Goal: Task Accomplishment & Management: Use online tool/utility

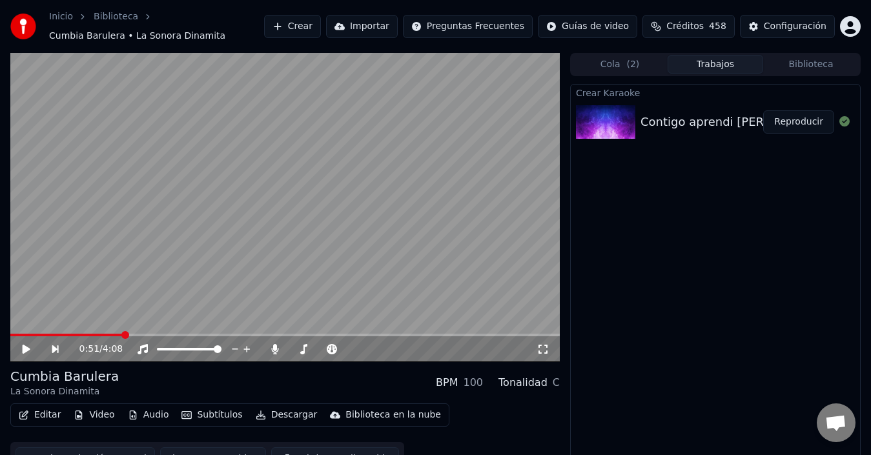
click at [791, 125] on button "Reproducir" at bounding box center [798, 121] width 71 height 23
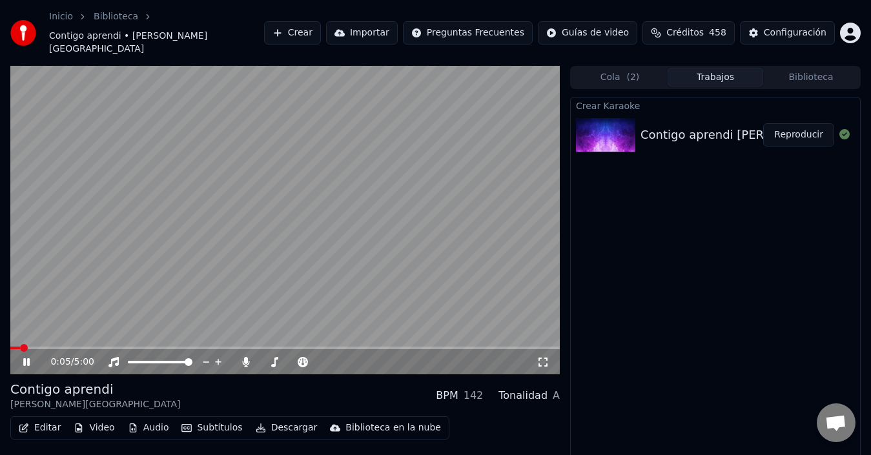
click at [26, 344] on span at bounding box center [24, 348] width 8 height 8
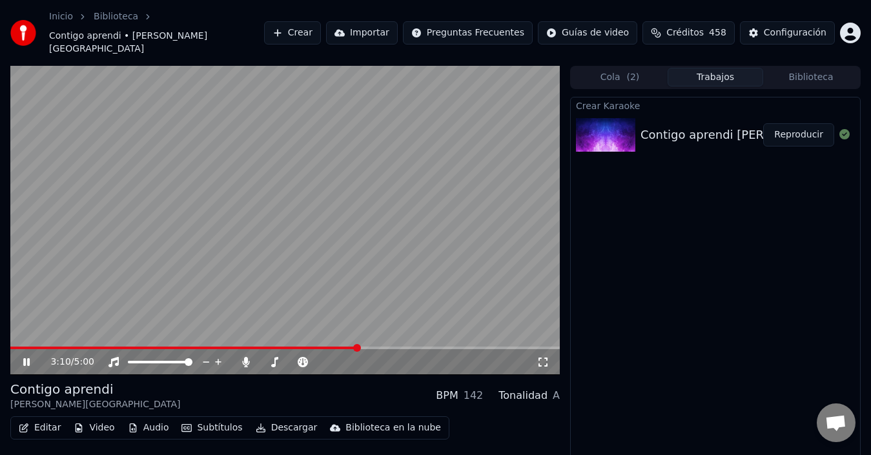
click at [358, 344] on span at bounding box center [357, 348] width 8 height 8
click at [228, 277] on video at bounding box center [284, 220] width 549 height 309
click at [45, 419] on button "Editar" at bounding box center [40, 428] width 52 height 18
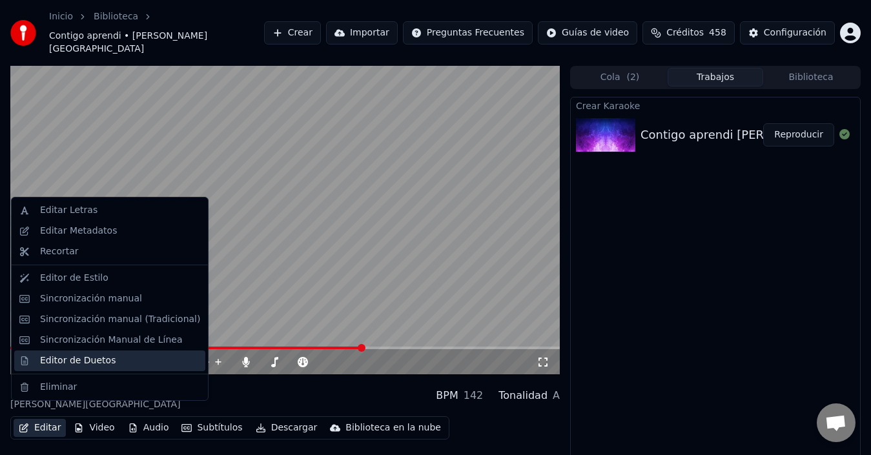
click at [77, 358] on div "Editor de Duetos" at bounding box center [78, 360] width 76 height 13
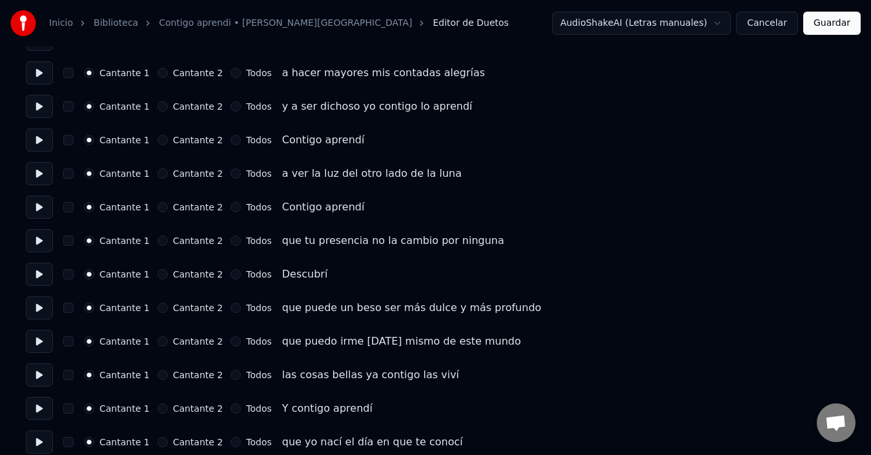
scroll to position [323, 0]
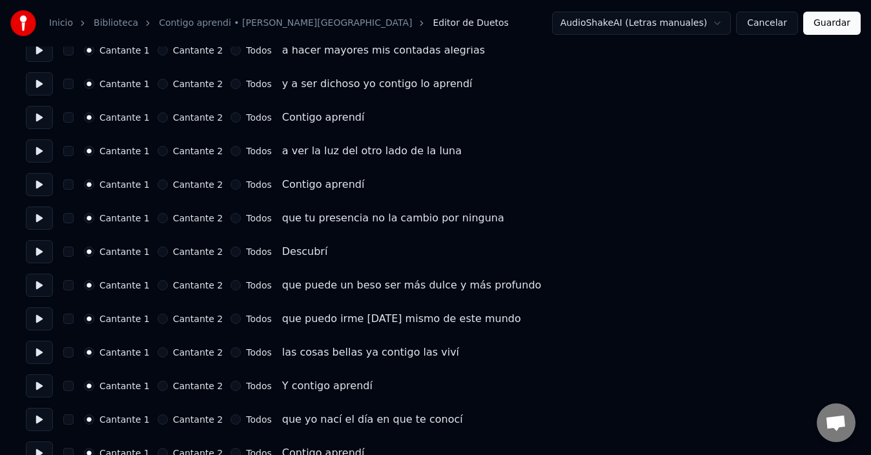
click at [48, 249] on button at bounding box center [39, 251] width 27 height 23
click at [43, 378] on button at bounding box center [39, 385] width 27 height 23
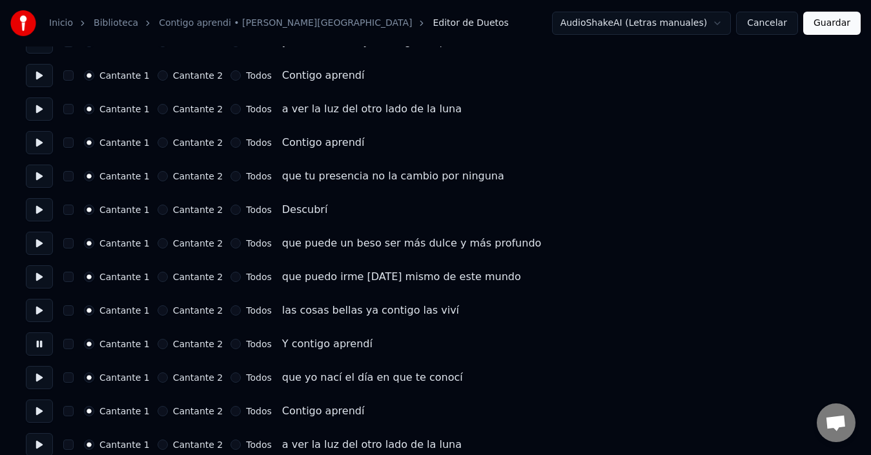
scroll to position [387, 0]
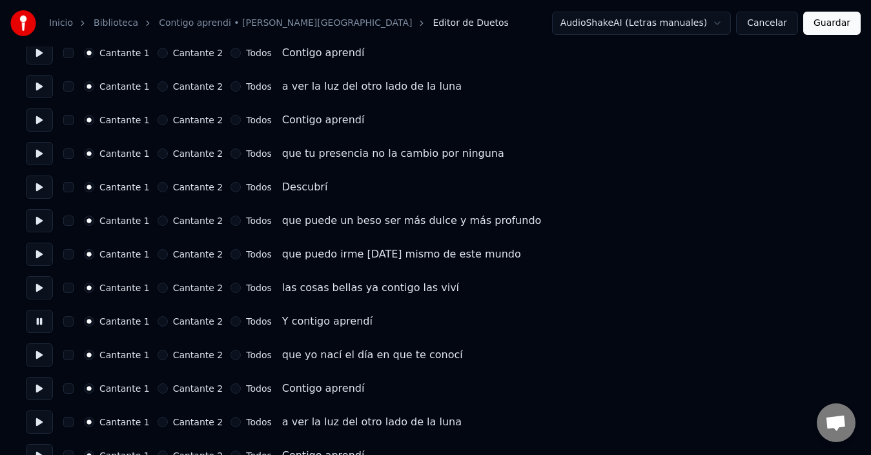
click at [41, 388] on button at bounding box center [39, 388] width 27 height 23
click at [35, 343] on button at bounding box center [39, 354] width 27 height 23
click at [166, 385] on div "Cantante 2" at bounding box center [190, 388] width 66 height 10
click at [165, 385] on button "Cantante 2" at bounding box center [162, 388] width 10 height 10
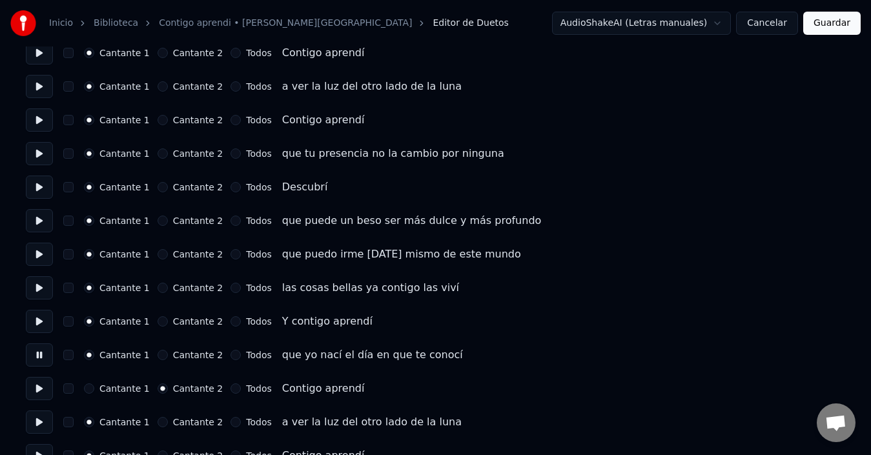
click at [158, 416] on div "Cantante 1 Cantante 2 Todos a ver la luz del otro lado de la luna" at bounding box center [435, 421] width 819 height 23
click at [157, 420] on button "Cantante 2" at bounding box center [162, 422] width 10 height 10
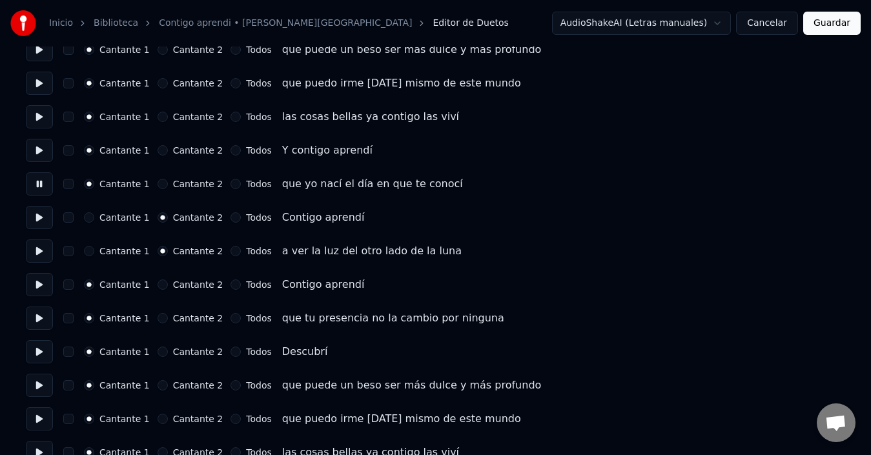
scroll to position [581, 0]
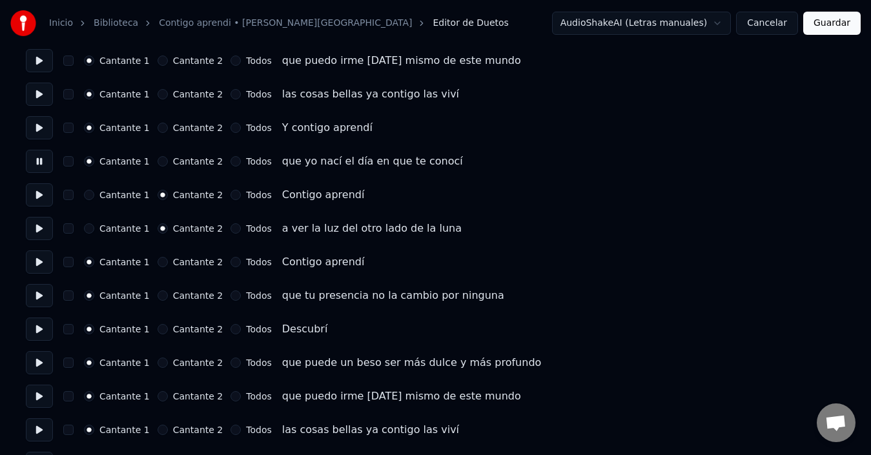
click at [163, 265] on button "Cantante 2" at bounding box center [162, 262] width 10 height 10
click at [157, 296] on button "Cantante 2" at bounding box center [162, 295] width 10 height 10
click at [161, 330] on button "Cantante 2" at bounding box center [162, 329] width 10 height 10
click at [166, 363] on div "Cantante 2" at bounding box center [190, 363] width 66 height 10
click at [157, 364] on button "Cantante 2" at bounding box center [162, 363] width 10 height 10
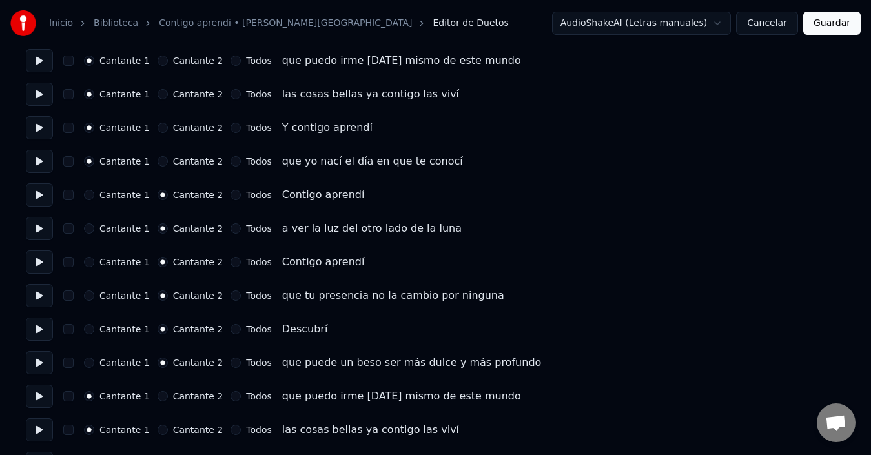
click at [157, 399] on button "Cantante 2" at bounding box center [162, 396] width 10 height 10
click at [163, 434] on button "Cantante 2" at bounding box center [162, 430] width 10 height 10
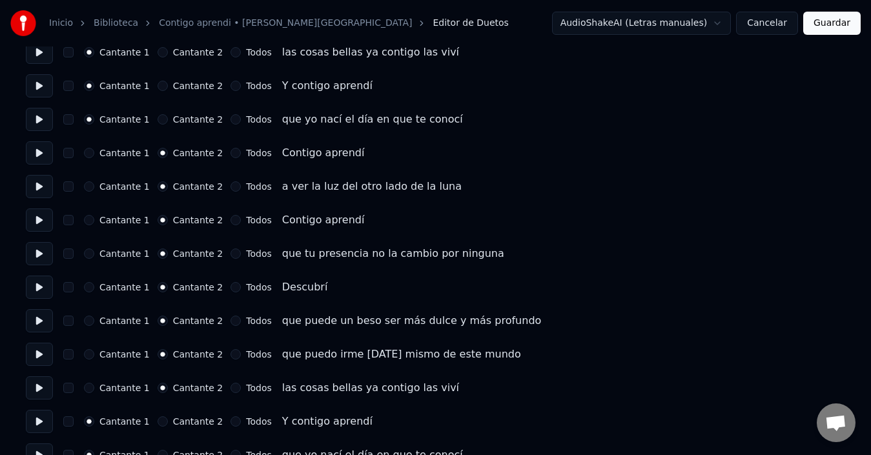
scroll to position [645, 0]
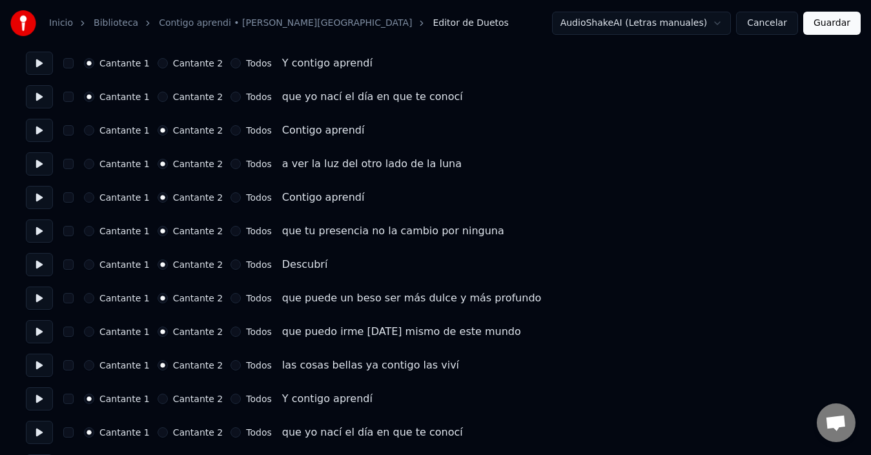
click at [164, 394] on div "Cantante 2" at bounding box center [190, 399] width 66 height 10
click at [164, 399] on button "Cantante 2" at bounding box center [162, 399] width 10 height 10
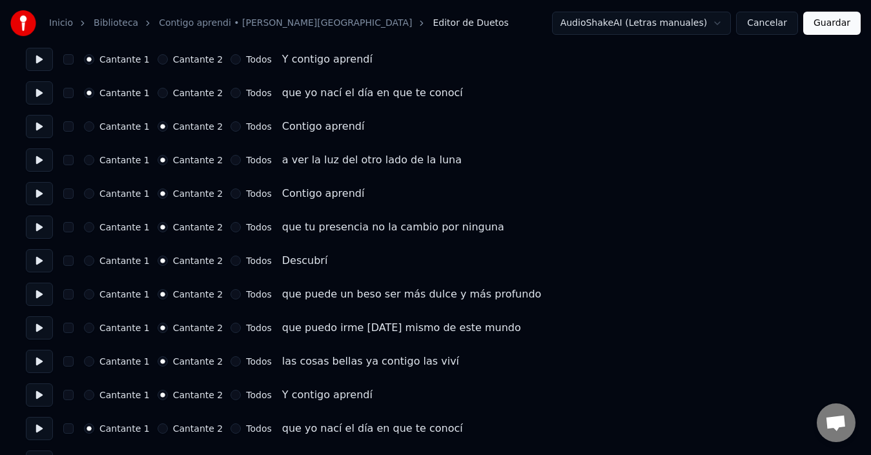
scroll to position [710, 0]
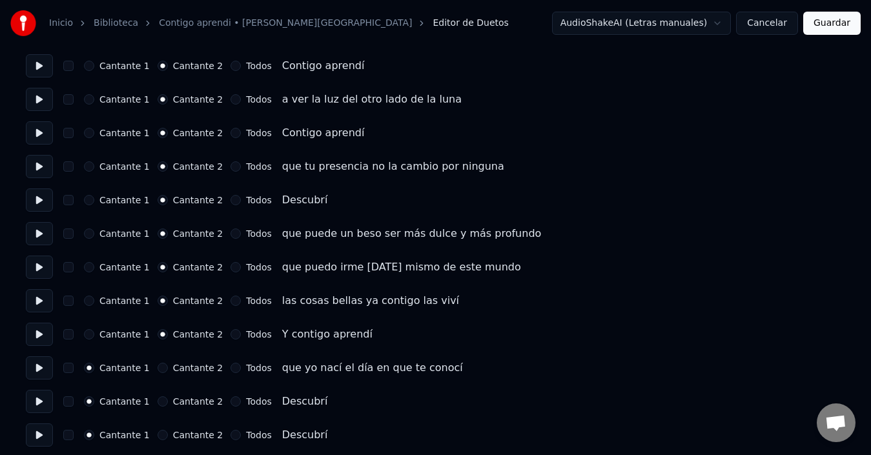
click at [159, 371] on button "Cantante 2" at bounding box center [162, 368] width 10 height 10
click at [49, 367] on button at bounding box center [39, 367] width 27 height 23
click at [45, 402] on button at bounding box center [39, 401] width 27 height 23
click at [48, 432] on button at bounding box center [39, 434] width 27 height 23
click at [157, 434] on button "Cantante 2" at bounding box center [162, 435] width 10 height 10
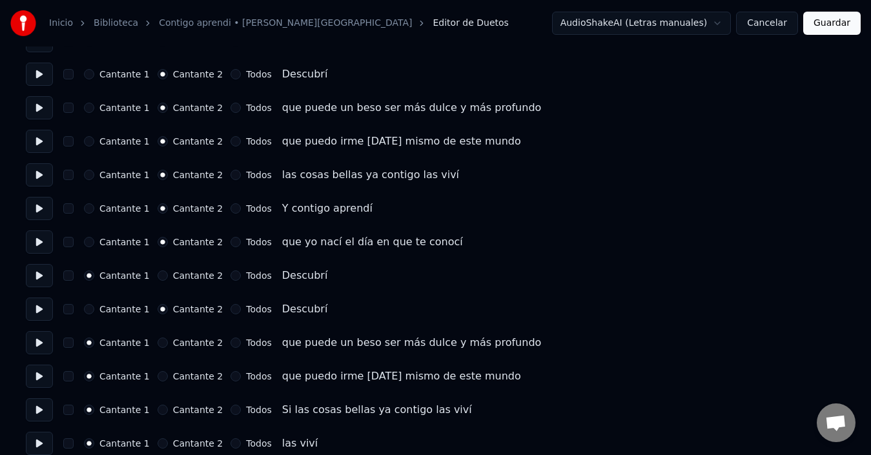
scroll to position [839, 0]
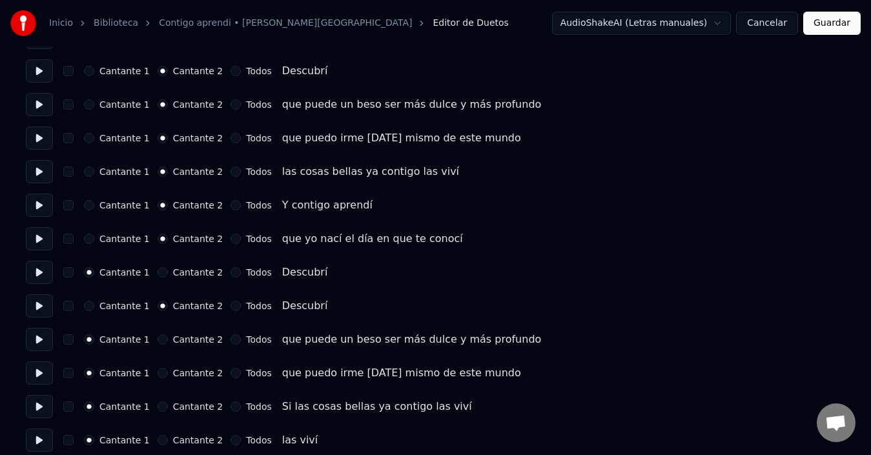
click at [161, 437] on button "Cantante 2" at bounding box center [162, 440] width 10 height 10
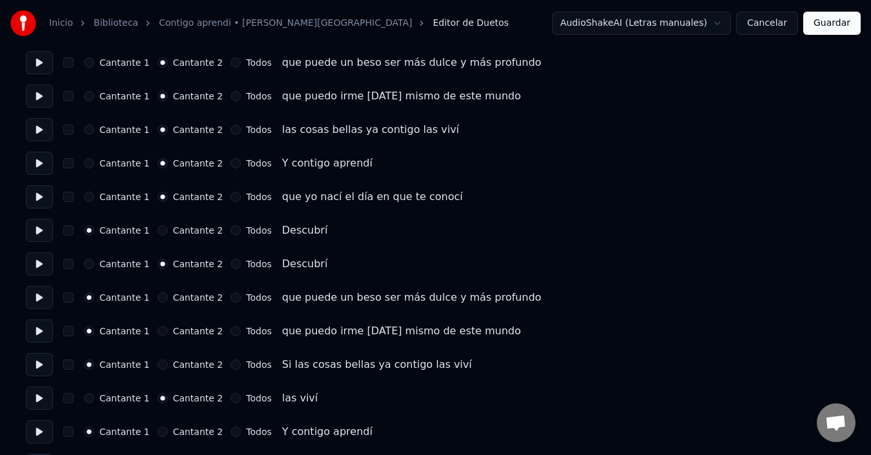
scroll to position [903, 0]
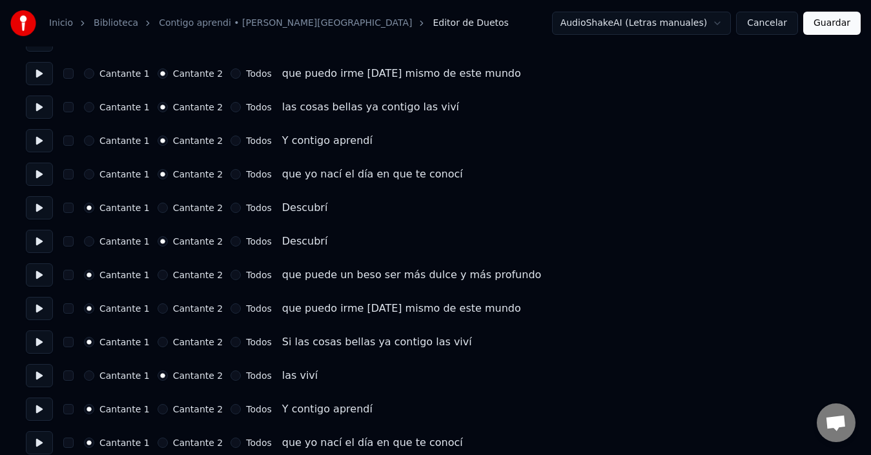
click at [52, 410] on button at bounding box center [39, 409] width 27 height 23
click at [48, 439] on button at bounding box center [39, 442] width 27 height 23
click at [230, 445] on button "Todos" at bounding box center [235, 443] width 10 height 10
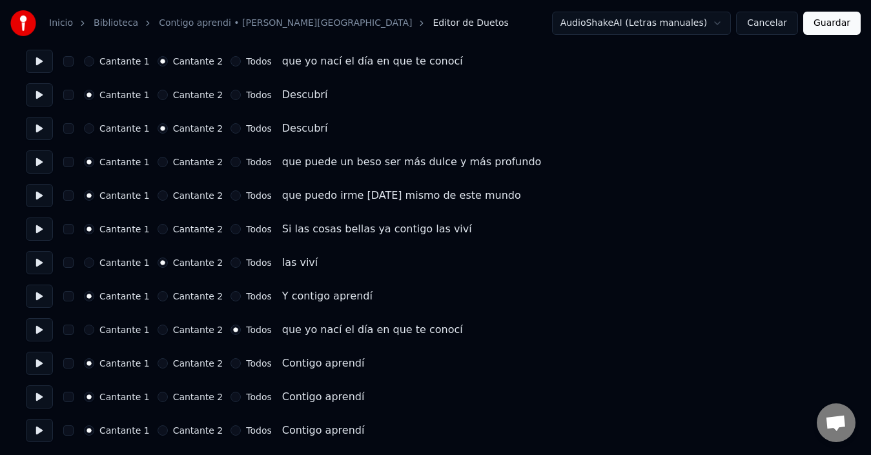
click at [161, 398] on button "Cantante 2" at bounding box center [162, 397] width 10 height 10
click at [230, 432] on button "Todos" at bounding box center [235, 430] width 10 height 10
click at [822, 26] on button "Guardar" at bounding box center [831, 23] width 57 height 23
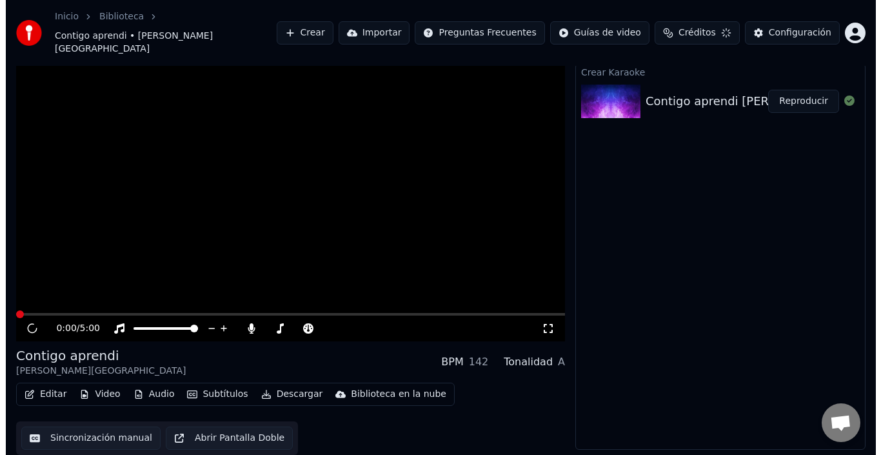
scroll to position [21, 0]
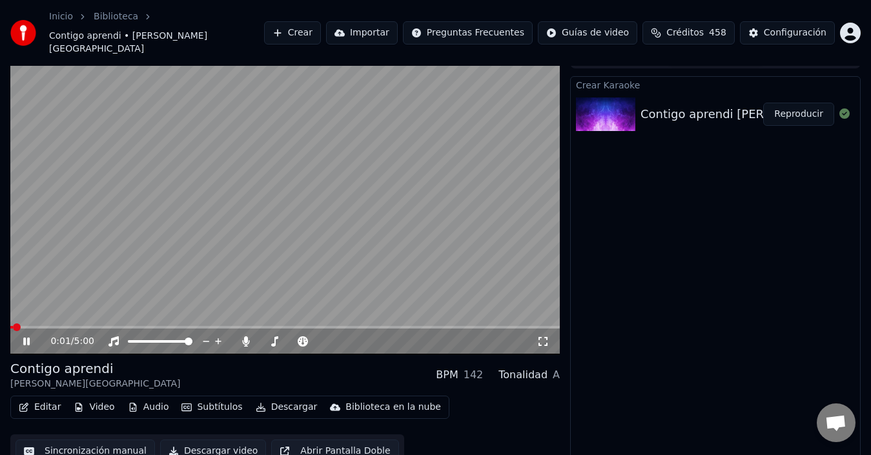
click at [118, 225] on video at bounding box center [284, 199] width 549 height 309
click at [44, 398] on button "Editar" at bounding box center [40, 407] width 52 height 18
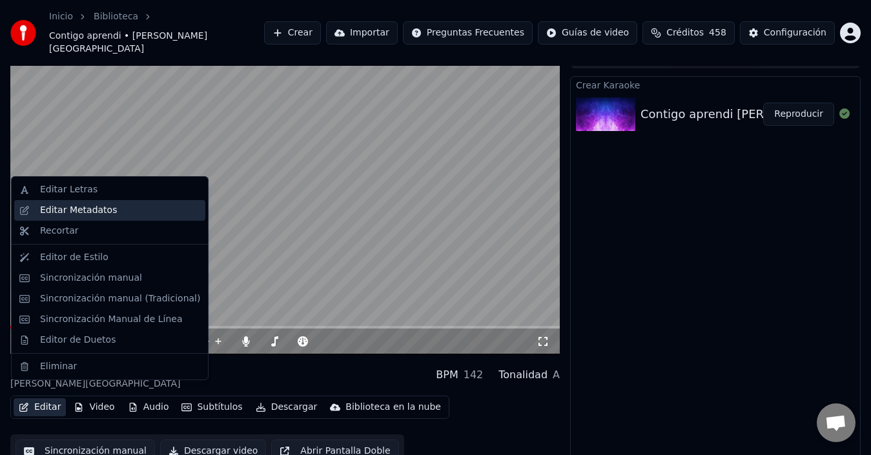
click at [94, 210] on div "Editar Metadatos" at bounding box center [78, 210] width 77 height 13
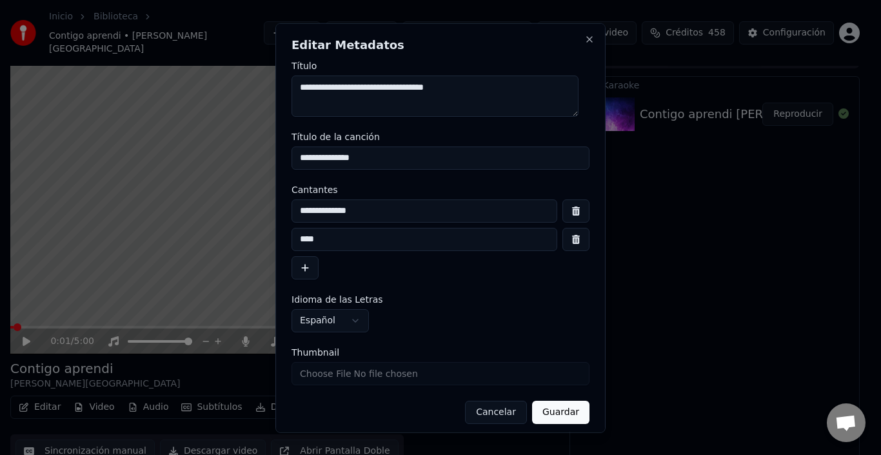
type input "*"
click at [308, 87] on textarea "**********" at bounding box center [435, 95] width 287 height 41
drag, startPoint x: 474, startPoint y: 81, endPoint x: 204, endPoint y: 118, distance: 272.9
click at [204, 118] on body "**********" at bounding box center [435, 206] width 871 height 455
type textarea "**********"
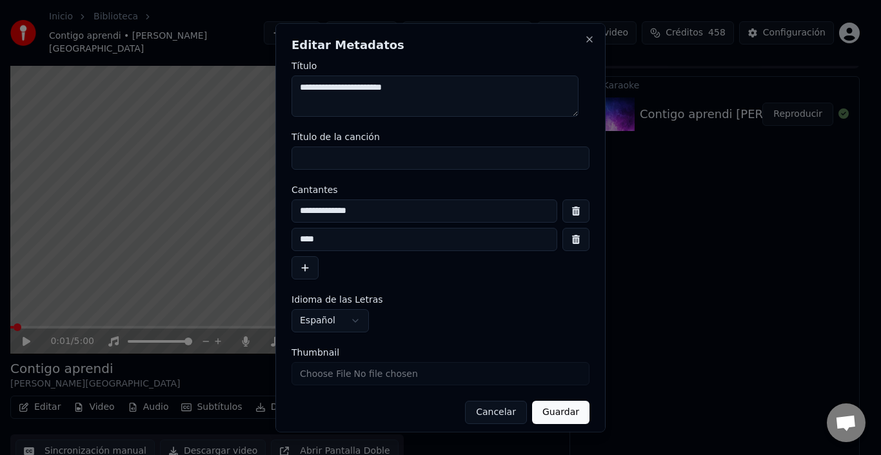
click at [547, 412] on button "Guardar" at bounding box center [560, 411] width 57 height 23
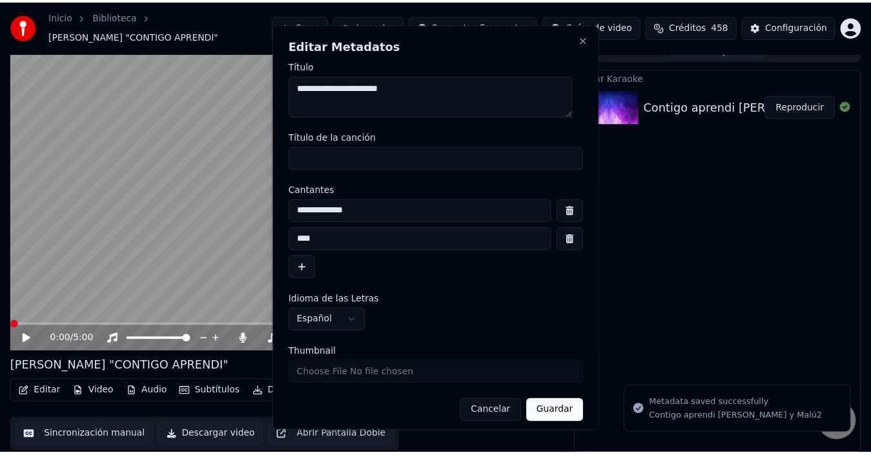
scroll to position [15, 0]
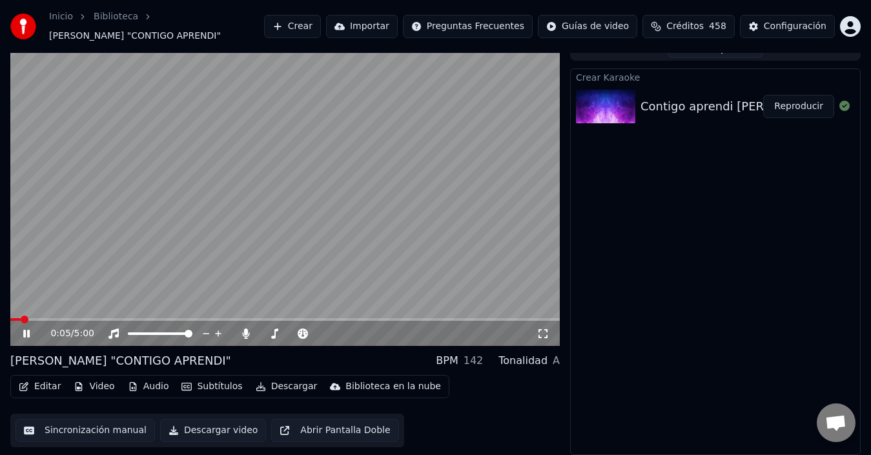
drag, startPoint x: 25, startPoint y: 314, endPoint x: 77, endPoint y: 316, distance: 51.6
click at [77, 316] on video at bounding box center [284, 191] width 549 height 309
click at [243, 316] on span at bounding box center [240, 320] width 8 height 8
click at [239, 314] on video at bounding box center [284, 191] width 549 height 309
drag, startPoint x: 239, startPoint y: 316, endPoint x: 255, endPoint y: 316, distance: 15.5
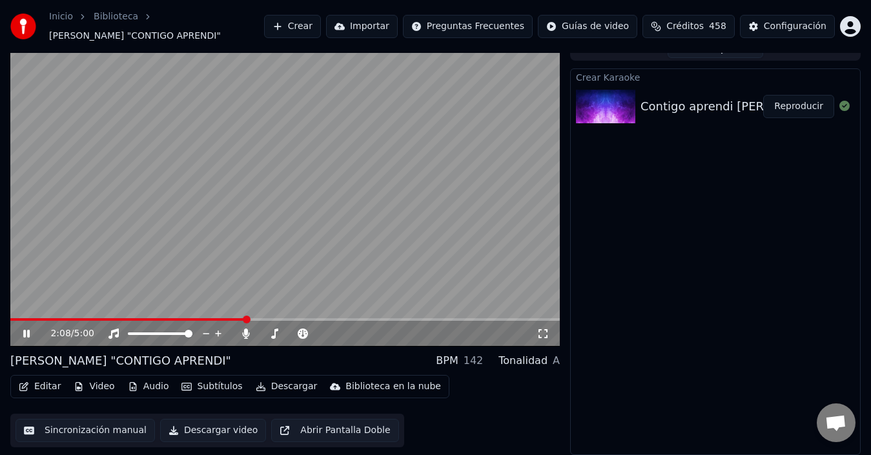
click at [255, 316] on video at bounding box center [284, 191] width 549 height 309
click at [295, 316] on span at bounding box center [296, 320] width 8 height 8
click at [316, 316] on span at bounding box center [316, 320] width 8 height 8
click at [374, 316] on span at bounding box center [373, 320] width 8 height 8
click at [346, 237] on video at bounding box center [284, 191] width 549 height 309
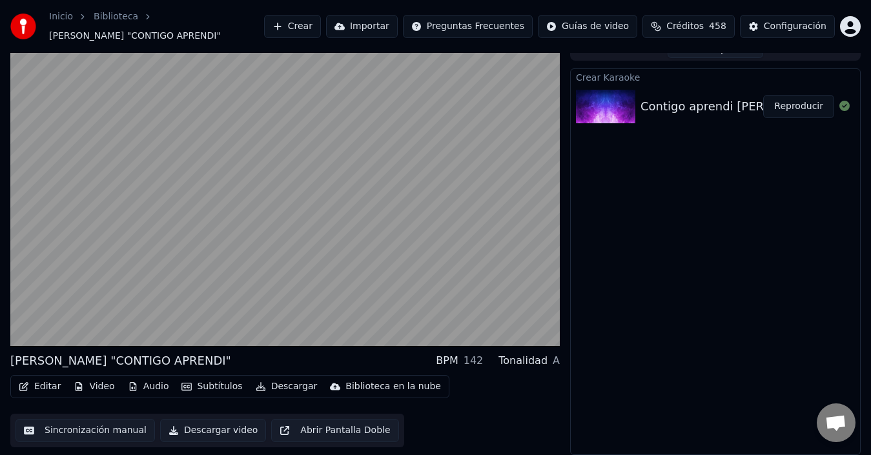
click at [169, 180] on video at bounding box center [284, 191] width 549 height 309
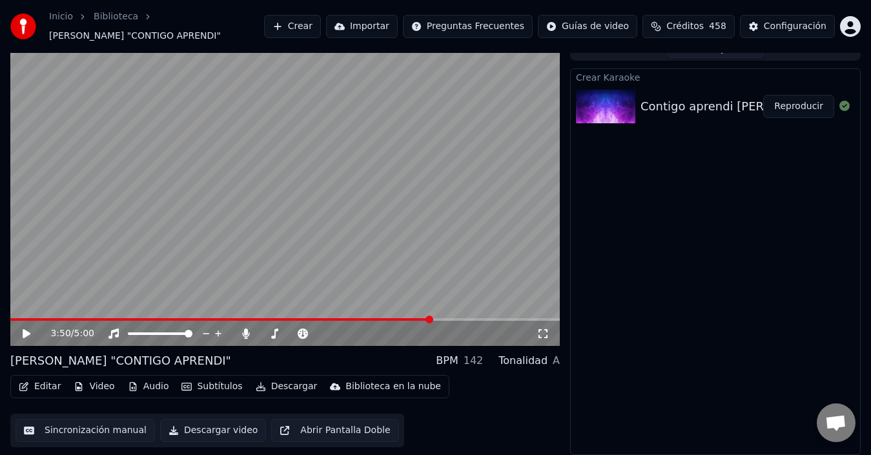
click at [429, 316] on span at bounding box center [429, 320] width 8 height 8
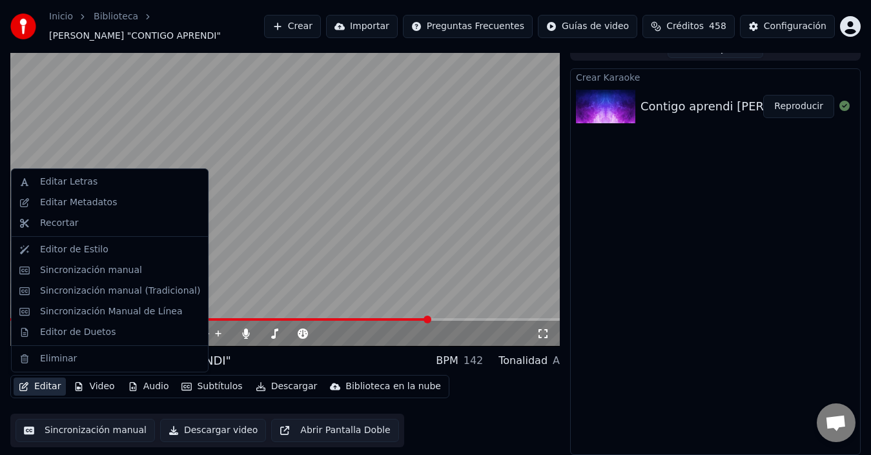
click at [52, 389] on button "Editar" at bounding box center [40, 387] width 52 height 18
click at [82, 281] on div "Sincronización manual (Tradicional)" at bounding box center [109, 291] width 191 height 21
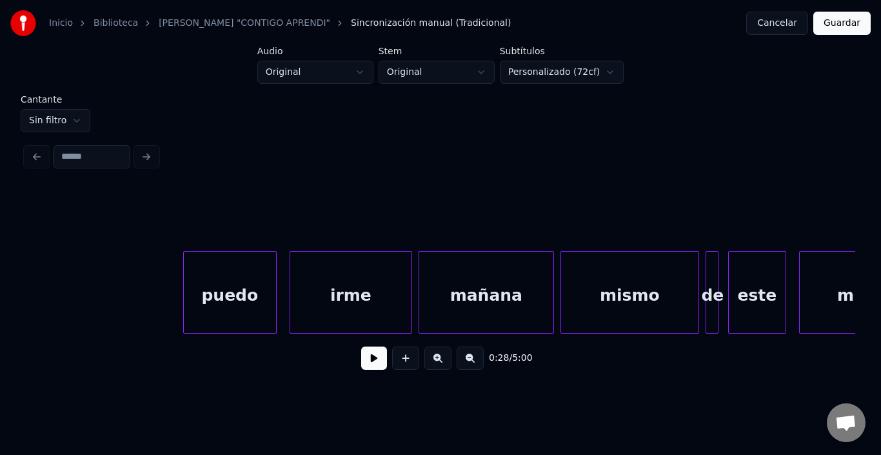
scroll to position [0, 32891]
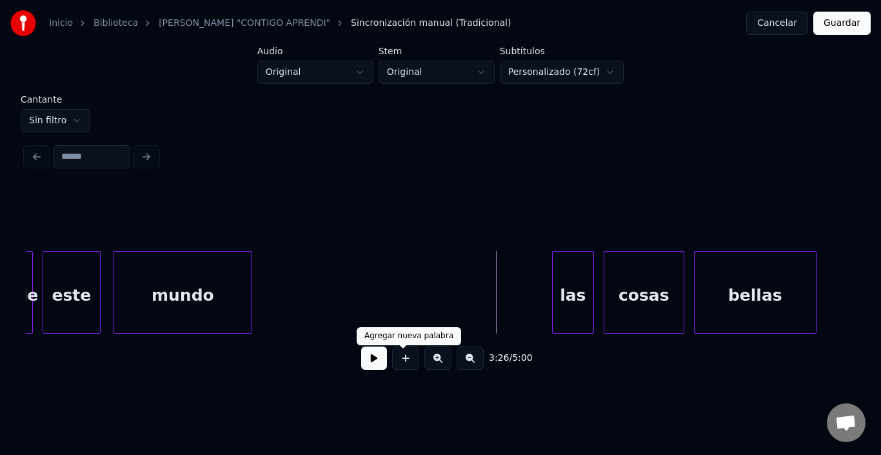
click at [367, 370] on button at bounding box center [374, 358] width 26 height 23
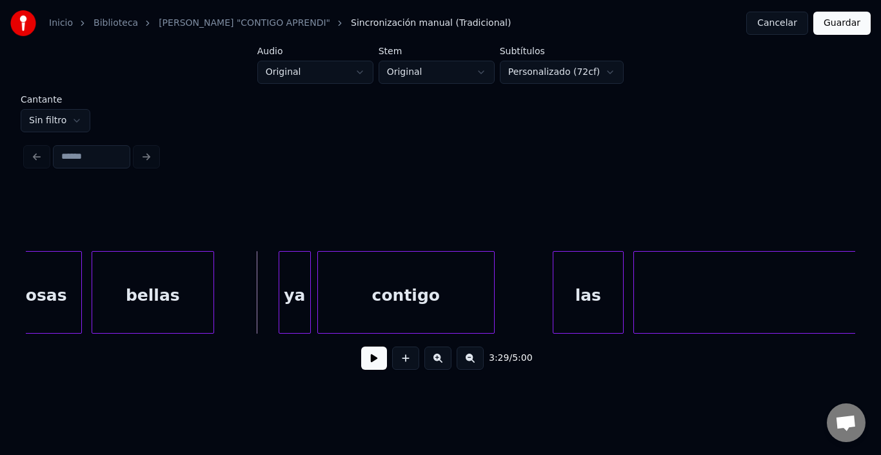
scroll to position [0, 33223]
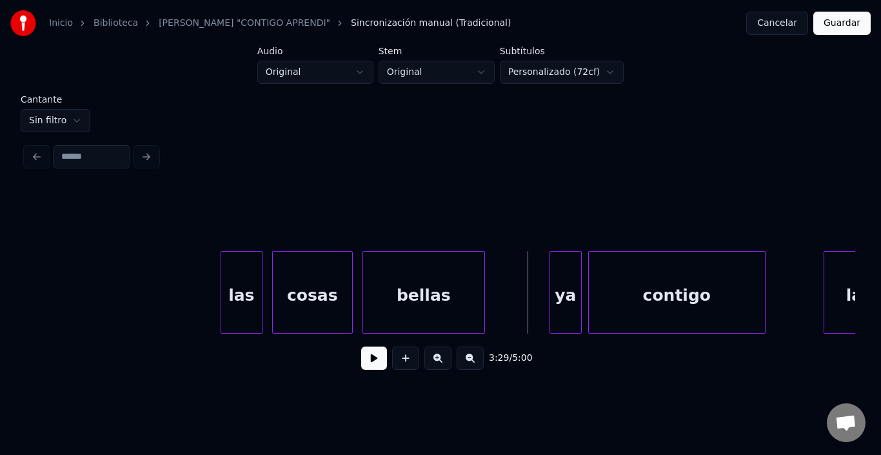
click at [407, 299] on div "bellas" at bounding box center [423, 296] width 121 height 88
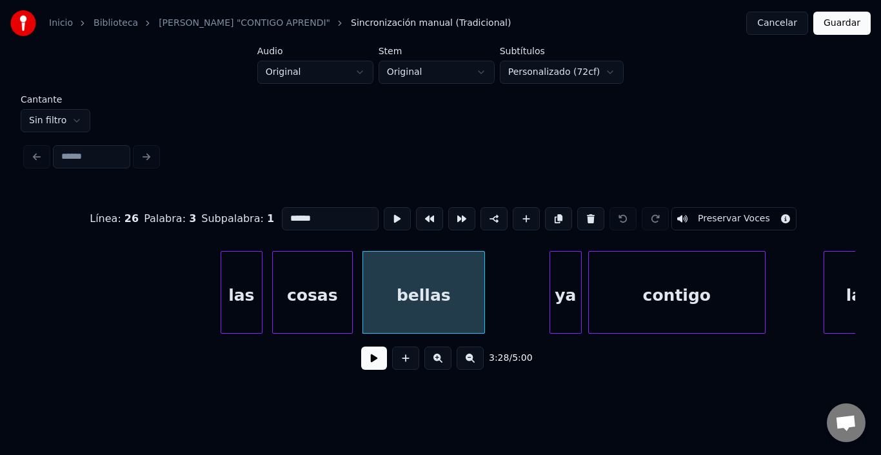
click at [282, 208] on input "******" at bounding box center [330, 218] width 97 height 23
type input "******"
click at [367, 348] on div "3:28 / 5:00" at bounding box center [441, 358] width 830 height 49
drag, startPoint x: 367, startPoint y: 348, endPoint x: 379, endPoint y: 375, distance: 28.9
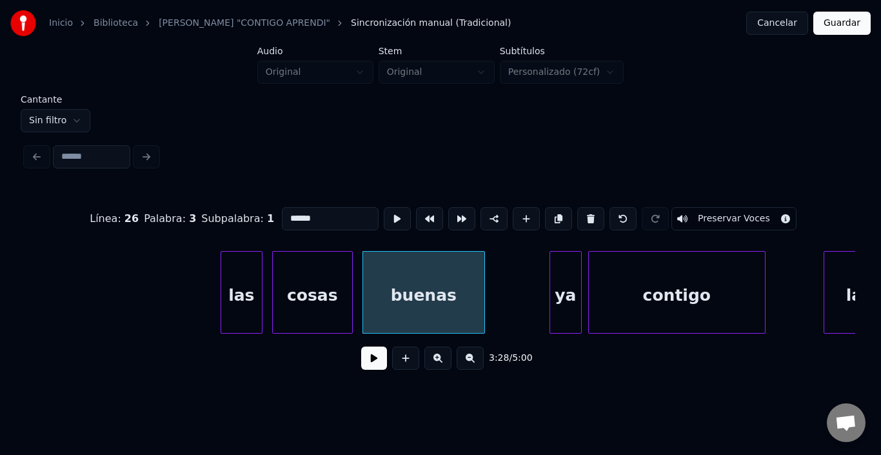
click at [370, 354] on div "3:28 / 5:00" at bounding box center [441, 358] width 830 height 49
click at [376, 362] on button at bounding box center [374, 358] width 26 height 23
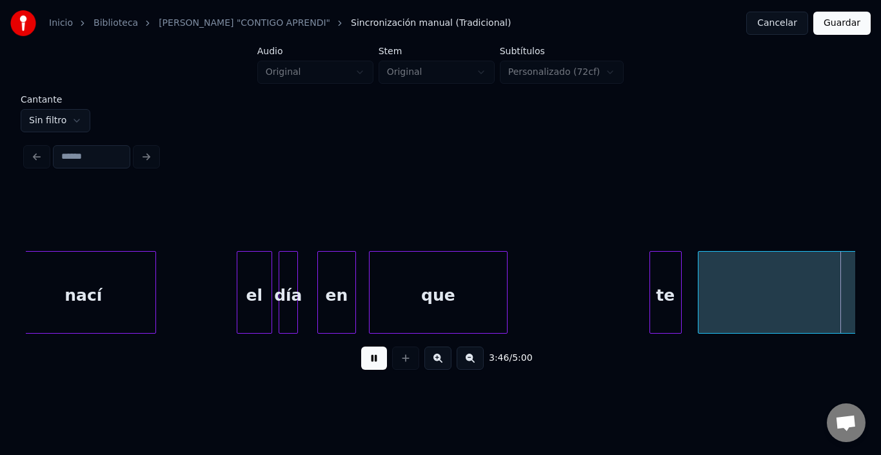
scroll to position [0, 36547]
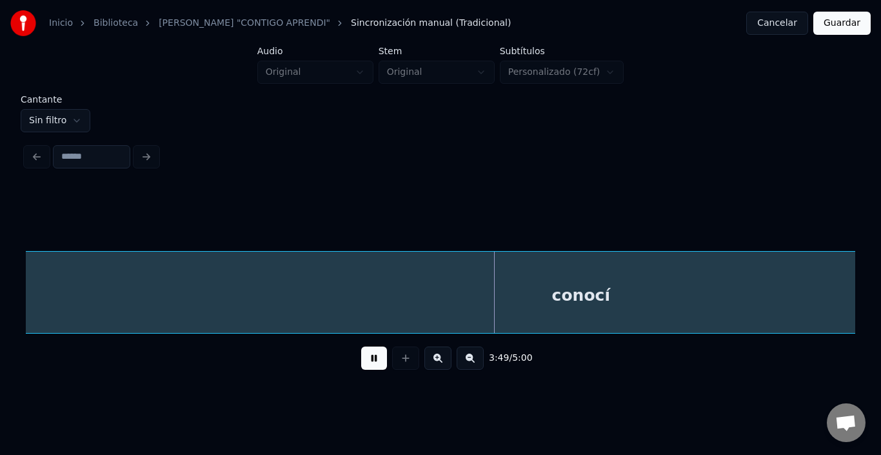
click at [376, 362] on button at bounding box center [374, 358] width 26 height 23
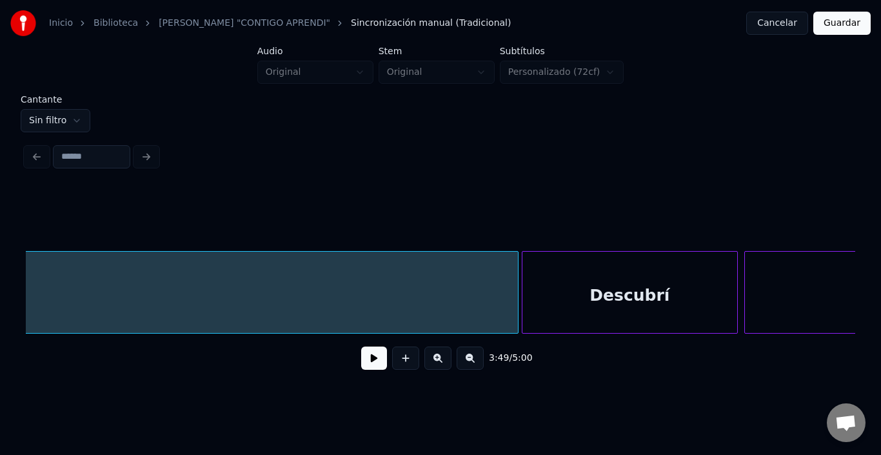
scroll to position [0, 37167]
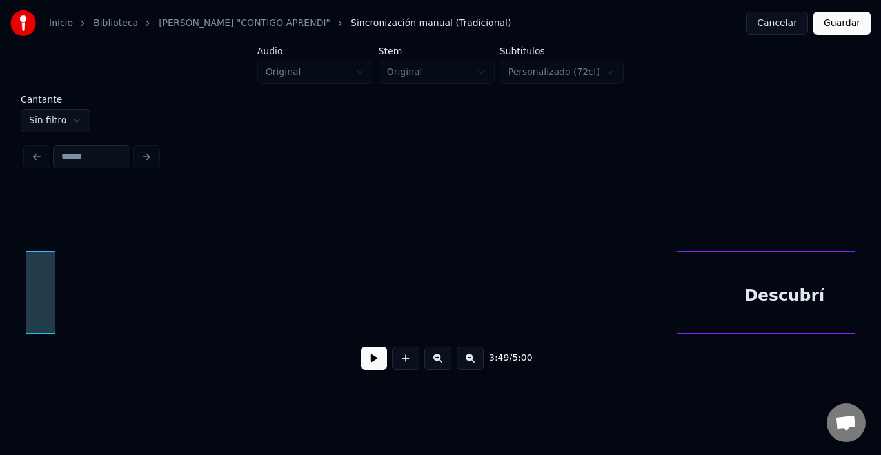
click at [51, 312] on div at bounding box center [53, 292] width 4 height 81
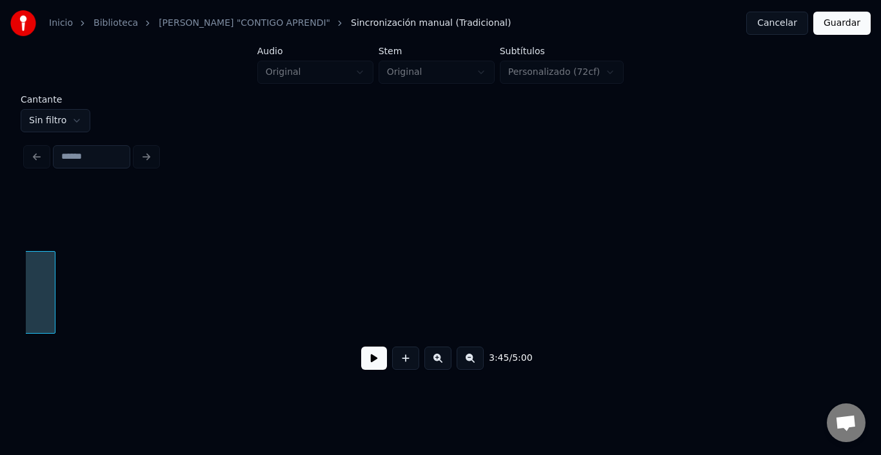
scroll to position [0, 36389]
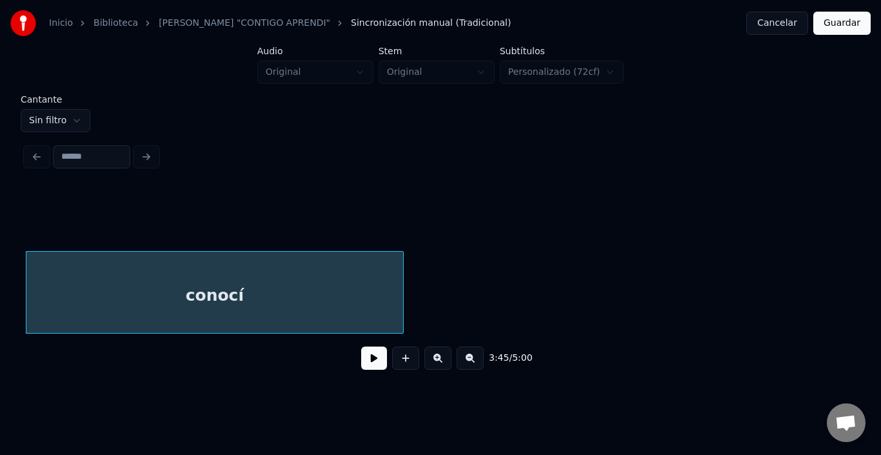
click at [401, 295] on div at bounding box center [401, 292] width 4 height 81
click at [209, 307] on div "conocí" at bounding box center [214, 296] width 377 height 88
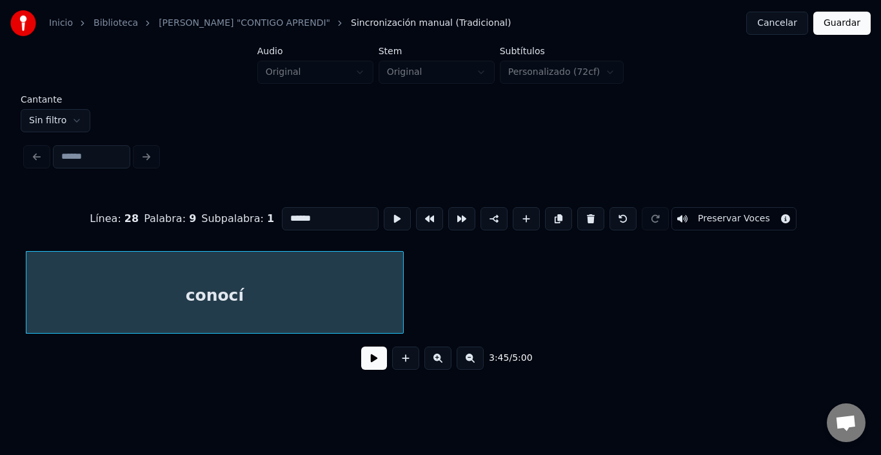
click at [361, 354] on button at bounding box center [374, 358] width 26 height 23
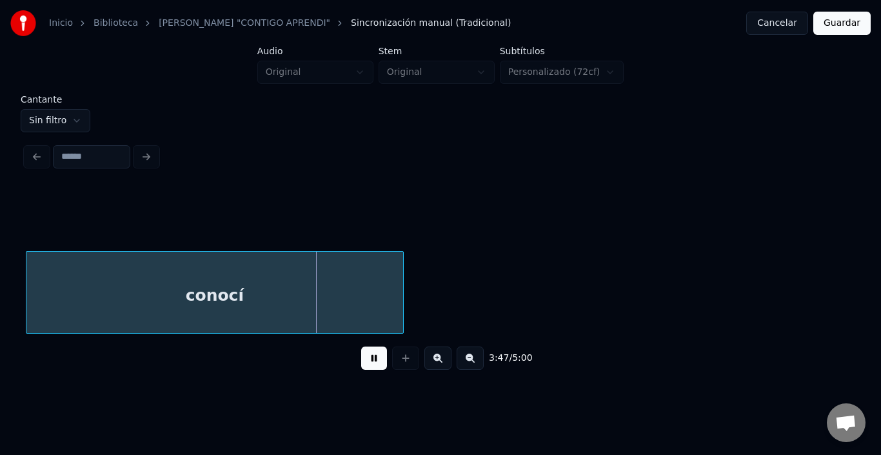
click at [361, 354] on button at bounding box center [374, 358] width 26 height 23
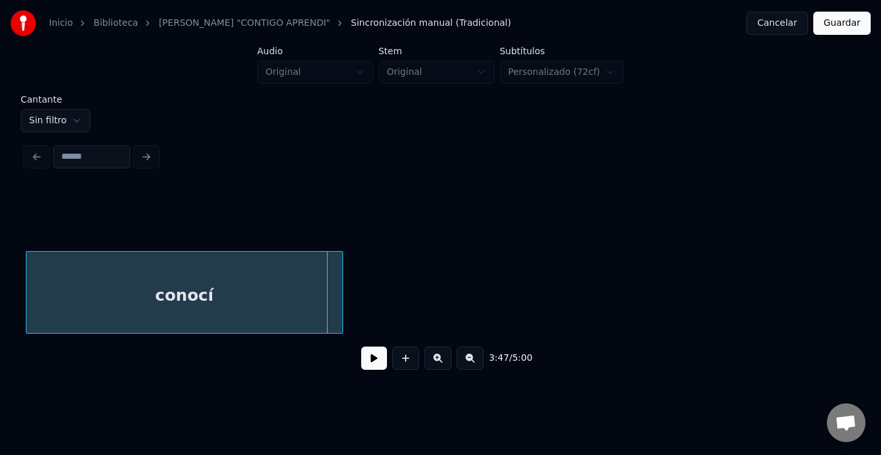
click at [339, 292] on div at bounding box center [341, 292] width 4 height 81
click at [361, 358] on button at bounding box center [374, 358] width 26 height 23
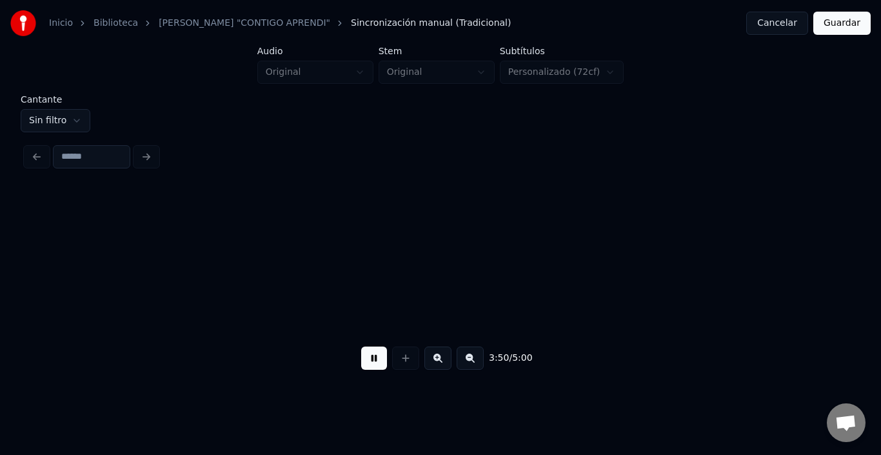
scroll to position [0, 37220]
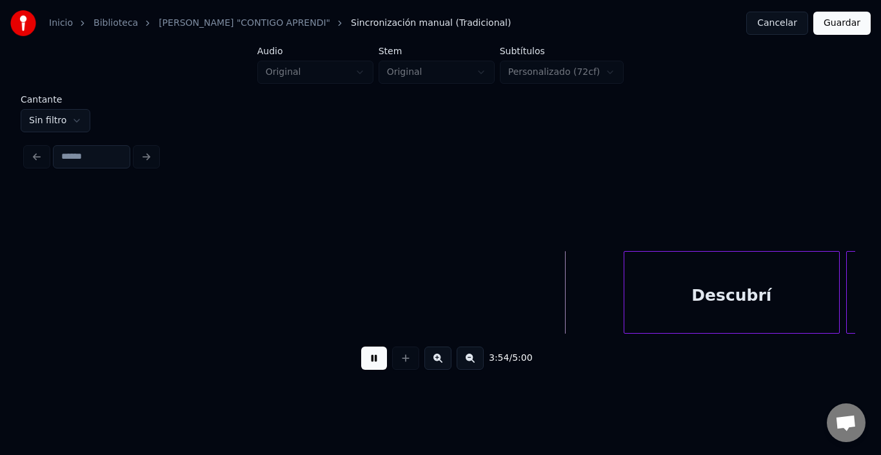
click at [361, 359] on button at bounding box center [374, 358] width 26 height 23
click at [72, 106] on html "Inicio Biblioteca KARAOKE "CONTIGO APRENDI" Sincronización manual (Tradicional)…" at bounding box center [440, 199] width 881 height 398
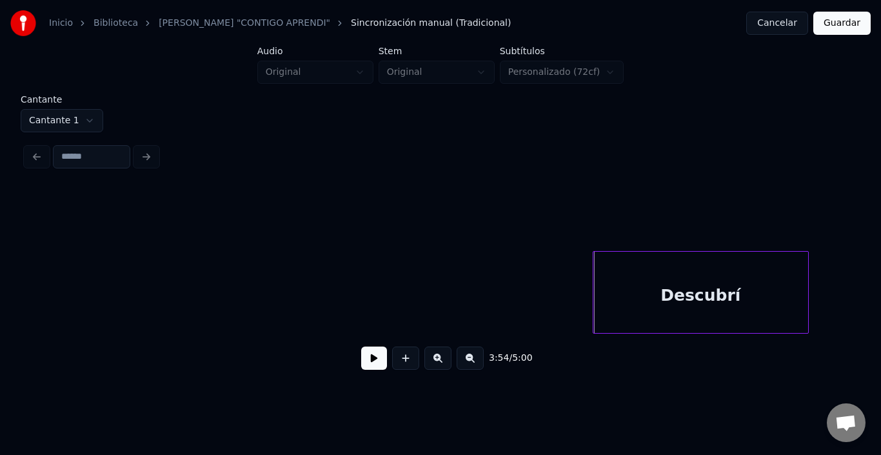
click at [642, 270] on div "Descubrí" at bounding box center [701, 296] width 215 height 88
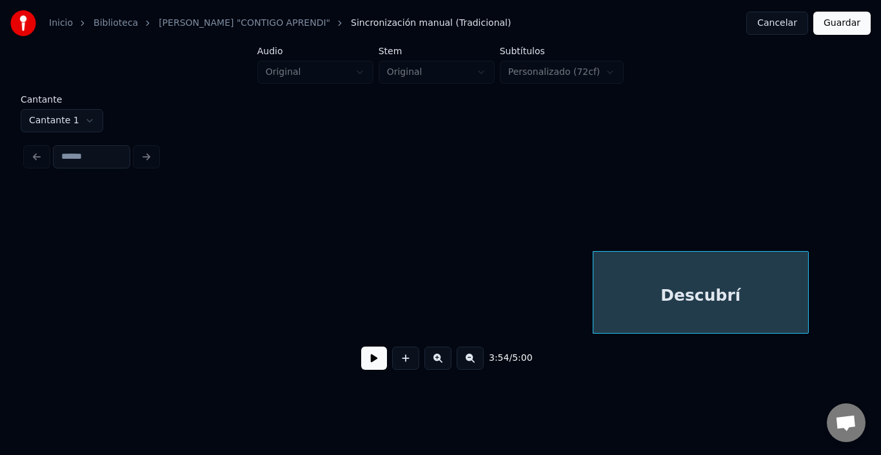
click at [87, 118] on html "Inicio Biblioteca KARAOKE "CONTIGO APRENDI" Sincronización manual (Tradicional)…" at bounding box center [440, 199] width 881 height 398
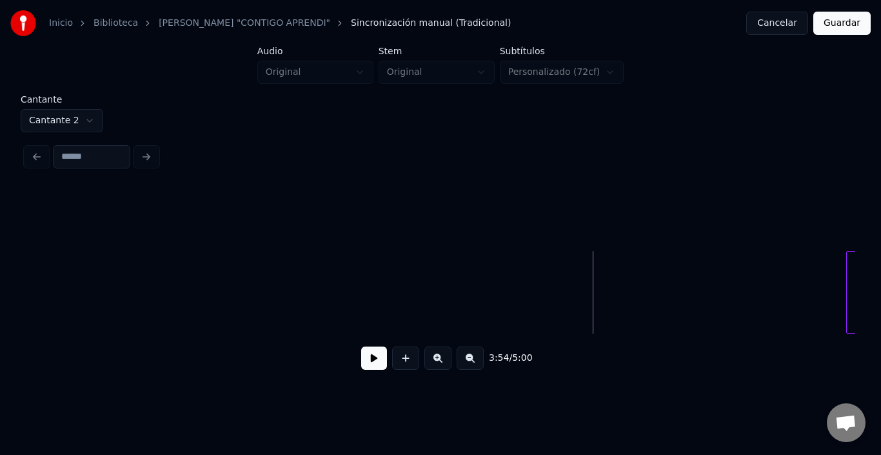
click at [372, 367] on button at bounding box center [374, 358] width 26 height 23
click at [365, 365] on button at bounding box center [374, 358] width 26 height 23
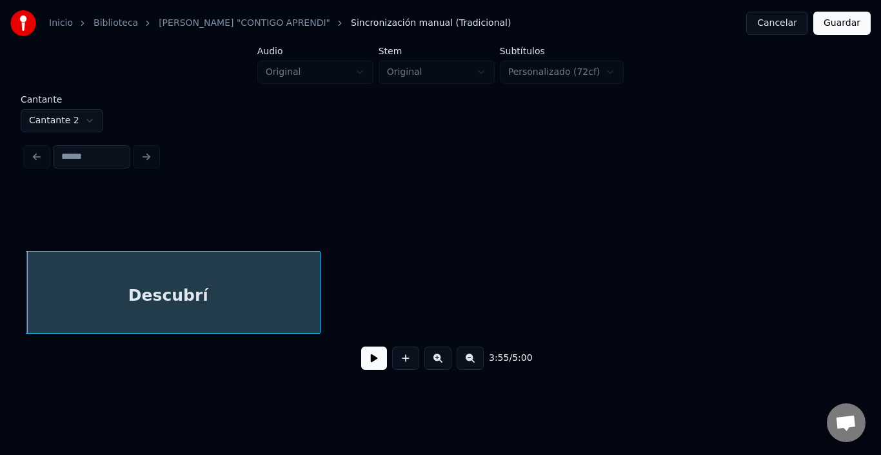
click at [316, 296] on div at bounding box center [318, 292] width 4 height 81
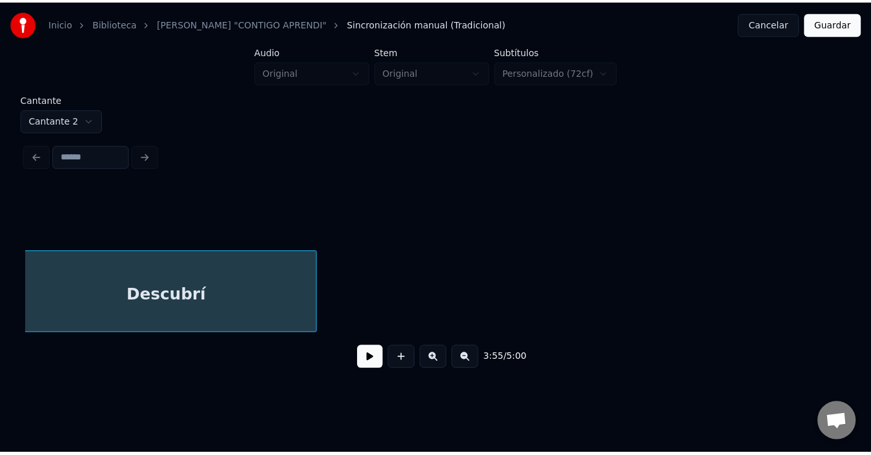
scroll to position [0, 38041]
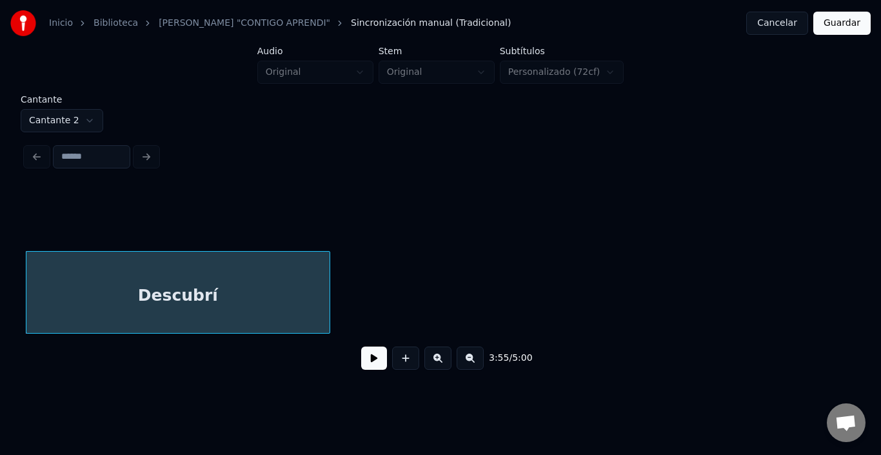
click at [365, 356] on button at bounding box center [374, 358] width 26 height 23
click at [831, 16] on button "Guardar" at bounding box center [842, 23] width 57 height 23
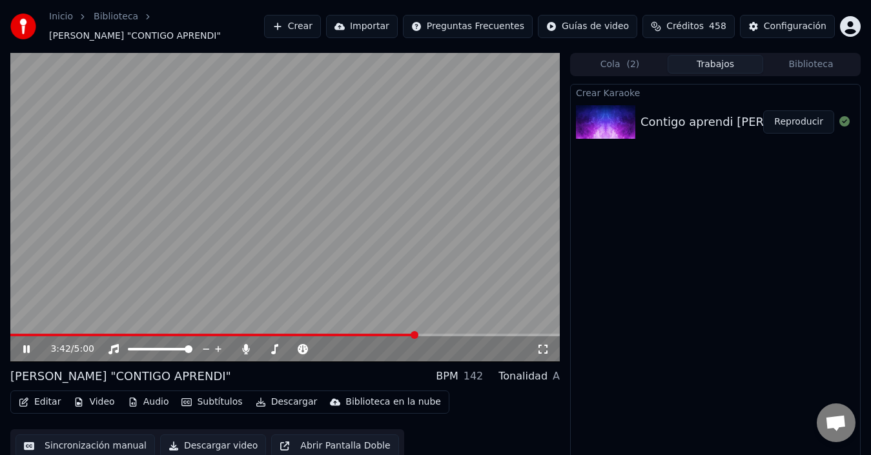
click at [418, 334] on span at bounding box center [414, 335] width 8 height 8
click at [429, 334] on span at bounding box center [219, 335] width 419 height 3
click at [285, 252] on video at bounding box center [284, 207] width 549 height 309
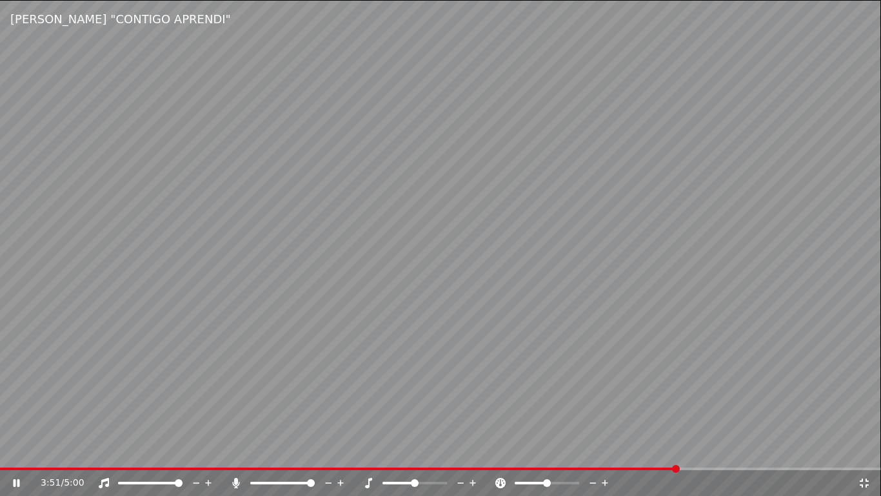
click at [285, 267] on video at bounding box center [440, 248] width 881 height 496
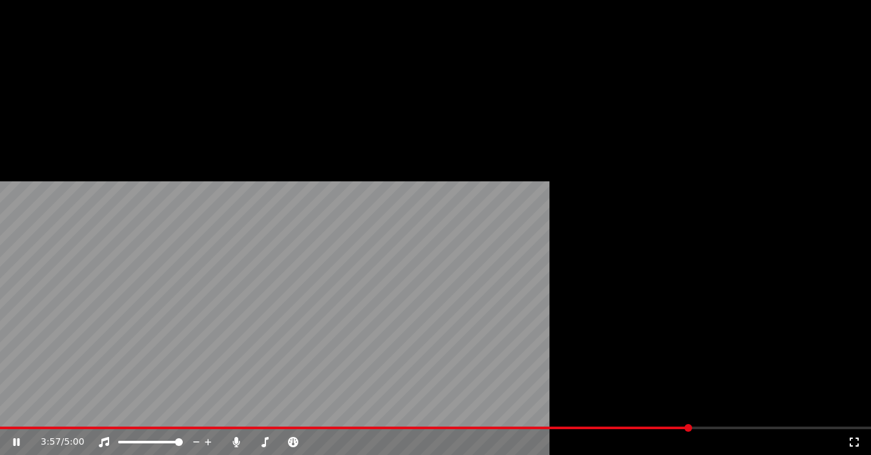
click at [123, 197] on video at bounding box center [435, 245] width 871 height 490
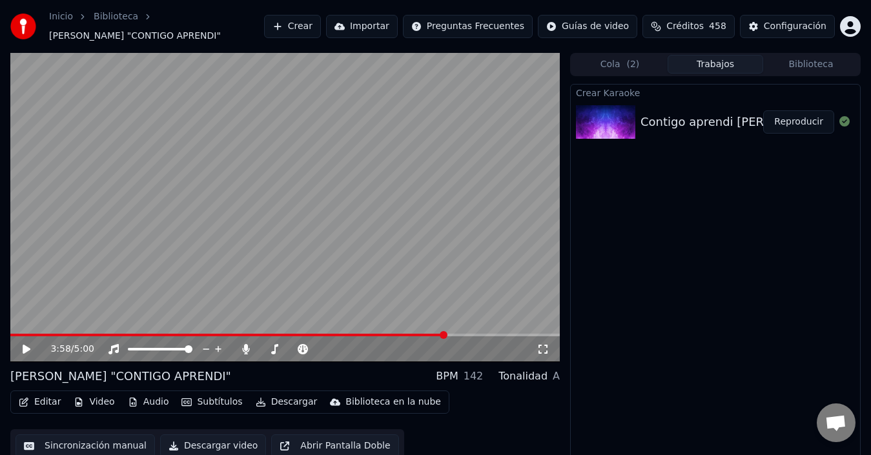
click at [58, 401] on button "Editar" at bounding box center [40, 402] width 52 height 18
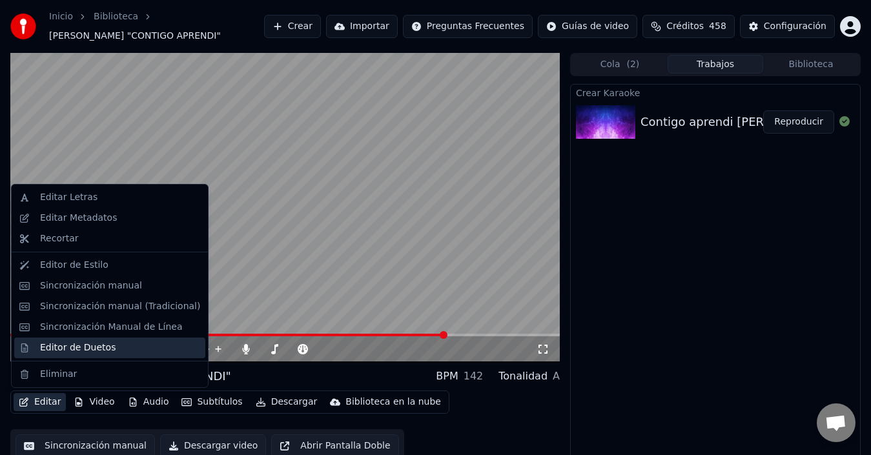
click at [91, 347] on div "Editor de Duetos" at bounding box center [78, 347] width 76 height 13
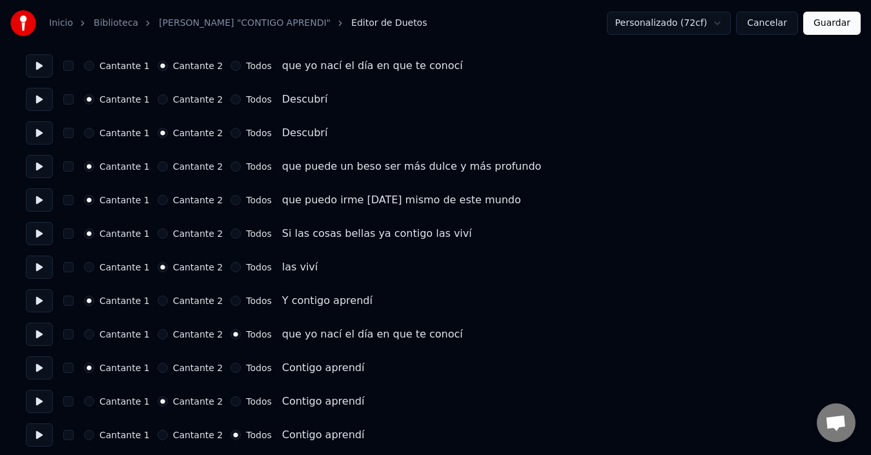
scroll to position [1016, 0]
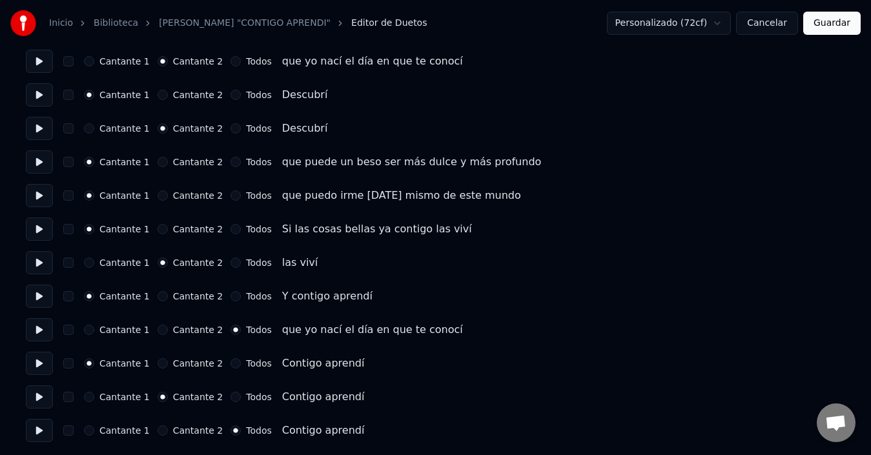
click at [163, 160] on button "Cantante 2" at bounding box center [162, 162] width 10 height 10
click at [94, 165] on button "Cantante 1" at bounding box center [89, 162] width 10 height 10
click at [834, 20] on button "Guardar" at bounding box center [831, 23] width 57 height 23
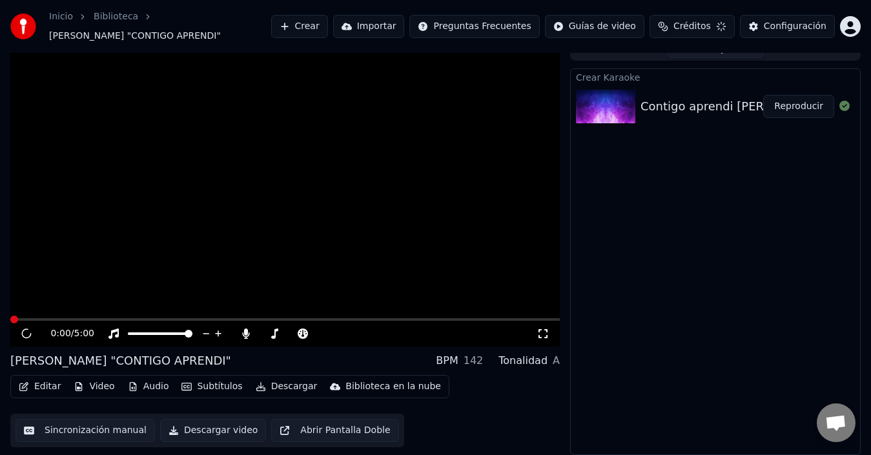
scroll to position [15, 0]
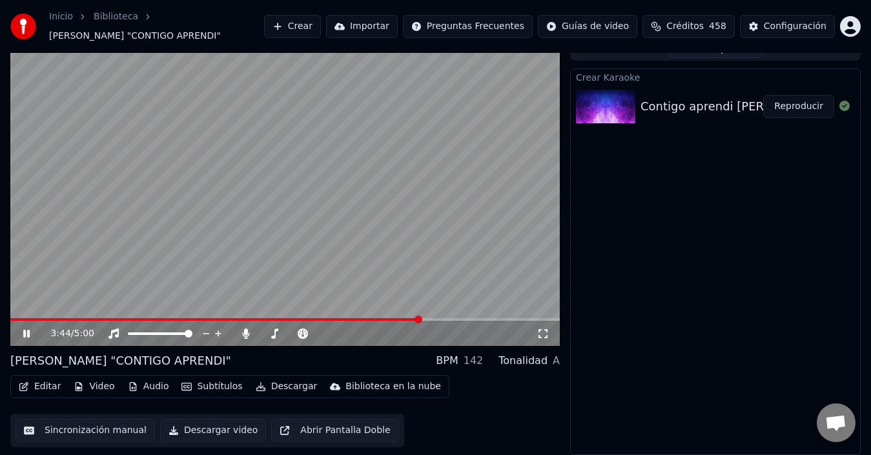
click at [422, 319] on span at bounding box center [418, 320] width 8 height 8
click at [434, 319] on span at bounding box center [431, 320] width 8 height 8
click at [217, 163] on video at bounding box center [284, 191] width 549 height 309
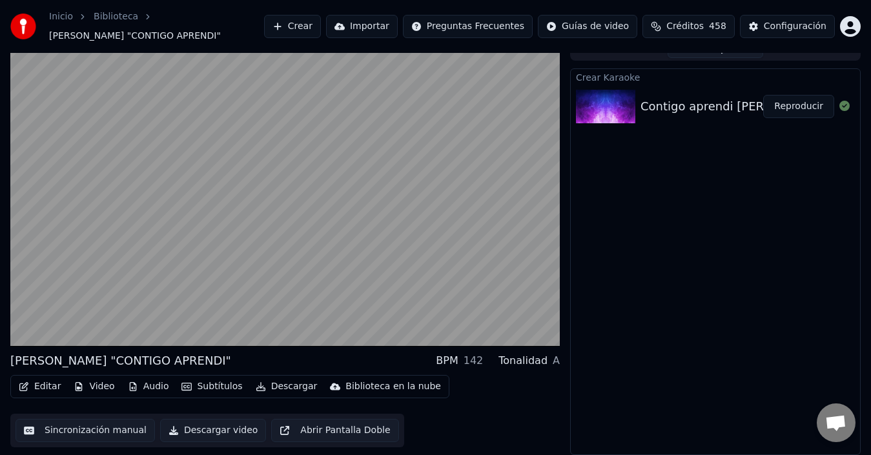
click at [217, 163] on video at bounding box center [284, 191] width 549 height 309
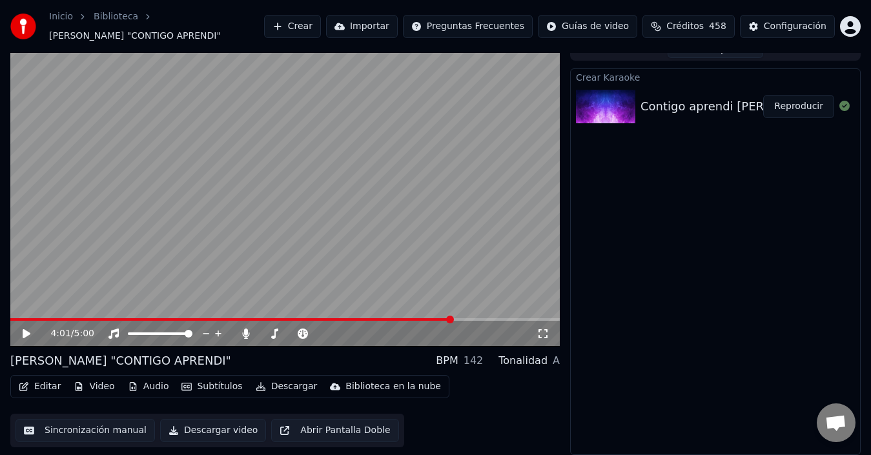
click at [217, 163] on video at bounding box center [284, 191] width 549 height 309
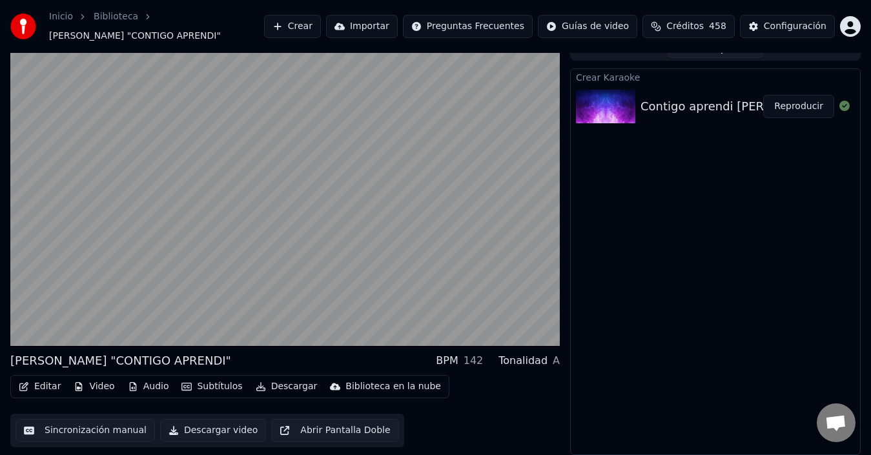
click at [217, 163] on video at bounding box center [284, 191] width 549 height 309
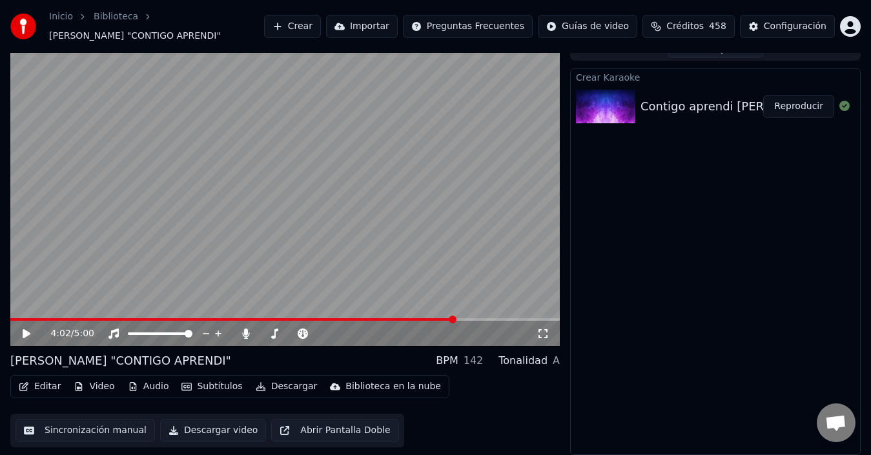
click at [46, 387] on button "Editar" at bounding box center [40, 387] width 52 height 18
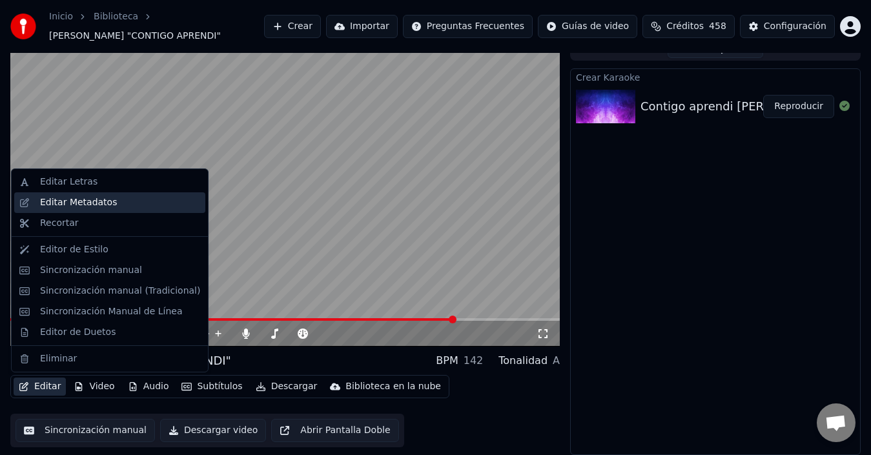
click at [103, 204] on div "Editar Metadatos" at bounding box center [78, 202] width 77 height 13
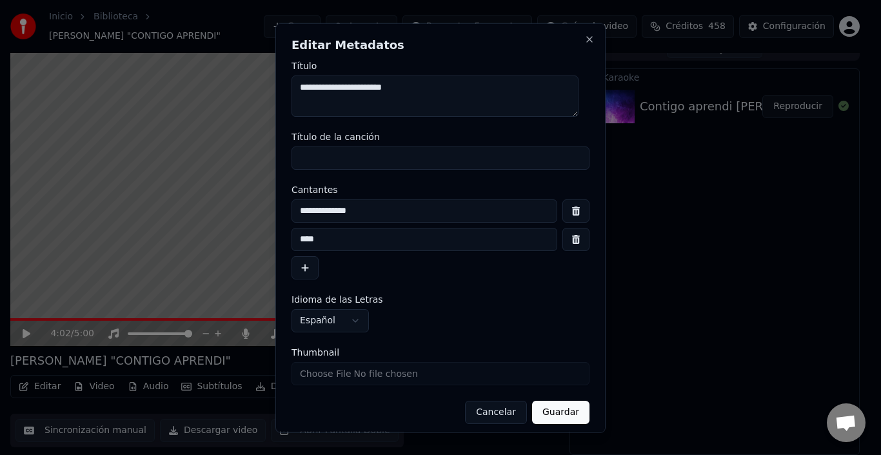
click at [487, 409] on button "Cancelar" at bounding box center [496, 411] width 62 height 23
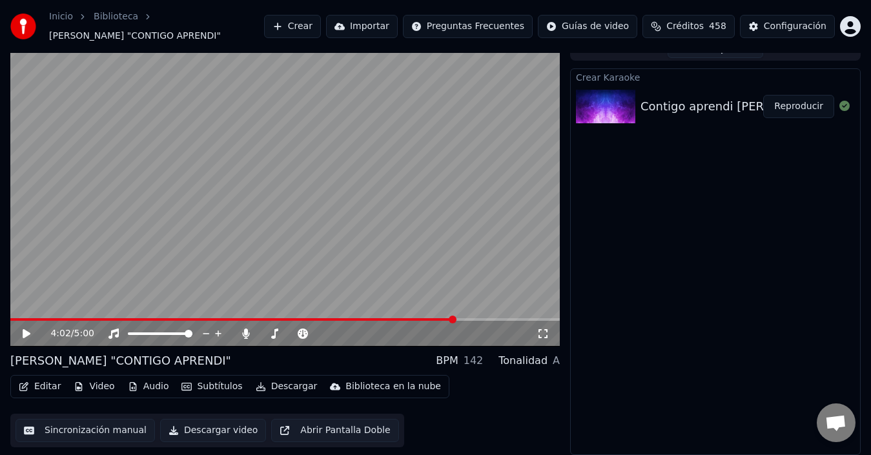
click at [26, 389] on icon "button" at bounding box center [24, 386] width 10 height 9
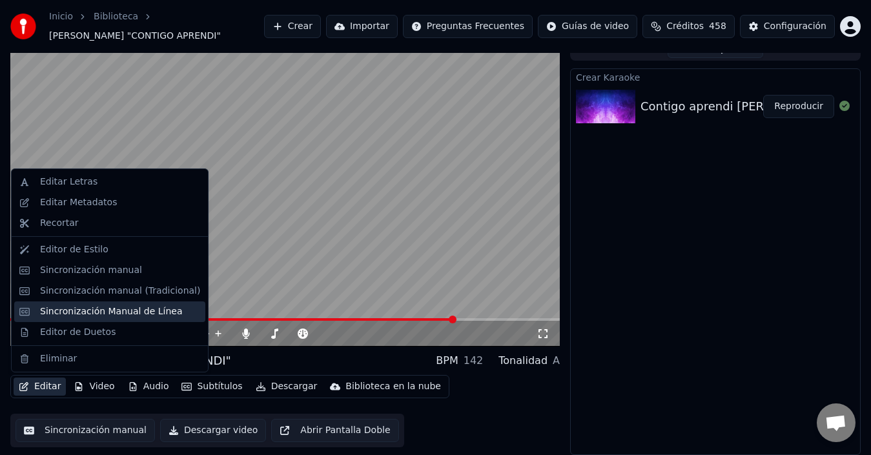
click at [98, 304] on div "Sincronización Manual de Línea" at bounding box center [109, 311] width 191 height 21
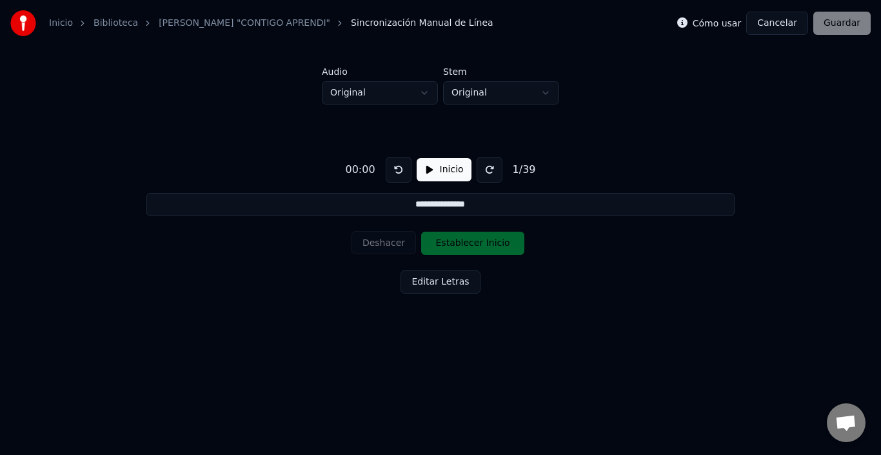
click at [485, 164] on button at bounding box center [490, 170] width 26 height 26
click at [489, 170] on button at bounding box center [490, 170] width 26 height 26
click at [391, 171] on button at bounding box center [399, 170] width 26 height 26
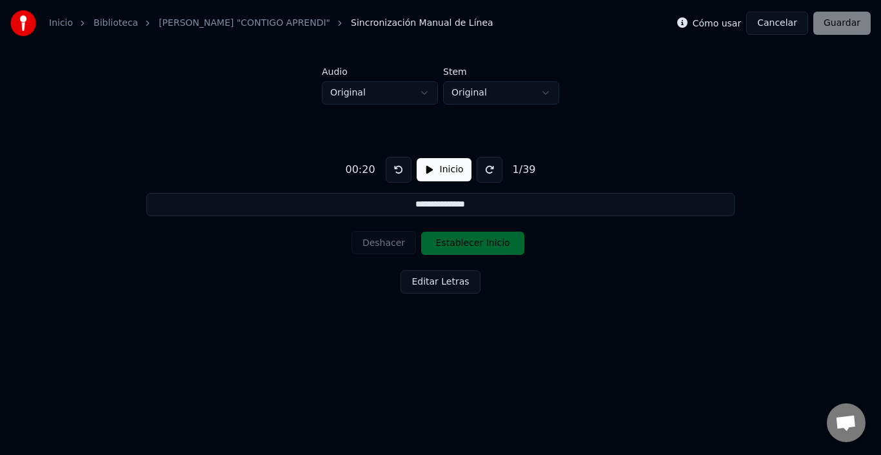
click at [391, 171] on button at bounding box center [399, 170] width 26 height 26
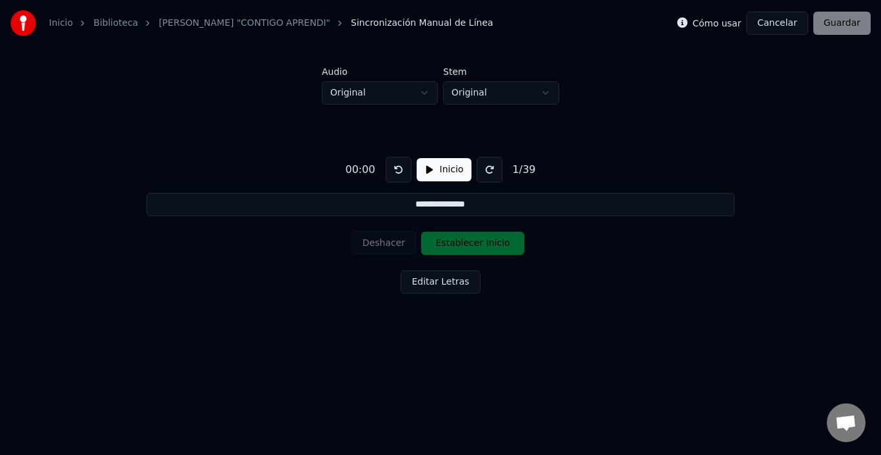
click at [391, 171] on button at bounding box center [399, 170] width 26 height 26
click at [443, 281] on button "Editar Letras" at bounding box center [440, 281] width 79 height 23
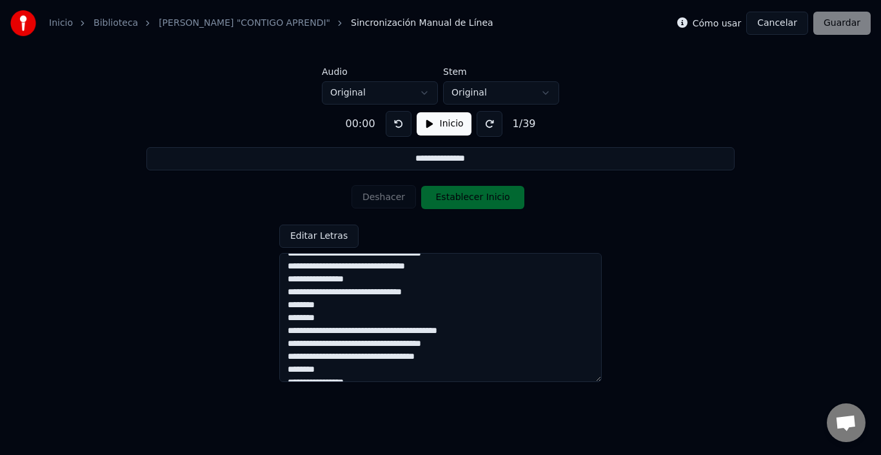
scroll to position [385, 0]
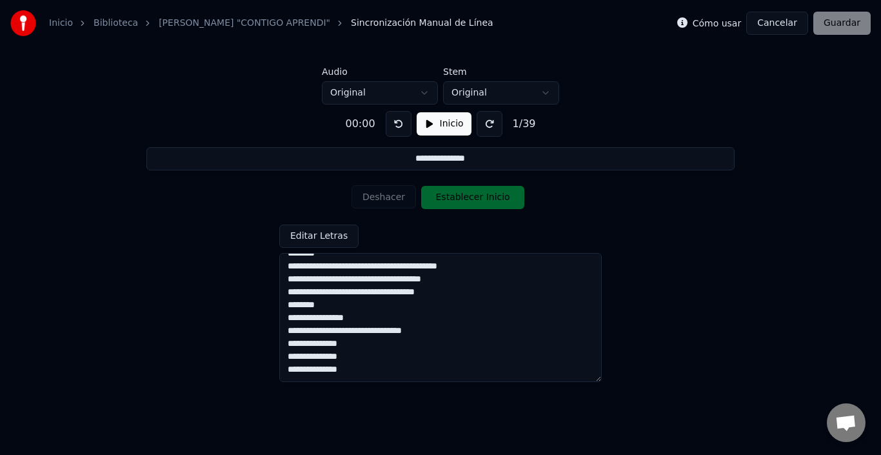
click at [405, 292] on textarea at bounding box center [440, 317] width 323 height 129
drag, startPoint x: 405, startPoint y: 292, endPoint x: 433, endPoint y: 292, distance: 28.4
click at [433, 292] on textarea at bounding box center [440, 317] width 323 height 129
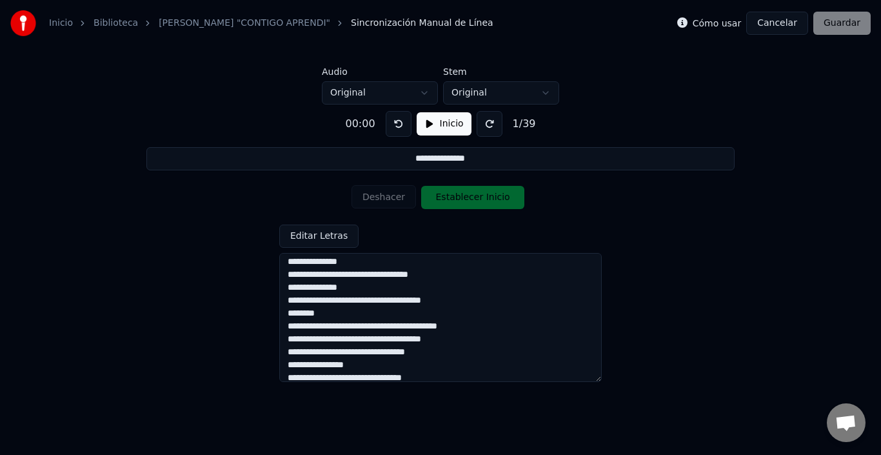
scroll to position [256, 0]
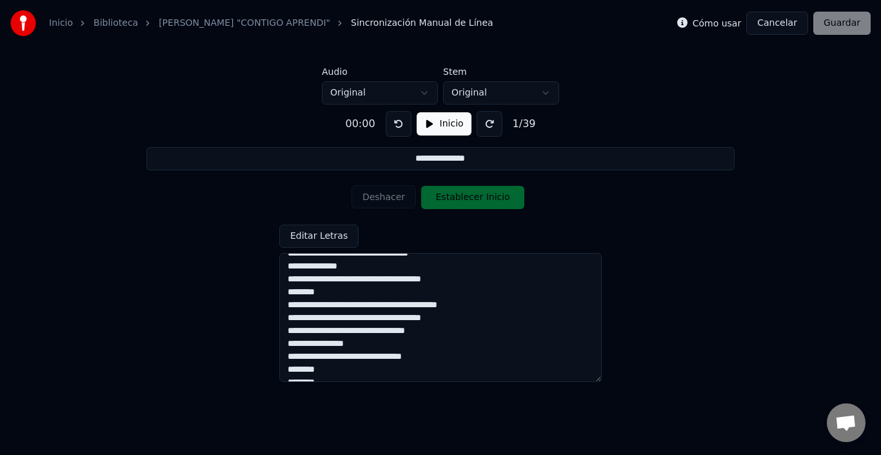
click at [337, 330] on textarea at bounding box center [440, 317] width 323 height 129
type textarea "**********"
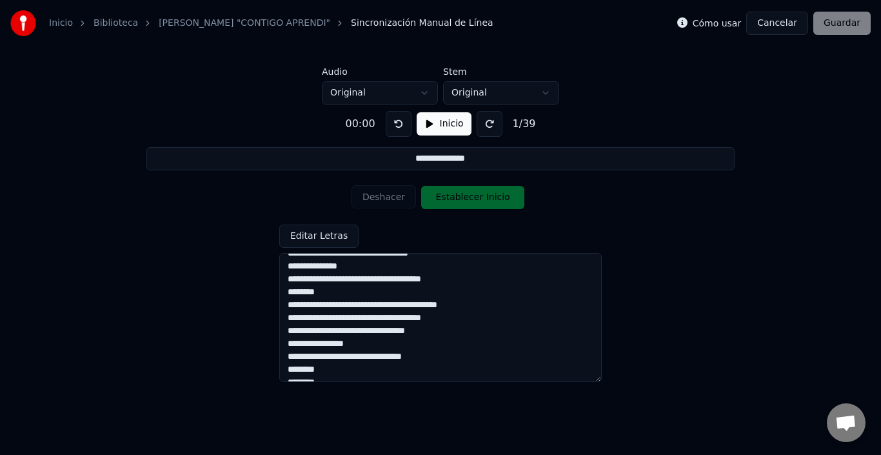
click at [427, 126] on button "Inicio" at bounding box center [444, 123] width 55 height 23
click at [445, 161] on input "**********" at bounding box center [440, 158] width 588 height 23
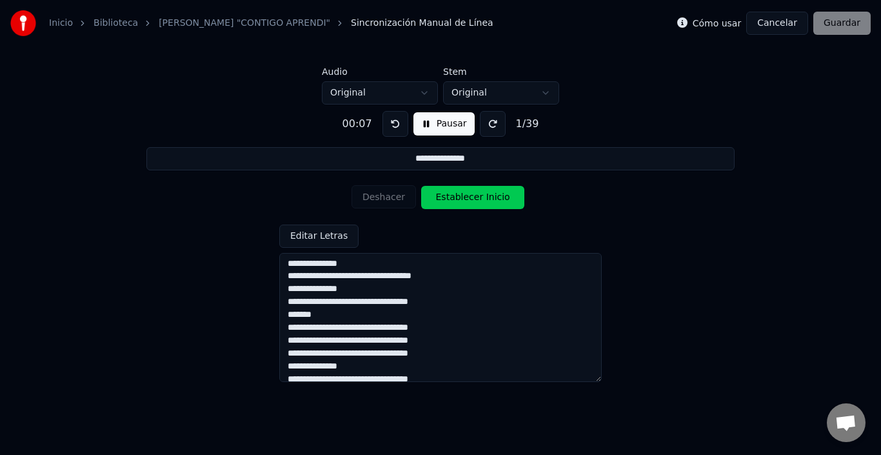
scroll to position [0, 0]
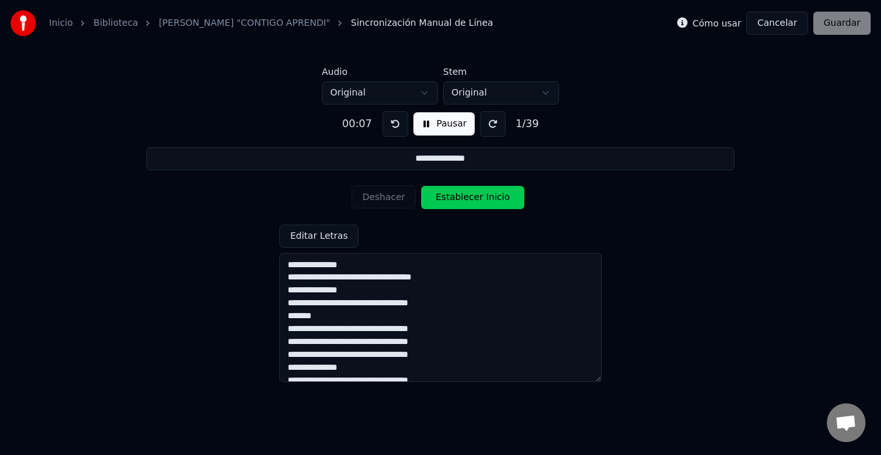
click at [358, 268] on textarea at bounding box center [440, 317] width 323 height 129
click at [335, 267] on textarea at bounding box center [440, 317] width 323 height 129
click at [335, 275] on textarea at bounding box center [440, 317] width 323 height 129
click at [337, 280] on textarea at bounding box center [440, 317] width 323 height 129
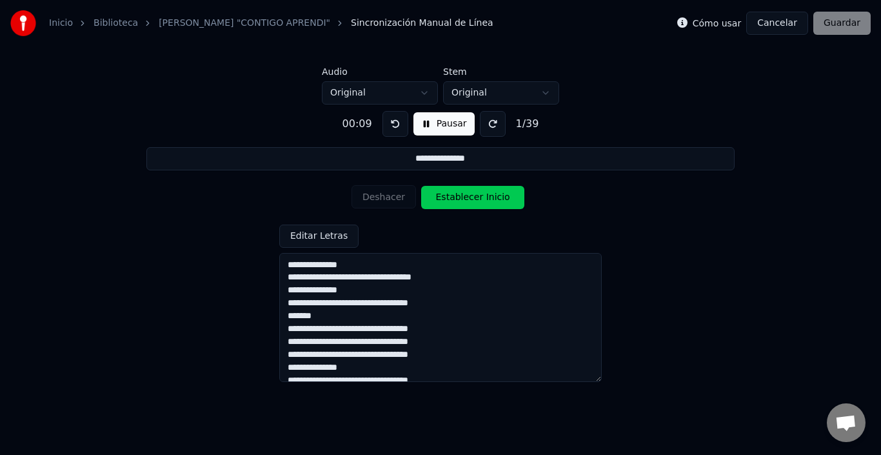
click at [337, 280] on textarea at bounding box center [440, 317] width 323 height 129
drag, startPoint x: 435, startPoint y: 196, endPoint x: 423, endPoint y: 190, distance: 13.0
click at [435, 195] on button "Establecer Inicio" at bounding box center [472, 197] width 103 height 23
click at [383, 200] on button "Deshacer" at bounding box center [384, 196] width 65 height 23
click at [383, 200] on div "Deshacer Establecer Inicio" at bounding box center [441, 198] width 178 height 34
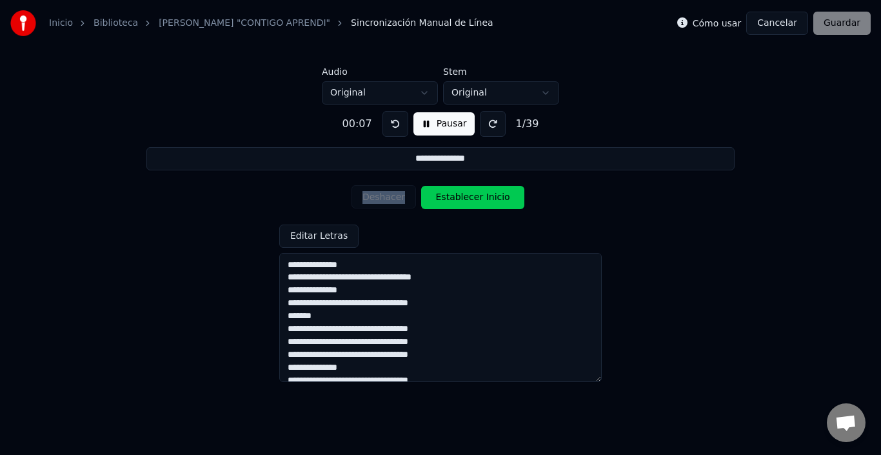
click at [385, 200] on div "Deshacer Establecer Inicio" at bounding box center [441, 198] width 178 height 34
click at [448, 202] on button "Establecer Inicio" at bounding box center [472, 197] width 103 height 23
click at [390, 191] on button "Deshacer" at bounding box center [384, 196] width 65 height 23
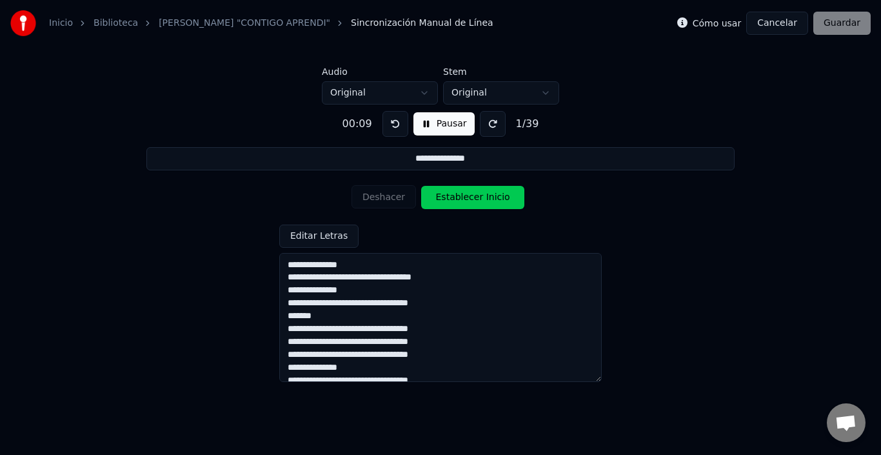
click at [640, 211] on div "**********" at bounding box center [441, 241] width 840 height 273
click at [310, 203] on div "**********" at bounding box center [441, 241] width 840 height 273
click at [297, 178] on div "**********" at bounding box center [441, 241] width 840 height 273
drag, startPoint x: 297, startPoint y: 178, endPoint x: 606, endPoint y: 202, distance: 310.0
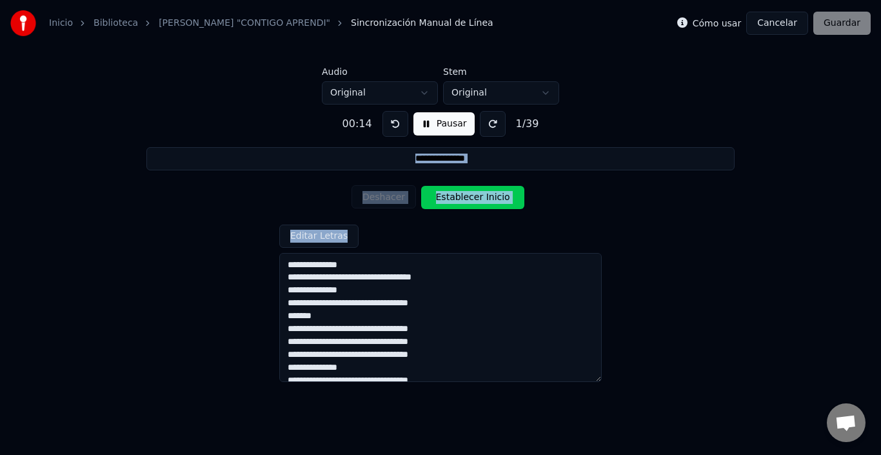
click at [606, 202] on div "**********" at bounding box center [441, 241] width 840 height 273
click at [774, 21] on button "Cancelar" at bounding box center [778, 23] width 62 height 23
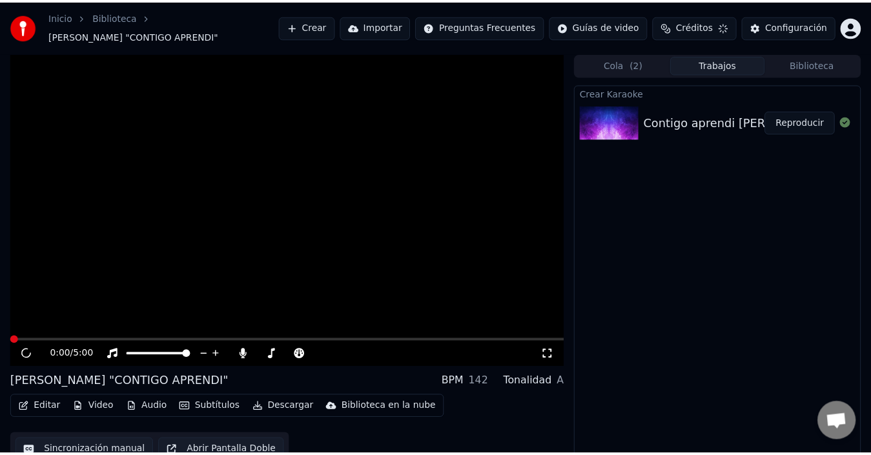
scroll to position [15, 0]
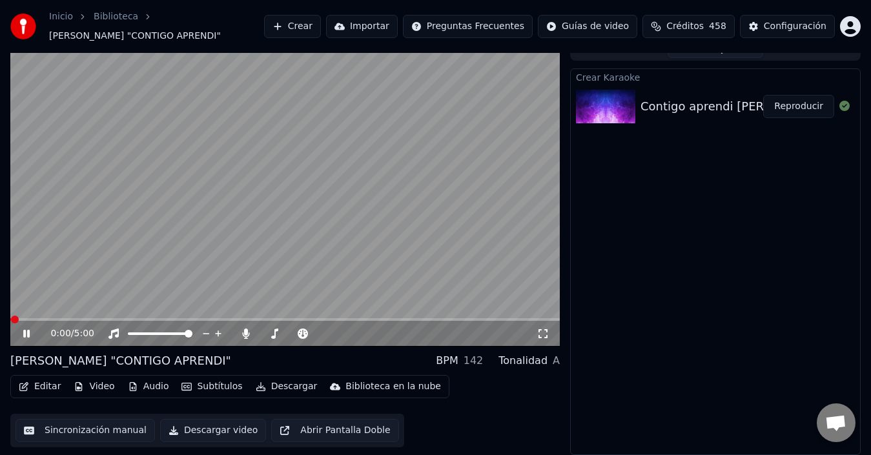
click at [45, 388] on button "Editar" at bounding box center [40, 387] width 52 height 18
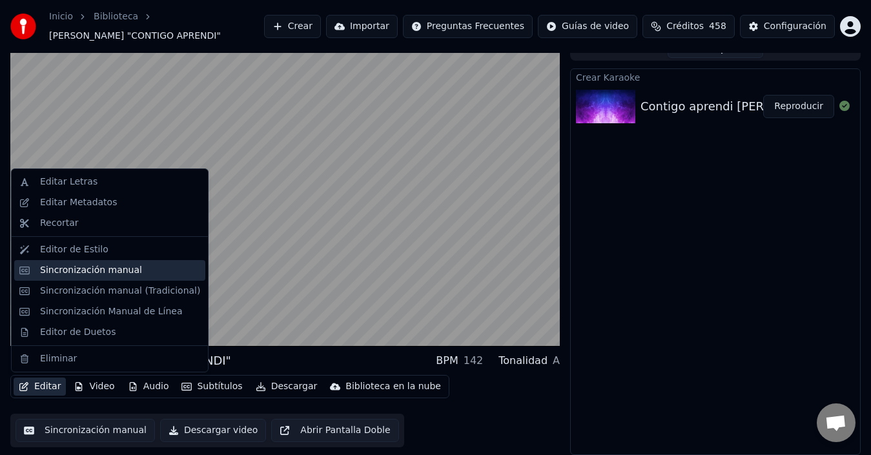
click at [126, 275] on div "Sincronización manual" at bounding box center [91, 270] width 102 height 13
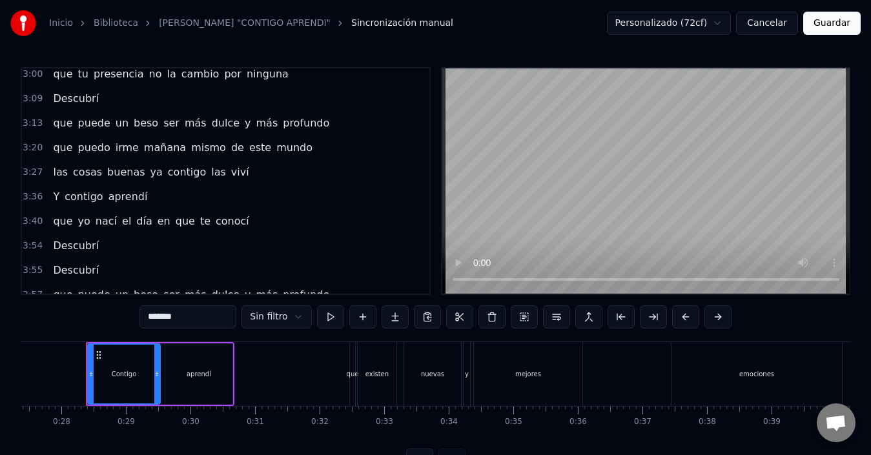
scroll to position [539, 0]
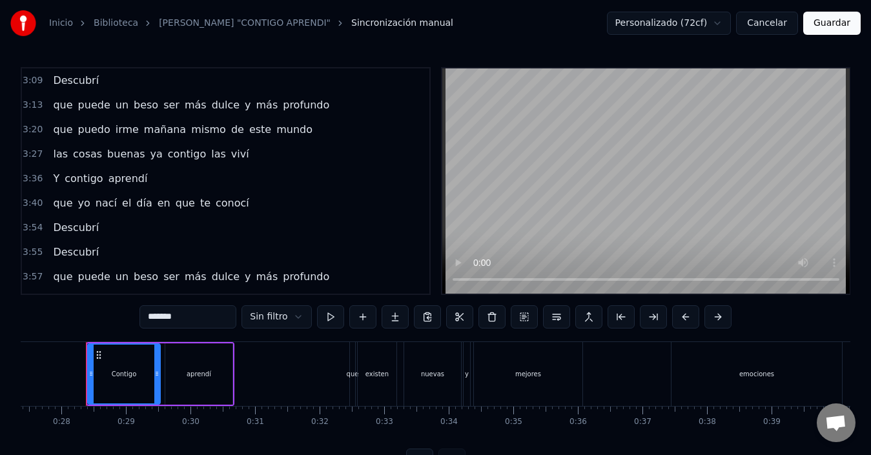
click at [15, 239] on div "Inicio Biblioteca KARAOKE "CONTIGO APRENDI" Sincronización manual Personalizado…" at bounding box center [435, 236] width 871 height 472
click at [62, 225] on span "Descubrí" at bounding box center [76, 227] width 48 height 15
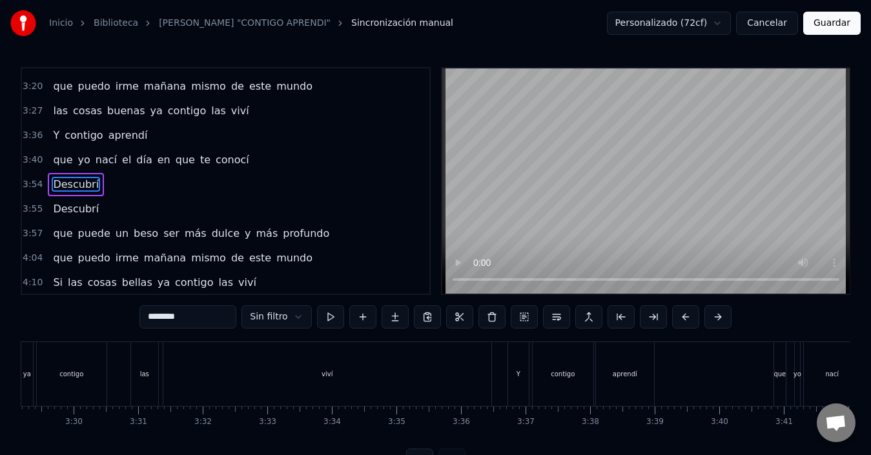
scroll to position [0, 15050]
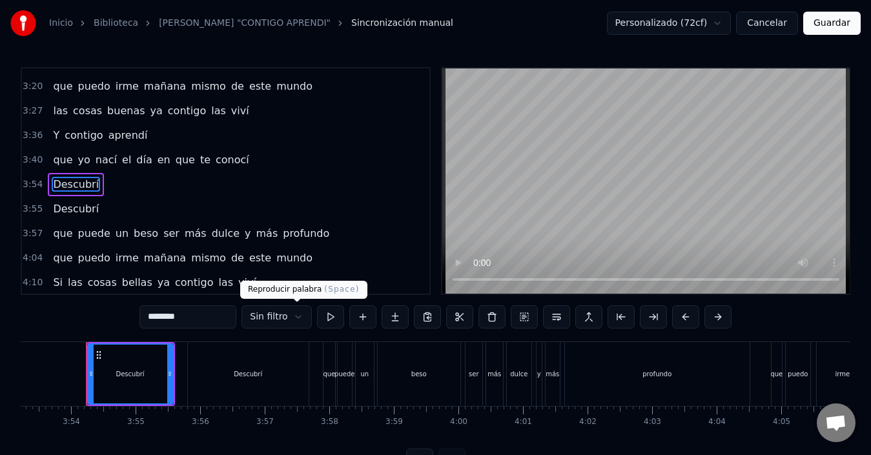
click at [317, 312] on button at bounding box center [330, 316] width 27 height 23
click at [77, 214] on span "Descubrí" at bounding box center [76, 208] width 48 height 15
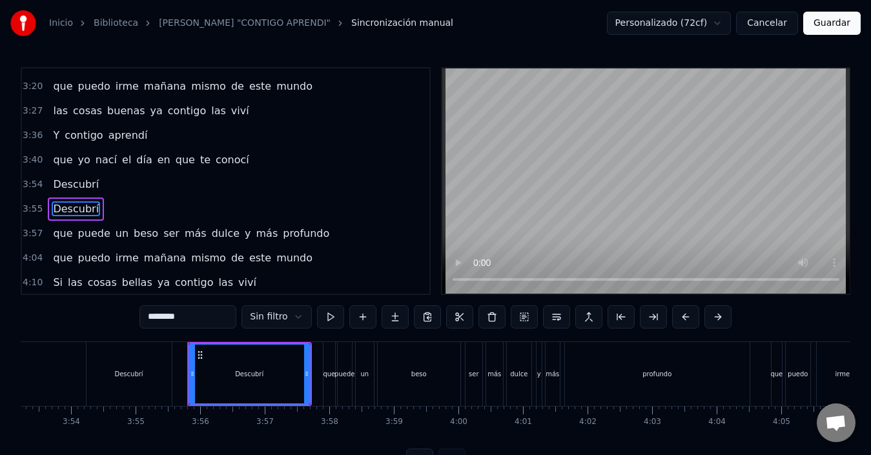
scroll to position [610, 0]
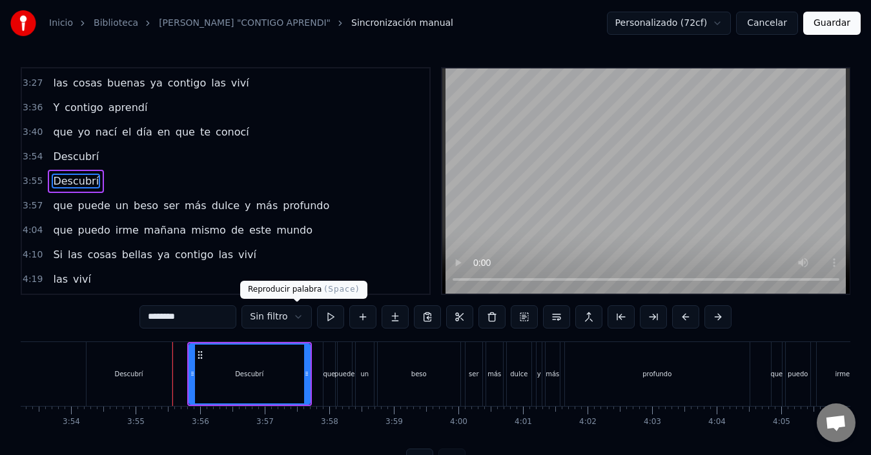
click at [317, 317] on button at bounding box center [330, 316] width 27 height 23
click at [60, 199] on span "que" at bounding box center [63, 205] width 22 height 15
type input "***"
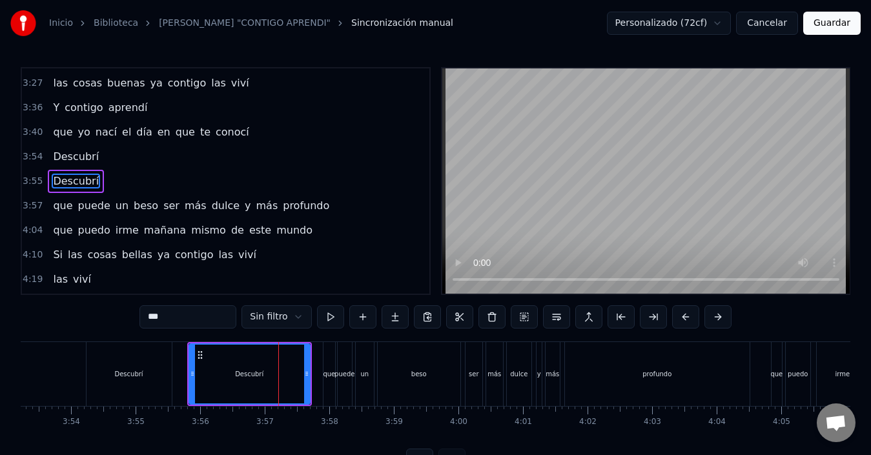
scroll to position [635, 0]
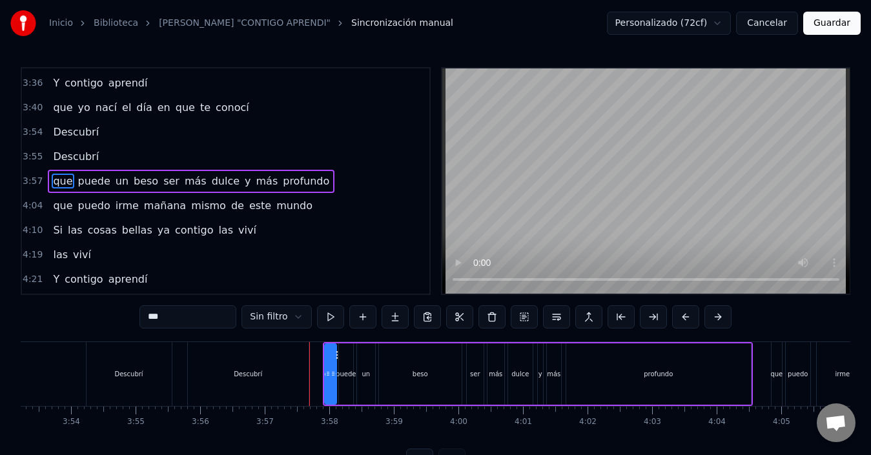
drag, startPoint x: 349, startPoint y: 356, endPoint x: 373, endPoint y: 350, distance: 24.6
click at [383, 351] on div "que puede un beso ser más dulce y más profundo" at bounding box center [538, 374] width 430 height 64
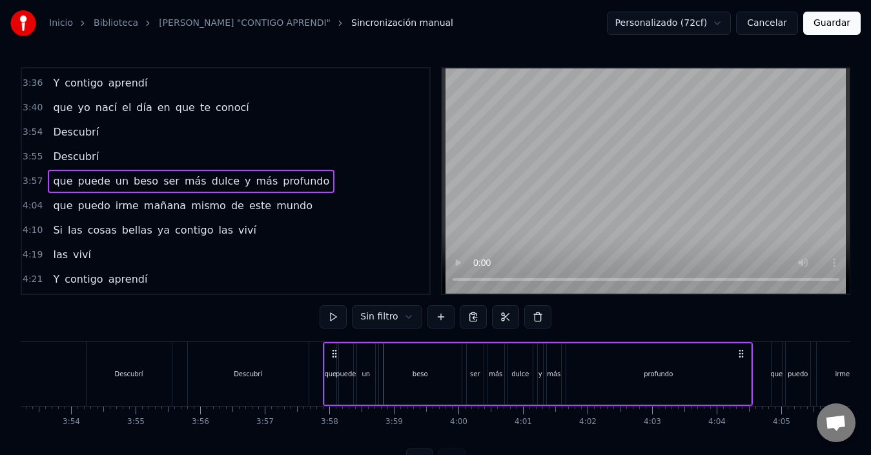
drag, startPoint x: 663, startPoint y: 140, endPoint x: 649, endPoint y: 173, distance: 36.1
click at [649, 173] on video at bounding box center [645, 180] width 407 height 225
click at [596, 147] on video at bounding box center [645, 180] width 407 height 225
click at [380, 318] on html "Inicio Biblioteca KARAOKE "CONTIGO APRENDI" Sincronización manual Personalizado…" at bounding box center [435, 246] width 871 height 492
click at [66, 177] on span "que" at bounding box center [63, 181] width 22 height 15
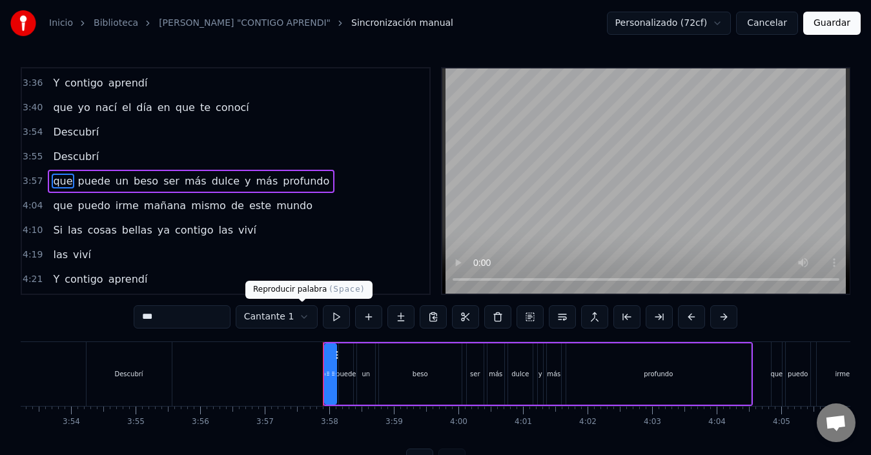
click at [323, 317] on button at bounding box center [336, 316] width 27 height 23
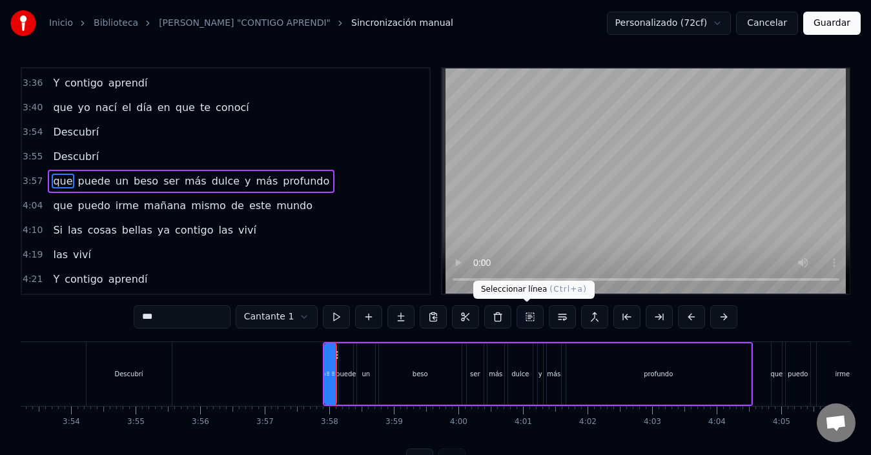
click at [518, 315] on button at bounding box center [529, 316] width 27 height 23
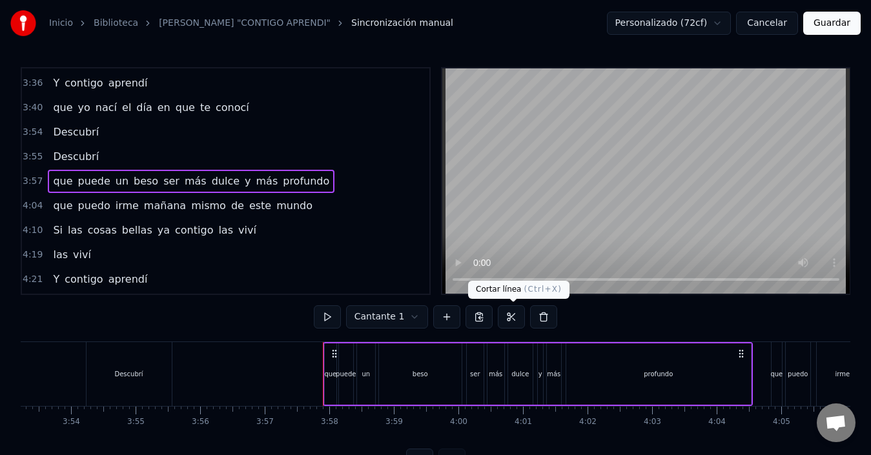
click at [508, 312] on button at bounding box center [511, 316] width 27 height 23
click at [70, 210] on div "que puedo irme [DATE] mismo de este mundo" at bounding box center [183, 205] width 270 height 23
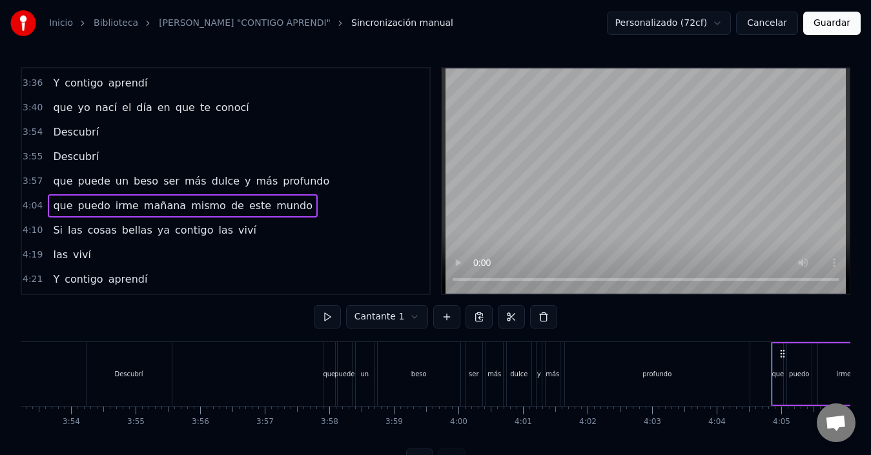
click at [77, 185] on span "puede" at bounding box center [94, 181] width 35 height 15
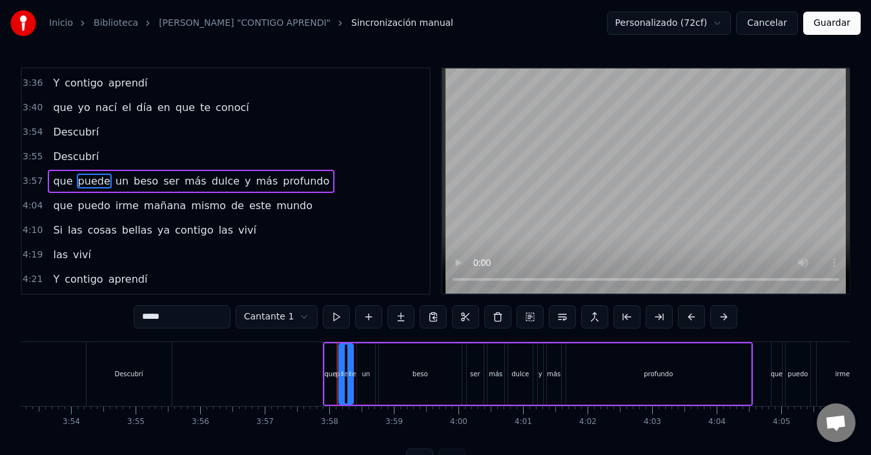
click at [95, 185] on span "puede" at bounding box center [94, 181] width 35 height 15
click at [116, 183] on span "un" at bounding box center [121, 181] width 15 height 15
click at [132, 179] on span "beso" at bounding box center [145, 181] width 27 height 15
type input "****"
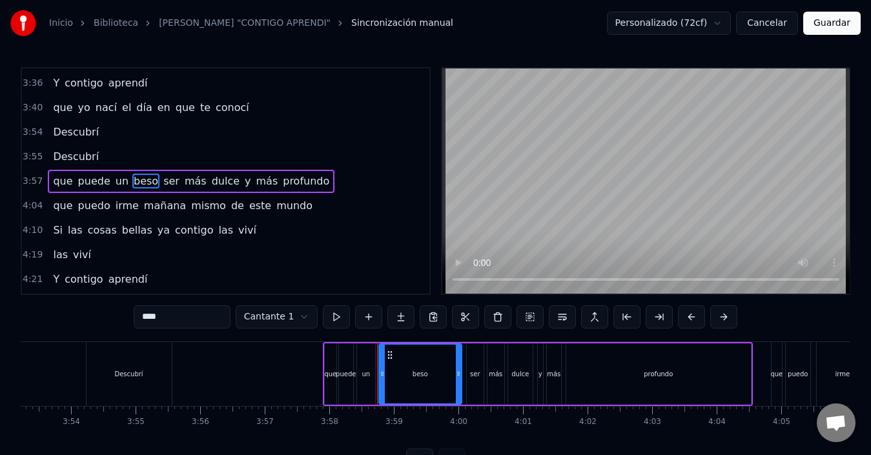
click at [328, 210] on div "4:04 que puedo irme [DATE] mismo de este mundo" at bounding box center [225, 206] width 407 height 25
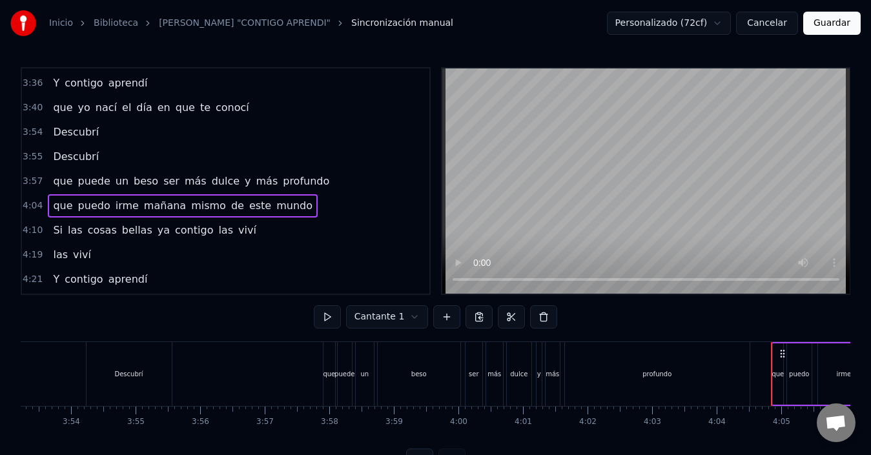
click at [304, 185] on div "3:57 que puede un beso ser más dulce y más profundo" at bounding box center [225, 181] width 407 height 25
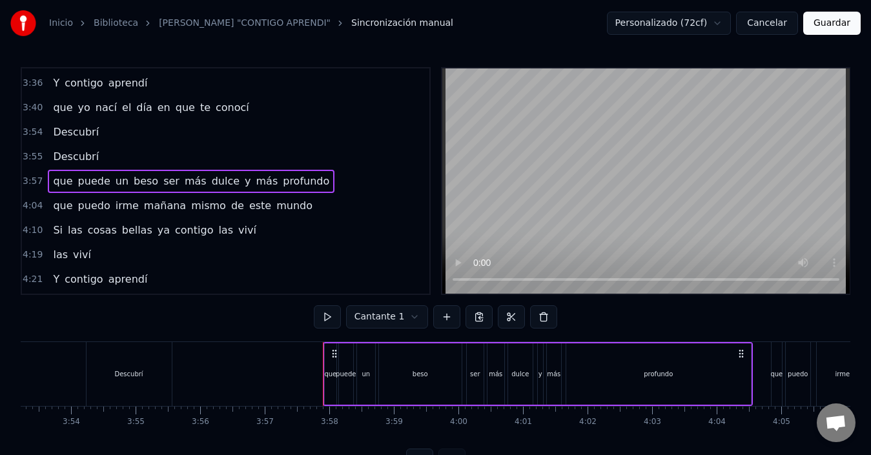
click at [299, 185] on span "profundo" at bounding box center [305, 181] width 49 height 15
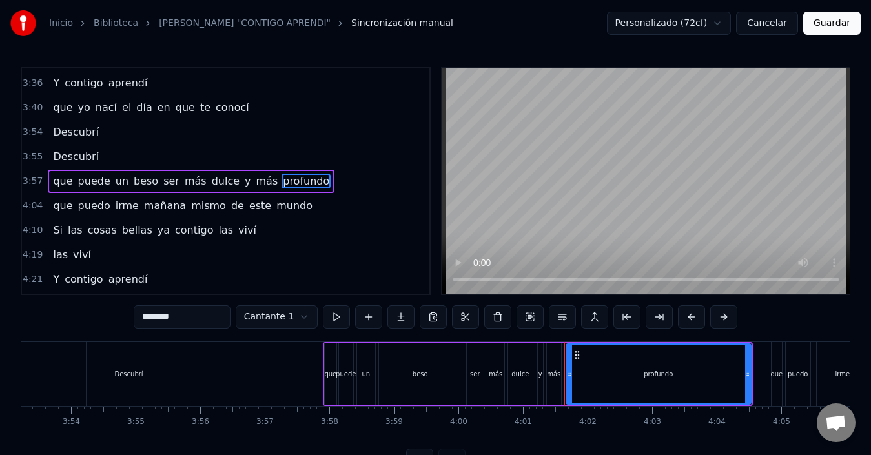
click at [323, 185] on div "3:57 que puede un beso ser más dulce y más profundo" at bounding box center [225, 181] width 407 height 25
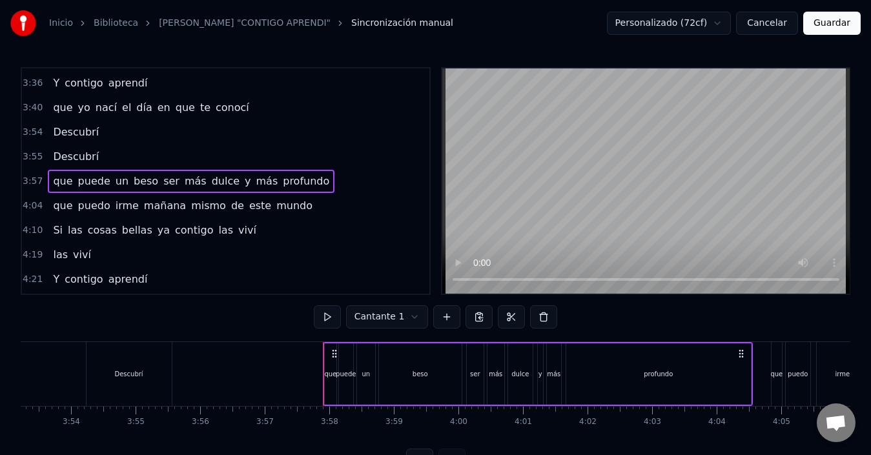
drag, startPoint x: 60, startPoint y: 182, endPoint x: 139, endPoint y: 199, distance: 80.5
click at [139, 199] on div "0:28 Contigo aprendí 0:32 que existen nuevas y mejores emociones 0:41 Contigo a…" at bounding box center [226, 181] width 410 height 228
click at [26, 179] on span "3:57" at bounding box center [33, 181] width 20 height 13
click at [314, 309] on button at bounding box center [327, 316] width 27 height 23
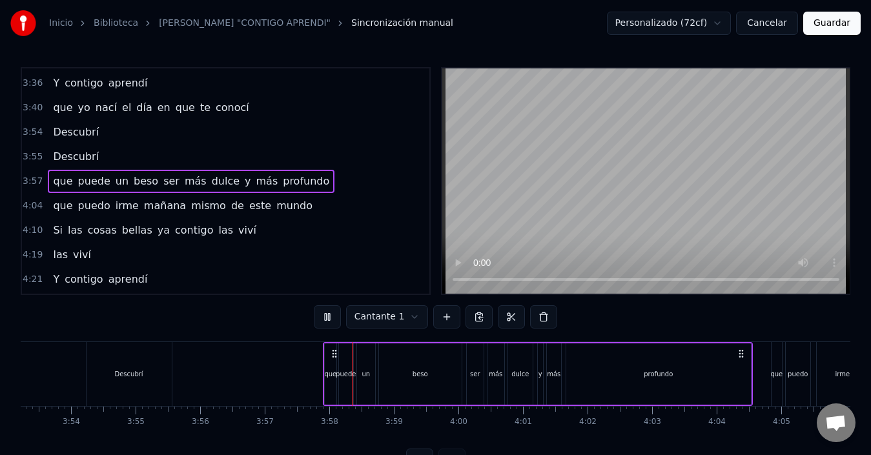
click at [314, 309] on button at bounding box center [327, 316] width 27 height 23
click at [63, 149] on span "Descubrí" at bounding box center [76, 156] width 48 height 15
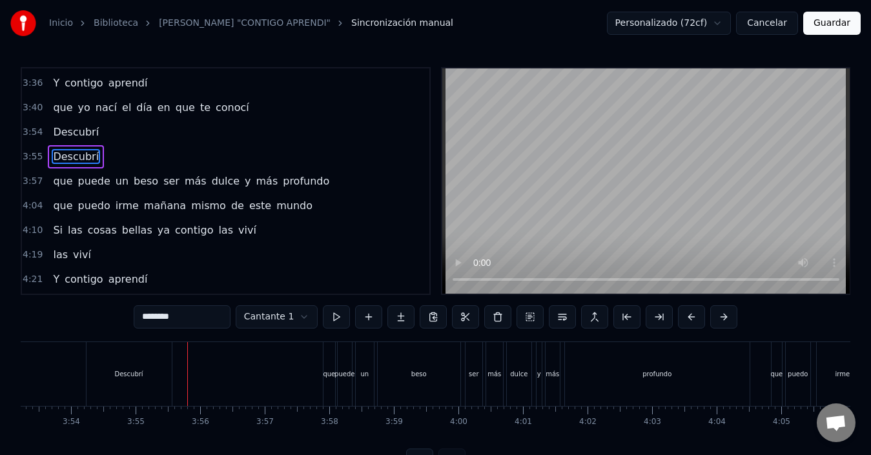
scroll to position [610, 0]
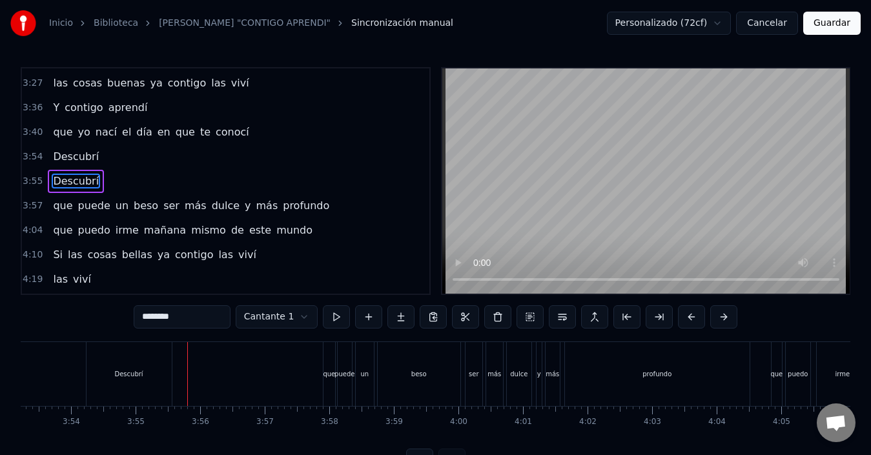
click at [256, 307] on html "Inicio Biblioteca KARAOKE "CONTIGO APRENDI" Sincronización manual Personalizado…" at bounding box center [435, 246] width 871 height 492
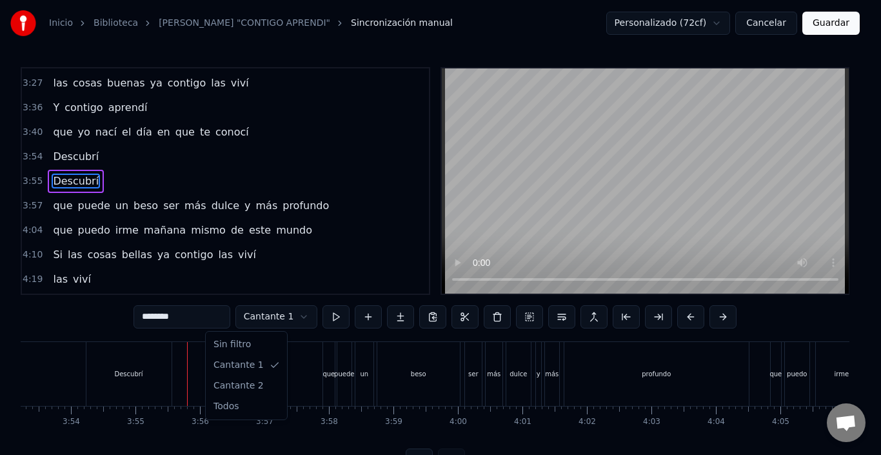
click at [251, 317] on html "Inicio Biblioteca KARAOKE "CONTIGO APRENDI" Sincronización manual Personalizado…" at bounding box center [440, 246] width 881 height 492
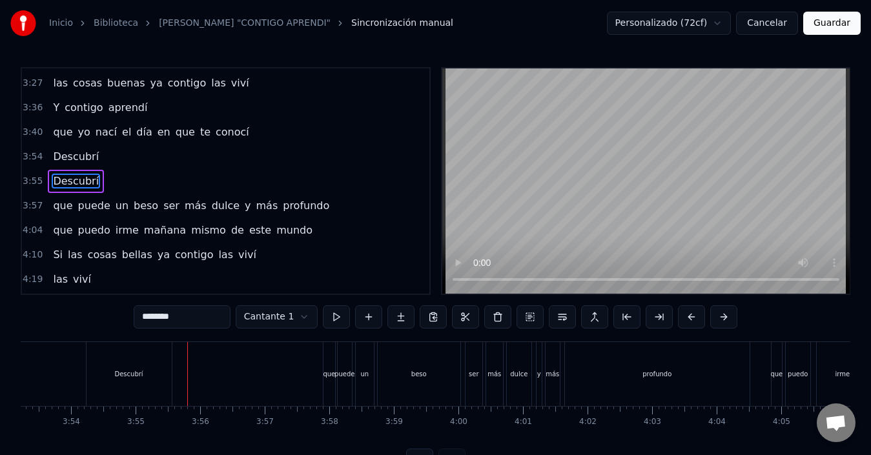
click at [257, 313] on html "Inicio Biblioteca KARAOKE "CONTIGO APRENDI" Sincronización manual Personalizado…" at bounding box center [435, 246] width 871 height 492
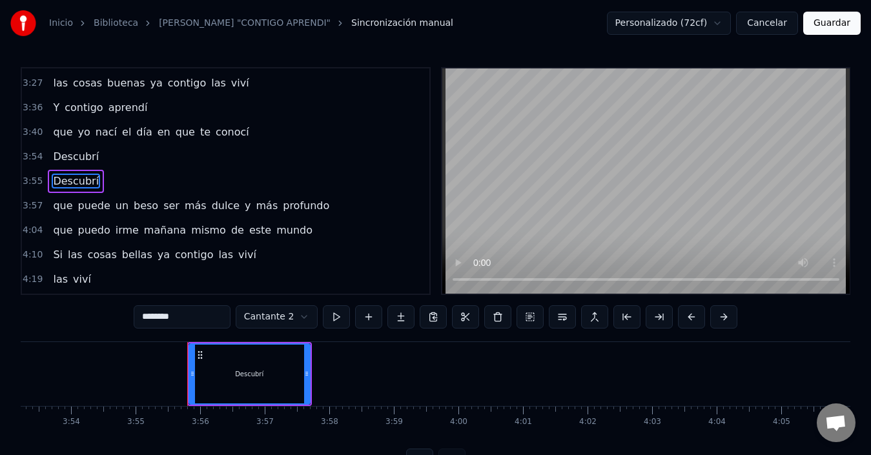
click at [86, 143] on div "que yo nací el día en que te conocí" at bounding box center [151, 132] width 206 height 23
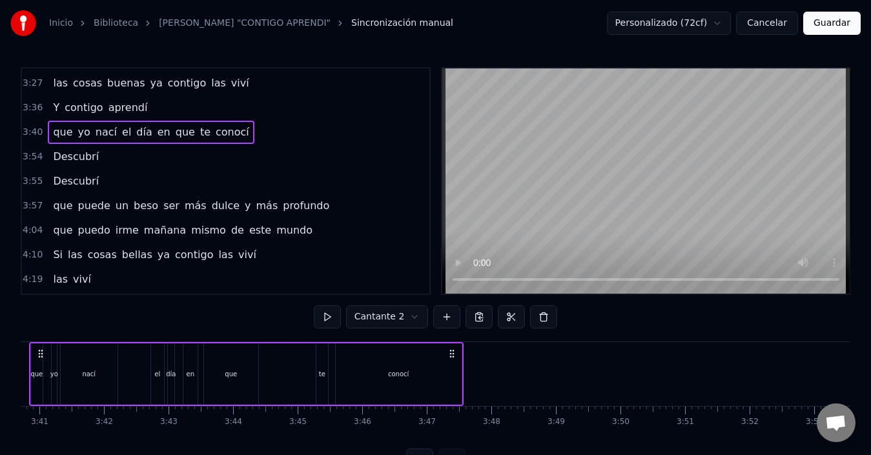
scroll to position [0, 14186]
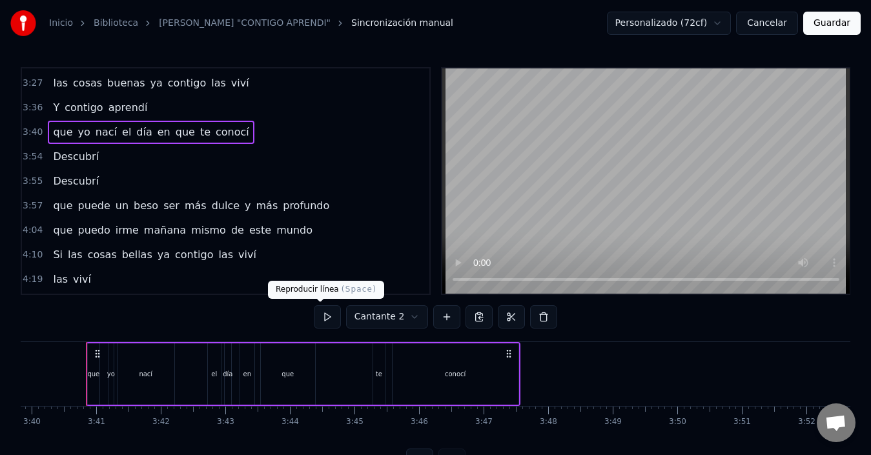
click at [327, 312] on button at bounding box center [327, 316] width 27 height 23
click at [105, 148] on div "3:54 Descubrí" at bounding box center [225, 157] width 407 height 25
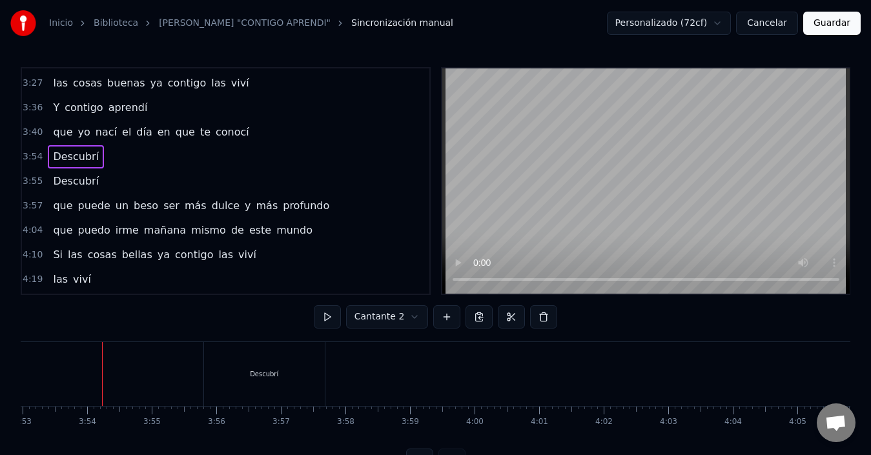
scroll to position [0, 15050]
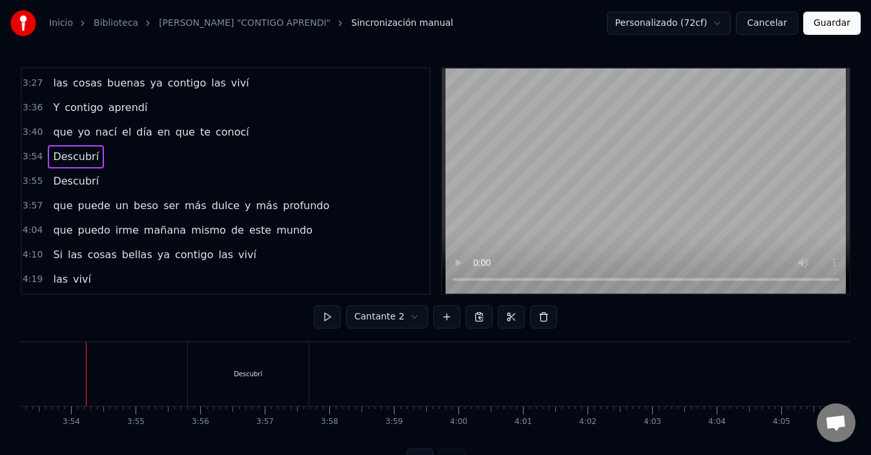
click at [323, 314] on button at bounding box center [327, 316] width 27 height 23
click at [380, 313] on html "Inicio Biblioteca KARAOKE "CONTIGO APRENDI" Sincronización manual Personalizado…" at bounding box center [435, 246] width 871 height 492
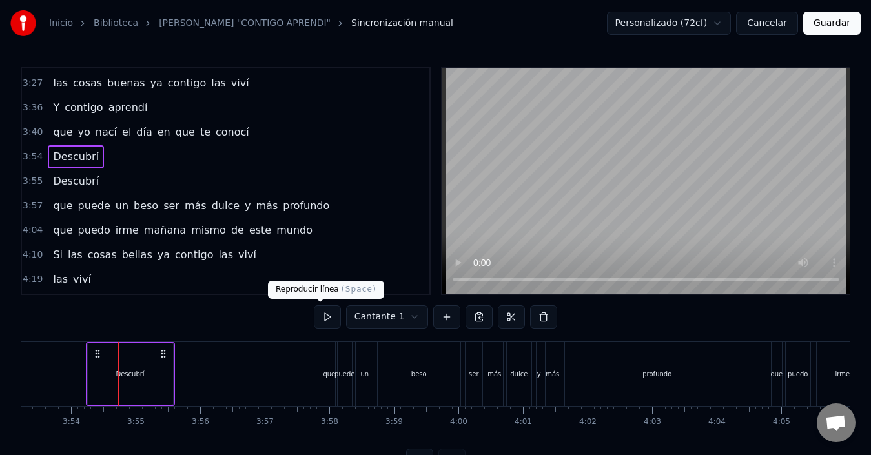
click at [314, 313] on button at bounding box center [327, 316] width 27 height 23
click at [90, 183] on span "Descubrí" at bounding box center [76, 181] width 48 height 15
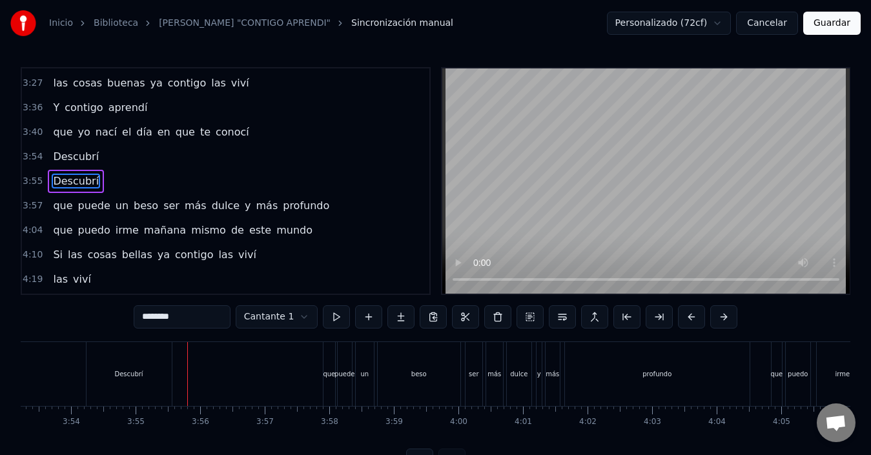
click at [226, 303] on div "0:28 Contigo aprendí 0:32 que existen nuevas y mejores emociones 0:41 Contigo a…" at bounding box center [435, 269] width 829 height 405
click at [229, 311] on html "Inicio Biblioteca KARAOKE "CONTIGO APRENDI" Sincronización manual Personalizado…" at bounding box center [435, 246] width 871 height 492
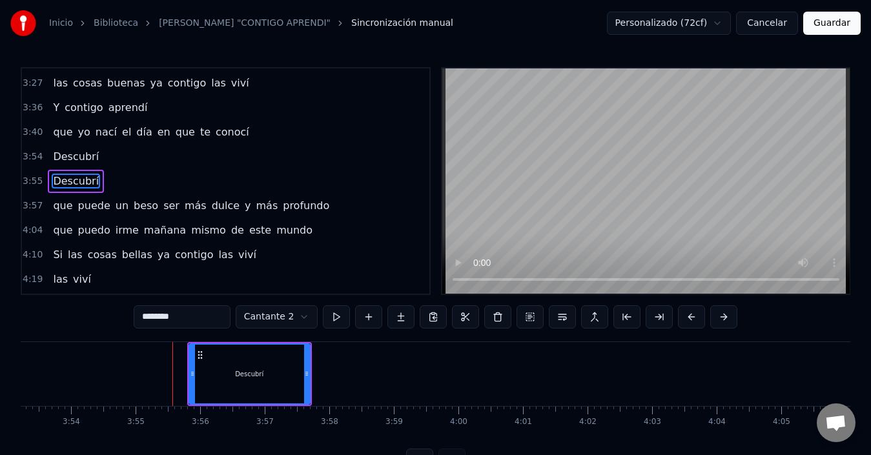
click at [268, 280] on div "4:19 las viví" at bounding box center [225, 279] width 407 height 25
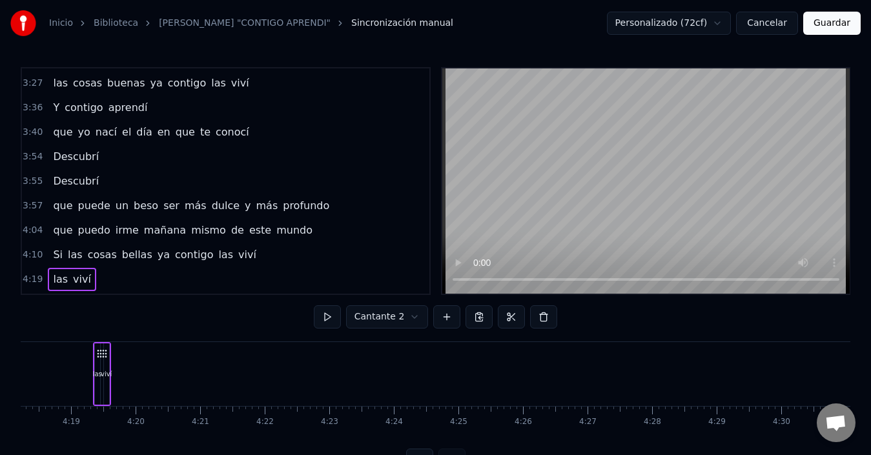
scroll to position [0, 16670]
click at [76, 182] on span "Descubrí" at bounding box center [76, 181] width 48 height 15
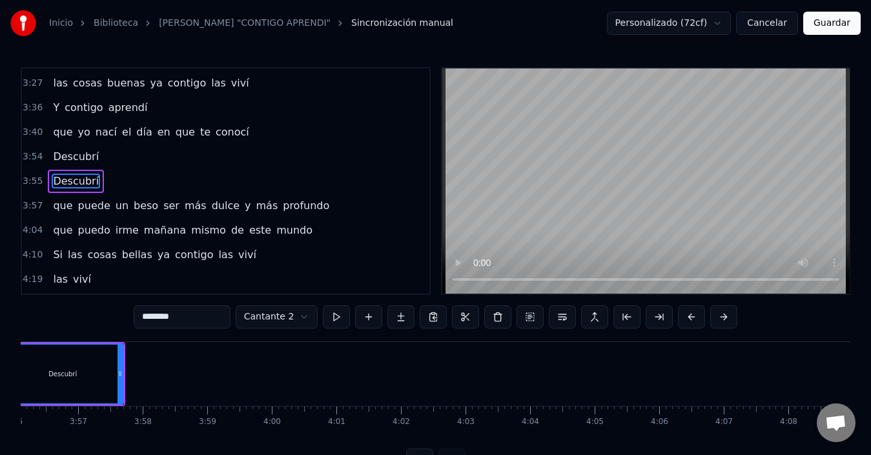
scroll to position [0, 15151]
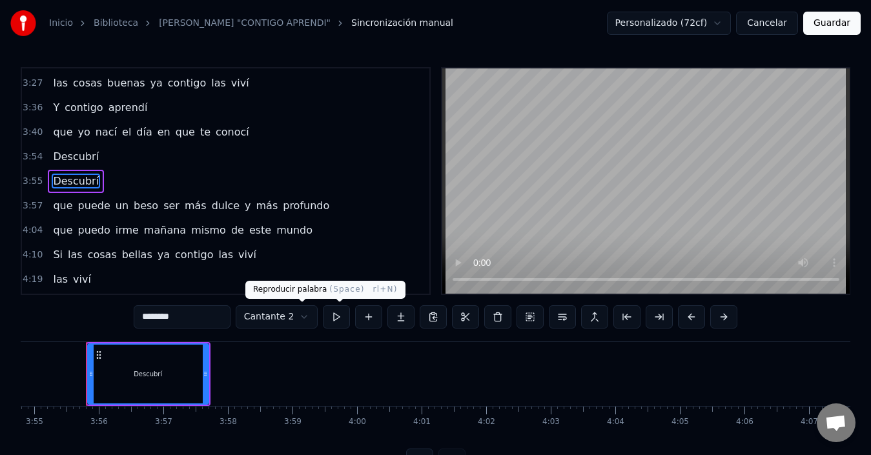
click at [323, 317] on button at bounding box center [336, 316] width 27 height 23
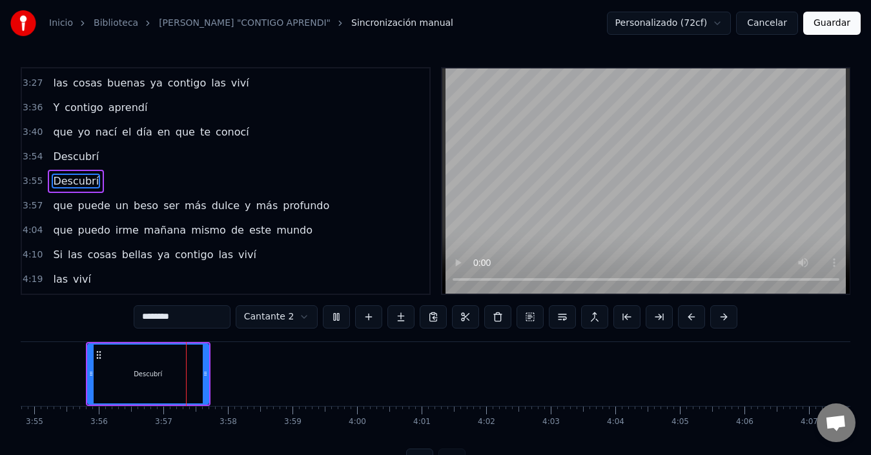
click at [323, 317] on button at bounding box center [336, 316] width 27 height 23
click at [123, 189] on div "3:55 Descubrí" at bounding box center [225, 181] width 407 height 25
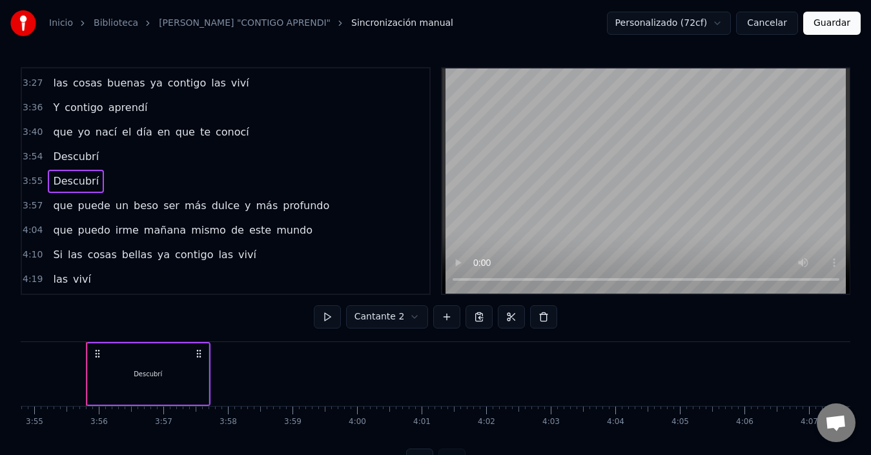
click at [85, 213] on span "puede" at bounding box center [94, 205] width 35 height 15
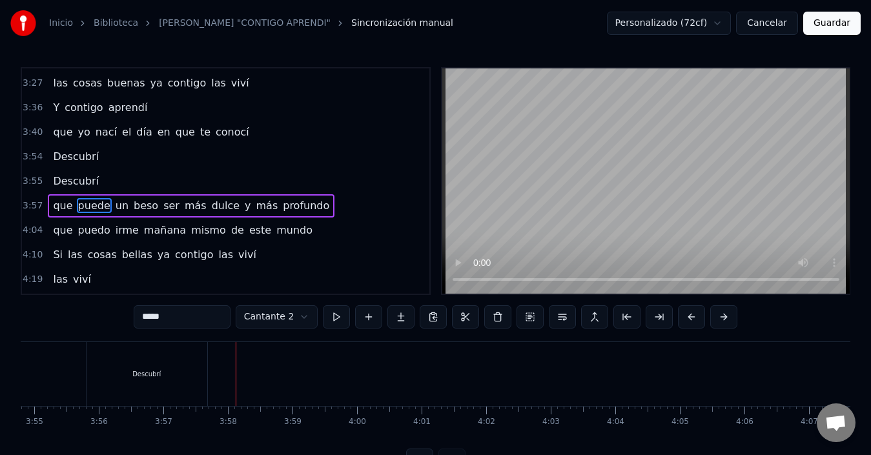
scroll to position [635, 0]
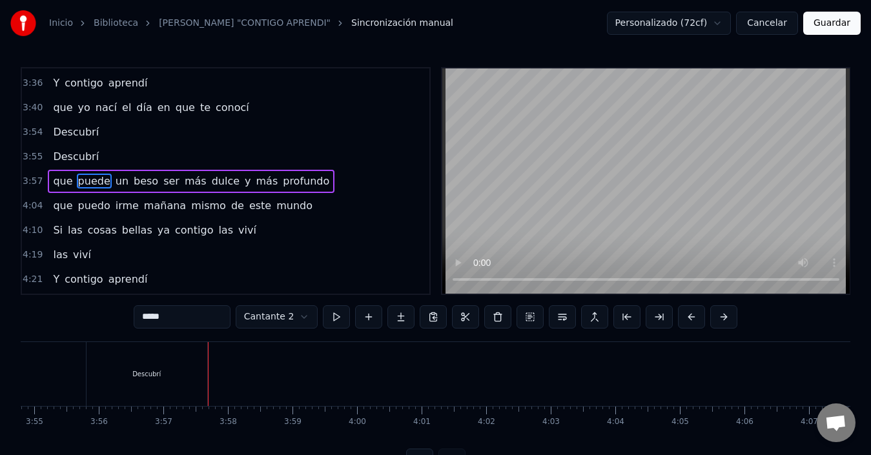
click at [52, 186] on span "que" at bounding box center [63, 181] width 22 height 15
type input "***"
click at [698, 25] on html "Inicio Biblioteca KARAOKE "CONTIGO APRENDI" Sincronización manual Personalizado…" at bounding box center [435, 246] width 871 height 492
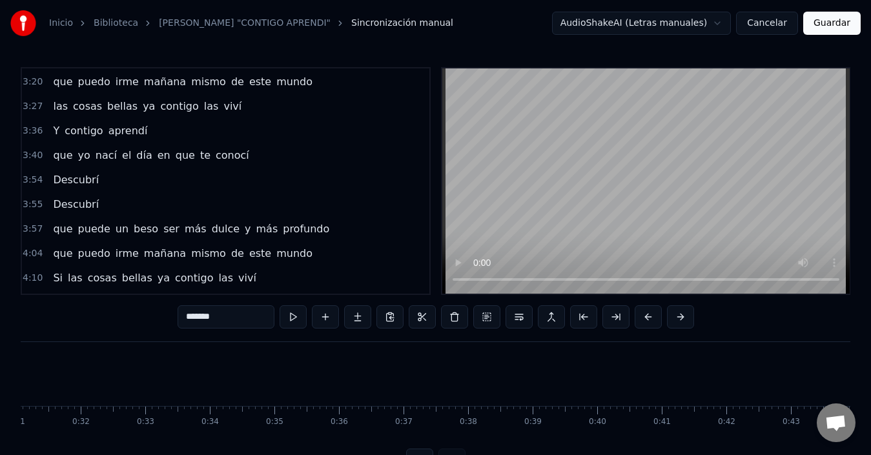
scroll to position [0, 1766]
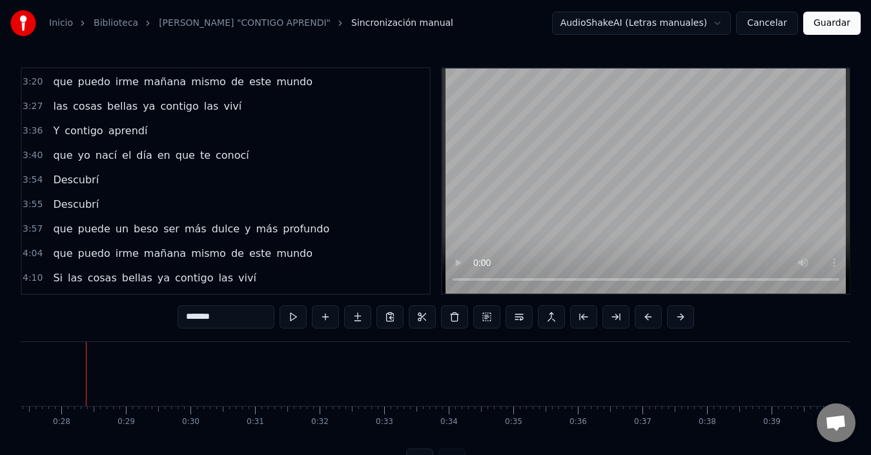
click at [64, 152] on span "que" at bounding box center [63, 155] width 22 height 15
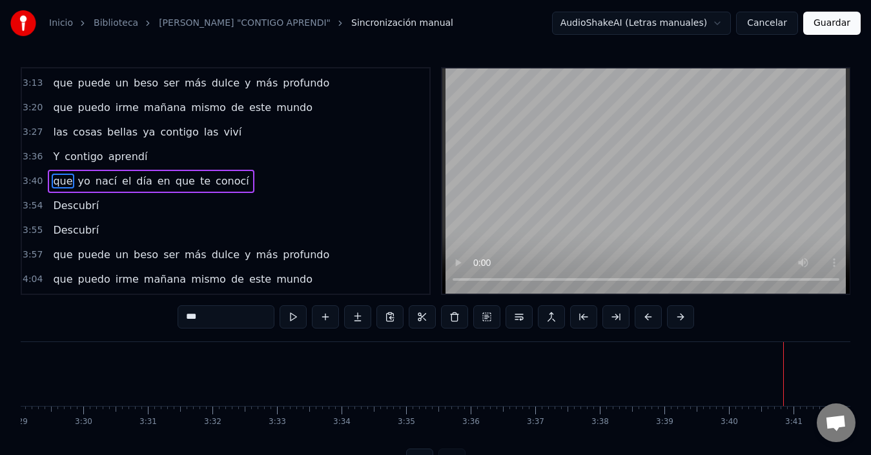
scroll to position [0, 14186]
click at [65, 251] on span "que" at bounding box center [63, 254] width 22 height 15
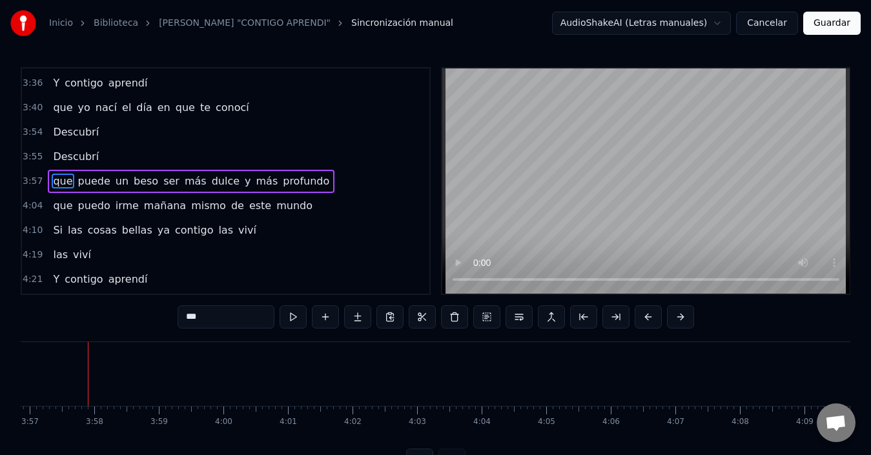
scroll to position [0, 15287]
click at [52, 164] on span "Descubrí" at bounding box center [76, 156] width 48 height 15
type input "********"
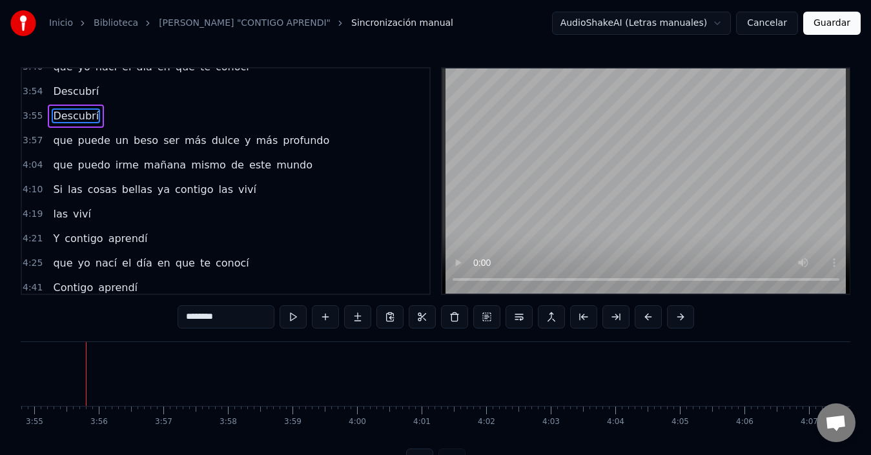
scroll to position [698, 0]
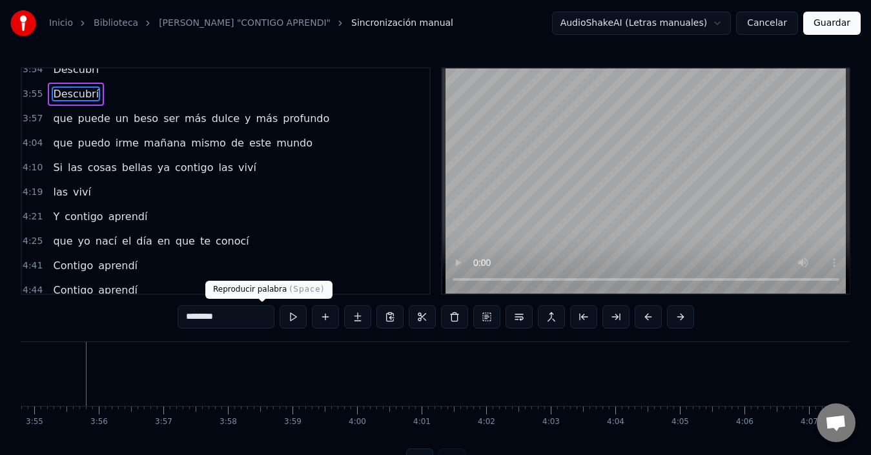
click at [279, 318] on button at bounding box center [292, 316] width 27 height 23
click at [703, 25] on html "Inicio Biblioteca KARAOKE "CONTIGO APRENDI" Sincronización manual AudioShakeAI …" at bounding box center [435, 246] width 871 height 492
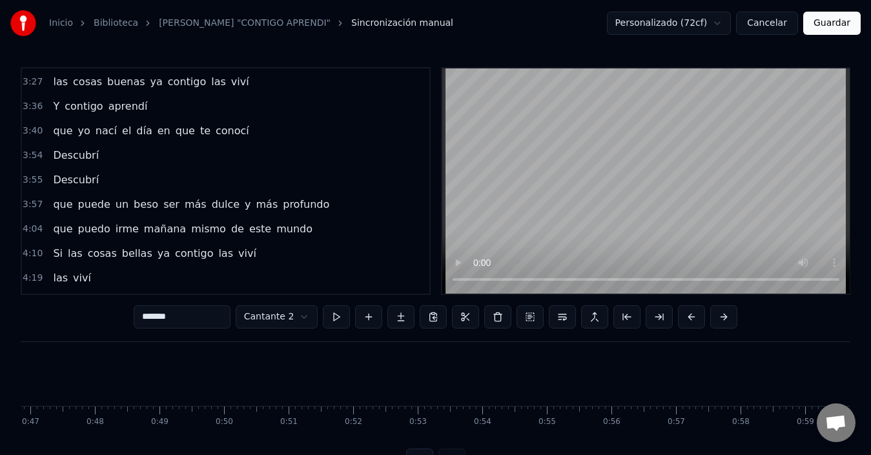
scroll to position [0, 1766]
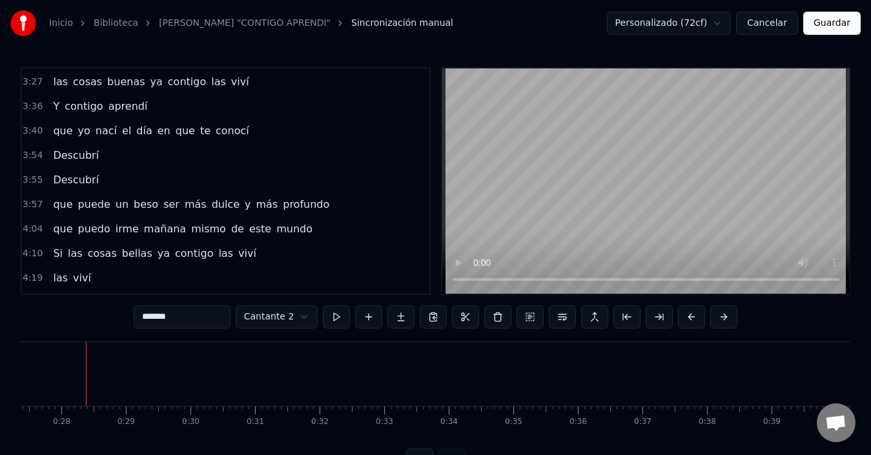
click at [92, 183] on div "Descubrí" at bounding box center [76, 179] width 56 height 23
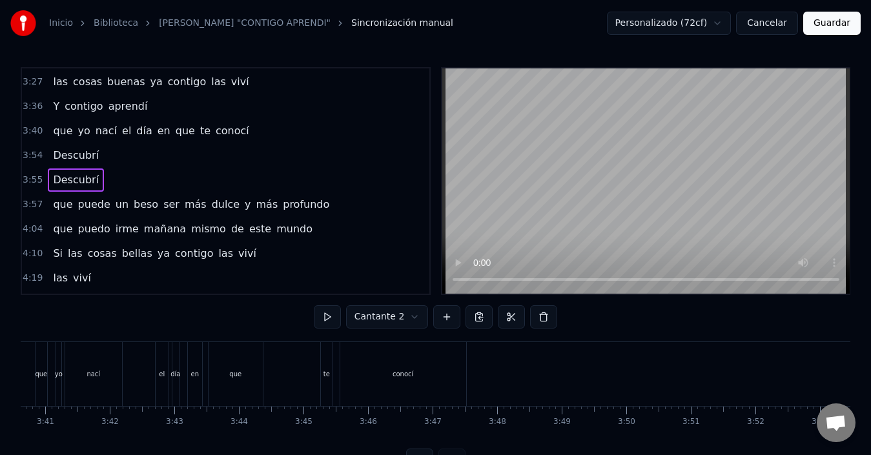
scroll to position [0, 15151]
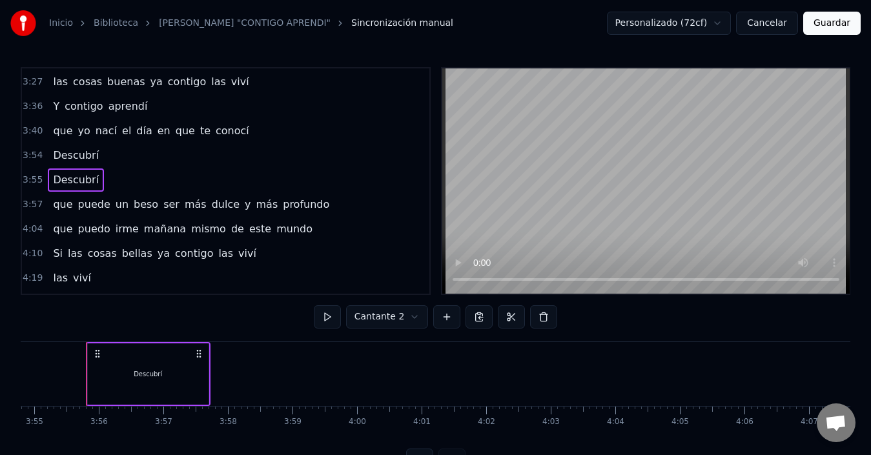
click at [66, 145] on div "Descubrí" at bounding box center [76, 155] width 56 height 23
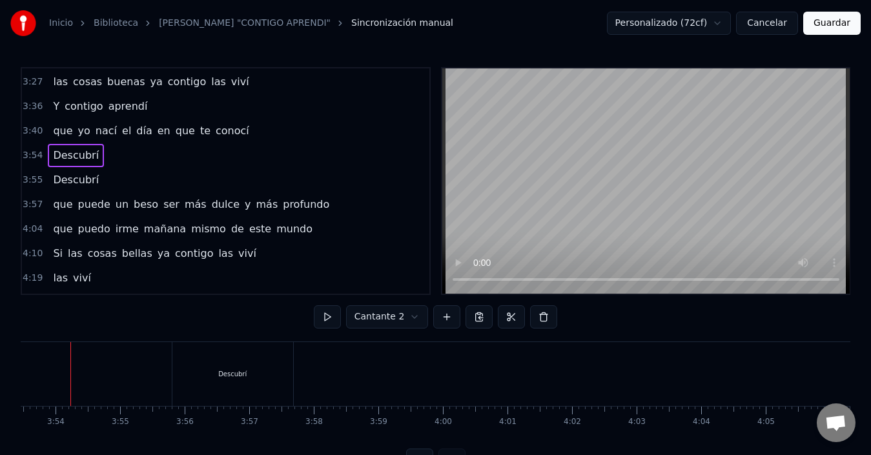
scroll to position [0, 15050]
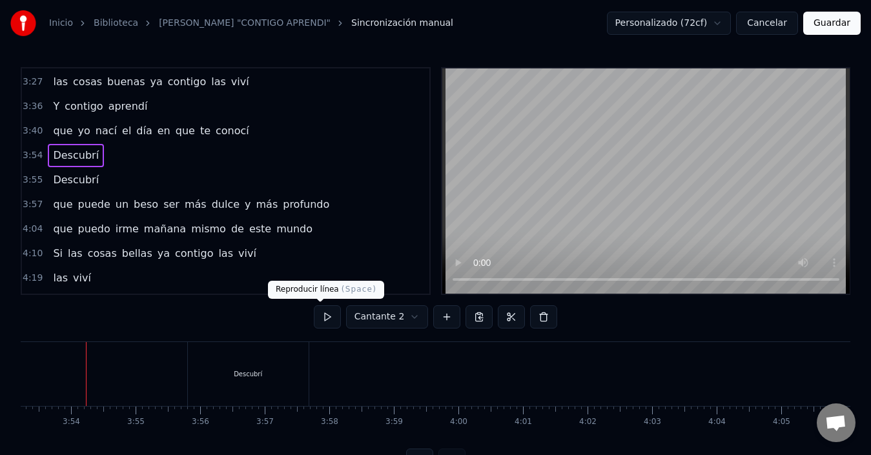
click at [318, 320] on button at bounding box center [327, 316] width 27 height 23
click at [90, 172] on div "Descubrí" at bounding box center [76, 179] width 56 height 23
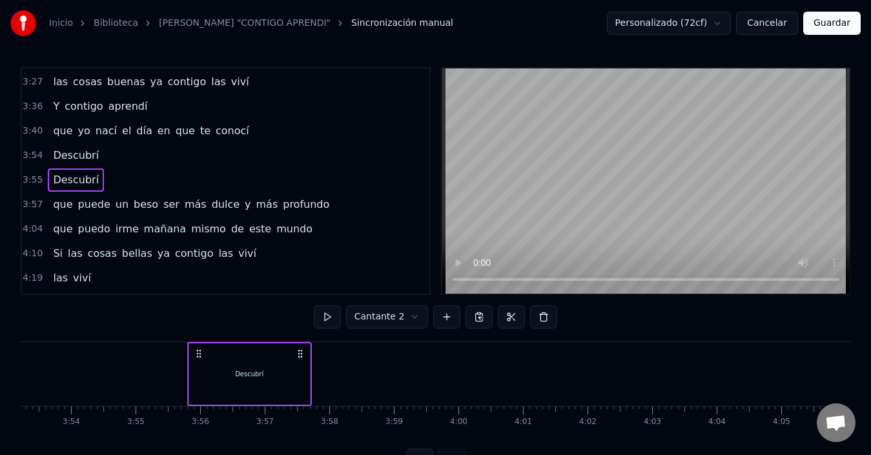
click at [83, 162] on span "Descubrí" at bounding box center [76, 155] width 48 height 15
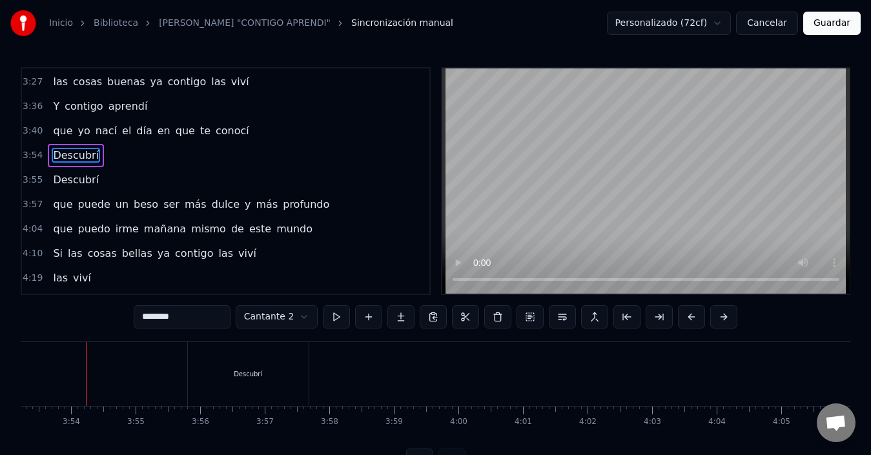
scroll to position [586, 0]
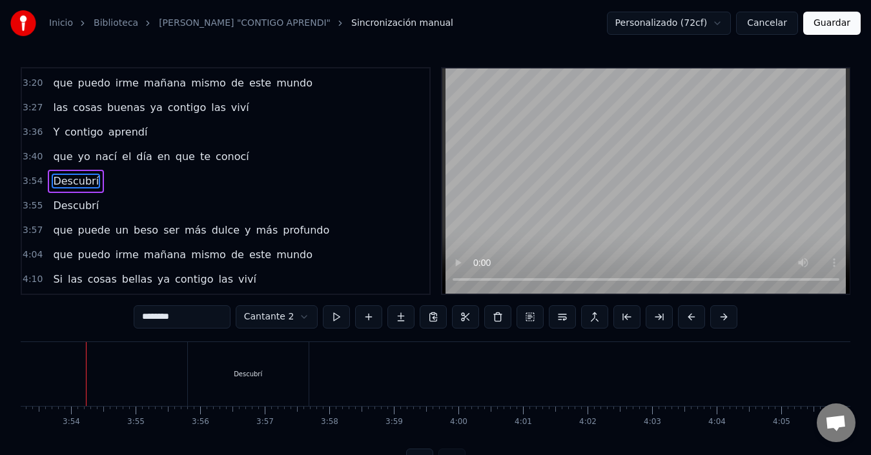
click at [62, 223] on span "que" at bounding box center [63, 230] width 22 height 15
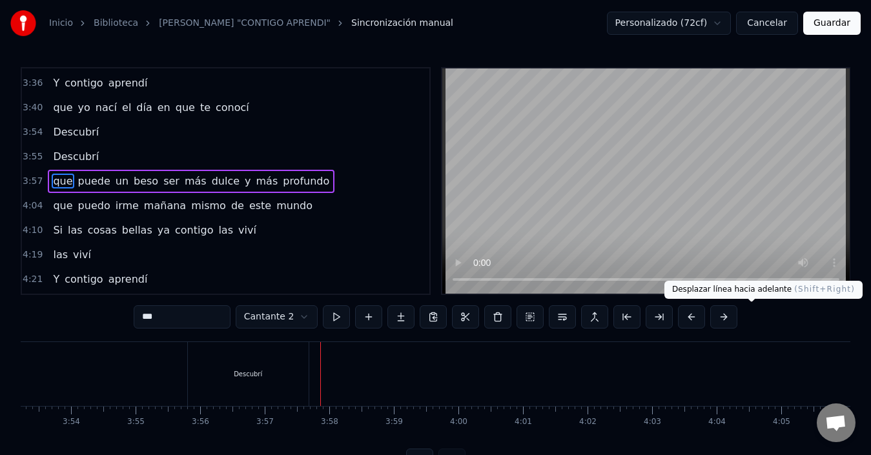
click at [737, 316] on button at bounding box center [723, 316] width 27 height 23
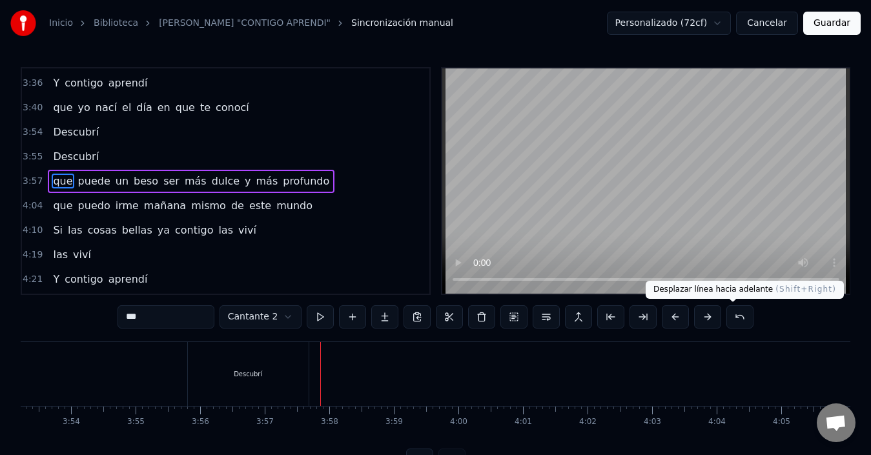
click at [721, 316] on button at bounding box center [707, 316] width 27 height 23
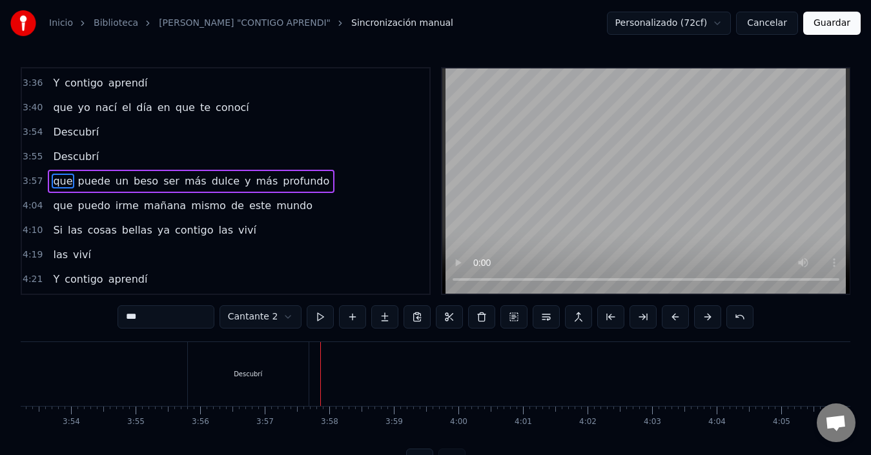
click at [721, 316] on button at bounding box center [707, 316] width 27 height 23
click at [753, 317] on button at bounding box center [739, 316] width 27 height 23
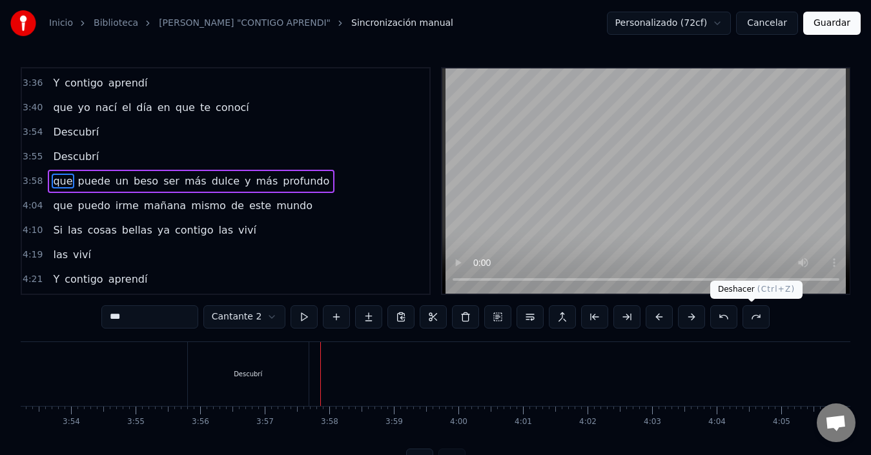
click at [737, 314] on button at bounding box center [723, 316] width 27 height 23
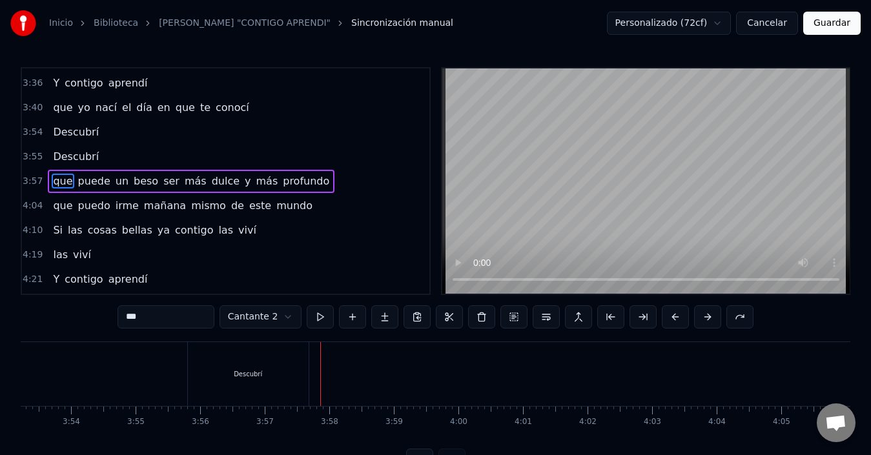
click at [753, 314] on button at bounding box center [739, 316] width 27 height 23
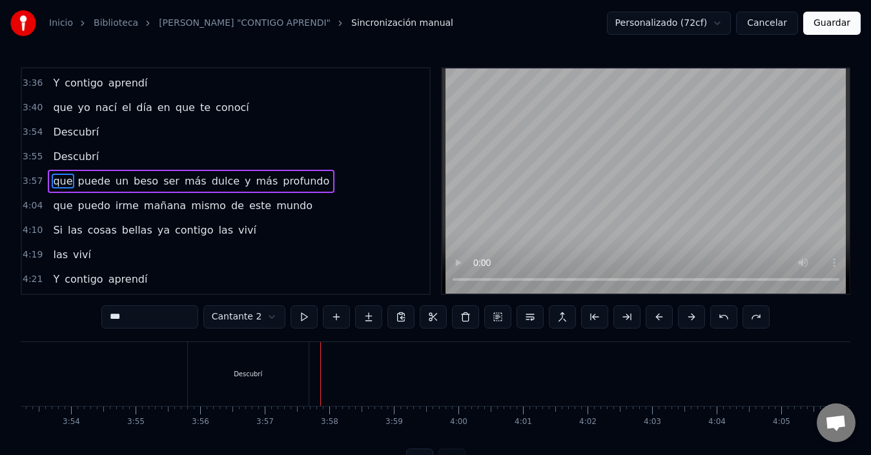
click at [141, 176] on span "beso" at bounding box center [145, 181] width 27 height 15
click at [80, 179] on span "puede" at bounding box center [94, 181] width 35 height 15
click at [79, 158] on span "Descubrí" at bounding box center [76, 156] width 48 height 15
type input "********"
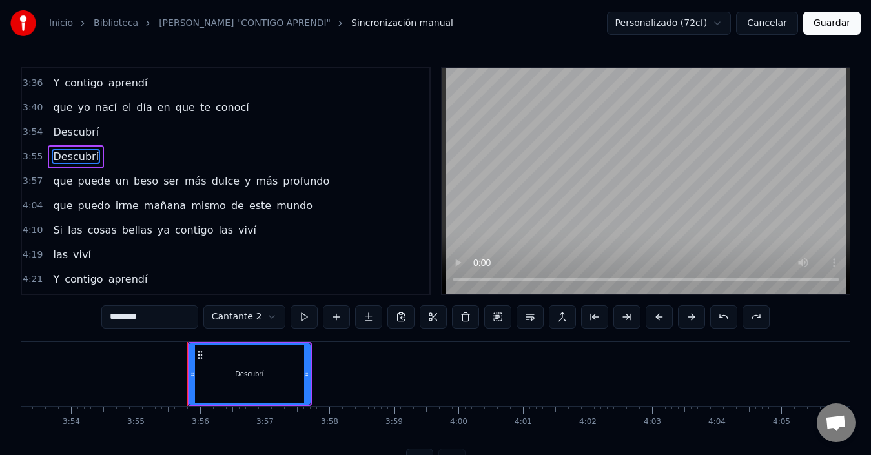
scroll to position [610, 0]
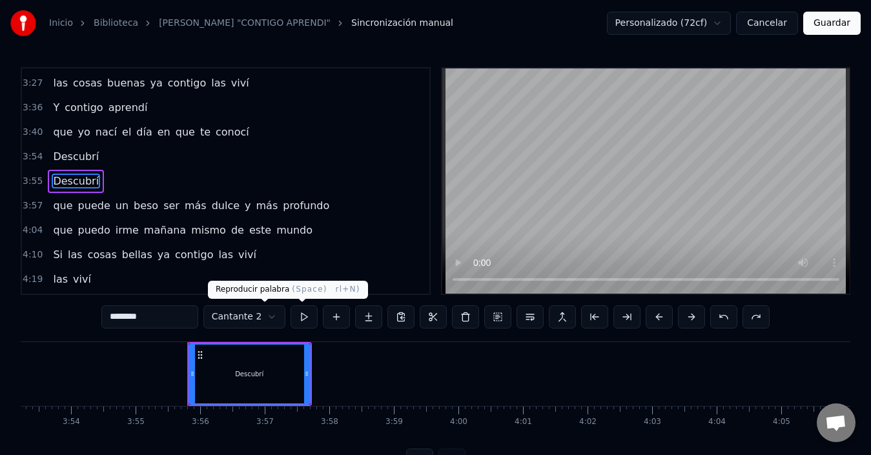
click at [290, 319] on button at bounding box center [303, 316] width 27 height 23
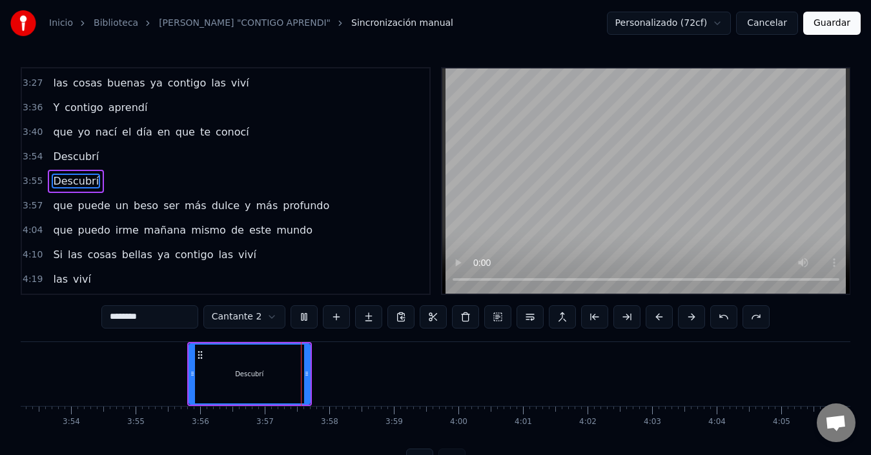
click at [290, 313] on button at bounding box center [303, 316] width 27 height 23
click at [522, 316] on button at bounding box center [529, 316] width 27 height 23
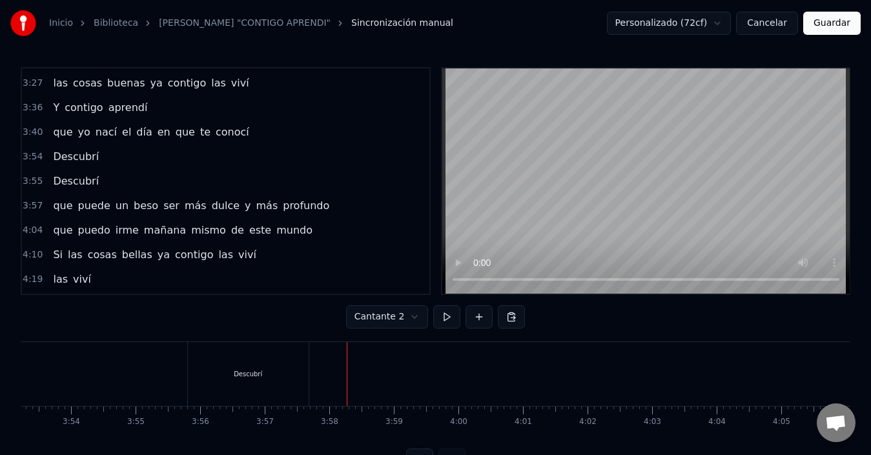
click at [317, 357] on div at bounding box center [317, 374] width 1 height 64
click at [351, 370] on div at bounding box center [351, 374] width 1 height 64
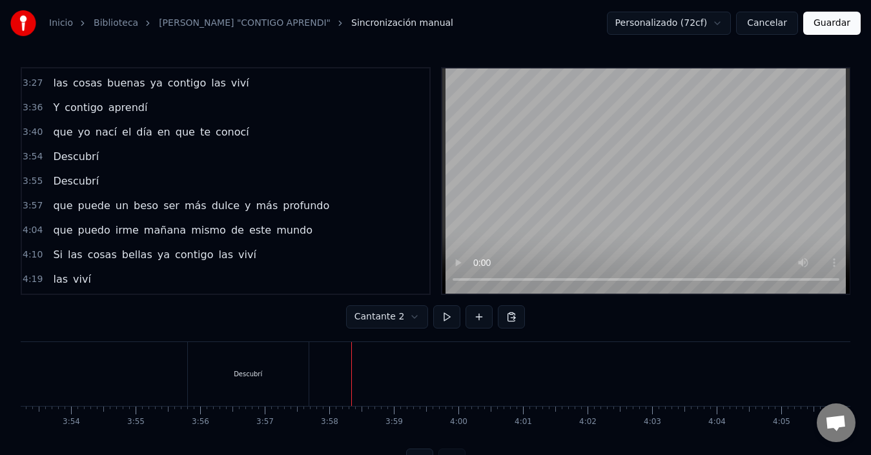
click at [162, 199] on span "ser" at bounding box center [171, 205] width 19 height 15
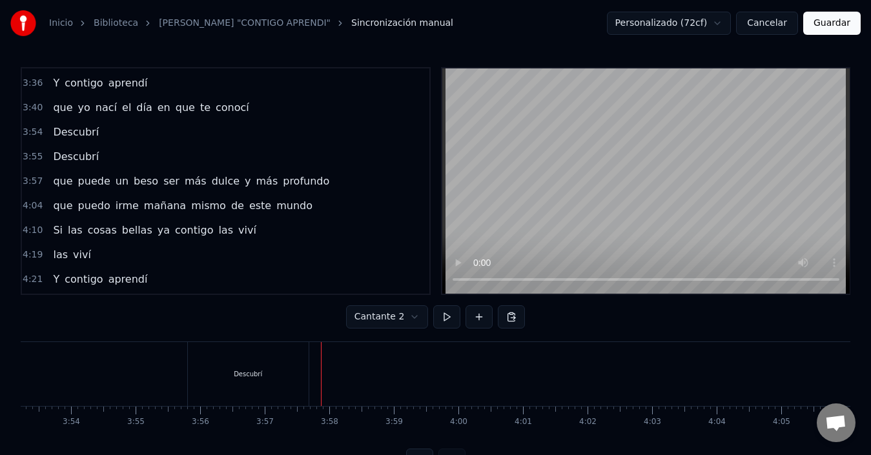
click at [206, 190] on div "que puede un beso ser más dulce y más profundo" at bounding box center [191, 181] width 287 height 23
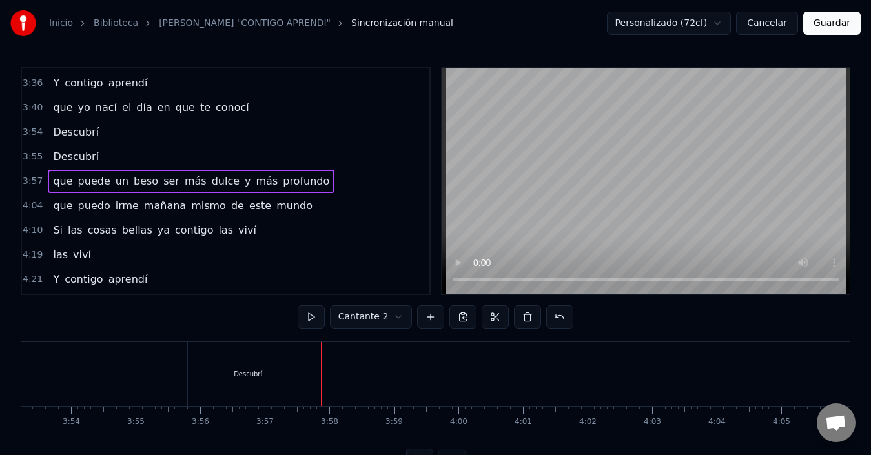
click at [389, 312] on html "Inicio Biblioteca KARAOKE "CONTIGO APRENDI" Sincronización manual Personalizado…" at bounding box center [435, 246] width 871 height 492
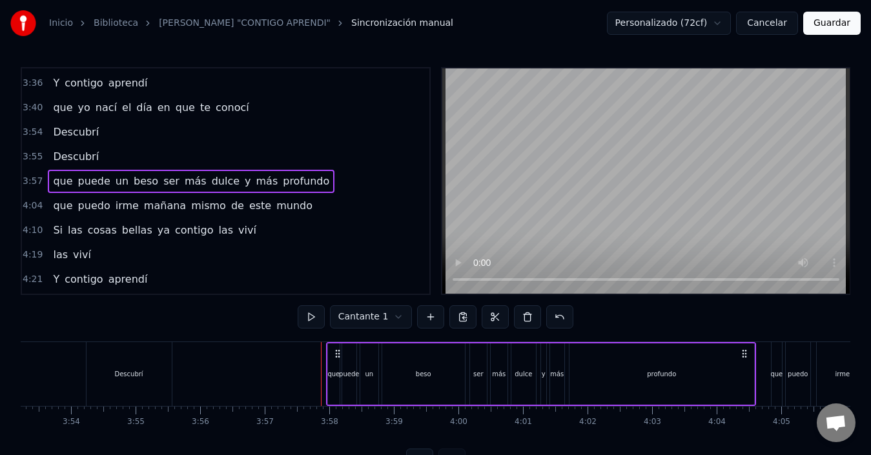
click at [255, 185] on span "más" at bounding box center [267, 181] width 25 height 15
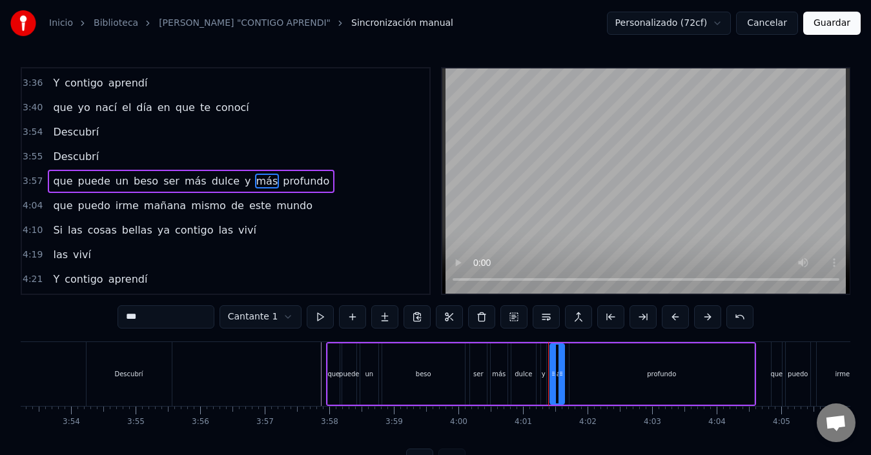
click at [335, 390] on div "que" at bounding box center [334, 373] width 12 height 61
click at [59, 178] on span "que" at bounding box center [63, 181] width 22 height 15
click at [230, 207] on span "de" at bounding box center [237, 205] width 15 height 15
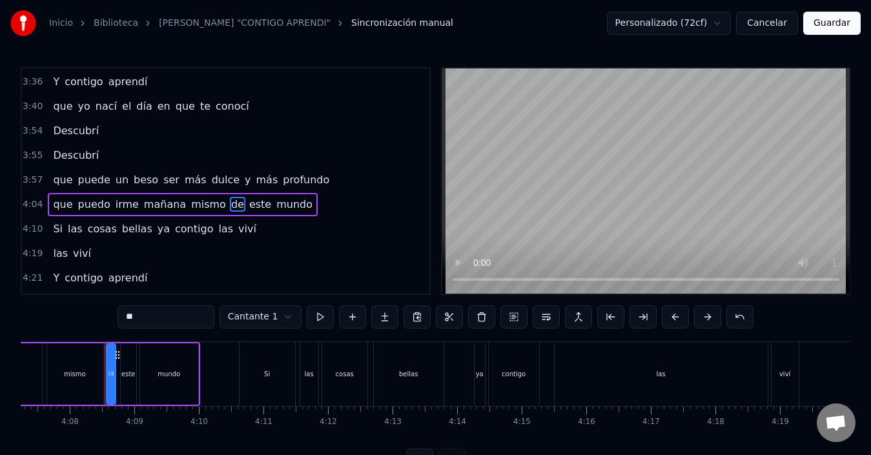
scroll to position [0, 15973]
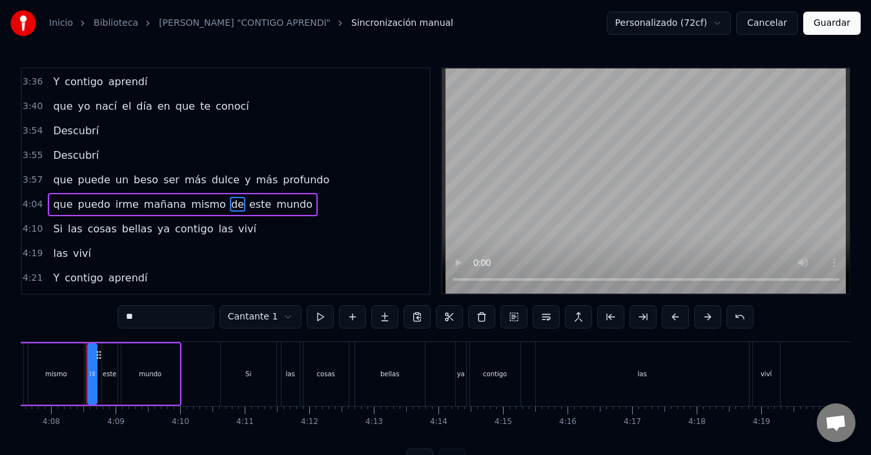
click at [243, 177] on span "y" at bounding box center [247, 179] width 8 height 15
type input "*"
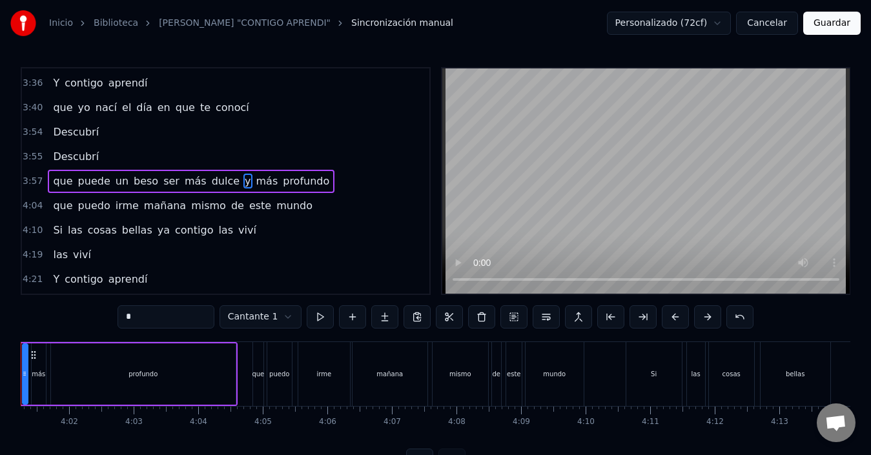
scroll to position [0, 15503]
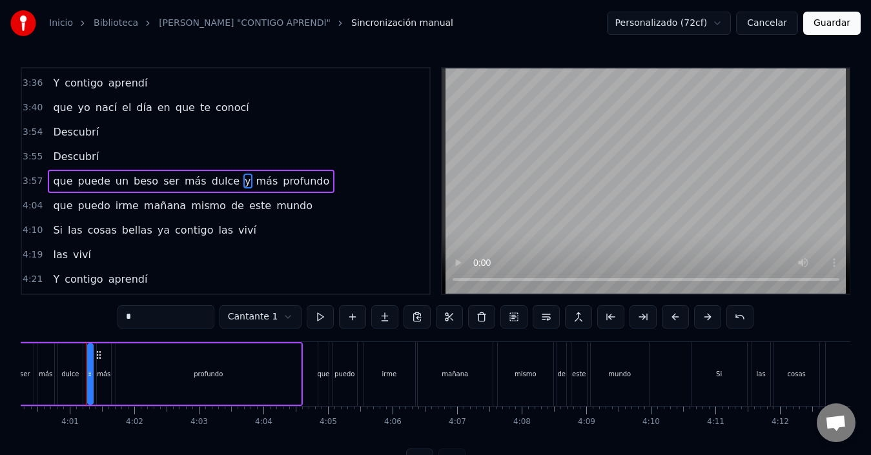
drag, startPoint x: 692, startPoint y: 449, endPoint x: 685, endPoint y: 446, distance: 7.2
click at [685, 448] on div "0:28 Contigo aprendí 0:32 que existen nuevas y mejores emociones 0:41 Contigo a…" at bounding box center [435, 269] width 829 height 405
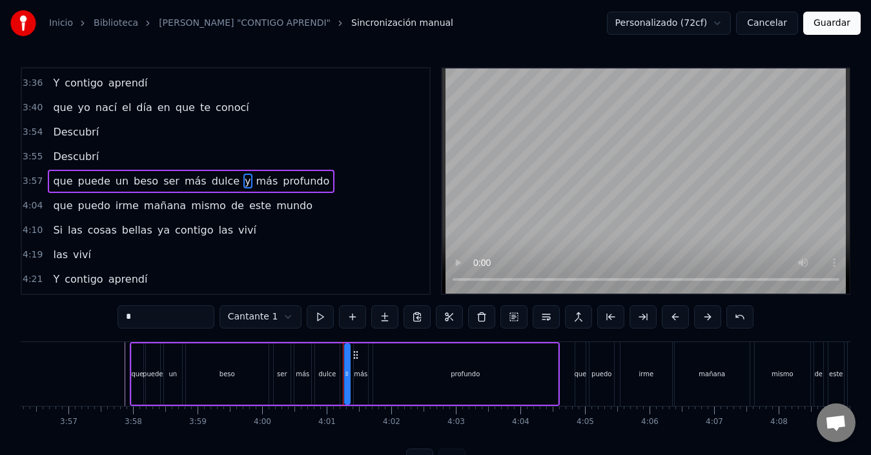
scroll to position [0, 15169]
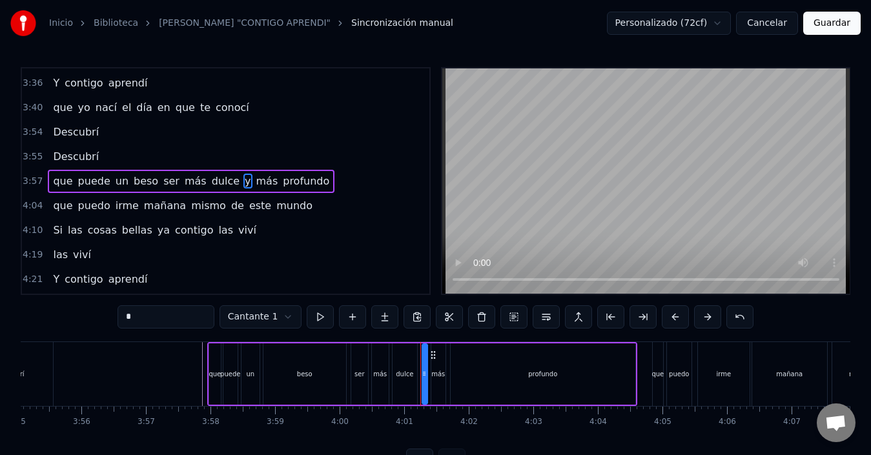
click at [118, 154] on div "3:55 Descubrí" at bounding box center [225, 157] width 407 height 25
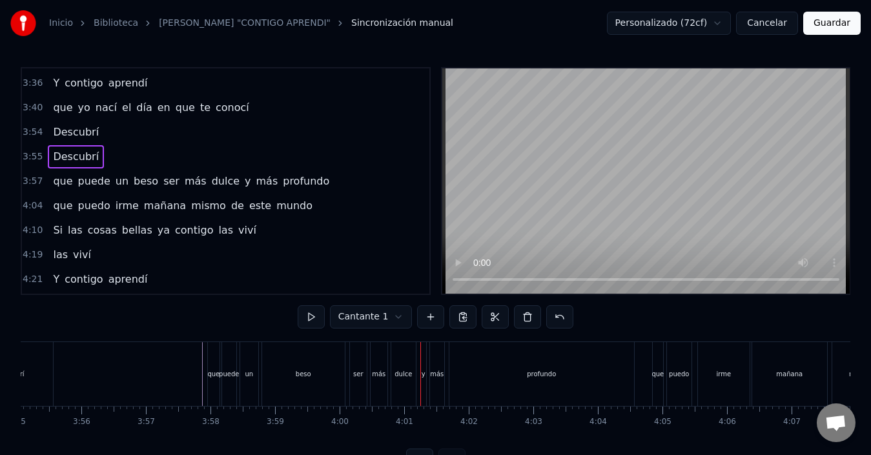
scroll to position [0, 15151]
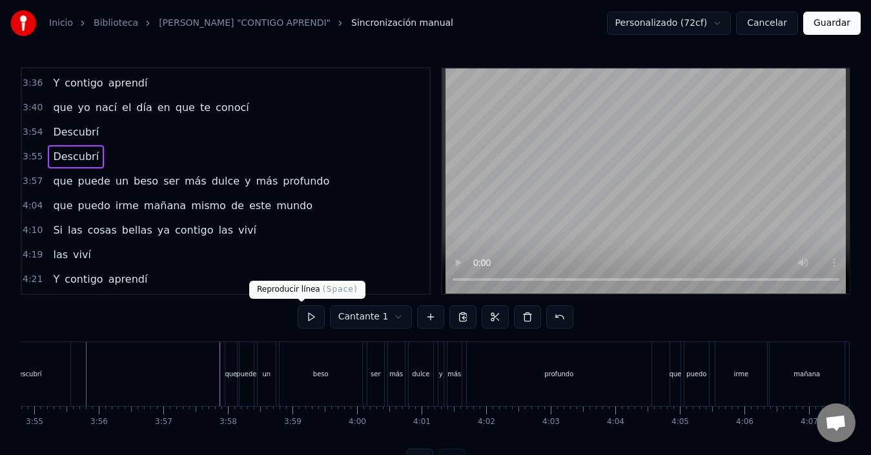
click at [309, 318] on button at bounding box center [310, 316] width 27 height 23
click at [96, 188] on span "puede" at bounding box center [94, 181] width 35 height 15
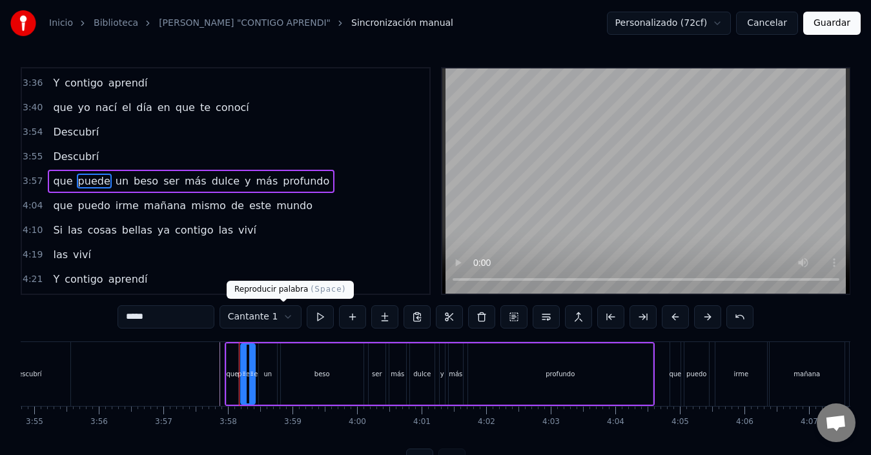
click at [307, 313] on button at bounding box center [320, 316] width 27 height 23
click at [317, 188] on div "3:57 que puede un beso ser más dulce y más profundo" at bounding box center [225, 181] width 407 height 25
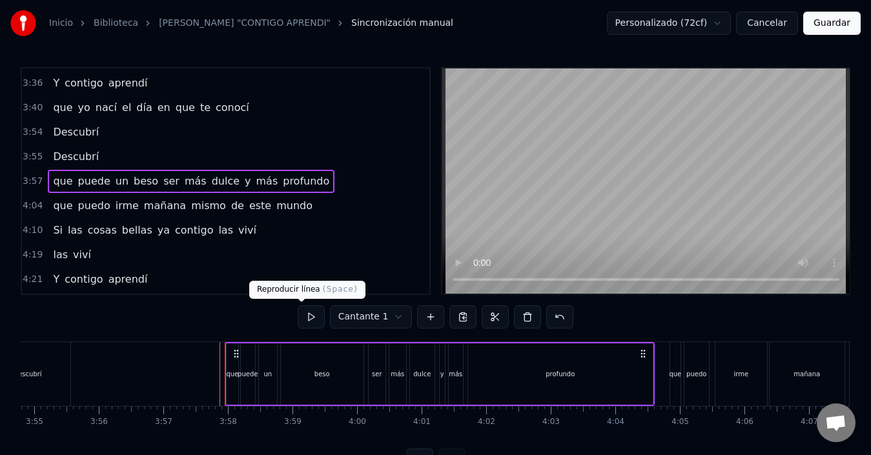
click at [297, 312] on button at bounding box center [310, 316] width 27 height 23
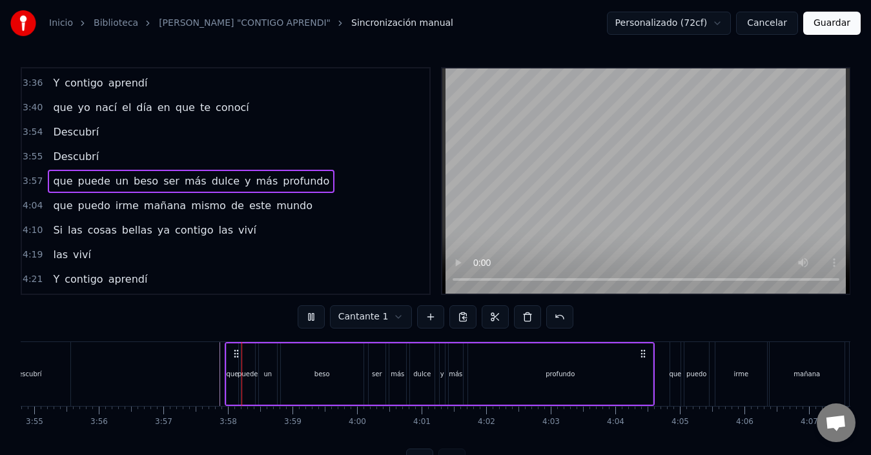
click at [297, 312] on button at bounding box center [310, 316] width 27 height 23
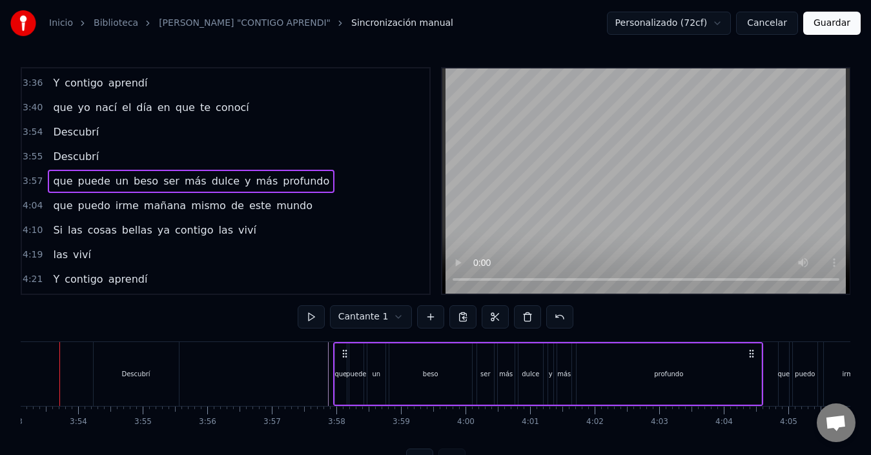
scroll to position [0, 15016]
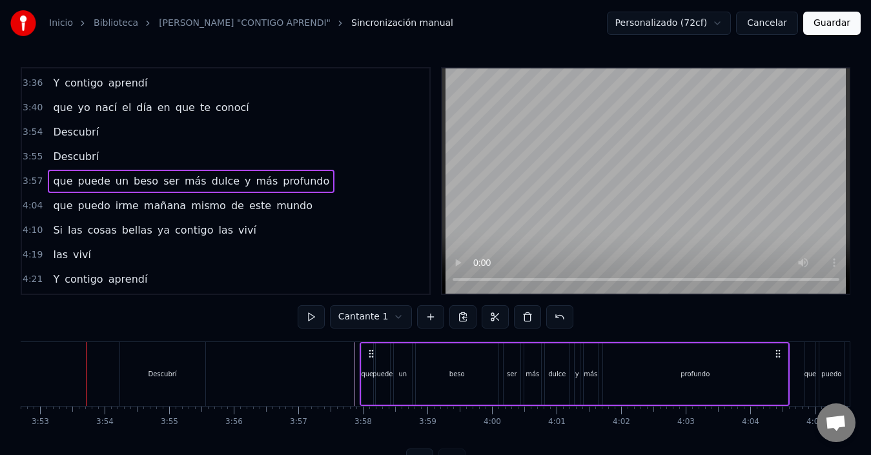
click at [372, 391] on div "que" at bounding box center [367, 373] width 12 height 61
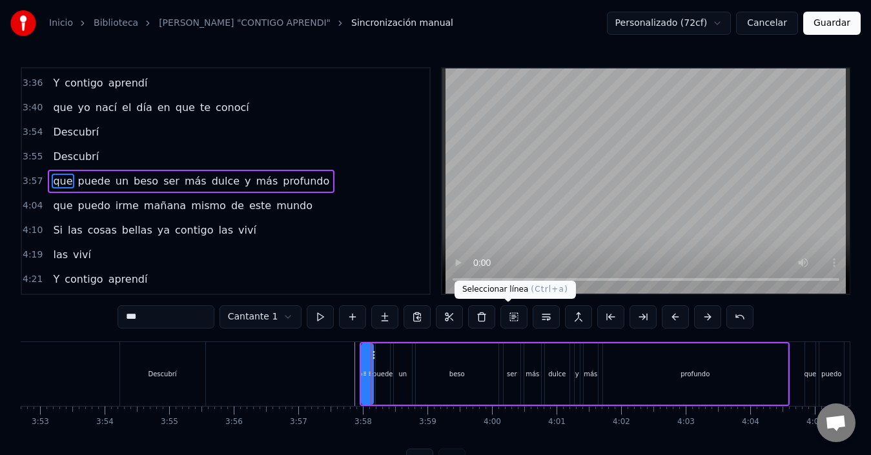
click at [507, 315] on button at bounding box center [513, 316] width 27 height 23
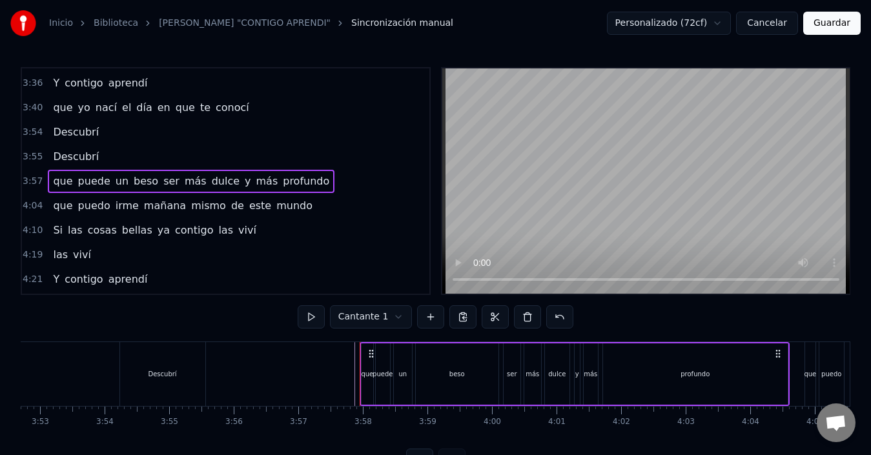
drag, startPoint x: 669, startPoint y: 135, endPoint x: 652, endPoint y: 199, distance: 66.7
click at [652, 199] on video at bounding box center [645, 180] width 407 height 225
click at [640, 191] on video at bounding box center [645, 180] width 407 height 225
click at [111, 194] on div "4:04 que puedo irme [DATE] mismo de este mundo" at bounding box center [225, 206] width 407 height 25
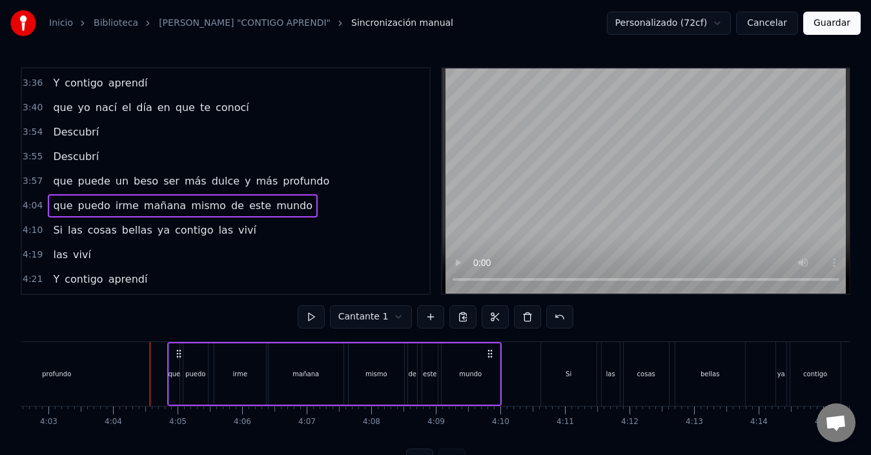
scroll to position [0, 15717]
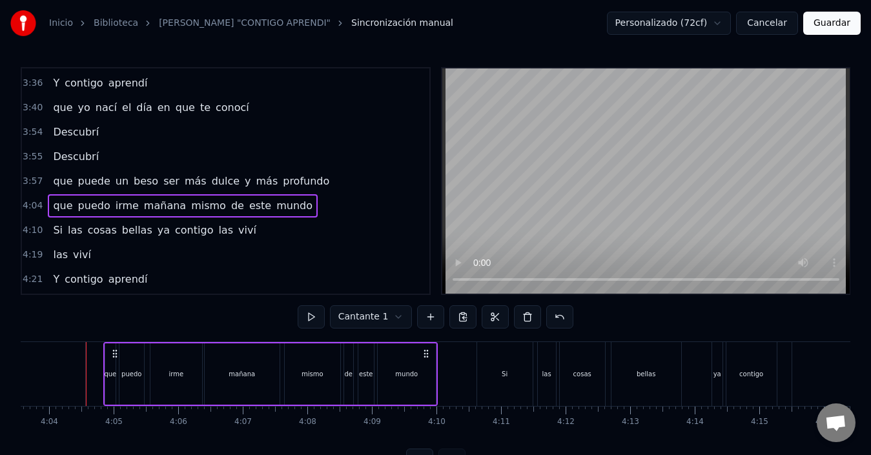
click at [485, 387] on div "Si" at bounding box center [504, 374] width 55 height 64
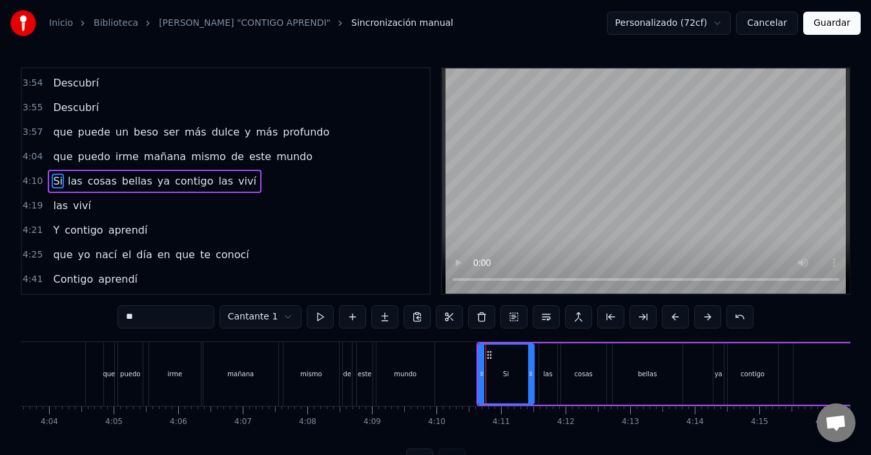
click at [405, 387] on div "mundo" at bounding box center [405, 374] width 58 height 64
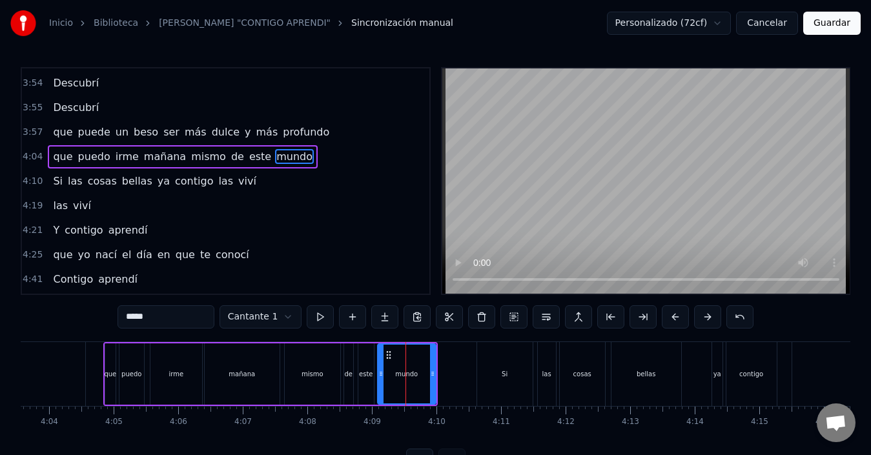
scroll to position [660, 0]
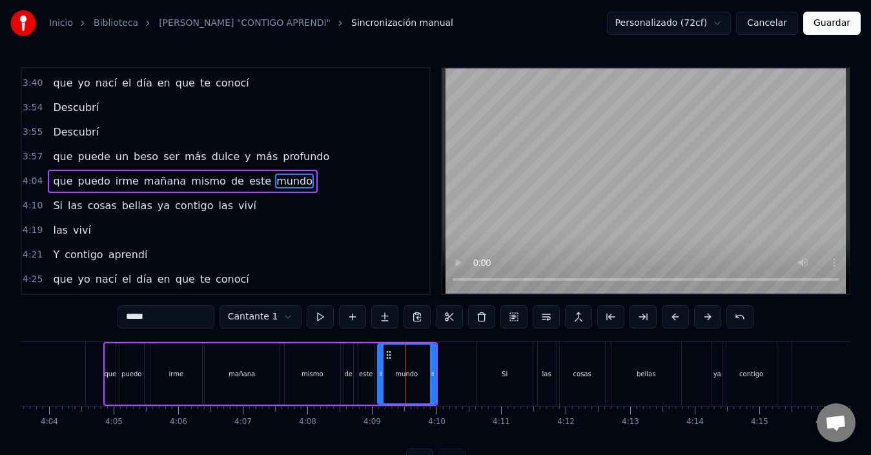
click at [109, 370] on div "que" at bounding box center [110, 374] width 12 height 10
type input "***"
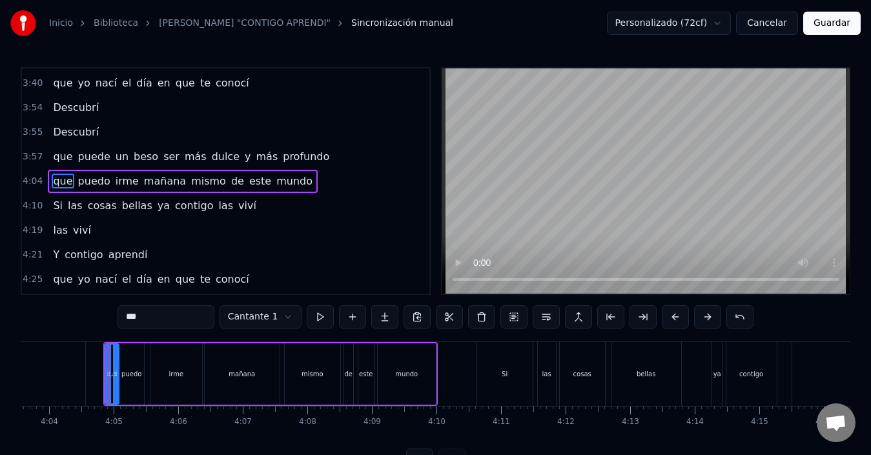
click at [116, 373] on icon at bounding box center [115, 373] width 5 height 10
click at [330, 203] on div "4:10 Si las cosas bellas ya contigo las viví" at bounding box center [225, 206] width 407 height 25
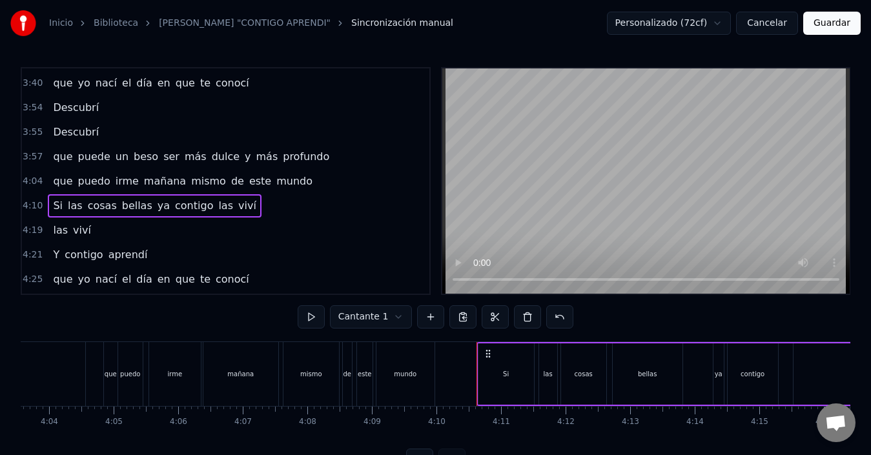
click at [200, 181] on span "mismo" at bounding box center [208, 181] width 37 height 15
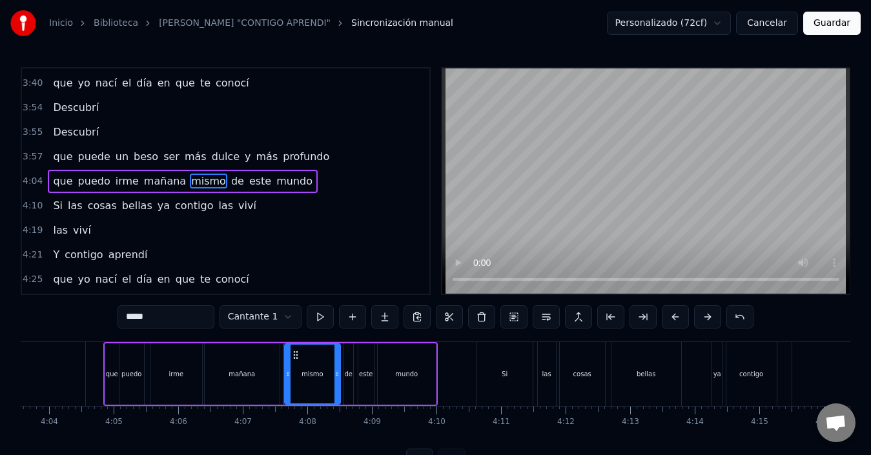
drag, startPoint x: 103, startPoint y: 378, endPoint x: 285, endPoint y: 387, distance: 182.2
click at [285, 387] on div "que puedo irme [DATE] mismo de este mundo" at bounding box center [270, 374] width 334 height 64
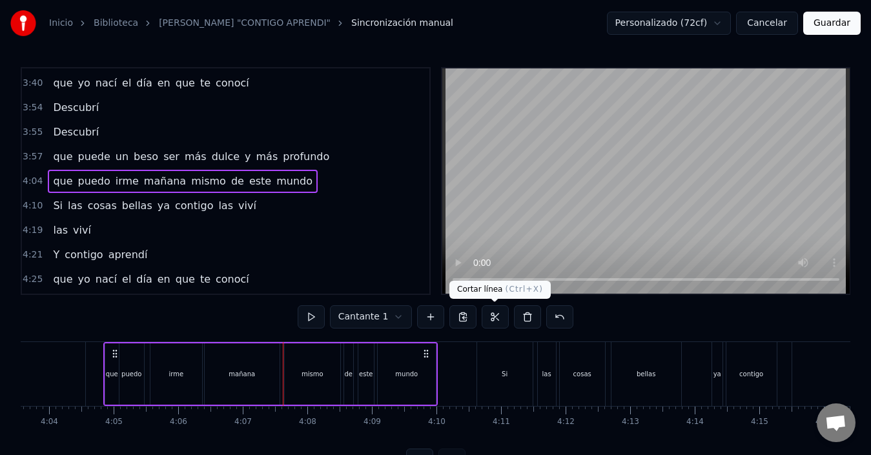
click at [487, 314] on button at bounding box center [494, 316] width 27 height 23
click at [501, 310] on button at bounding box center [494, 316] width 27 height 23
click at [496, 311] on button at bounding box center [494, 316] width 27 height 23
drag, startPoint x: 310, startPoint y: 371, endPoint x: 490, endPoint y: 312, distance: 188.8
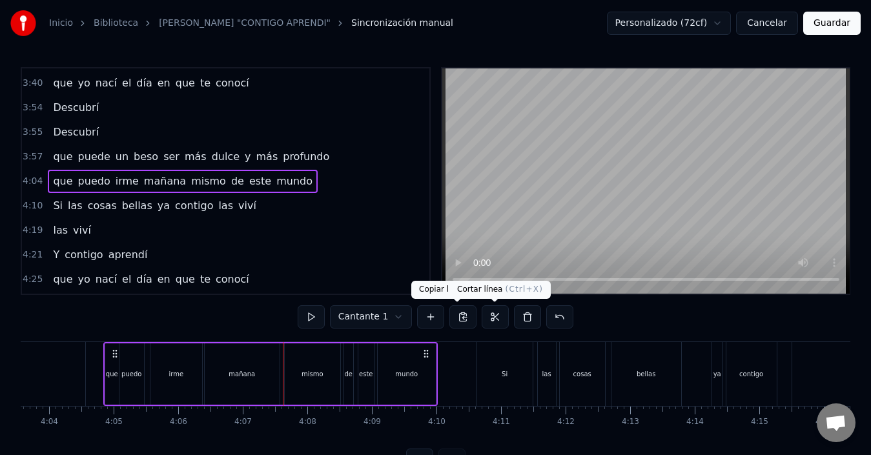
click at [490, 312] on div "0:28 Contigo aprendí 0:32 que existen nuevas y mejores emociones 0:41 Contigo a…" at bounding box center [435, 269] width 829 height 405
click at [490, 312] on button at bounding box center [494, 316] width 27 height 23
drag, startPoint x: 105, startPoint y: 365, endPoint x: 410, endPoint y: 409, distance: 308.5
click at [410, 409] on div "Contigo aprendí que existen nuevas y mejores emociones Contigo aprendí a conoce…" at bounding box center [435, 389] width 829 height 97
click at [108, 370] on div "que" at bounding box center [112, 374] width 12 height 10
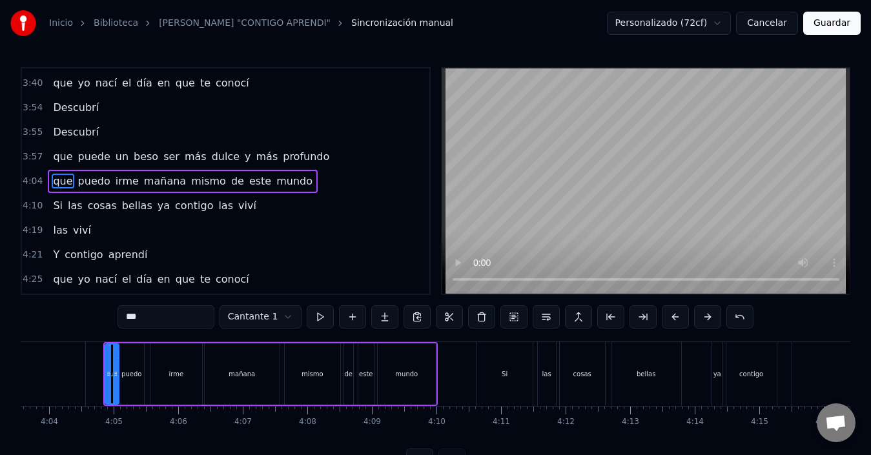
click at [142, 368] on div "puedo" at bounding box center [131, 373] width 25 height 61
click at [166, 372] on div "irme" at bounding box center [176, 373] width 52 height 61
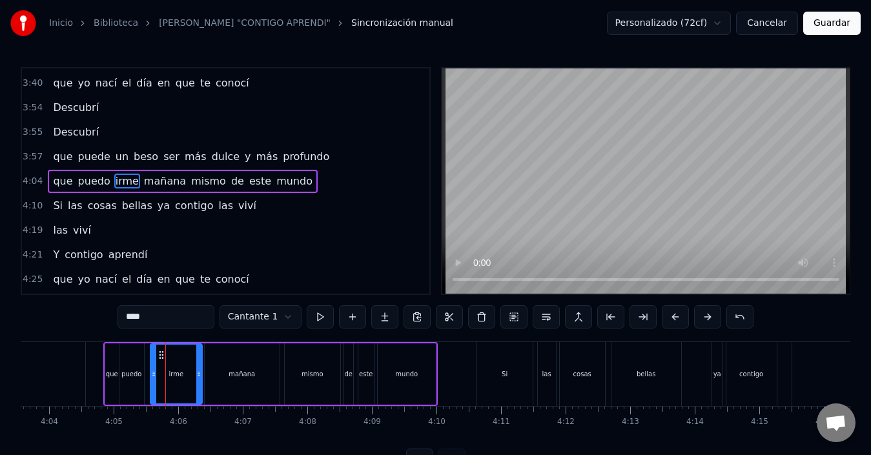
click at [228, 372] on div "mañana" at bounding box center [242, 373] width 75 height 61
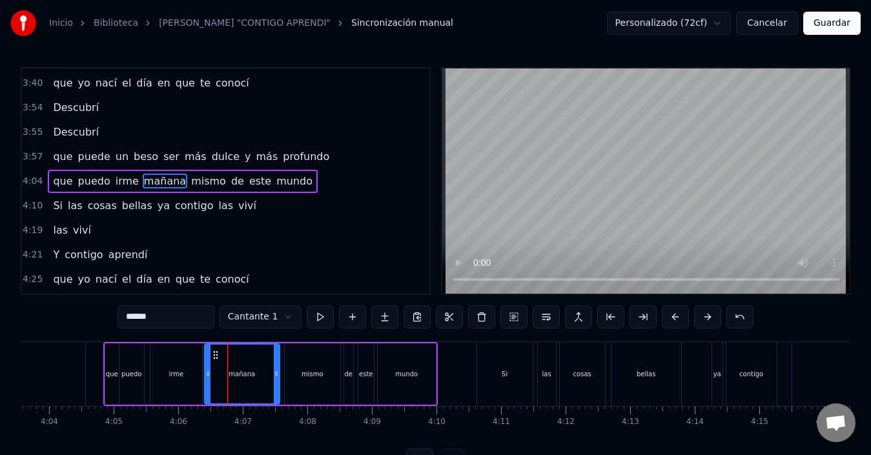
click at [323, 384] on div "mismo" at bounding box center [312, 373] width 55 height 61
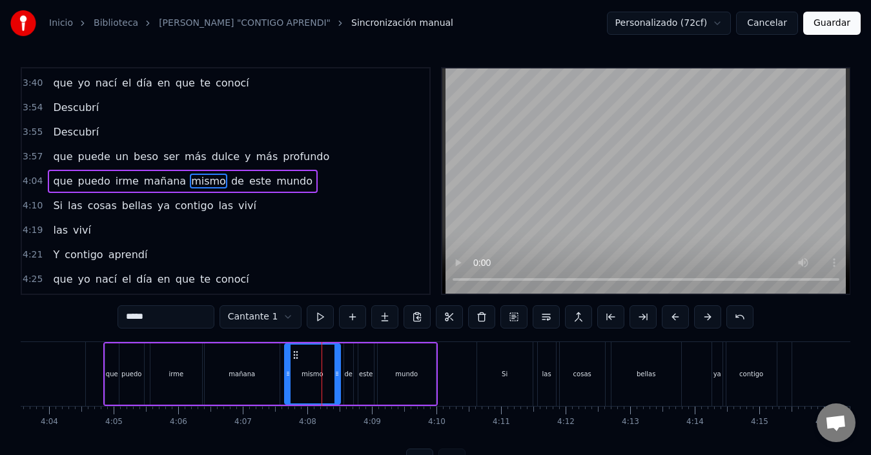
click at [343, 385] on div "de" at bounding box center [348, 373] width 10 height 61
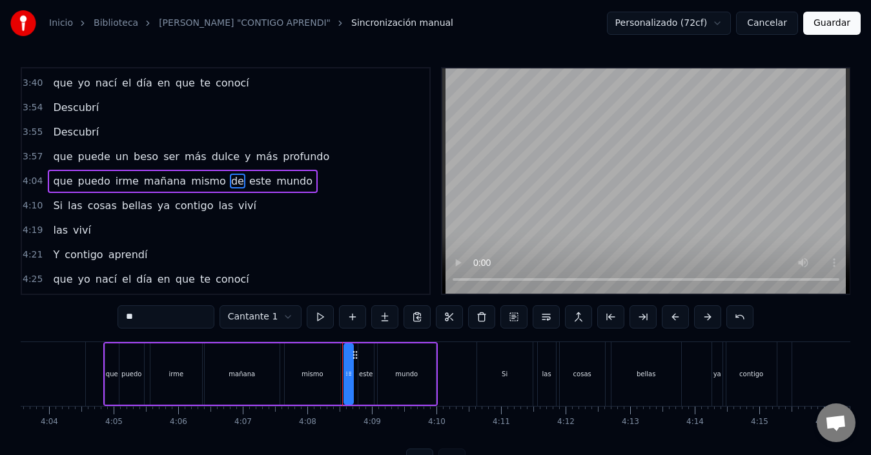
click at [363, 382] on div "este" at bounding box center [365, 373] width 15 height 61
click at [387, 381] on div "mundo" at bounding box center [407, 373] width 58 height 61
type input "*****"
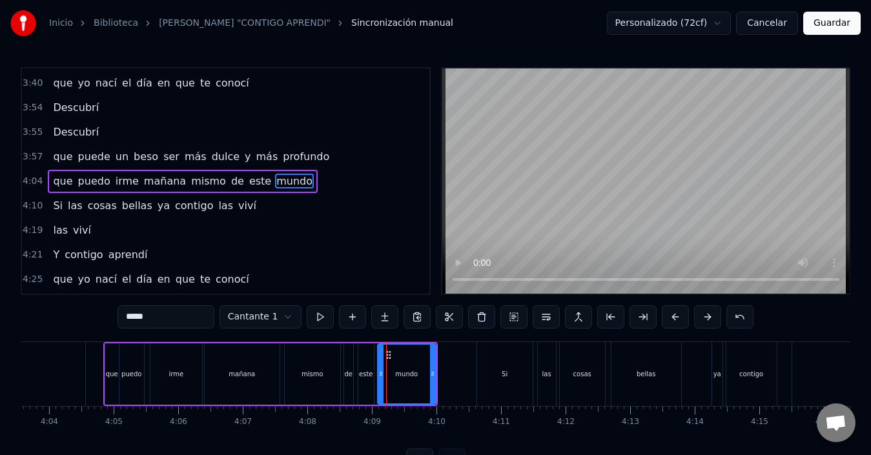
drag, startPoint x: 424, startPoint y: 316, endPoint x: 648, endPoint y: 336, distance: 224.9
click at [678, 346] on div "0:28 Contigo aprendí 0:32 que existen nuevas y mejores emociones 0:41 Contigo a…" at bounding box center [435, 269] width 829 height 405
click at [509, 318] on button at bounding box center [513, 316] width 27 height 23
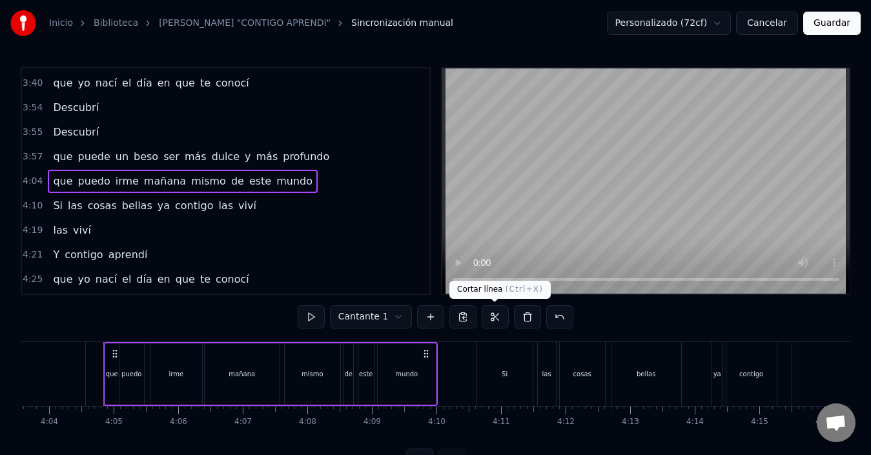
click at [491, 314] on button at bounding box center [494, 316] width 27 height 23
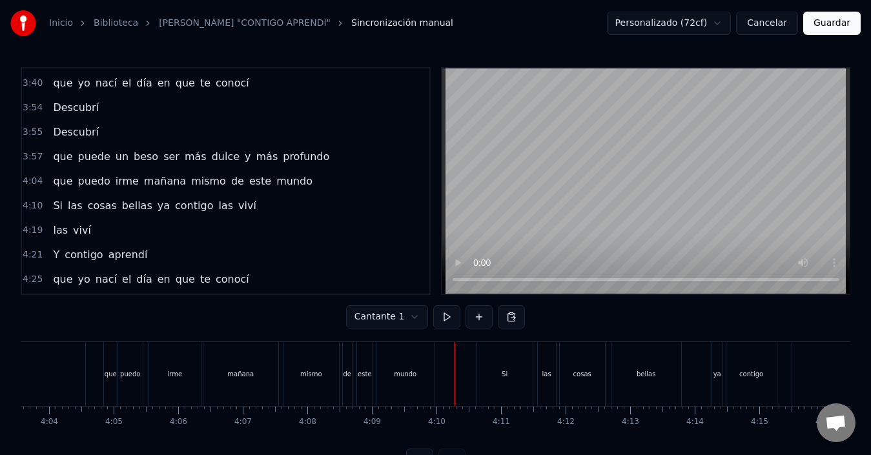
click at [146, 181] on span "mañana" at bounding box center [165, 181] width 45 height 15
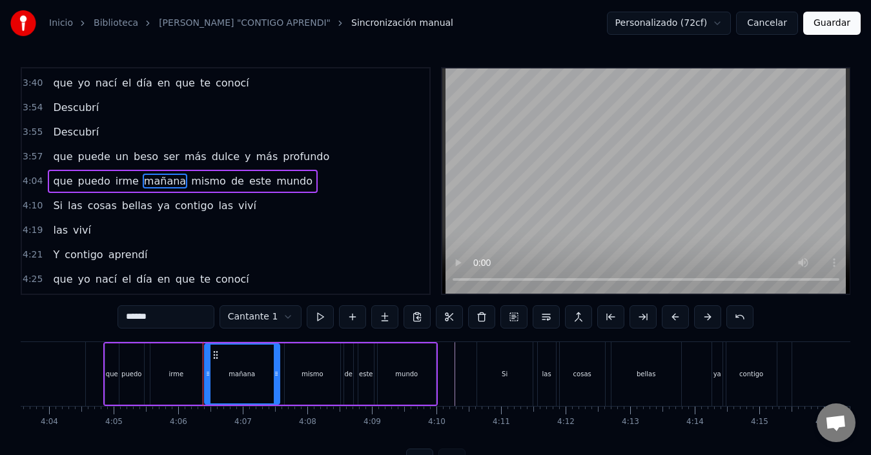
click at [760, 25] on button "Cancelar" at bounding box center [767, 23] width 62 height 23
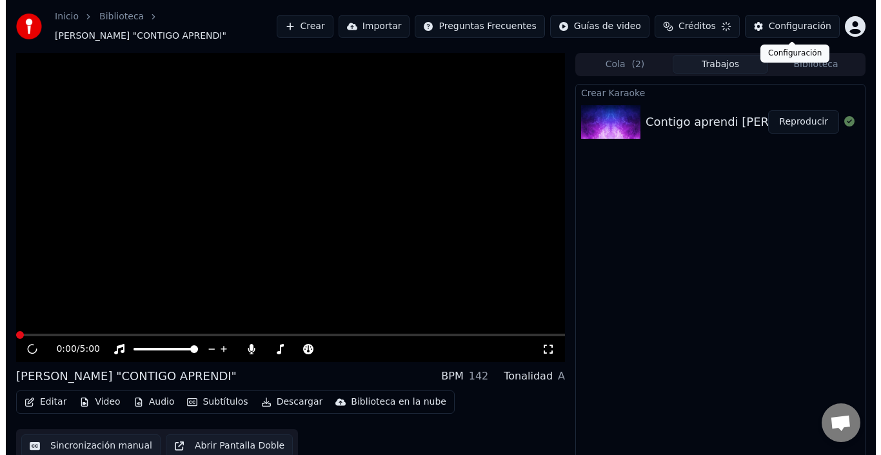
scroll to position [15, 0]
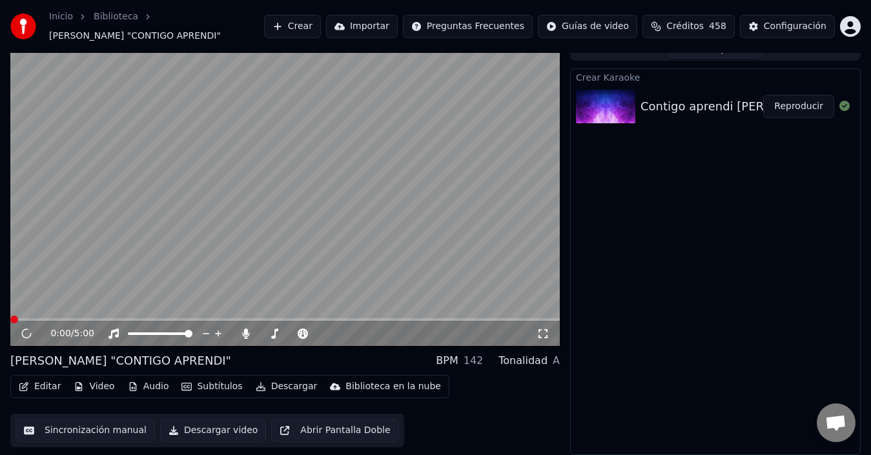
click at [39, 389] on button "Editar" at bounding box center [40, 387] width 52 height 18
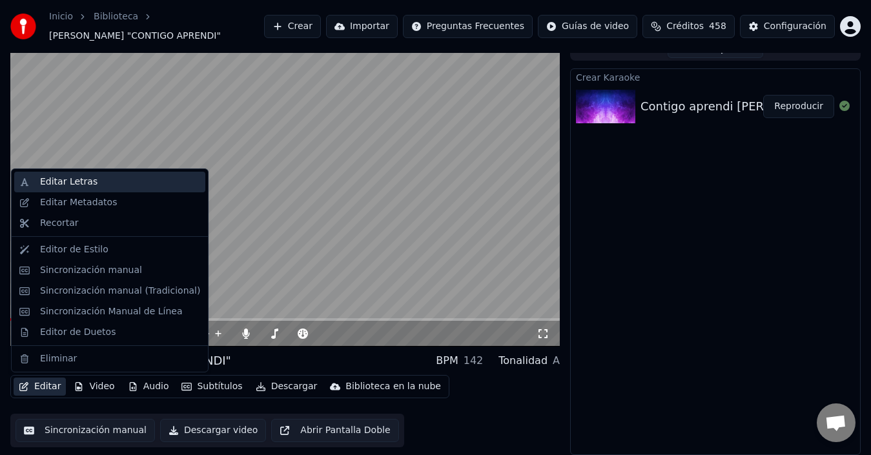
click at [117, 187] on div "Editar Letras" at bounding box center [120, 182] width 160 height 13
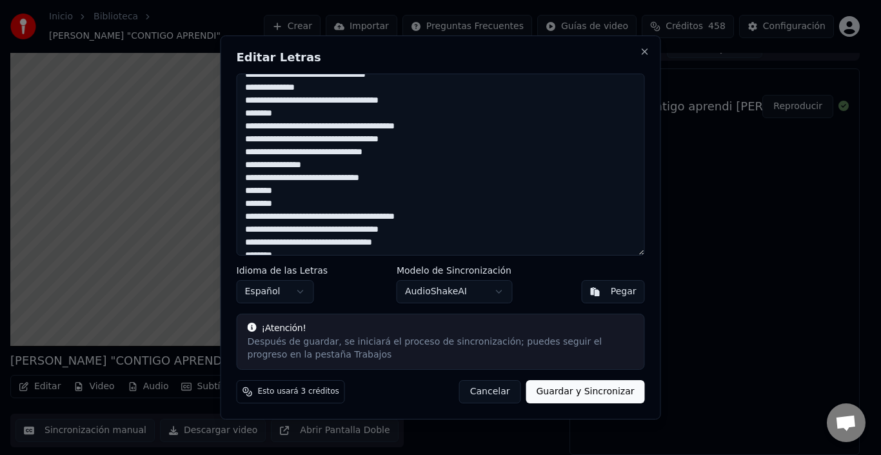
scroll to position [258, 0]
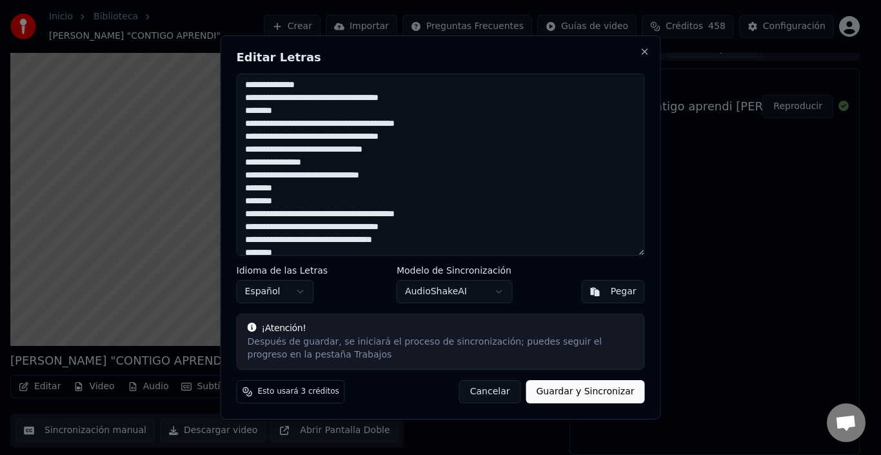
click at [398, 174] on textarea at bounding box center [441, 165] width 408 height 182
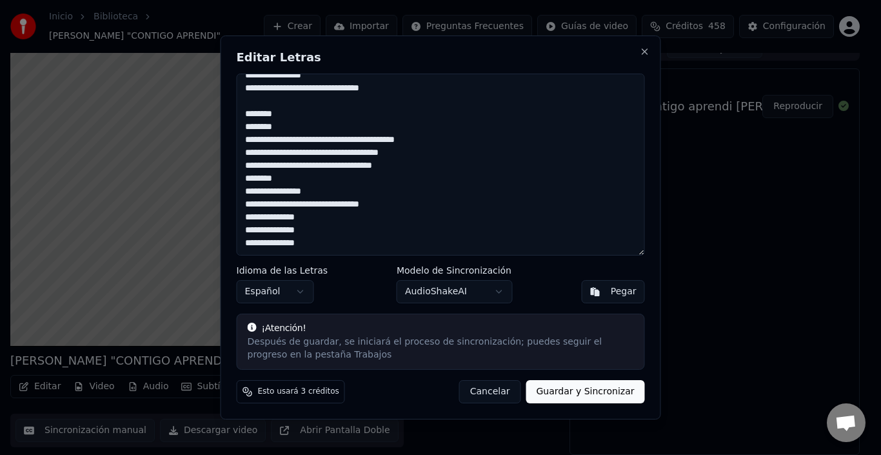
click at [301, 116] on textarea at bounding box center [441, 165] width 408 height 182
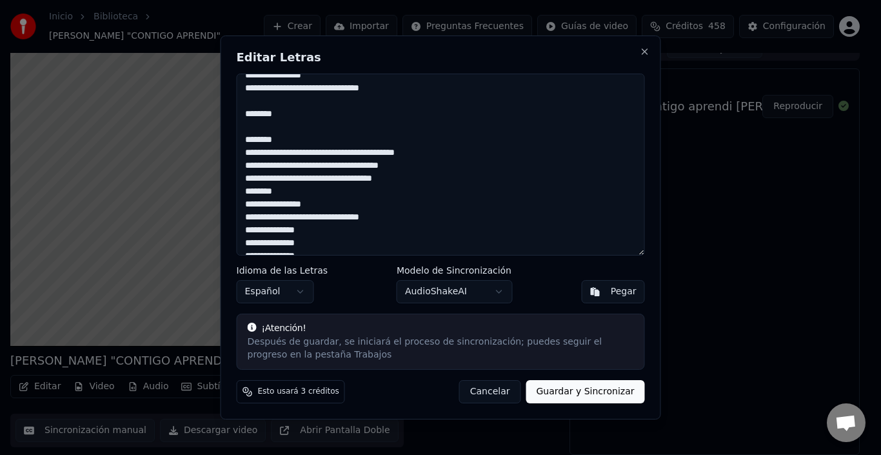
scroll to position [358, 0]
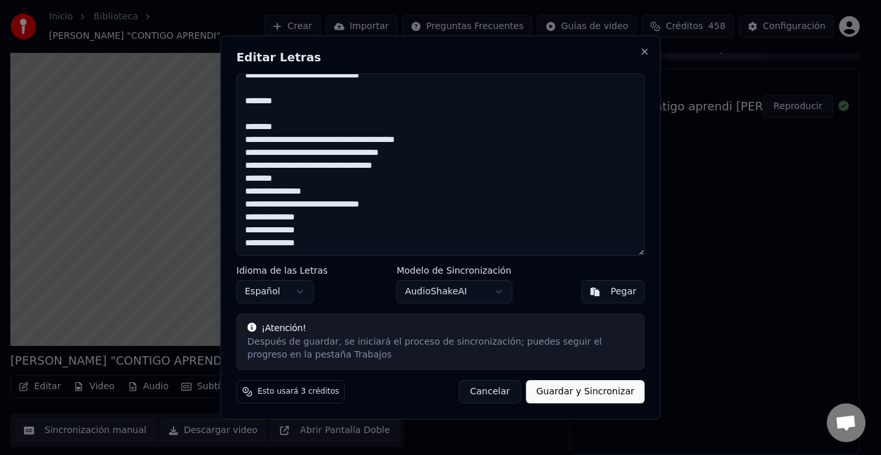
click at [285, 121] on textarea at bounding box center [441, 165] width 408 height 182
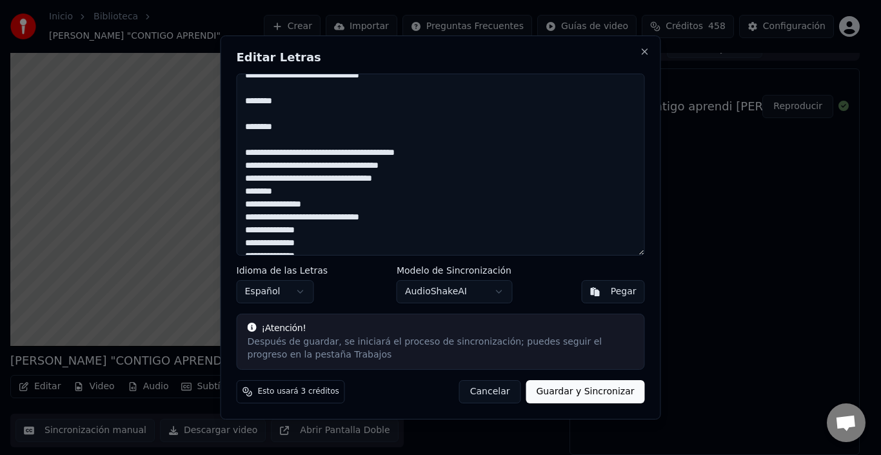
scroll to position [371, 0]
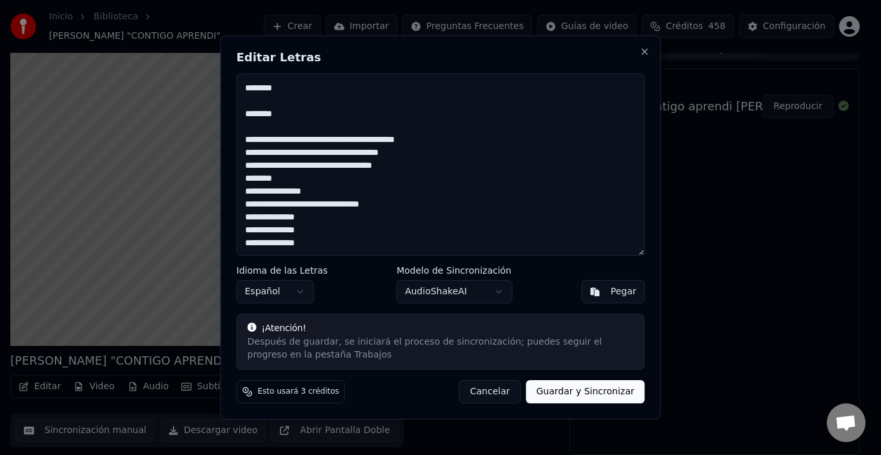
click at [379, 139] on textarea at bounding box center [441, 165] width 408 height 182
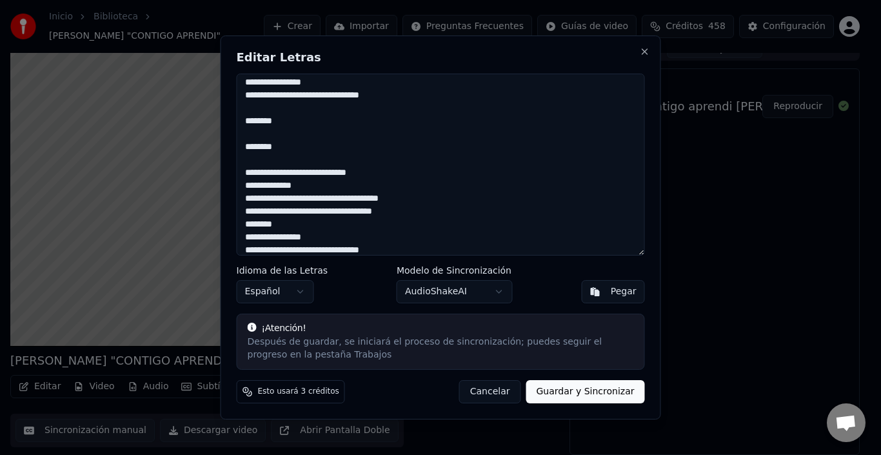
scroll to position [384, 0]
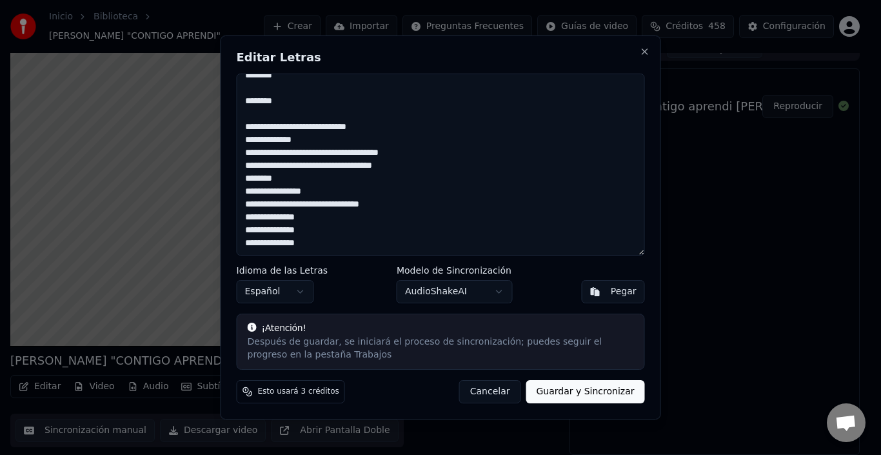
drag, startPoint x: 359, startPoint y: 161, endPoint x: 431, endPoint y: 162, distance: 72.3
click at [431, 162] on textarea at bounding box center [441, 165] width 408 height 182
type textarea "**********"
click at [576, 397] on button "Guardar y Sincronizar" at bounding box center [585, 391] width 119 height 23
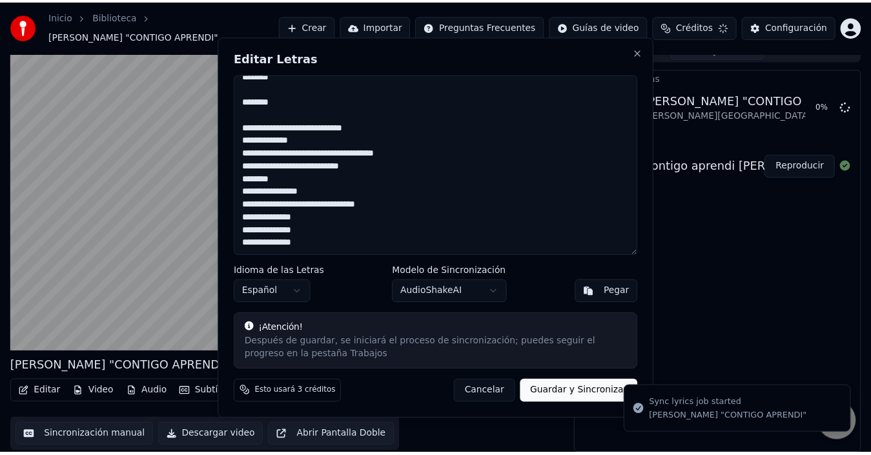
scroll to position [9, 0]
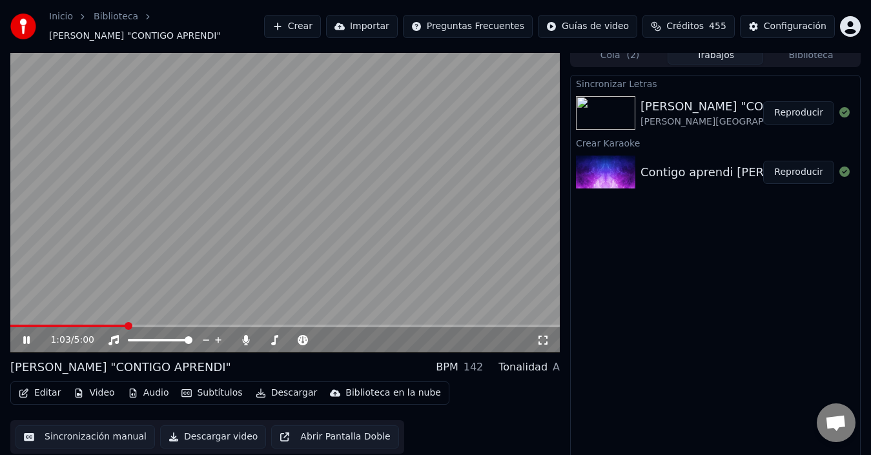
click at [548, 130] on video at bounding box center [284, 198] width 549 height 309
click at [811, 106] on button "Reproducir" at bounding box center [798, 112] width 71 height 23
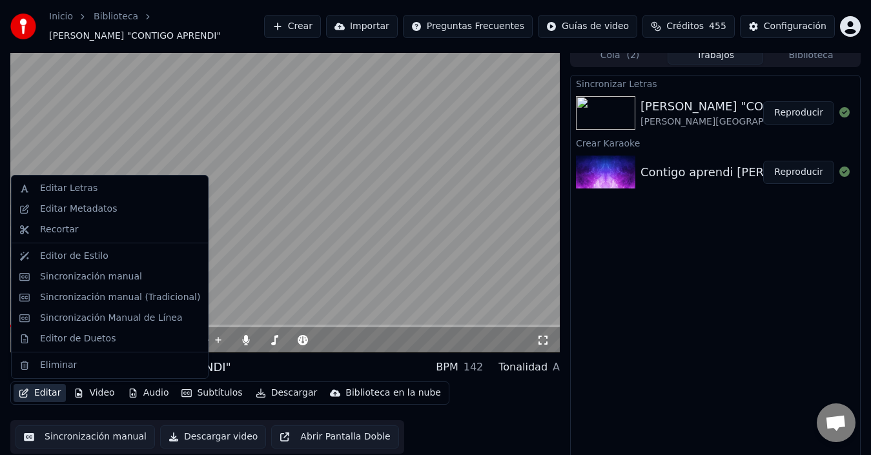
click at [59, 387] on button "Editar" at bounding box center [40, 393] width 52 height 18
click at [110, 340] on div "Editor de Duetos" at bounding box center [120, 338] width 160 height 13
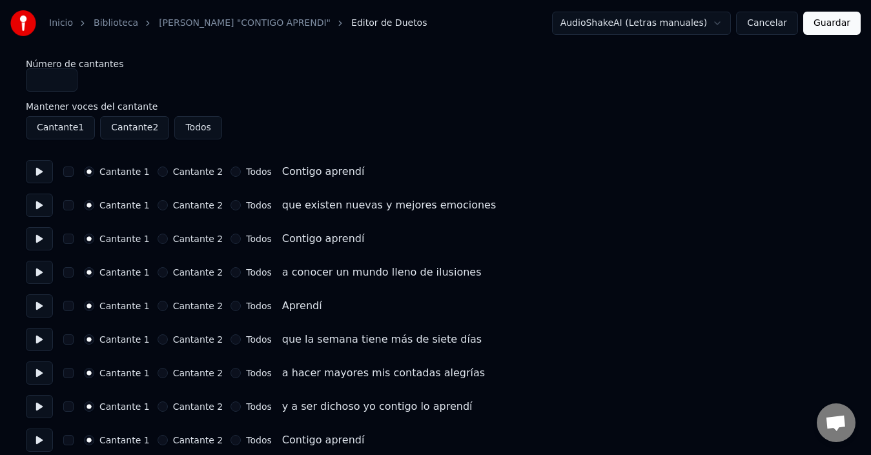
click at [50, 201] on button at bounding box center [39, 205] width 27 height 23
click at [47, 238] on button at bounding box center [39, 238] width 27 height 23
click at [50, 265] on button at bounding box center [39, 272] width 27 height 23
click at [44, 333] on button at bounding box center [39, 339] width 27 height 23
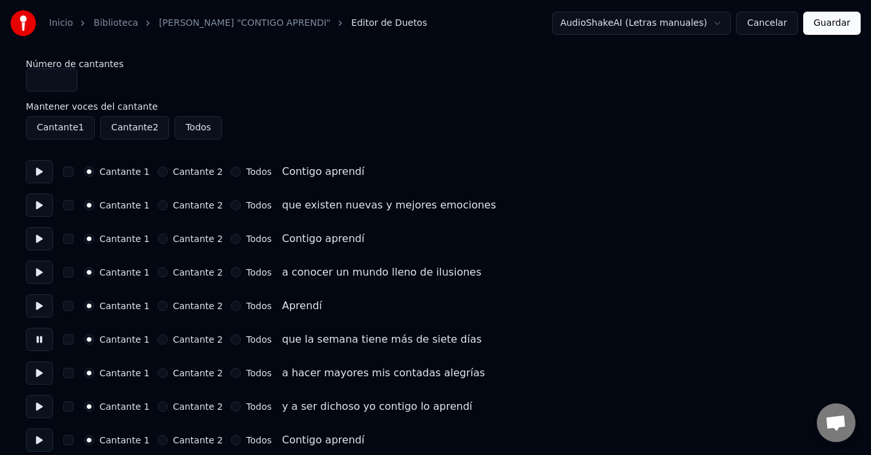
click at [42, 368] on button at bounding box center [39, 372] width 27 height 23
click at [37, 412] on button at bounding box center [39, 406] width 27 height 23
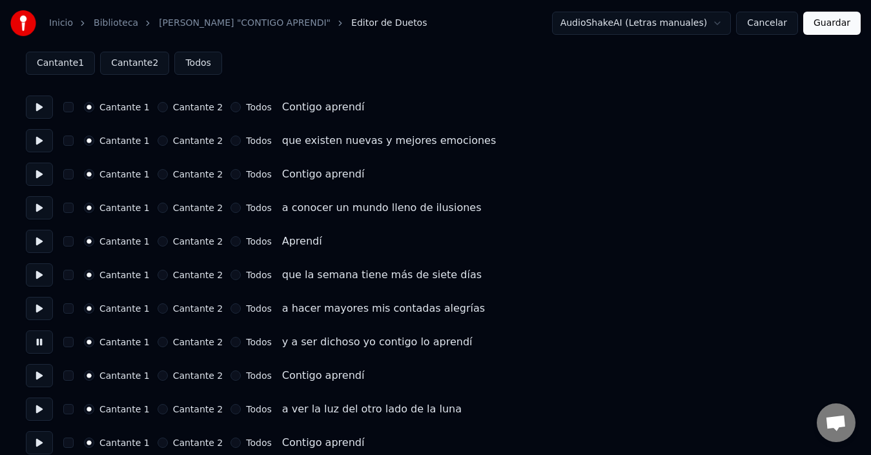
click at [44, 418] on button at bounding box center [39, 409] width 27 height 23
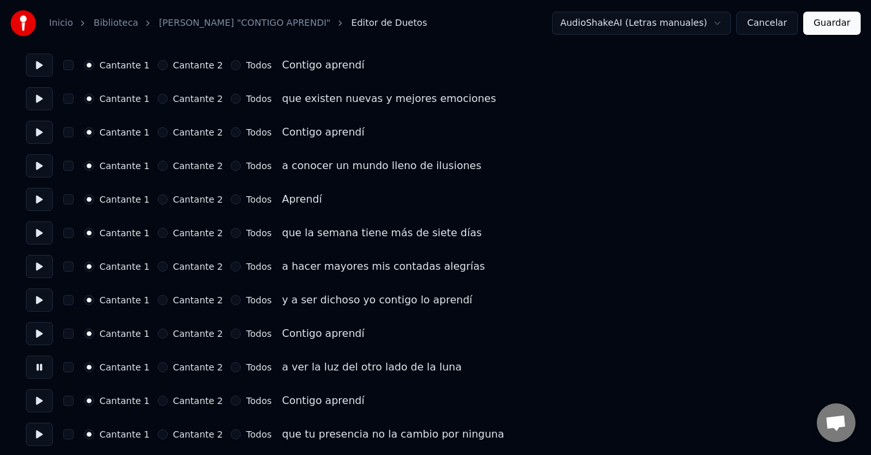
scroll to position [129, 0]
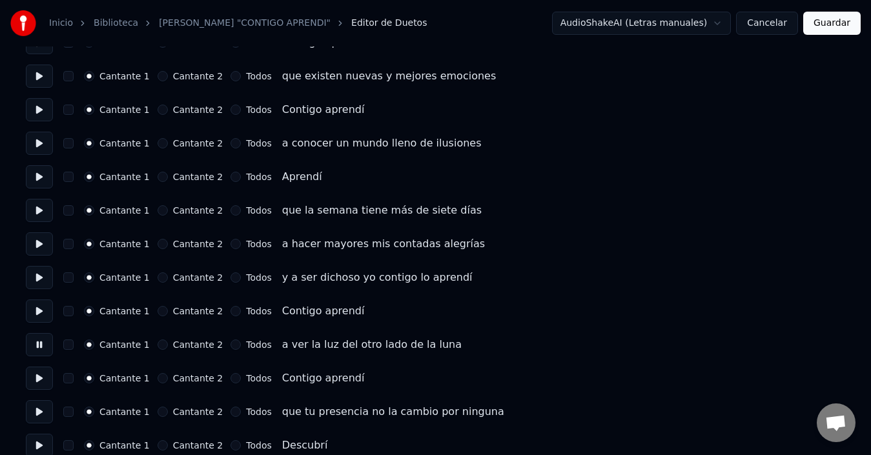
click at [44, 419] on button at bounding box center [39, 411] width 27 height 23
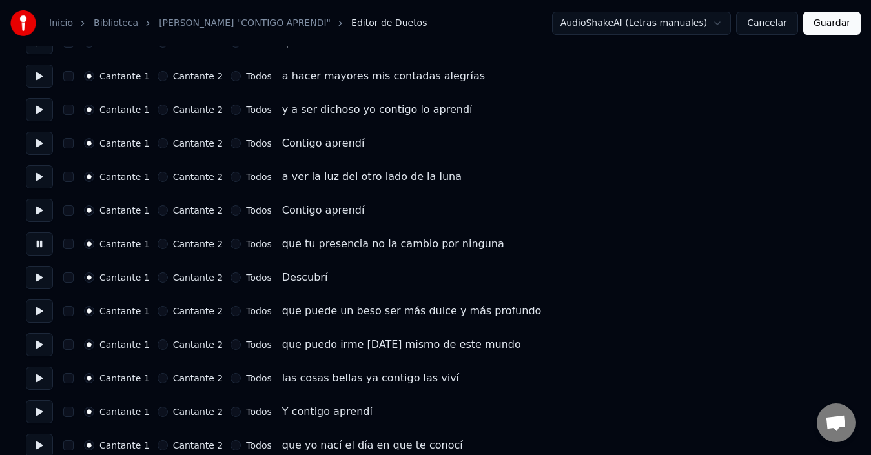
scroll to position [323, 0]
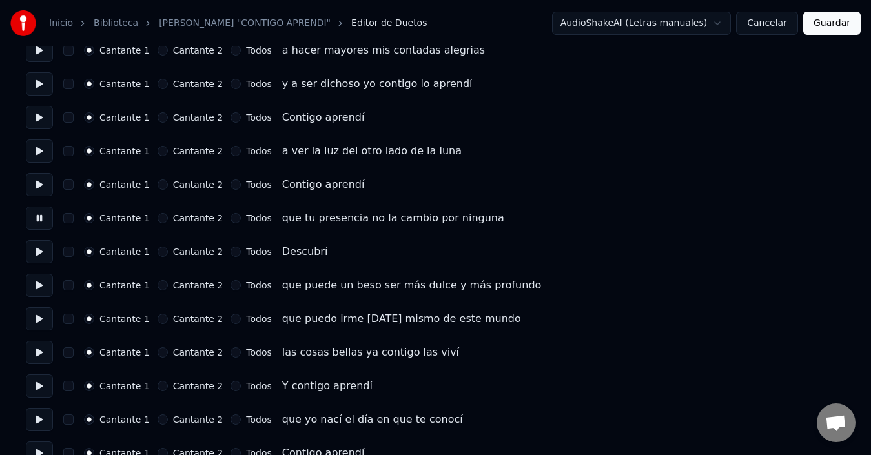
click at [35, 290] on button at bounding box center [39, 285] width 27 height 23
click at [34, 321] on button at bounding box center [39, 318] width 27 height 23
click at [34, 354] on button at bounding box center [39, 352] width 27 height 23
click at [34, 425] on button at bounding box center [39, 419] width 27 height 23
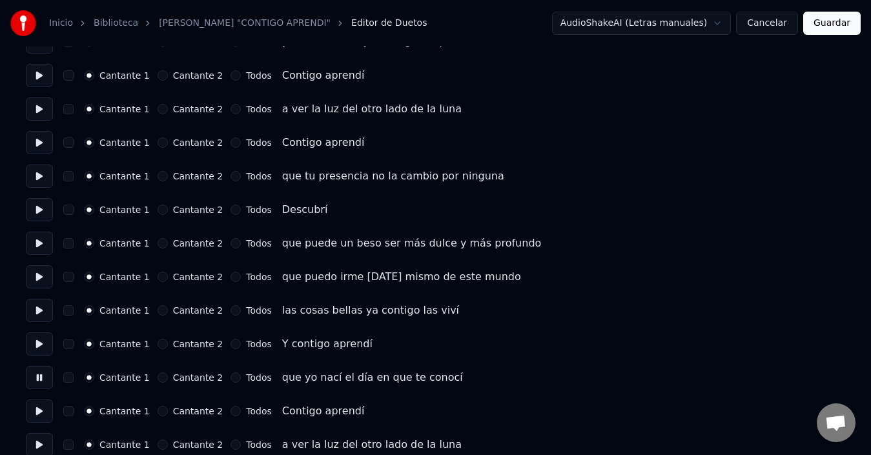
scroll to position [387, 0]
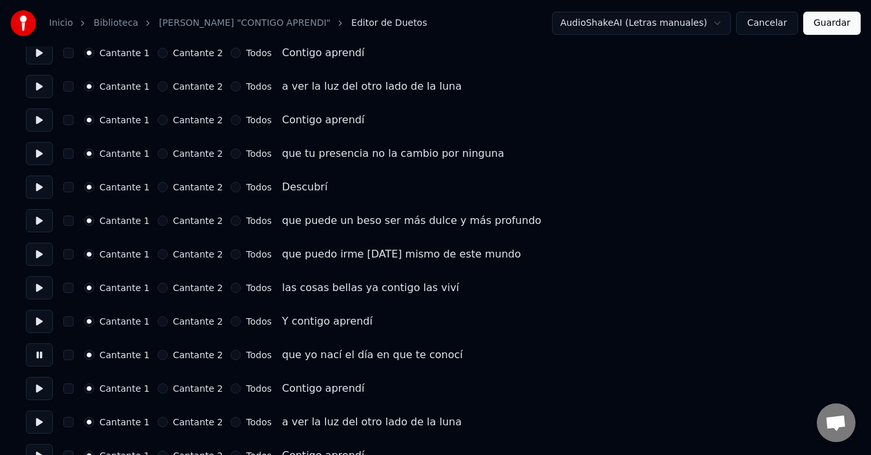
click at [50, 392] on button at bounding box center [39, 388] width 27 height 23
click at [157, 387] on button "Cantante 2" at bounding box center [162, 388] width 10 height 10
click at [158, 421] on button "Cantante 2" at bounding box center [162, 422] width 10 height 10
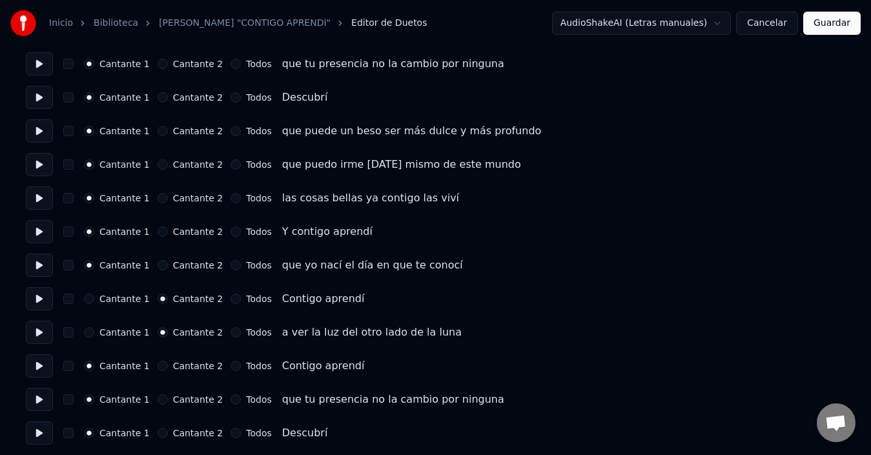
scroll to position [516, 0]
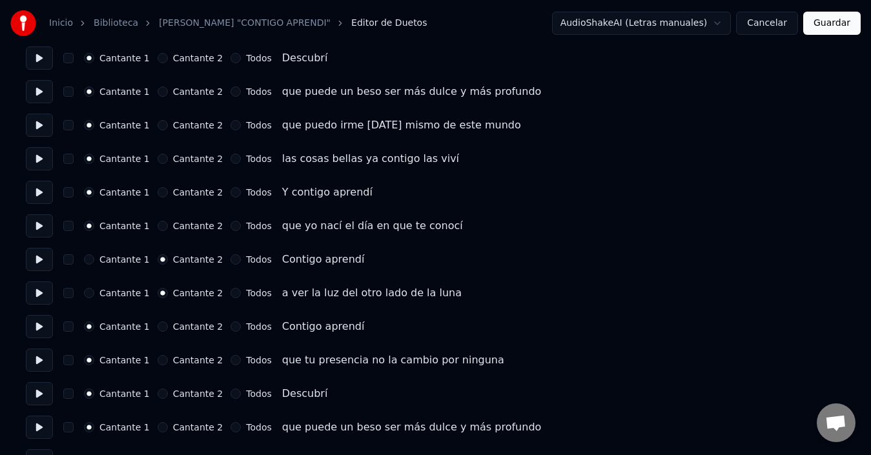
click at [161, 328] on button "Cantante 2" at bounding box center [162, 326] width 10 height 10
click at [159, 362] on button "Cantante 2" at bounding box center [162, 360] width 10 height 10
click at [159, 392] on button "Cantante 2" at bounding box center [162, 393] width 10 height 10
click at [164, 425] on button "Cantante 2" at bounding box center [162, 427] width 10 height 10
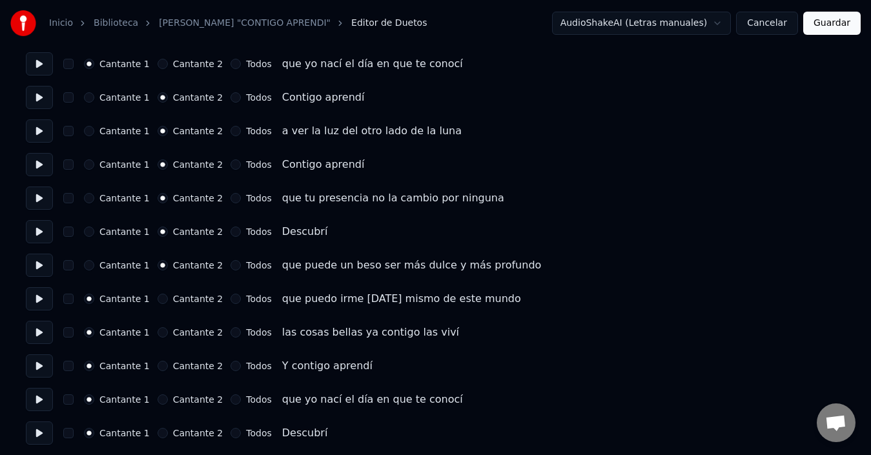
scroll to position [710, 0]
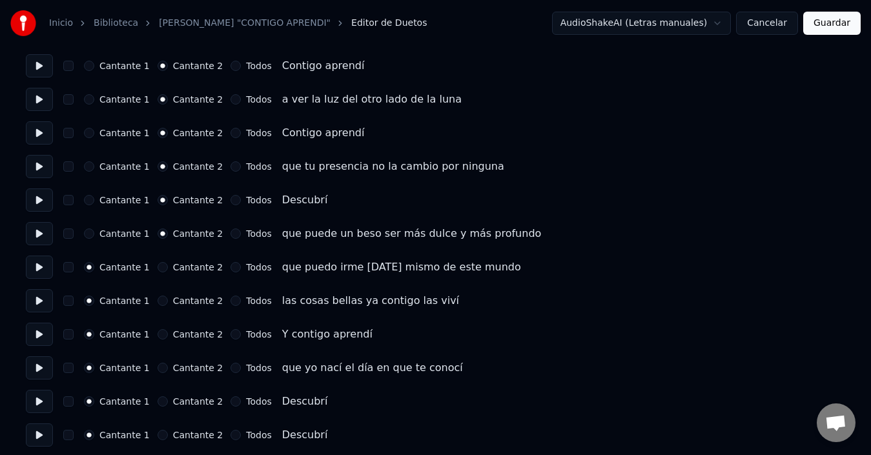
click at [159, 367] on button "Cantante 2" at bounding box center [162, 368] width 10 height 10
click at [165, 334] on button "Cantante 2" at bounding box center [162, 334] width 10 height 10
click at [166, 298] on div "Cantante 2" at bounding box center [190, 301] width 66 height 10
click at [164, 264] on button "Cantante 2" at bounding box center [162, 267] width 10 height 10
click at [159, 296] on button "Cantante 2" at bounding box center [162, 301] width 10 height 10
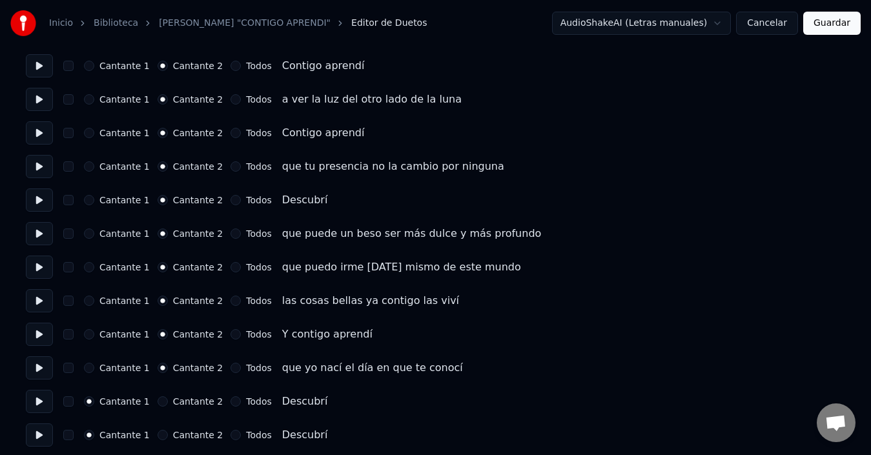
click at [161, 432] on button "Cantante 2" at bounding box center [162, 435] width 10 height 10
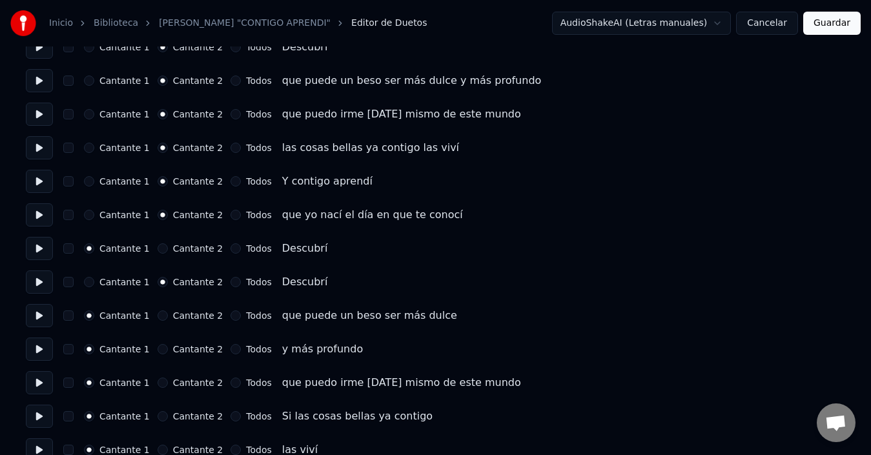
scroll to position [903, 0]
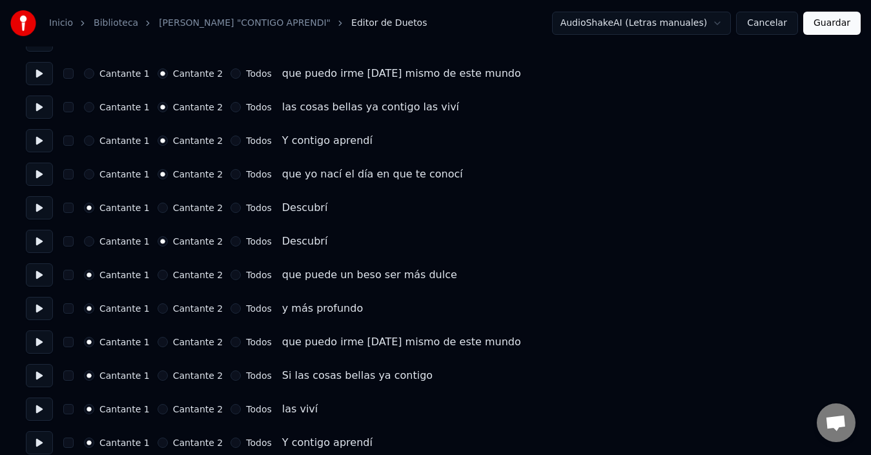
click at [230, 413] on button "Todos" at bounding box center [235, 409] width 10 height 10
click at [50, 440] on button at bounding box center [39, 442] width 27 height 23
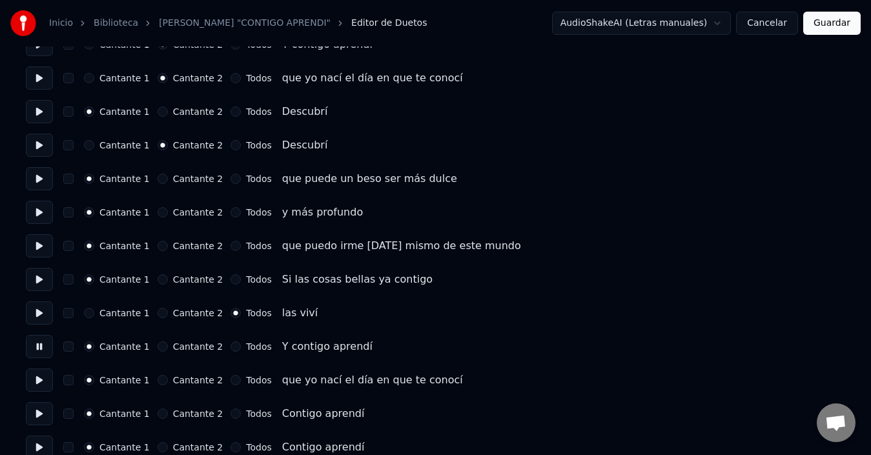
scroll to position [1050, 0]
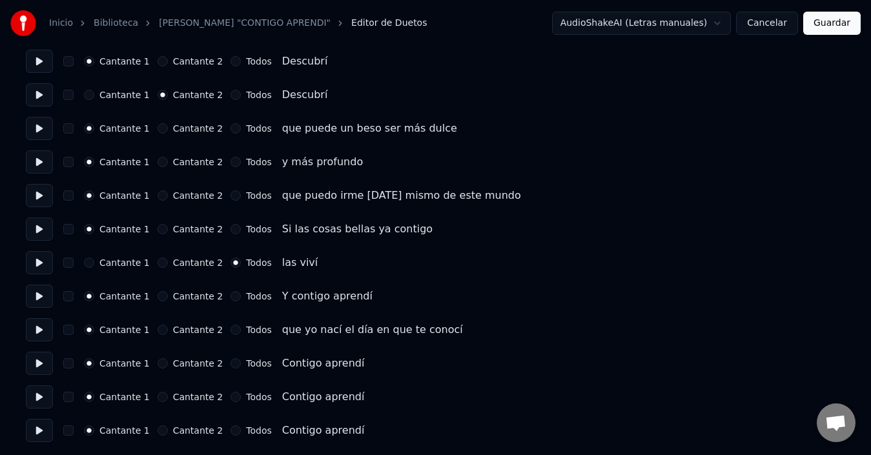
click at [44, 333] on button at bounding box center [39, 329] width 27 height 23
click at [230, 327] on button "Todos" at bounding box center [235, 330] width 10 height 10
click at [159, 398] on button "Cantante 2" at bounding box center [162, 397] width 10 height 10
click at [230, 432] on button "Todos" at bounding box center [235, 430] width 10 height 10
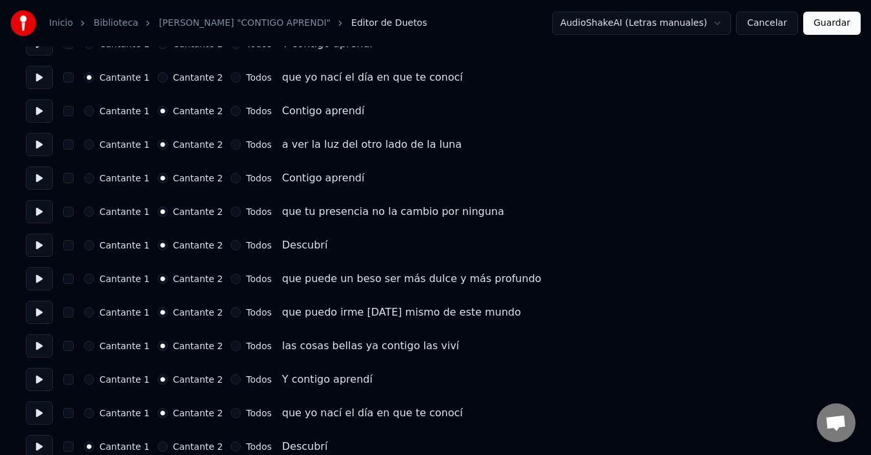
scroll to position [663, 0]
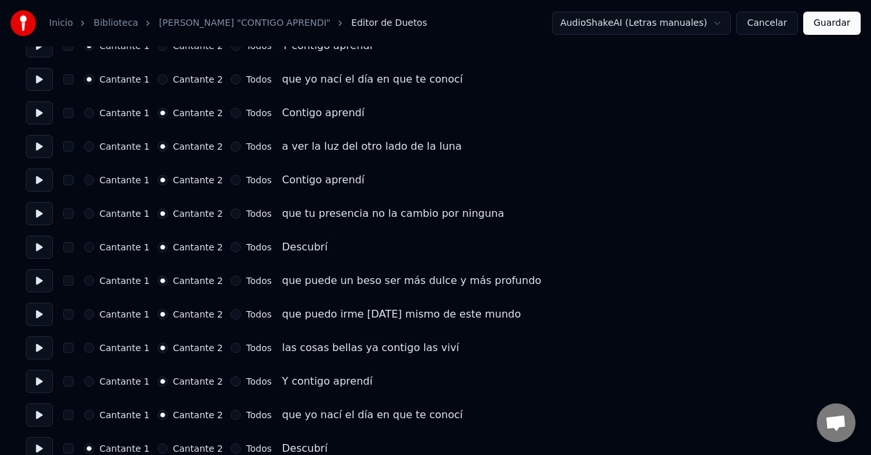
click at [821, 28] on button "Guardar" at bounding box center [831, 23] width 57 height 23
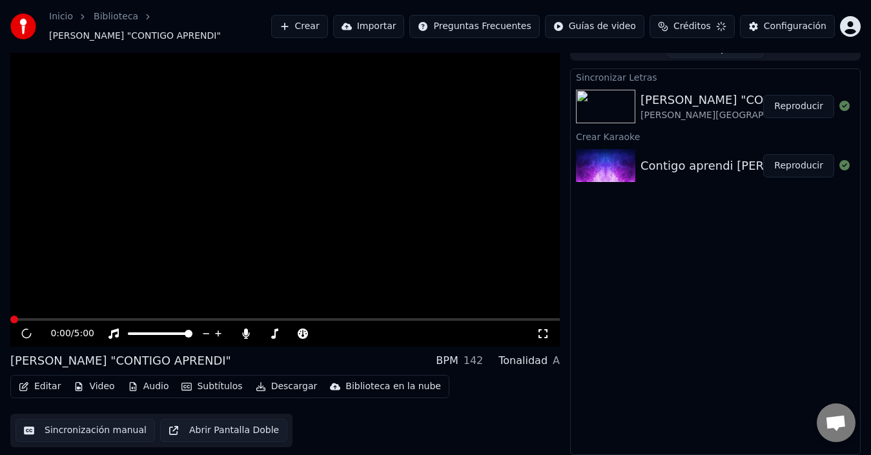
scroll to position [15, 0]
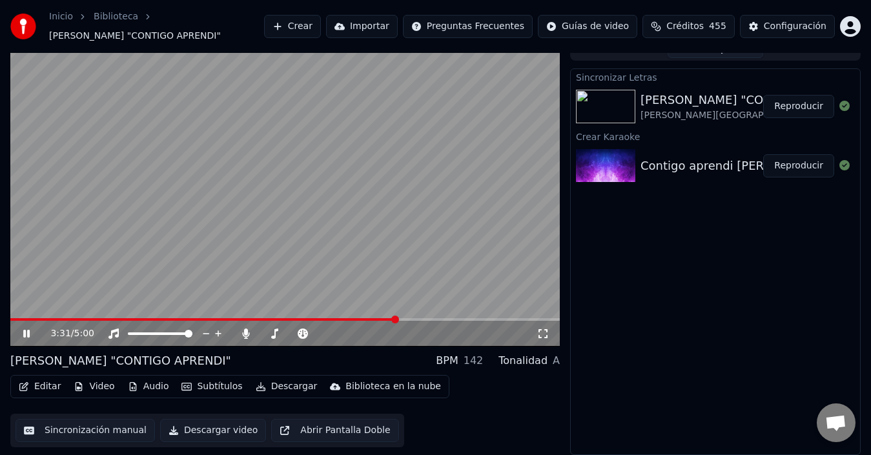
click at [396, 321] on span at bounding box center [395, 320] width 8 height 8
click at [407, 318] on span at bounding box center [284, 319] width 549 height 3
click at [419, 317] on span at bounding box center [418, 320] width 8 height 8
click at [144, 161] on video at bounding box center [284, 191] width 549 height 309
click at [35, 387] on button "Editar" at bounding box center [40, 387] width 52 height 18
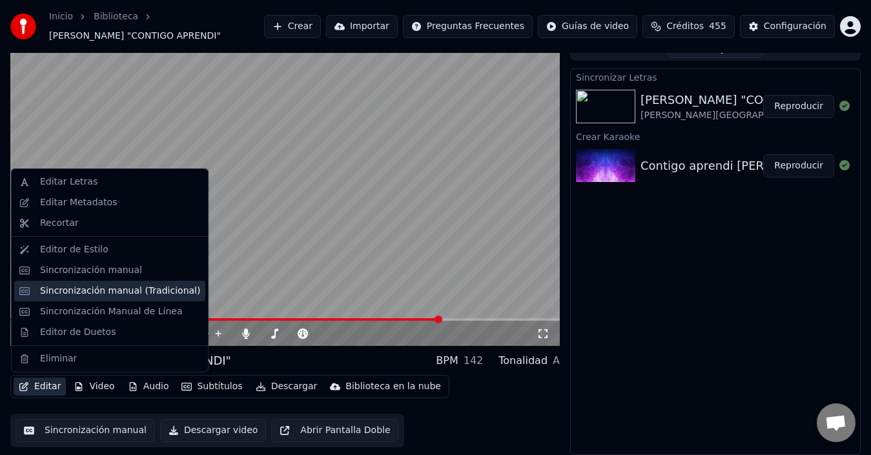
click at [94, 292] on div "Sincronización manual (Tradicional)" at bounding box center [120, 291] width 160 height 13
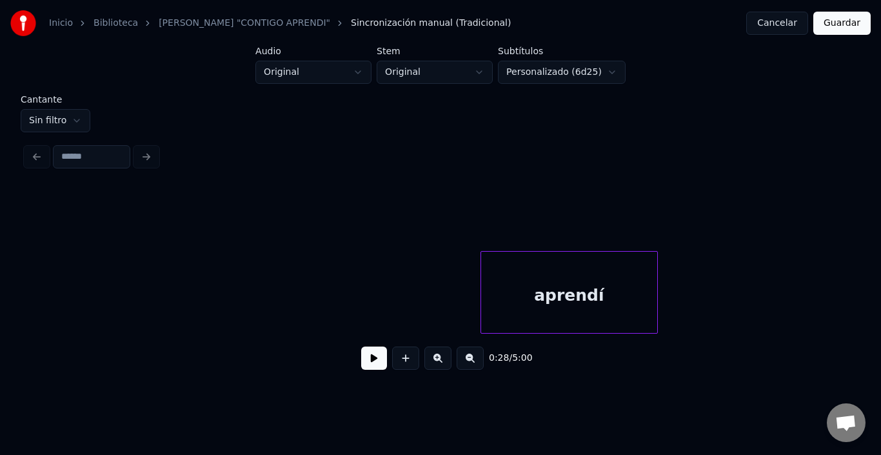
scroll to position [0, 16193]
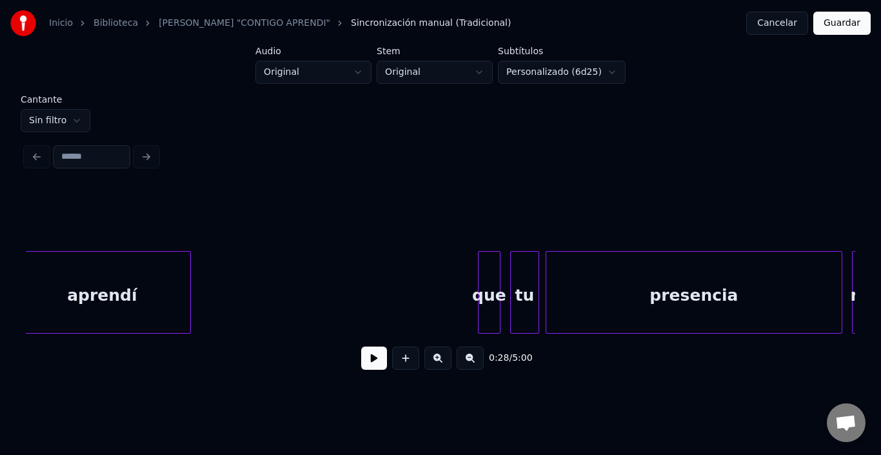
click at [692, 327] on div "presencia" at bounding box center [695, 296] width 296 height 88
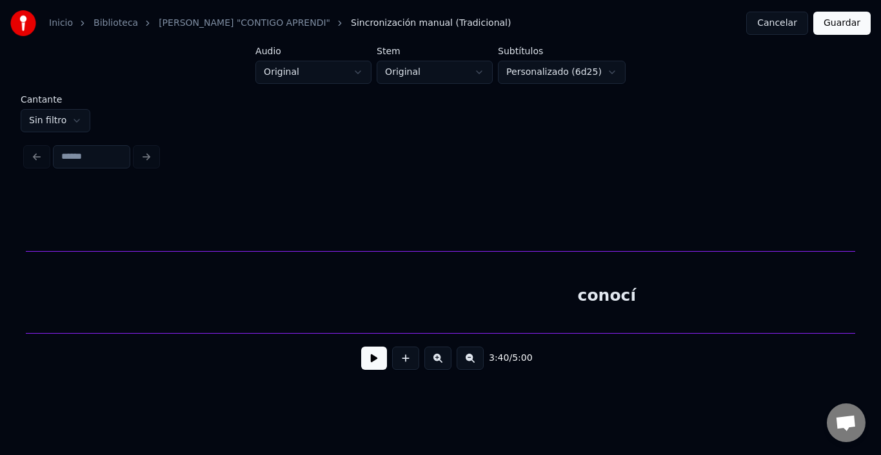
scroll to position [0, 37247]
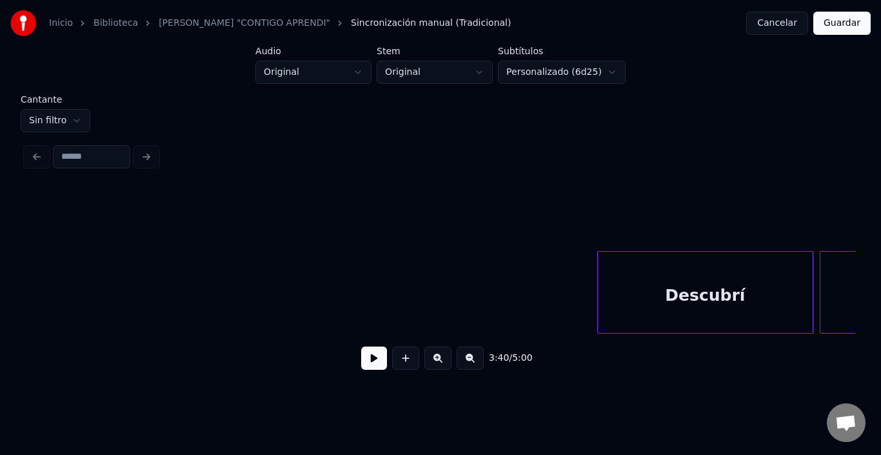
click at [0, 262] on div "Inicio Biblioteca KARAOKE "CONTIGO APRENDI" Sincronización manual (Tradicional)…" at bounding box center [440, 189] width 881 height 378
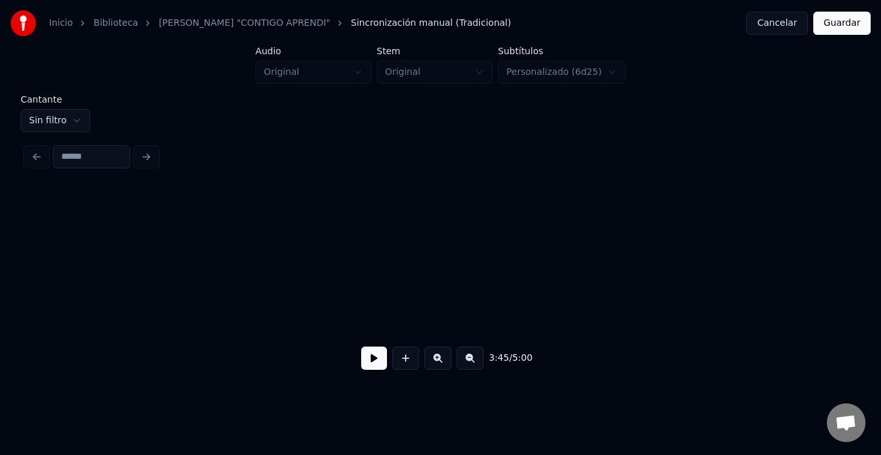
scroll to position [0, 36389]
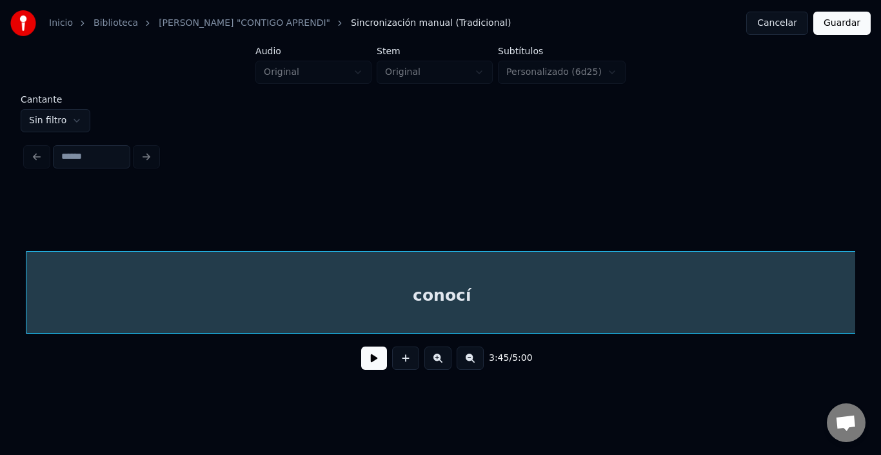
click at [777, 294] on div "conocí" at bounding box center [442, 296] width 832 height 88
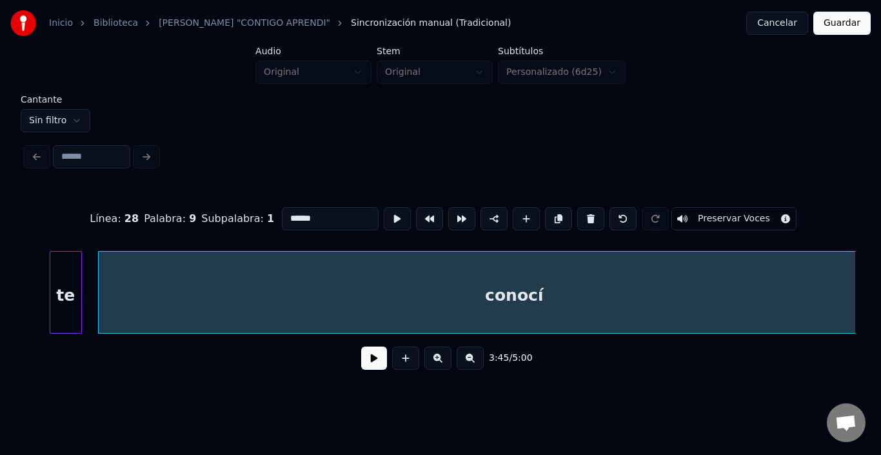
scroll to position [0, 36549]
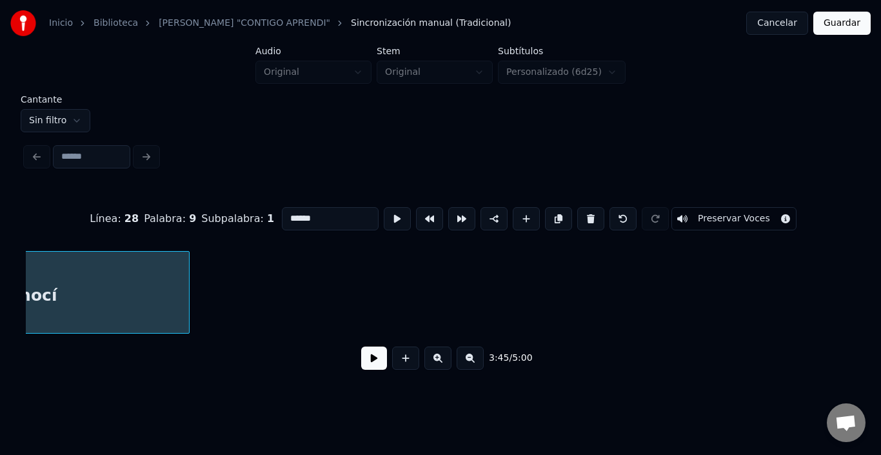
click at [185, 279] on div at bounding box center [187, 292] width 4 height 81
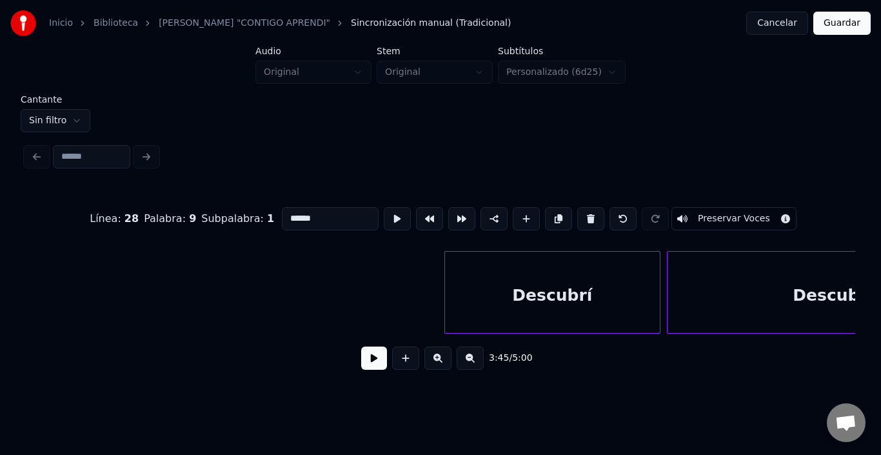
scroll to position [0, 37438]
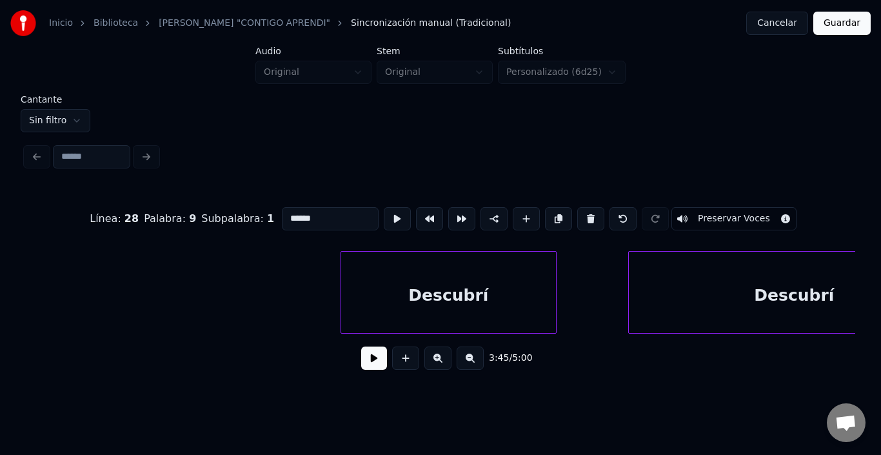
click at [498, 301] on div "Descubrí" at bounding box center [448, 296] width 215 height 88
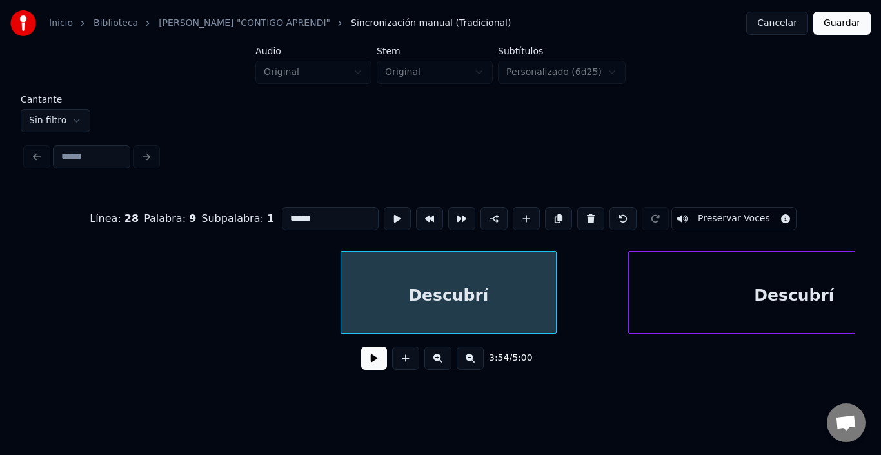
click at [38, 115] on html "Inicio Biblioteca KARAOKE "CONTIGO APRENDI" Sincronización manual (Tradicional)…" at bounding box center [440, 199] width 881 height 398
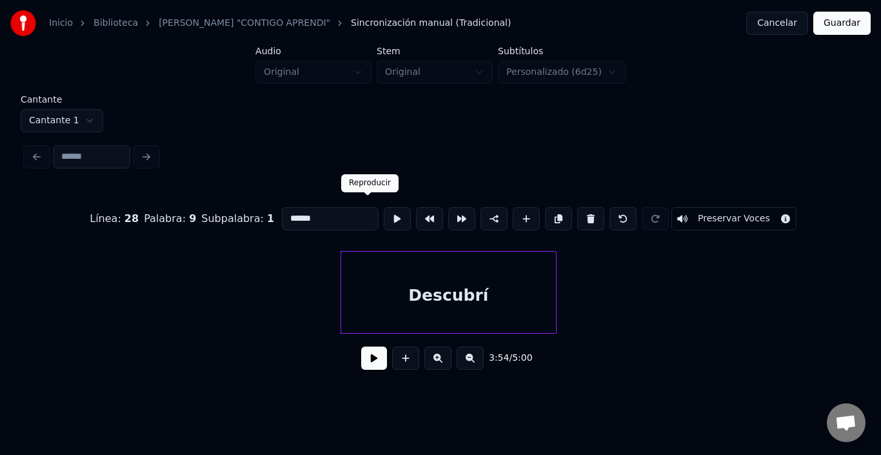
click at [384, 216] on button at bounding box center [397, 218] width 27 height 23
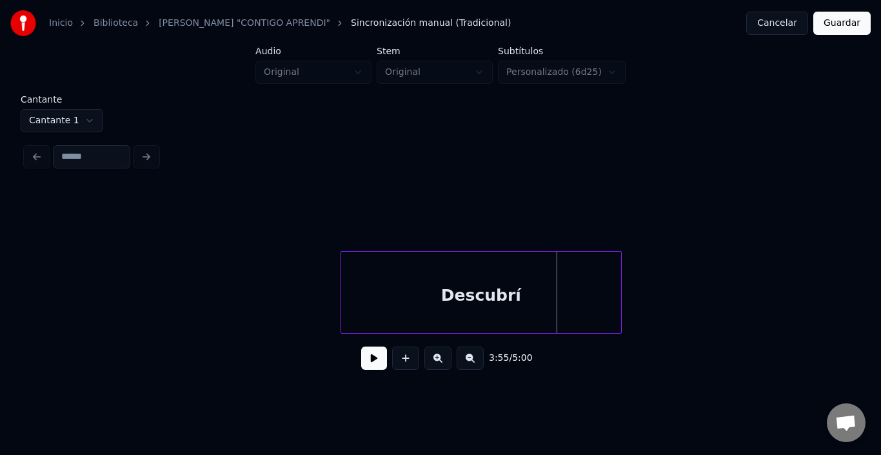
click at [619, 289] on div at bounding box center [620, 292] width 4 height 81
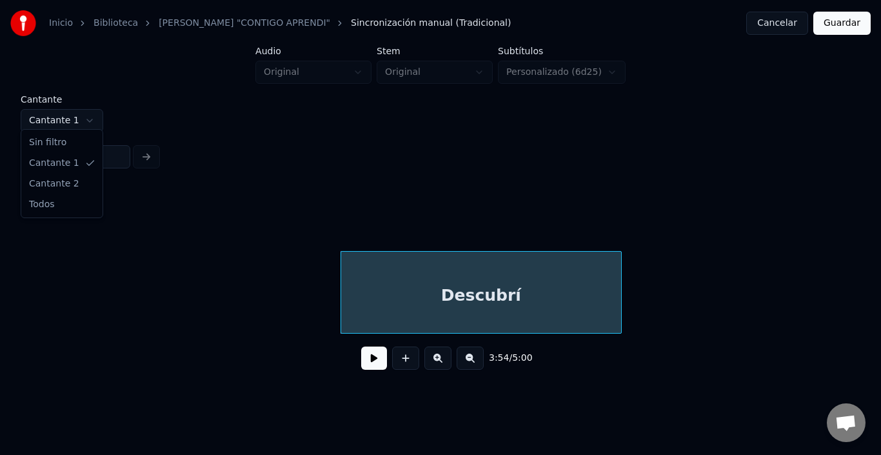
click at [81, 118] on html "Inicio Biblioteca KARAOKE "CONTIGO APRENDI" Sincronización manual (Tradicional)…" at bounding box center [440, 199] width 881 height 398
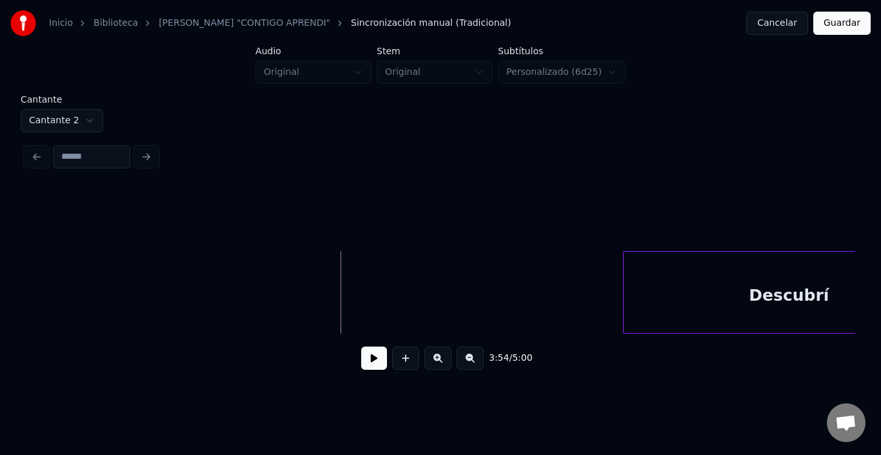
scroll to position [0, 37542]
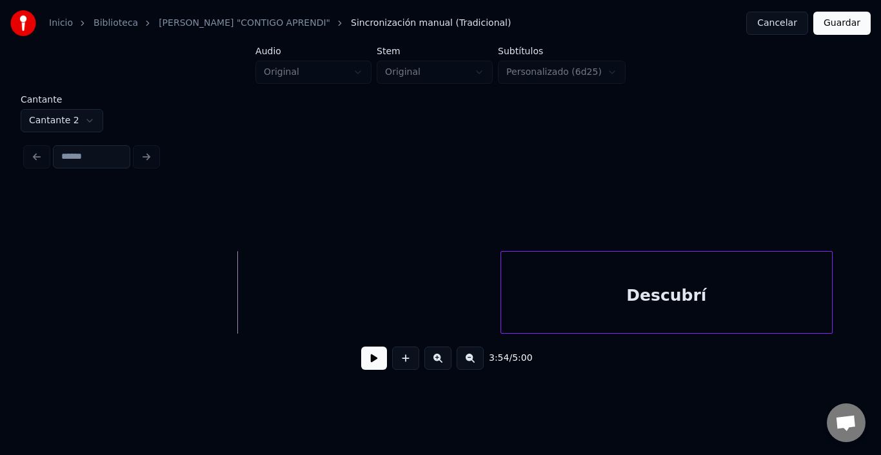
click at [660, 272] on div "Descubrí" at bounding box center [666, 296] width 331 height 88
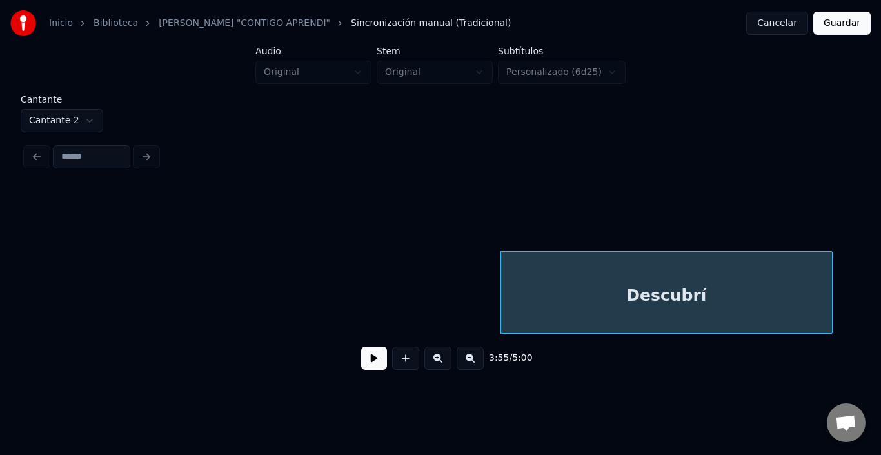
click at [367, 364] on button at bounding box center [374, 358] width 26 height 23
click at [369, 364] on button at bounding box center [374, 358] width 26 height 23
click at [790, 296] on div at bounding box center [790, 292] width 4 height 81
click at [367, 358] on button at bounding box center [374, 358] width 26 height 23
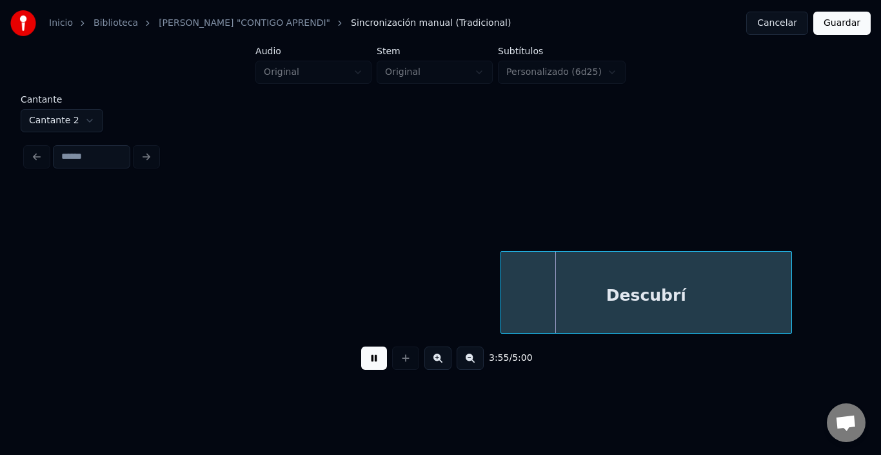
click at [367, 358] on button at bounding box center [374, 358] width 26 height 23
click at [60, 108] on html "Inicio Biblioteca KARAOKE "CONTIGO APRENDI" Sincronización manual (Tradicional)…" at bounding box center [440, 199] width 881 height 398
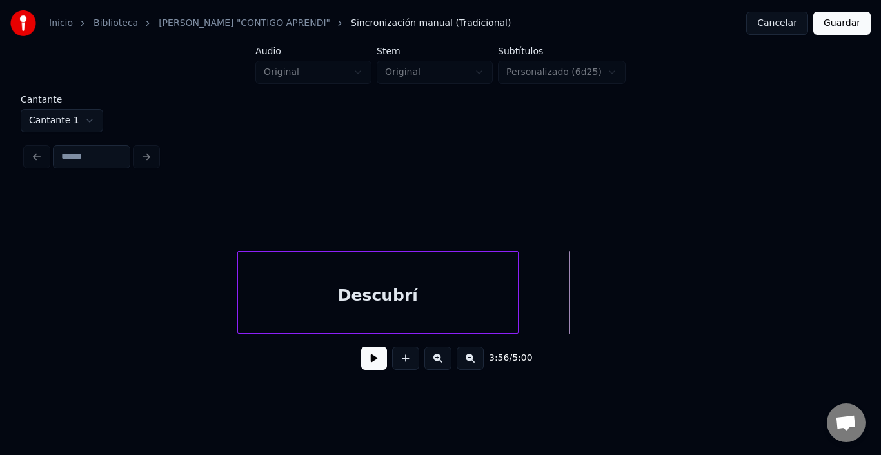
click at [365, 361] on button at bounding box center [374, 358] width 26 height 23
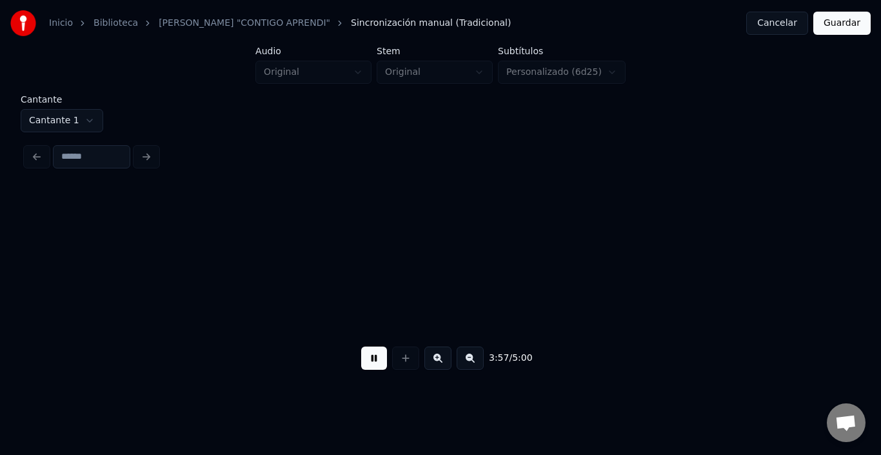
click at [366, 366] on button at bounding box center [374, 358] width 26 height 23
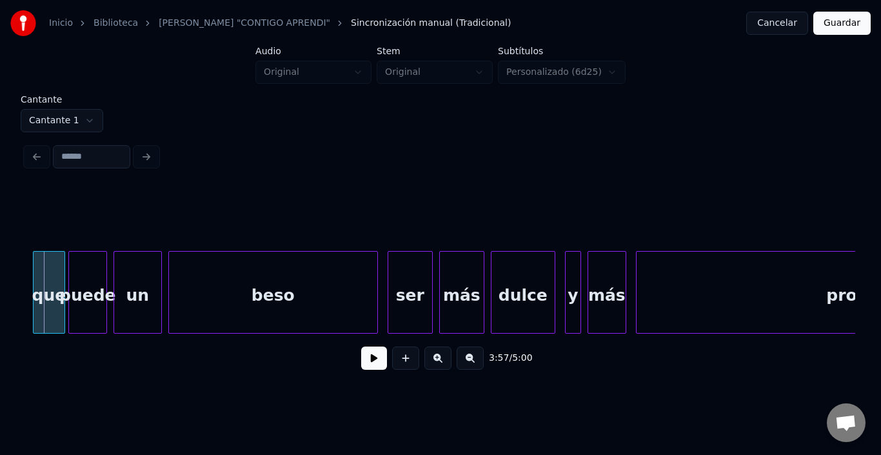
scroll to position [0, 38057]
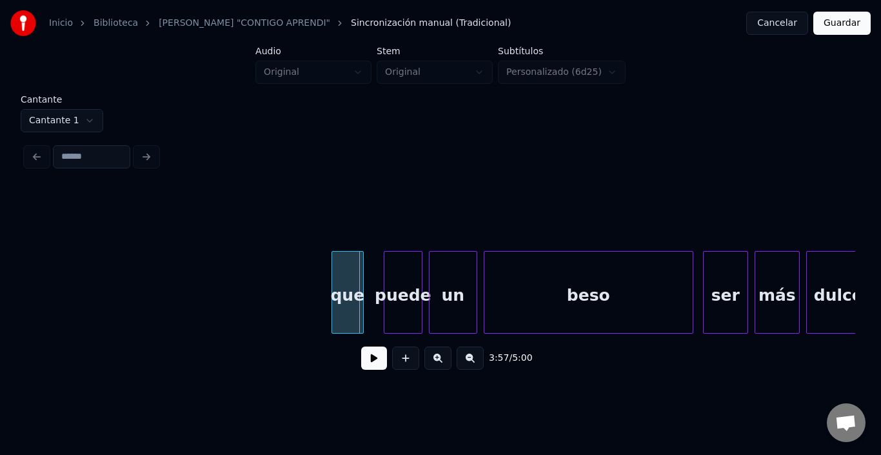
click at [345, 272] on div "que" at bounding box center [347, 296] width 31 height 88
click at [378, 283] on div "puede" at bounding box center [386, 296] width 37 height 88
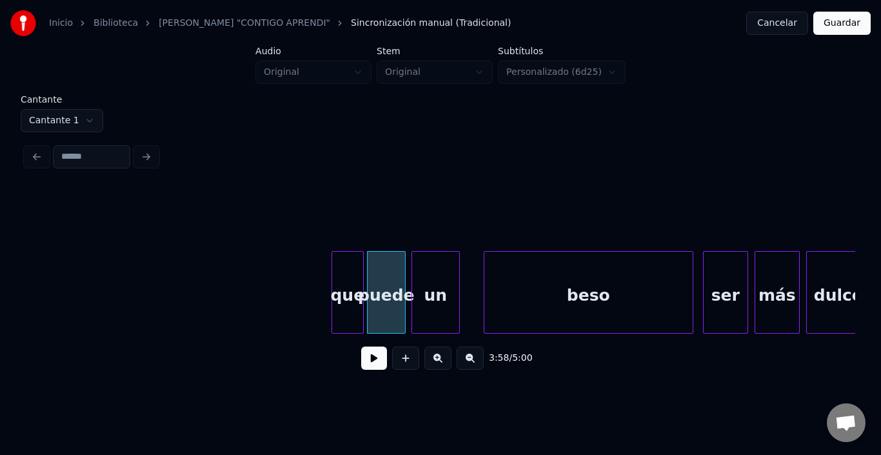
click at [426, 282] on div "un" at bounding box center [435, 296] width 47 height 88
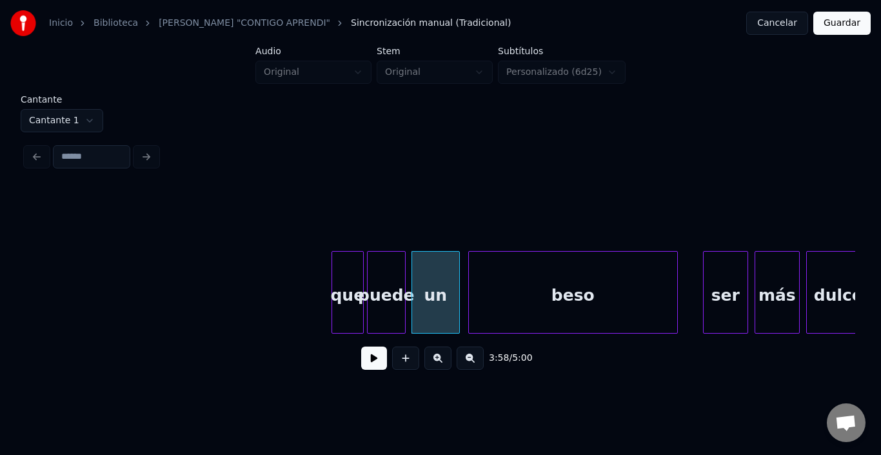
click at [513, 287] on div "beso" at bounding box center [573, 296] width 208 height 88
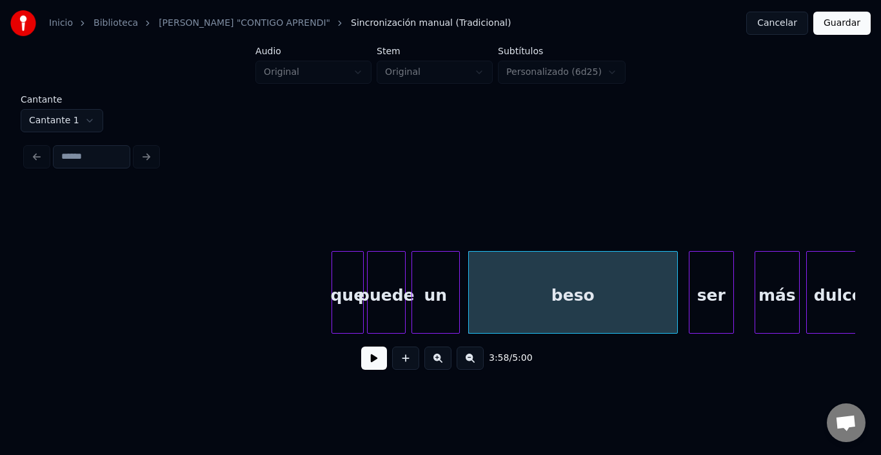
click at [703, 278] on div "ser" at bounding box center [712, 296] width 44 height 88
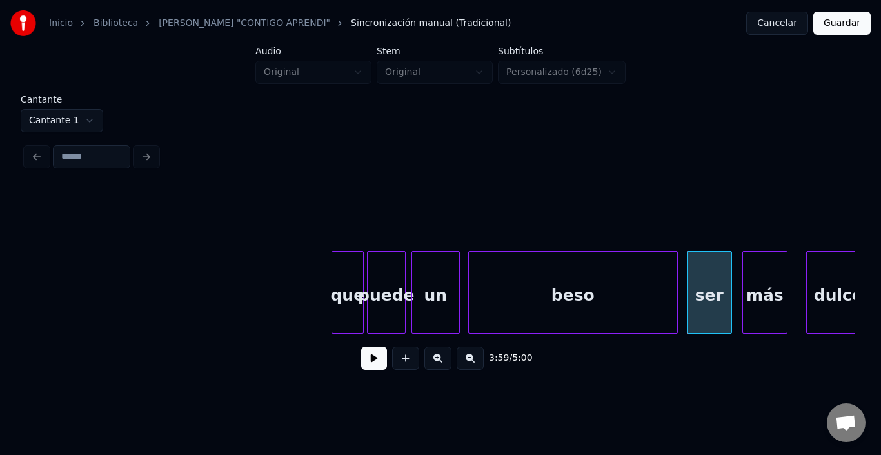
click at [760, 287] on div "más" at bounding box center [765, 296] width 44 height 88
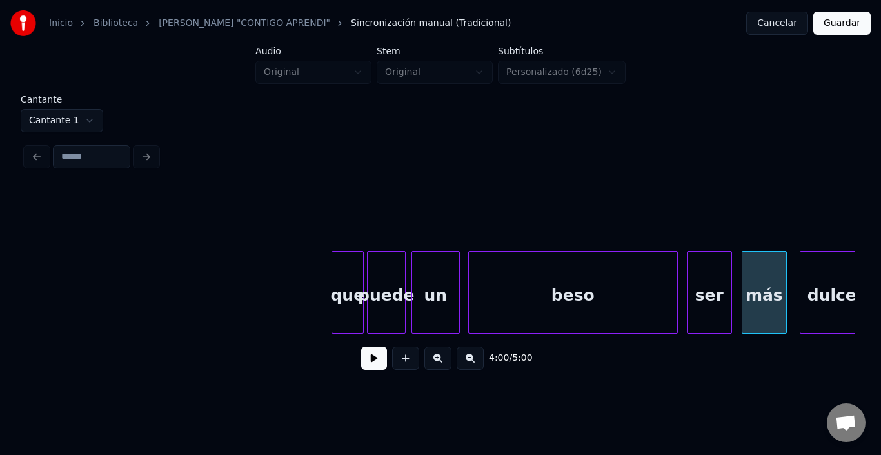
scroll to position [0, 38069]
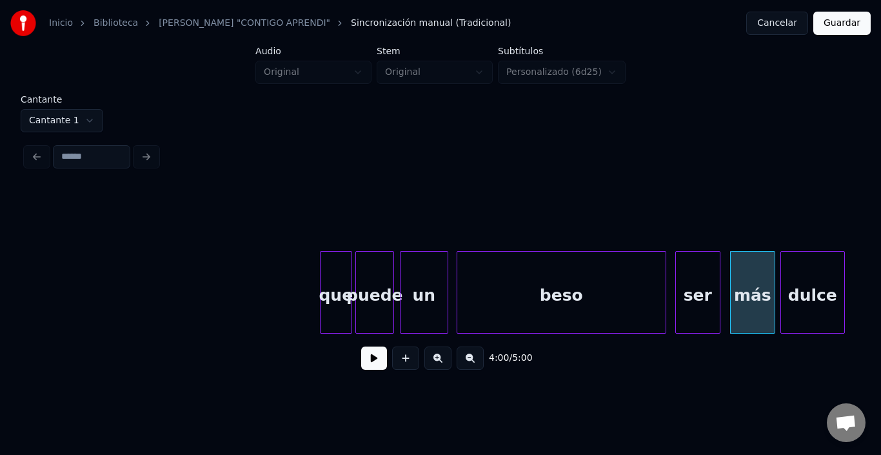
click at [807, 290] on div "dulce" at bounding box center [812, 296] width 63 height 88
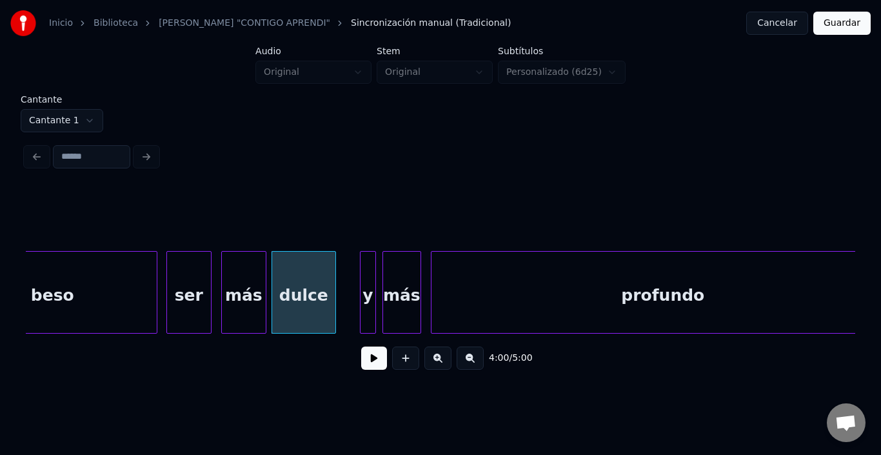
scroll to position [0, 38585]
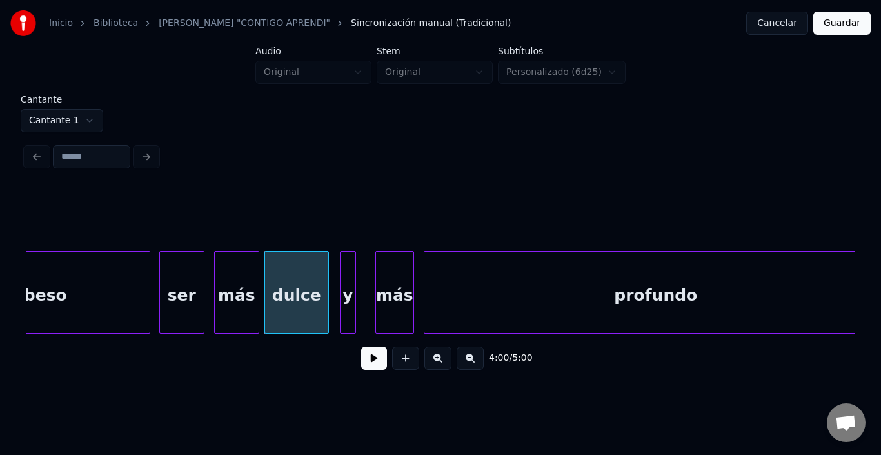
click at [353, 264] on div "y" at bounding box center [348, 296] width 15 height 88
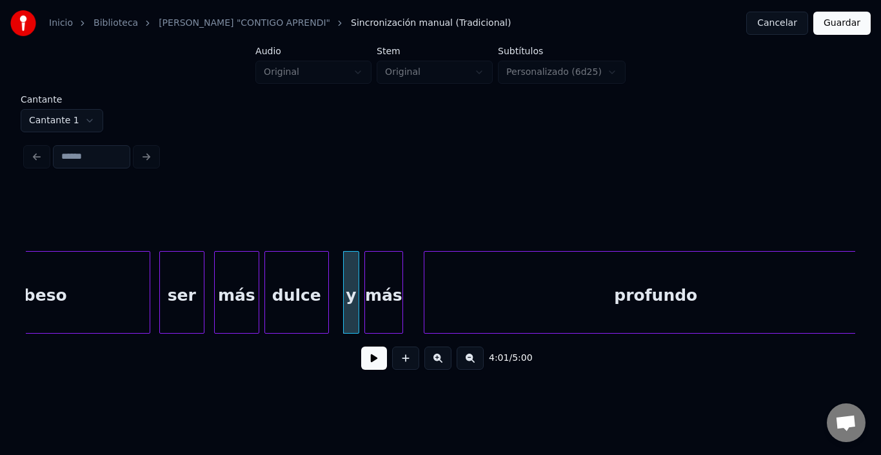
click at [387, 274] on div "más" at bounding box center [383, 296] width 37 height 88
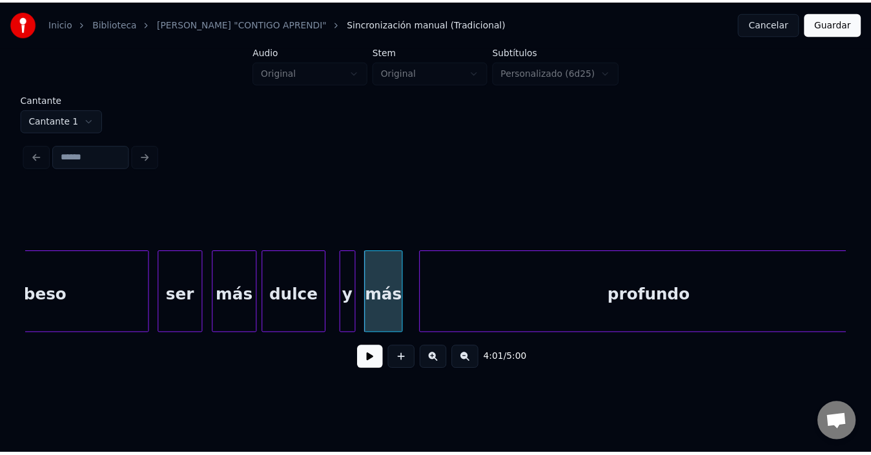
scroll to position [0, 38617]
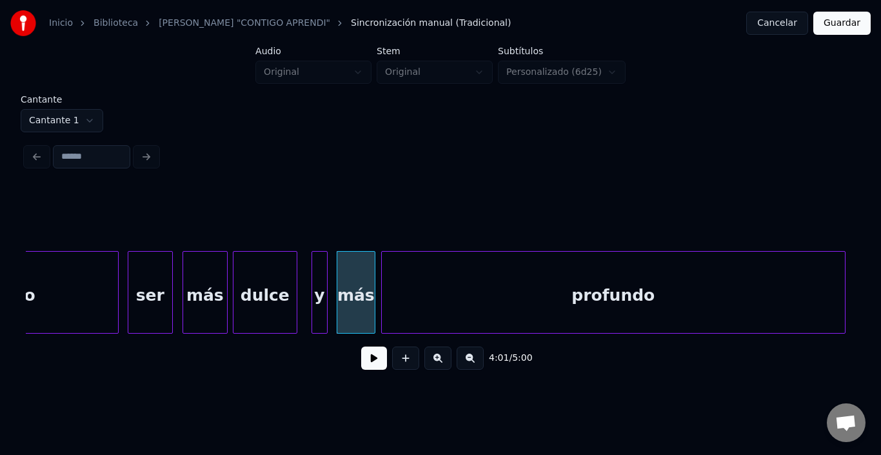
click at [487, 292] on div "profundo" at bounding box center [613, 296] width 463 height 88
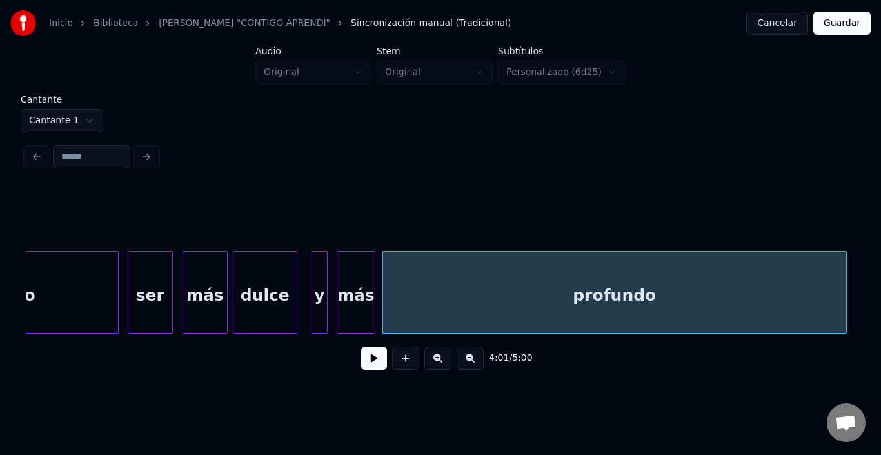
click at [371, 361] on button at bounding box center [374, 358] width 26 height 23
click at [374, 361] on button at bounding box center [374, 358] width 26 height 23
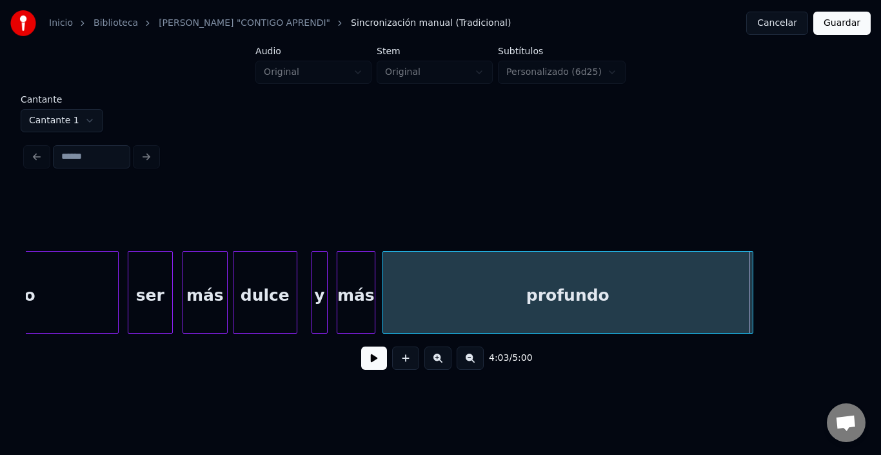
click at [749, 291] on div at bounding box center [751, 292] width 4 height 81
click at [374, 363] on button at bounding box center [374, 358] width 26 height 23
click at [841, 32] on button "Guardar" at bounding box center [842, 23] width 57 height 23
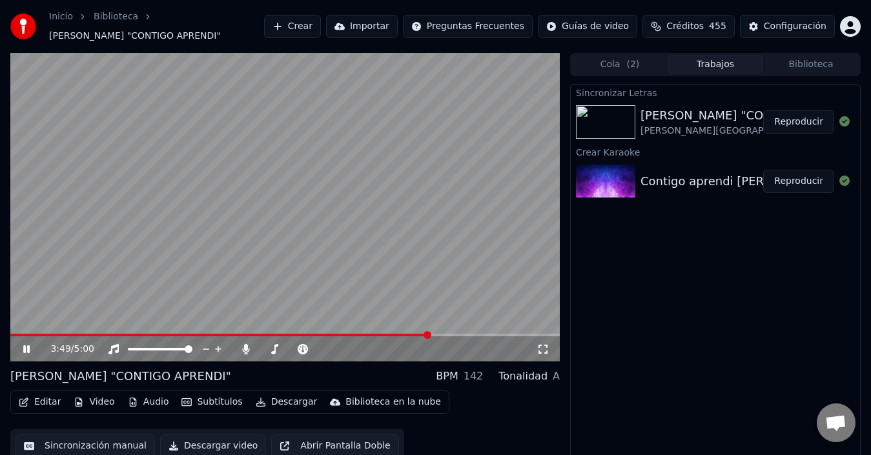
click at [430, 331] on span at bounding box center [427, 335] width 8 height 8
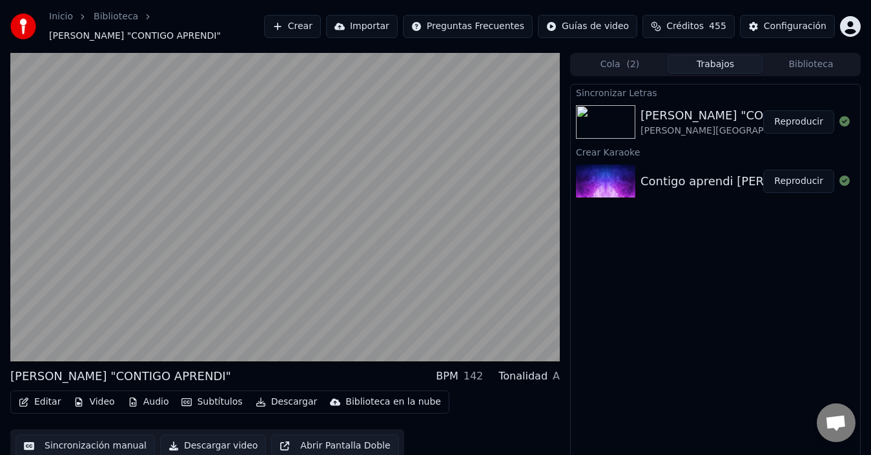
click at [354, 199] on video at bounding box center [284, 207] width 549 height 309
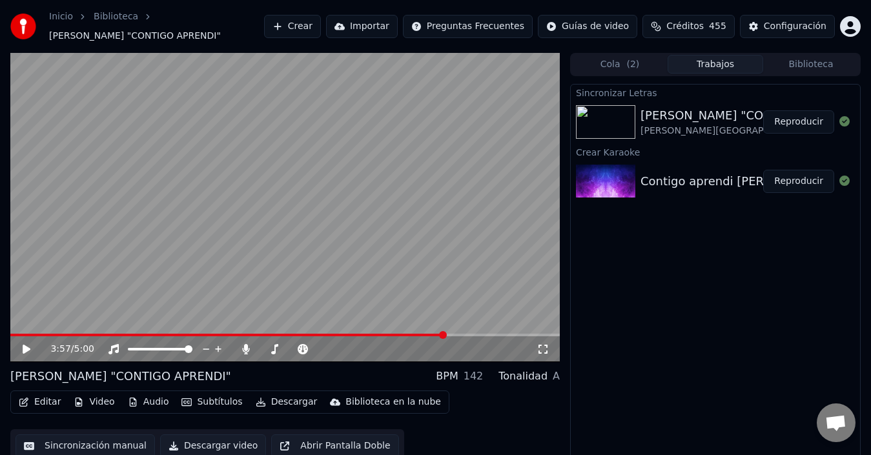
click at [344, 174] on video at bounding box center [284, 207] width 549 height 309
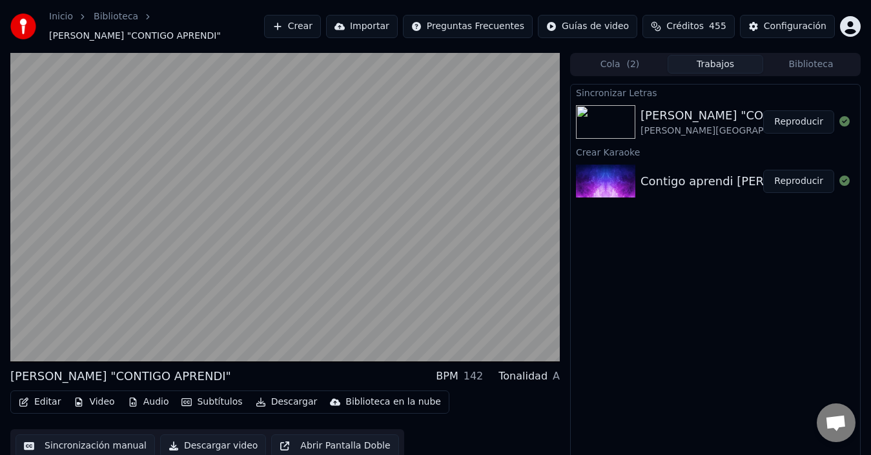
click at [344, 174] on video at bounding box center [284, 207] width 549 height 309
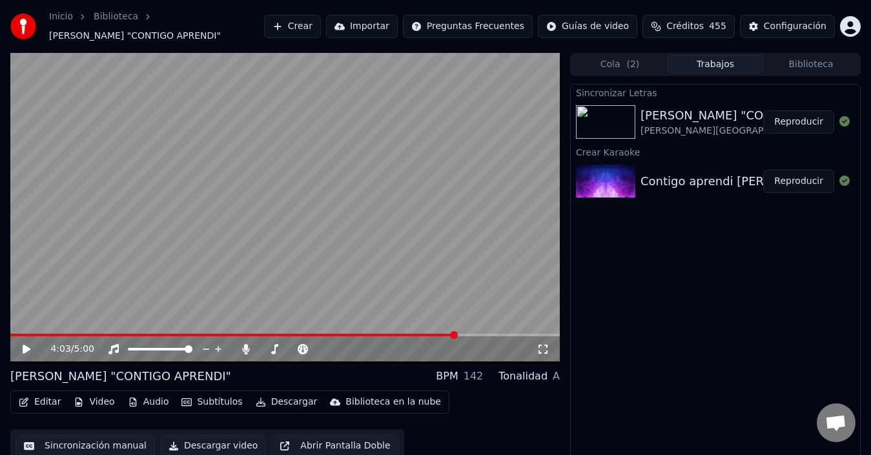
click at [344, 174] on video at bounding box center [284, 207] width 549 height 309
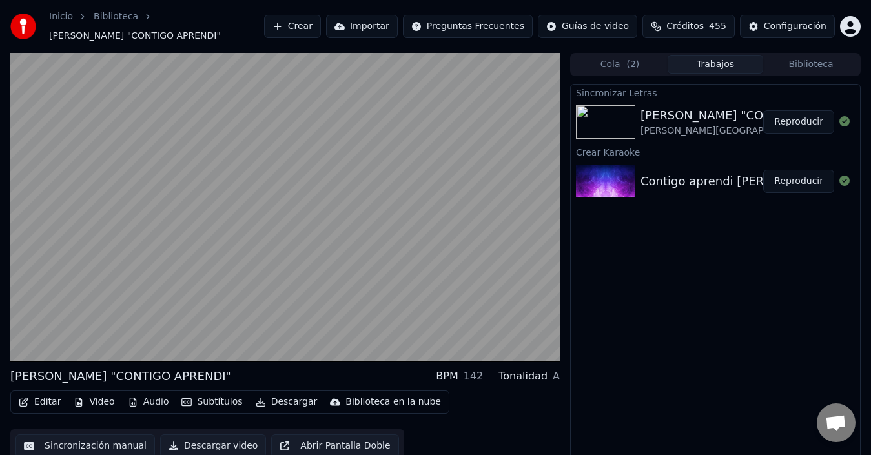
click at [344, 174] on video at bounding box center [284, 207] width 549 height 309
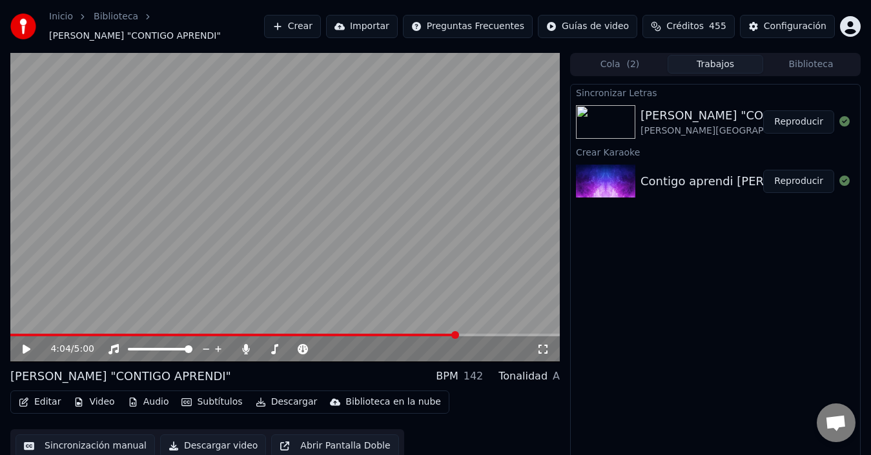
click at [300, 256] on video at bounding box center [284, 207] width 549 height 309
click at [442, 331] on span at bounding box center [442, 335] width 8 height 8
click at [427, 330] on video at bounding box center [284, 207] width 549 height 309
click at [414, 334] on span at bounding box center [226, 335] width 432 height 3
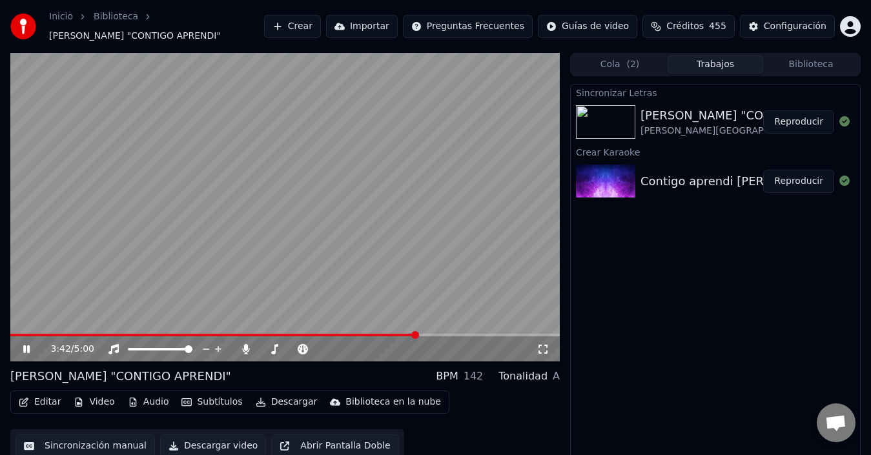
click at [450, 255] on video at bounding box center [284, 207] width 549 height 309
click at [35, 402] on button "Editar" at bounding box center [40, 402] width 52 height 18
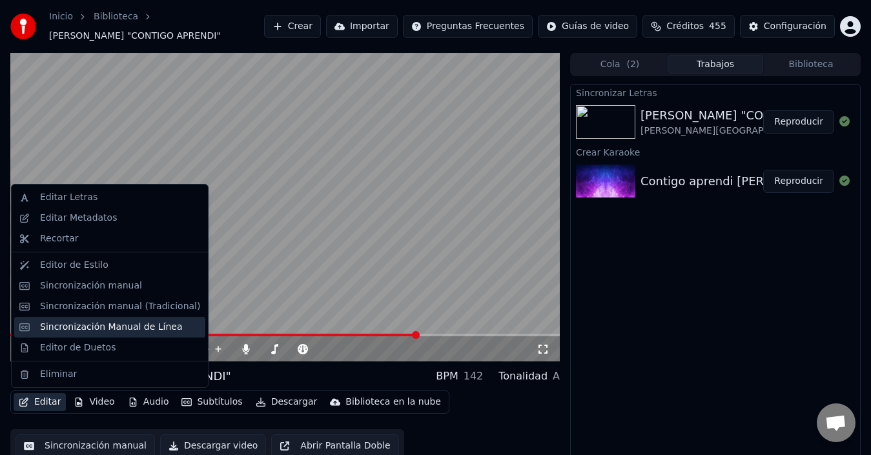
click at [99, 332] on div "Sincronización Manual de Línea" at bounding box center [111, 327] width 143 height 13
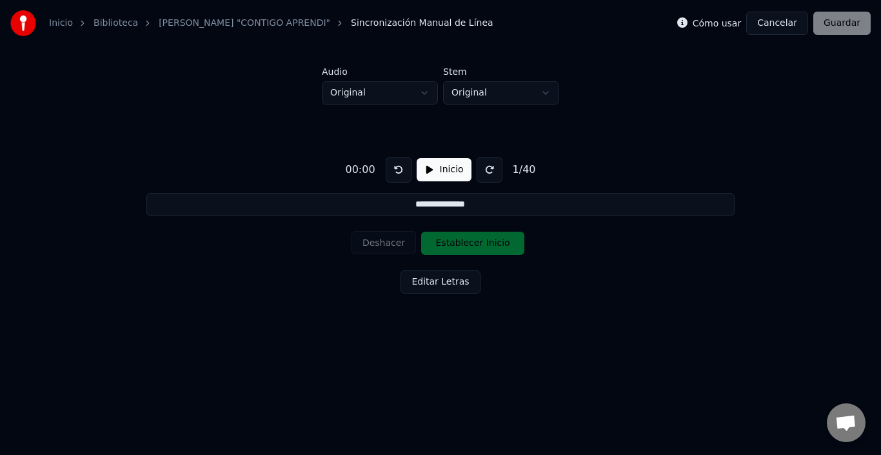
click at [783, 29] on button "Cancelar" at bounding box center [778, 23] width 62 height 23
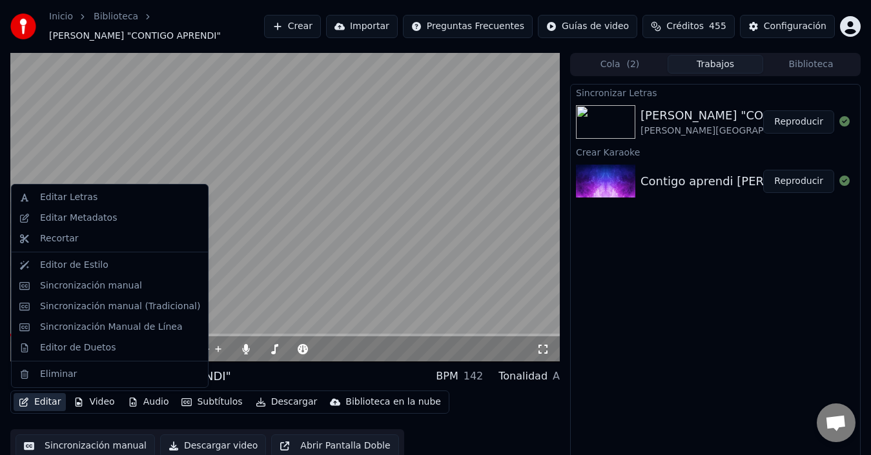
click at [54, 400] on button "Editar" at bounding box center [40, 402] width 52 height 18
click at [132, 291] on div "Sincronización manual" at bounding box center [120, 285] width 160 height 13
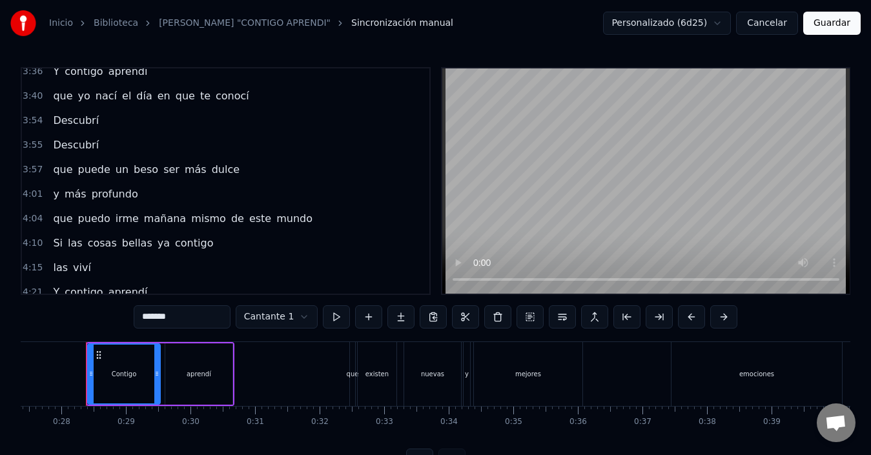
scroll to position [609, 0]
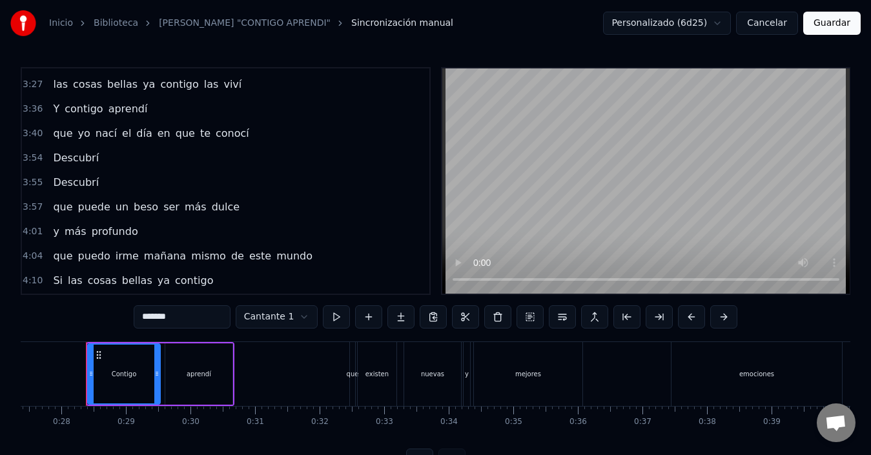
click at [185, 216] on div "que puede un beso ser más dulce" at bounding box center [146, 207] width 197 height 23
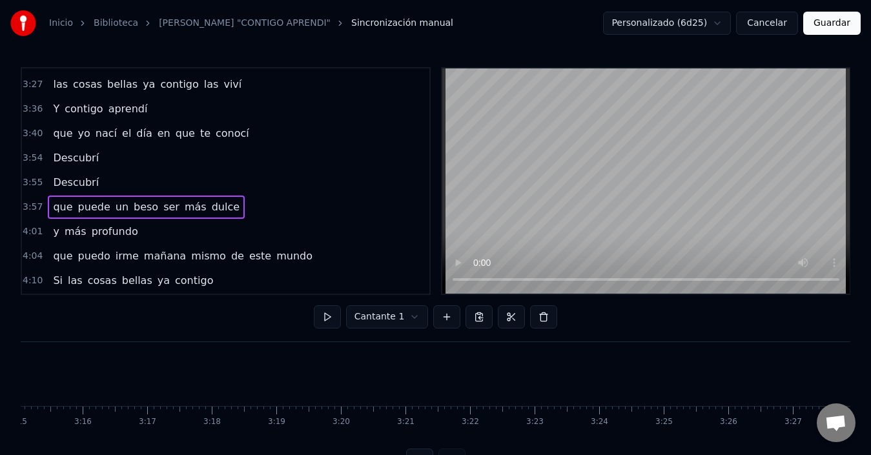
scroll to position [0, 15280]
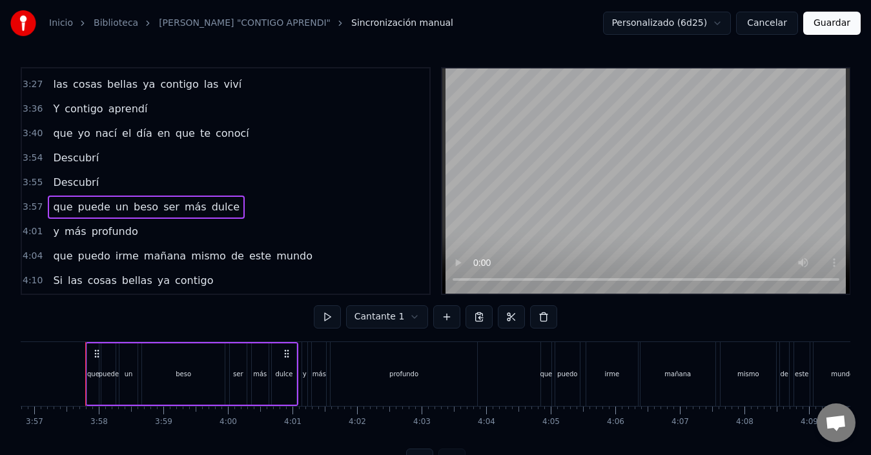
click at [71, 182] on span "Descubrí" at bounding box center [76, 182] width 48 height 15
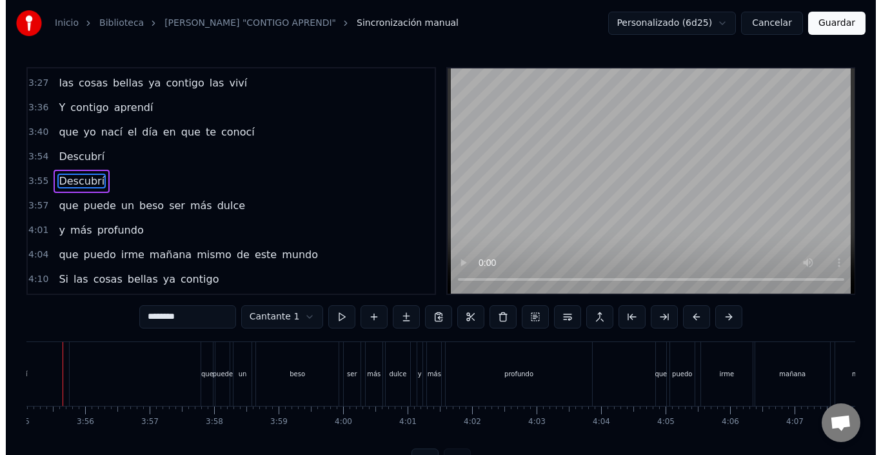
scroll to position [0, 15142]
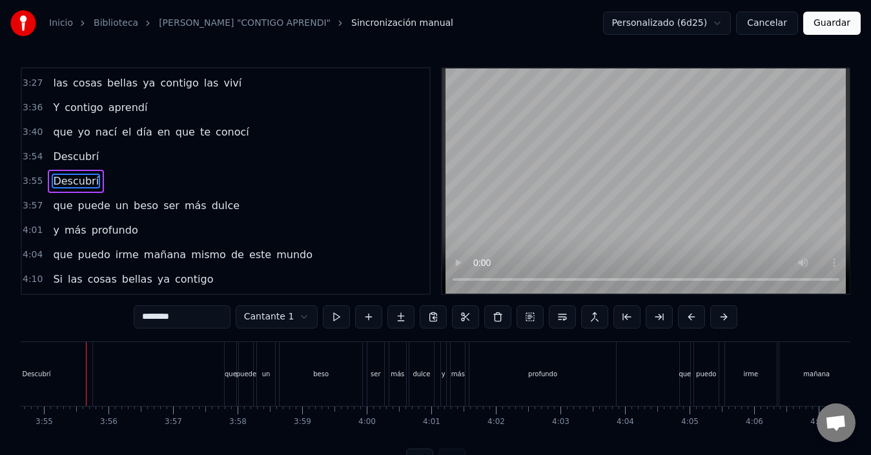
click at [253, 312] on html "Inicio Biblioteca KARAOKE "CONTIGO APRENDI" Sincronización manual Personalizado…" at bounding box center [435, 246] width 871 height 492
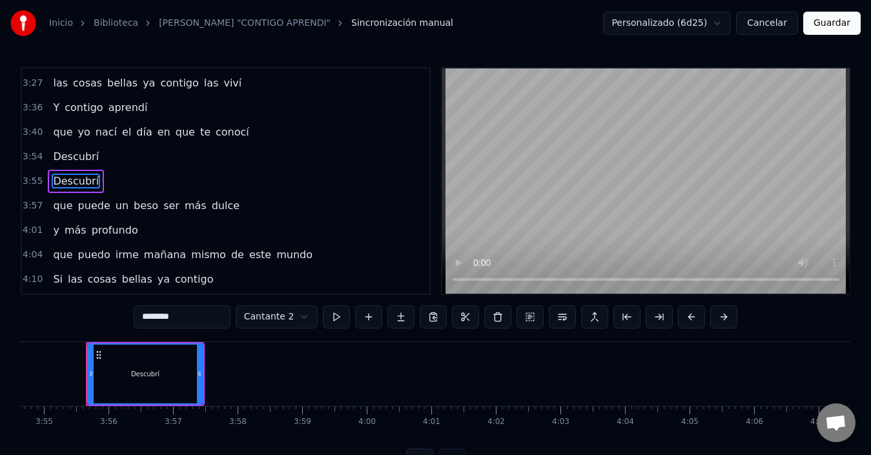
click at [159, 379] on div "Descubrí" at bounding box center [145, 374] width 114 height 59
drag, startPoint x: 201, startPoint y: 368, endPoint x: 186, endPoint y: 370, distance: 15.0
click at [186, 370] on div at bounding box center [184, 374] width 5 height 59
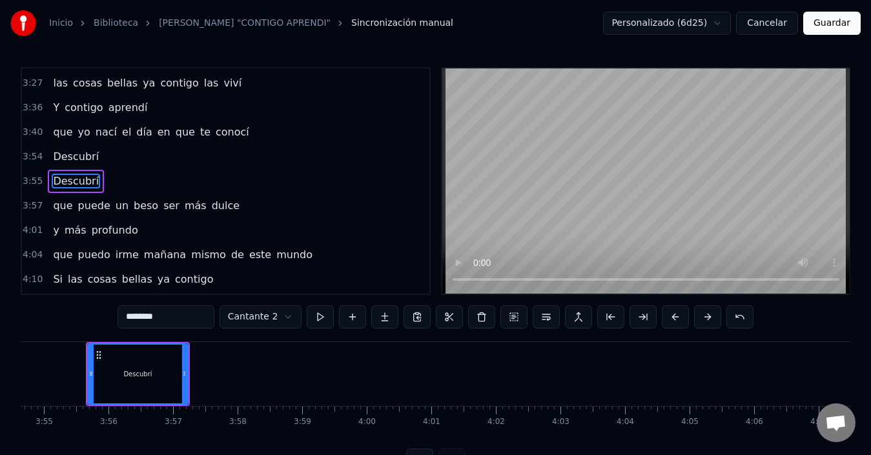
click at [832, 21] on button "Guardar" at bounding box center [831, 23] width 57 height 23
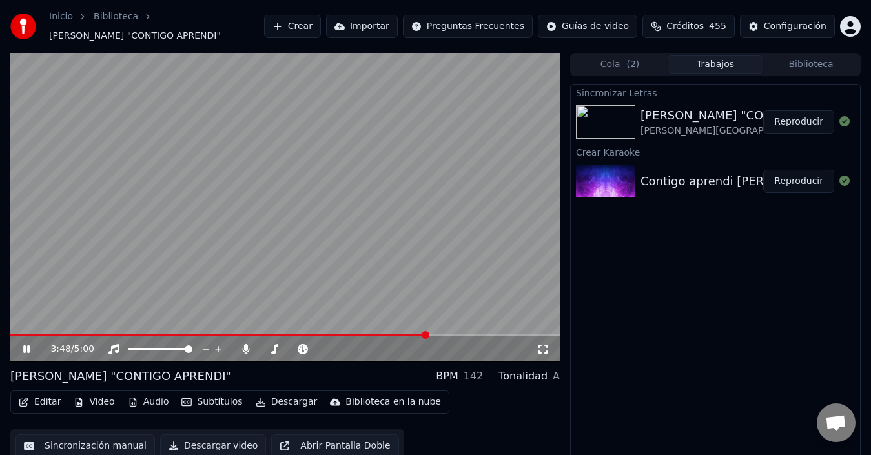
click at [400, 302] on video at bounding box center [284, 207] width 549 height 309
click at [418, 296] on video at bounding box center [284, 207] width 549 height 309
drag, startPoint x: 423, startPoint y: 330, endPoint x: 432, endPoint y: 330, distance: 9.1
click at [432, 330] on video at bounding box center [284, 207] width 549 height 309
click at [433, 336] on span at bounding box center [431, 335] width 8 height 8
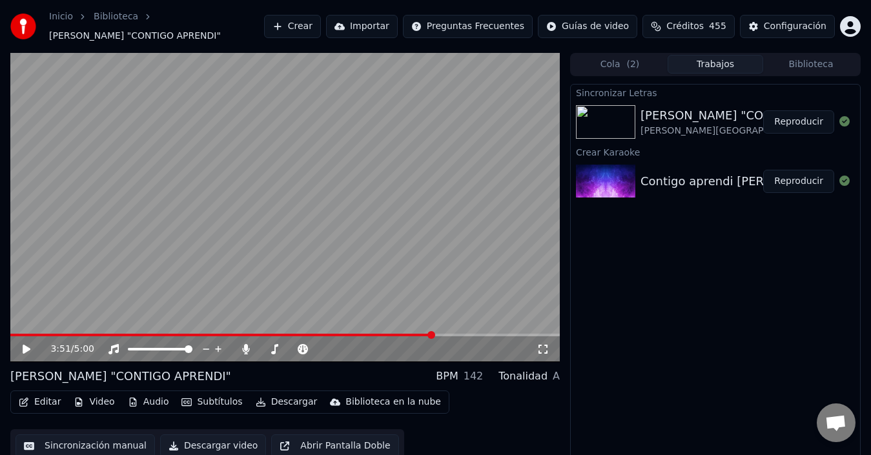
click at [409, 294] on video at bounding box center [284, 207] width 549 height 309
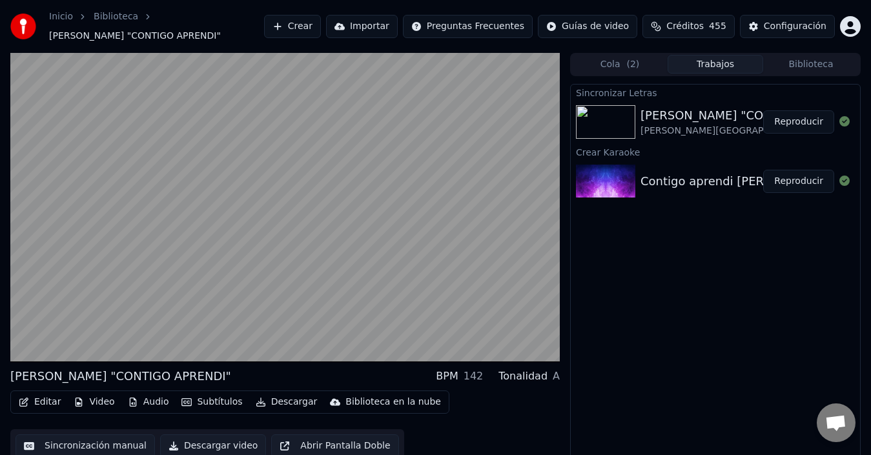
click at [405, 291] on video at bounding box center [284, 207] width 549 height 309
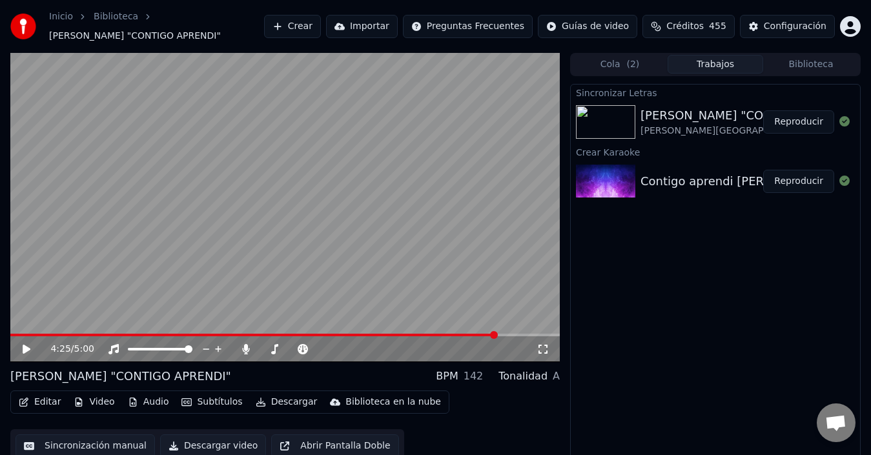
click at [103, 403] on button "Video" at bounding box center [93, 402] width 51 height 18
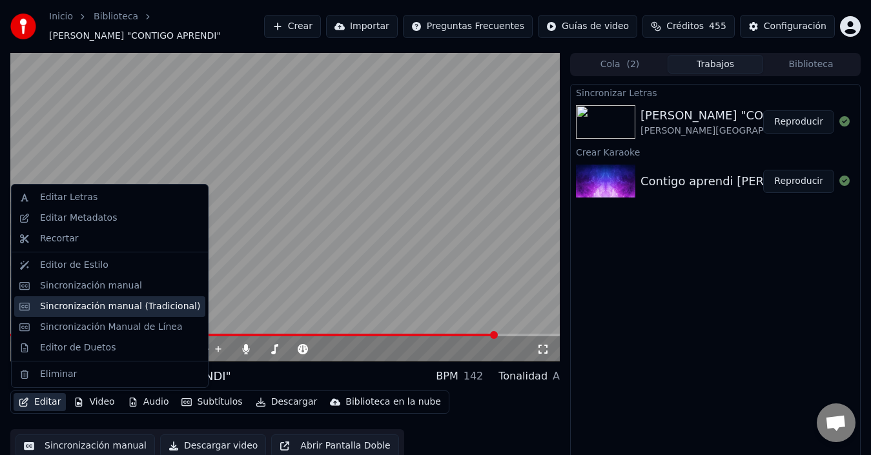
click at [108, 305] on div "Sincronización manual (Tradicional)" at bounding box center [120, 306] width 160 height 13
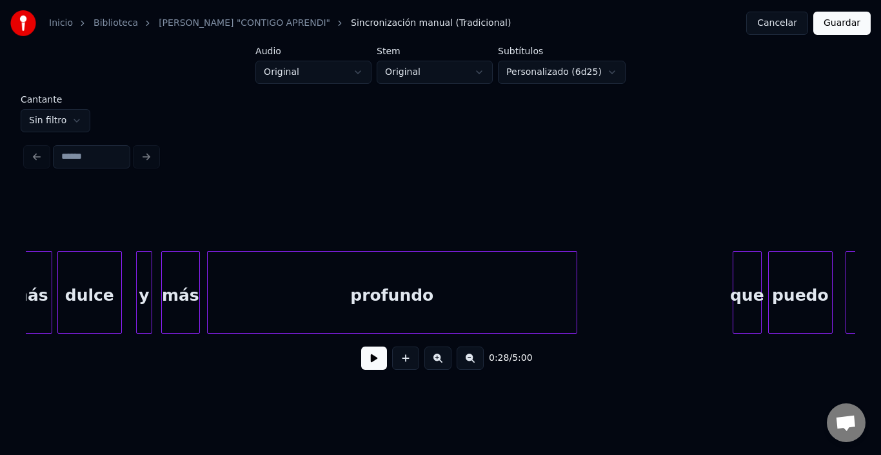
scroll to position [0, 39063]
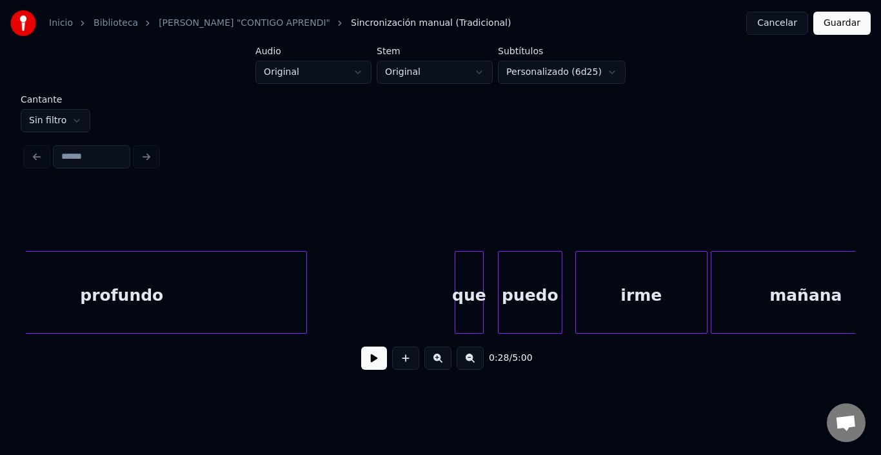
click at [474, 302] on div "que" at bounding box center [470, 296] width 28 height 88
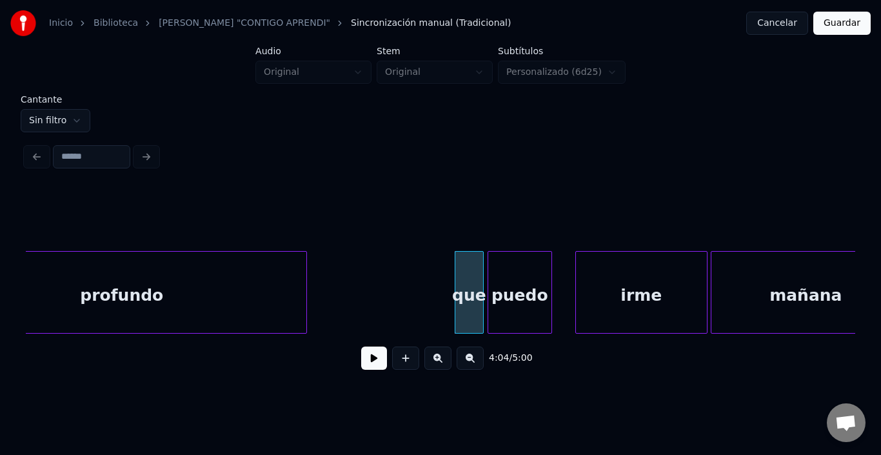
click at [517, 296] on div "puedo" at bounding box center [520, 296] width 63 height 88
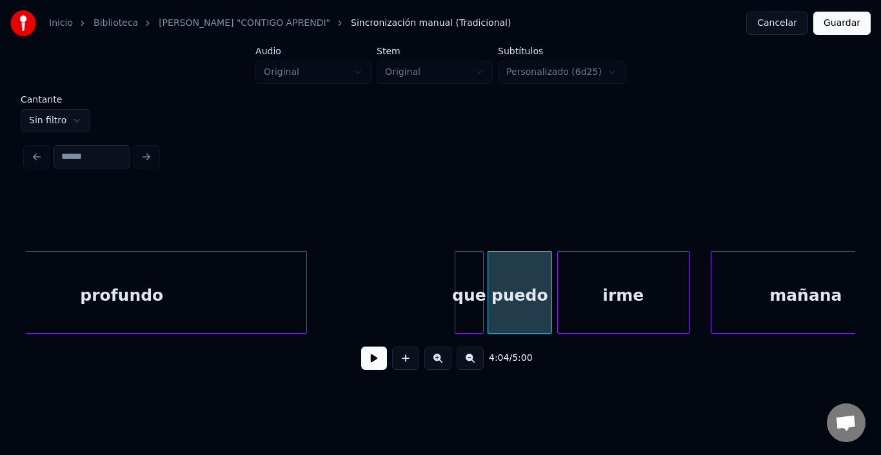
click at [584, 294] on div "irme" at bounding box center [623, 296] width 131 height 88
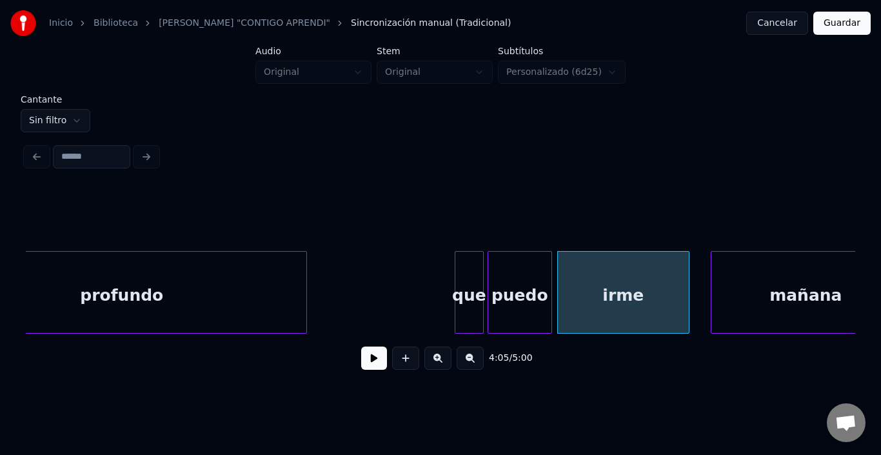
scroll to position [0, 39105]
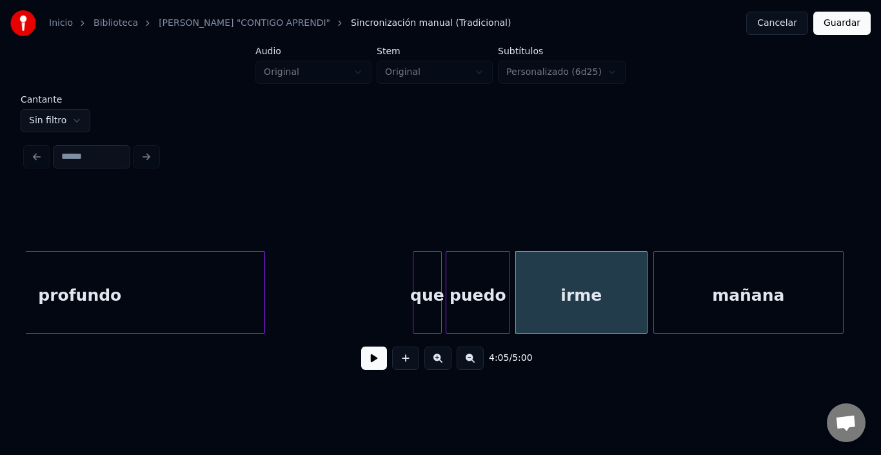
click at [813, 294] on div "mañana" at bounding box center [748, 296] width 189 height 88
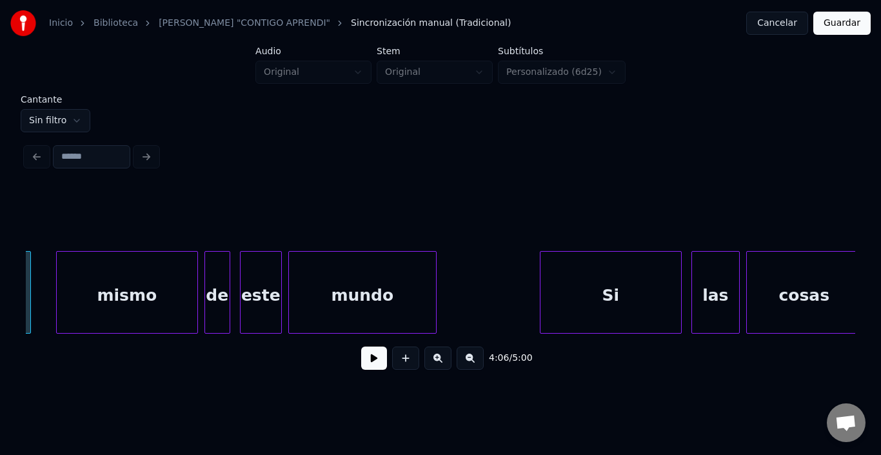
scroll to position [0, 39831]
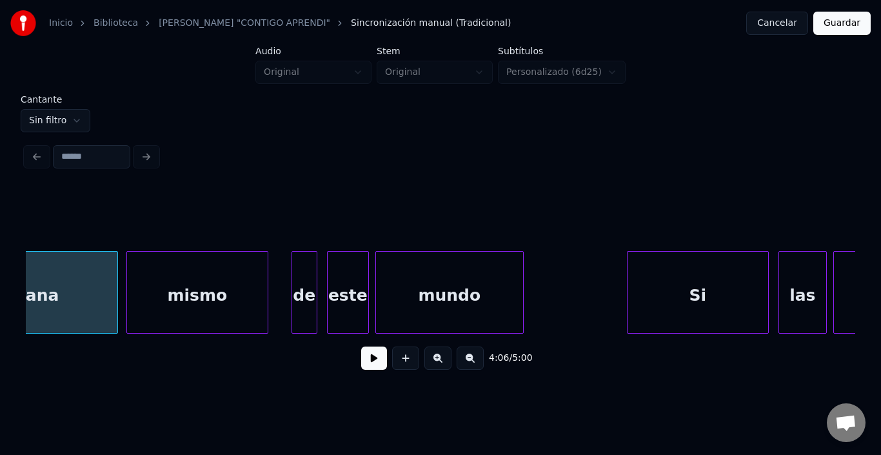
click at [163, 278] on div "mismo" at bounding box center [197, 296] width 141 height 88
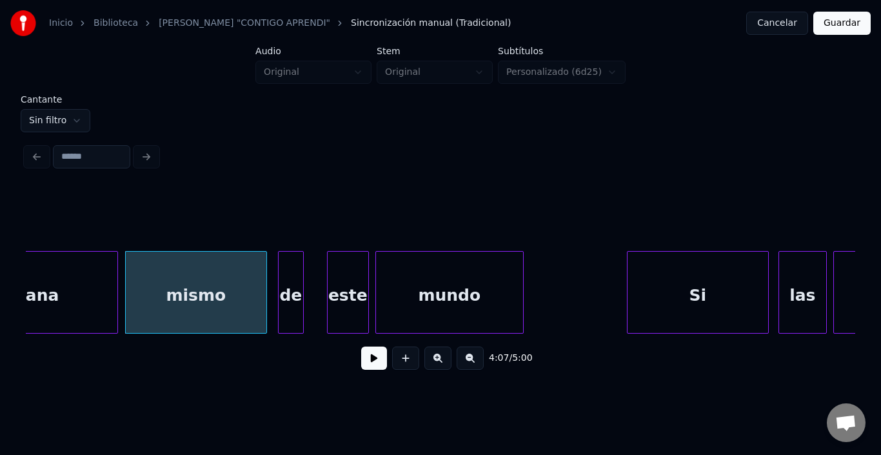
click at [292, 281] on div "de" at bounding box center [291, 296] width 25 height 88
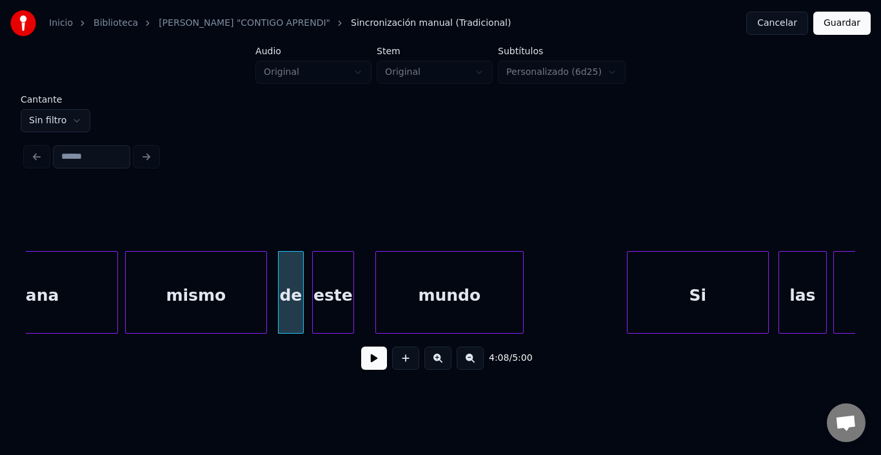
click at [332, 286] on div "este" at bounding box center [333, 296] width 41 height 88
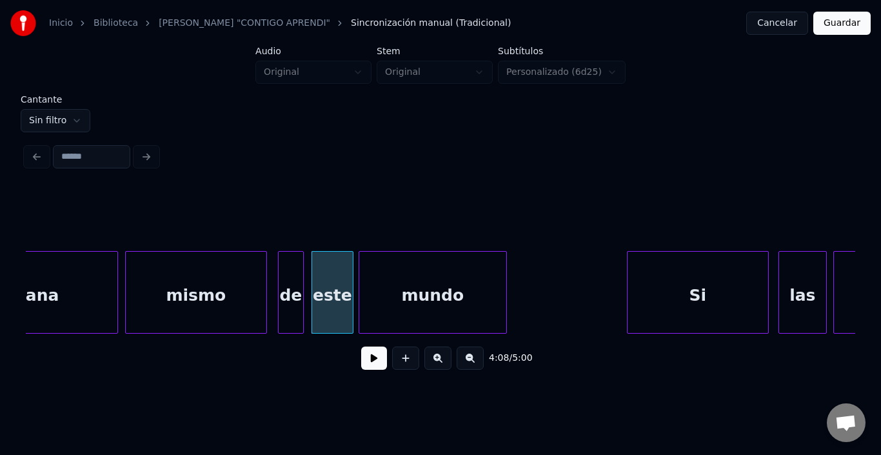
click at [398, 296] on div "mundo" at bounding box center [432, 296] width 147 height 88
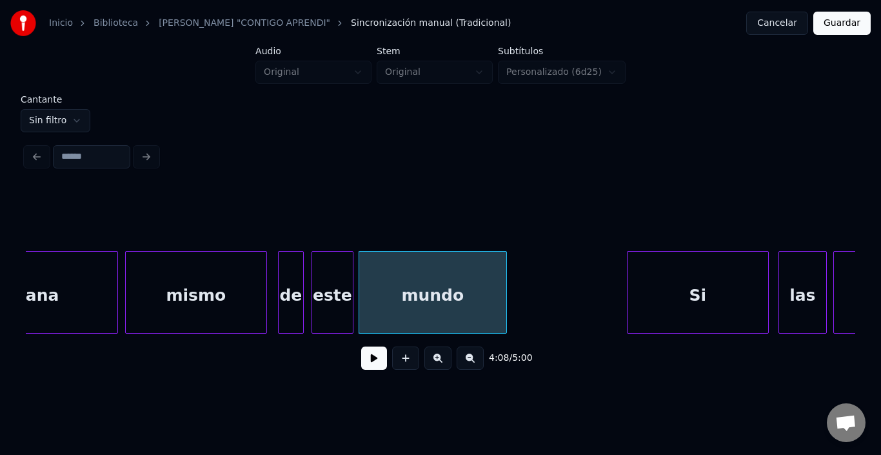
click at [398, 296] on div "mundo" at bounding box center [432, 296] width 147 height 88
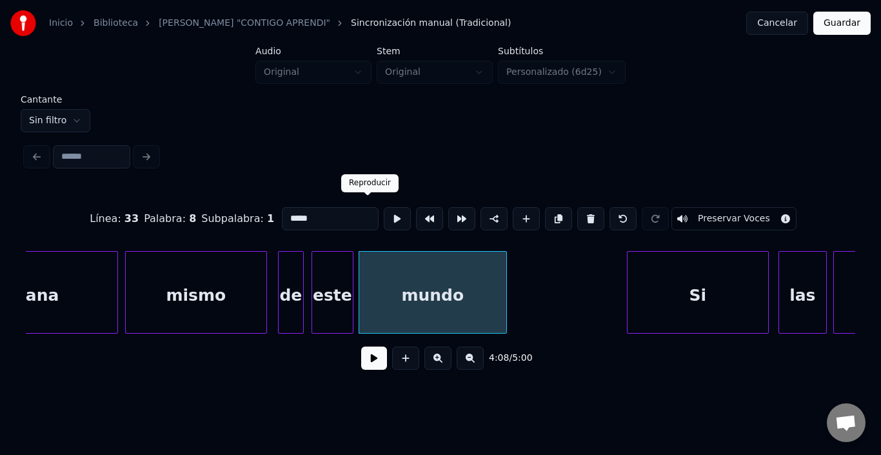
click at [384, 216] on button at bounding box center [397, 218] width 27 height 23
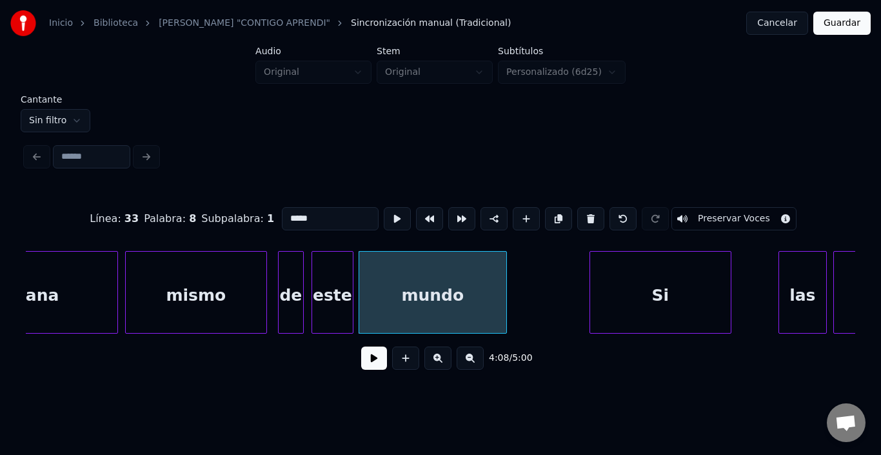
click at [671, 307] on div "Si" at bounding box center [660, 296] width 141 height 88
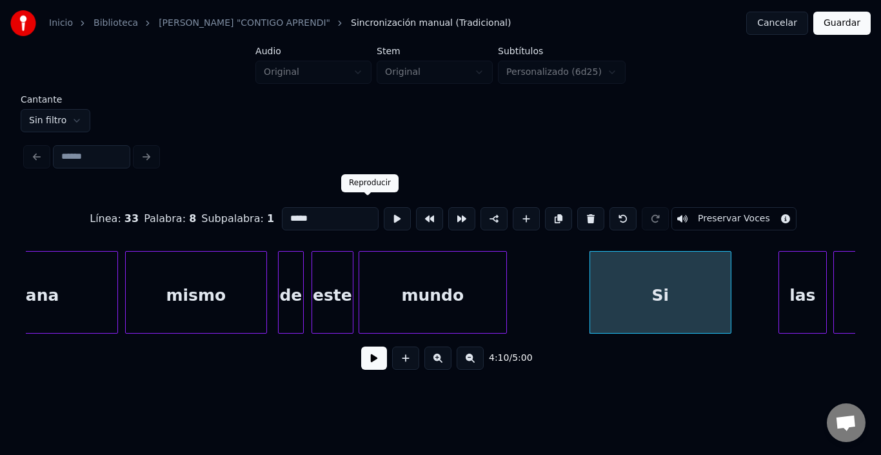
click at [384, 211] on button at bounding box center [397, 218] width 27 height 23
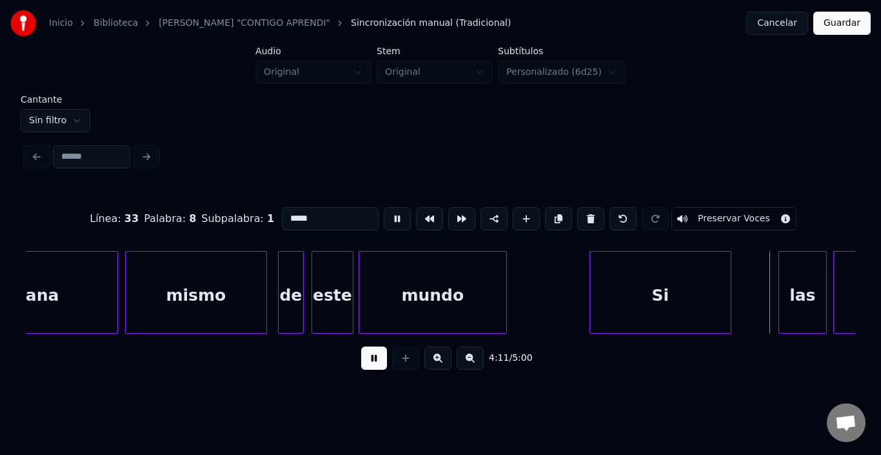
click at [384, 209] on button at bounding box center [397, 218] width 27 height 23
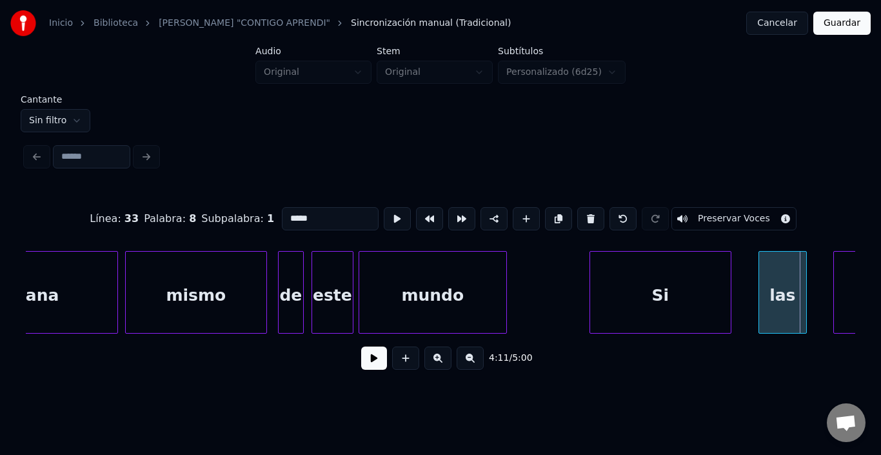
click at [796, 294] on div "las" at bounding box center [783, 296] width 47 height 88
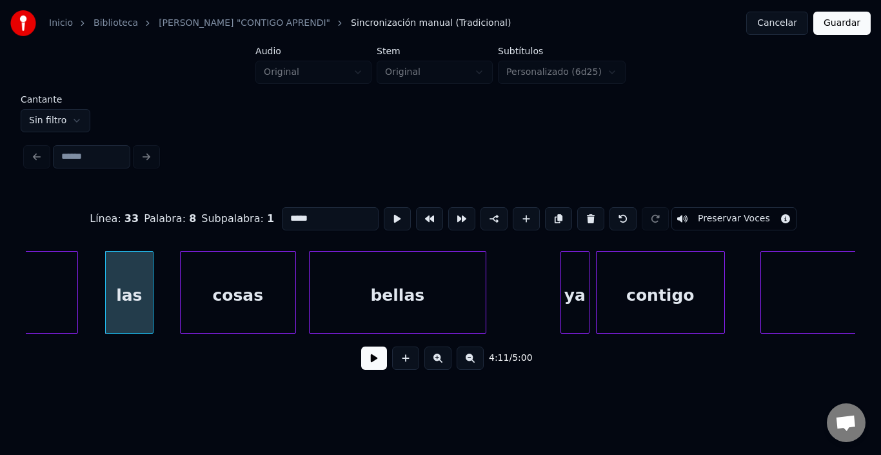
scroll to position [0, 40502]
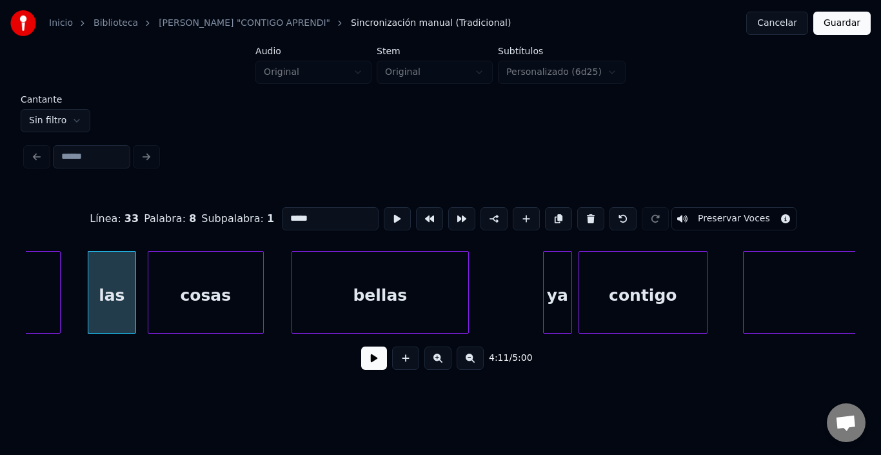
click at [201, 301] on div "cosas" at bounding box center [205, 296] width 115 height 88
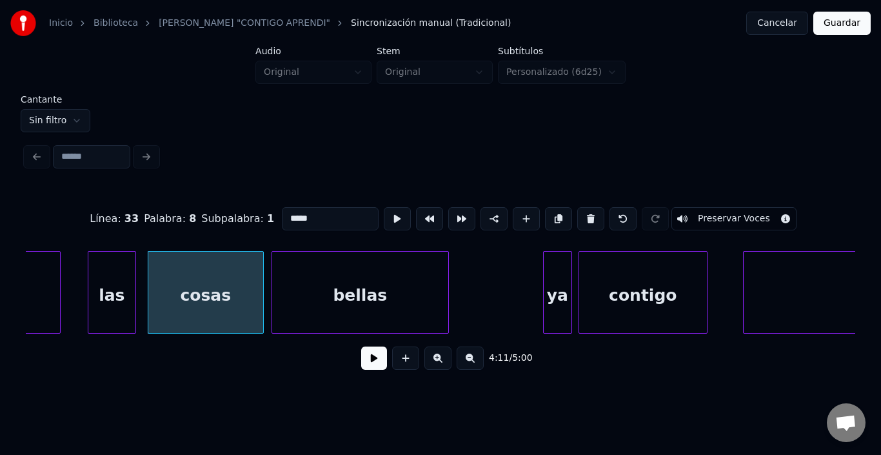
click at [338, 297] on div "bellas" at bounding box center [360, 296] width 176 height 88
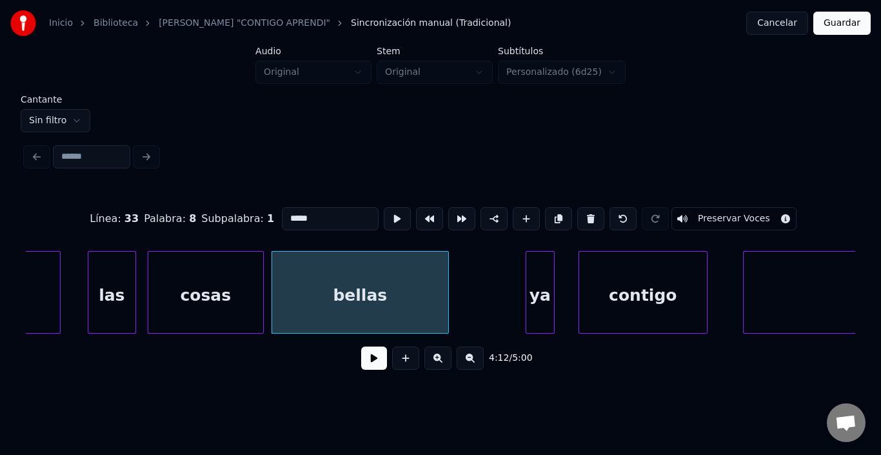
click at [544, 290] on div "ya" at bounding box center [541, 296] width 28 height 88
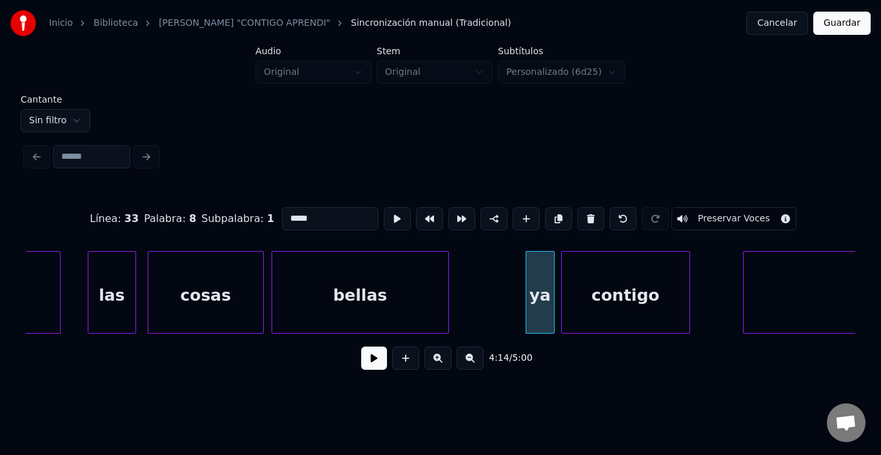
click at [586, 291] on div "contigo" at bounding box center [626, 296] width 128 height 88
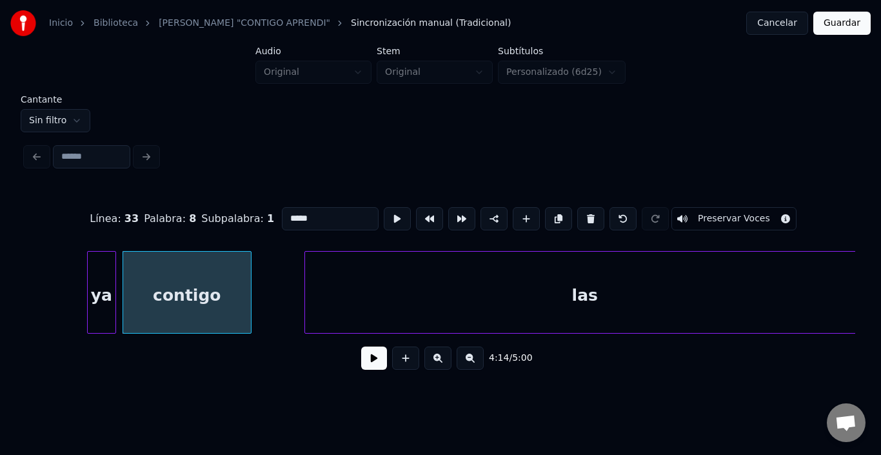
scroll to position [0, 40948]
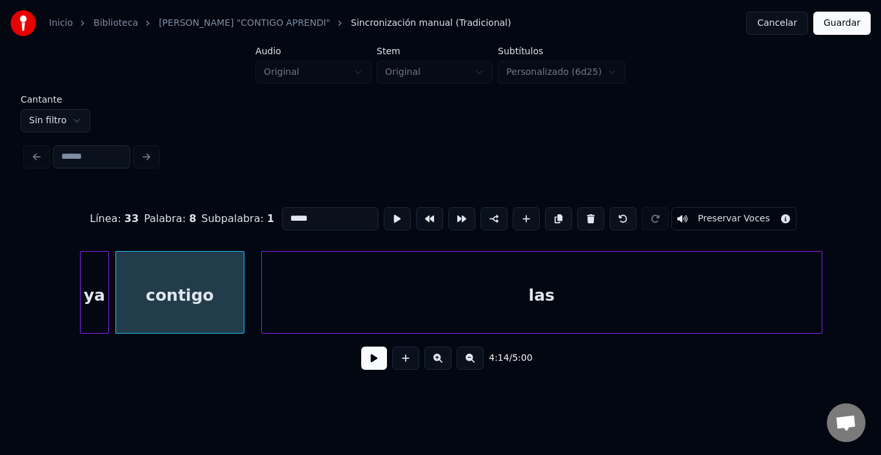
click at [543, 307] on div "las" at bounding box center [542, 296] width 560 height 88
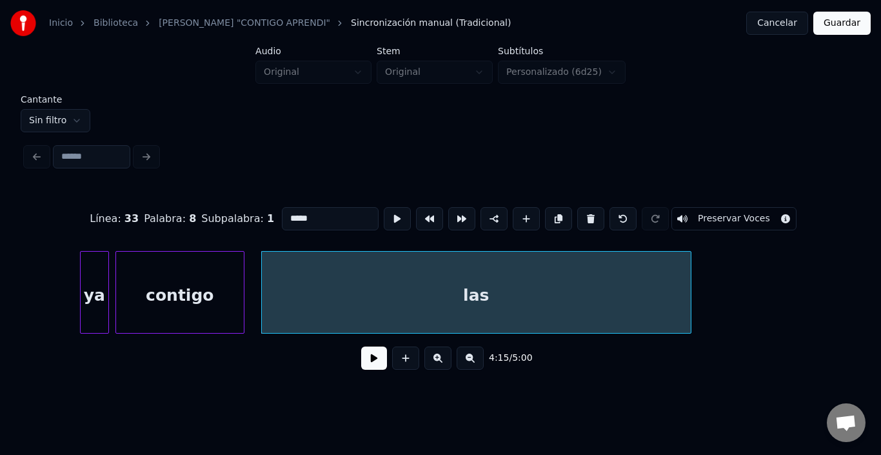
click at [687, 307] on div at bounding box center [689, 292] width 4 height 81
click at [384, 215] on button at bounding box center [397, 218] width 27 height 23
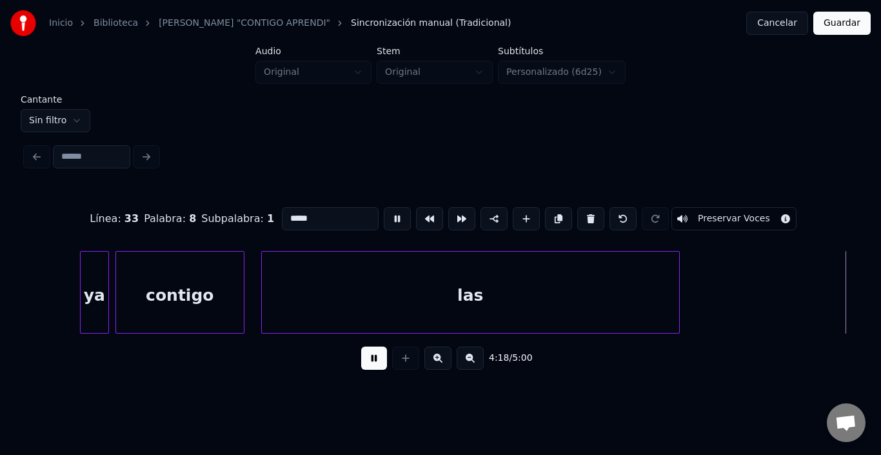
scroll to position [0, 41778]
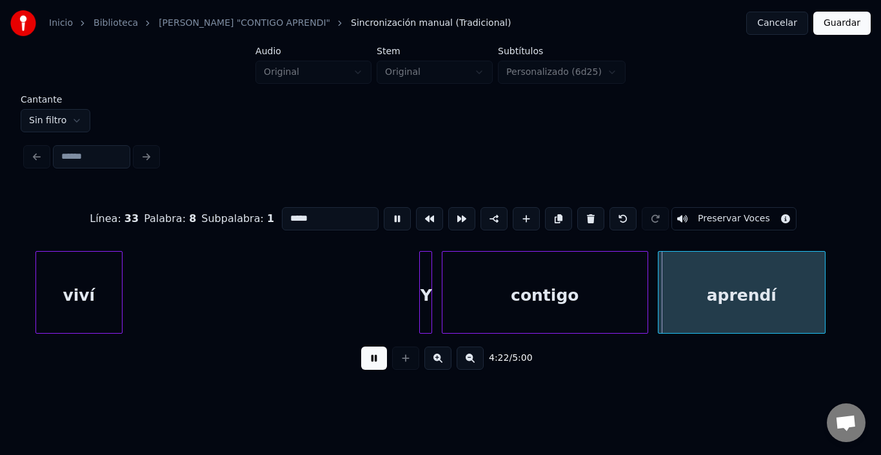
click at [384, 215] on button at bounding box center [397, 218] width 27 height 23
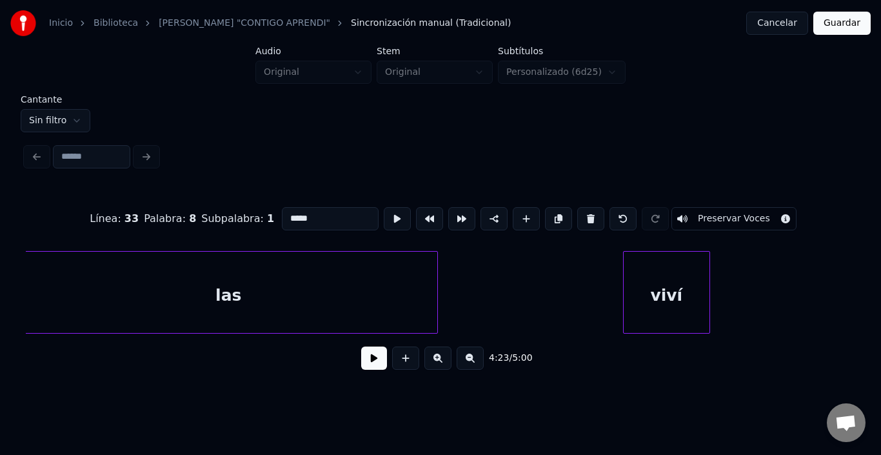
scroll to position [0, 40958]
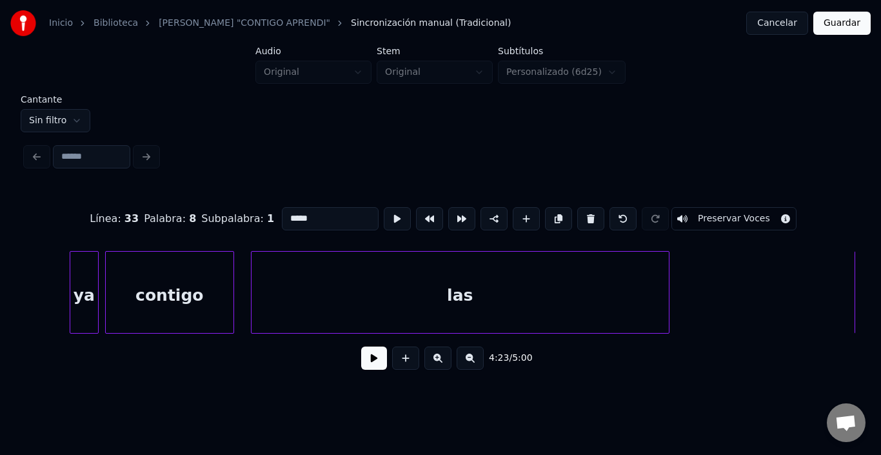
click at [394, 265] on div "las" at bounding box center [461, 296] width 418 height 88
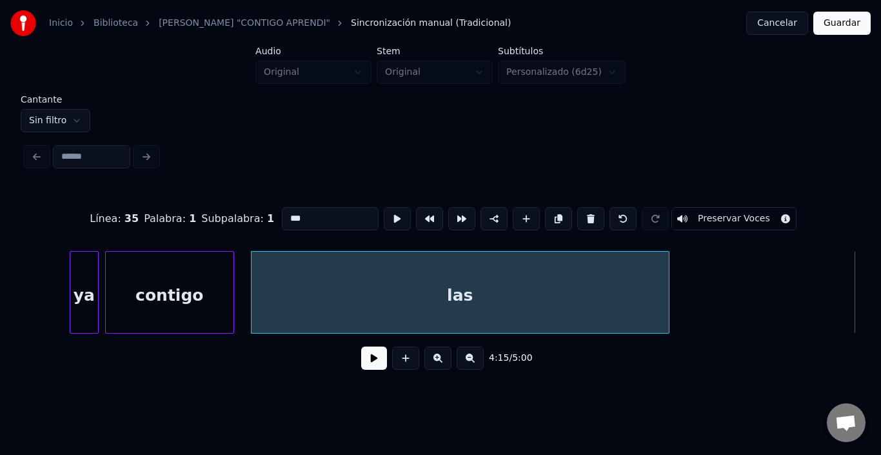
click at [69, 117] on html "Inicio Biblioteca KARAOKE "CONTIGO APRENDI" Sincronización manual (Tradicional)…" at bounding box center [440, 199] width 881 height 398
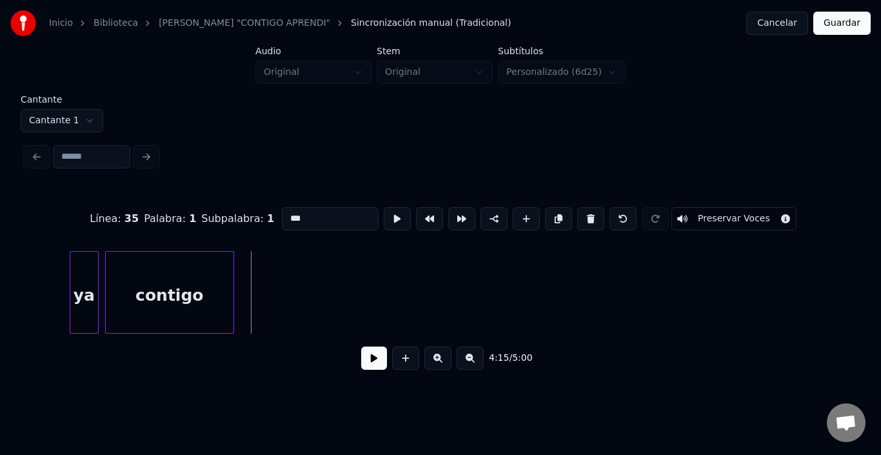
click at [83, 112] on html "Inicio Biblioteca KARAOKE "CONTIGO APRENDI" Sincronización manual (Tradicional)…" at bounding box center [440, 199] width 881 height 398
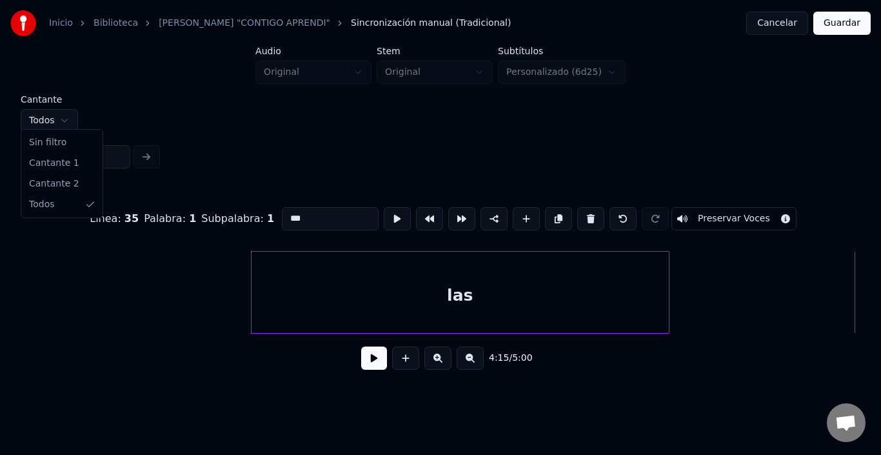
click at [47, 114] on html "Inicio Biblioteca KARAOKE "CONTIGO APRENDI" Sincronización manual (Tradicional)…" at bounding box center [440, 199] width 881 height 398
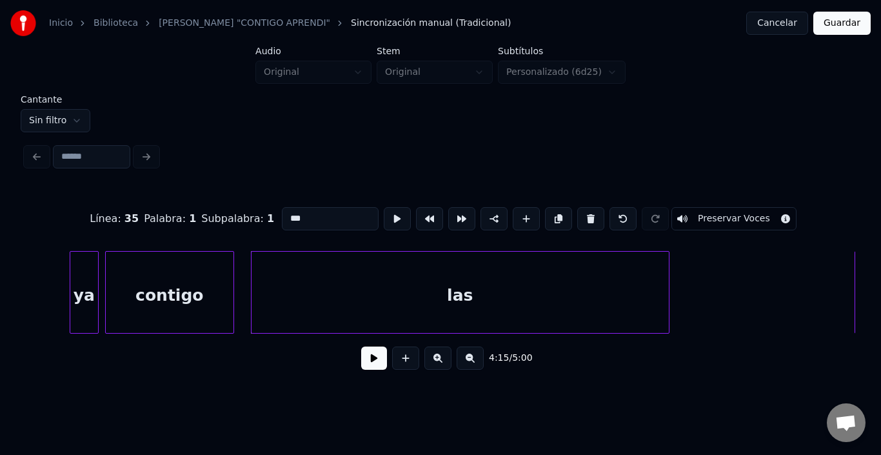
click at [510, 301] on div "las" at bounding box center [461, 296] width 418 height 88
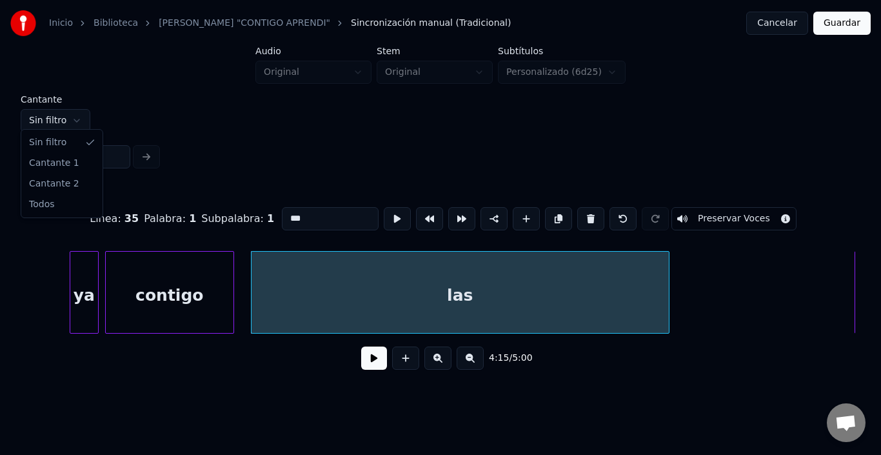
click at [33, 117] on html "Inicio Biblioteca KARAOKE "CONTIGO APRENDI" Sincronización manual (Tradicional)…" at bounding box center [440, 199] width 881 height 398
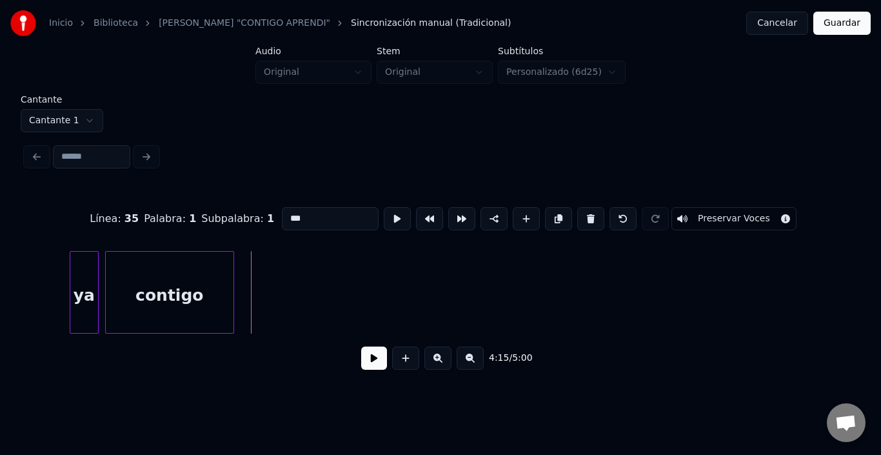
click at [221, 284] on div "contigo" at bounding box center [170, 296] width 128 height 88
type input "*******"
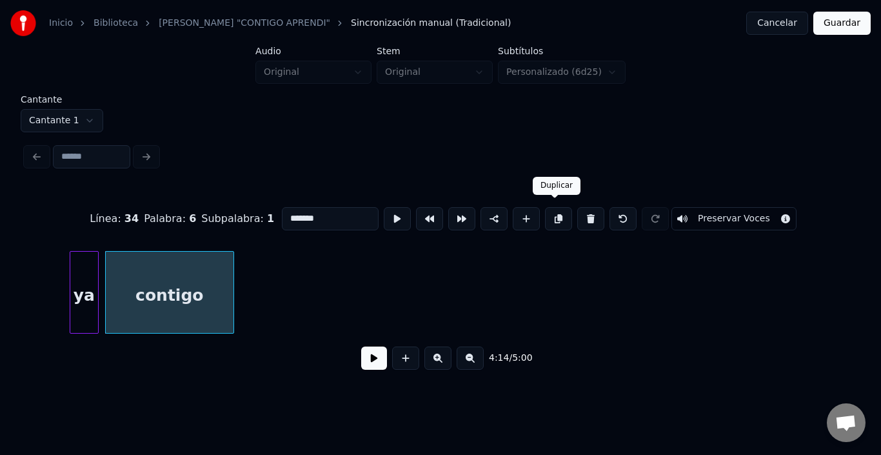
click at [561, 215] on button at bounding box center [558, 218] width 27 height 23
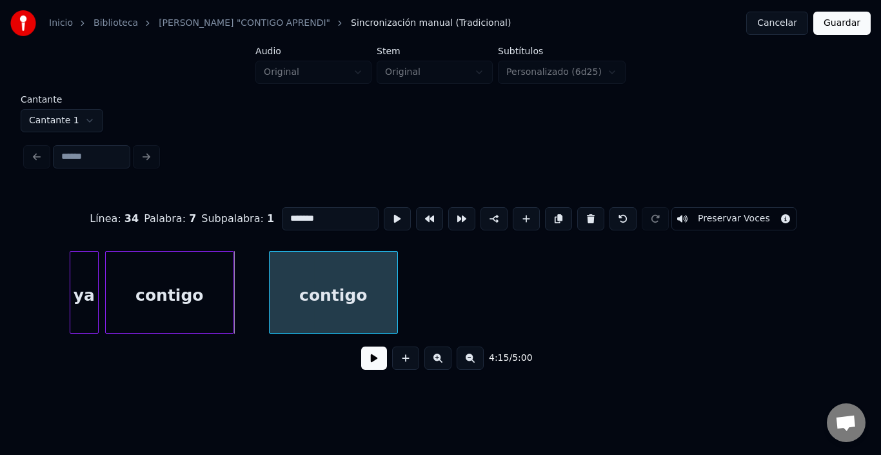
click at [336, 310] on div "contigo" at bounding box center [334, 296] width 128 height 88
click at [384, 214] on button at bounding box center [397, 218] width 27 height 23
click at [300, 283] on div "contigo" at bounding box center [334, 296] width 128 height 88
click at [384, 216] on button at bounding box center [397, 218] width 27 height 23
click at [384, 214] on button at bounding box center [397, 218] width 27 height 23
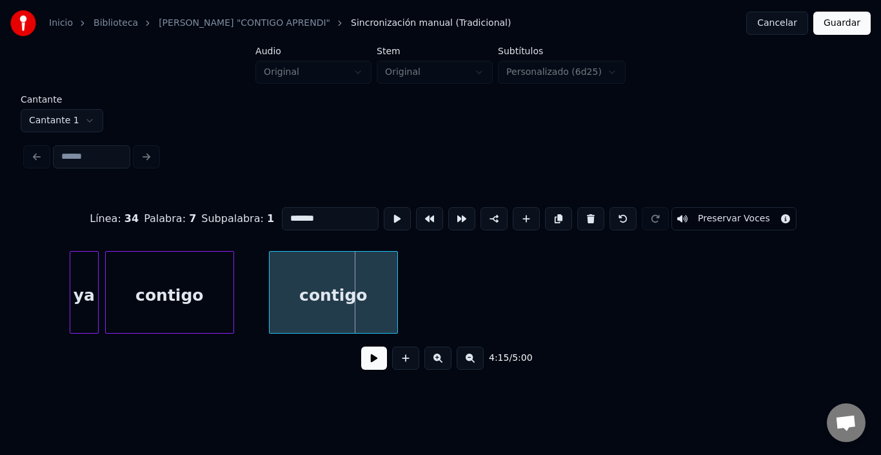
click at [368, 367] on button at bounding box center [374, 358] width 26 height 23
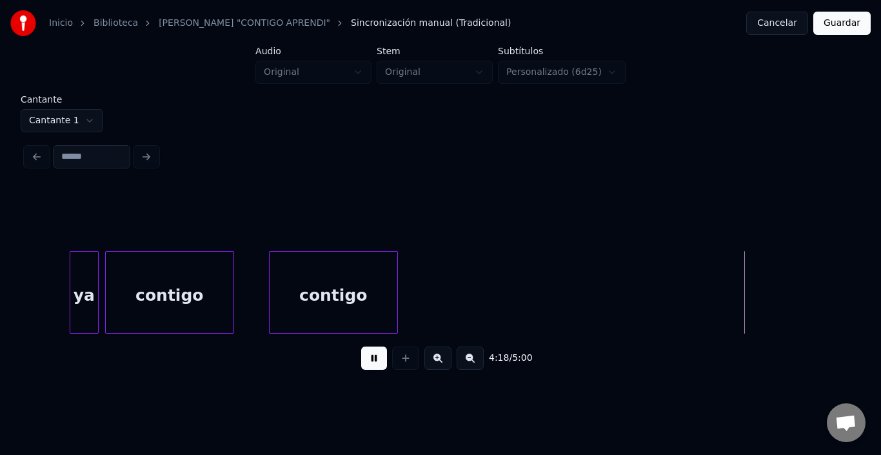
click at [368, 367] on button at bounding box center [374, 358] width 26 height 23
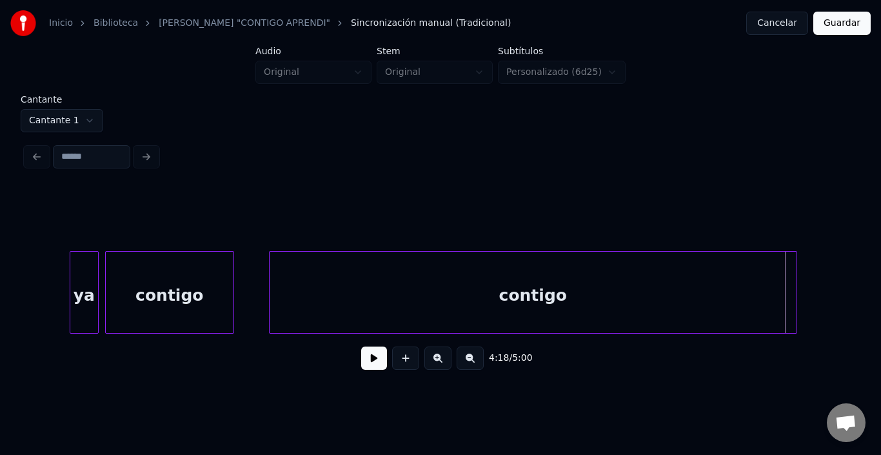
click at [794, 297] on div at bounding box center [795, 292] width 4 height 81
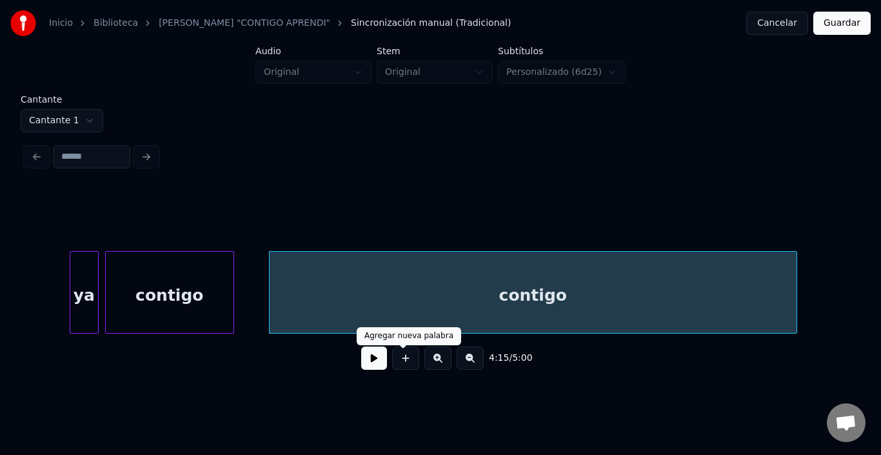
click at [368, 370] on button at bounding box center [374, 358] width 26 height 23
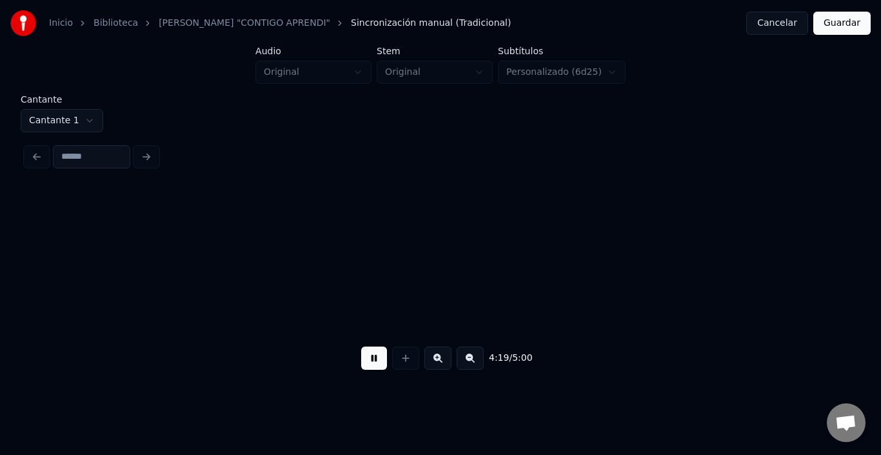
scroll to position [0, 41790]
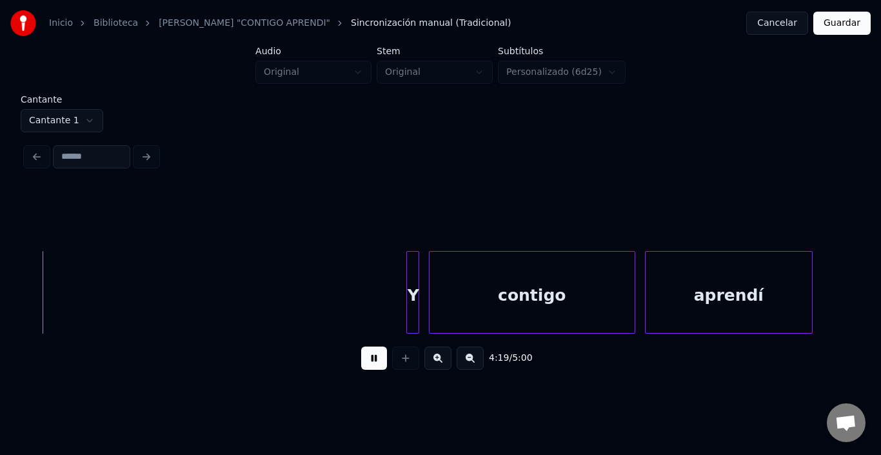
click at [368, 370] on button at bounding box center [374, 358] width 26 height 23
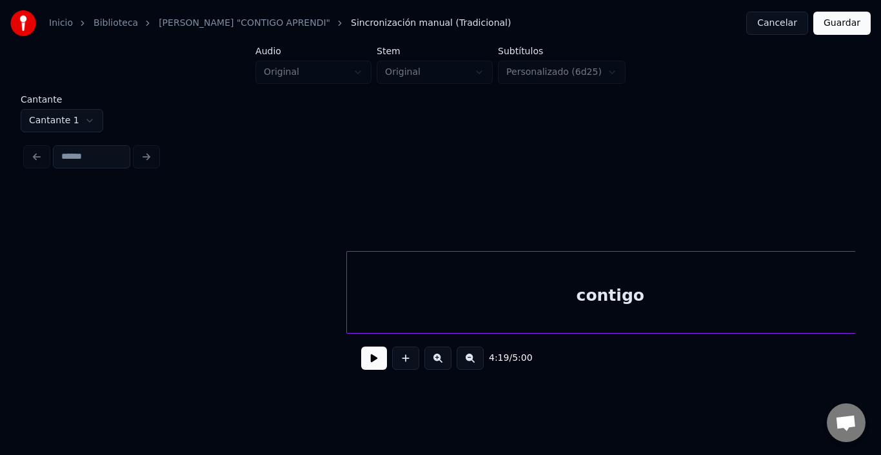
scroll to position [0, 40803]
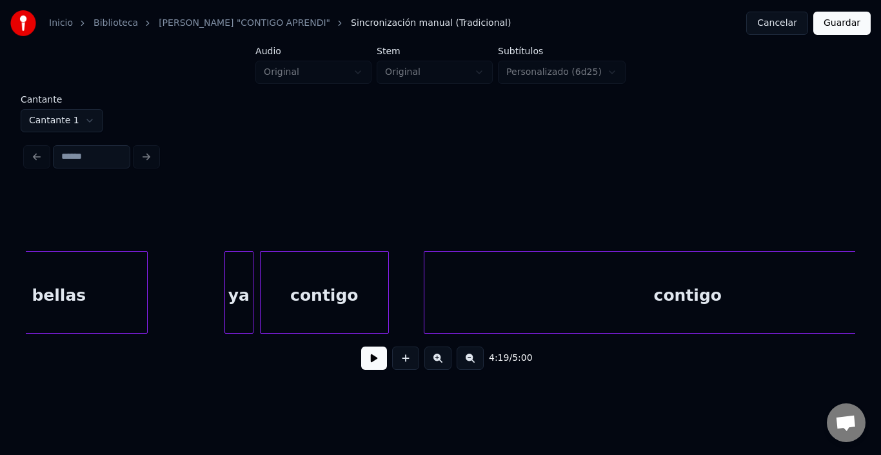
click at [690, 301] on div "contigo" at bounding box center [688, 296] width 527 height 88
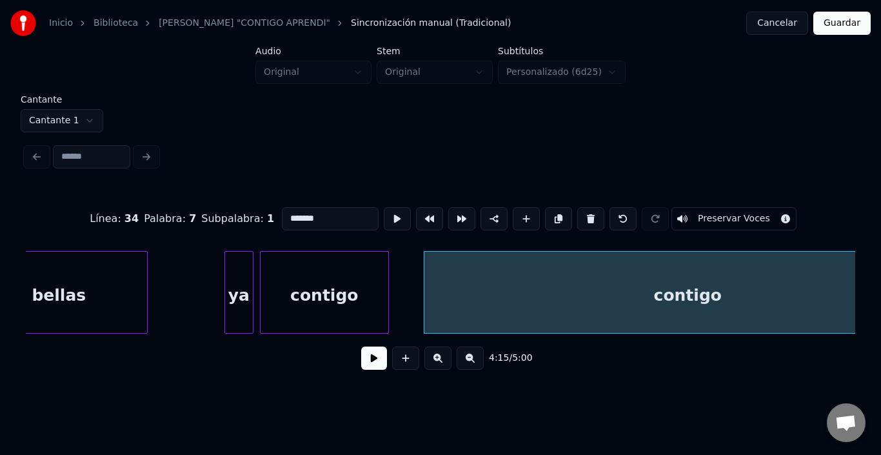
click at [290, 217] on input "*******" at bounding box center [330, 218] width 97 height 23
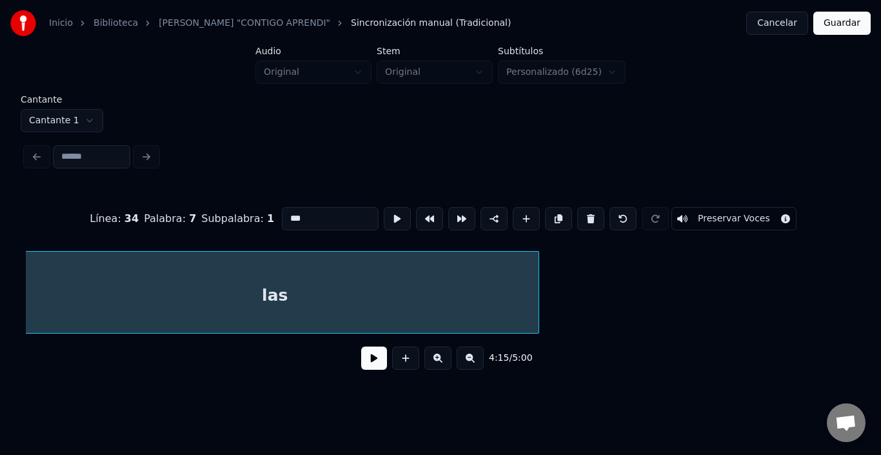
click at [494, 298] on div "las" at bounding box center [275, 296] width 527 height 88
type input "***"
click at [553, 210] on button at bounding box center [558, 218] width 27 height 23
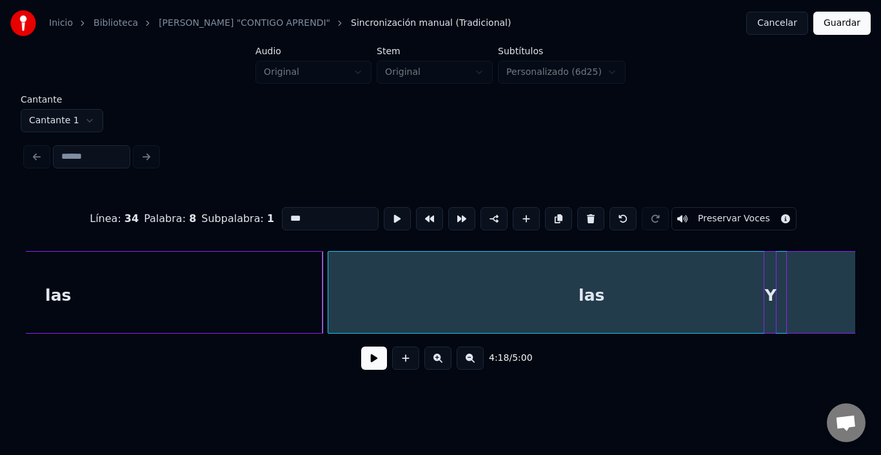
scroll to position [0, 41434]
click at [589, 274] on div "las" at bounding box center [591, 296] width 527 height 88
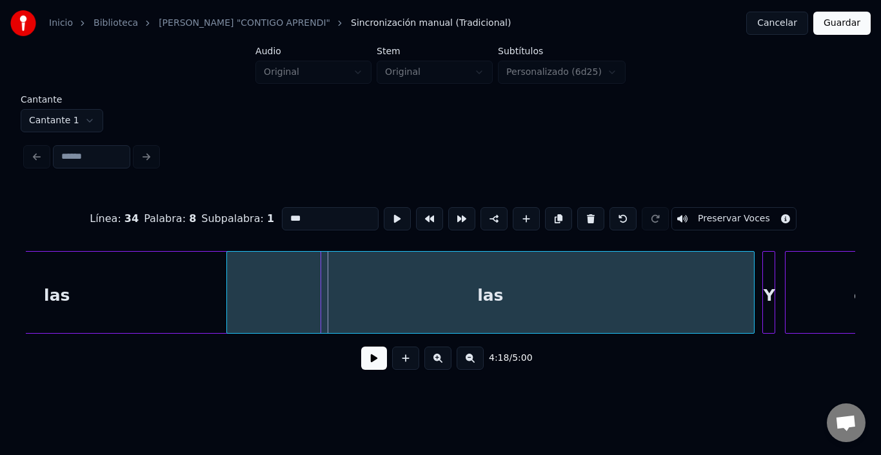
click at [487, 280] on div "las" at bounding box center [490, 296] width 527 height 88
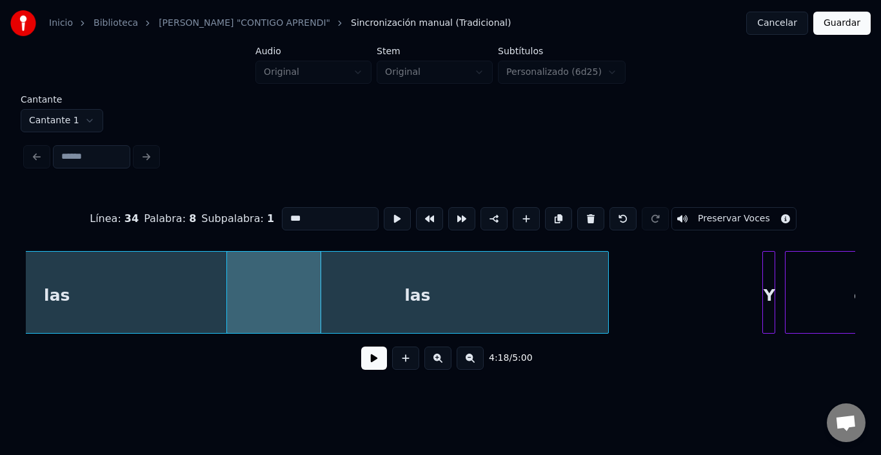
click at [605, 290] on div at bounding box center [607, 292] width 4 height 81
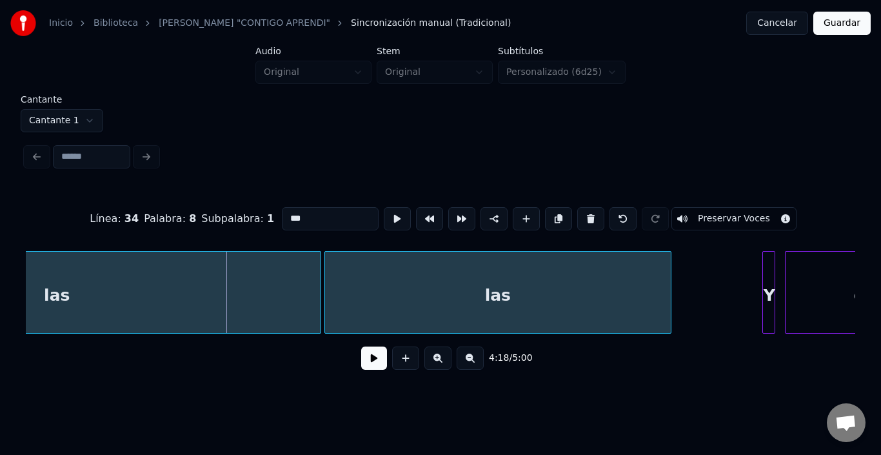
click at [613, 294] on div "las" at bounding box center [498, 296] width 346 height 88
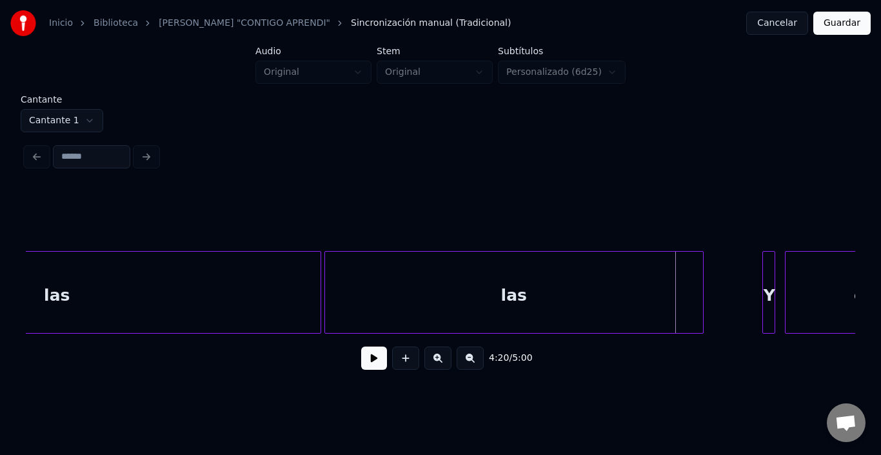
click at [702, 289] on div at bounding box center [702, 292] width 4 height 81
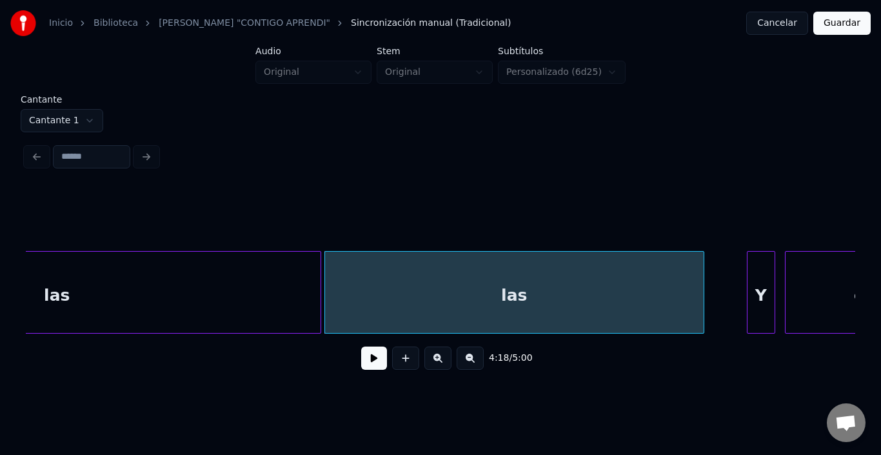
click at [748, 285] on div at bounding box center [750, 292] width 4 height 81
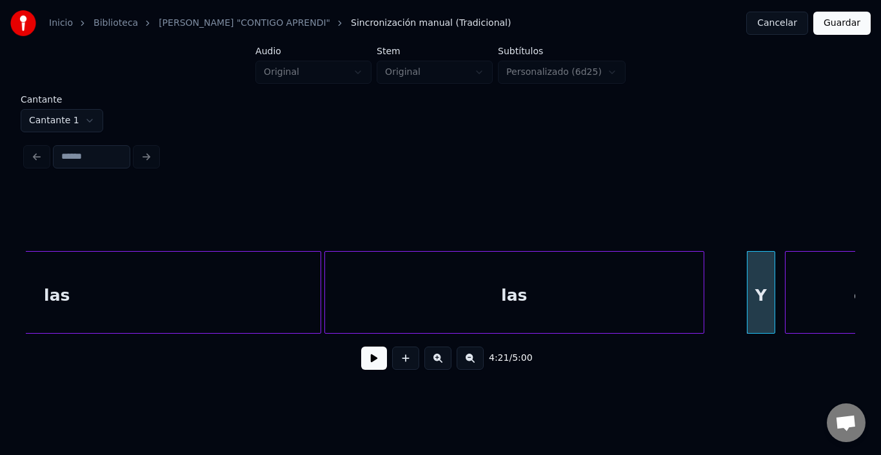
click at [615, 293] on div "las" at bounding box center [514, 296] width 379 height 88
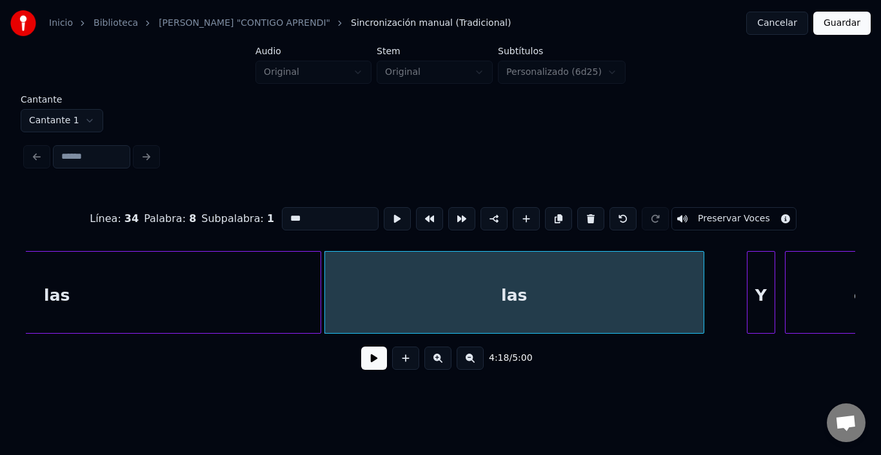
click at [332, 217] on input "***" at bounding box center [330, 218] width 97 height 23
type input "****"
click at [82, 109] on html "Inicio Biblioteca KARAOKE "CONTIGO APRENDI" Sincronización manual (Tradicional)…" at bounding box center [440, 199] width 881 height 398
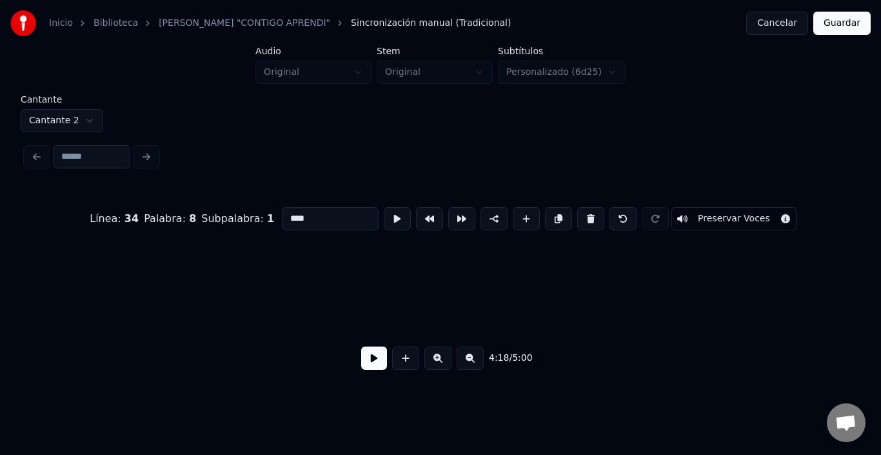
scroll to position [0, 40764]
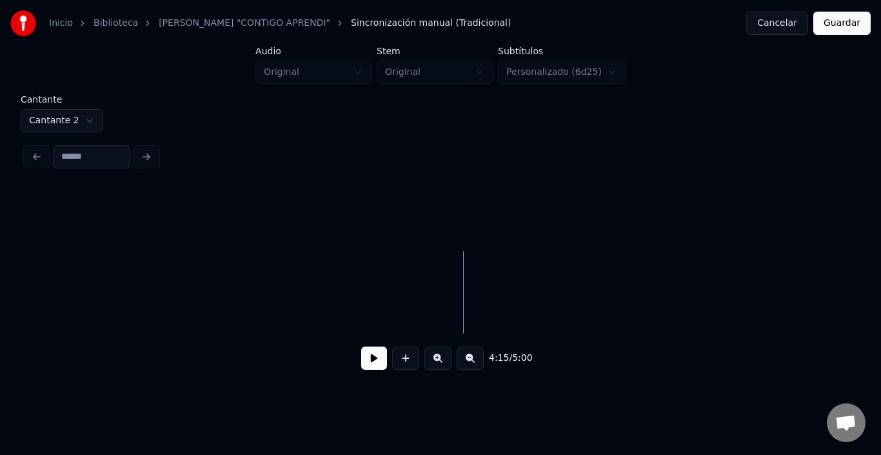
click at [366, 356] on button at bounding box center [374, 358] width 26 height 23
click at [365, 214] on div at bounding box center [441, 218] width 830 height 65
click at [361, 352] on button at bounding box center [374, 358] width 26 height 23
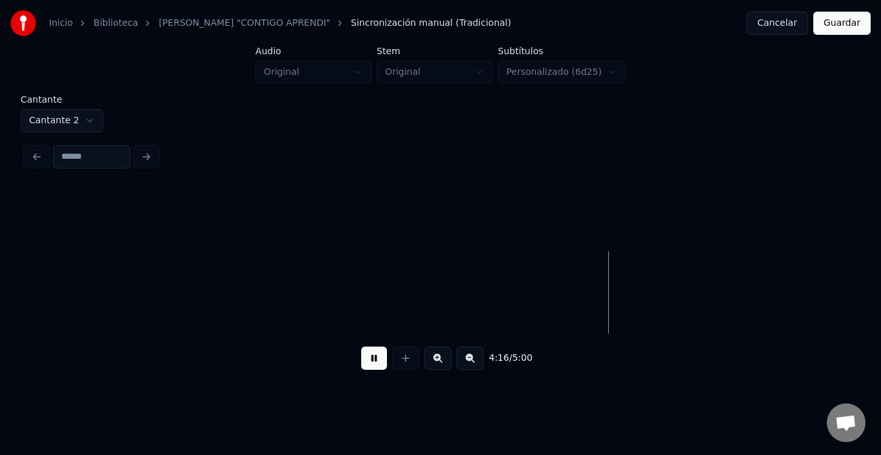
click at [361, 352] on button at bounding box center [374, 358] width 26 height 23
click at [299, 168] on div "Cantante Cantante 2 4:15 / 5:00" at bounding box center [441, 241] width 840 height 293
click at [410, 367] on button at bounding box center [405, 358] width 27 height 23
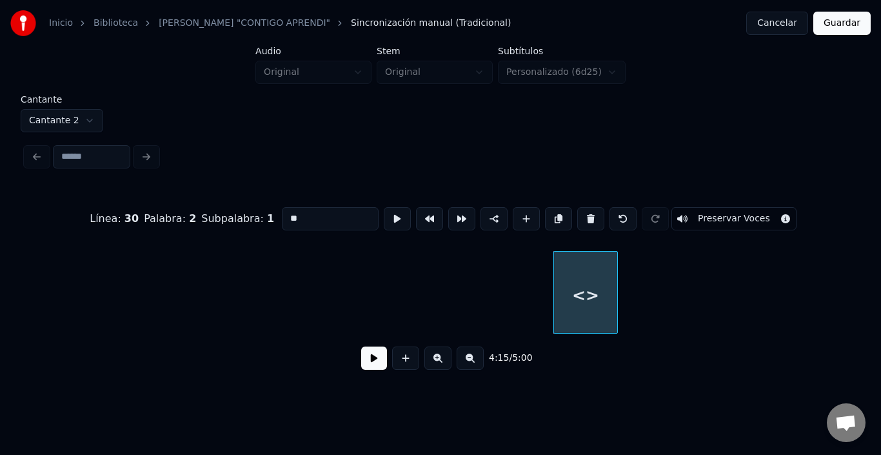
click at [325, 216] on input "**" at bounding box center [330, 218] width 97 height 23
type input "***"
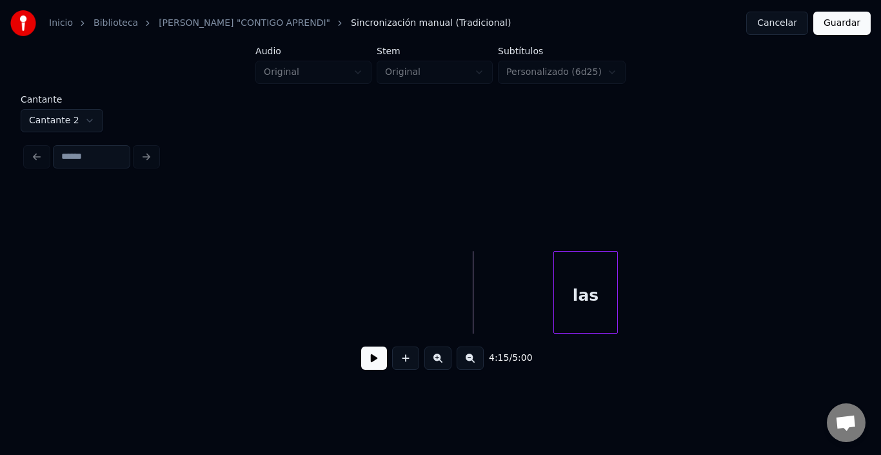
click at [364, 369] on button at bounding box center [374, 358] width 26 height 23
click at [365, 365] on button at bounding box center [374, 358] width 26 height 23
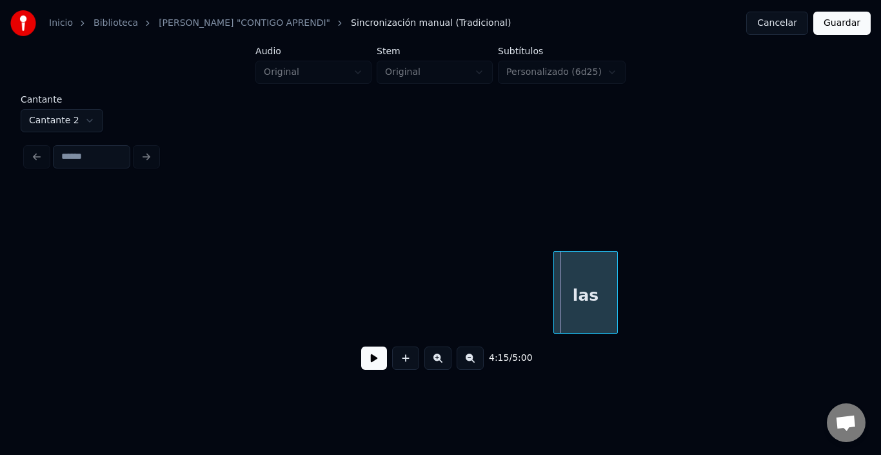
click at [365, 365] on button at bounding box center [374, 358] width 26 height 23
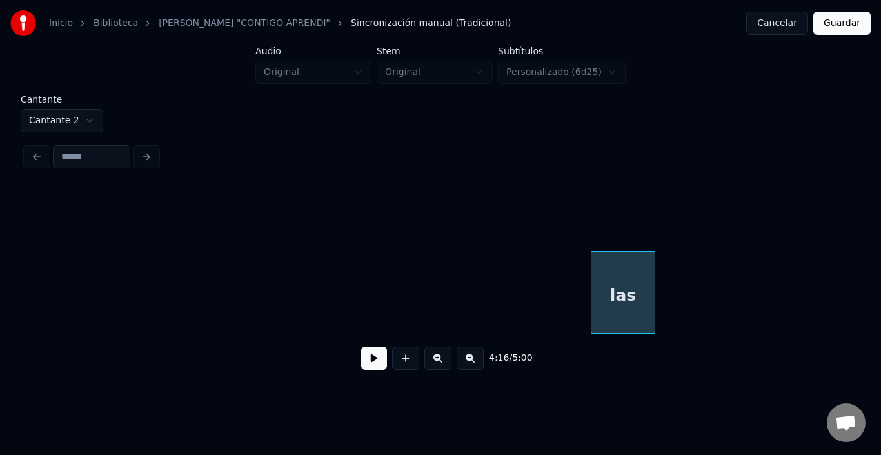
click at [618, 280] on div "las" at bounding box center [623, 296] width 63 height 88
click at [629, 264] on div "las" at bounding box center [623, 296] width 63 height 88
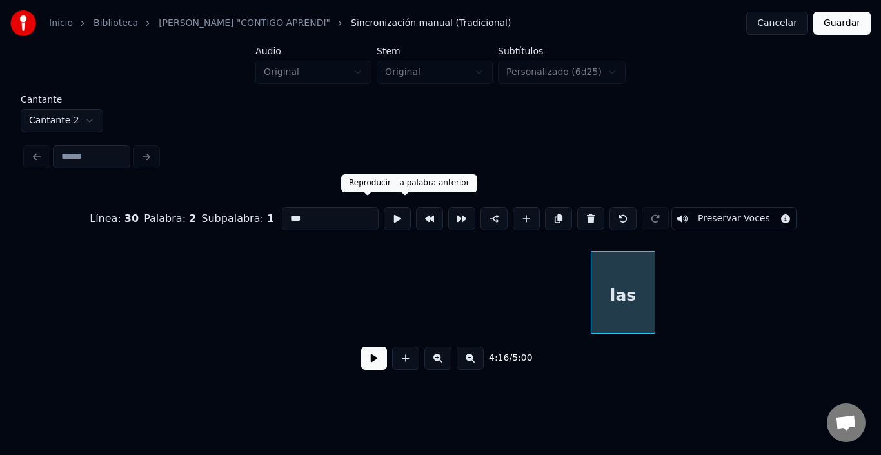
click at [384, 214] on button at bounding box center [397, 218] width 27 height 23
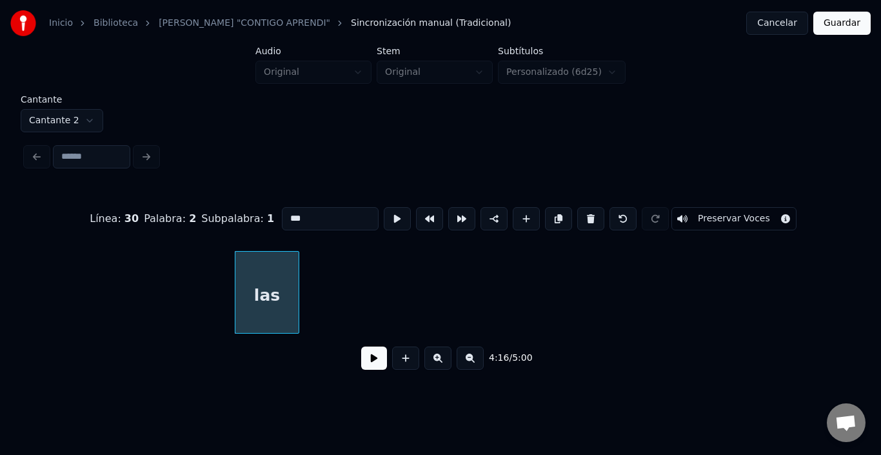
scroll to position [0, 41203]
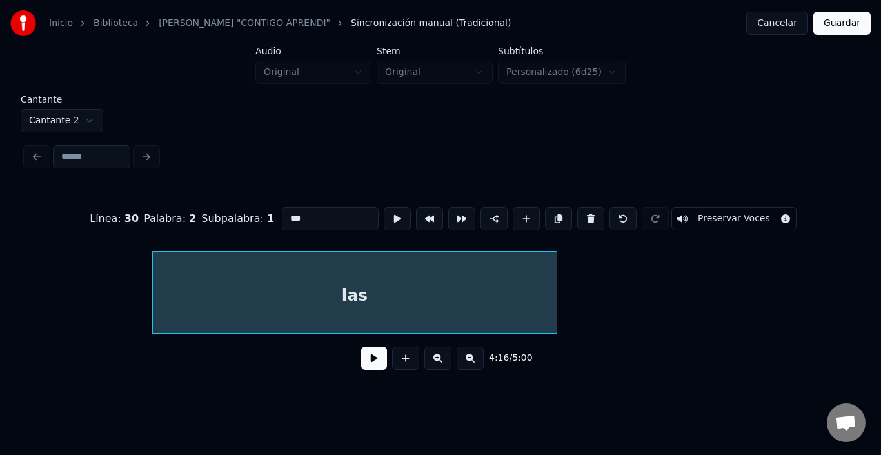
click at [554, 302] on div at bounding box center [555, 292] width 4 height 81
click at [466, 303] on div "las" at bounding box center [355, 296] width 404 height 88
click at [384, 214] on button at bounding box center [397, 218] width 27 height 23
click at [479, 279] on div "las" at bounding box center [355, 296] width 404 height 88
click at [556, 217] on button at bounding box center [558, 218] width 27 height 23
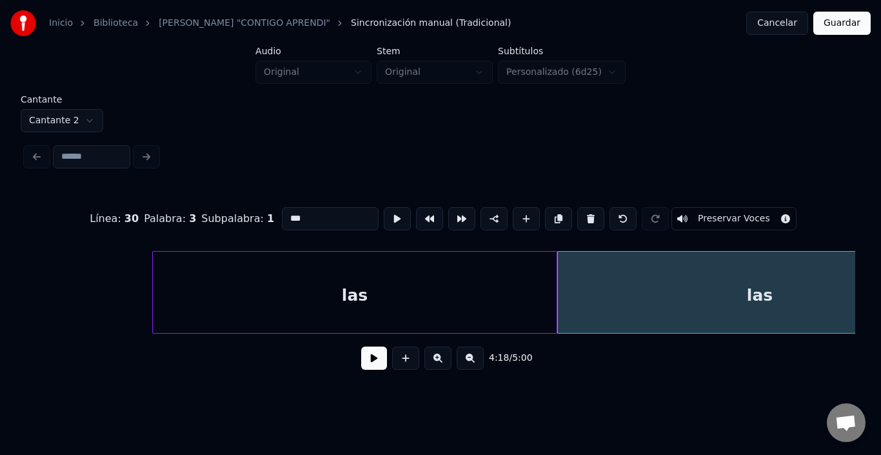
scroll to position [0, 41319]
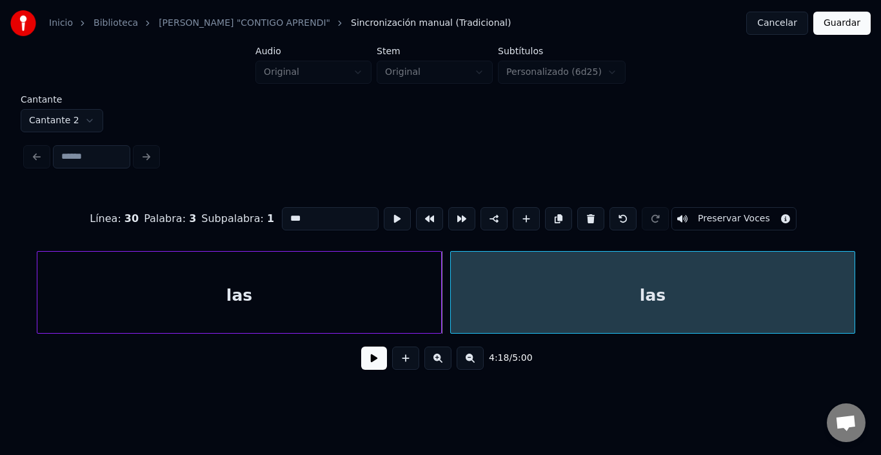
click at [607, 293] on div "las" at bounding box center [653, 296] width 404 height 88
click at [585, 279] on div "las" at bounding box center [653, 296] width 404 height 88
click at [283, 207] on input "***" at bounding box center [330, 218] width 97 height 23
type input "****"
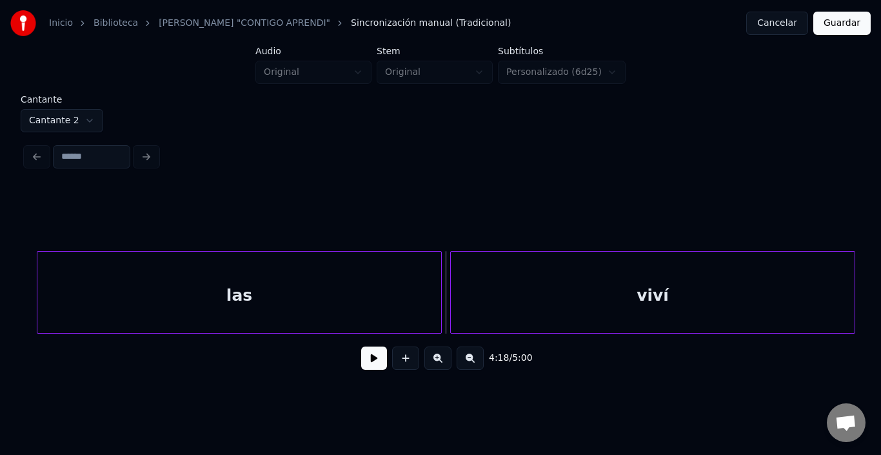
click at [76, 119] on html "Inicio Biblioteca KARAOKE "CONTIGO APRENDI" Sincronización manual (Tradicional)…" at bounding box center [440, 199] width 881 height 398
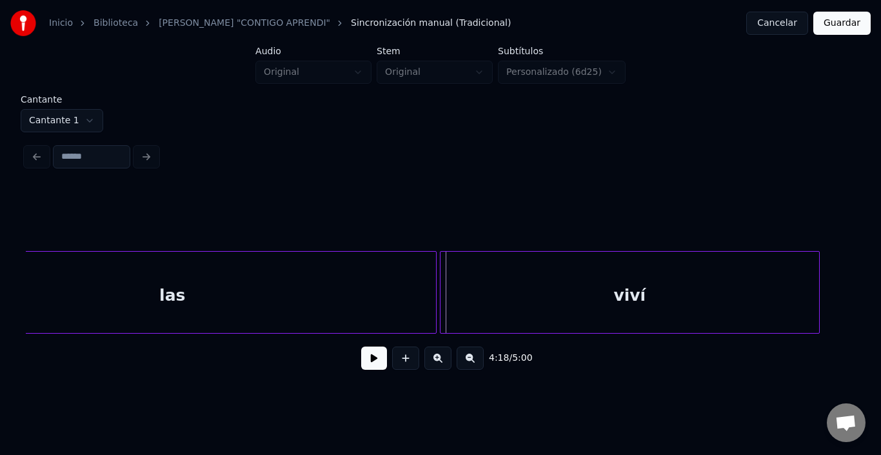
click at [80, 116] on html "Inicio Biblioteca KARAOKE "CONTIGO APRENDI" Sincronización manual (Tradicional)…" at bounding box center [440, 199] width 881 height 398
click at [431, 266] on div at bounding box center [433, 292] width 4 height 81
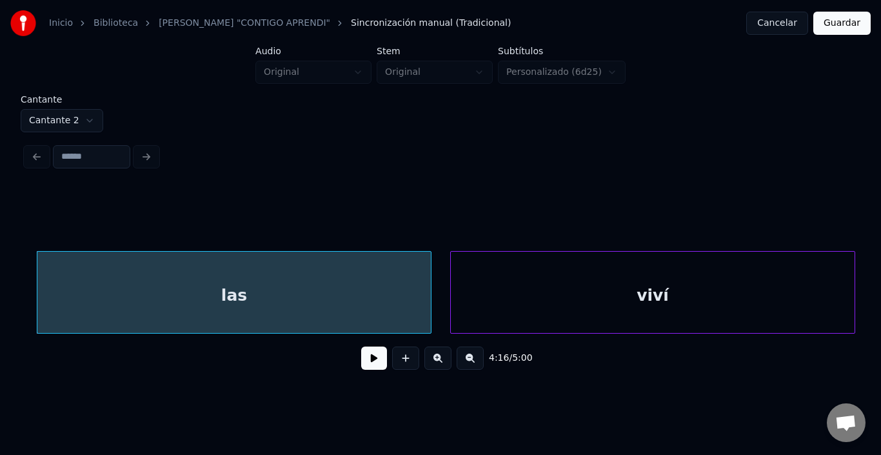
click at [431, 276] on div at bounding box center [429, 292] width 4 height 81
click at [446, 268] on div "viví" at bounding box center [639, 296] width 404 height 88
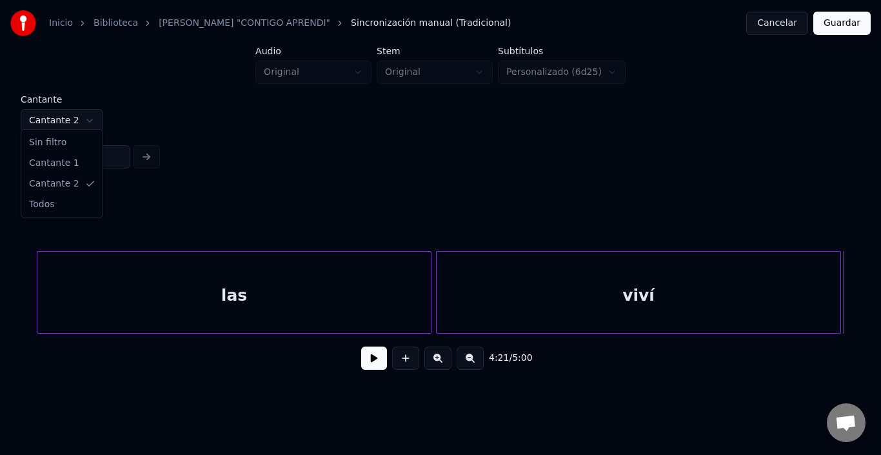
click at [79, 110] on html "Inicio Biblioteca KARAOKE "CONTIGO APRENDI" Sincronización manual (Tradicional)…" at bounding box center [440, 199] width 881 height 398
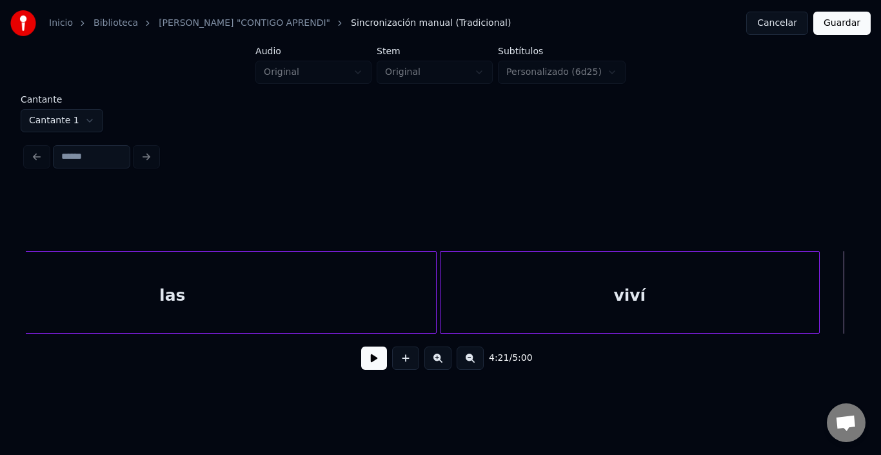
click at [55, 112] on html "Inicio Biblioteca KARAOKE "CONTIGO APRENDI" Sincronización manual (Tradicional)…" at bounding box center [440, 199] width 881 height 398
click at [820, 274] on div at bounding box center [820, 292] width 4 height 81
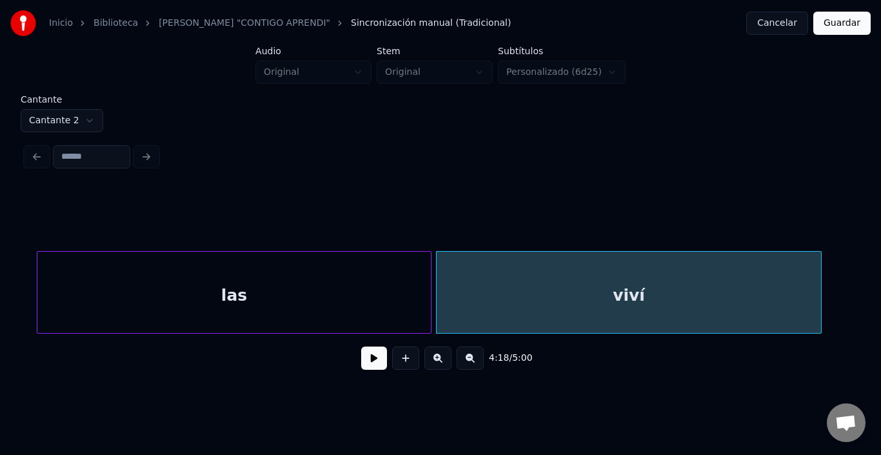
click at [845, 25] on button "Guardar" at bounding box center [842, 23] width 57 height 23
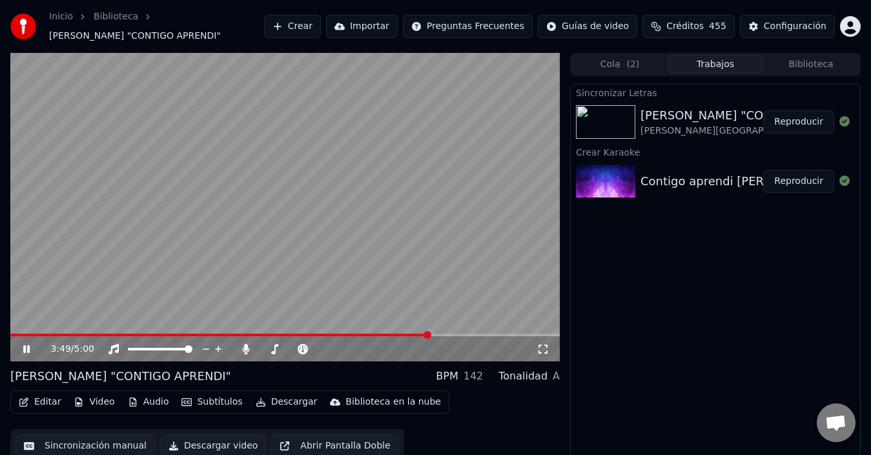
click at [429, 339] on span at bounding box center [427, 335] width 8 height 8
click at [454, 269] on video at bounding box center [284, 207] width 549 height 309
drag, startPoint x: 303, startPoint y: 160, endPoint x: 308, endPoint y: 165, distance: 7.4
click at [308, 164] on video at bounding box center [284, 207] width 549 height 309
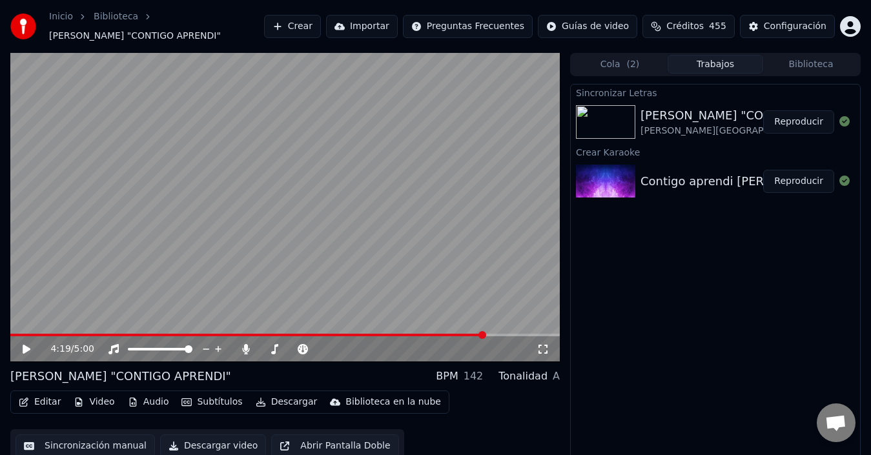
click at [31, 398] on button "Editar" at bounding box center [40, 402] width 52 height 18
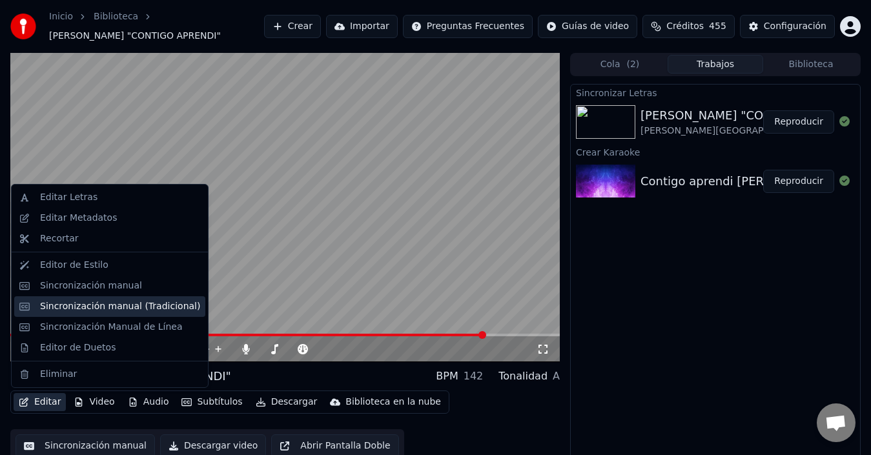
click at [61, 306] on div "Sincronización manual (Tradicional)" at bounding box center [120, 306] width 160 height 13
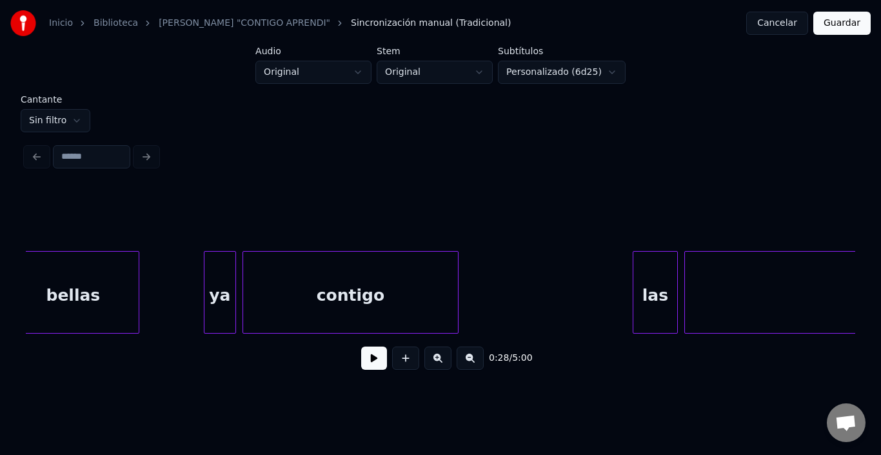
scroll to position [0, 22001]
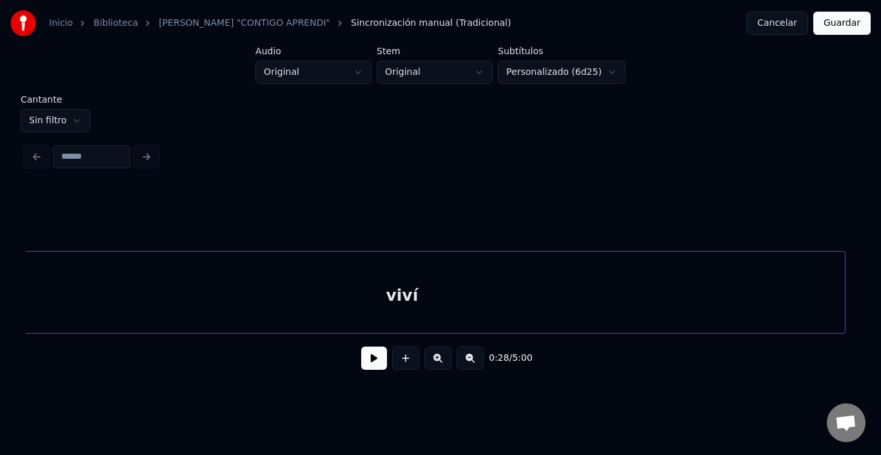
click at [45, 125] on html "Inicio Biblioteca KARAOKE "CONTIGO APRENDI" Sincronización manual (Tradicional)…" at bounding box center [440, 199] width 881 height 398
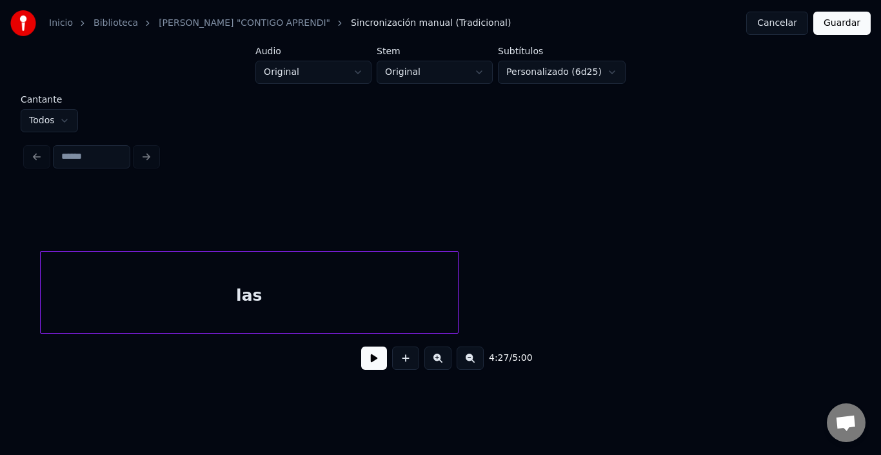
scroll to position [0, 40443]
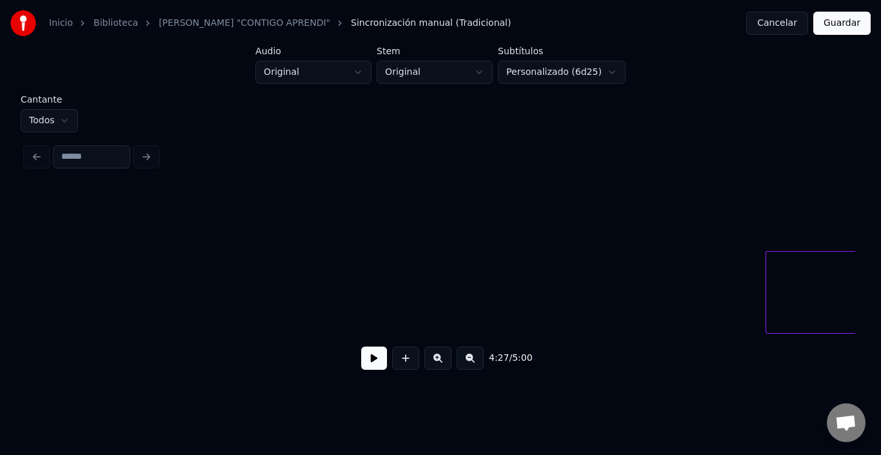
click at [28, 117] on html "Inicio Biblioteca KARAOKE "CONTIGO APRENDI" Sincronización manual (Tradicional)…" at bounding box center [440, 199] width 881 height 398
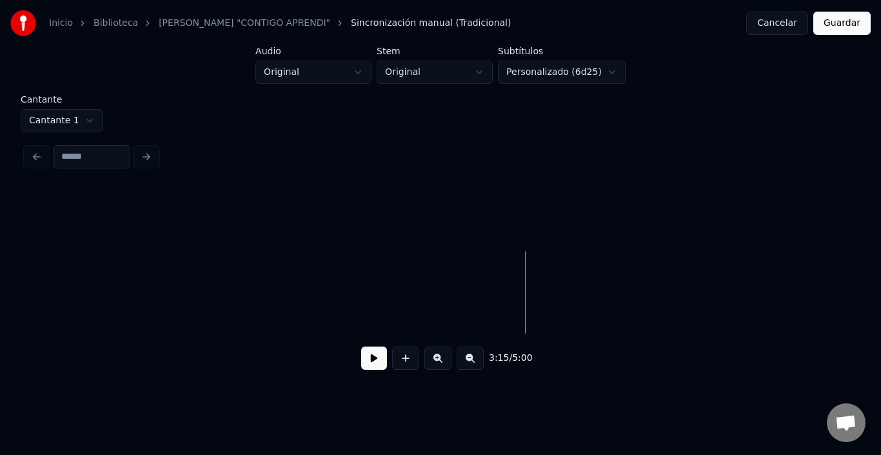
click at [77, 108] on html "Inicio Biblioteca KARAOKE "CONTIGO APRENDI" Sincronización manual (Tradicional)…" at bounding box center [440, 199] width 881 height 398
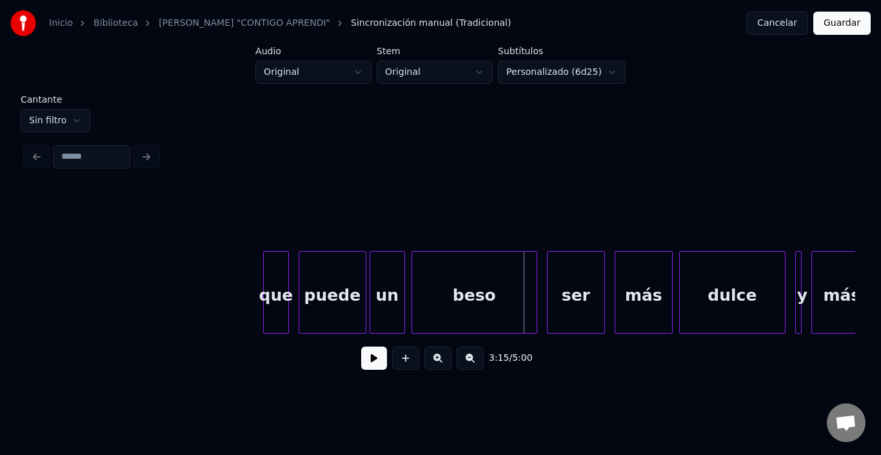
click at [345, 356] on div "3:13 / 5:00" at bounding box center [440, 358] width 809 height 28
click at [361, 358] on button at bounding box center [374, 358] width 26 height 23
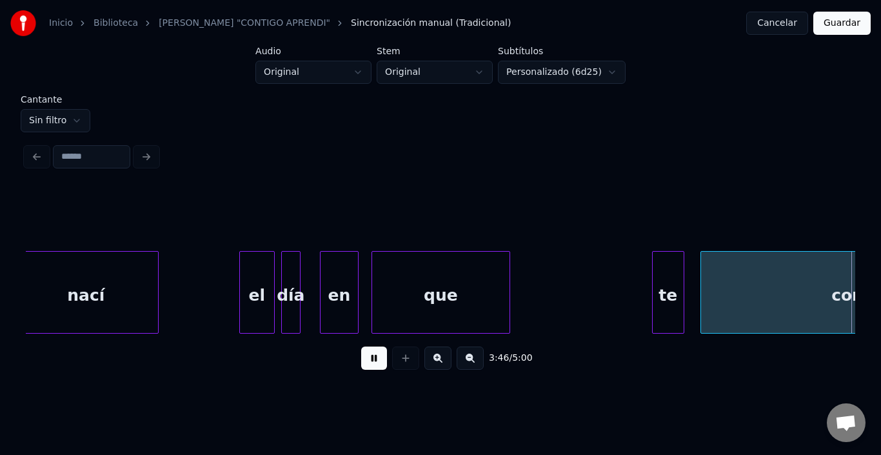
scroll to position [0, 36547]
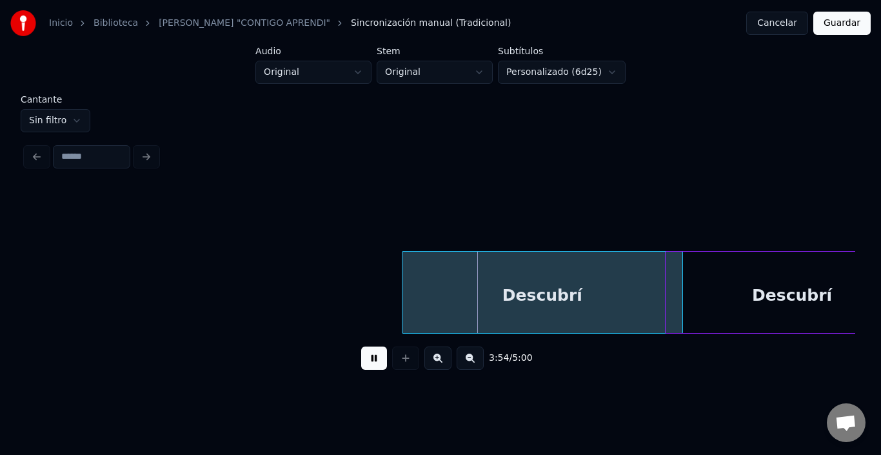
click at [363, 363] on button at bounding box center [374, 358] width 26 height 23
click at [43, 110] on html "Inicio Biblioteca KARAOKE "CONTIGO APRENDI" Sincronización manual (Tradicional)…" at bounding box center [440, 199] width 881 height 398
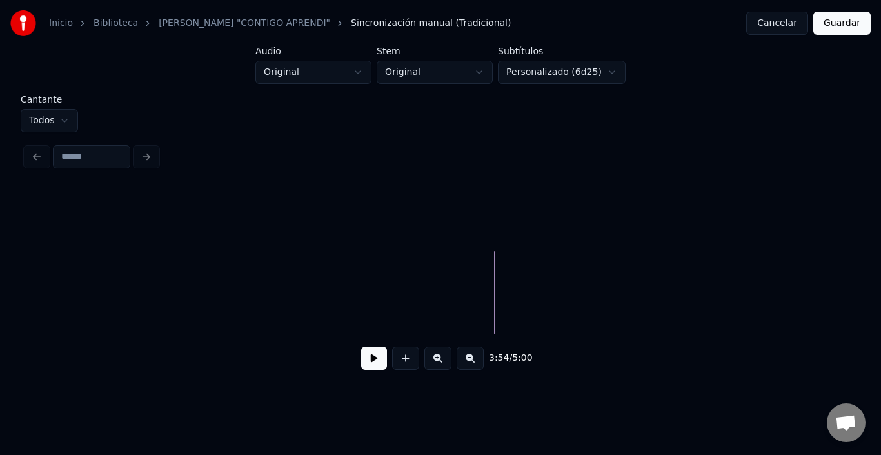
click at [372, 368] on button at bounding box center [374, 358] width 26 height 23
click at [52, 115] on html "Inicio Biblioteca KARAOKE "CONTIGO APRENDI" Sincronización manual (Tradicional)…" at bounding box center [440, 199] width 881 height 398
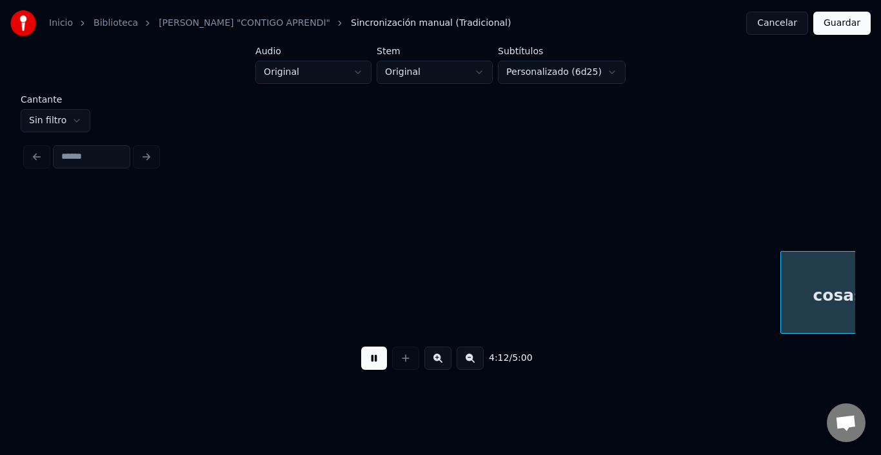
scroll to position [0, 40699]
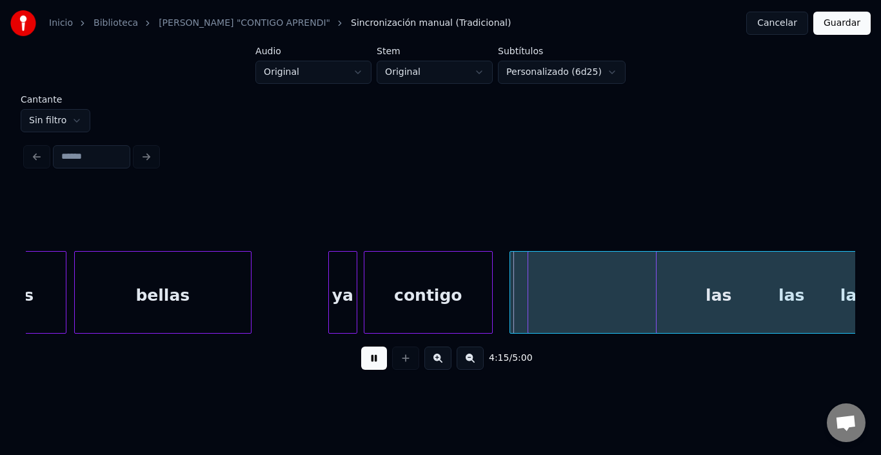
click at [361, 356] on button at bounding box center [374, 358] width 26 height 23
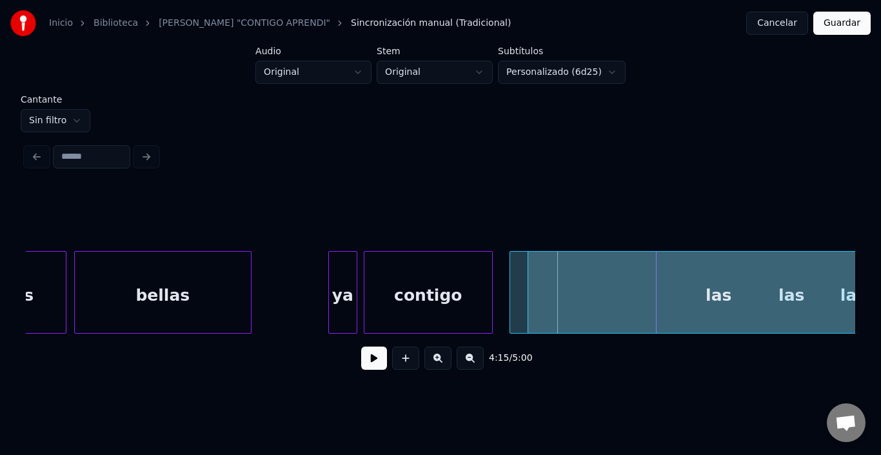
click at [68, 121] on html "Inicio Biblioteca KARAOKE "CONTIGO APRENDI" Sincronización manual (Tradicional)…" at bounding box center [440, 199] width 881 height 398
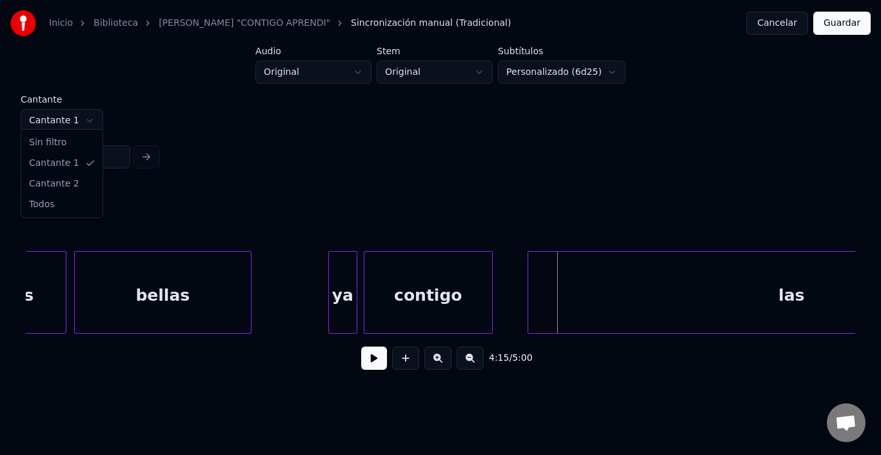
click at [65, 114] on html "Inicio Biblioteca KARAOKE "CONTIGO APRENDI" Sincronización manual (Tradicional)…" at bounding box center [440, 199] width 881 height 398
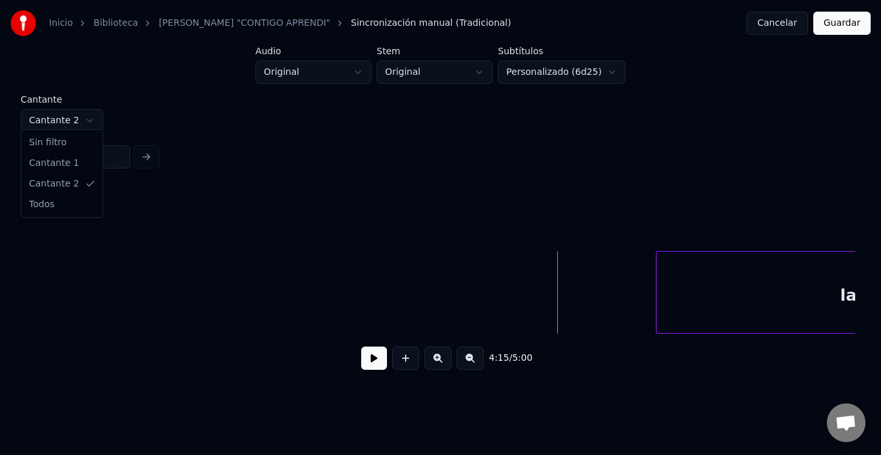
click at [66, 124] on html "Inicio Biblioteca KARAOKE "CONTIGO APRENDI" Sincronización manual (Tradicional)…" at bounding box center [440, 199] width 881 height 398
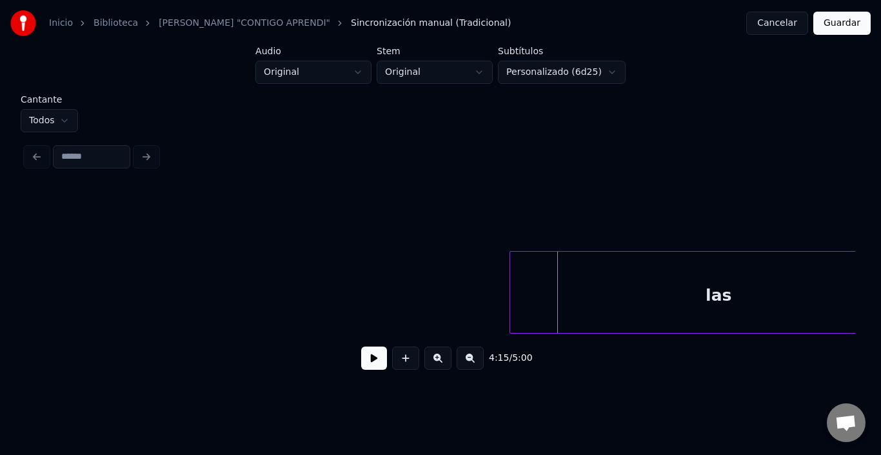
click at [574, 298] on div "las" at bounding box center [719, 296] width 418 height 88
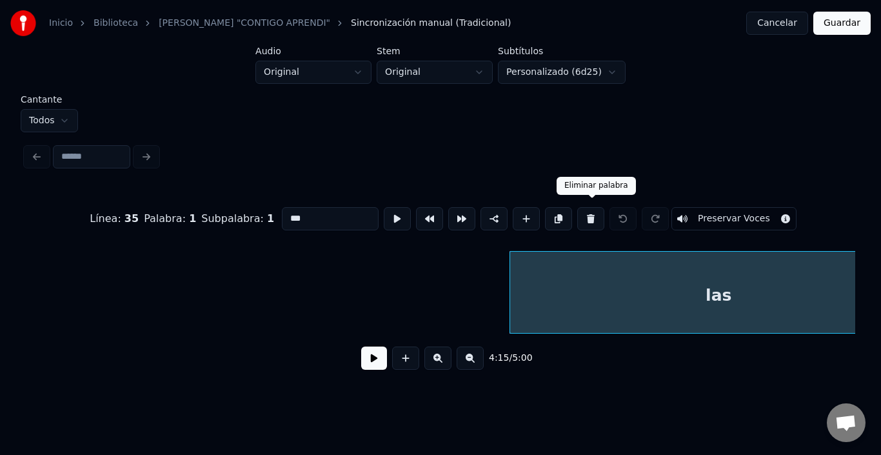
click at [587, 209] on button at bounding box center [591, 218] width 27 height 23
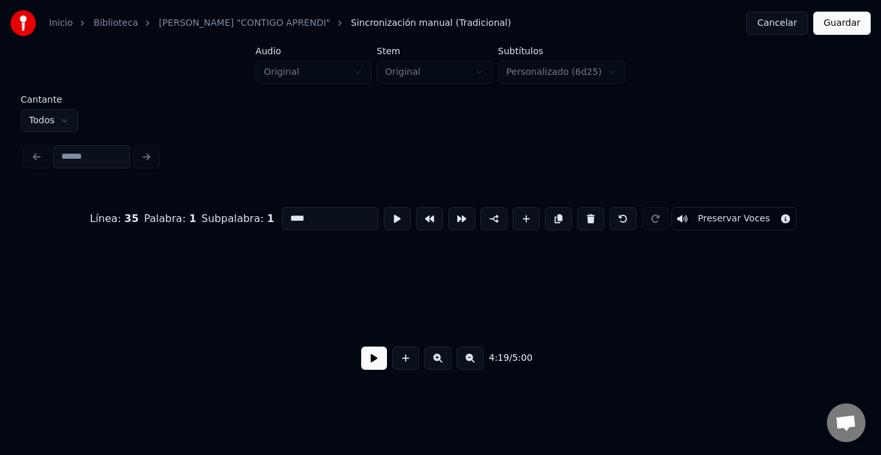
scroll to position [0, 41787]
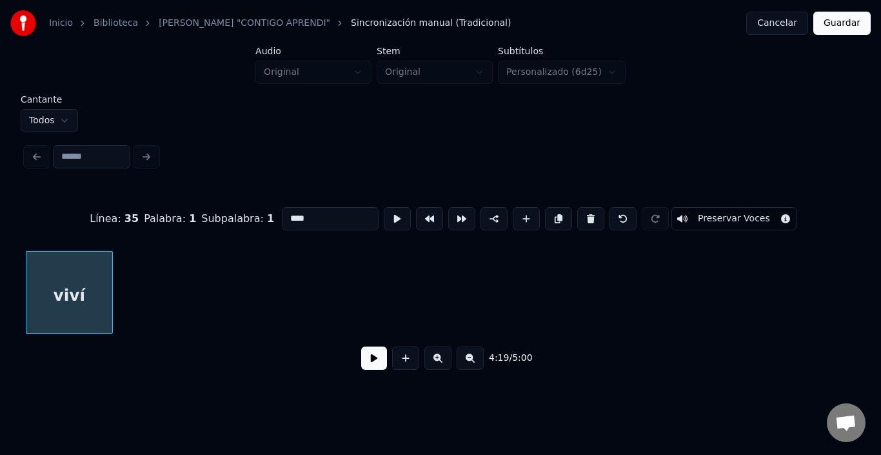
click at [71, 299] on div "viví" at bounding box center [69, 296] width 86 height 88
click at [595, 208] on button at bounding box center [591, 218] width 27 height 23
type input "***"
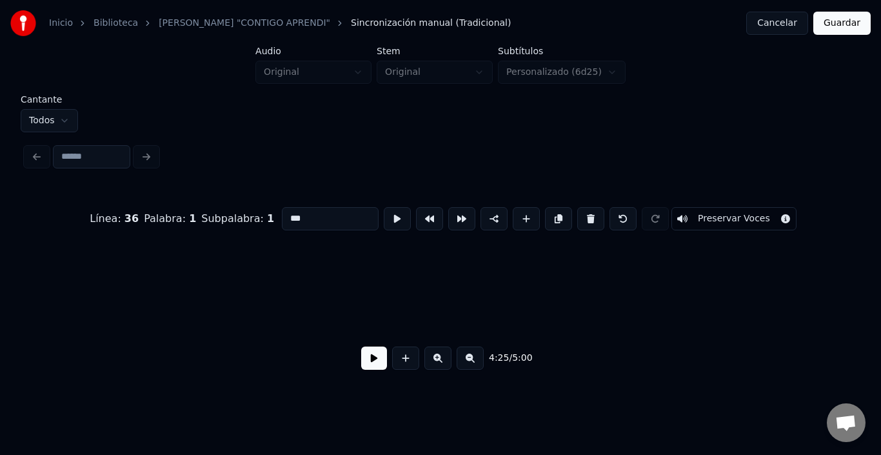
scroll to position [0, 42846]
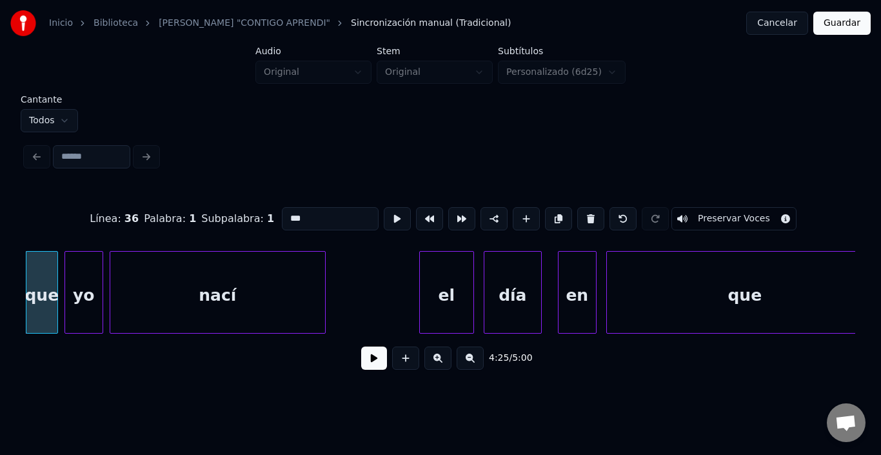
click at [834, 19] on button "Guardar" at bounding box center [842, 23] width 57 height 23
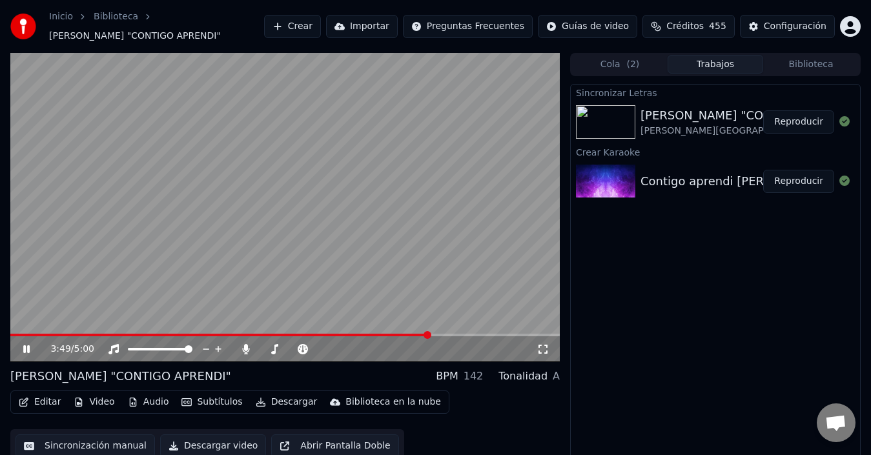
click at [431, 339] on span at bounding box center [427, 335] width 8 height 8
click at [444, 336] on span at bounding box center [440, 335] width 8 height 8
click at [451, 336] on span at bounding box center [447, 335] width 8 height 8
click at [246, 354] on div "4:37 / 5:00" at bounding box center [293, 349] width 486 height 13
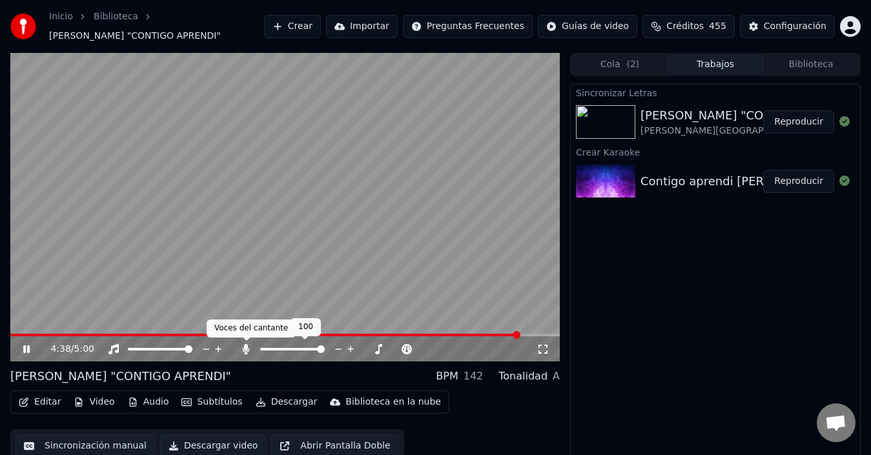
click at [247, 351] on icon at bounding box center [245, 349] width 13 height 10
click at [283, 404] on button "Descargar" at bounding box center [286, 402] width 72 height 18
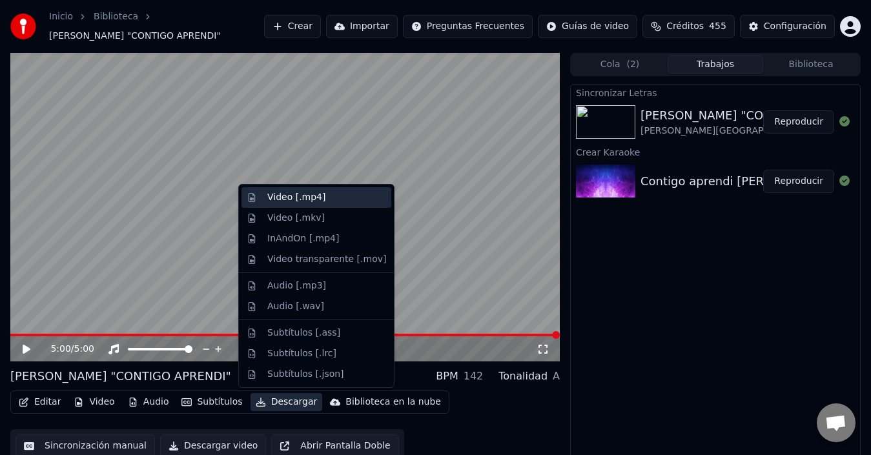
click at [329, 199] on div "Video [.mp4]" at bounding box center [326, 197] width 119 height 13
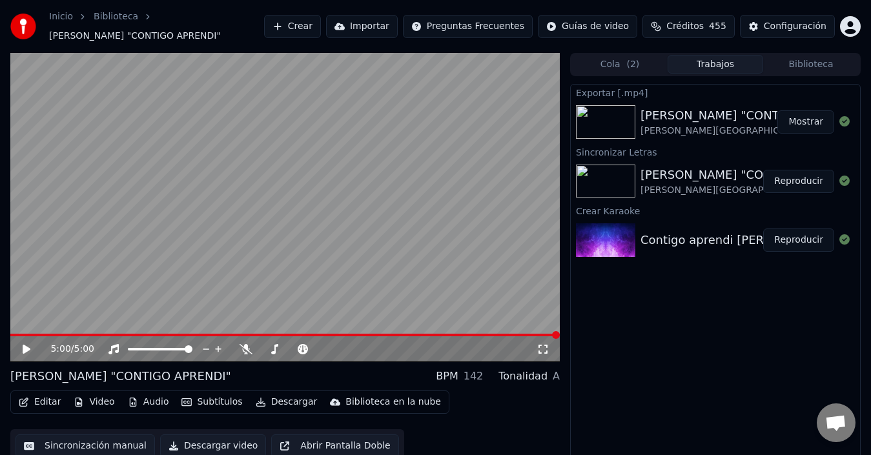
click at [819, 124] on button "Mostrar" at bounding box center [805, 121] width 57 height 23
click at [282, 34] on button "Crear" at bounding box center [292, 26] width 57 height 23
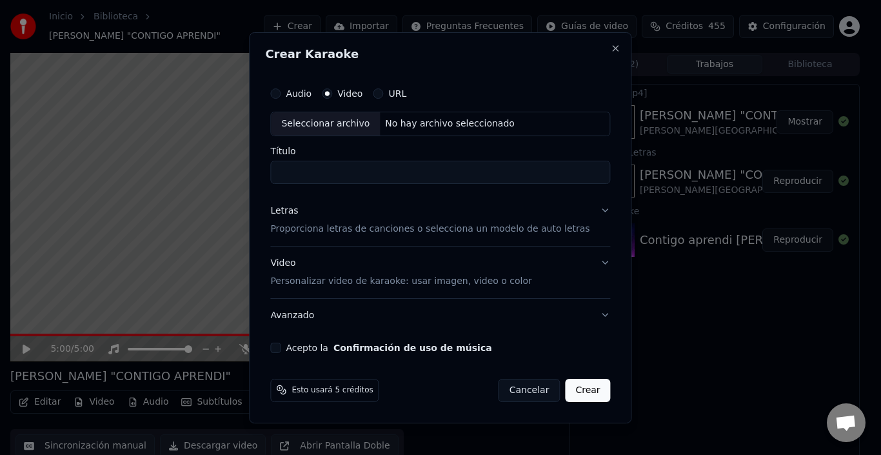
click at [383, 96] on button "URL" at bounding box center [378, 93] width 10 height 10
click at [335, 122] on input "text" at bounding box center [440, 124] width 340 height 26
click at [585, 121] on button "button" at bounding box center [598, 122] width 26 height 23
type input "**********"
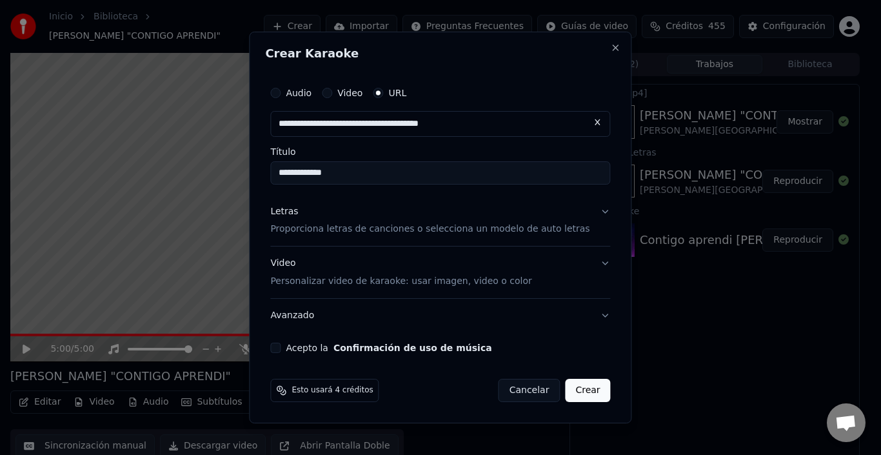
click at [297, 353] on div "Acepto la Confirmación de uso de música" at bounding box center [440, 348] width 340 height 10
click at [281, 345] on button "Acepto la Confirmación de uso de música" at bounding box center [275, 348] width 10 height 10
click at [575, 388] on button "Crear" at bounding box center [587, 390] width 45 height 23
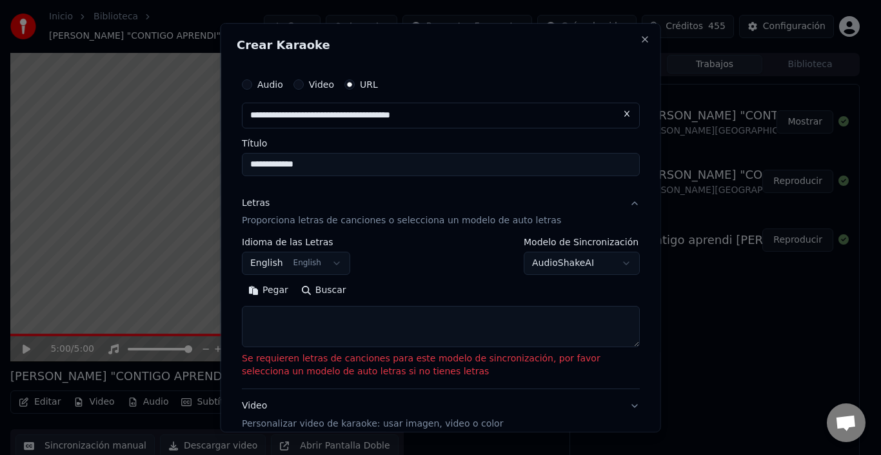
click at [545, 264] on button "AudioShakeAI" at bounding box center [582, 263] width 116 height 23
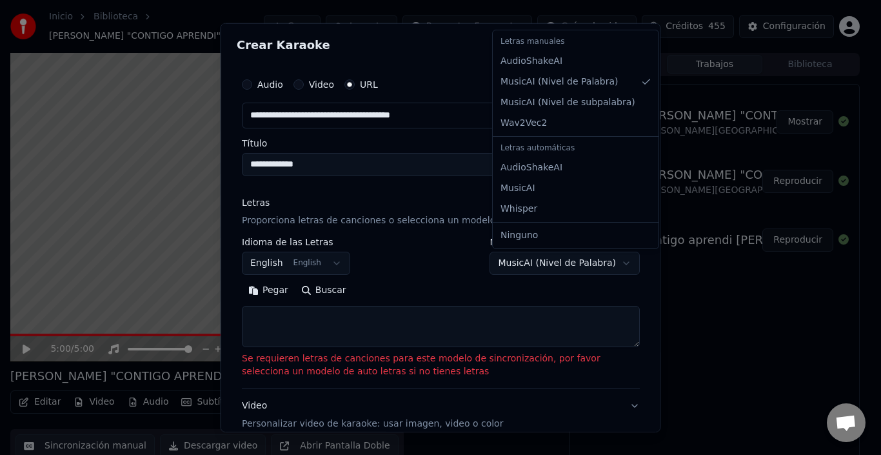
click at [539, 264] on body "**********" at bounding box center [435, 227] width 871 height 455
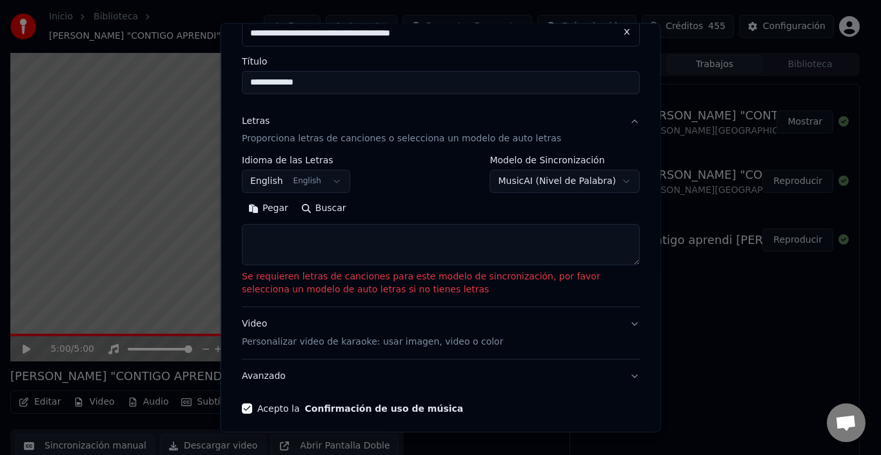
scroll to position [129, 0]
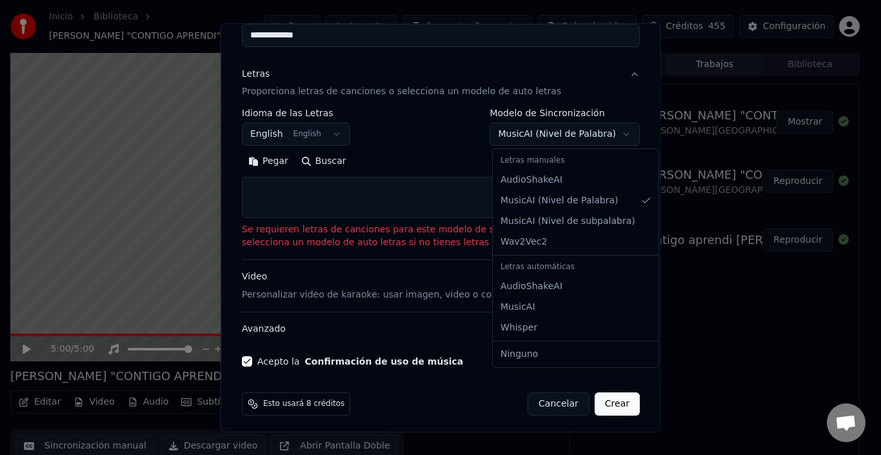
click at [538, 128] on body "**********" at bounding box center [435, 227] width 871 height 455
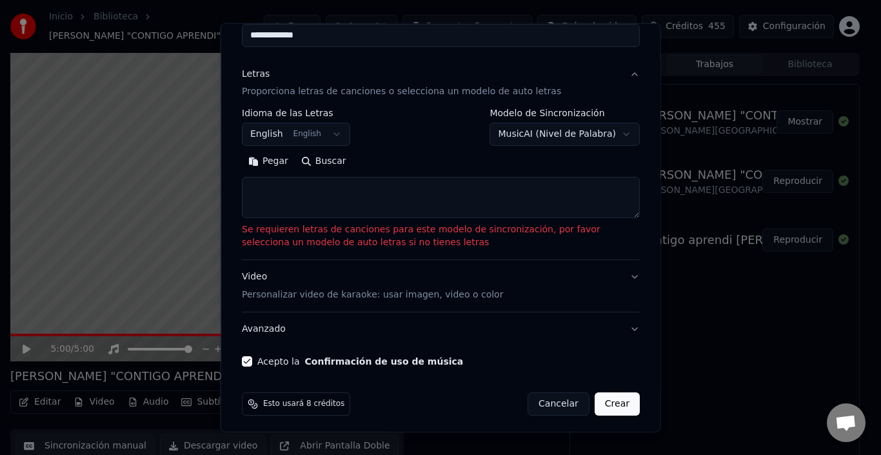
click at [571, 130] on button "MusicAI ( Nivel de Palabra )" at bounding box center [565, 134] width 150 height 23
click at [605, 136] on body "**********" at bounding box center [435, 227] width 871 height 455
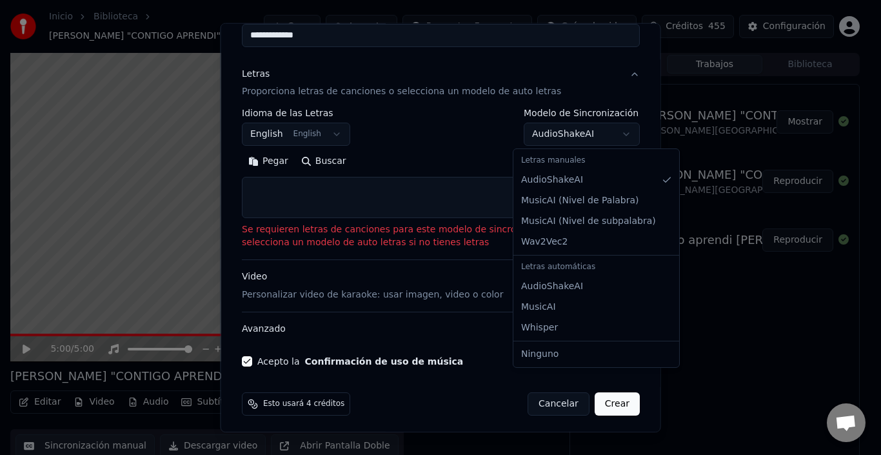
click at [608, 134] on body "**********" at bounding box center [435, 227] width 871 height 455
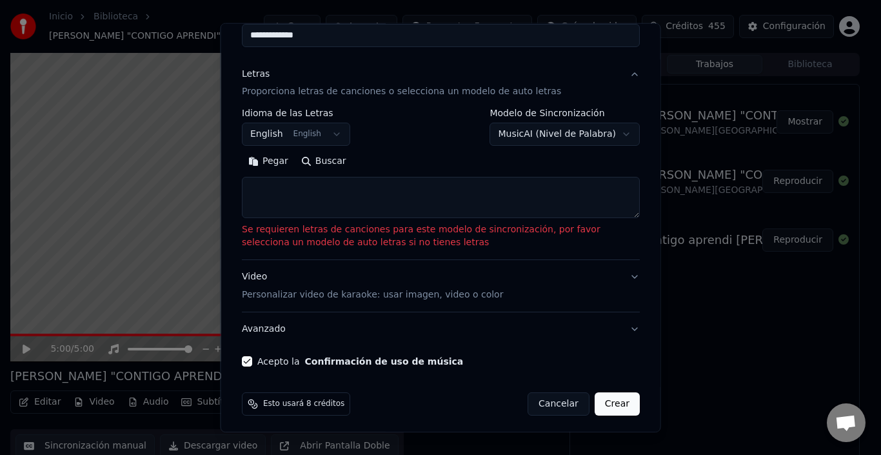
click at [621, 405] on button "Crear" at bounding box center [616, 403] width 45 height 23
click at [607, 403] on button "Crear" at bounding box center [616, 403] width 45 height 23
click at [529, 136] on button "MusicAI ( Nivel de Palabra )" at bounding box center [565, 134] width 150 height 23
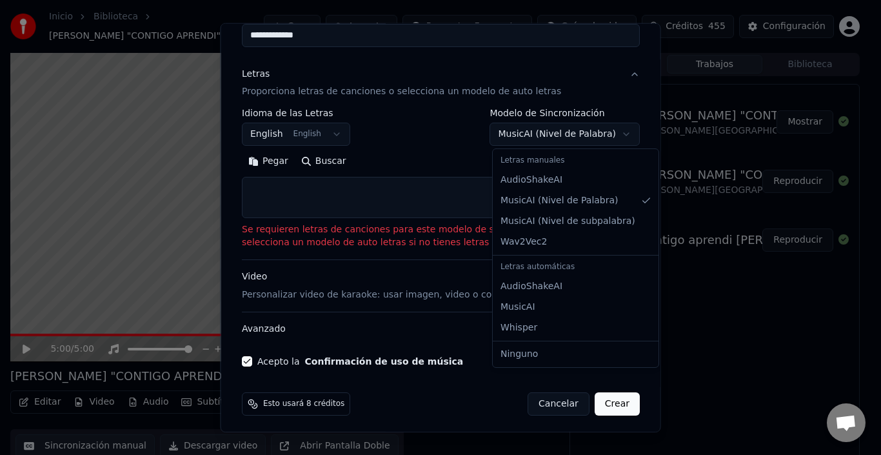
select select "**********"
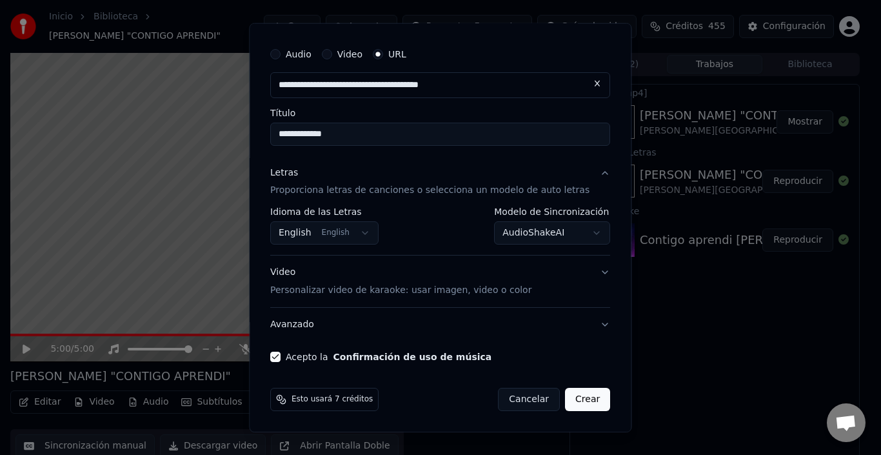
scroll to position [30, 0]
click at [567, 399] on button "Crear" at bounding box center [587, 399] width 45 height 23
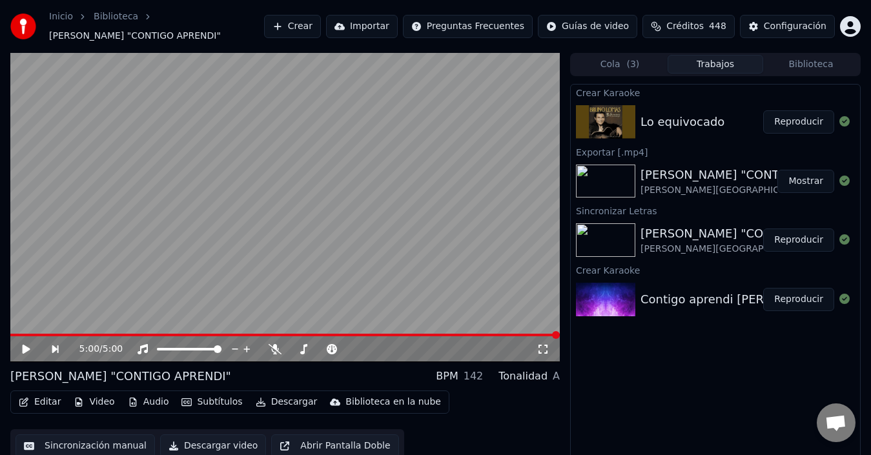
click at [803, 124] on button "Reproducir" at bounding box center [798, 121] width 71 height 23
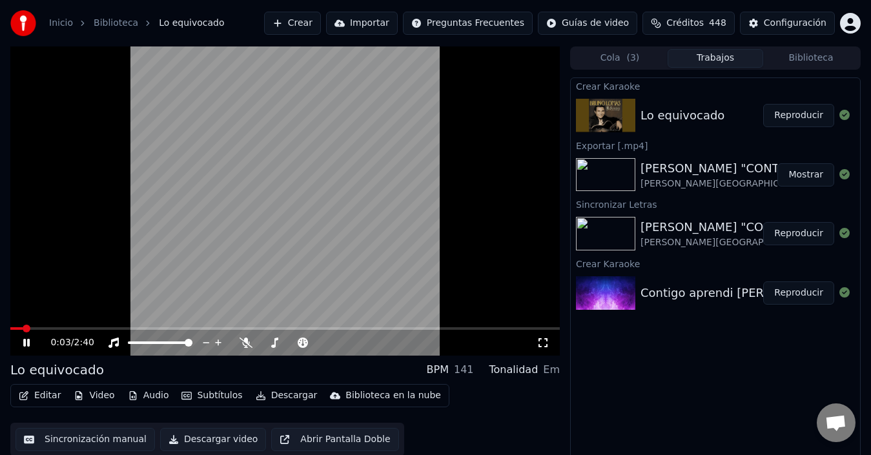
click at [14, 386] on div "Editar Video Audio Subtítulos Descargar Biblioteca en la nube" at bounding box center [229, 395] width 439 height 23
click at [29, 400] on button "Editar" at bounding box center [40, 396] width 52 height 18
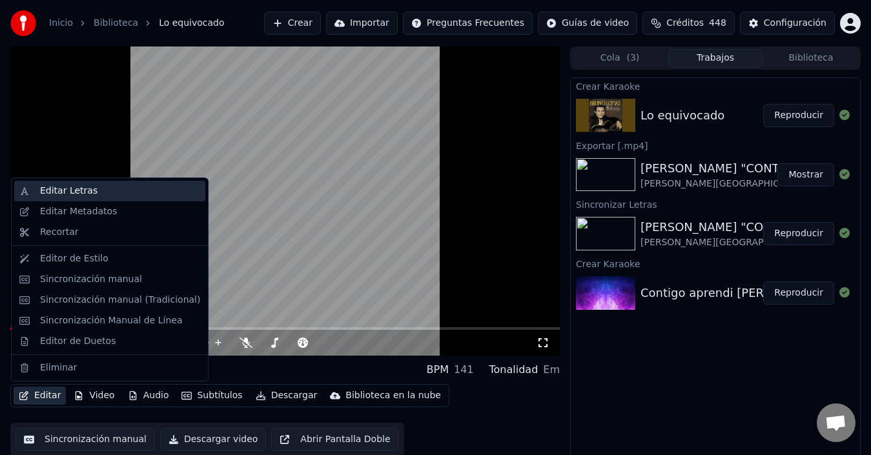
click at [89, 185] on div "Editar Letras" at bounding box center [120, 191] width 160 height 13
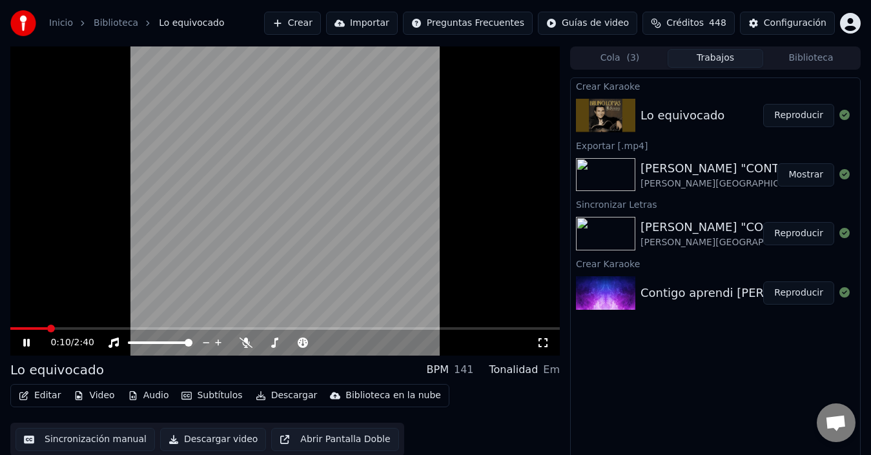
click at [243, 336] on div "0:10 / 2:40" at bounding box center [293, 342] width 486 height 13
click at [244, 343] on icon at bounding box center [245, 342] width 13 height 10
click at [244, 215] on video at bounding box center [284, 200] width 549 height 309
click at [222, 393] on button "Subtítulos" at bounding box center [211, 396] width 71 height 18
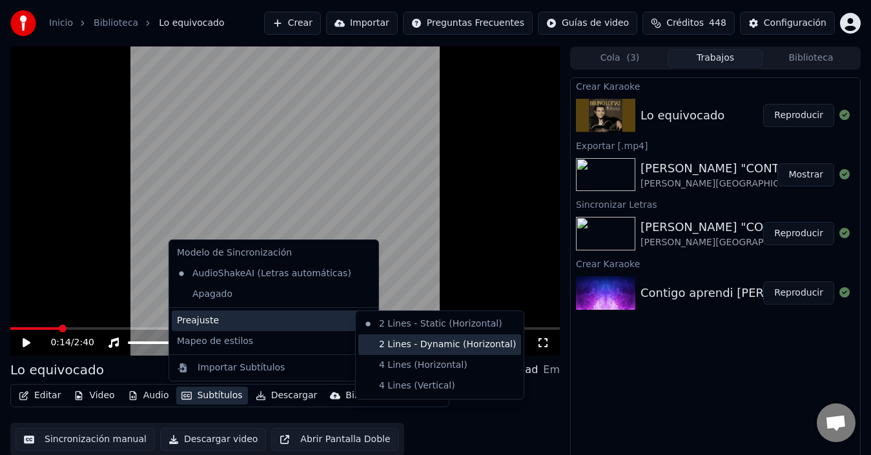
click at [409, 341] on div "2 Lines - Dynamic (Horizontal)" at bounding box center [439, 344] width 163 height 21
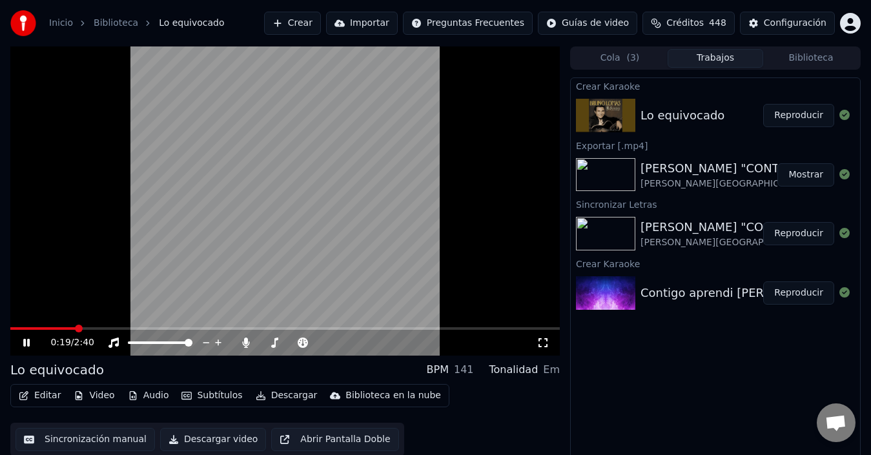
click at [359, 212] on video at bounding box center [284, 200] width 549 height 309
click at [47, 403] on button "Editar" at bounding box center [40, 396] width 52 height 18
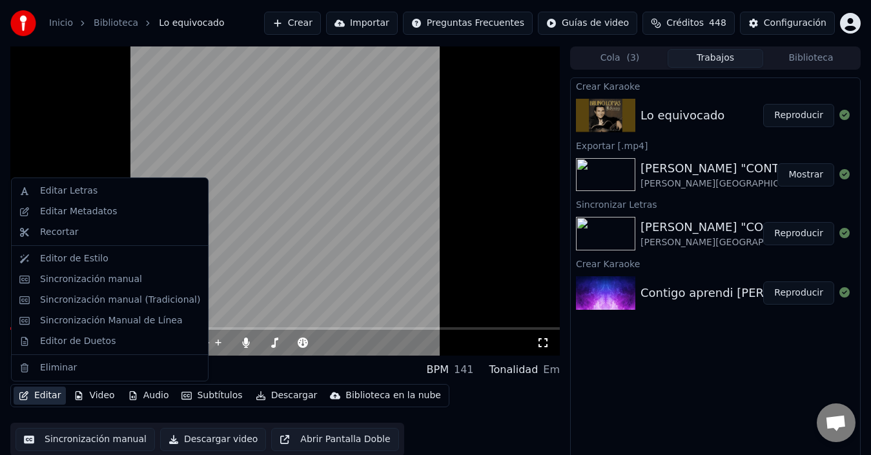
click at [101, 245] on div at bounding box center [110, 245] width 196 height 1
click at [94, 254] on div "Editor de Estilo" at bounding box center [74, 258] width 68 height 13
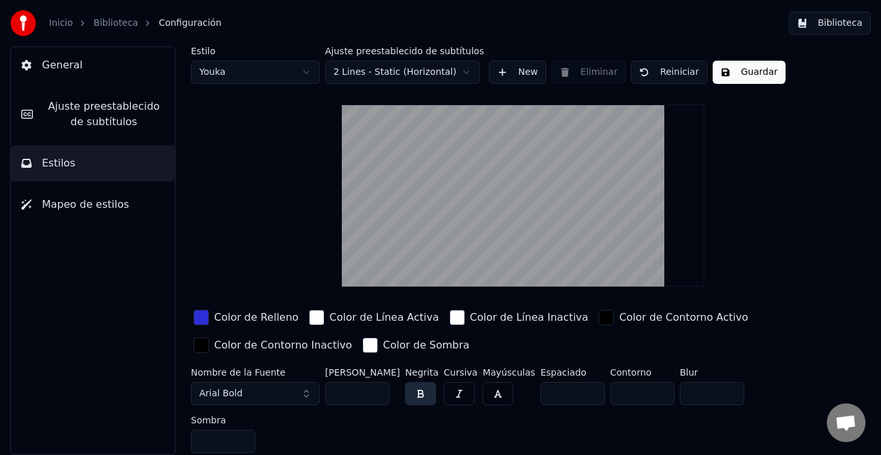
click at [225, 316] on div "Color de Relleno" at bounding box center [256, 317] width 85 height 15
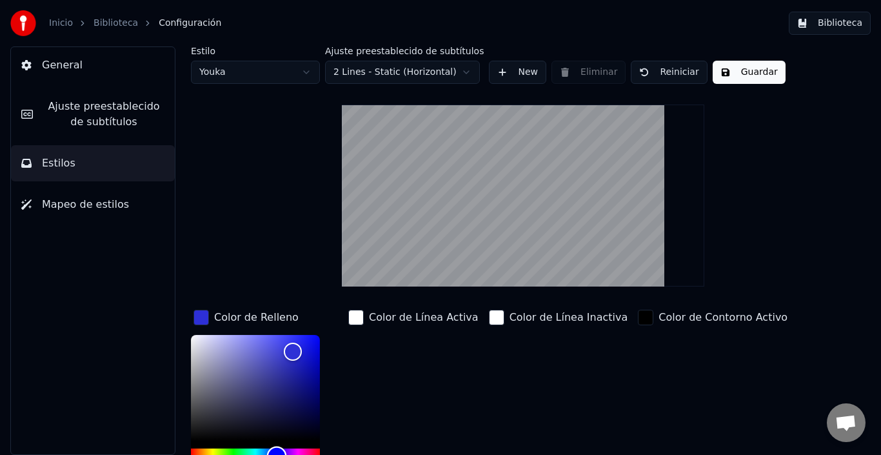
scroll to position [8, 0]
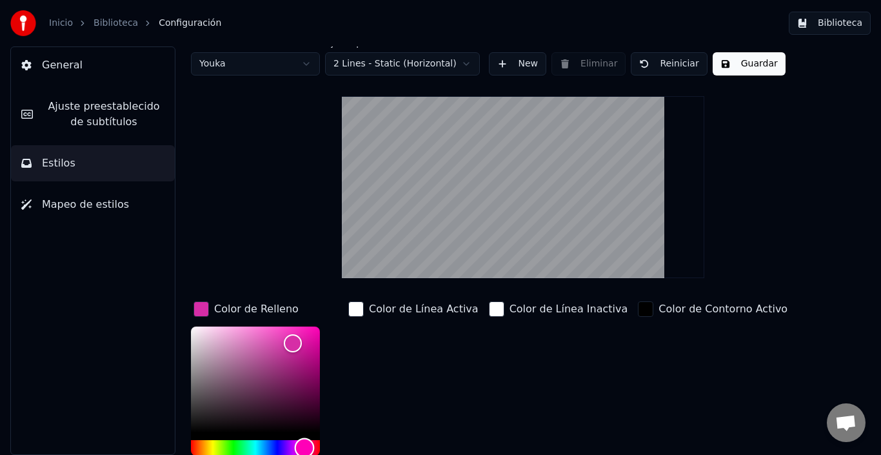
type input "*******"
drag, startPoint x: 275, startPoint y: 450, endPoint x: 305, endPoint y: 447, distance: 29.9
click at [305, 447] on div "Hue" at bounding box center [305, 448] width 20 height 20
click at [740, 70] on button "Guardar" at bounding box center [749, 63] width 73 height 23
click at [800, 21] on button "Biblioteca" at bounding box center [830, 23] width 82 height 23
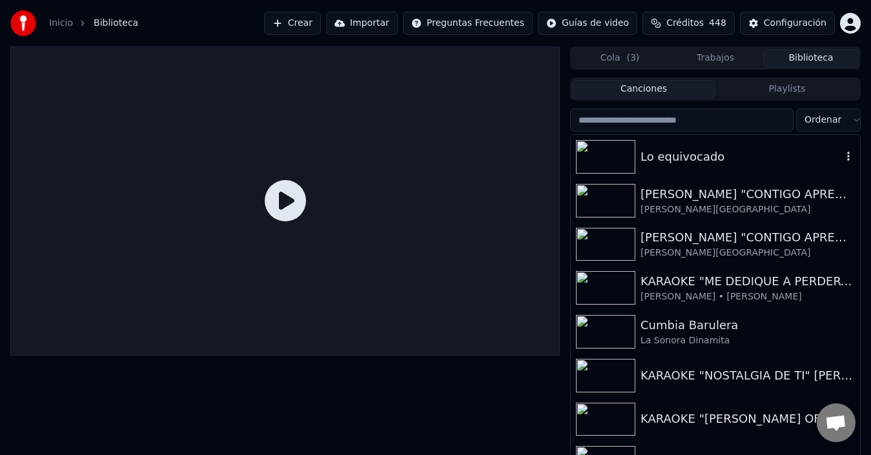
click at [661, 164] on div "Lo equivocado" at bounding box center [740, 157] width 201 height 18
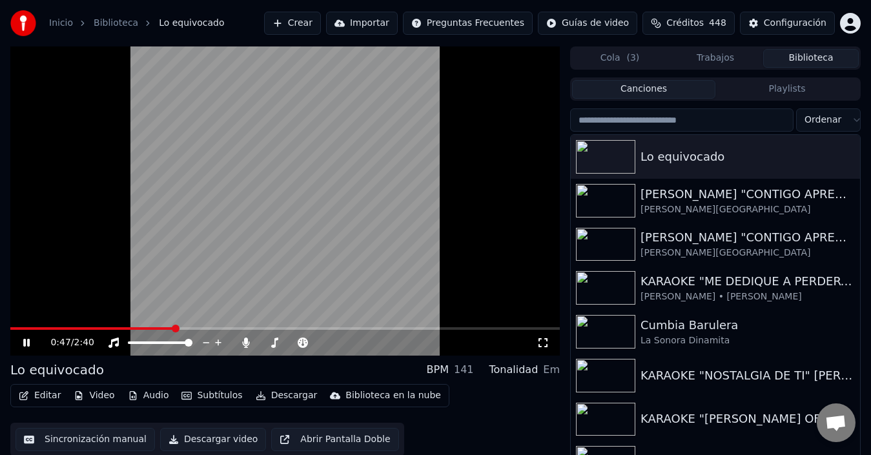
click at [208, 248] on video at bounding box center [284, 200] width 549 height 309
click at [367, 202] on video at bounding box center [284, 200] width 549 height 309
click at [249, 345] on icon at bounding box center [245, 342] width 13 height 10
click at [242, 338] on icon at bounding box center [245, 342] width 13 height 10
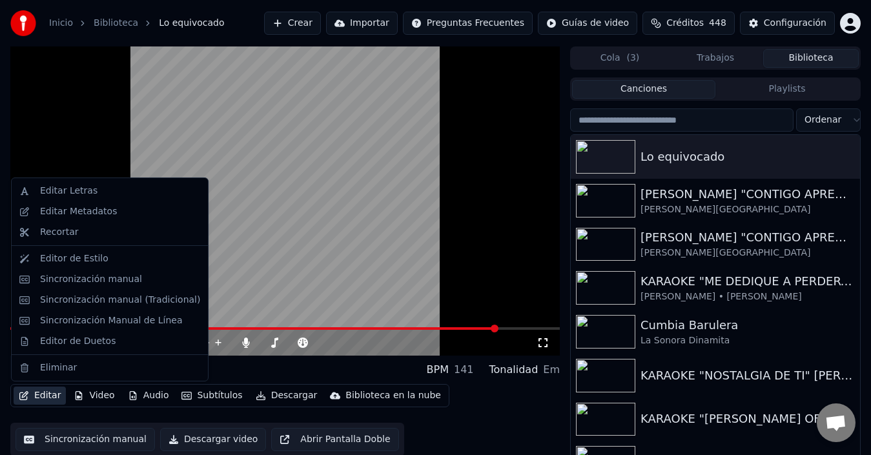
click at [48, 396] on button "Editar" at bounding box center [40, 396] width 52 height 18
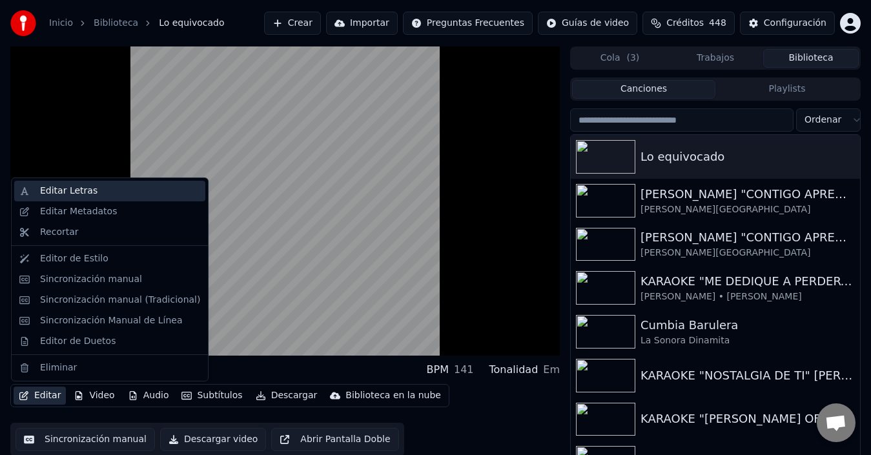
click at [116, 194] on div "Editar Letras" at bounding box center [120, 191] width 160 height 13
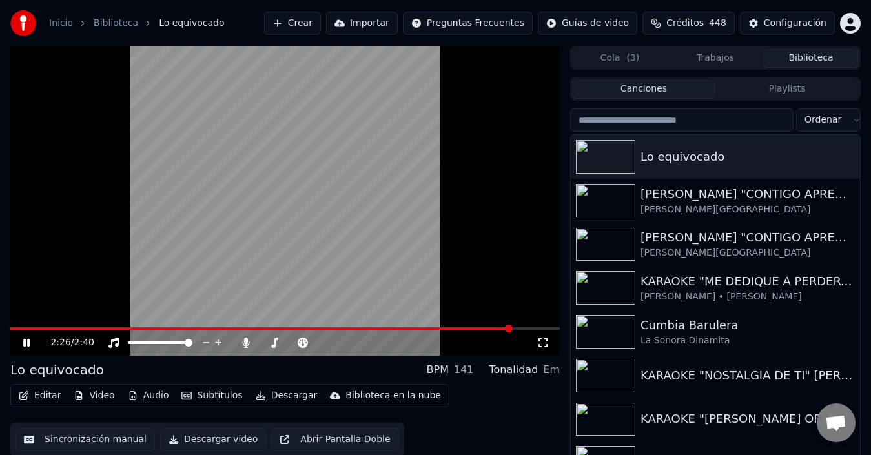
click at [67, 286] on video at bounding box center [284, 200] width 549 height 309
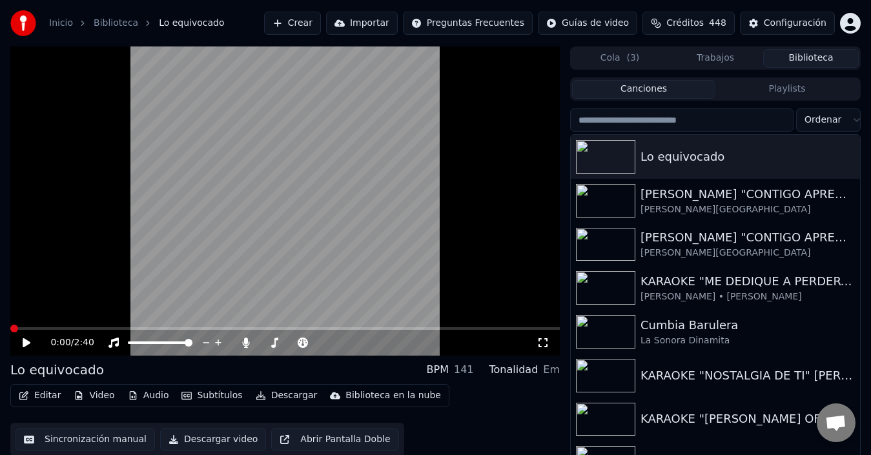
click at [10, 328] on span at bounding box center [10, 328] width 0 height 3
click at [17, 341] on div "0:00 / 2:40" at bounding box center [284, 342] width 539 height 13
click at [30, 339] on icon at bounding box center [36, 342] width 30 height 10
click at [40, 397] on button "Editar" at bounding box center [40, 396] width 52 height 18
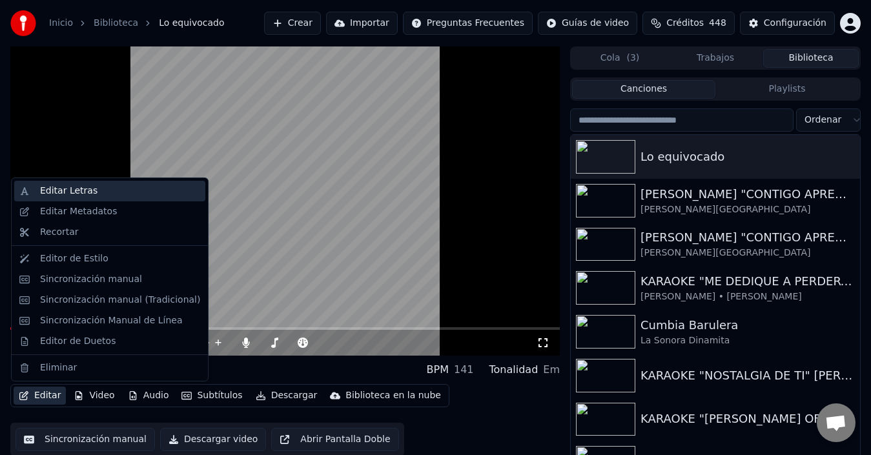
click at [81, 197] on div "Editar Letras" at bounding box center [109, 191] width 191 height 21
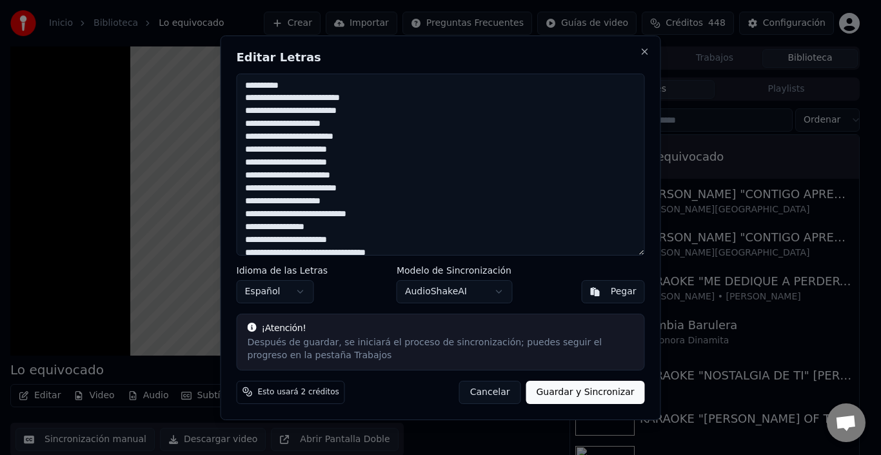
click at [295, 79] on textarea "**********" at bounding box center [441, 165] width 408 height 182
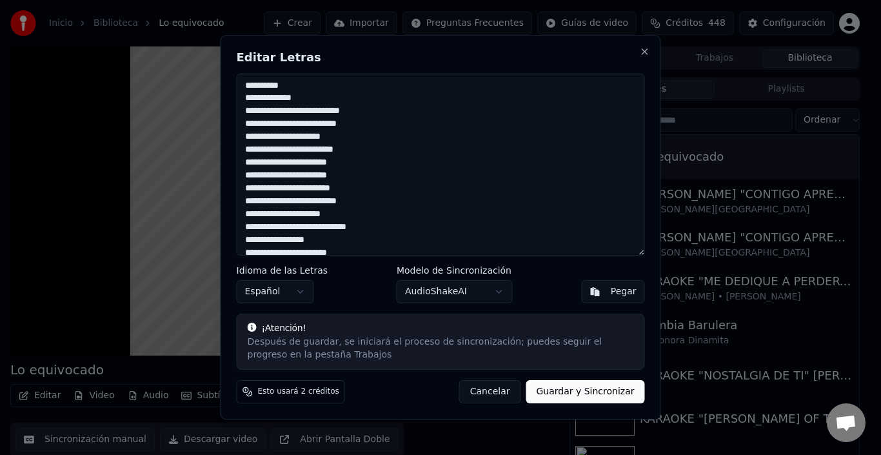
click at [253, 125] on textarea "**********" at bounding box center [441, 165] width 408 height 182
click at [250, 125] on textarea "**********" at bounding box center [441, 165] width 408 height 182
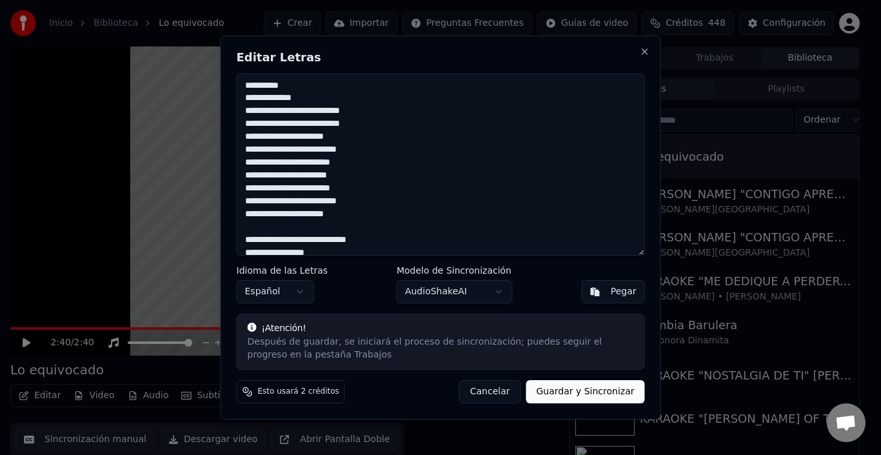
click at [292, 81] on textarea "**********" at bounding box center [441, 165] width 408 height 182
type textarea "**********"
click at [570, 392] on button "Guardar y Sincronizar" at bounding box center [585, 391] width 119 height 23
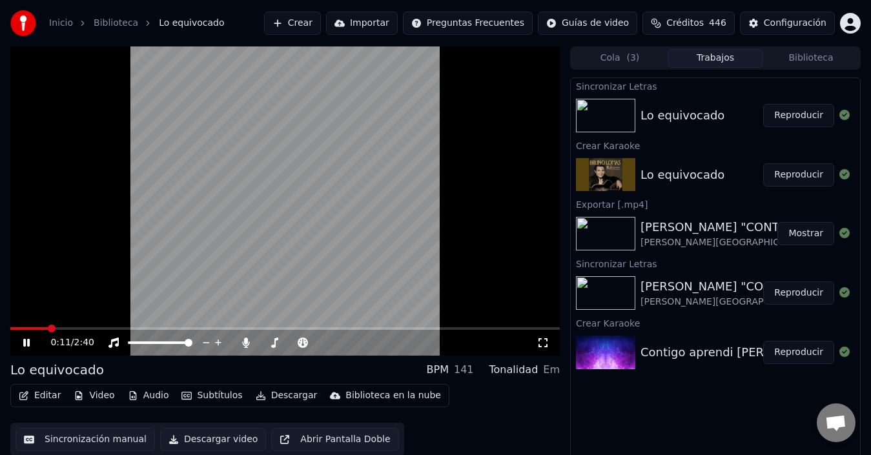
click at [429, 275] on video at bounding box center [284, 200] width 549 height 309
click at [35, 324] on video at bounding box center [284, 200] width 549 height 309
click at [28, 329] on span at bounding box center [18, 328] width 17 height 3
click at [28, 328] on span at bounding box center [23, 328] width 26 height 3
click at [23, 328] on span at bounding box center [19, 328] width 19 height 3
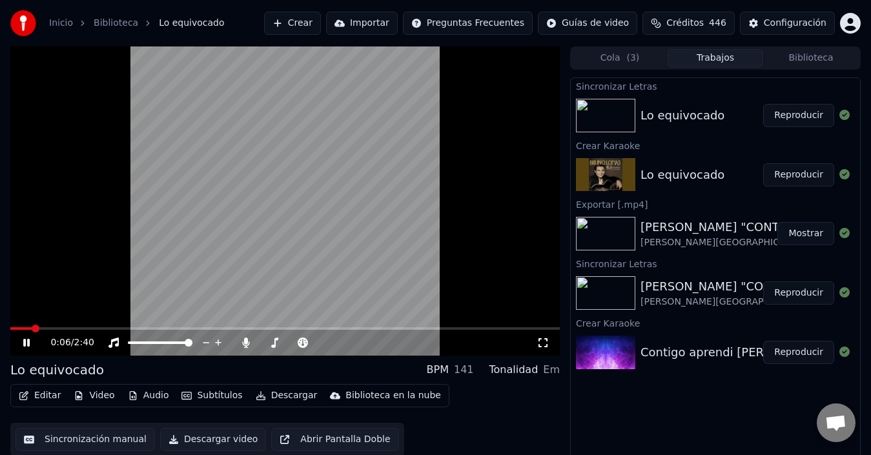
click at [35, 396] on button "Editar" at bounding box center [40, 396] width 52 height 18
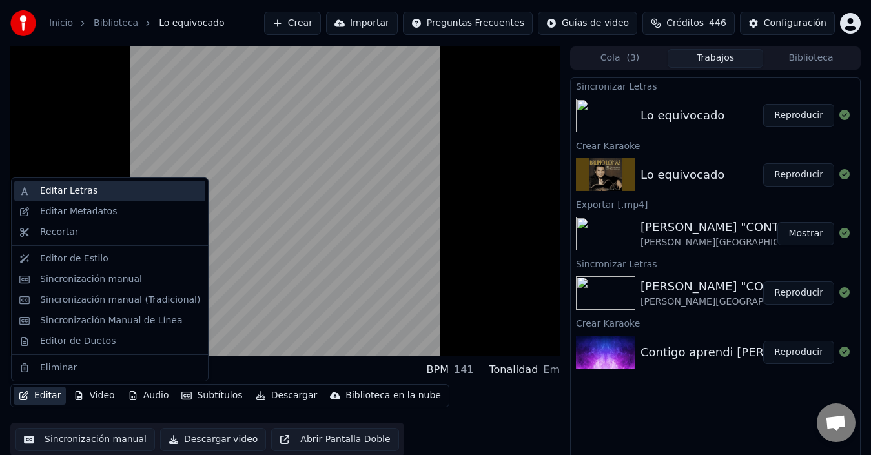
click at [65, 192] on div "Editar Letras" at bounding box center [68, 191] width 57 height 13
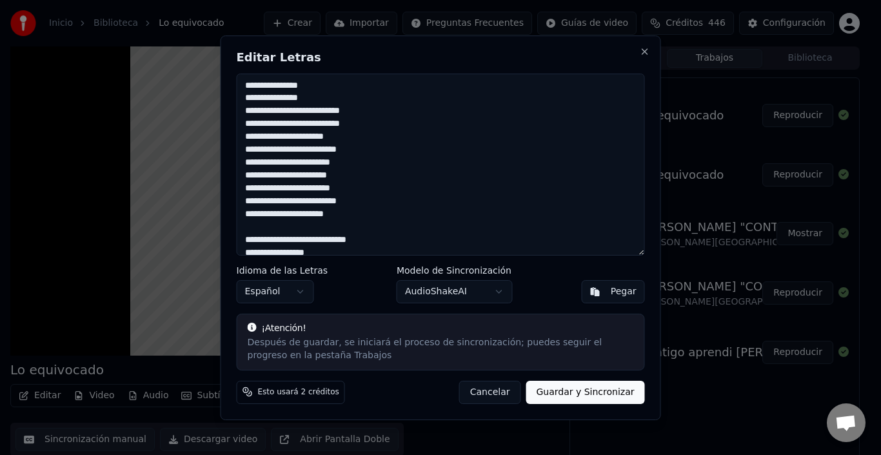
click at [513, 390] on button "Cancelar" at bounding box center [490, 391] width 62 height 23
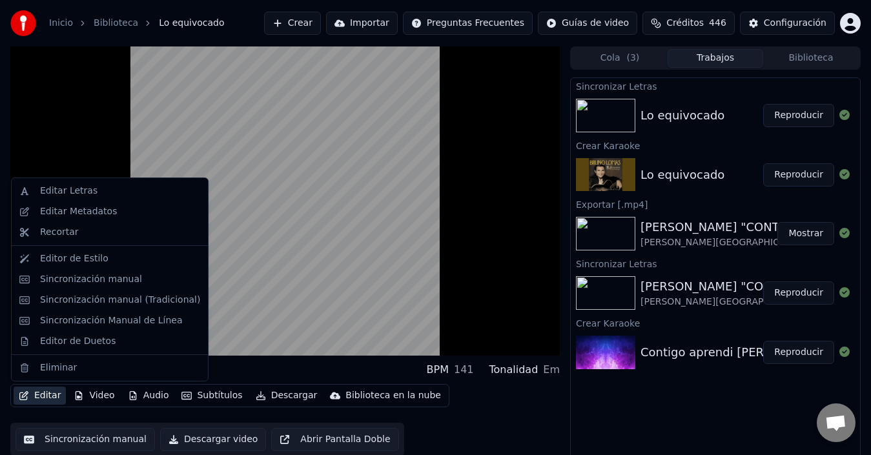
click at [35, 401] on button "Editar" at bounding box center [40, 396] width 52 height 18
click at [63, 303] on div "Sincronización manual (Tradicional)" at bounding box center [120, 300] width 160 height 13
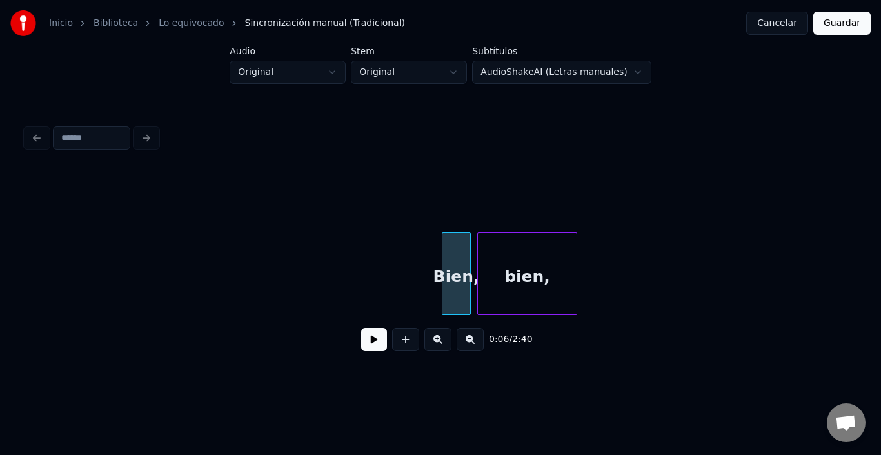
scroll to position [0, 723]
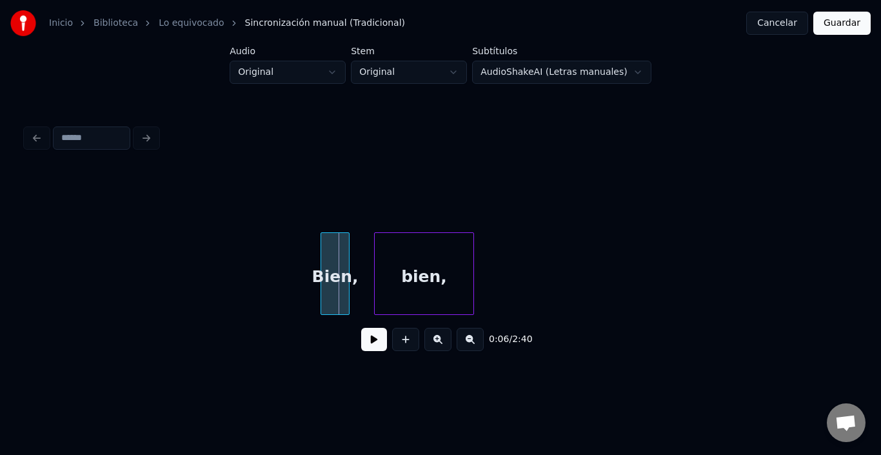
click at [331, 270] on div "Bien," at bounding box center [335, 277] width 28 height 88
click at [361, 341] on button at bounding box center [374, 339] width 26 height 23
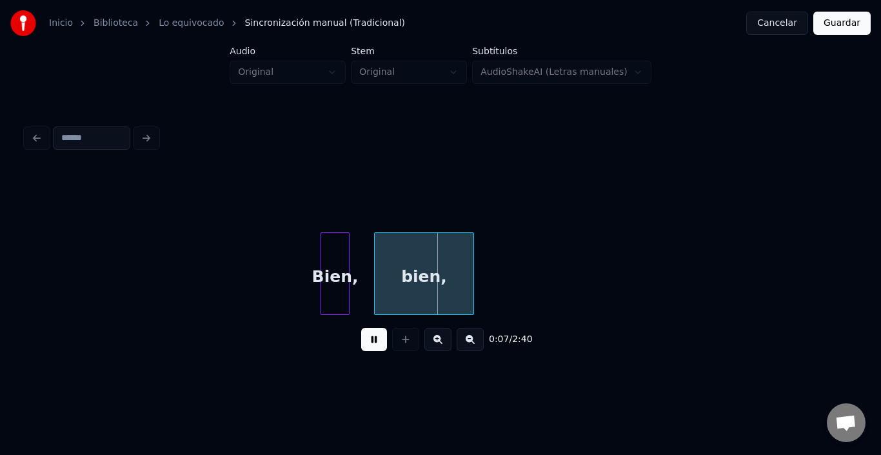
click at [361, 341] on button at bounding box center [374, 339] width 26 height 23
click at [336, 285] on div "Bien," at bounding box center [335, 277] width 28 height 88
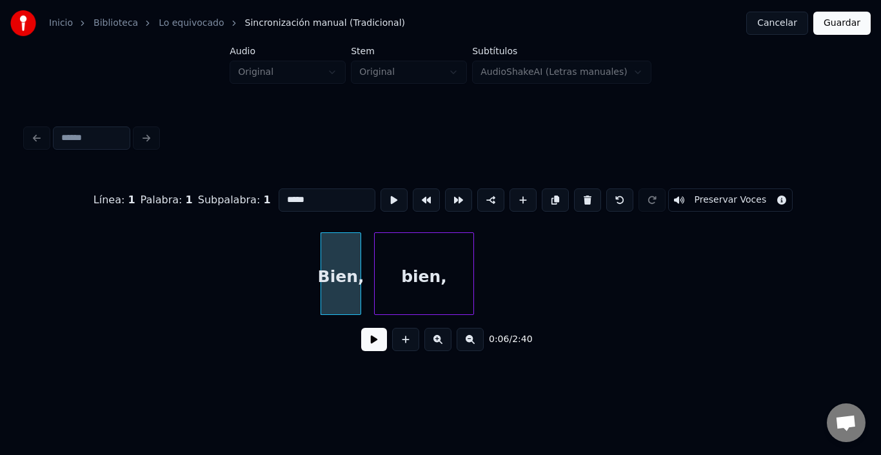
click at [359, 281] on div at bounding box center [359, 273] width 4 height 81
click at [346, 284] on div "Bien," at bounding box center [340, 277] width 39 height 88
click at [336, 272] on div "Bien," at bounding box center [338, 277] width 39 height 88
click at [381, 196] on button at bounding box center [394, 199] width 27 height 23
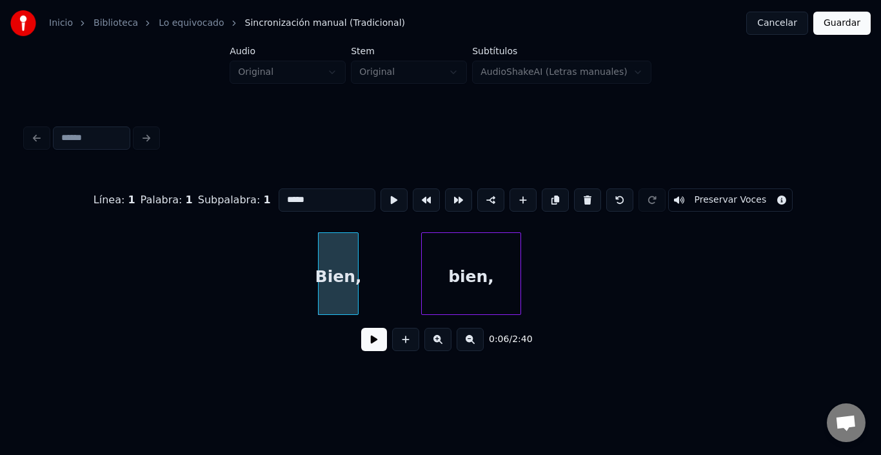
click at [445, 279] on div "bien," at bounding box center [471, 277] width 99 height 88
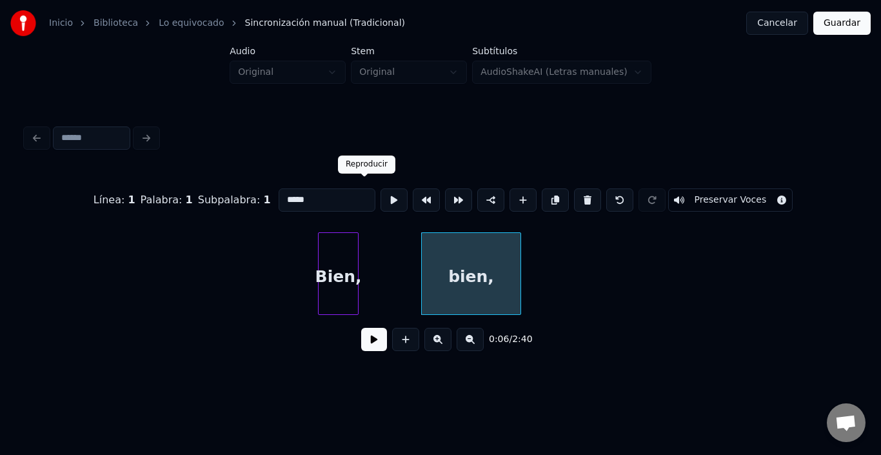
click at [381, 194] on button at bounding box center [394, 199] width 27 height 23
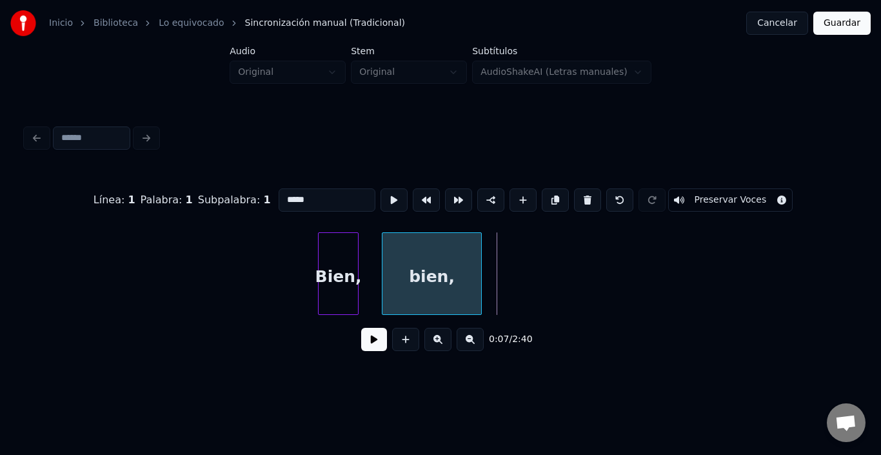
click at [482, 281] on div "bien," at bounding box center [432, 273] width 100 height 83
click at [425, 277] on div at bounding box center [427, 273] width 4 height 81
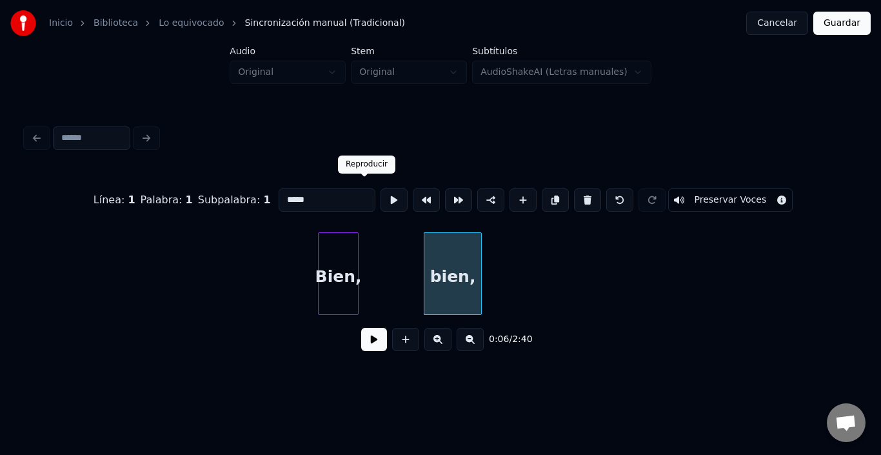
click at [381, 199] on button at bounding box center [394, 199] width 27 height 23
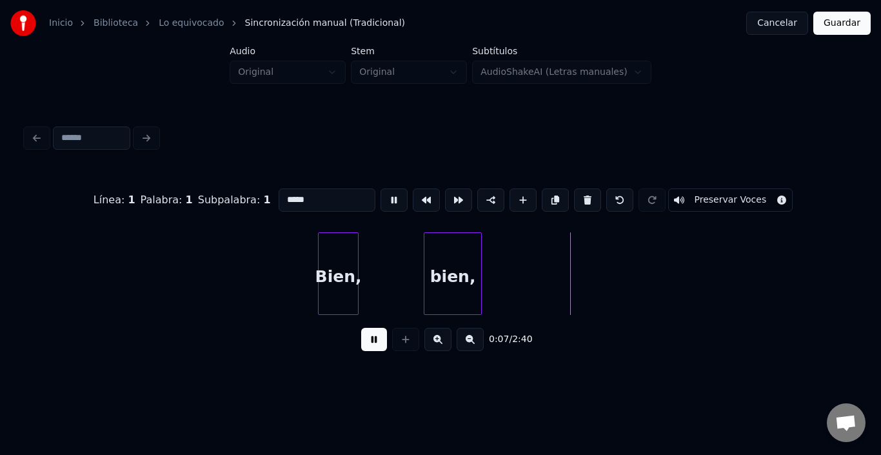
click at [381, 199] on button at bounding box center [394, 199] width 27 height 23
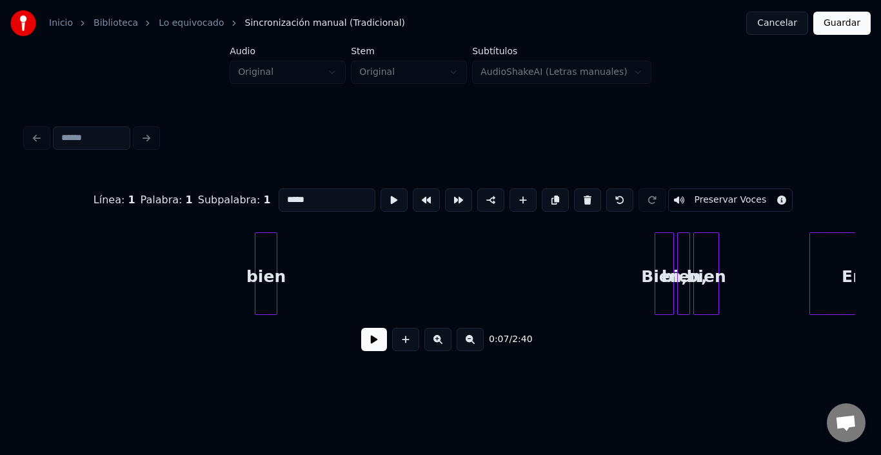
scroll to position [0, 1592]
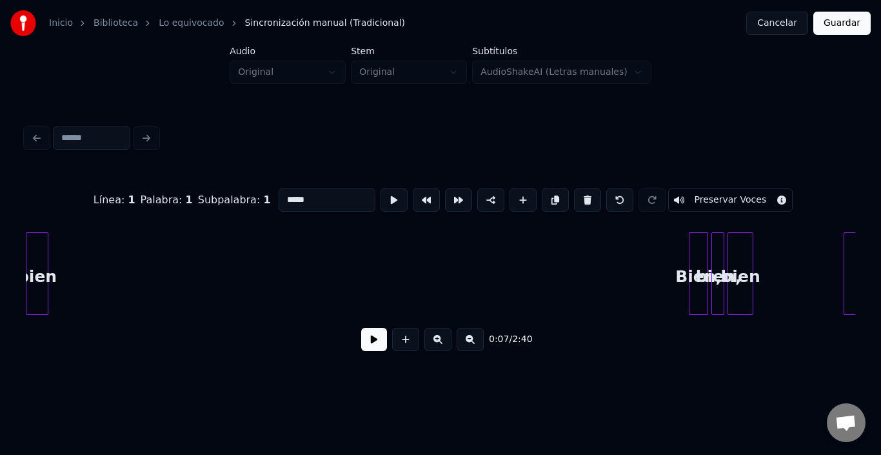
click at [0, 264] on div "Inicio Biblioteca Lo equivocado Sincronización manual (Tradicional) Cancelar Gu…" at bounding box center [440, 189] width 881 height 378
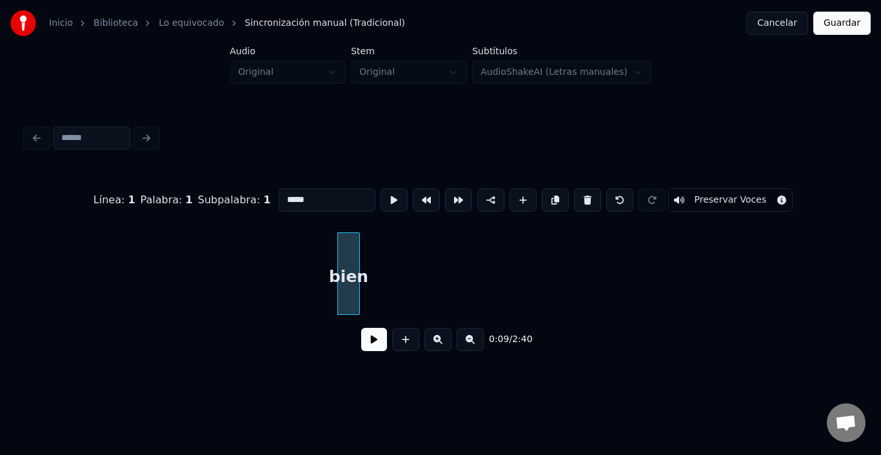
scroll to position [0, 1115]
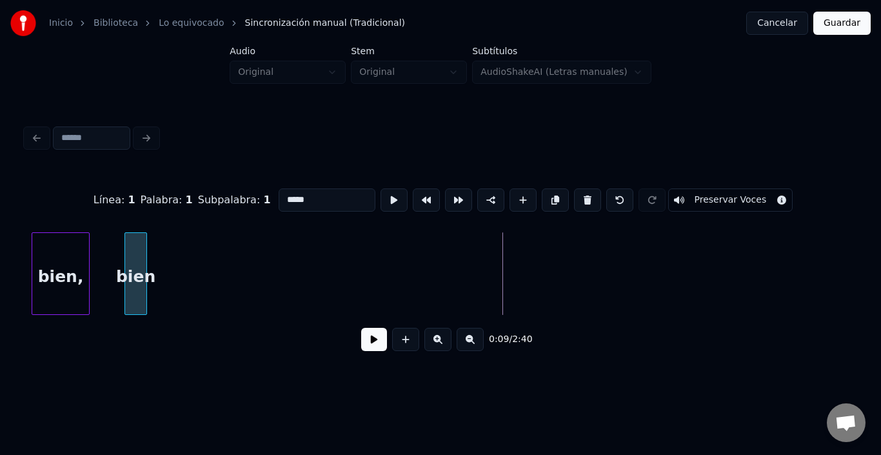
click at [125, 268] on div "bien" at bounding box center [135, 277] width 21 height 88
click at [77, 269] on div "bien," at bounding box center [60, 277] width 57 height 88
type input "*****"
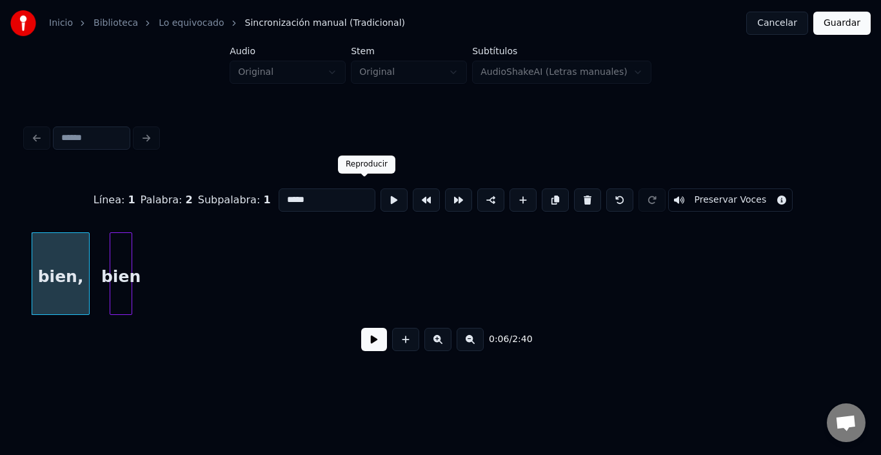
click at [381, 197] on button at bounding box center [394, 199] width 27 height 23
click at [70, 287] on div at bounding box center [71, 273] width 4 height 81
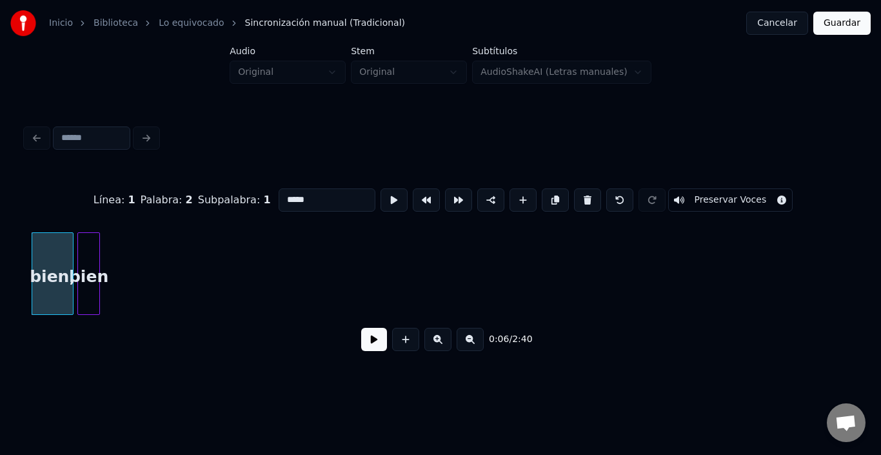
click at [90, 257] on div "bien" at bounding box center [88, 277] width 21 height 88
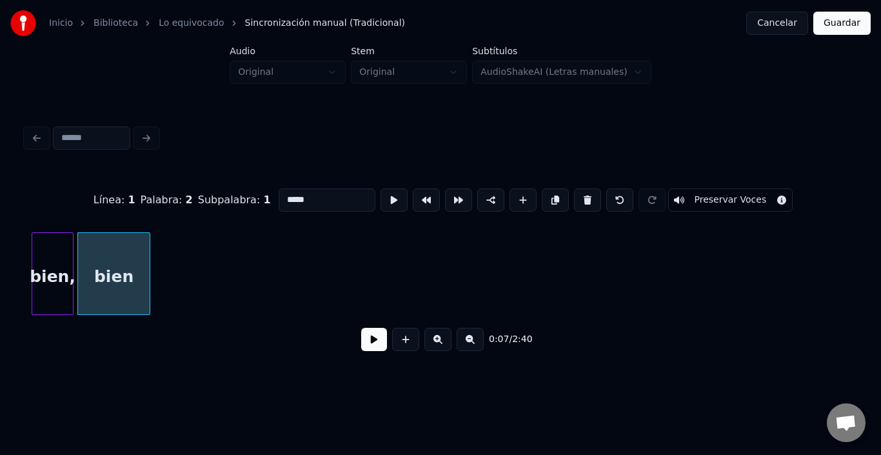
click at [149, 256] on div at bounding box center [148, 273] width 4 height 81
click at [381, 197] on button at bounding box center [394, 199] width 27 height 23
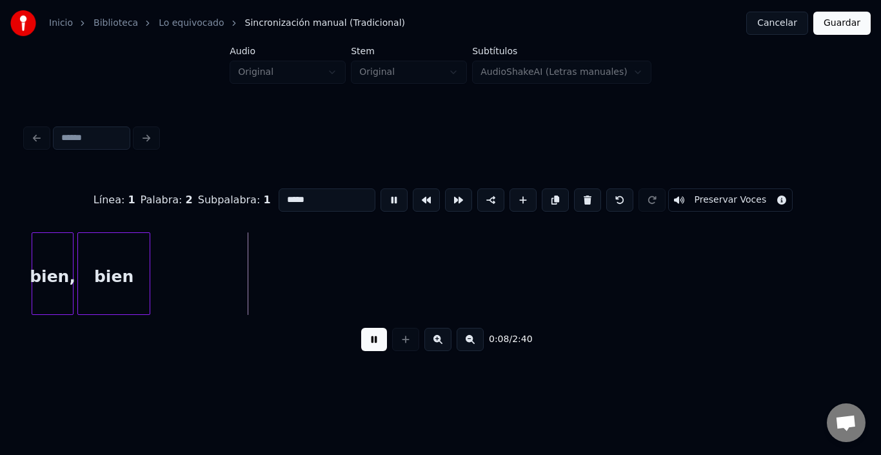
click at [381, 197] on button at bounding box center [394, 199] width 27 height 23
click at [183, 275] on div at bounding box center [183, 273] width 4 height 81
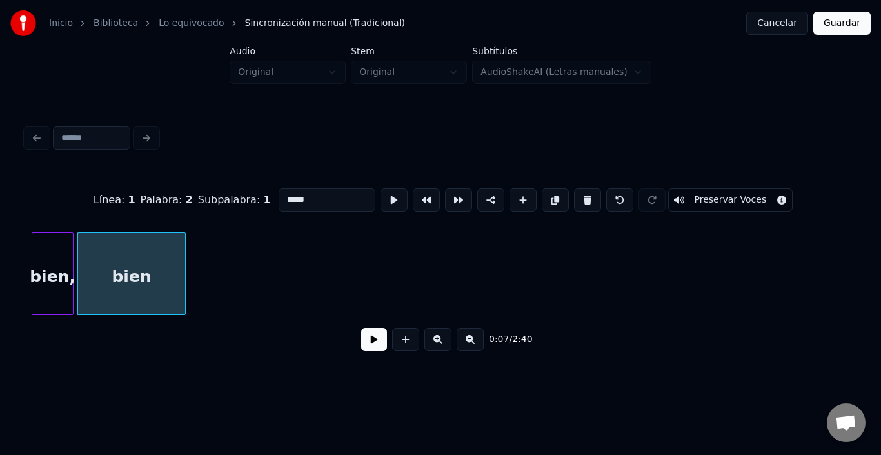
drag, startPoint x: 81, startPoint y: 321, endPoint x: 67, endPoint y: 319, distance: 13.6
click at [67, 319] on div "Línea : 1 Palabra : 2 Subpalabra : 1 ***** Preservar Voces 0:07 / 2:40" at bounding box center [441, 266] width 830 height 196
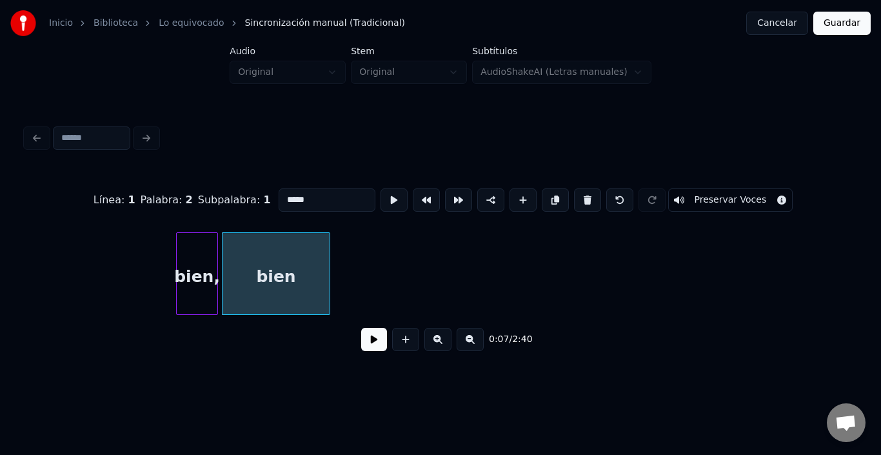
scroll to position [0, 888]
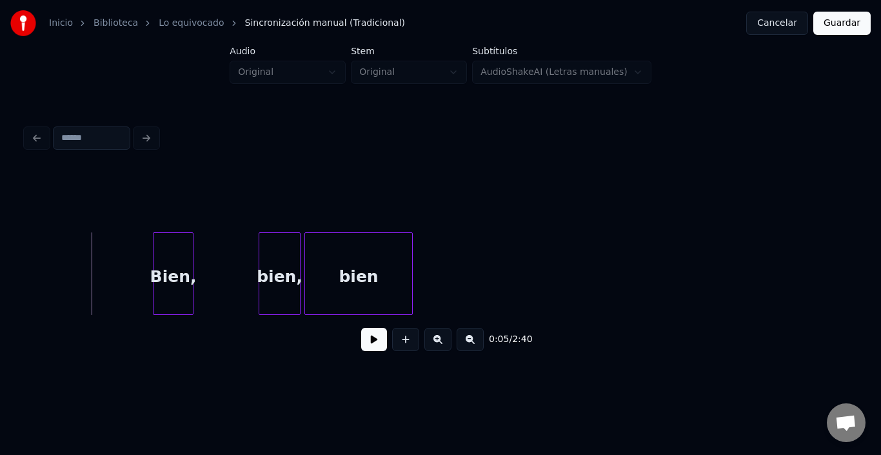
click at [361, 335] on button at bounding box center [374, 339] width 26 height 23
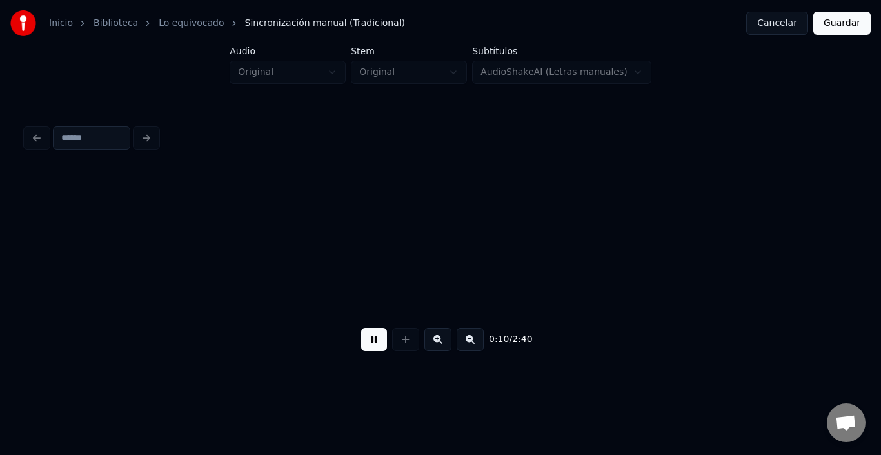
scroll to position [0, 1718]
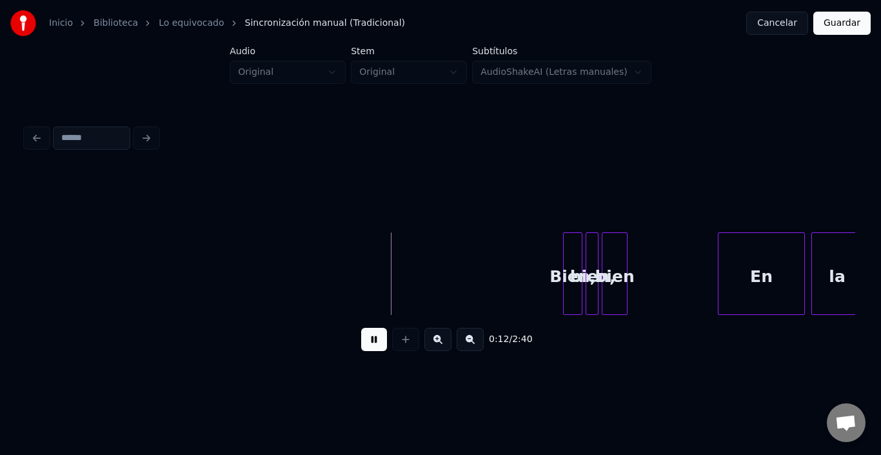
click at [361, 335] on button at bounding box center [374, 339] width 26 height 23
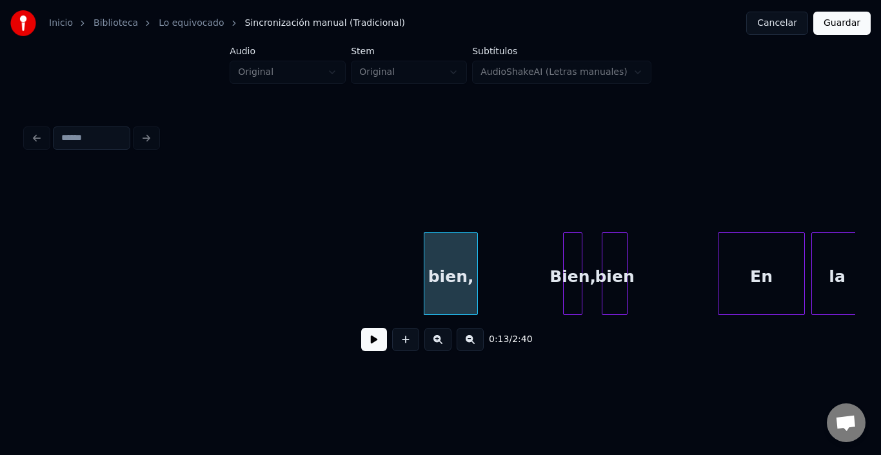
click at [476, 256] on div at bounding box center [476, 273] width 4 height 81
click at [454, 252] on div "bien," at bounding box center [451, 277] width 53 height 88
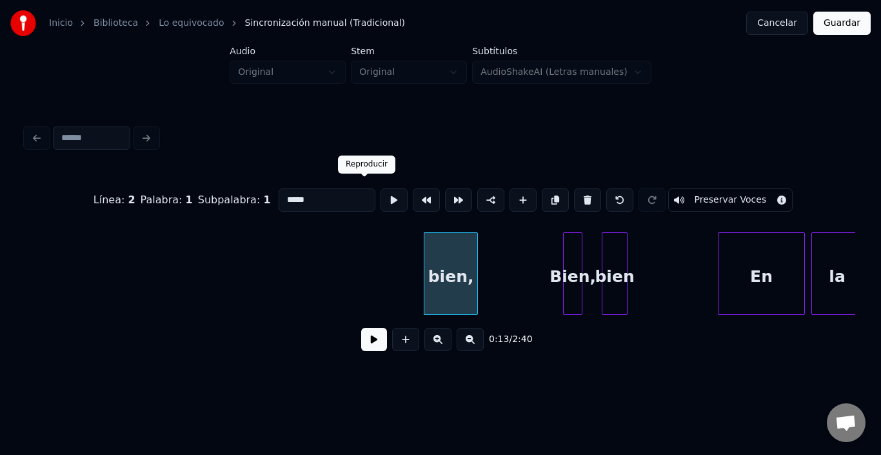
click at [381, 197] on button at bounding box center [394, 199] width 27 height 23
click at [439, 262] on div "bien," at bounding box center [442, 277] width 53 height 88
click at [381, 197] on button at bounding box center [394, 199] width 27 height 23
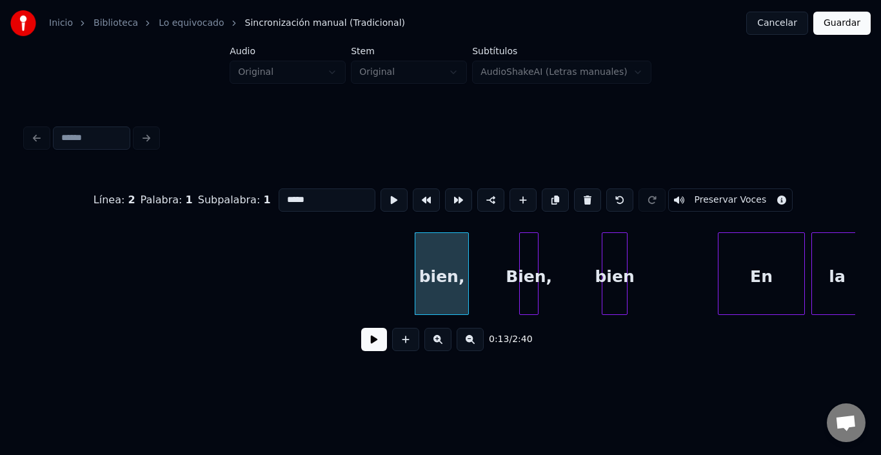
click at [527, 256] on div "Bien," at bounding box center [529, 277] width 18 height 88
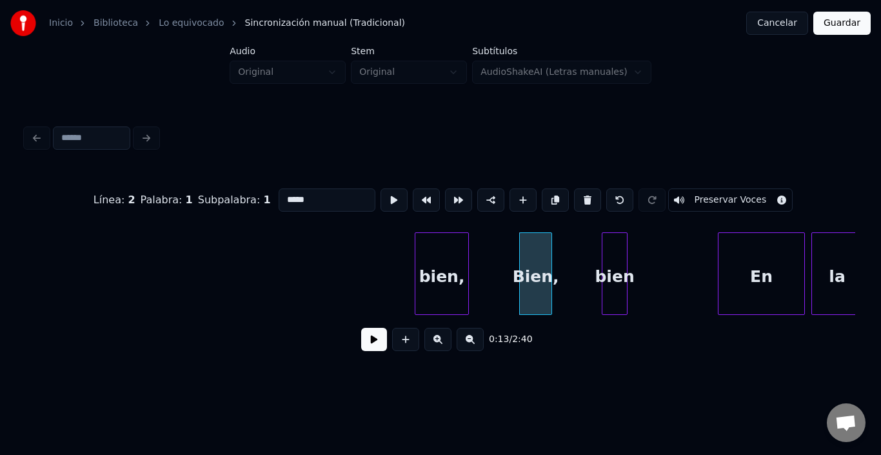
click at [551, 249] on div at bounding box center [550, 273] width 4 height 81
click at [381, 193] on button at bounding box center [394, 199] width 27 height 23
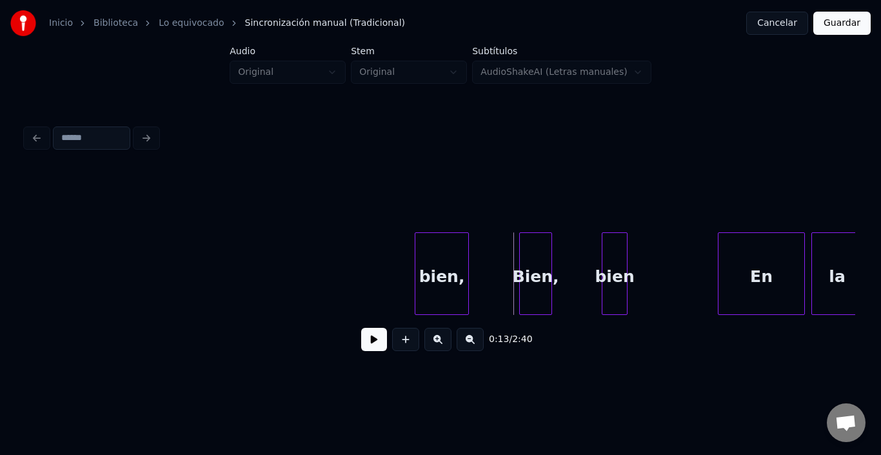
click at [361, 341] on button at bounding box center [374, 339] width 26 height 23
click at [568, 247] on div "bien" at bounding box center [570, 277] width 25 height 88
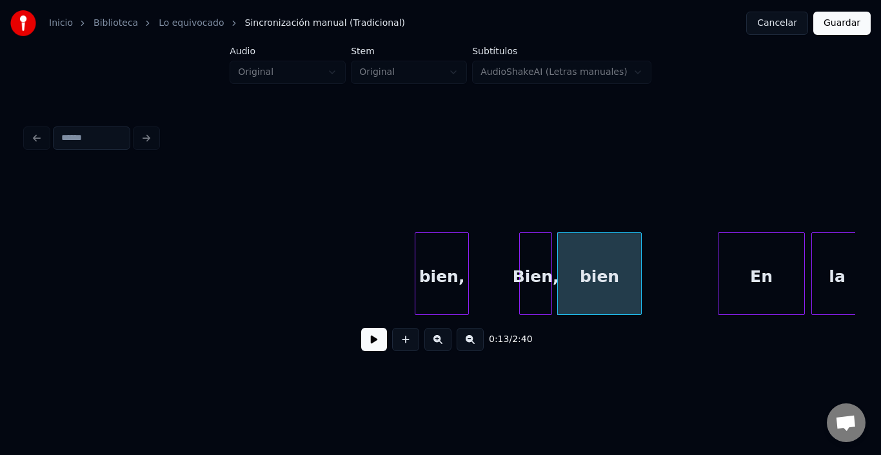
click at [638, 243] on div at bounding box center [640, 273] width 4 height 81
click at [604, 249] on div "bien" at bounding box center [599, 277] width 83 height 88
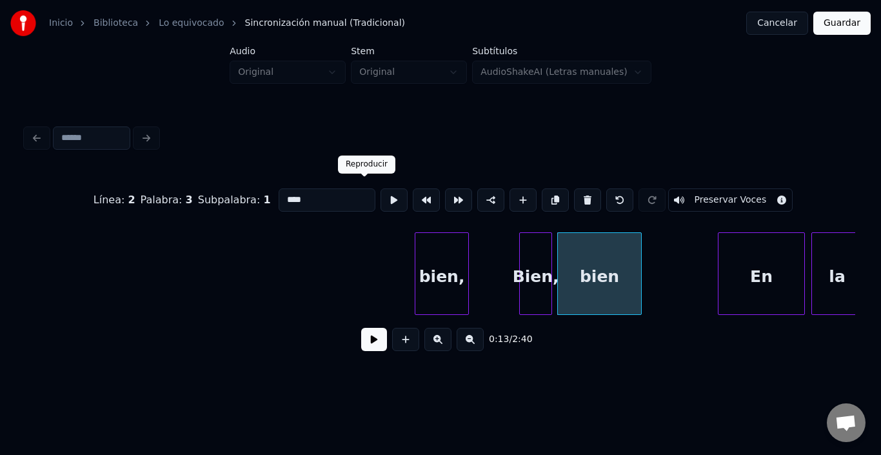
click at [381, 193] on button at bounding box center [394, 199] width 27 height 23
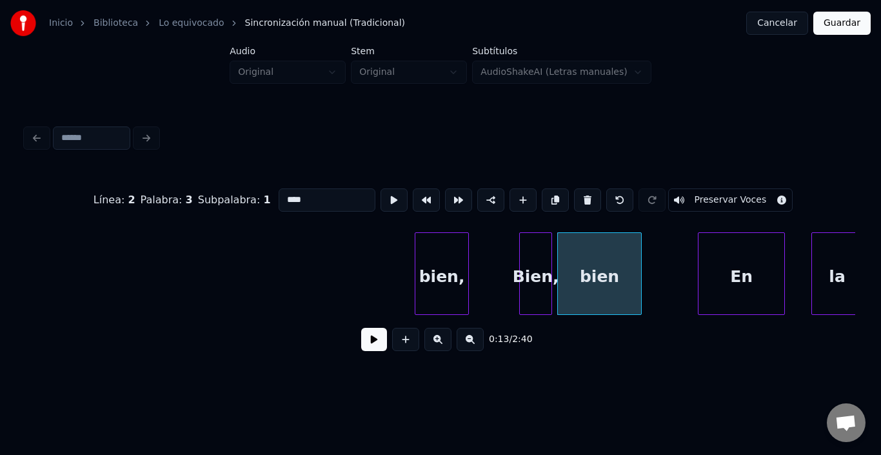
click at [738, 269] on div "En" at bounding box center [742, 277] width 86 height 88
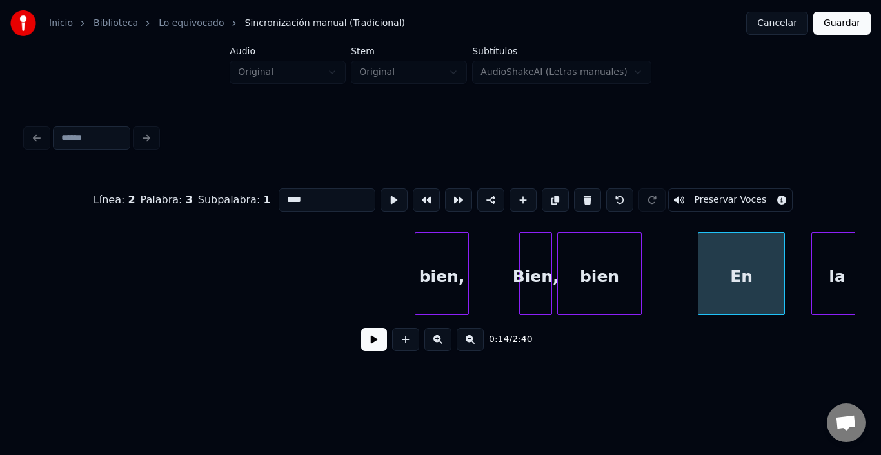
scroll to position [0, 1723]
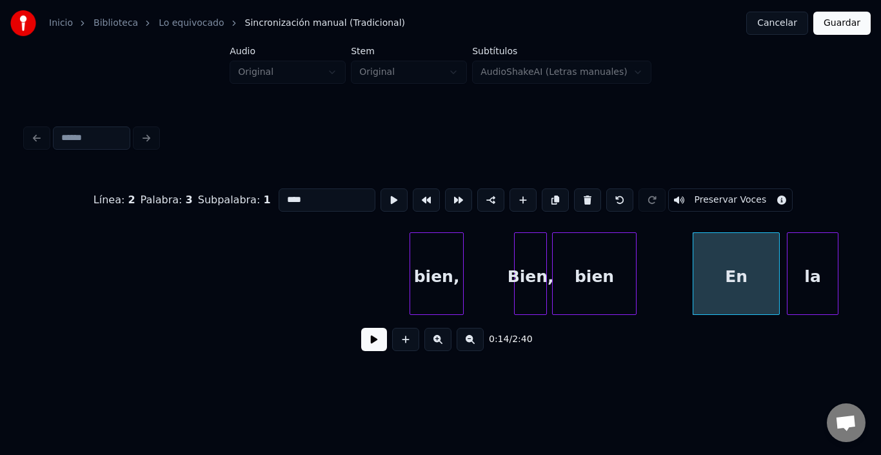
click at [815, 268] on div "la" at bounding box center [813, 277] width 50 height 88
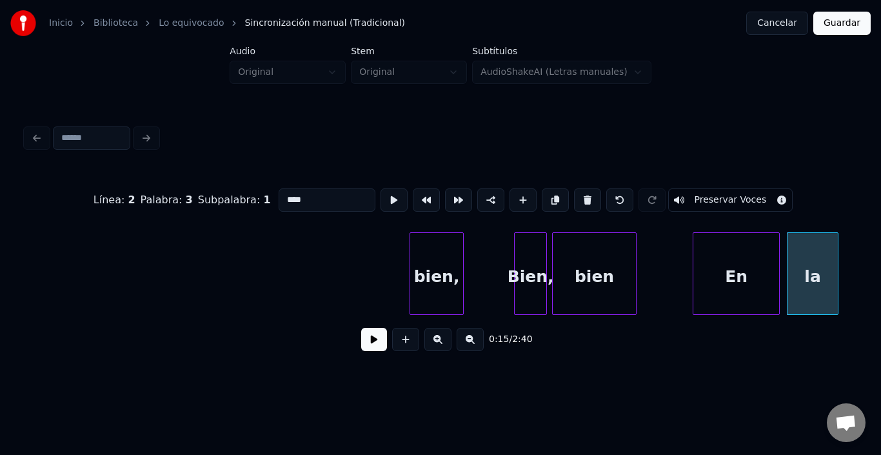
click at [811, 268] on div "la" at bounding box center [813, 277] width 50 height 88
click at [381, 201] on button at bounding box center [394, 199] width 27 height 23
click at [696, 268] on div at bounding box center [696, 273] width 4 height 81
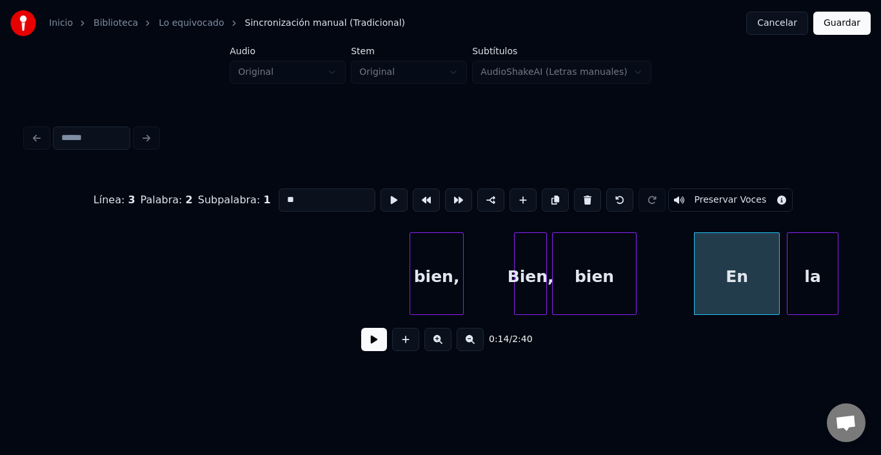
click at [707, 260] on div "En" at bounding box center [737, 277] width 85 height 88
click at [381, 193] on button at bounding box center [394, 199] width 27 height 23
click at [798, 276] on div "la" at bounding box center [809, 277] width 50 height 88
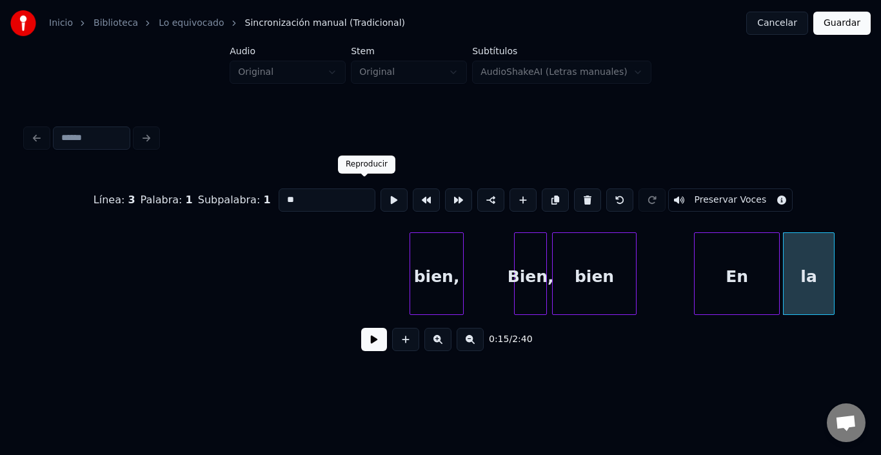
click at [381, 202] on button at bounding box center [394, 199] width 27 height 23
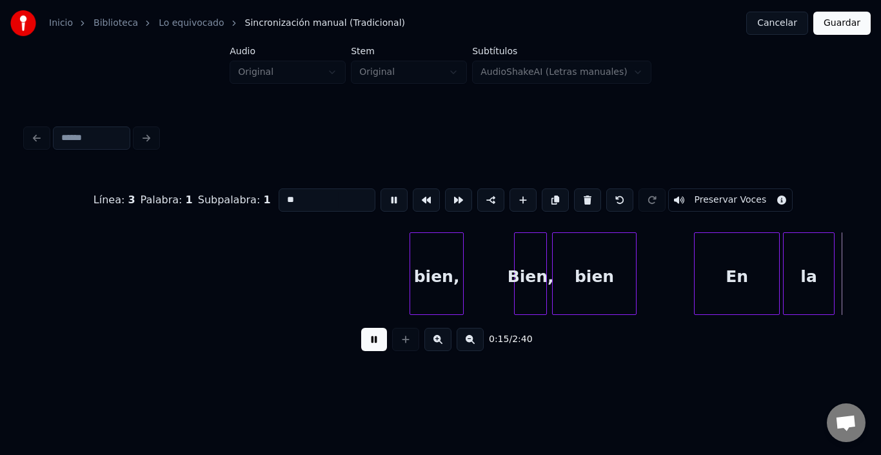
scroll to position [0, 2556]
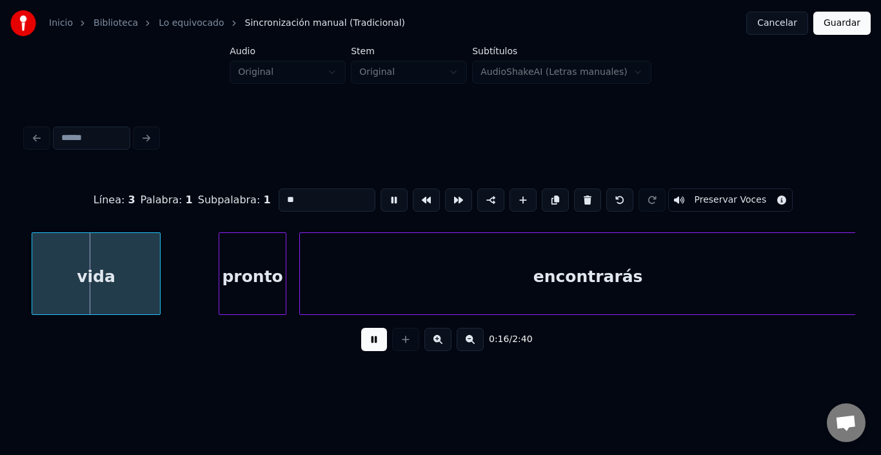
click at [381, 202] on button at bounding box center [394, 199] width 27 height 23
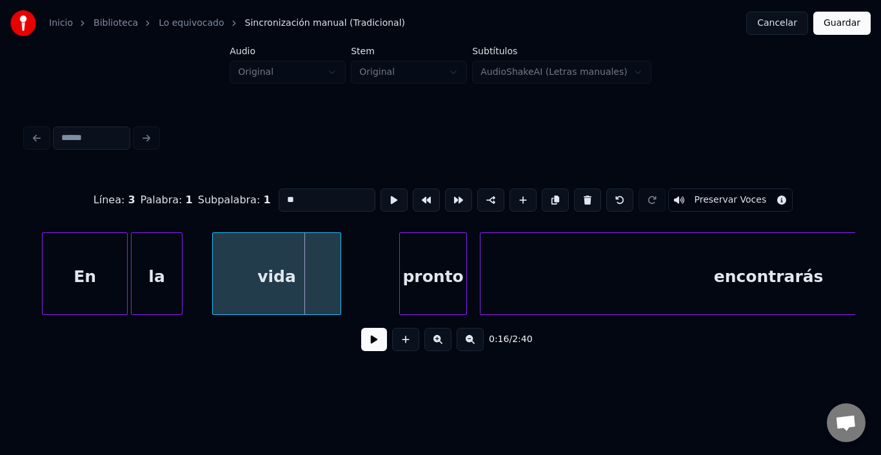
scroll to position [0, 2437]
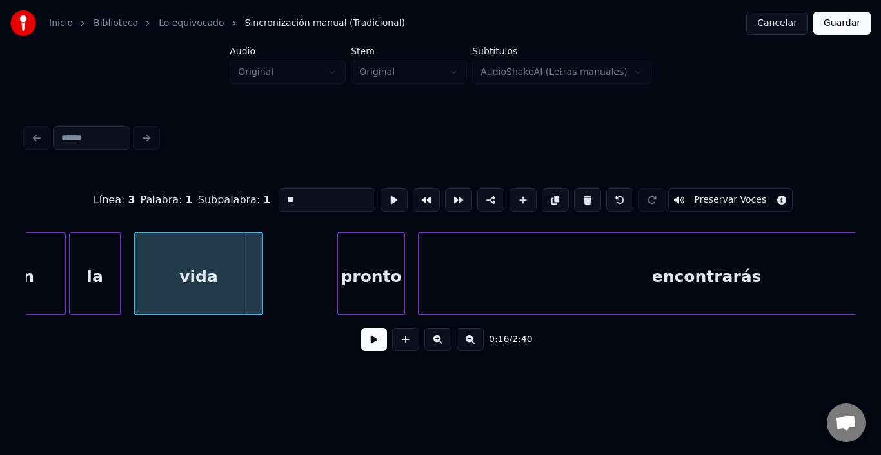
click at [189, 292] on div "vida" at bounding box center [199, 277] width 128 height 88
click at [366, 268] on div "pronto" at bounding box center [355, 277] width 66 height 88
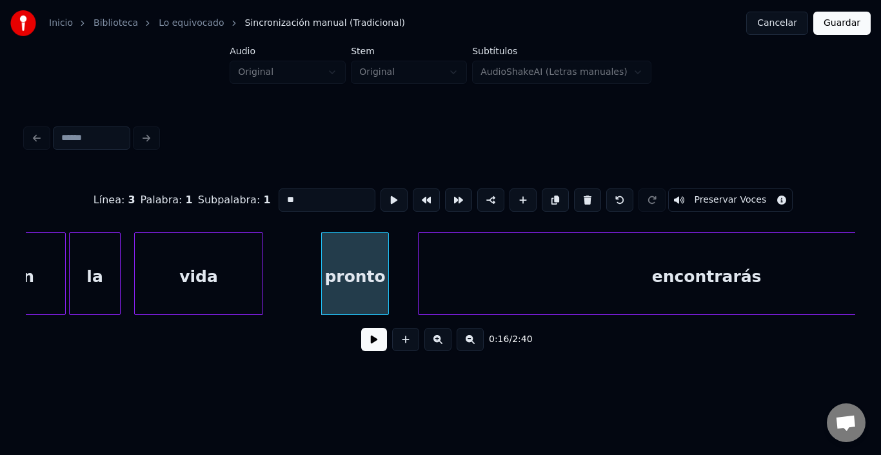
scroll to position [0, 2575]
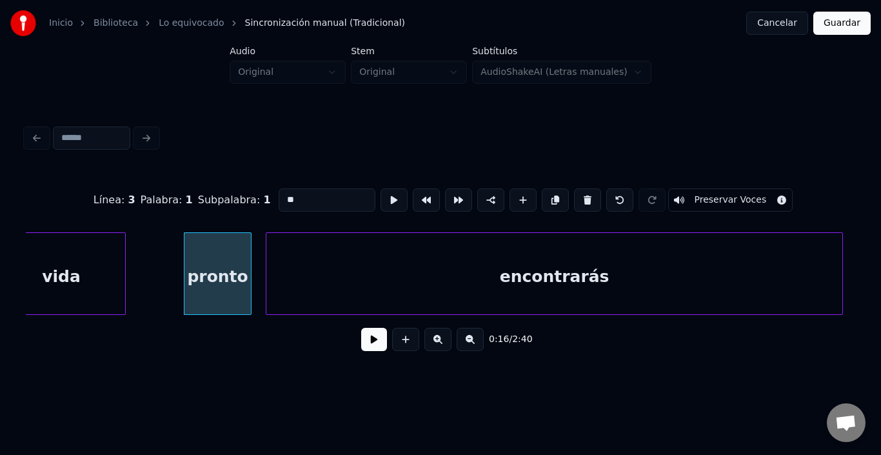
click at [447, 272] on div "encontrarás" at bounding box center [555, 277] width 576 height 88
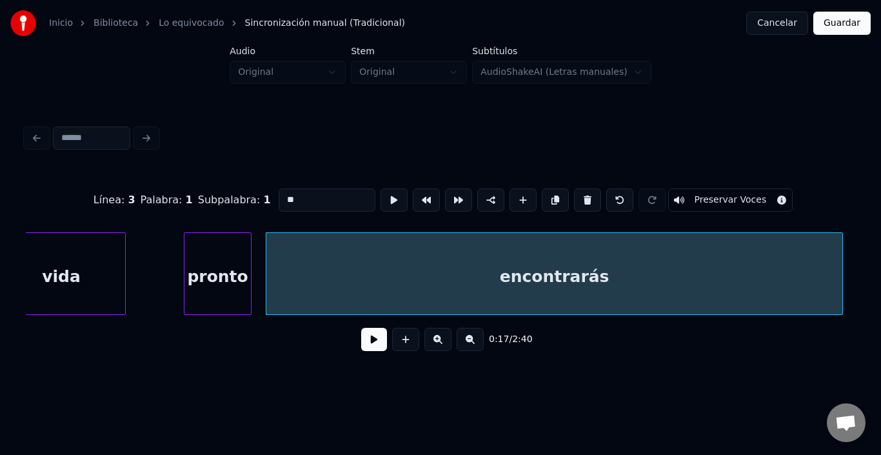
click at [447, 272] on div "encontrarás" at bounding box center [555, 277] width 576 height 88
click at [381, 193] on button at bounding box center [394, 199] width 27 height 23
click at [243, 277] on div at bounding box center [242, 273] width 4 height 81
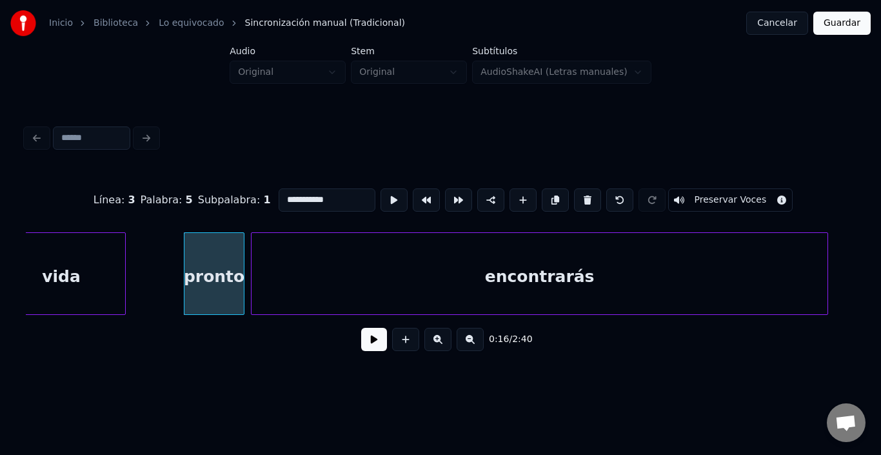
click at [283, 272] on div "encontrarás" at bounding box center [540, 277] width 576 height 88
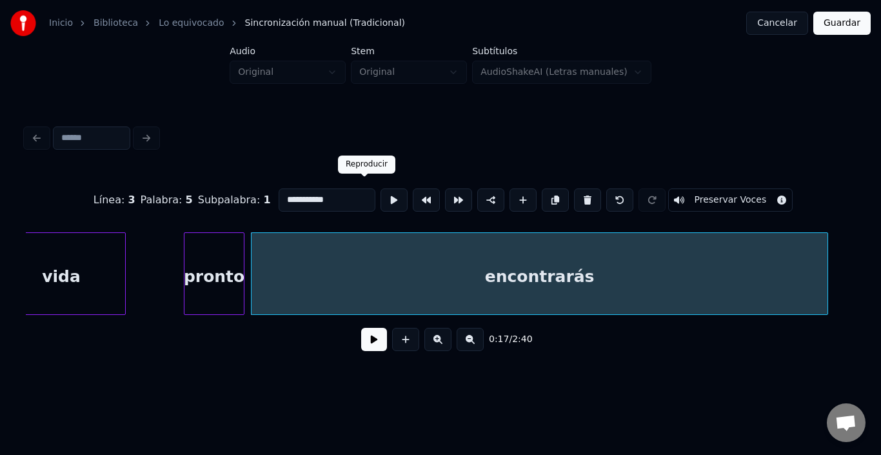
click at [381, 195] on button at bounding box center [394, 199] width 27 height 23
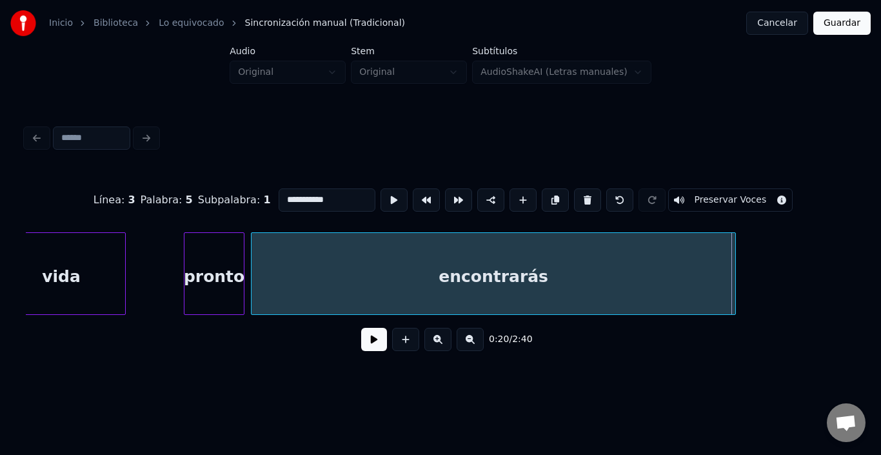
click at [734, 277] on div at bounding box center [734, 273] width 4 height 81
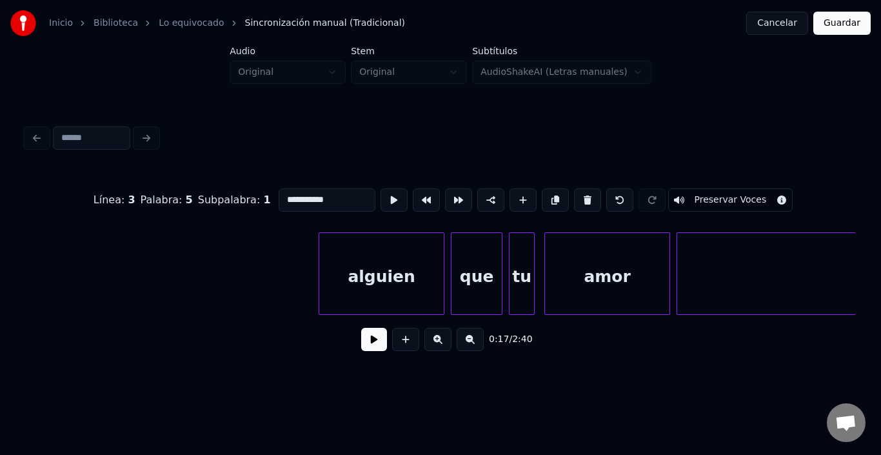
scroll to position [0, 3375]
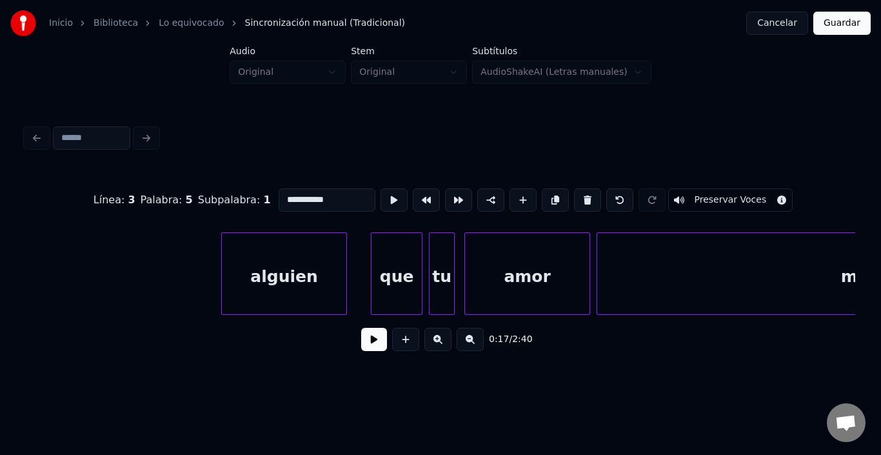
click at [263, 288] on div "alguien" at bounding box center [284, 277] width 125 height 88
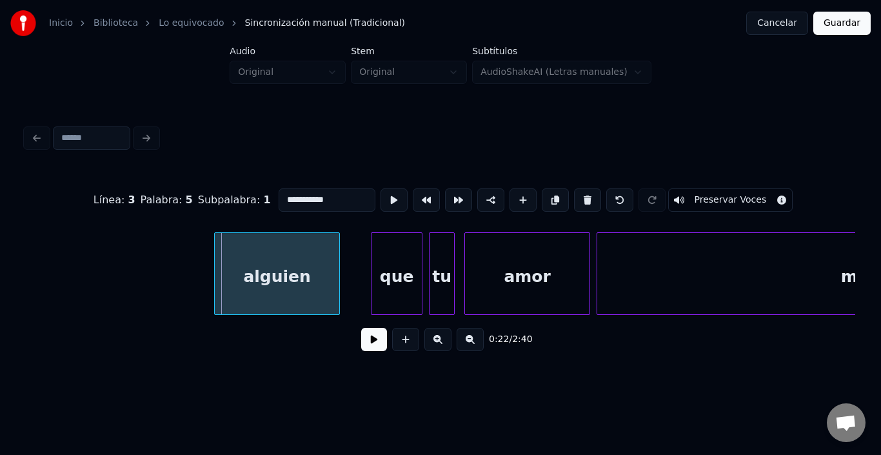
click at [277, 277] on div "alguien" at bounding box center [277, 277] width 125 height 88
click at [363, 267] on div "que" at bounding box center [379, 277] width 50 height 88
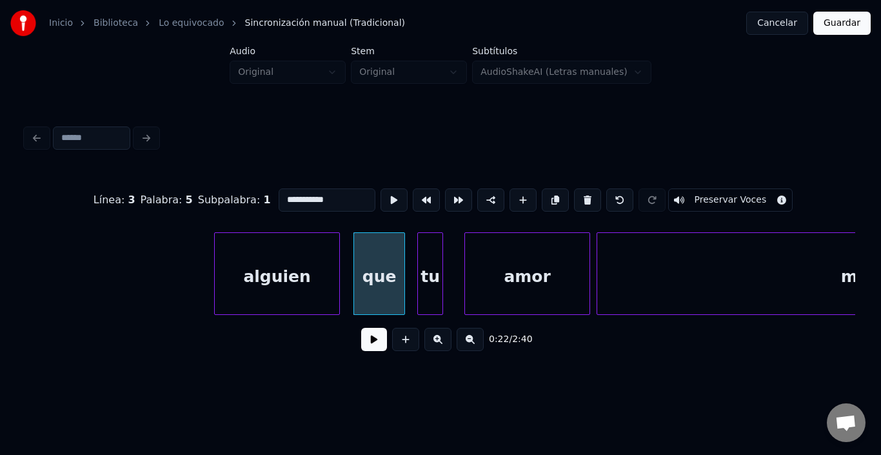
click at [432, 256] on div "tu" at bounding box center [430, 277] width 25 height 88
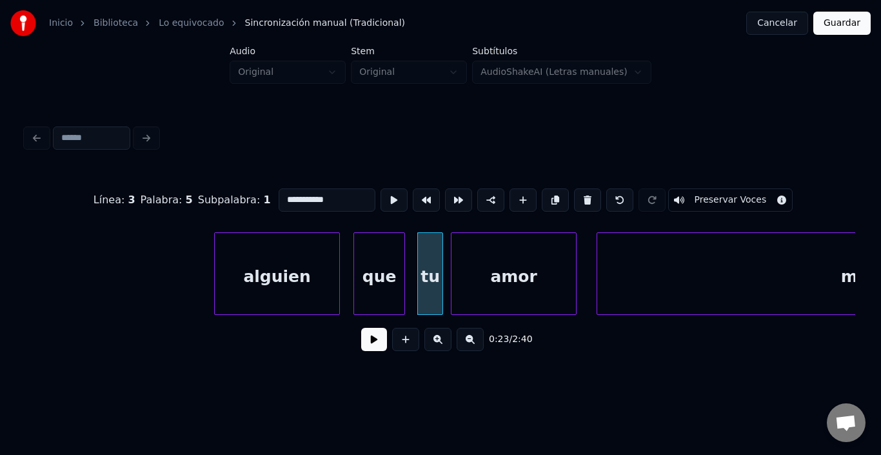
click at [498, 265] on div "amor" at bounding box center [514, 277] width 125 height 88
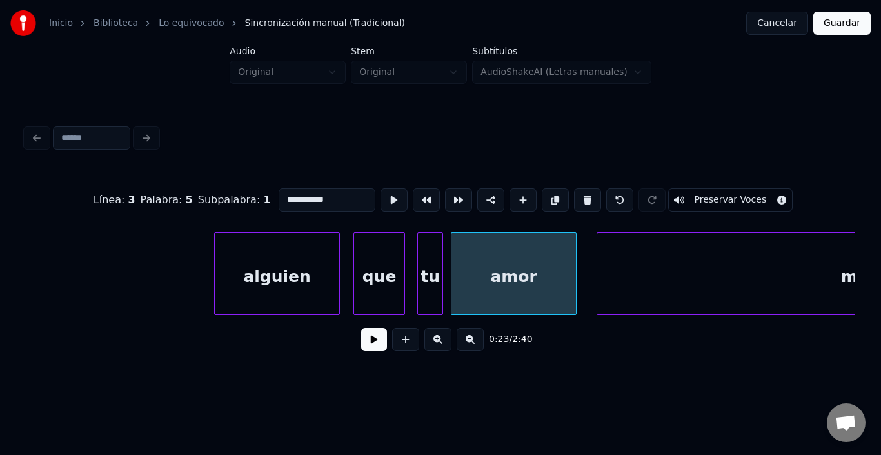
click at [554, 281] on div "amor" at bounding box center [514, 277] width 125 height 88
type input "****"
click at [381, 188] on button at bounding box center [394, 199] width 27 height 23
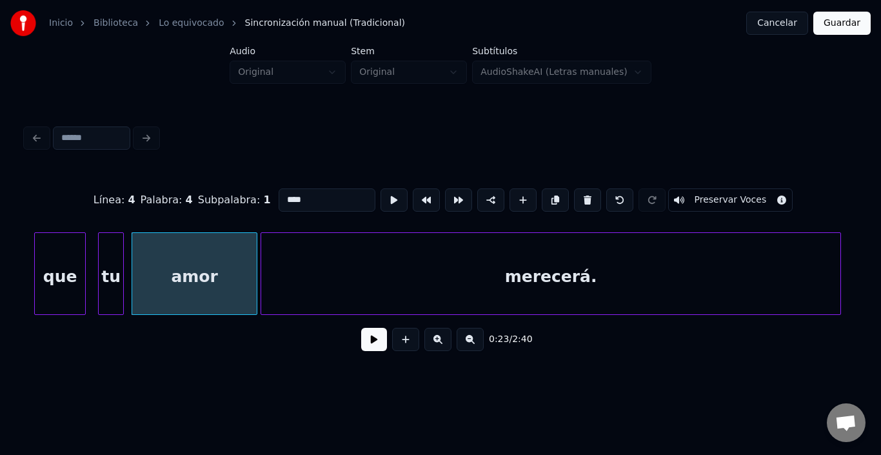
click at [627, 277] on div "merecerá." at bounding box center [550, 277] width 579 height 88
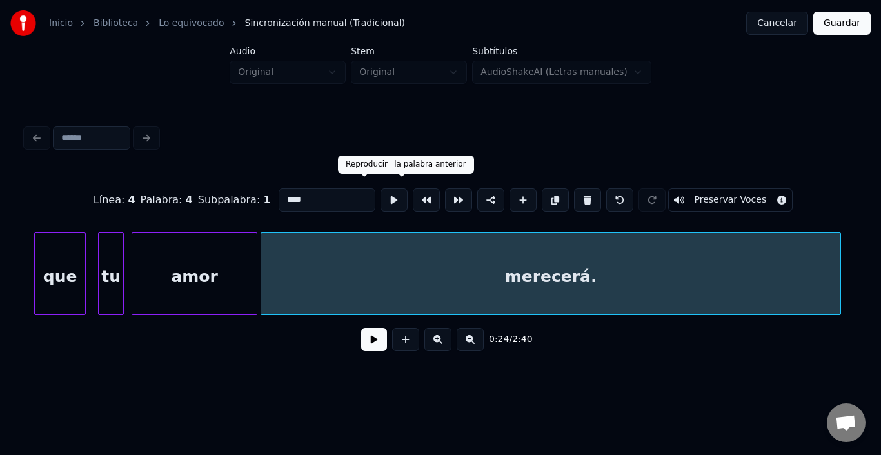
click at [381, 192] on button at bounding box center [394, 199] width 27 height 23
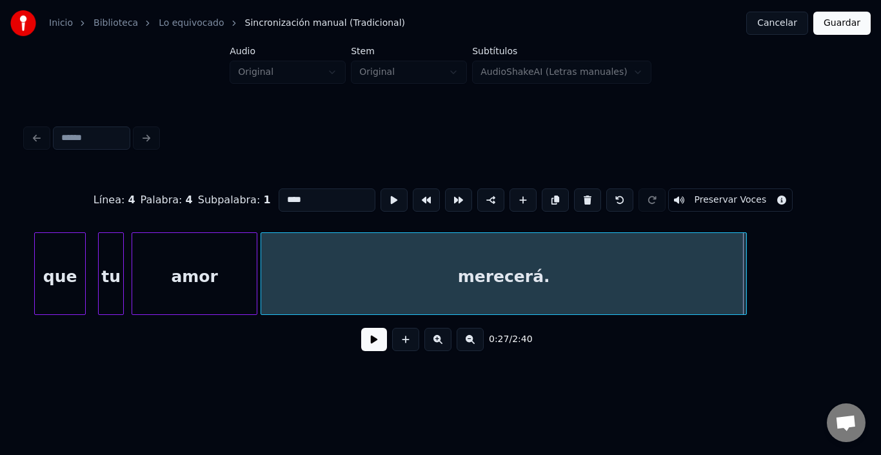
click at [747, 268] on div at bounding box center [745, 273] width 4 height 81
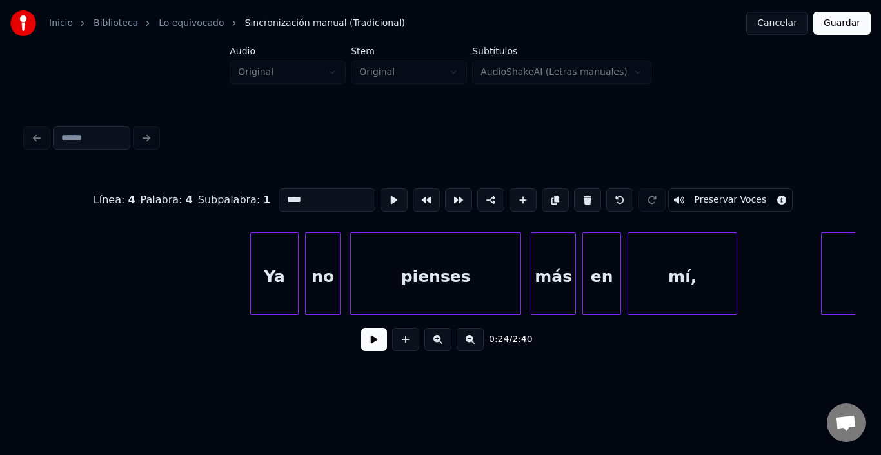
scroll to position [0, 4495]
click at [244, 285] on div "Ya" at bounding box center [245, 277] width 47 height 88
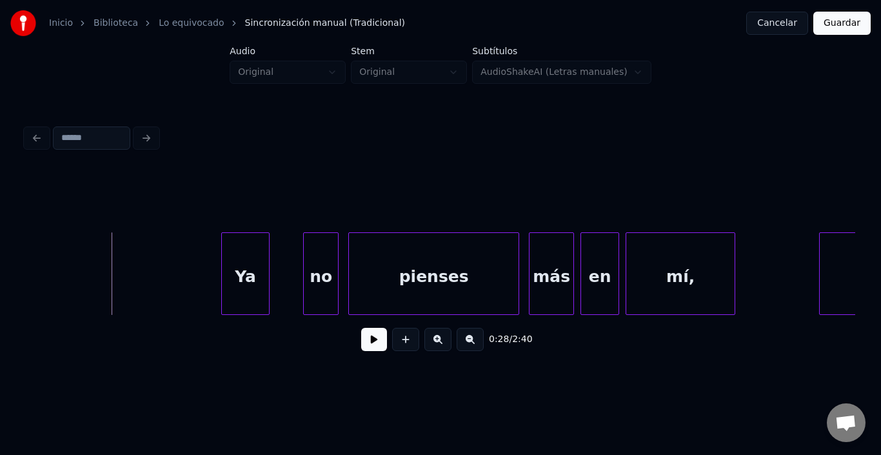
click at [361, 346] on button at bounding box center [374, 339] width 26 height 23
click at [290, 279] on div "no" at bounding box center [300, 277] width 34 height 88
click at [364, 338] on button at bounding box center [374, 339] width 26 height 23
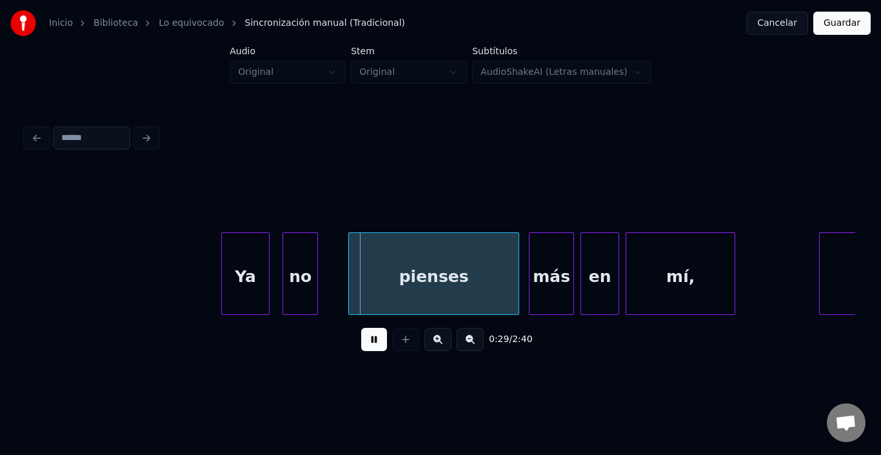
click at [364, 338] on button at bounding box center [374, 339] width 26 height 23
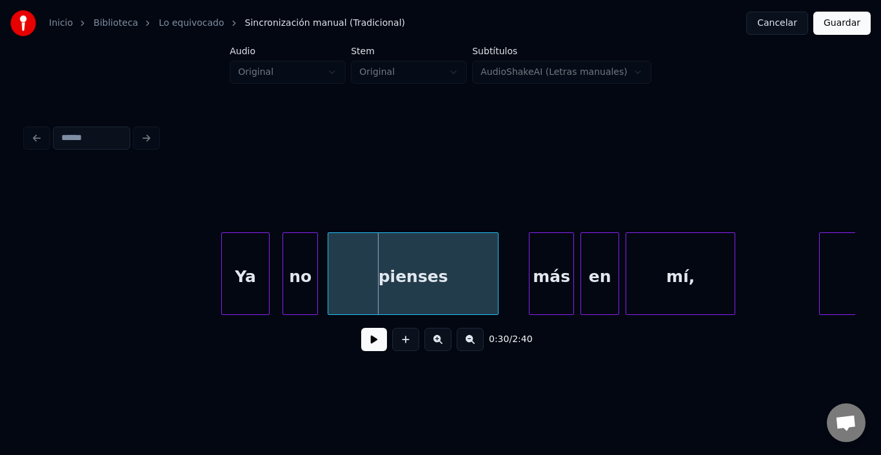
click at [368, 277] on div "pienses" at bounding box center [413, 277] width 170 height 88
click at [372, 345] on button at bounding box center [374, 339] width 26 height 23
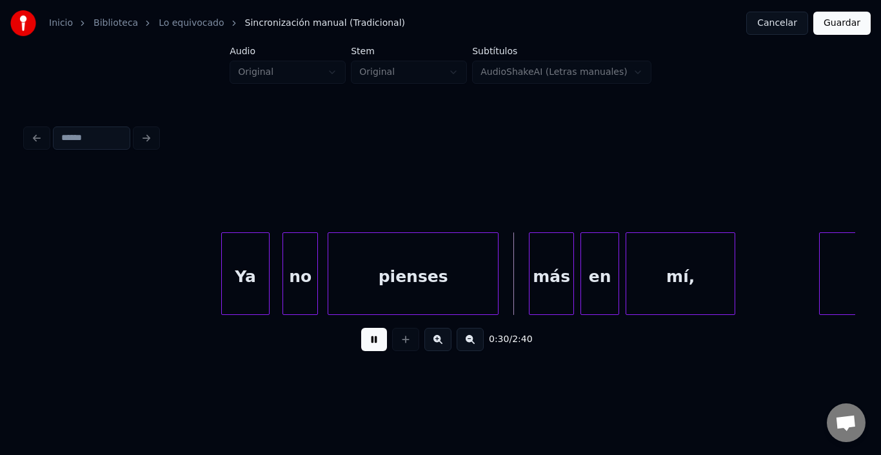
click at [372, 345] on button at bounding box center [374, 339] width 26 height 23
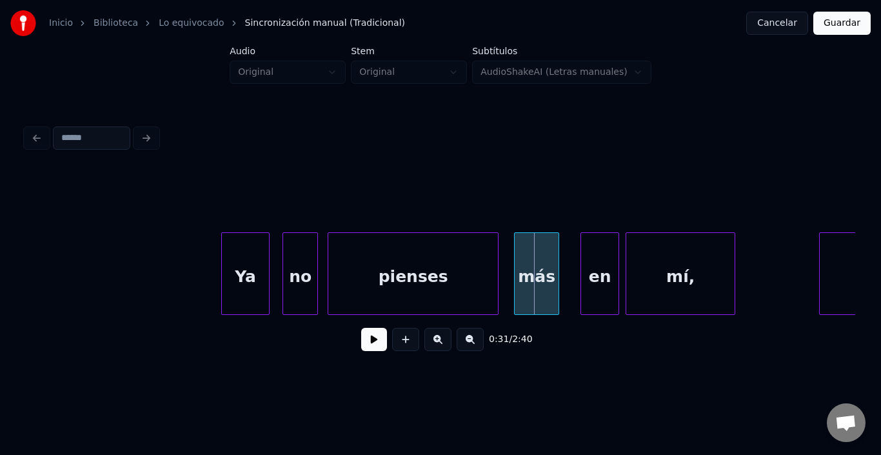
click at [540, 283] on div "más" at bounding box center [537, 277] width 44 height 88
click at [595, 278] on div "en" at bounding box center [587, 277] width 37 height 88
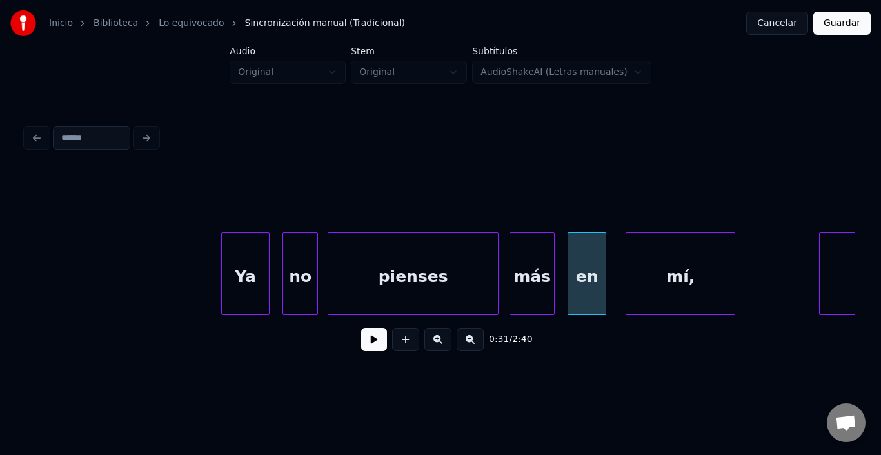
click at [535, 287] on div "más" at bounding box center [532, 277] width 44 height 88
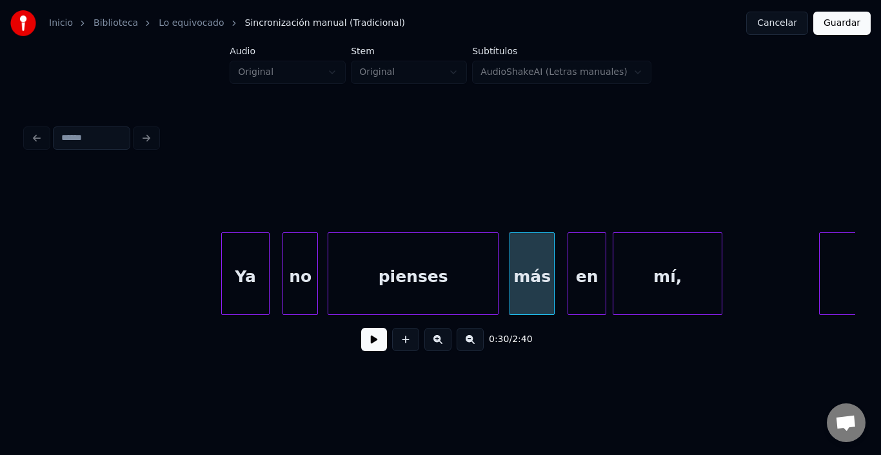
click at [649, 283] on div "mí," at bounding box center [668, 277] width 108 height 88
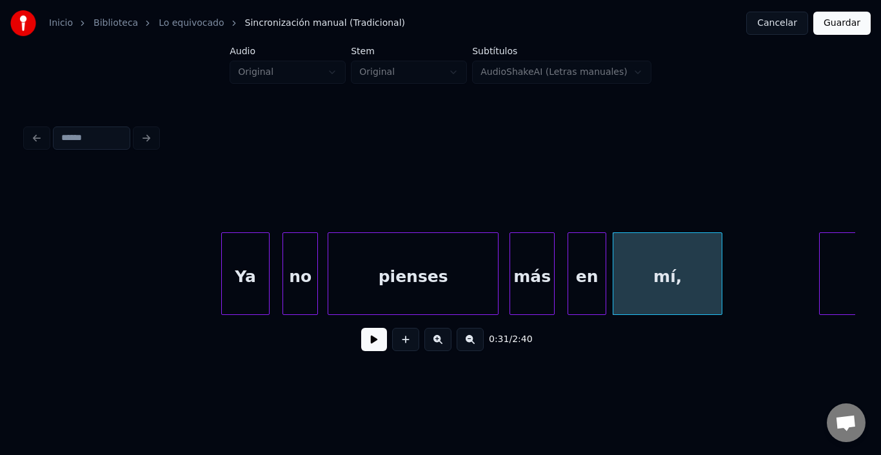
click at [361, 350] on button at bounding box center [374, 339] width 26 height 23
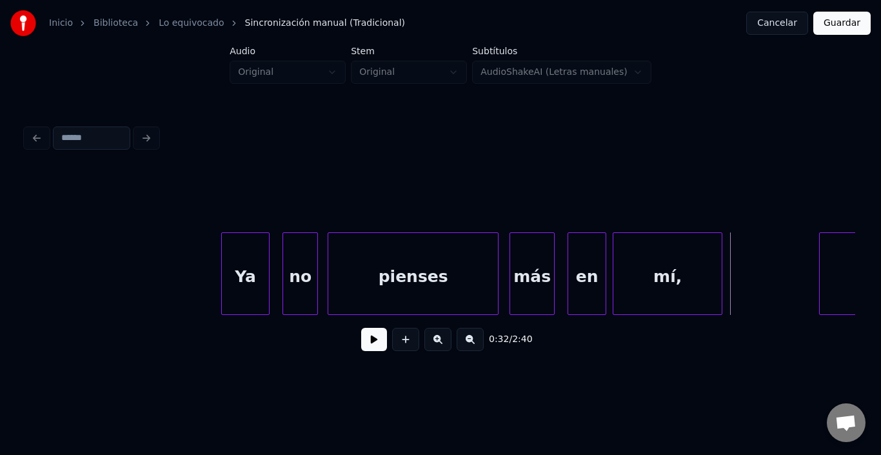
click at [441, 281] on div "pienses" at bounding box center [413, 277] width 170 height 88
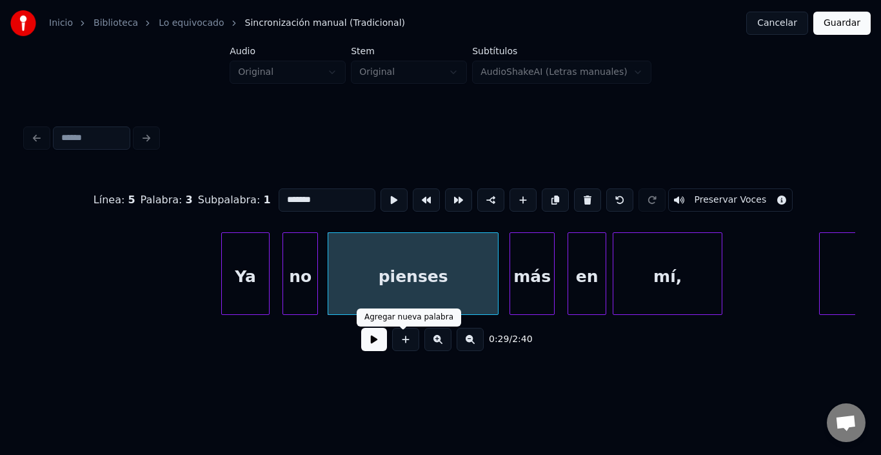
click at [377, 345] on button at bounding box center [374, 339] width 26 height 23
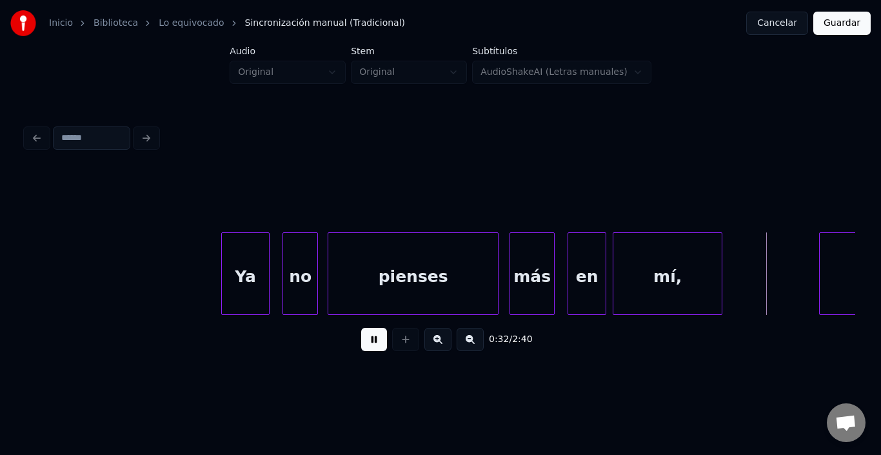
click at [377, 345] on button at bounding box center [374, 339] width 26 height 23
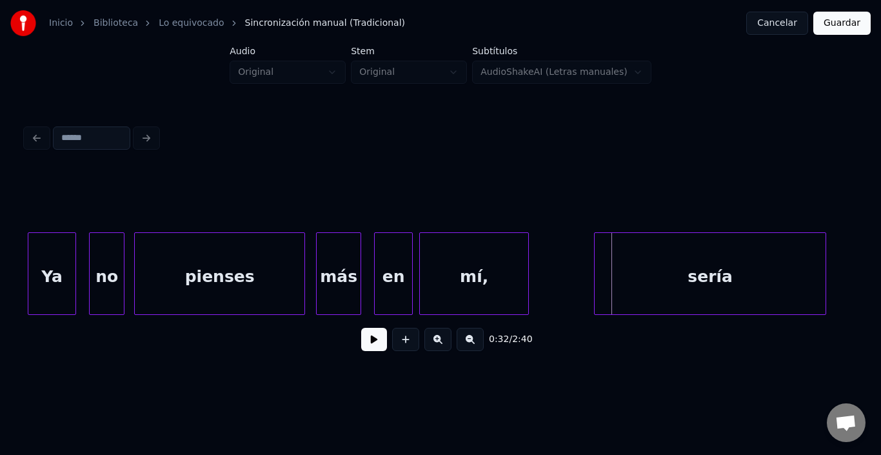
click at [809, 270] on div "sería" at bounding box center [710, 277] width 231 height 88
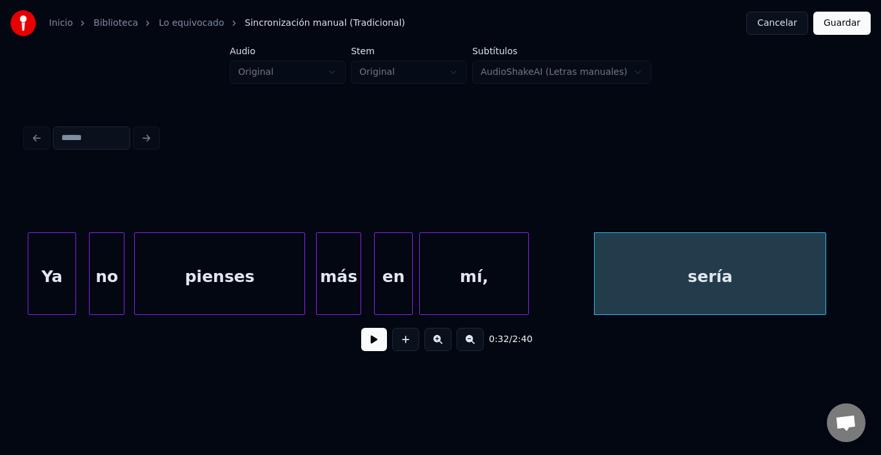
click at [370, 347] on button at bounding box center [374, 339] width 26 height 23
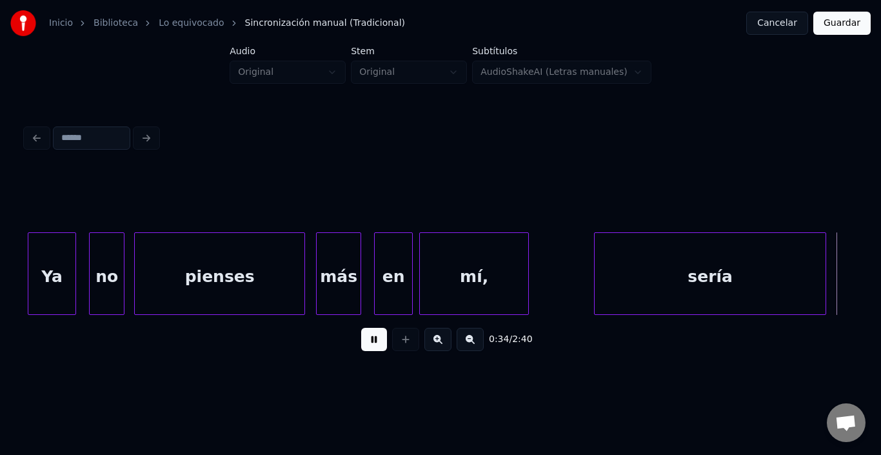
scroll to position [0, 5519]
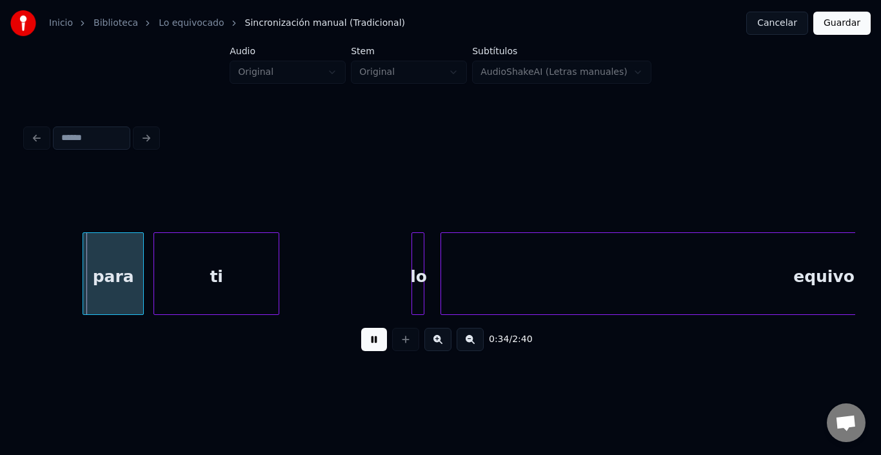
click at [370, 347] on button at bounding box center [374, 339] width 26 height 23
click at [81, 261] on div "para" at bounding box center [96, 277] width 60 height 88
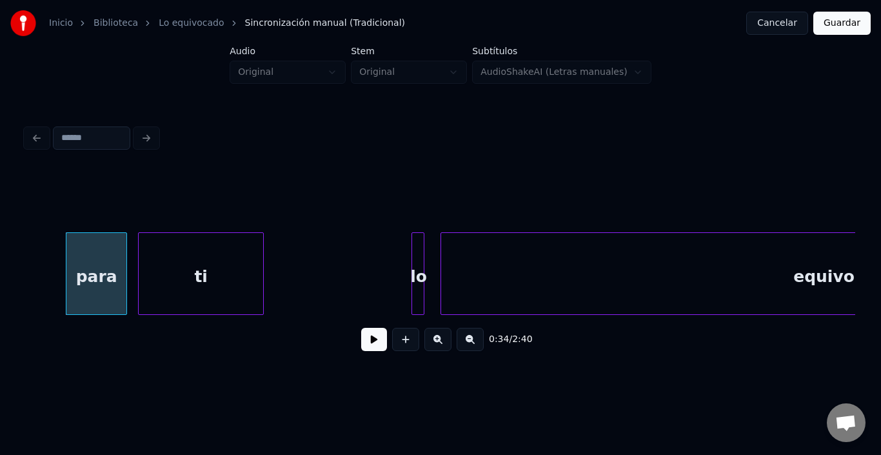
click at [171, 265] on div "ti" at bounding box center [201, 277] width 125 height 88
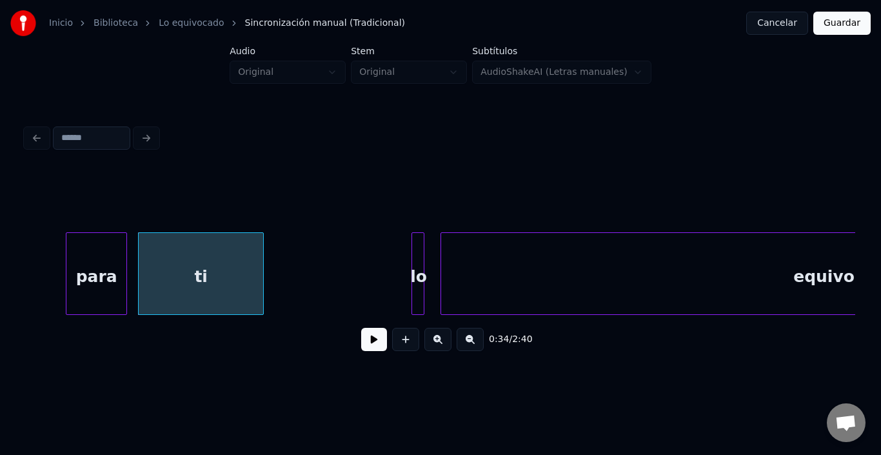
click at [361, 336] on button at bounding box center [374, 339] width 26 height 23
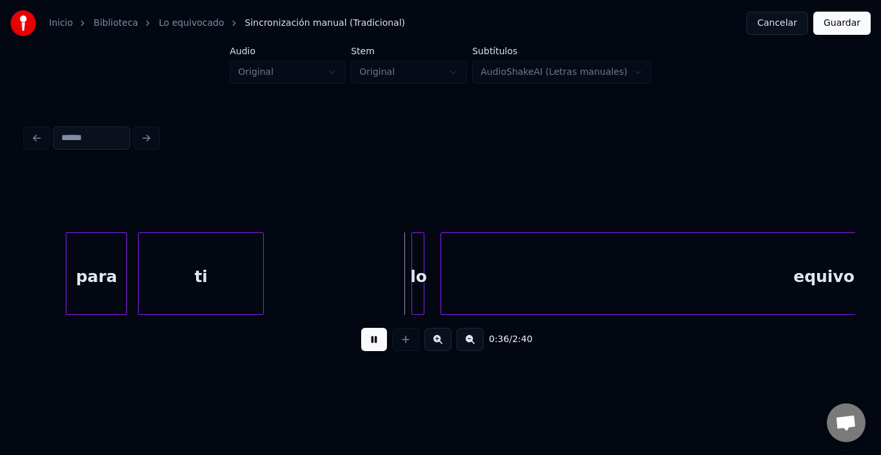
click at [361, 336] on button at bounding box center [374, 339] width 26 height 23
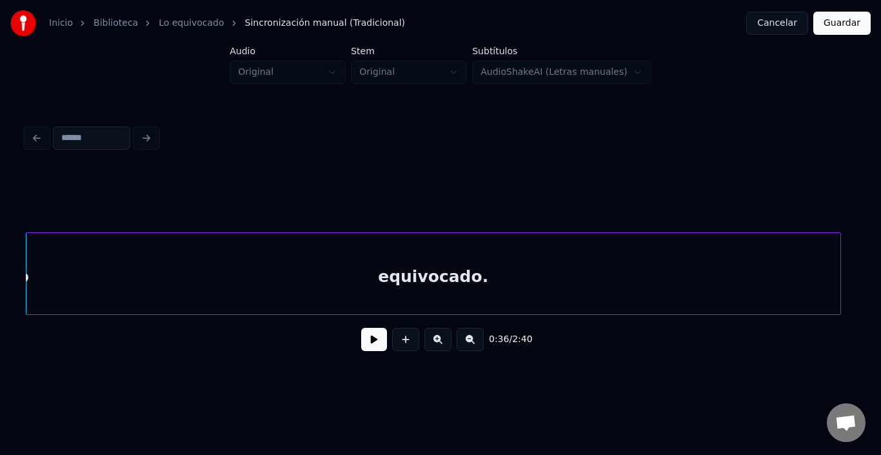
scroll to position [0, 5916]
click at [450, 266] on div "equivocado." at bounding box center [434, 277] width 815 height 88
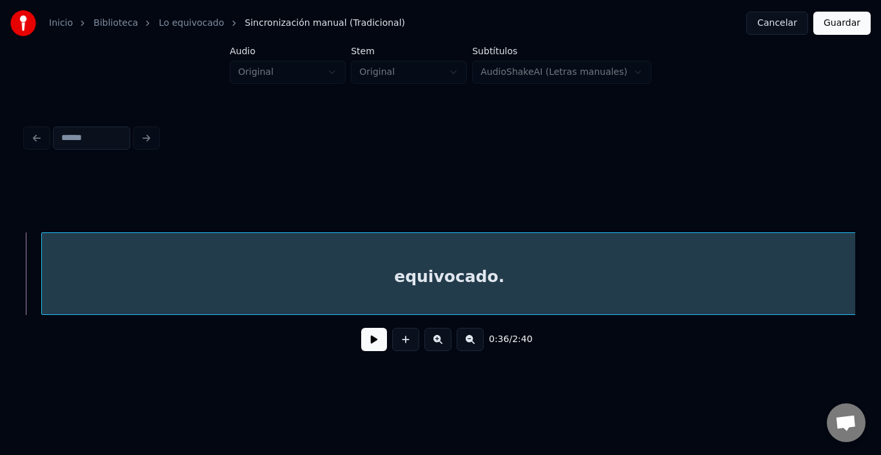
scroll to position [0, 5920]
click at [151, 274] on div "equivocado." at bounding box center [440, 277] width 815 height 88
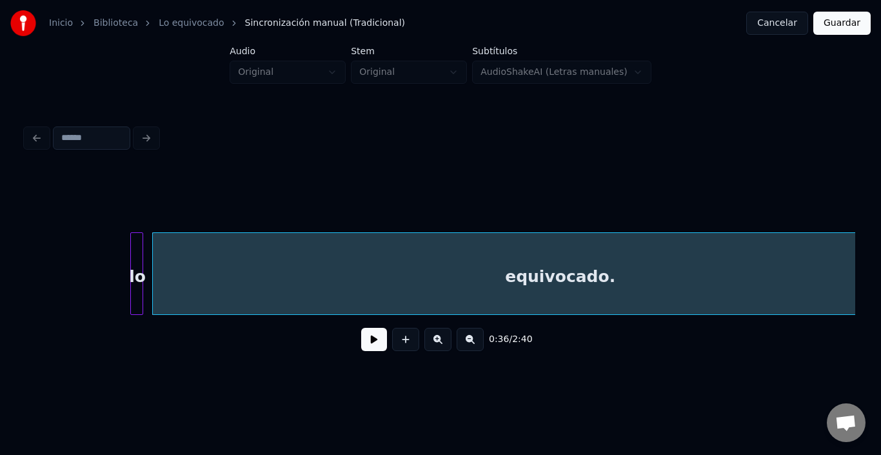
scroll to position [0, 5765]
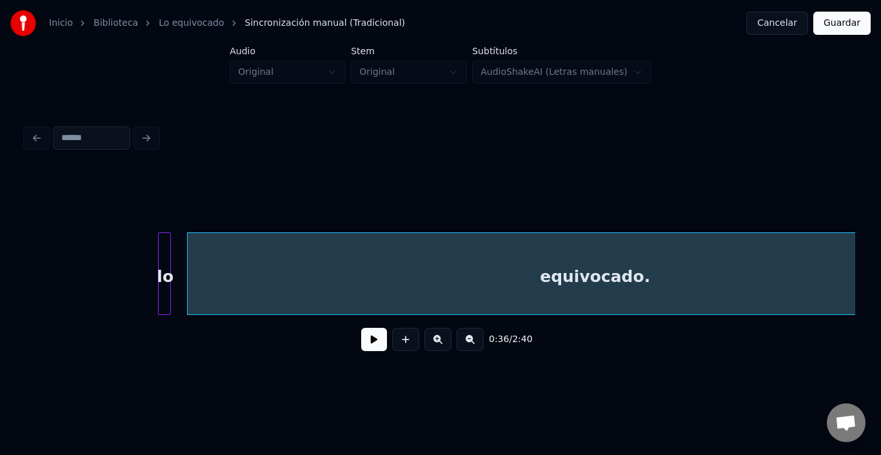
click at [165, 259] on div "lo" at bounding box center [165, 277] width 13 height 88
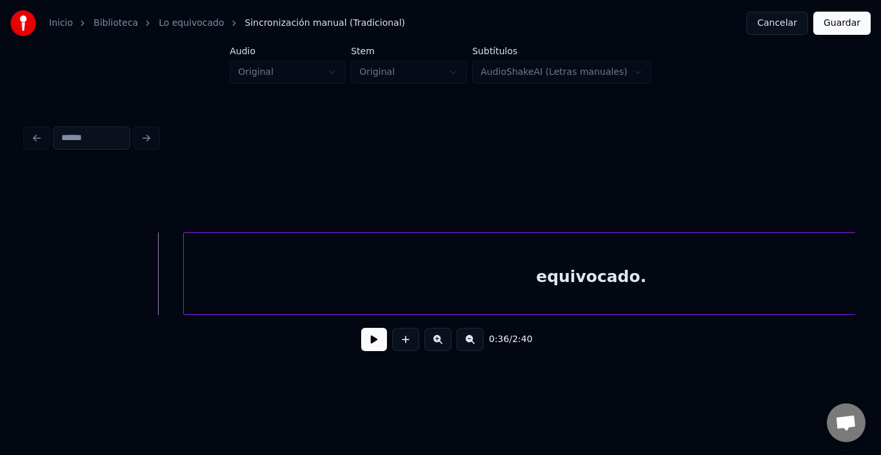
scroll to position [0, 5910]
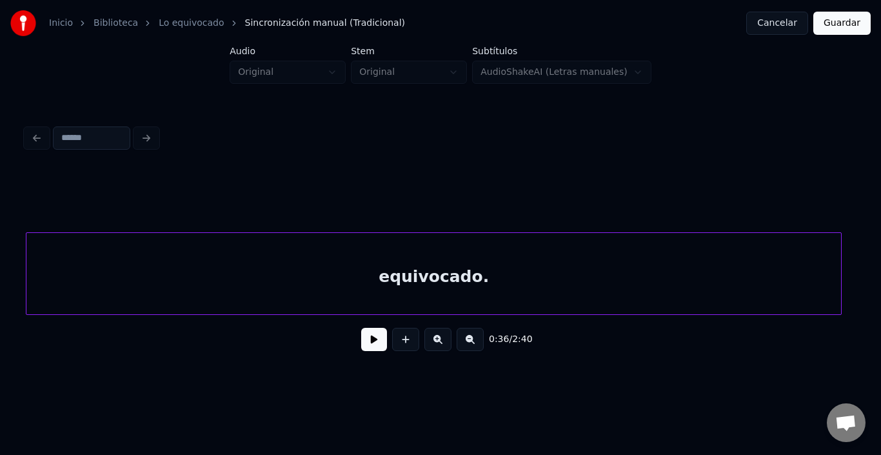
click at [220, 270] on div "equivocado." at bounding box center [433, 277] width 815 height 88
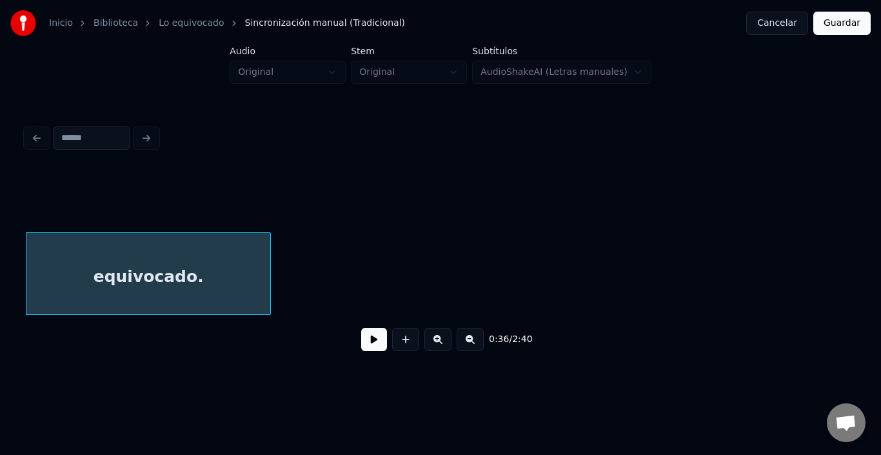
click at [268, 310] on div "equivocado." at bounding box center [441, 273] width 830 height 83
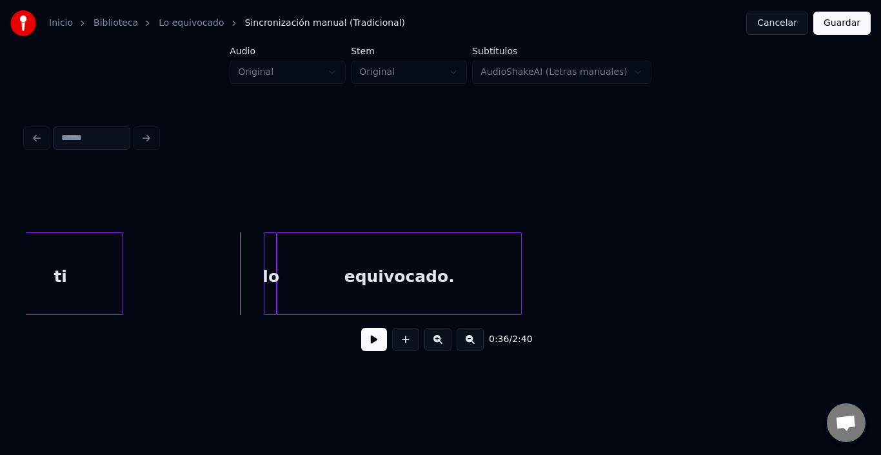
click at [361, 347] on button at bounding box center [374, 339] width 26 height 23
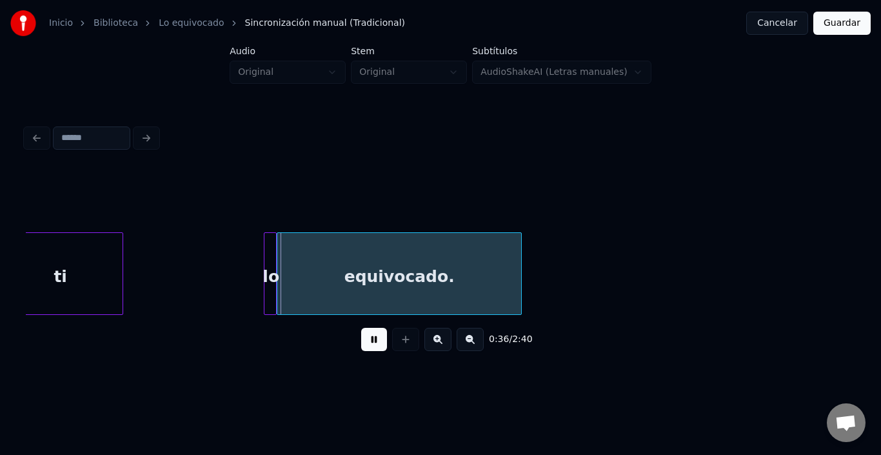
click at [361, 347] on button at bounding box center [374, 339] width 26 height 23
click at [338, 279] on div "equivocado." at bounding box center [402, 277] width 244 height 88
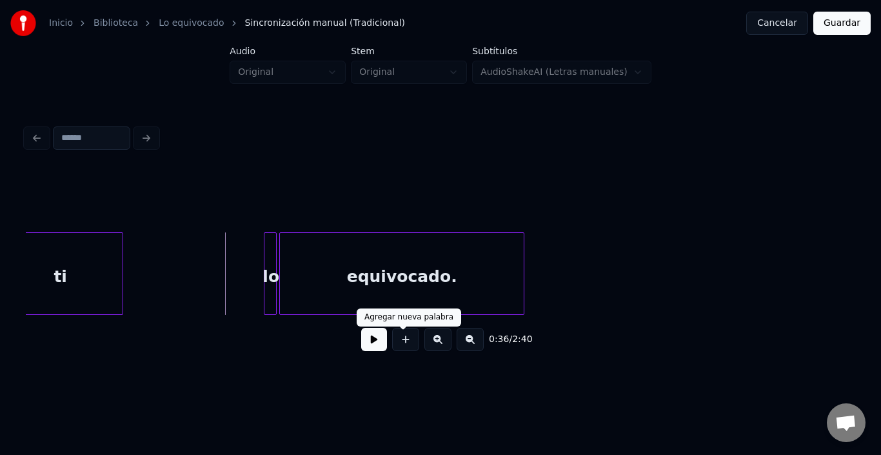
click at [368, 343] on button at bounding box center [374, 339] width 26 height 23
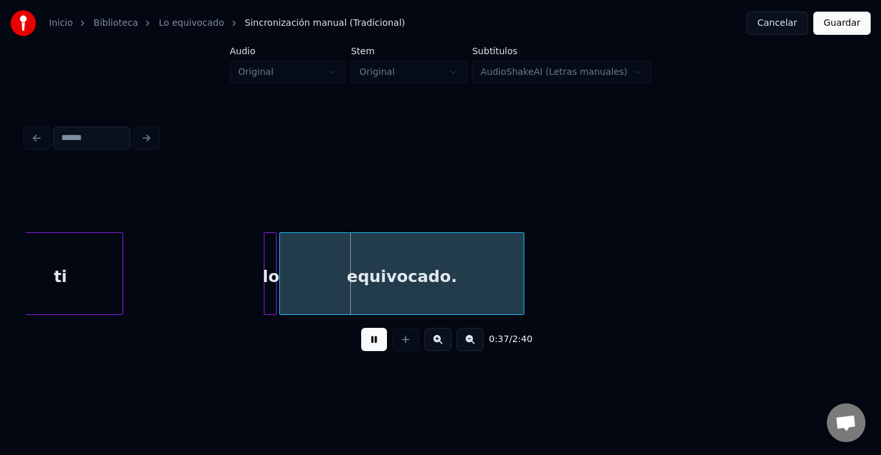
click at [368, 343] on button at bounding box center [374, 339] width 26 height 23
click at [267, 288] on div "lo" at bounding box center [268, 277] width 13 height 88
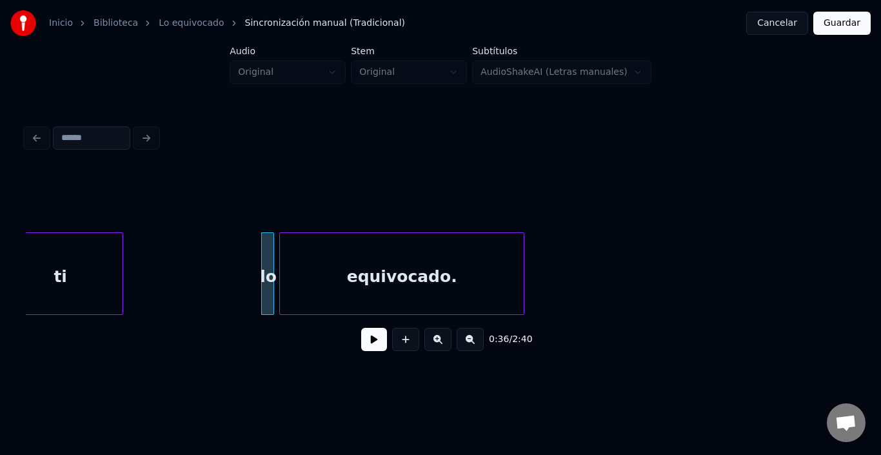
click at [361, 337] on button at bounding box center [374, 339] width 26 height 23
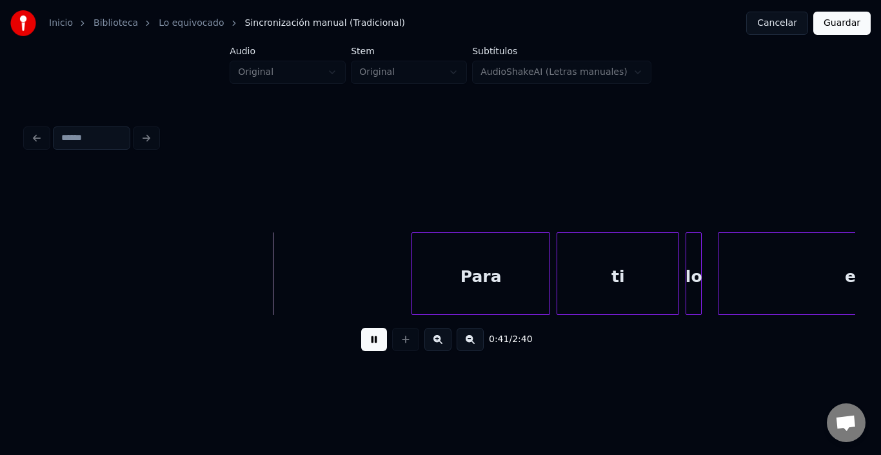
scroll to position [0, 5913]
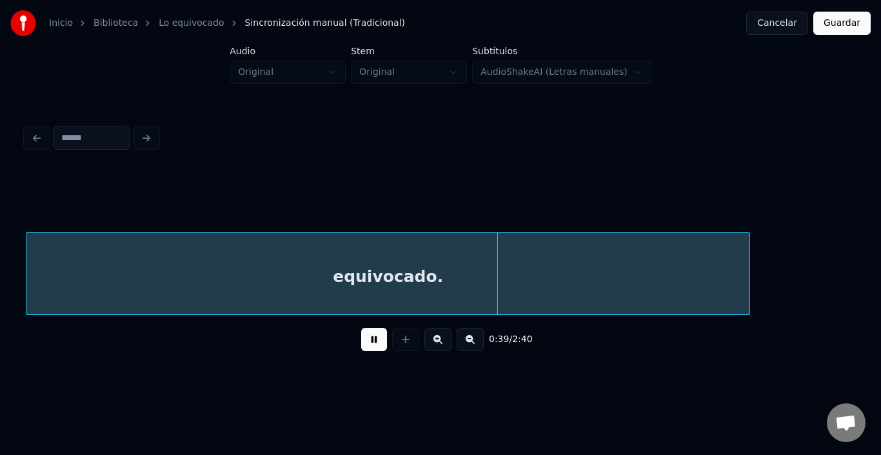
click at [746, 281] on div at bounding box center [748, 273] width 4 height 81
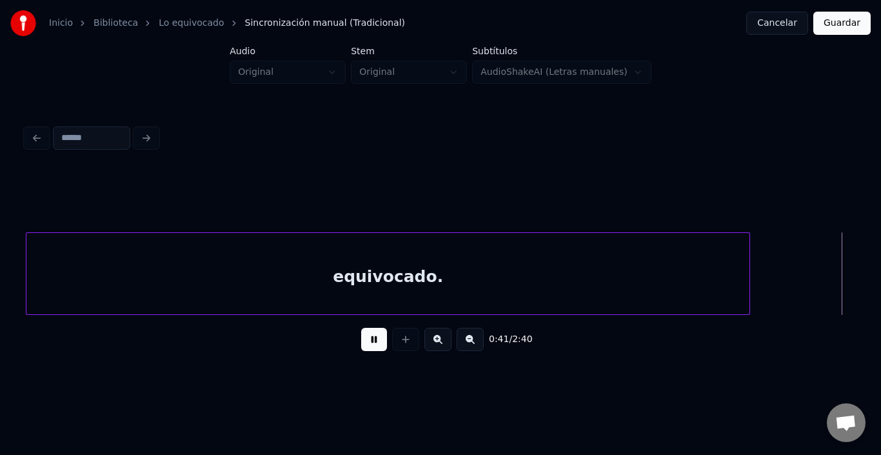
scroll to position [0, 6743]
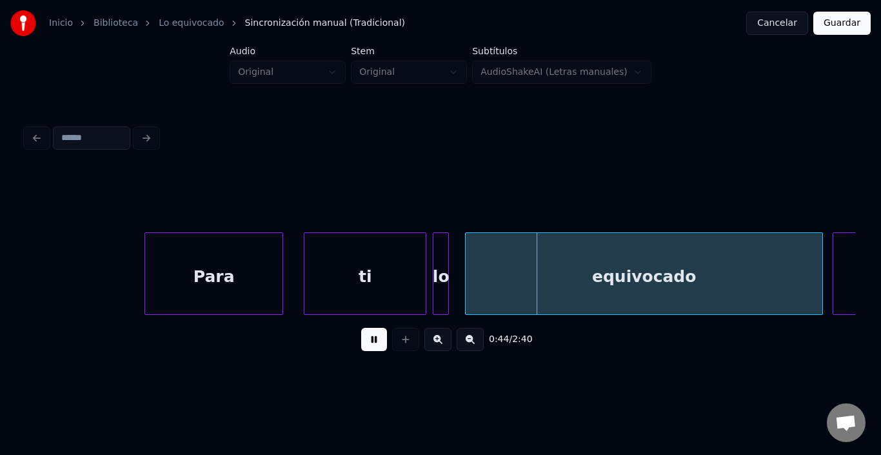
click at [193, 296] on div "Para" at bounding box center [213, 277] width 137 height 88
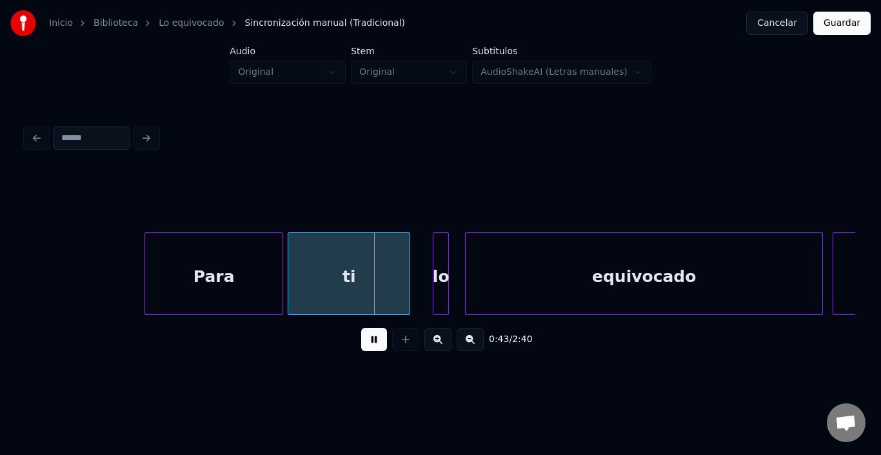
click at [333, 275] on div "ti" at bounding box center [348, 277] width 121 height 88
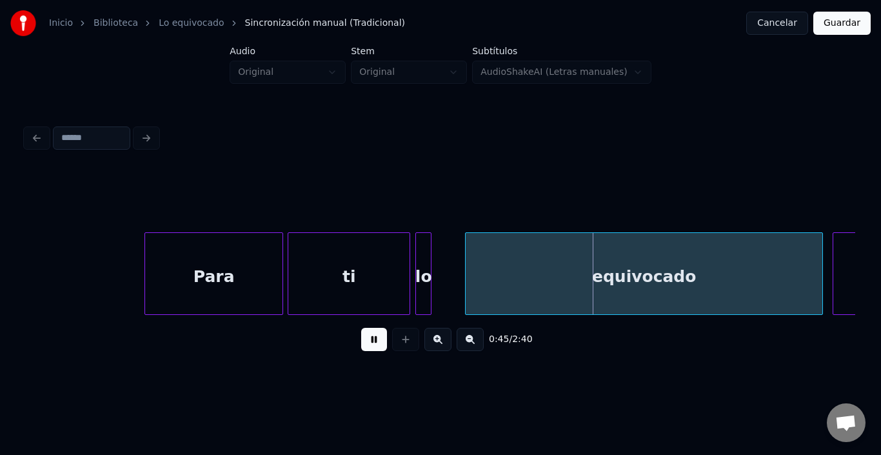
click at [422, 257] on div "lo" at bounding box center [423, 277] width 15 height 88
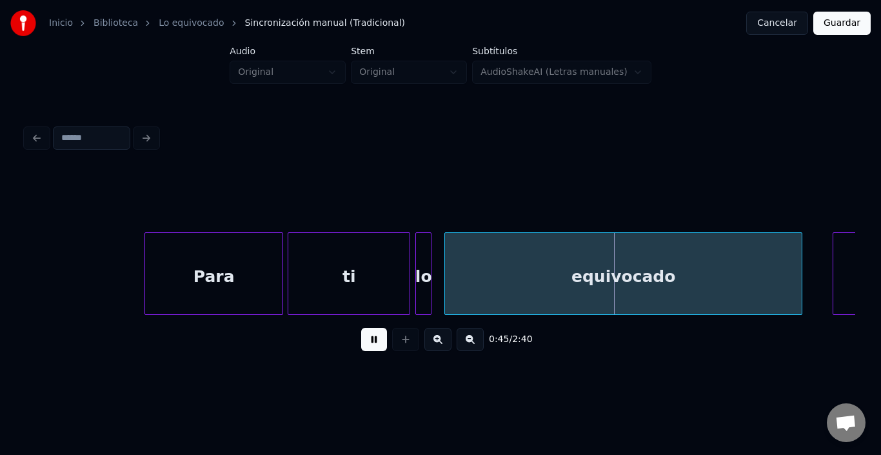
click at [491, 265] on div "equivocado" at bounding box center [623, 277] width 357 height 88
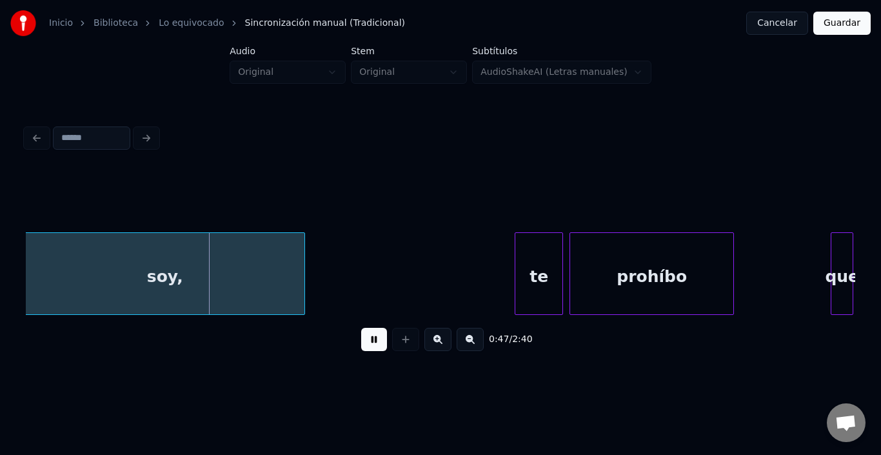
scroll to position [0, 7539]
click at [205, 271] on div "soy," at bounding box center [165, 277] width 279 height 88
click at [374, 336] on button at bounding box center [374, 339] width 26 height 23
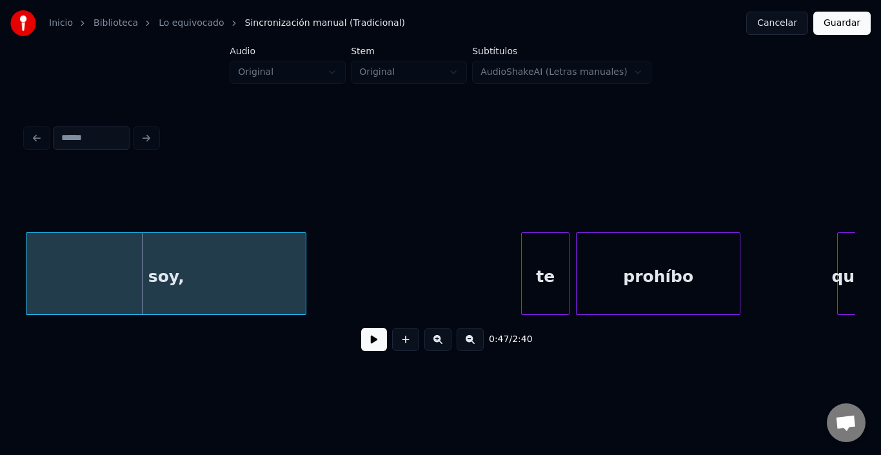
scroll to position [0, 7415]
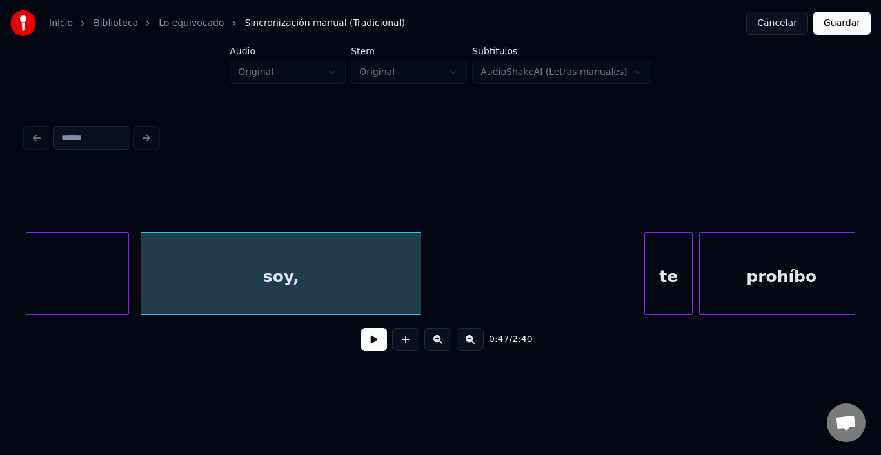
click at [274, 283] on div "soy," at bounding box center [280, 277] width 279 height 88
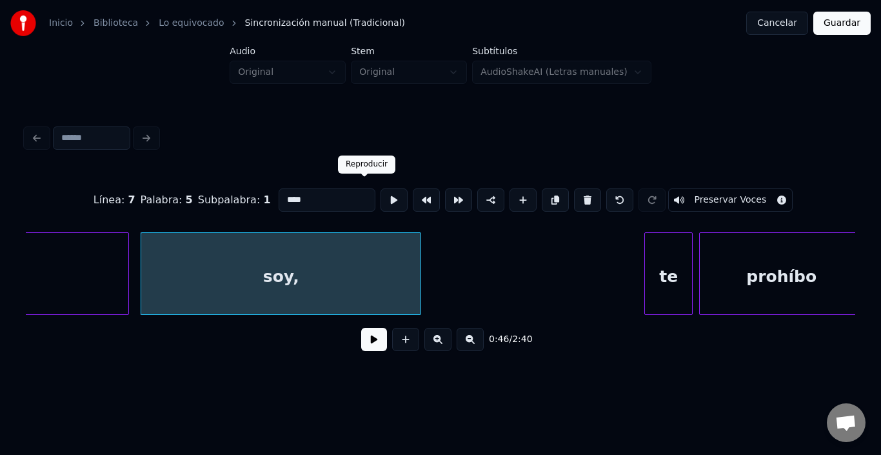
click at [381, 189] on button at bounding box center [394, 199] width 27 height 23
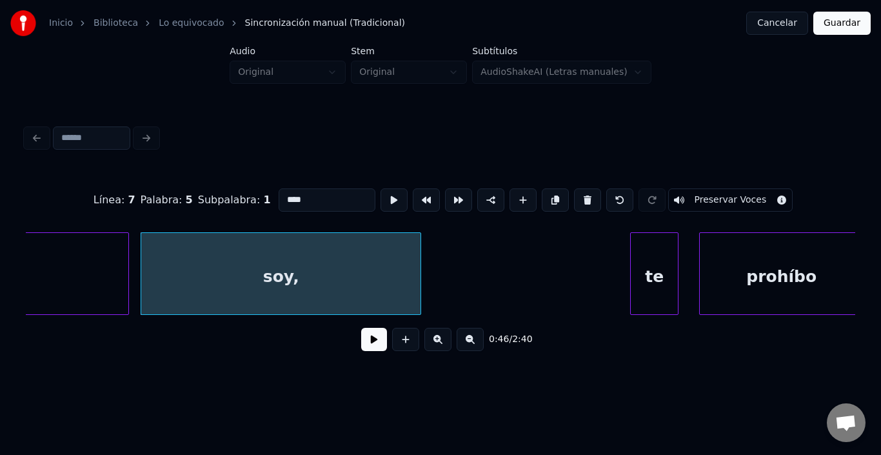
click at [643, 268] on div "te" at bounding box center [654, 277] width 47 height 88
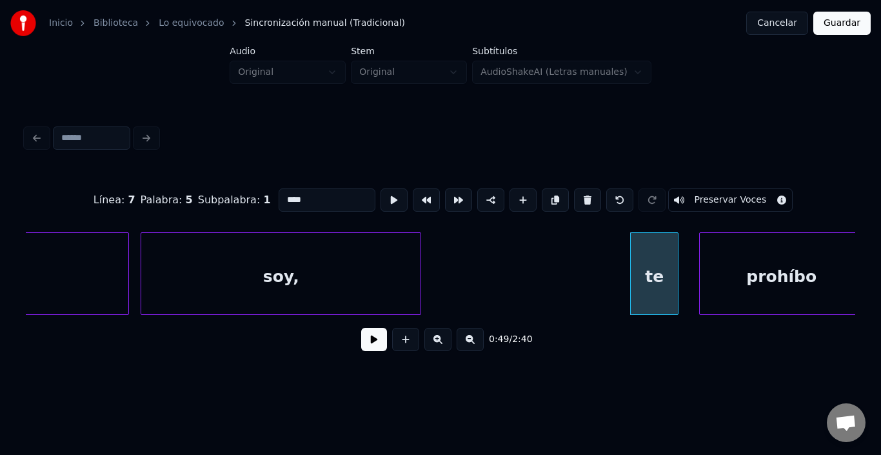
click at [643, 268] on div "te" at bounding box center [654, 277] width 47 height 88
click at [381, 188] on button at bounding box center [394, 199] width 27 height 23
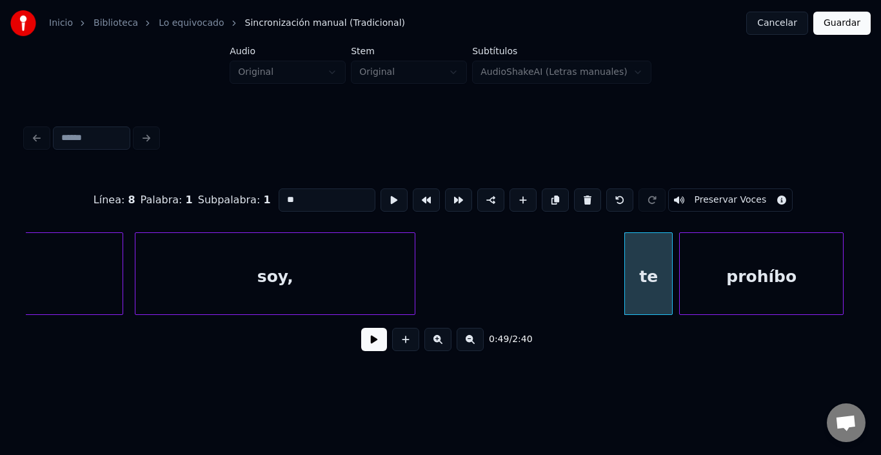
click at [718, 272] on div "prohíbo" at bounding box center [761, 277] width 163 height 88
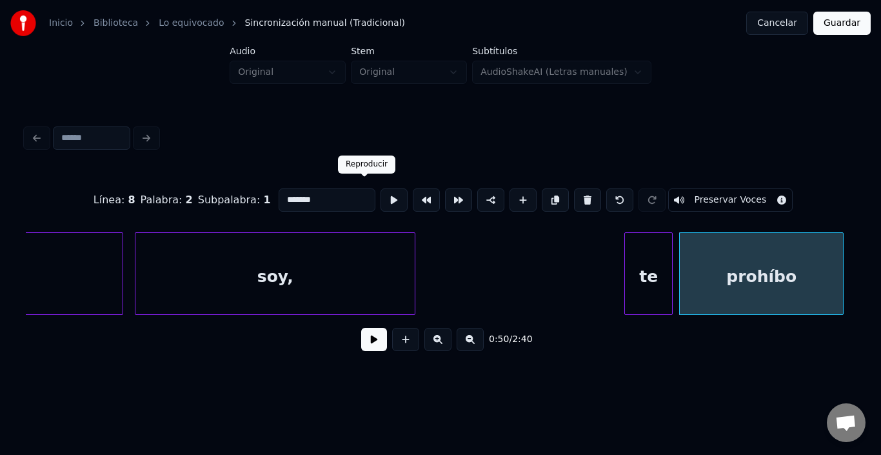
click at [378, 188] on div at bounding box center [394, 200] width 32 height 28
click at [381, 194] on button at bounding box center [394, 199] width 27 height 23
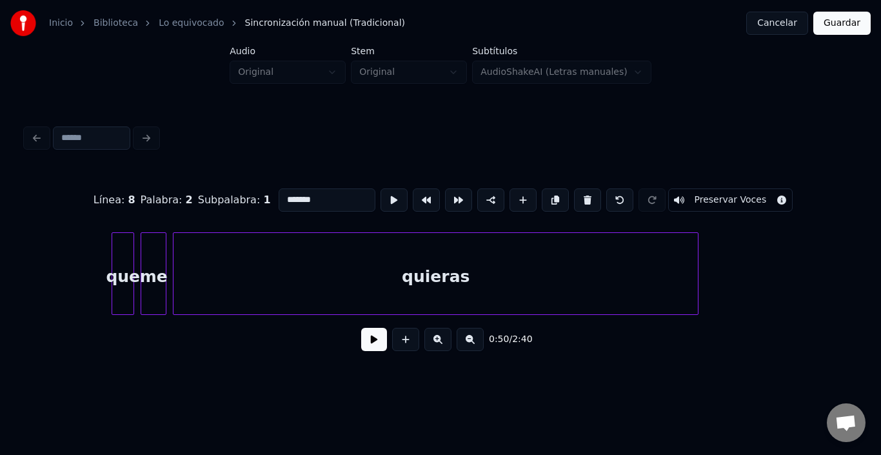
scroll to position [0, 8273]
click at [98, 257] on div "que" at bounding box center [100, 277] width 21 height 88
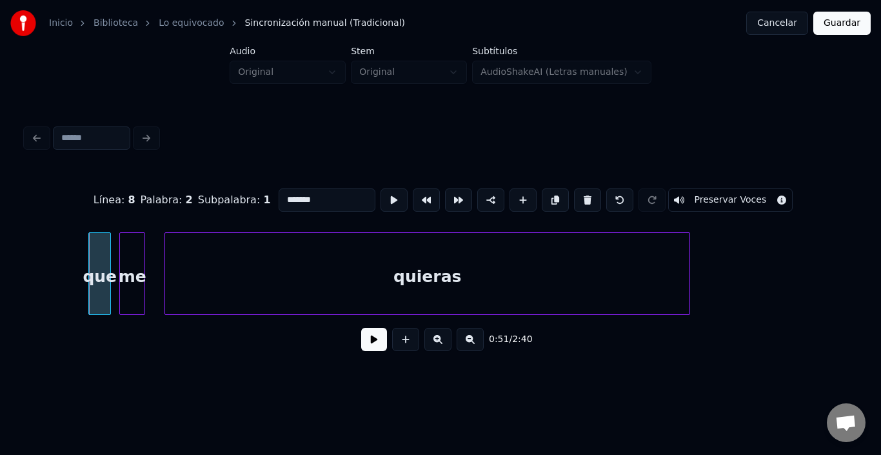
click at [130, 261] on div "me" at bounding box center [132, 277] width 25 height 88
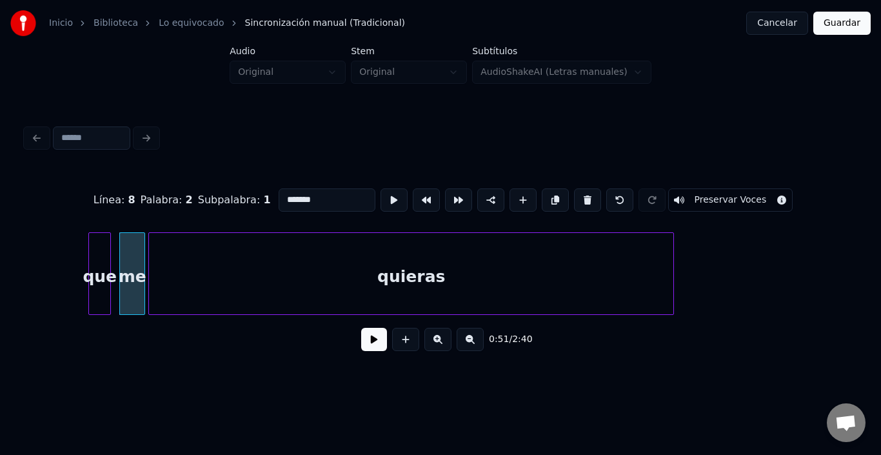
click at [241, 286] on div "quieras" at bounding box center [411, 277] width 525 height 88
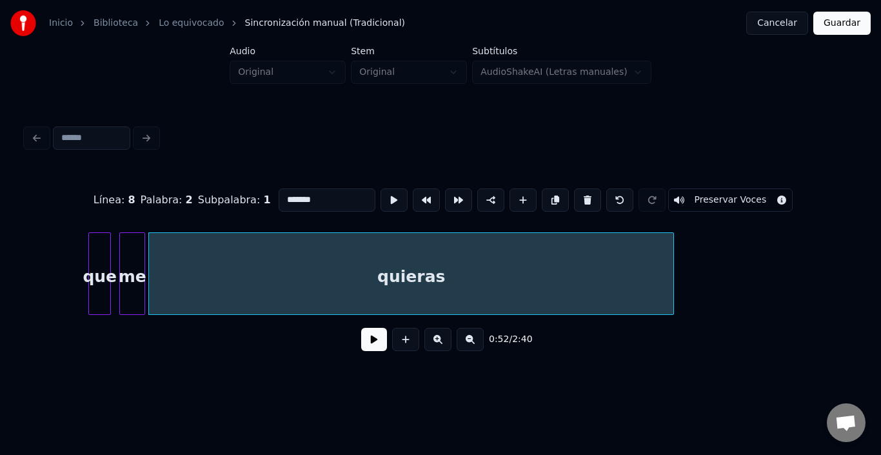
click at [354, 244] on div "quieras" at bounding box center [411, 277] width 525 height 88
type input "*******"
click at [381, 194] on button at bounding box center [394, 199] width 27 height 23
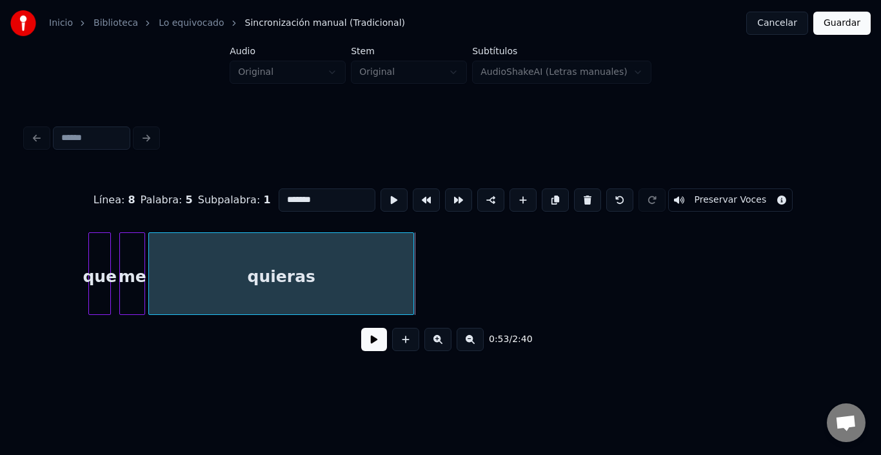
click at [412, 305] on div at bounding box center [412, 273] width 4 height 81
click at [361, 351] on button at bounding box center [374, 339] width 26 height 23
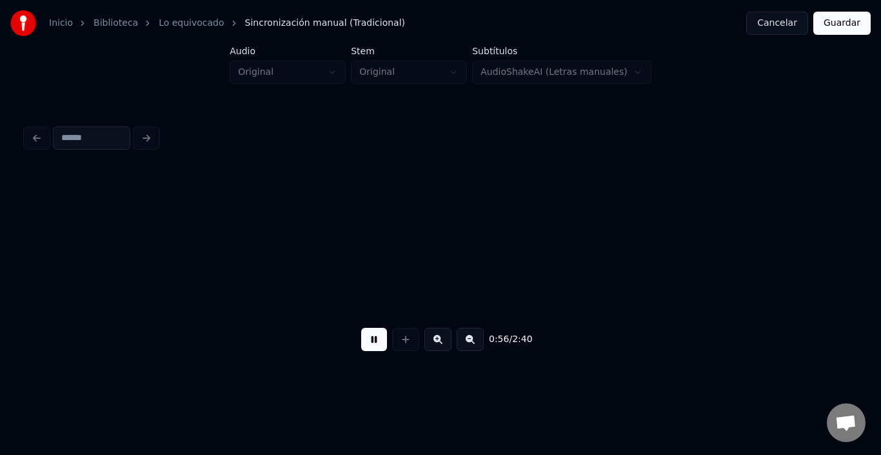
scroll to position [0, 9103]
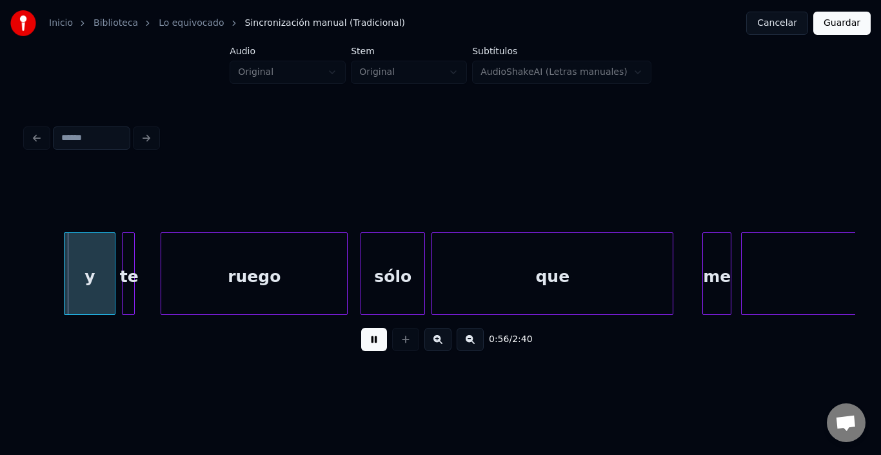
click at [361, 351] on button at bounding box center [374, 339] width 26 height 23
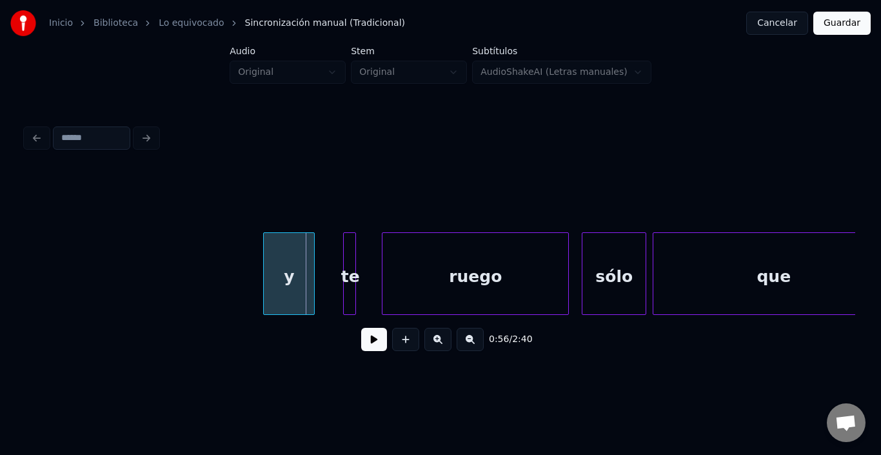
click at [298, 285] on div "y" at bounding box center [289, 277] width 50 height 88
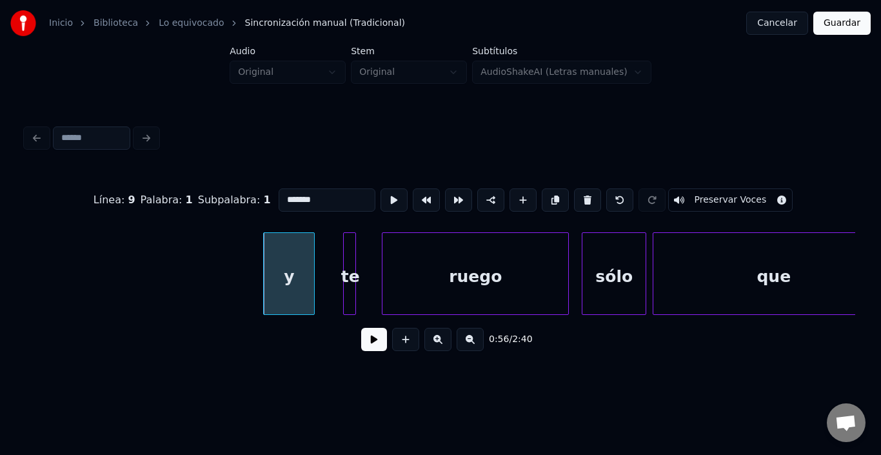
type input "*"
click at [381, 196] on button at bounding box center [394, 199] width 27 height 23
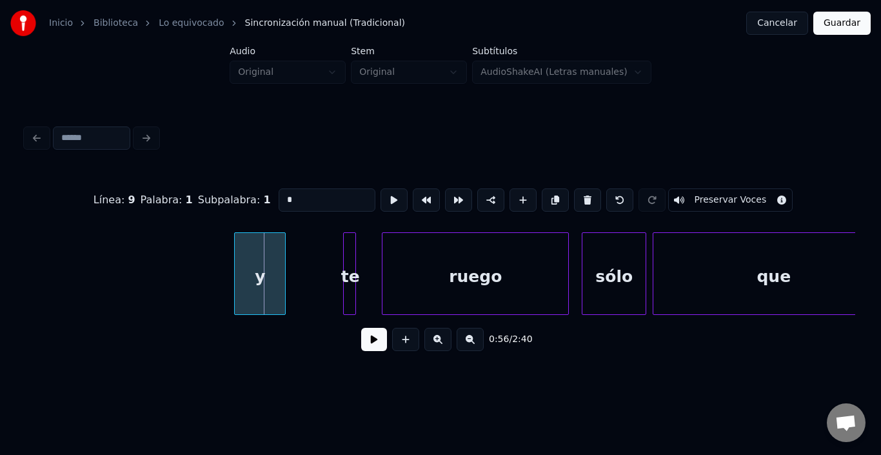
click at [256, 265] on div "y" at bounding box center [260, 277] width 50 height 88
click at [381, 195] on button at bounding box center [394, 199] width 27 height 23
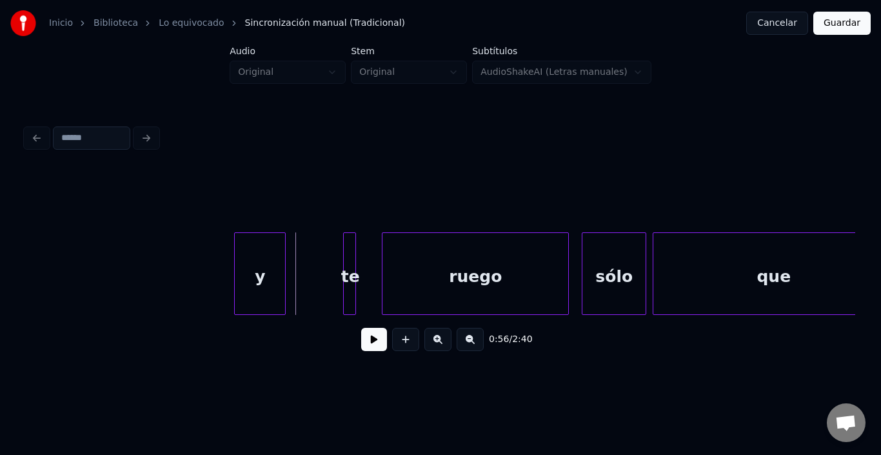
click at [361, 347] on button at bounding box center [374, 339] width 26 height 23
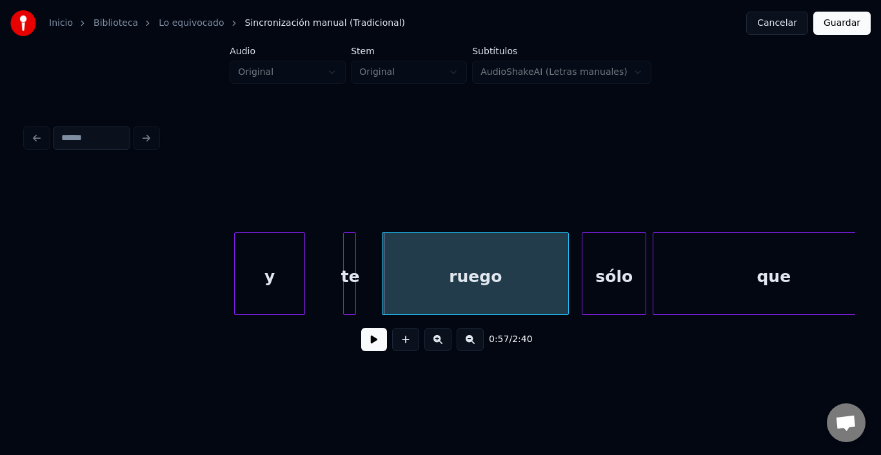
click at [301, 288] on div at bounding box center [303, 273] width 4 height 81
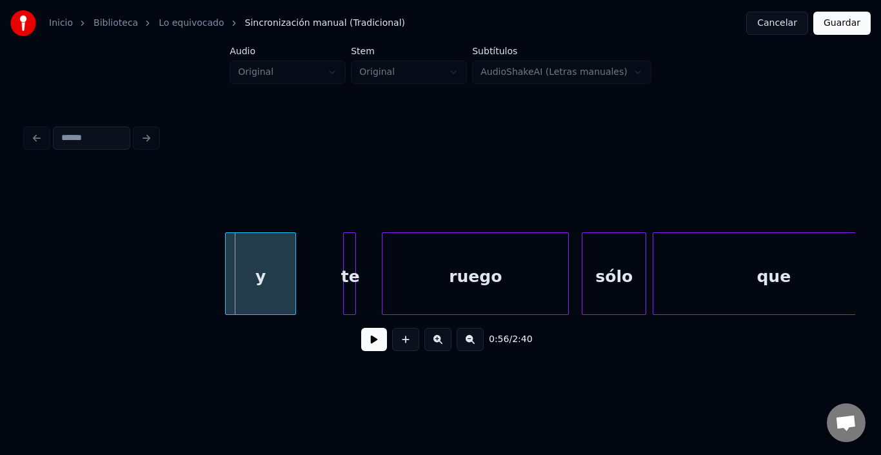
click at [278, 288] on div "y" at bounding box center [261, 277] width 70 height 88
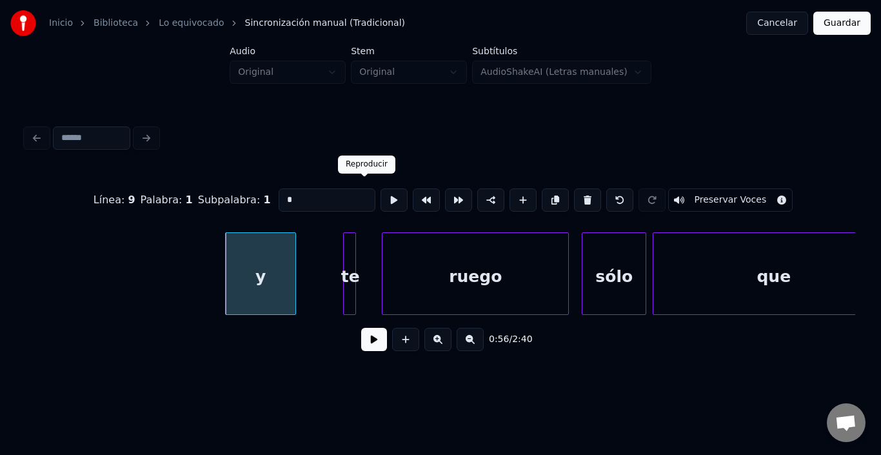
click at [381, 190] on button at bounding box center [394, 199] width 27 height 23
click at [313, 247] on div at bounding box center [315, 273] width 4 height 81
click at [381, 197] on button at bounding box center [394, 199] width 27 height 23
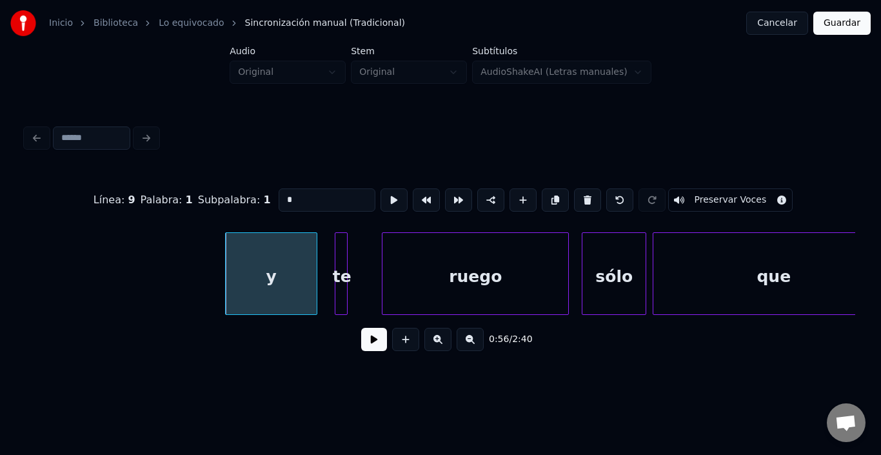
click at [341, 248] on div "te" at bounding box center [342, 277] width 13 height 88
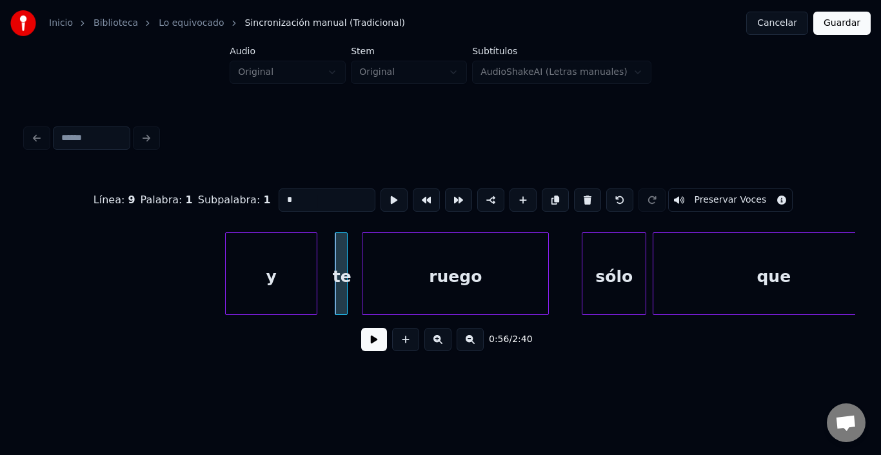
click at [421, 264] on div "ruego" at bounding box center [456, 277] width 186 height 88
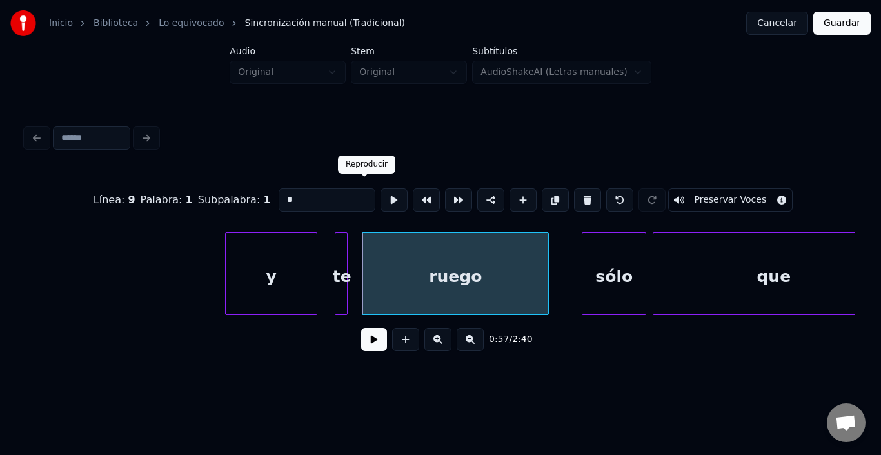
click at [381, 199] on button at bounding box center [394, 199] width 27 height 23
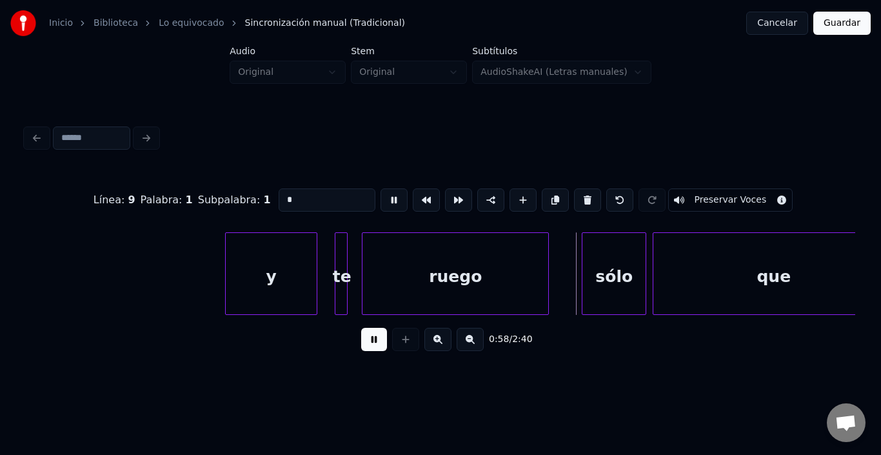
click at [381, 198] on button at bounding box center [394, 199] width 27 height 23
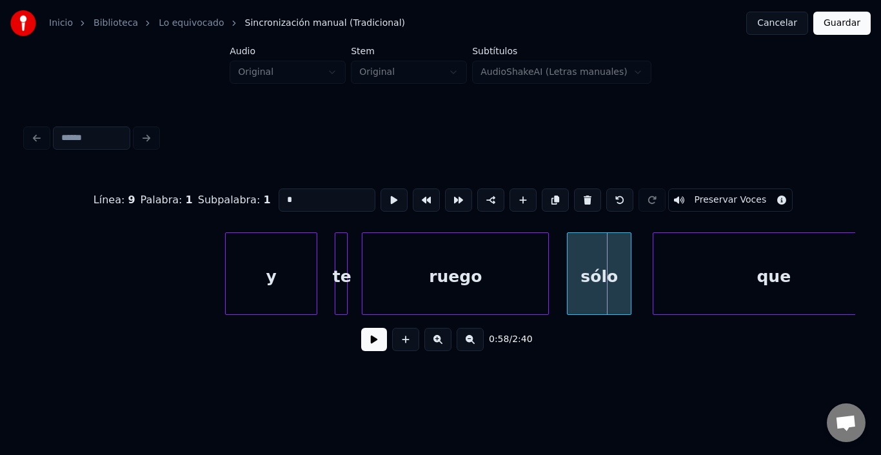
click at [611, 290] on div "sólo" at bounding box center [599, 277] width 63 height 88
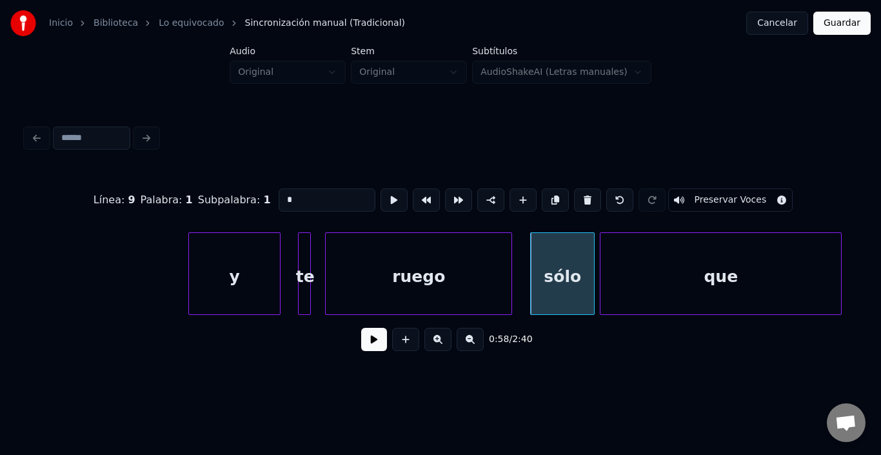
click at [710, 271] on div "que" at bounding box center [721, 277] width 241 height 88
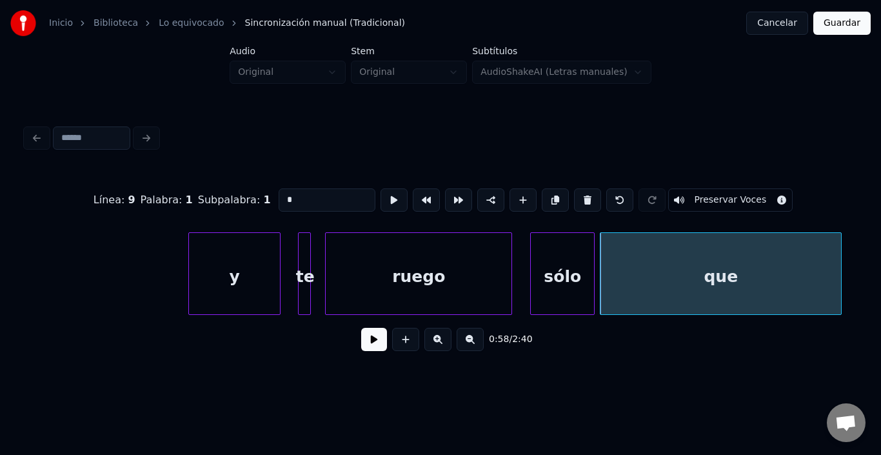
click at [710, 271] on div "que" at bounding box center [721, 277] width 241 height 88
click at [381, 194] on button at bounding box center [394, 199] width 27 height 23
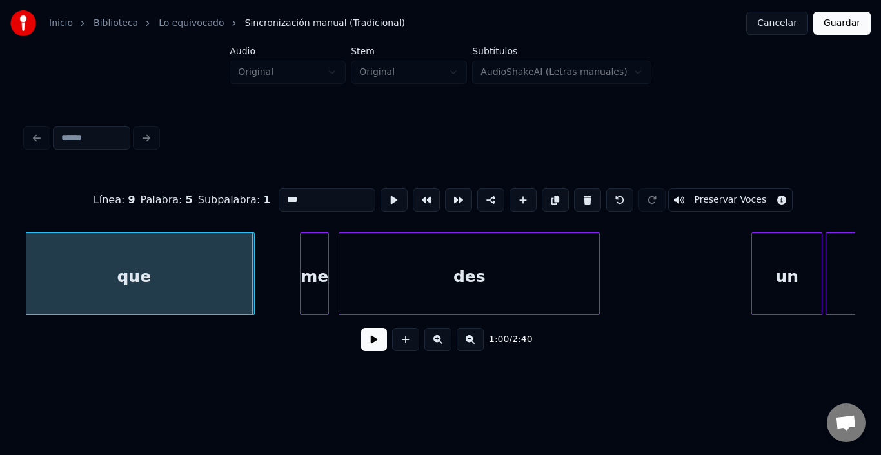
scroll to position [0, 9538]
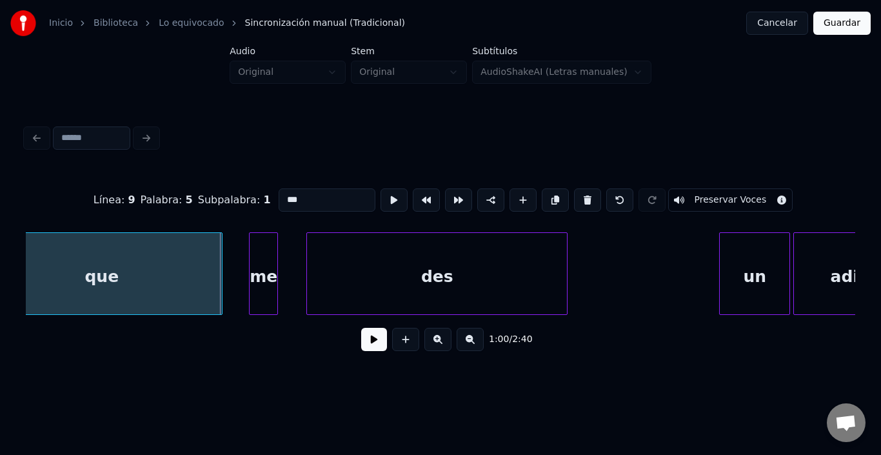
click at [263, 268] on div "me" at bounding box center [264, 277] width 28 height 88
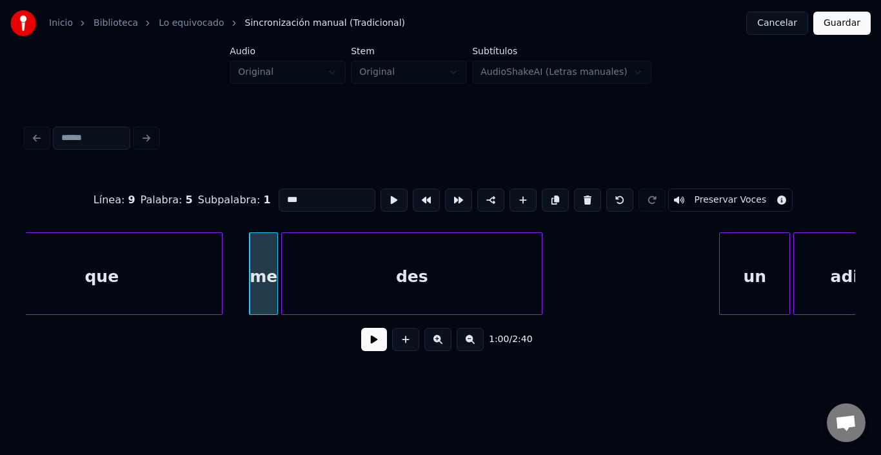
click at [393, 274] on div "des" at bounding box center [412, 277] width 260 height 88
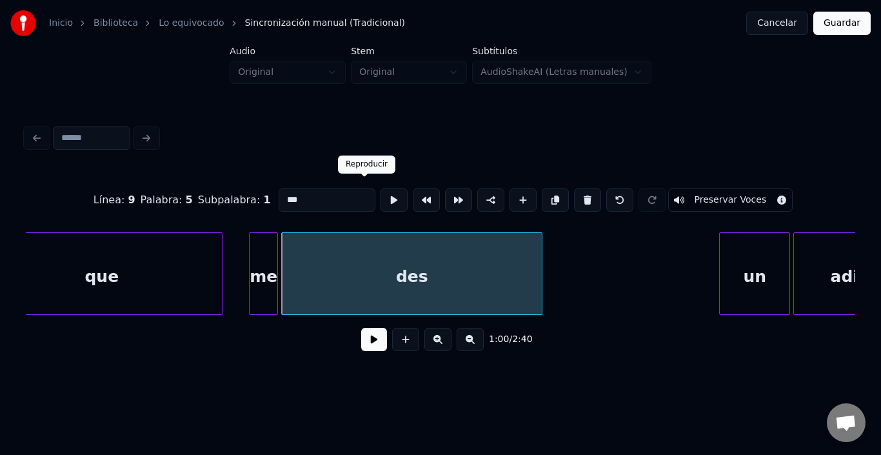
click at [381, 197] on button at bounding box center [394, 199] width 27 height 23
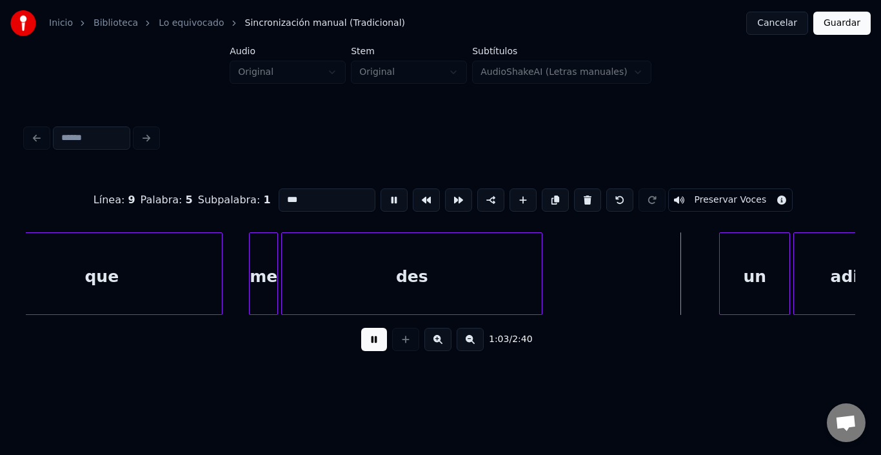
click at [381, 197] on button at bounding box center [394, 199] width 27 height 23
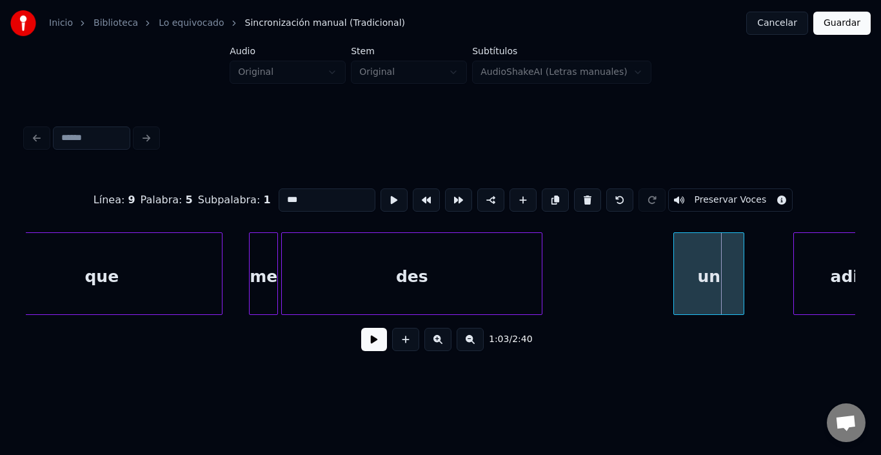
click at [715, 281] on div "un" at bounding box center [709, 277] width 70 height 88
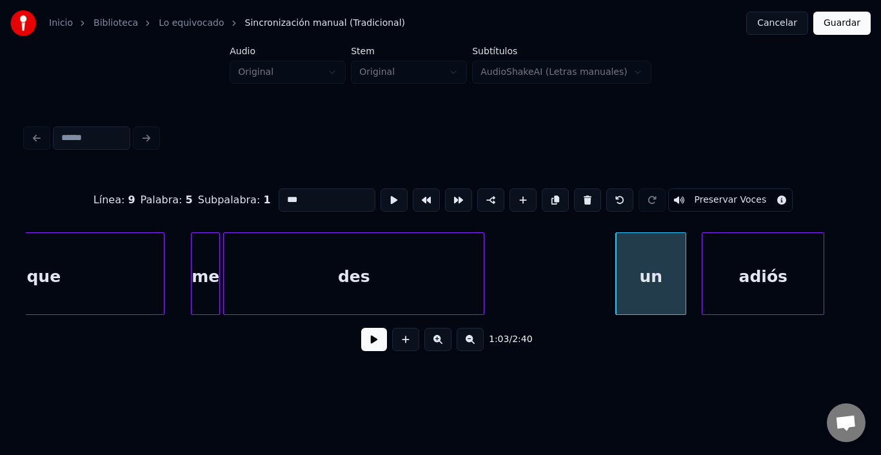
click at [808, 275] on div "adiós" at bounding box center [763, 277] width 121 height 88
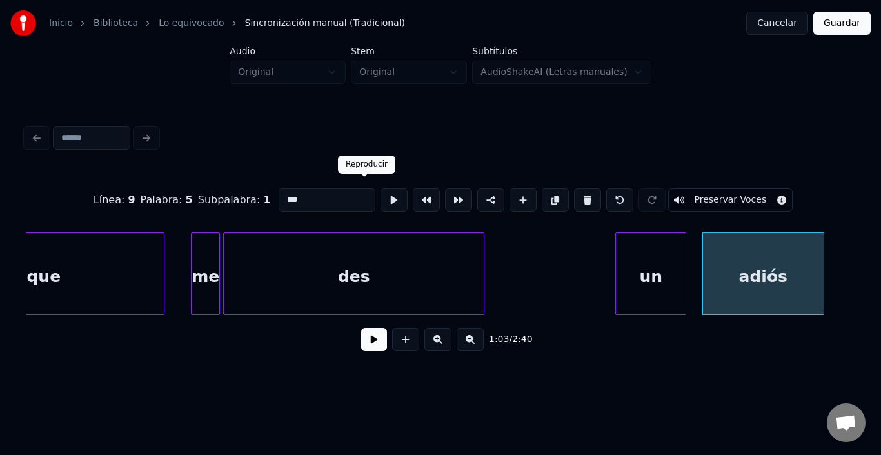
click at [381, 191] on button at bounding box center [394, 199] width 27 height 23
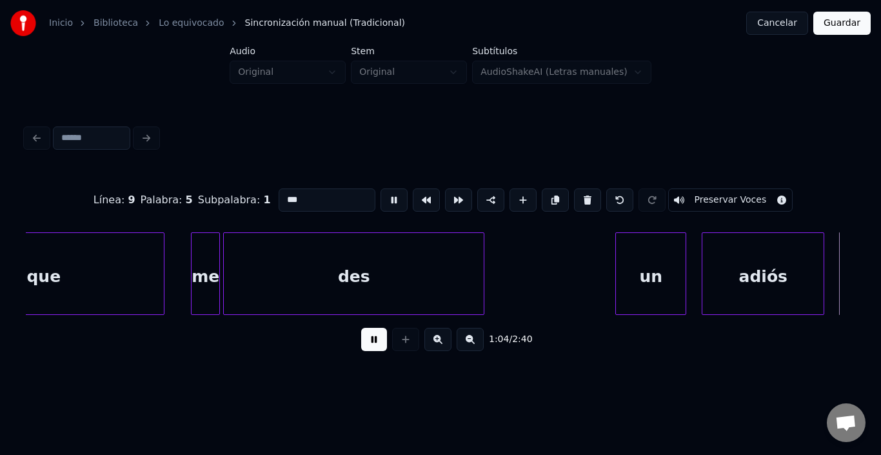
scroll to position [0, 10426]
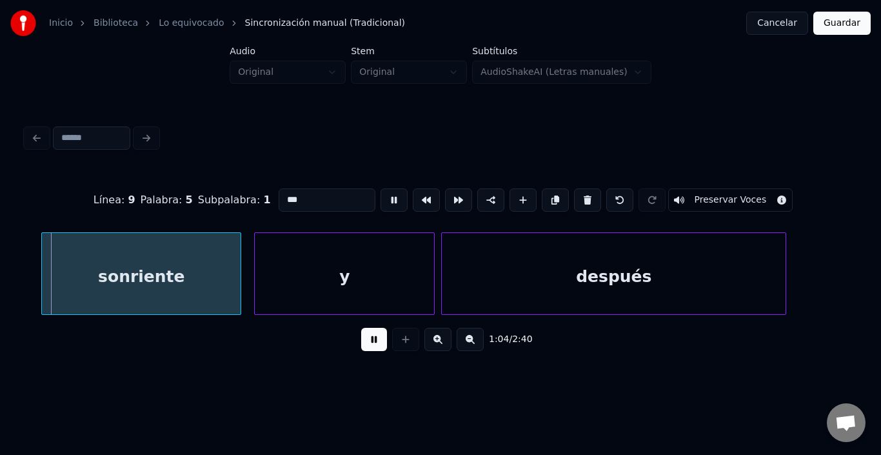
click at [381, 191] on button at bounding box center [394, 199] width 27 height 23
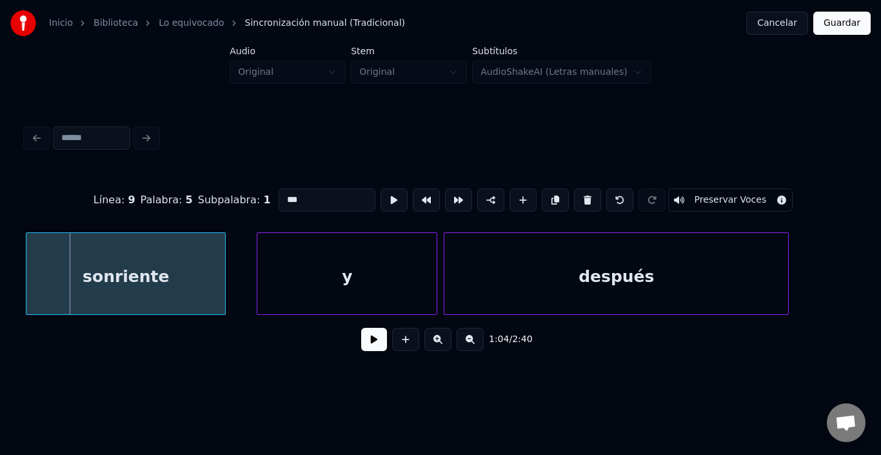
scroll to position [0, 10422]
click at [176, 279] on div "sonriente" at bounding box center [125, 277] width 199 height 88
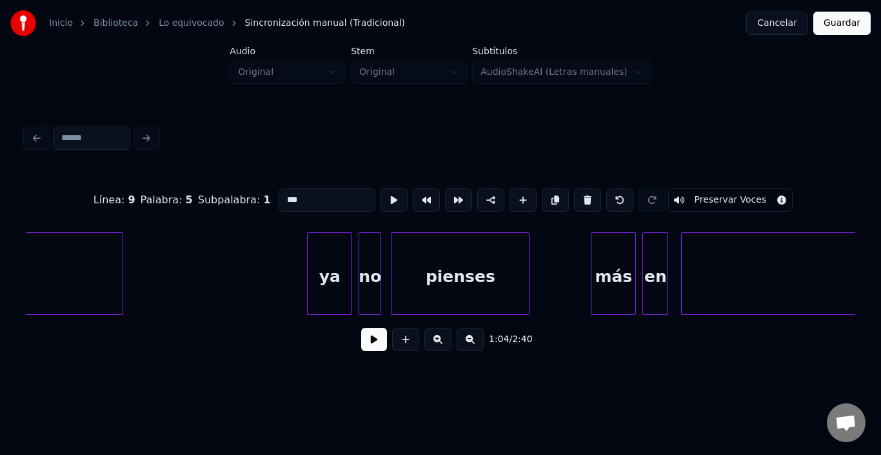
scroll to position [0, 11148]
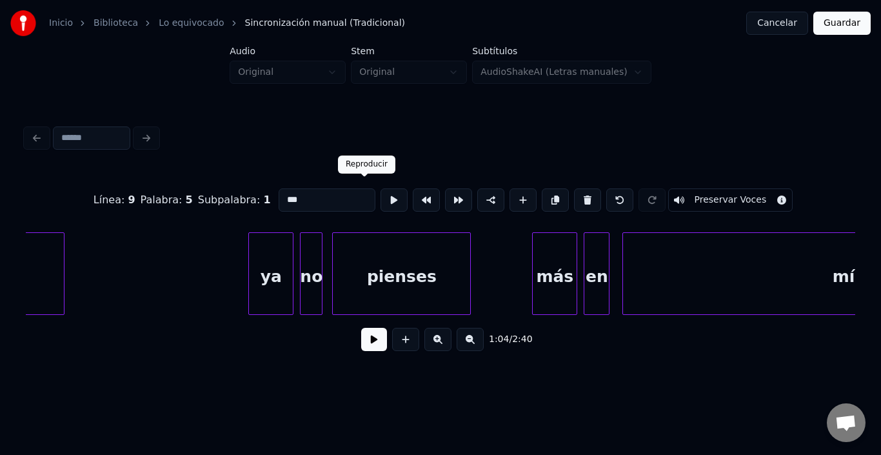
click at [381, 193] on button at bounding box center [394, 199] width 27 height 23
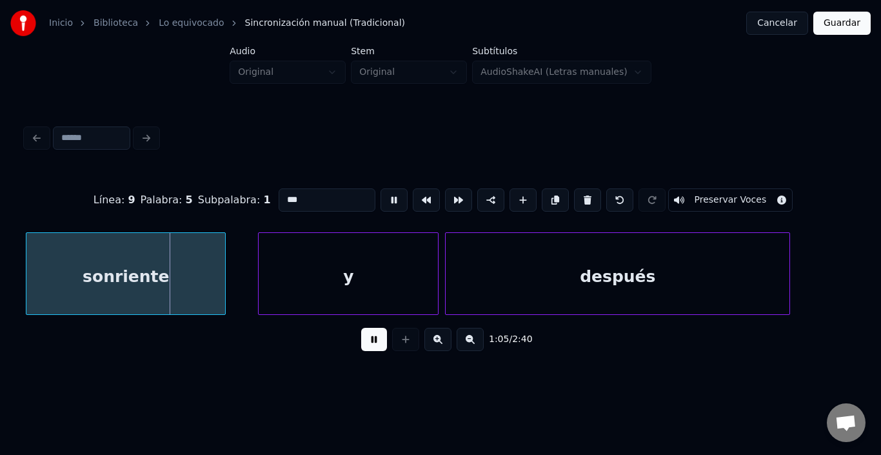
click at [381, 193] on button at bounding box center [394, 199] width 27 height 23
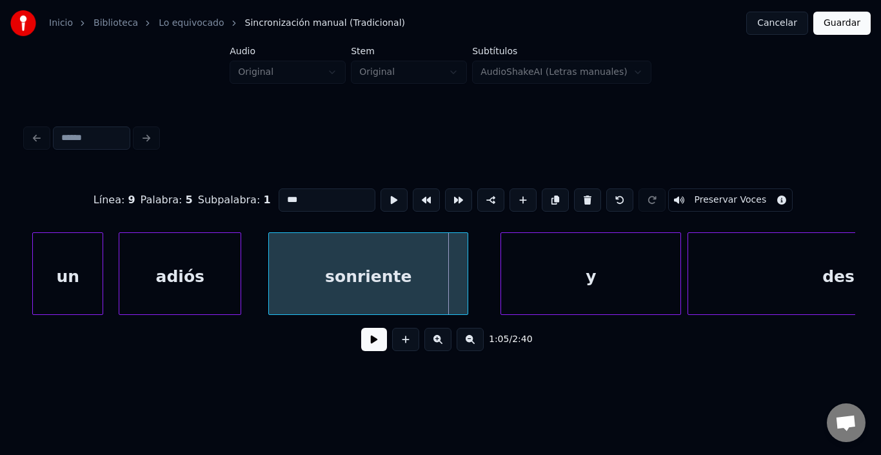
scroll to position [0, 10164]
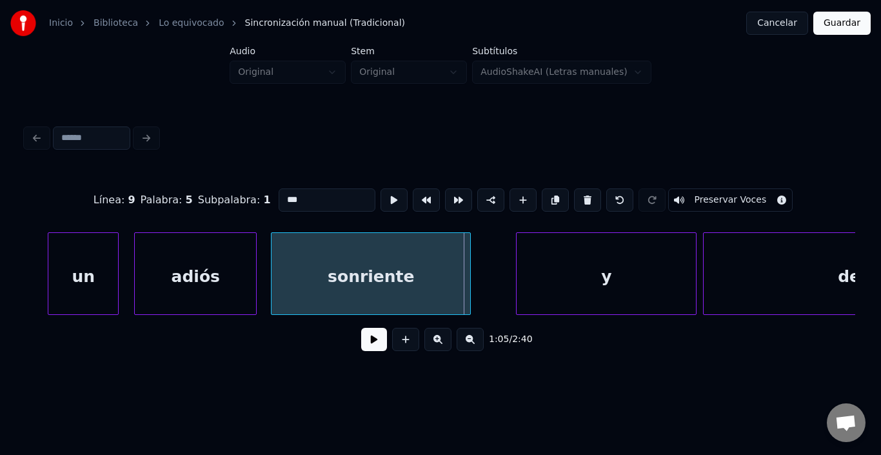
click at [344, 267] on div "sonriente" at bounding box center [371, 277] width 199 height 88
click at [381, 199] on button at bounding box center [394, 199] width 27 height 23
click at [381, 198] on button at bounding box center [394, 199] width 27 height 23
click at [154, 286] on div "adiós" at bounding box center [195, 277] width 121 height 88
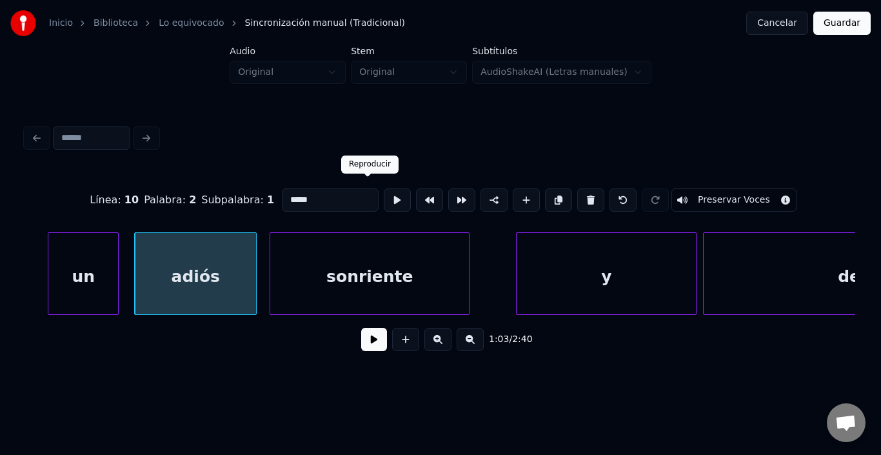
click at [384, 201] on button at bounding box center [397, 199] width 27 height 23
click at [328, 258] on div "sonriente" at bounding box center [363, 277] width 199 height 88
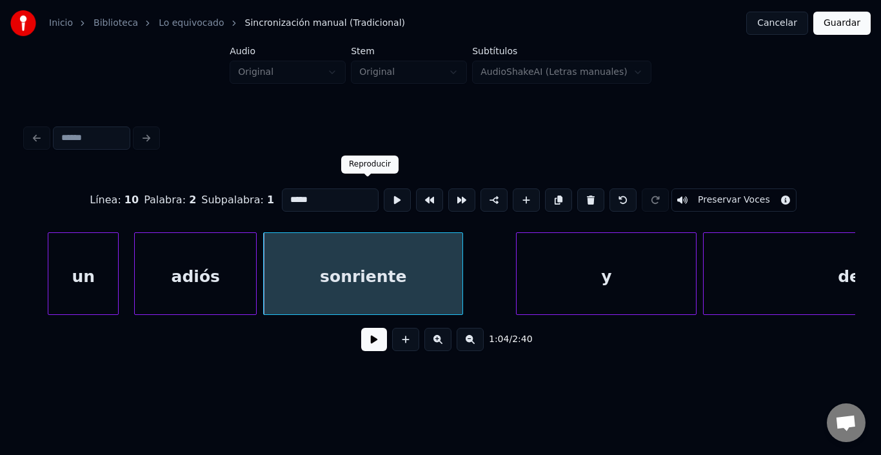
click at [384, 190] on button at bounding box center [397, 199] width 27 height 23
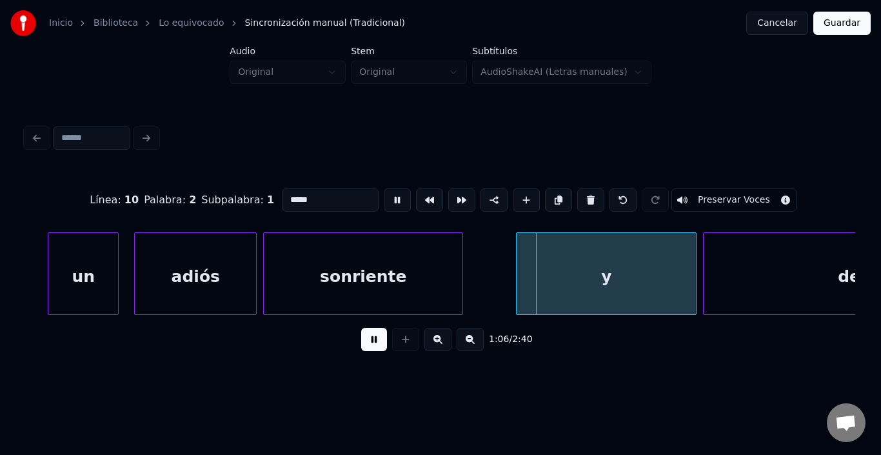
click at [384, 190] on button at bounding box center [397, 199] width 27 height 23
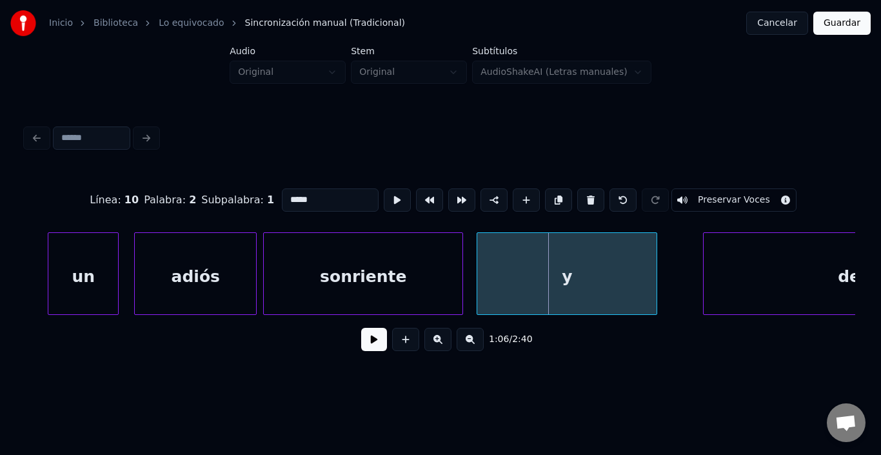
click at [570, 278] on div "y" at bounding box center [567, 277] width 179 height 88
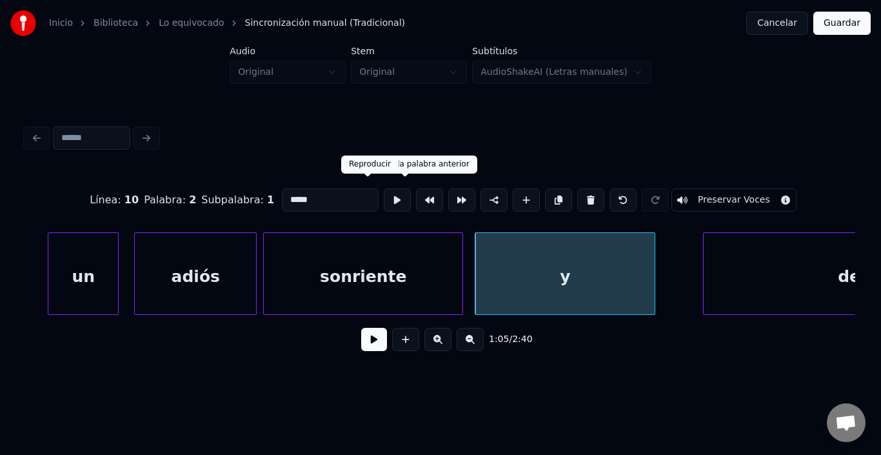
click at [384, 188] on button at bounding box center [397, 199] width 27 height 23
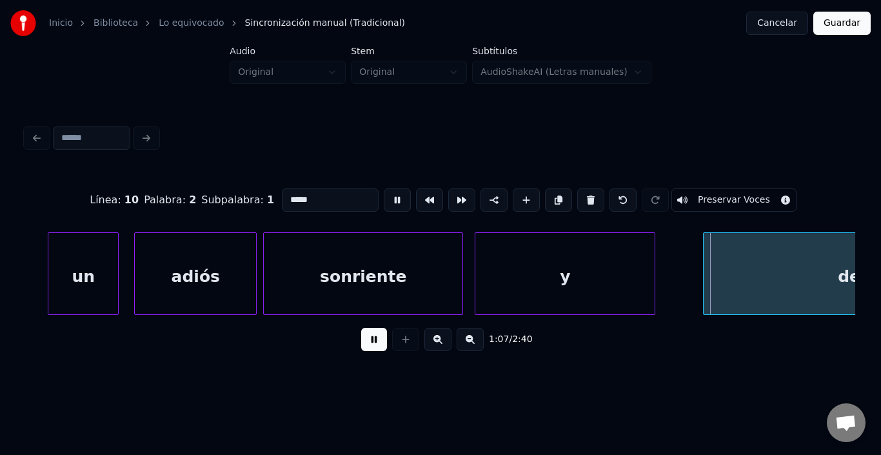
click at [384, 188] on button at bounding box center [397, 199] width 27 height 23
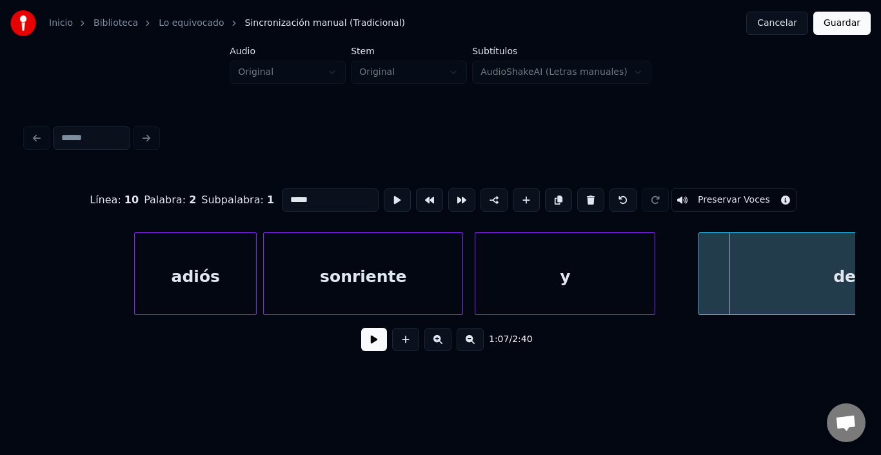
scroll to position [0, 10353]
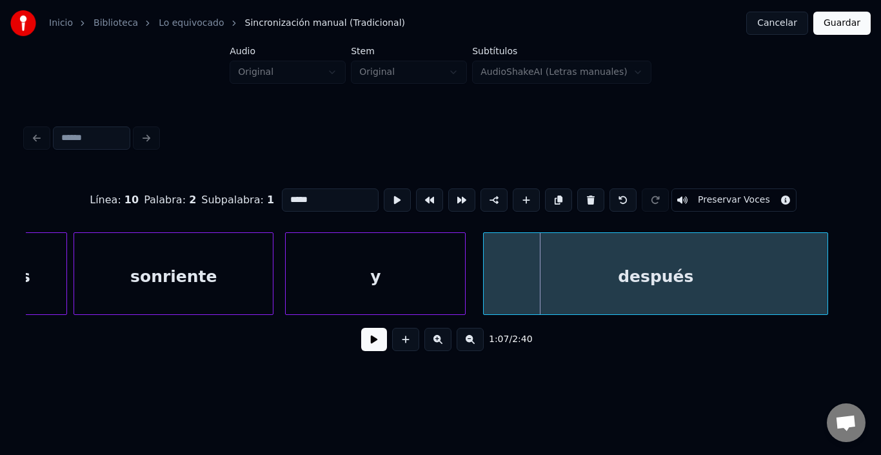
click at [737, 267] on div "después" at bounding box center [656, 277] width 344 height 88
click at [384, 199] on button at bounding box center [397, 199] width 27 height 23
click at [384, 198] on button at bounding box center [397, 199] width 27 height 23
click at [790, 270] on div at bounding box center [790, 273] width 4 height 81
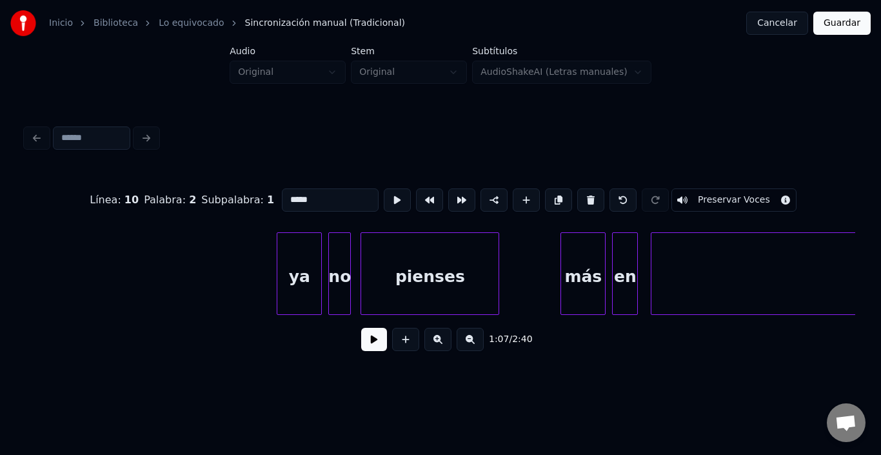
scroll to position [0, 11128]
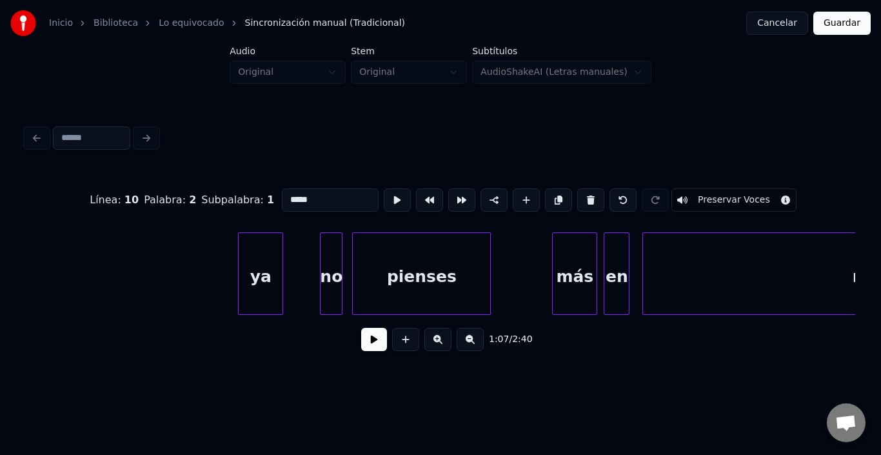
click at [267, 288] on div "ya" at bounding box center [261, 277] width 44 height 88
click at [325, 272] on div "no" at bounding box center [331, 277] width 21 height 88
click at [308, 272] on div "no" at bounding box center [306, 277] width 21 height 88
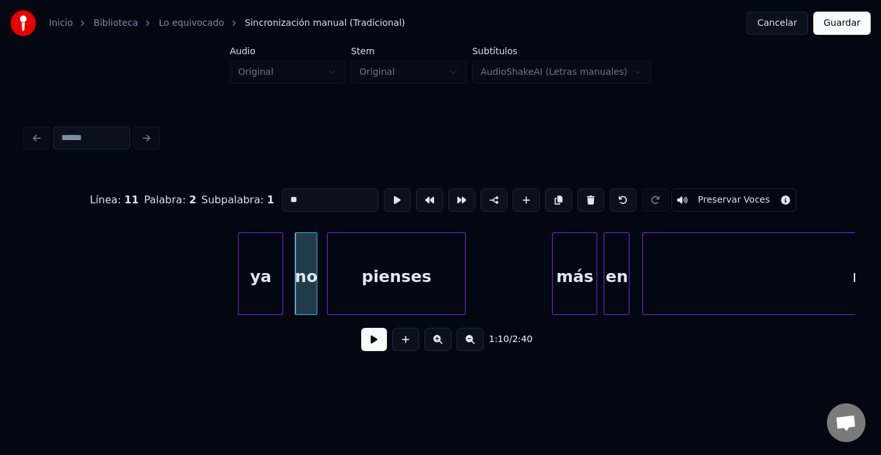
click at [358, 270] on div "pienses" at bounding box center [396, 277] width 137 height 88
type input "*******"
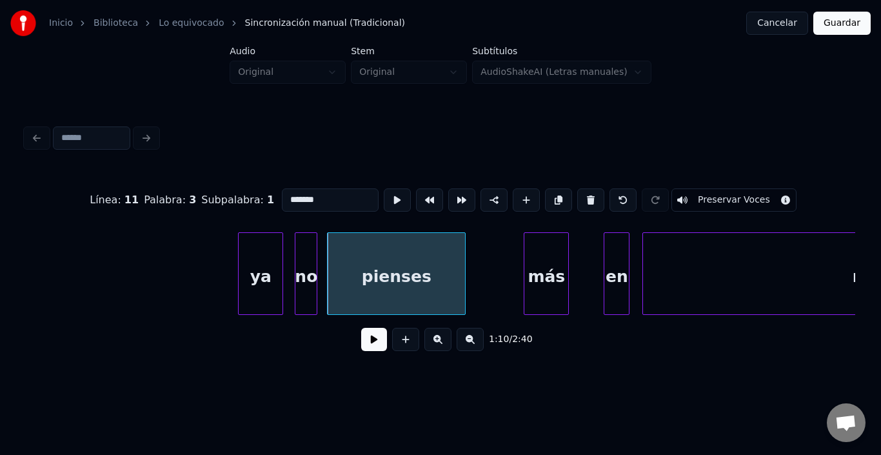
click at [549, 259] on div "más" at bounding box center [547, 277] width 44 height 88
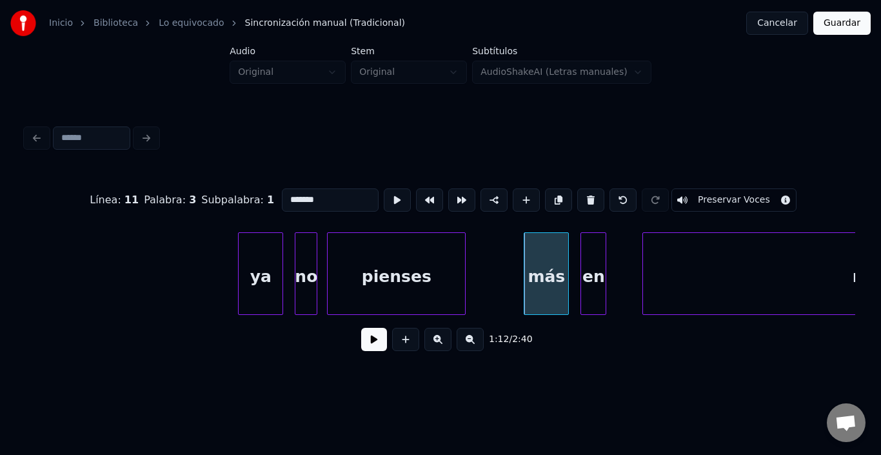
click at [601, 270] on div "en" at bounding box center [593, 277] width 25 height 88
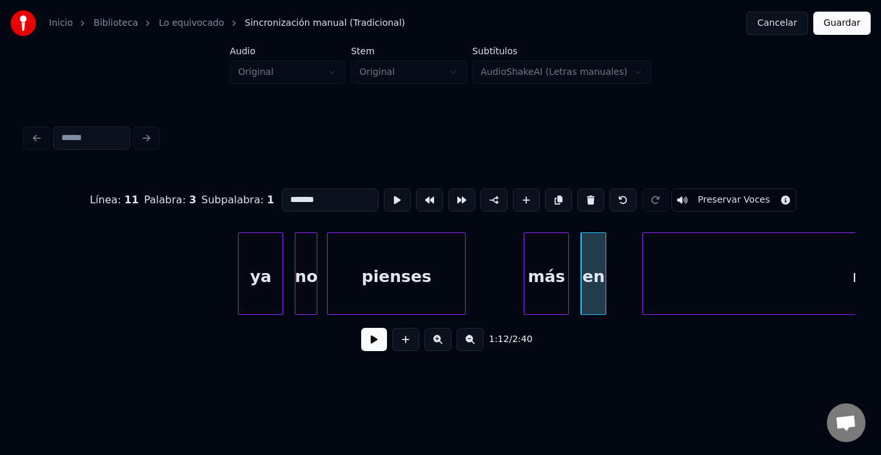
scroll to position [0, 11358]
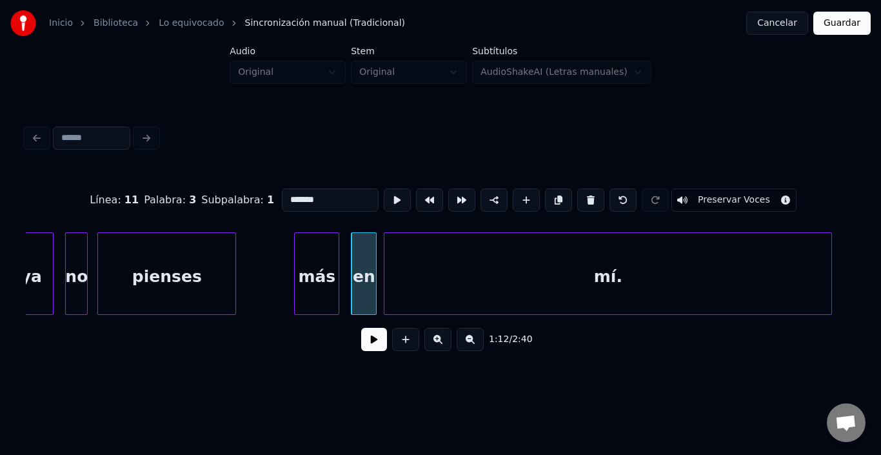
click at [645, 274] on div "mí." at bounding box center [608, 277] width 447 height 88
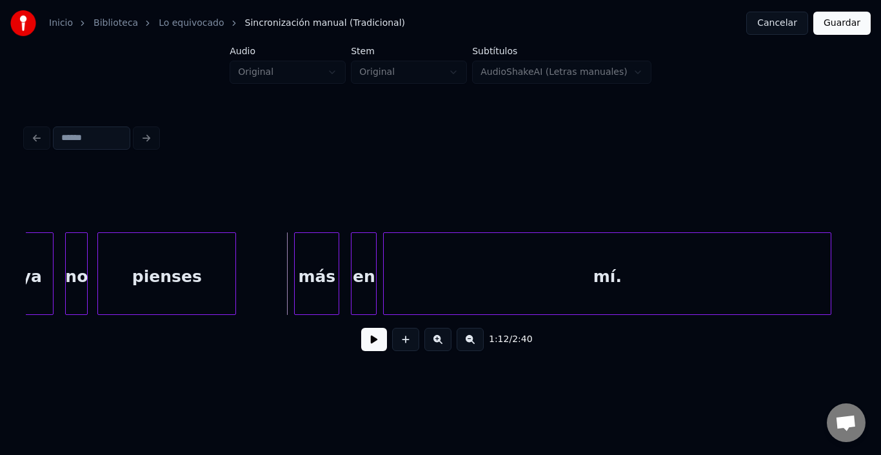
click at [39, 279] on div "ya" at bounding box center [31, 277] width 44 height 88
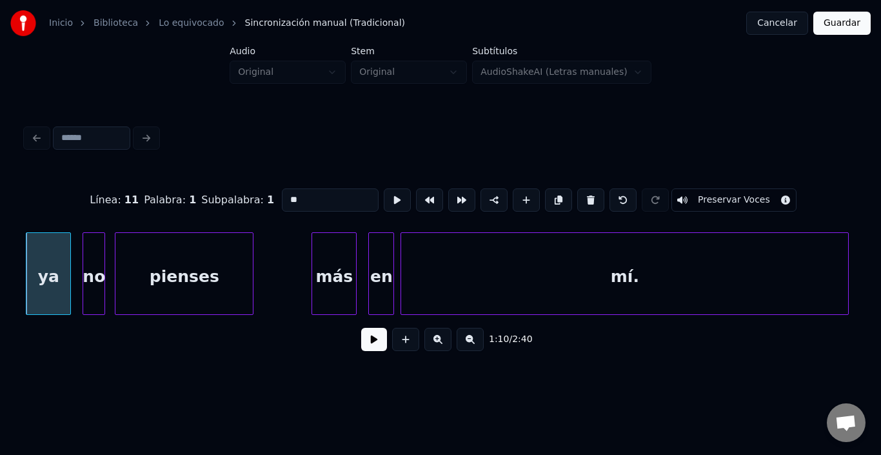
click at [363, 341] on button at bounding box center [374, 339] width 26 height 23
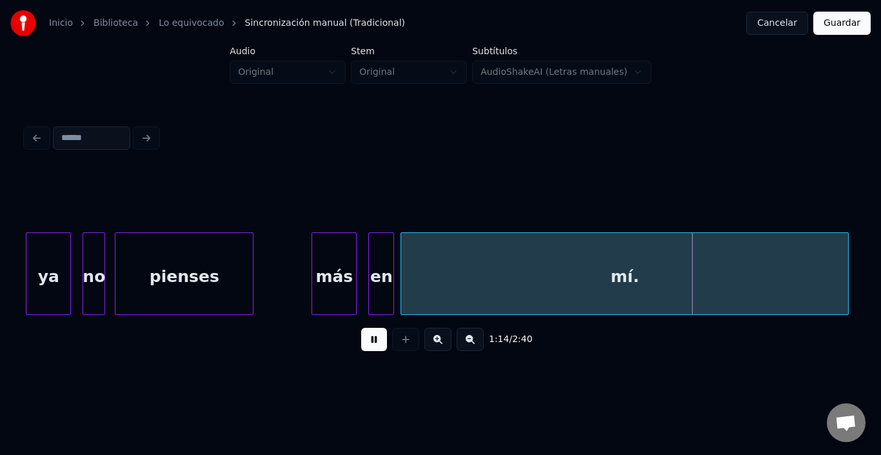
click at [363, 341] on button at bounding box center [374, 339] width 26 height 23
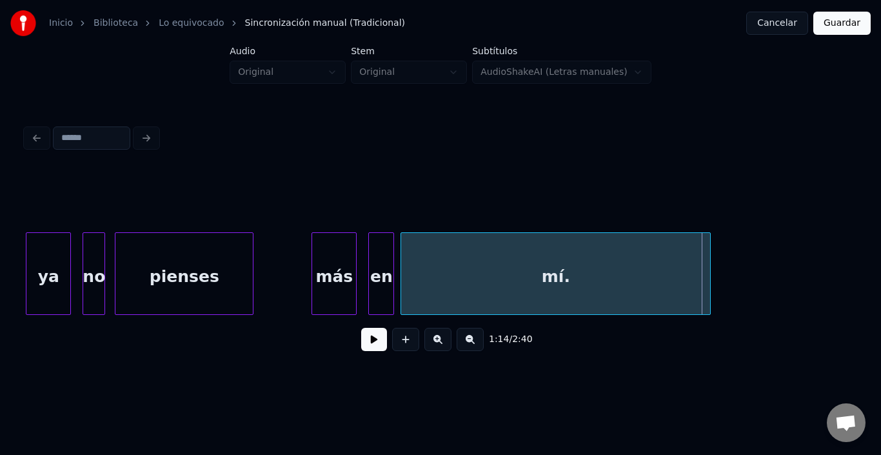
click at [709, 283] on div at bounding box center [709, 273] width 4 height 81
click at [365, 346] on button at bounding box center [374, 339] width 26 height 23
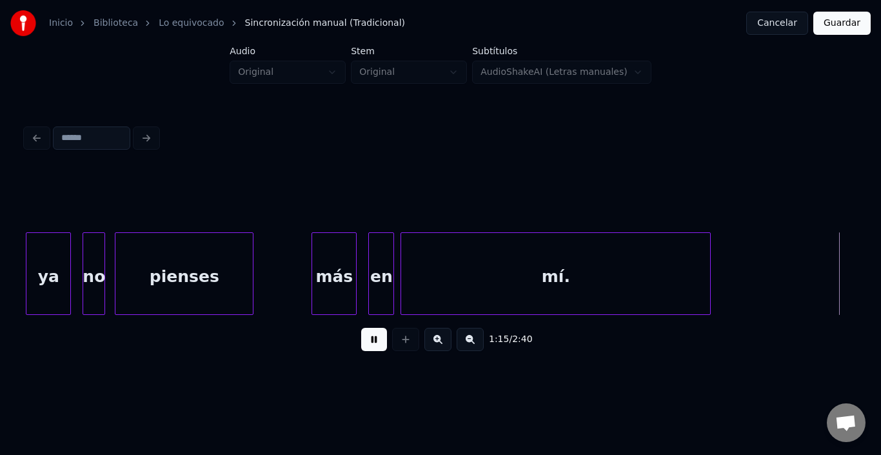
scroll to position [0, 12171]
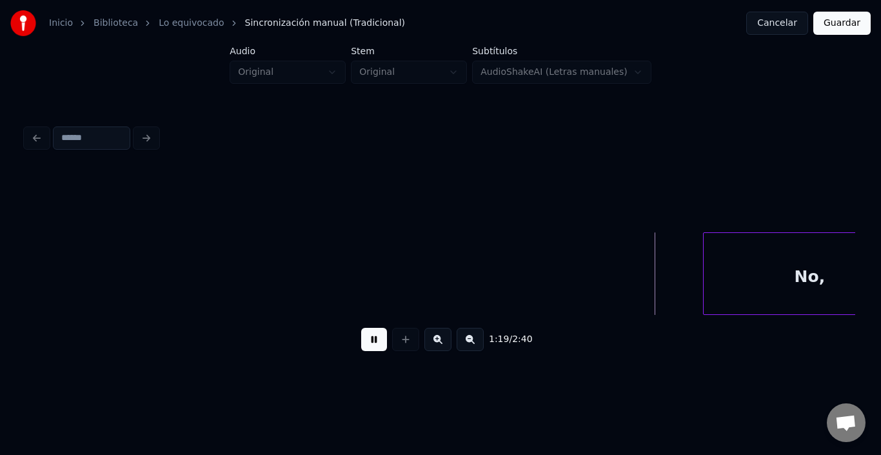
click at [365, 345] on button at bounding box center [374, 339] width 26 height 23
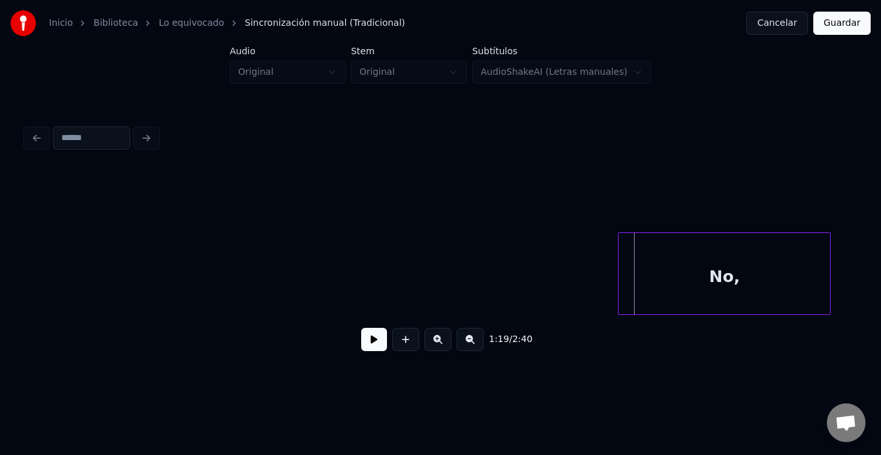
click at [765, 283] on div "No," at bounding box center [725, 277] width 212 height 88
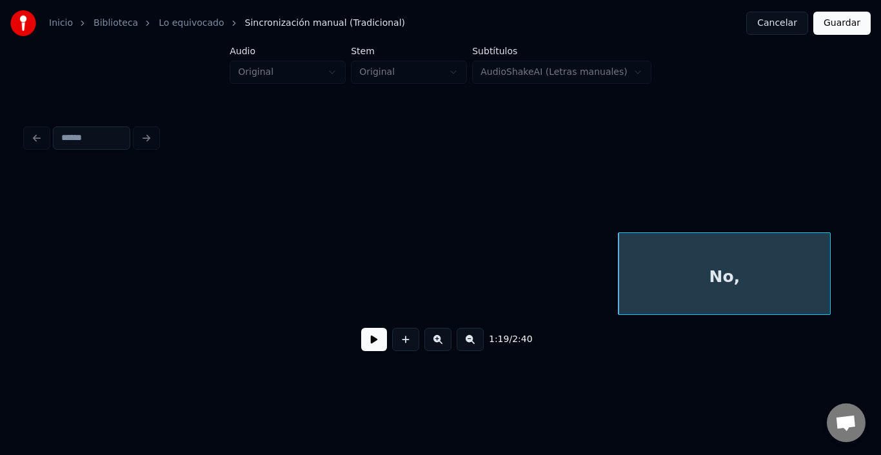
click at [372, 345] on button at bounding box center [374, 339] width 26 height 23
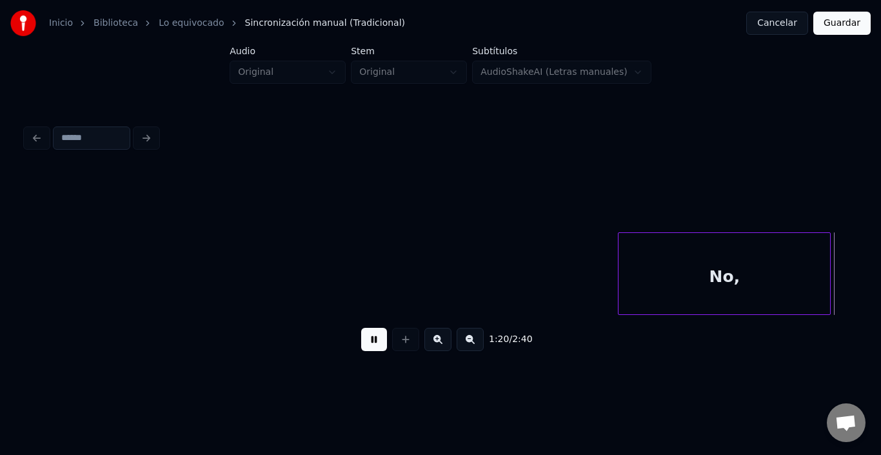
scroll to position [0, 13059]
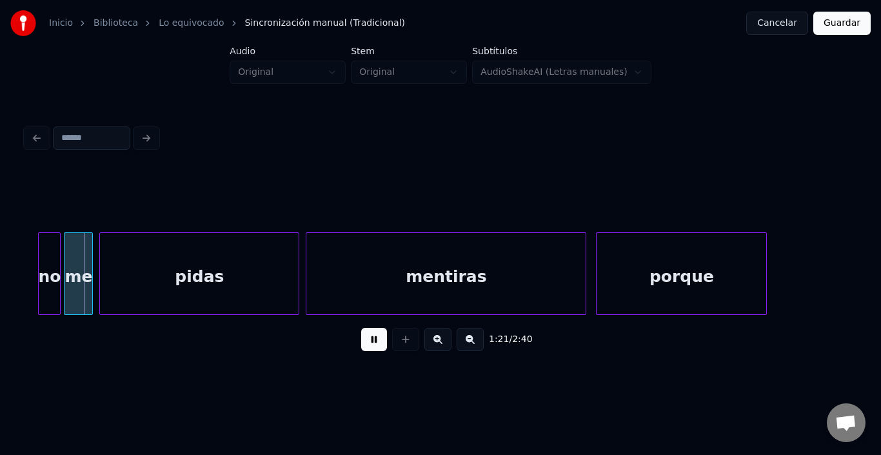
click at [372, 345] on button at bounding box center [374, 339] width 26 height 23
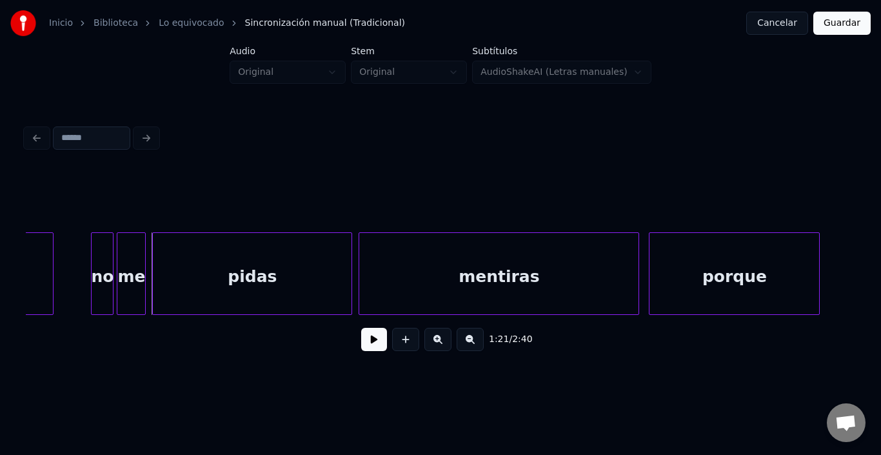
scroll to position [0, 12981]
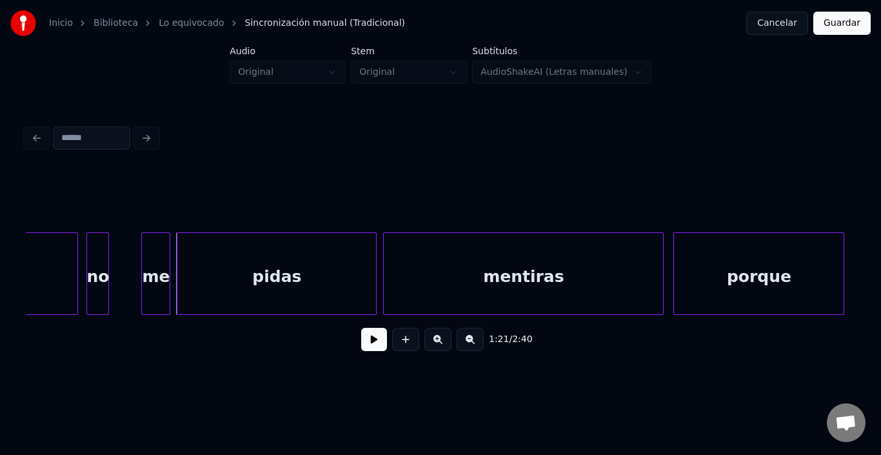
click at [103, 265] on div "no" at bounding box center [97, 277] width 21 height 88
click at [108, 265] on div "no" at bounding box center [106, 277] width 21 height 88
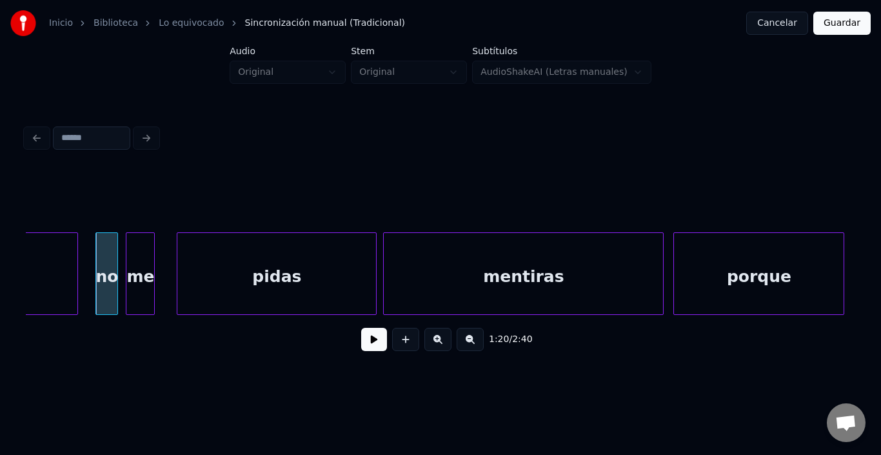
click at [145, 267] on div "me" at bounding box center [140, 277] width 28 height 88
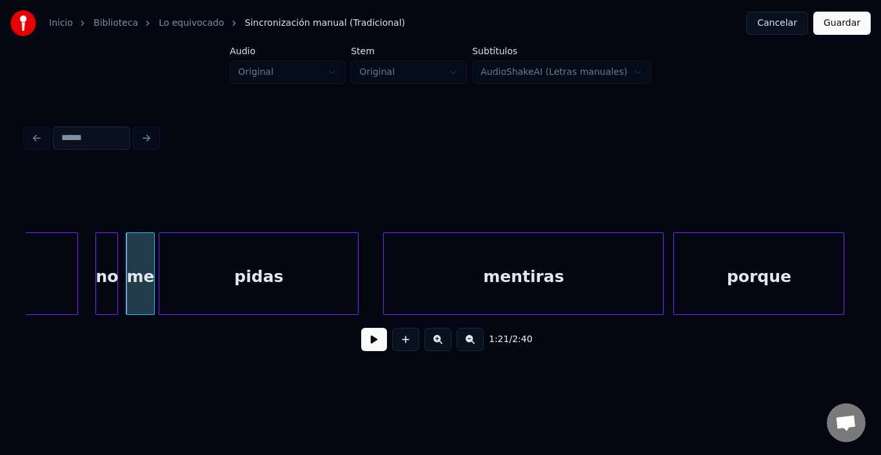
click at [180, 264] on div "pidas" at bounding box center [258, 277] width 199 height 88
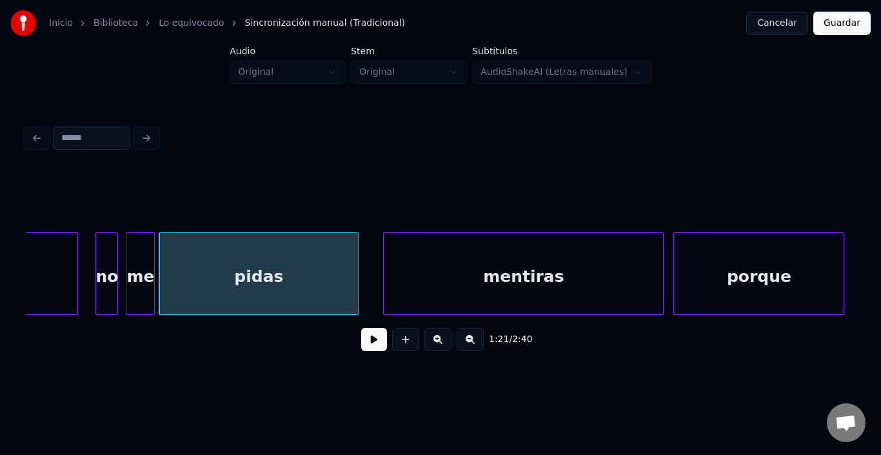
click at [180, 264] on div "pidas" at bounding box center [258, 277] width 199 height 88
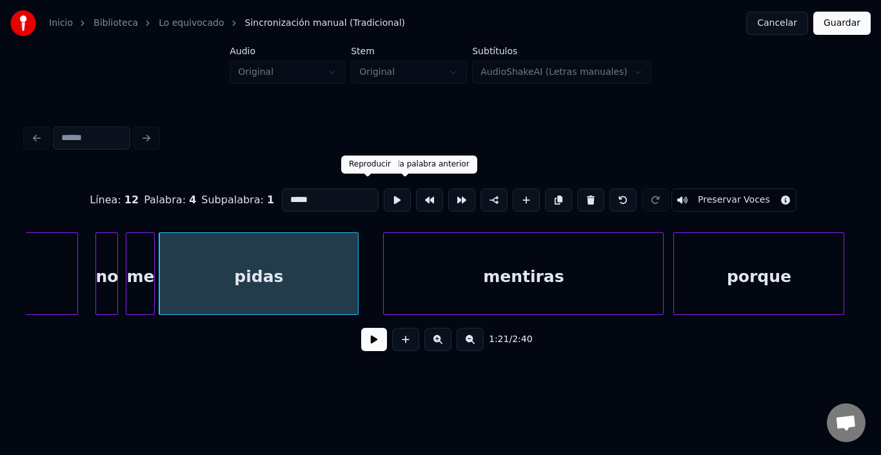
click at [384, 194] on button at bounding box center [397, 199] width 27 height 23
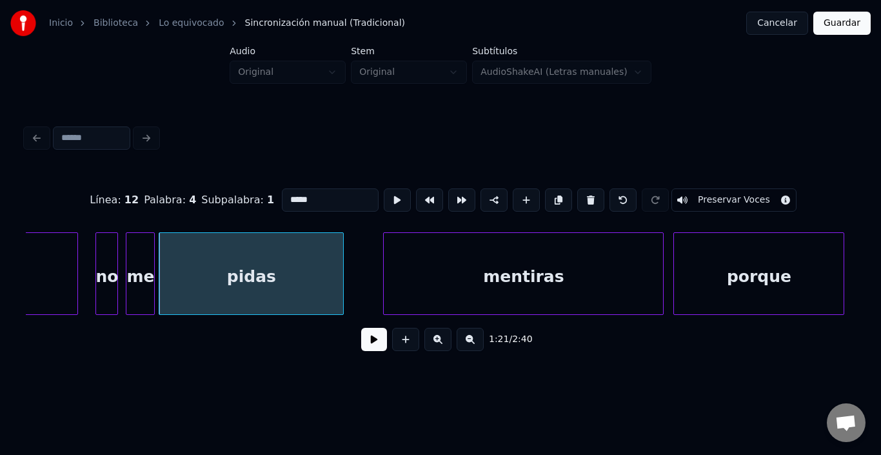
click at [342, 285] on div at bounding box center [341, 273] width 4 height 81
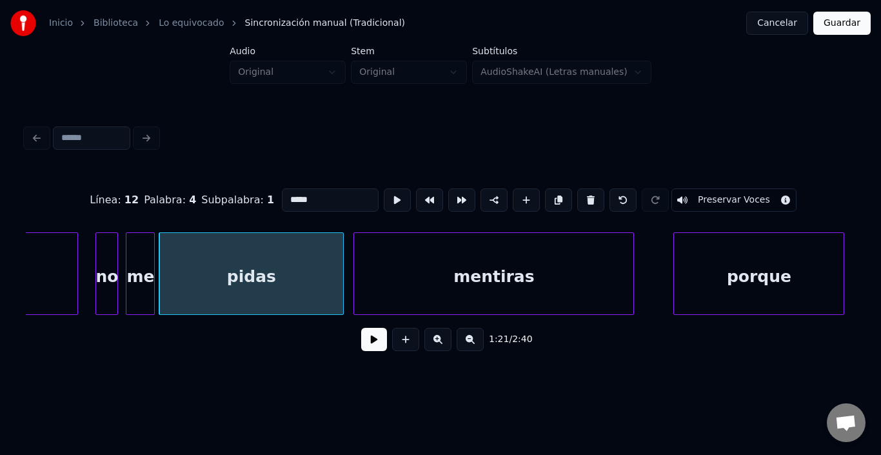
click at [421, 289] on div "mentiras" at bounding box center [493, 277] width 279 height 88
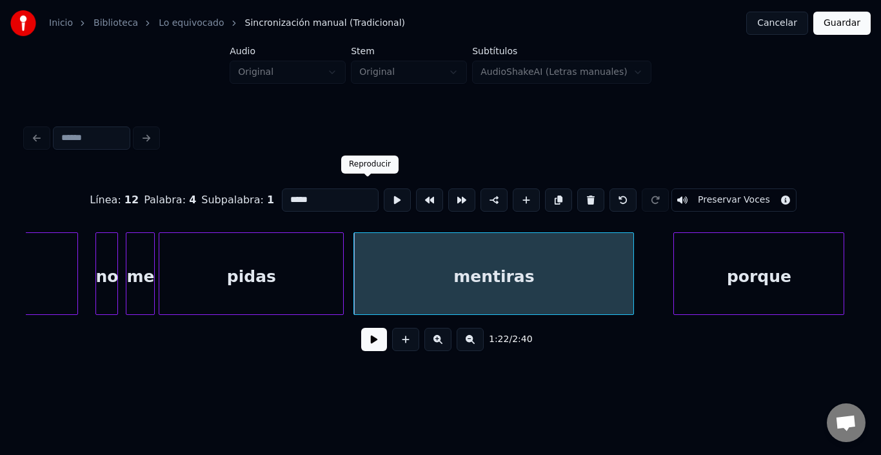
click at [384, 197] on button at bounding box center [397, 199] width 27 height 23
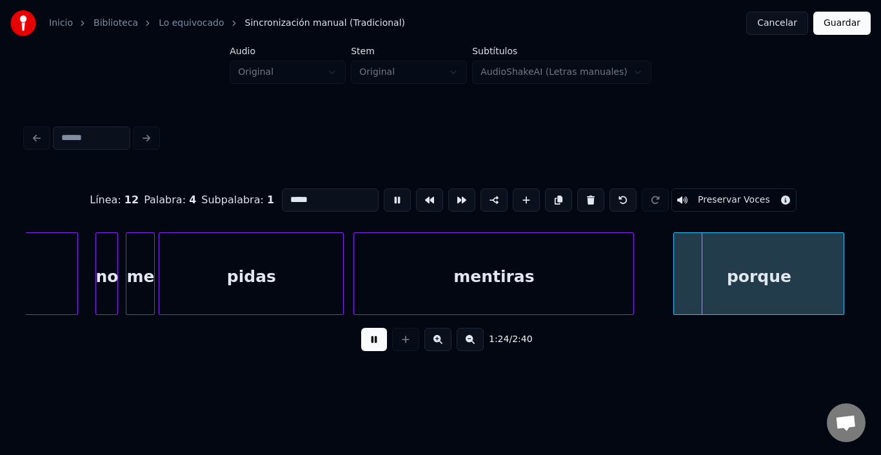
click at [384, 196] on button at bounding box center [397, 199] width 27 height 23
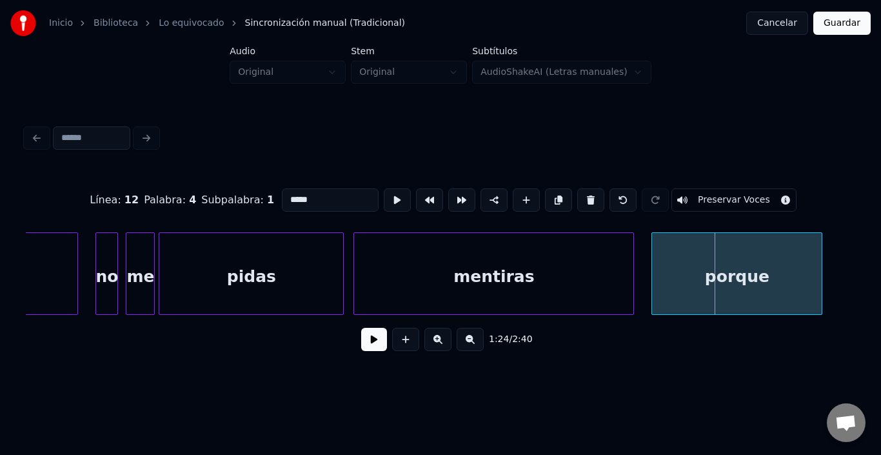
click at [749, 262] on div "porque" at bounding box center [737, 277] width 170 height 88
click at [384, 195] on button at bounding box center [397, 199] width 27 height 23
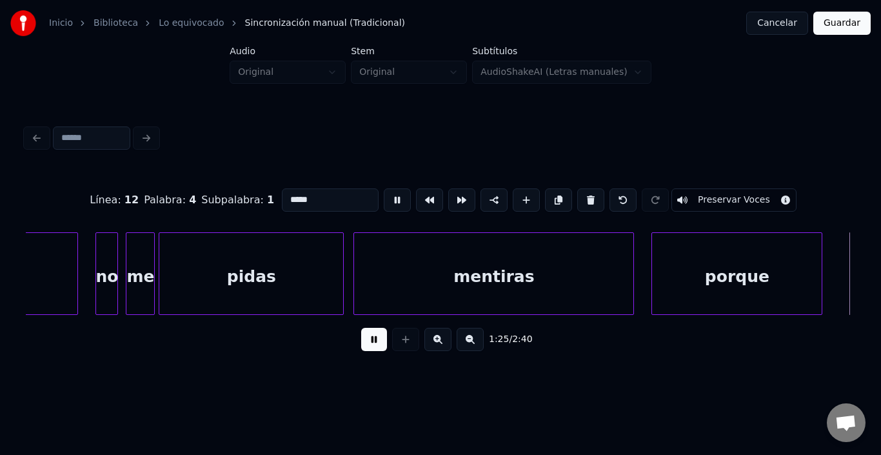
scroll to position [0, 13811]
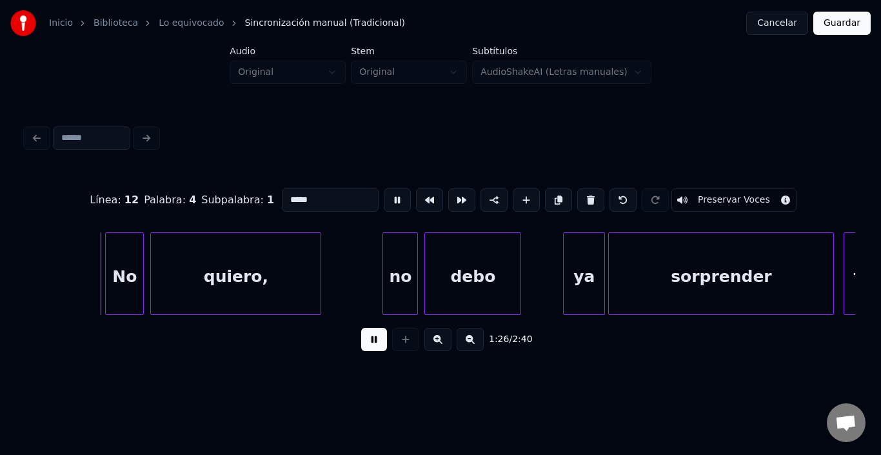
click at [384, 195] on button at bounding box center [397, 199] width 27 height 23
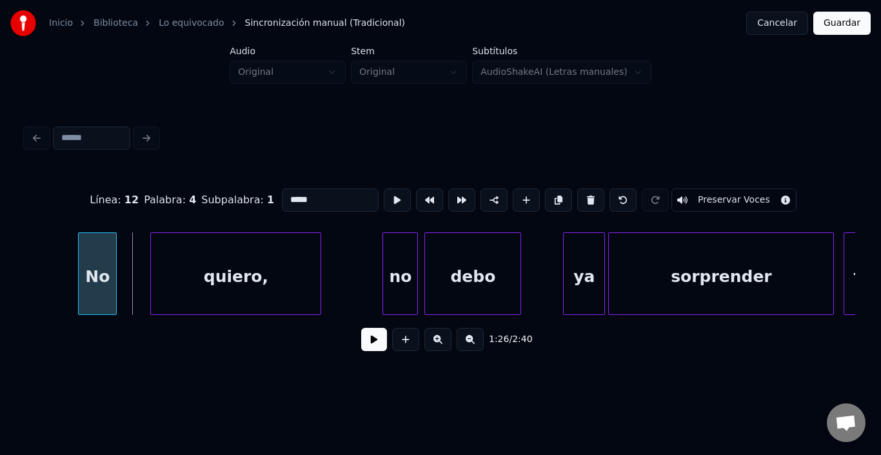
click at [92, 261] on div "No" at bounding box center [97, 277] width 37 height 88
click at [99, 261] on div "No" at bounding box center [103, 277] width 37 height 88
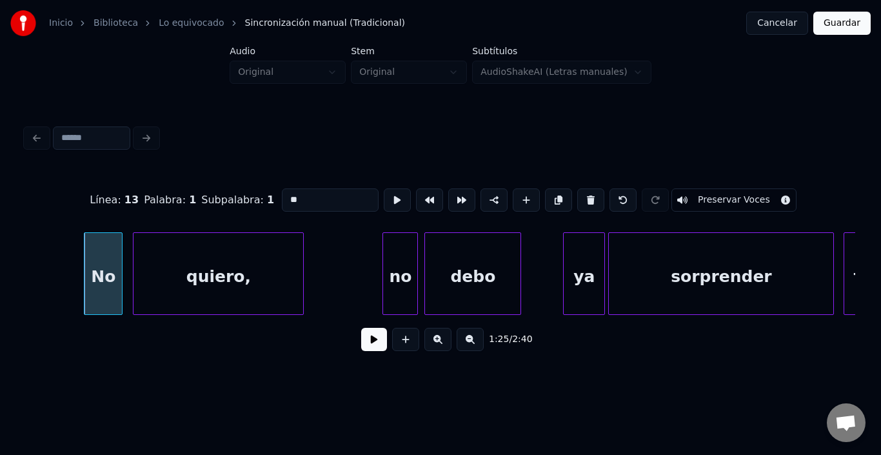
click at [199, 264] on div "quiero," at bounding box center [219, 277] width 170 height 88
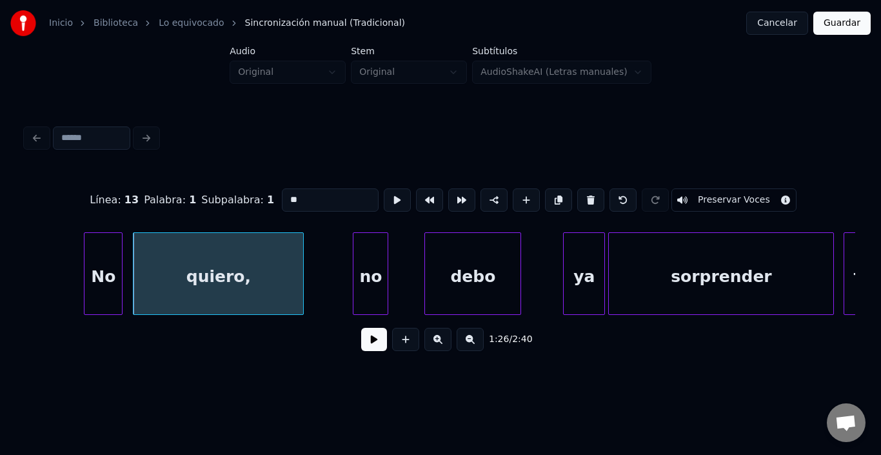
click at [381, 273] on div "no" at bounding box center [371, 277] width 34 height 88
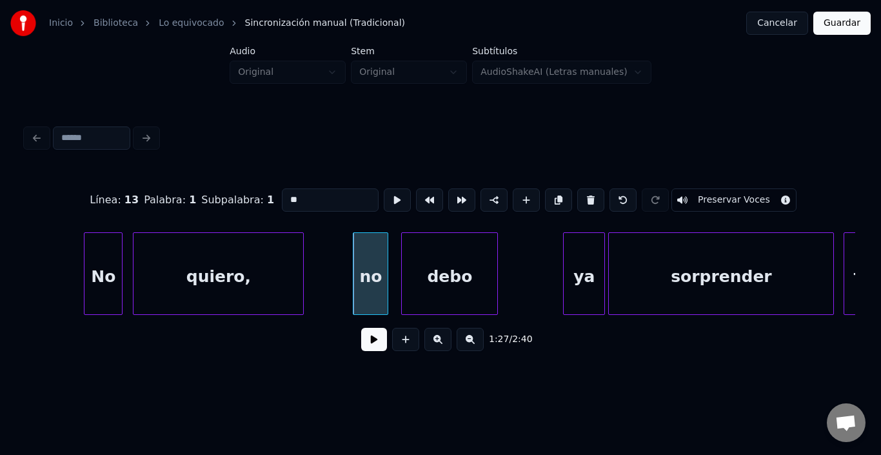
click at [428, 268] on div "debo" at bounding box center [450, 277] width 96 height 88
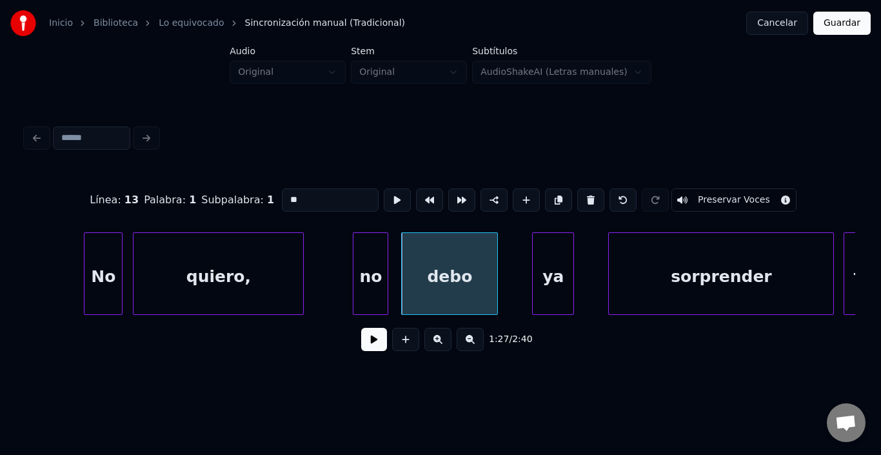
click at [543, 273] on div "ya" at bounding box center [553, 277] width 41 height 88
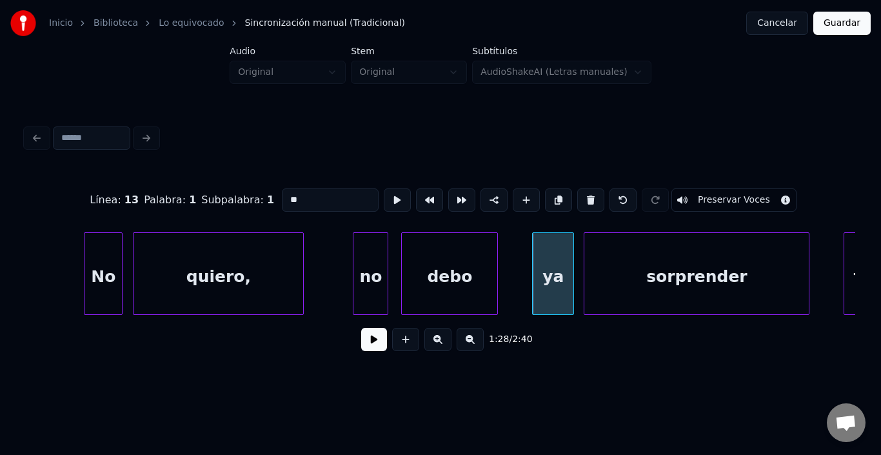
click at [602, 271] on div "sorprender" at bounding box center [697, 277] width 225 height 88
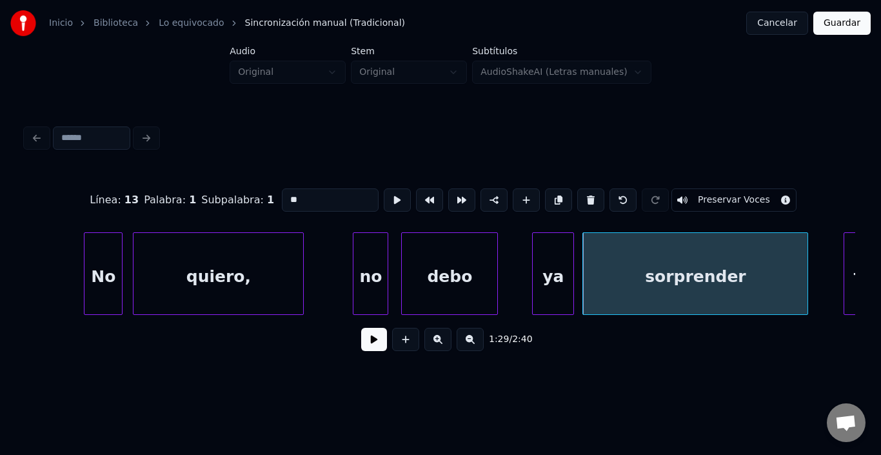
click at [602, 271] on div "sorprender" at bounding box center [695, 277] width 225 height 88
type input "**********"
click at [384, 195] on button at bounding box center [397, 199] width 27 height 23
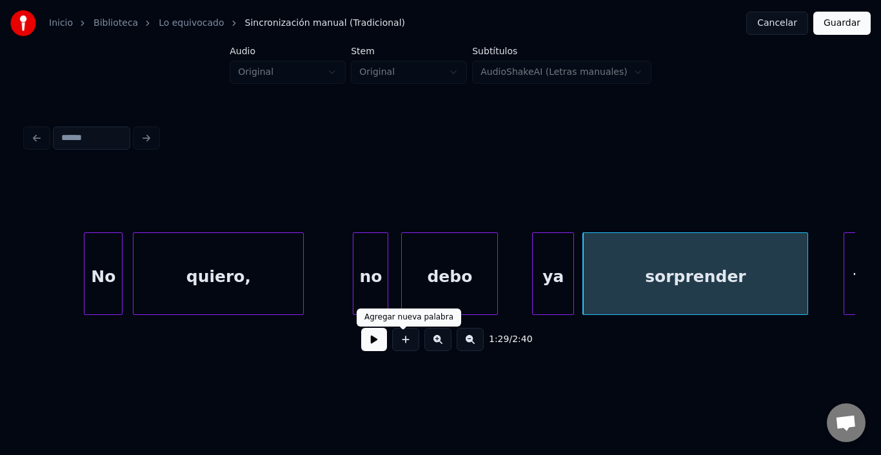
click at [369, 346] on button at bounding box center [374, 339] width 26 height 23
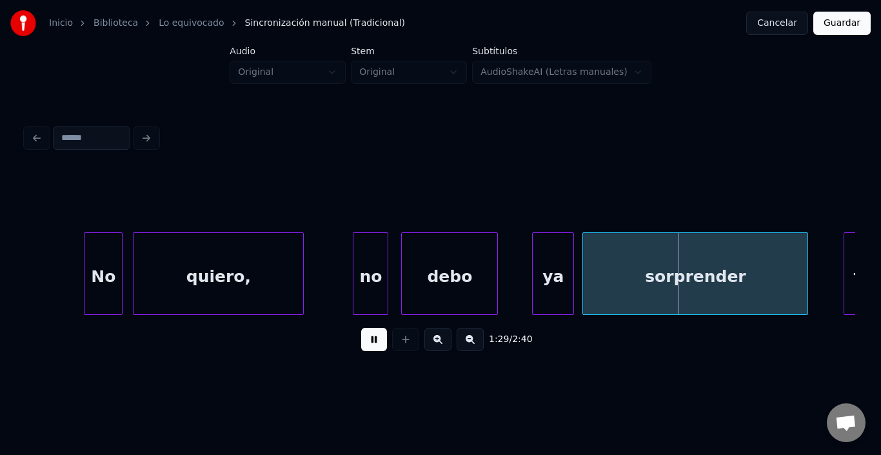
click at [373, 344] on button at bounding box center [374, 339] width 26 height 23
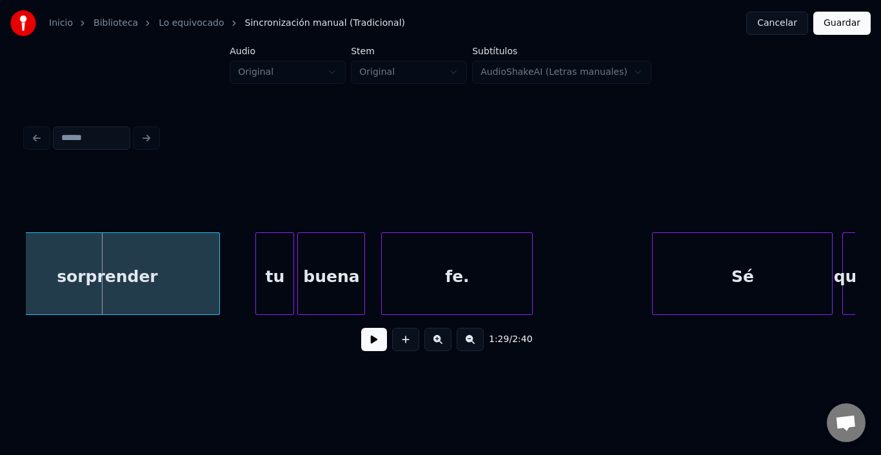
scroll to position [0, 14405]
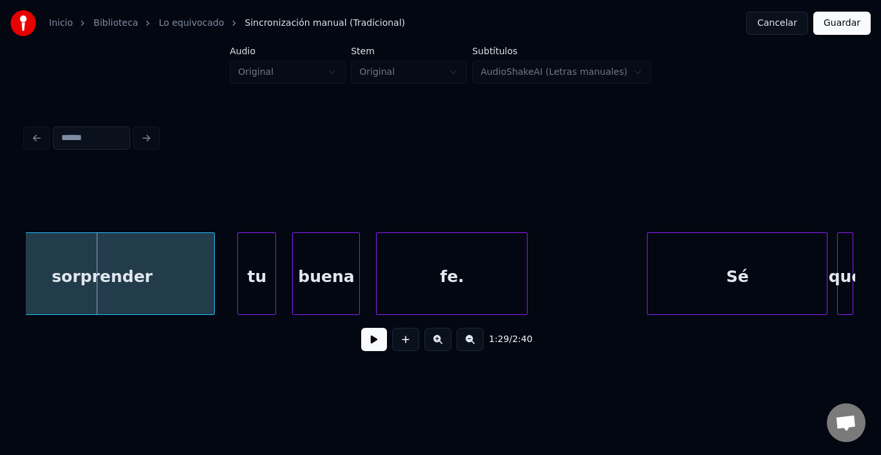
click at [252, 268] on div "tu" at bounding box center [256, 277] width 37 height 88
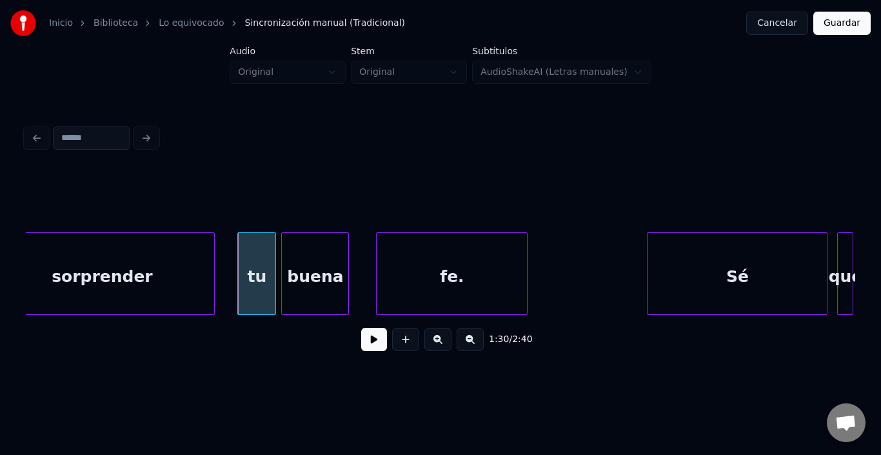
click at [314, 268] on div "buena" at bounding box center [315, 277] width 66 height 88
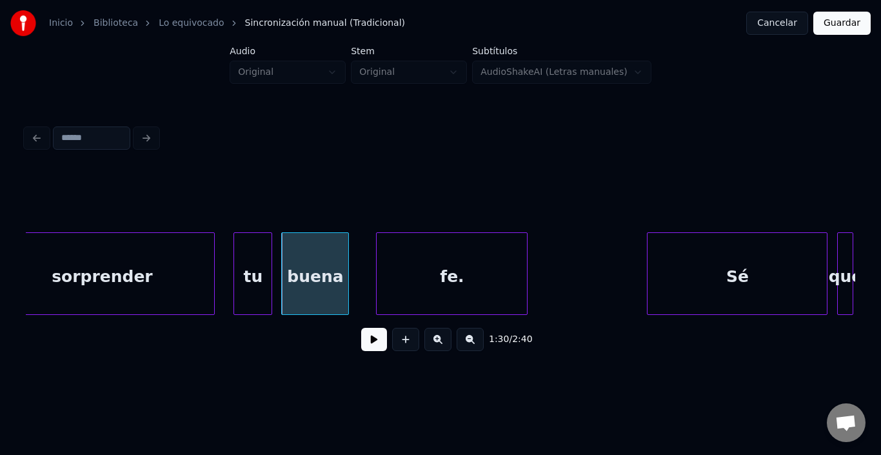
click at [255, 264] on div "tu" at bounding box center [252, 277] width 37 height 88
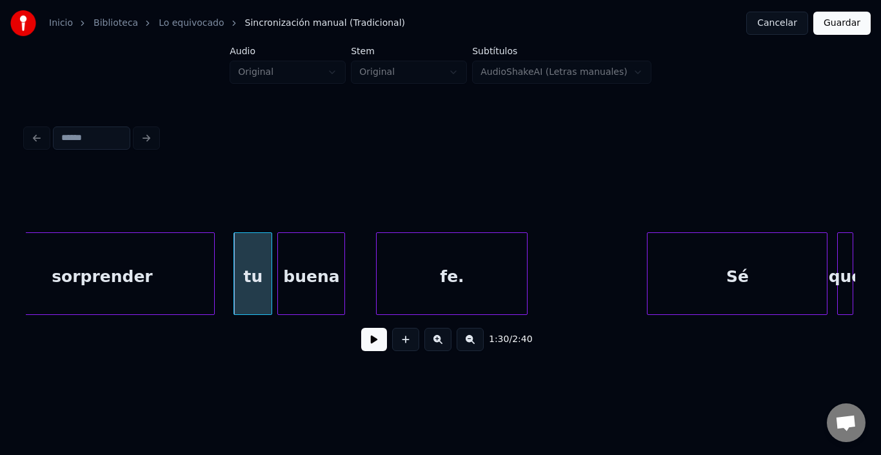
click at [301, 253] on div "buena" at bounding box center [311, 277] width 66 height 88
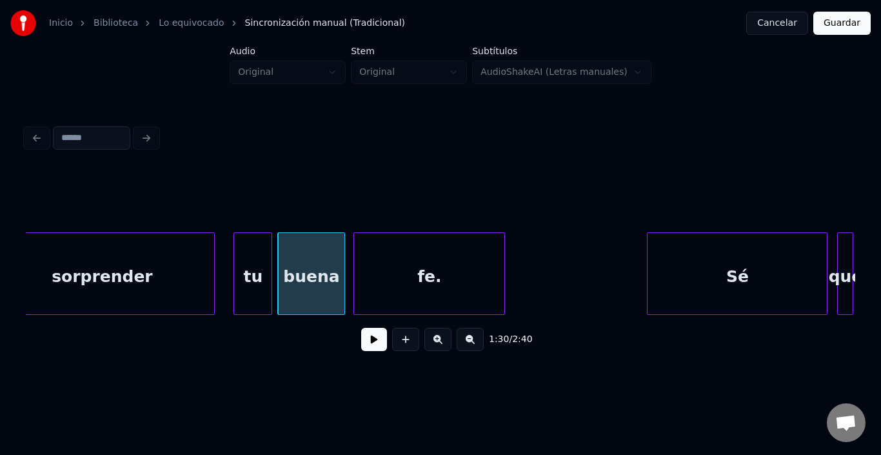
click at [394, 267] on div "fe." at bounding box center [429, 277] width 150 height 88
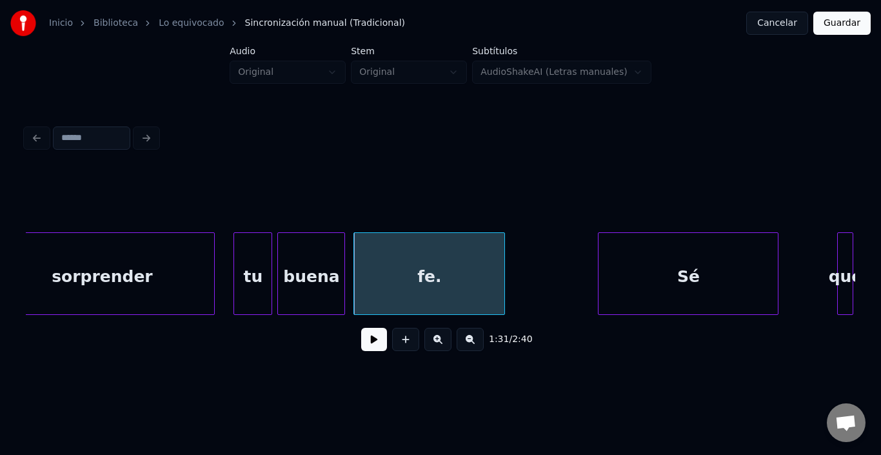
click at [634, 275] on div "Sé" at bounding box center [688, 277] width 179 height 88
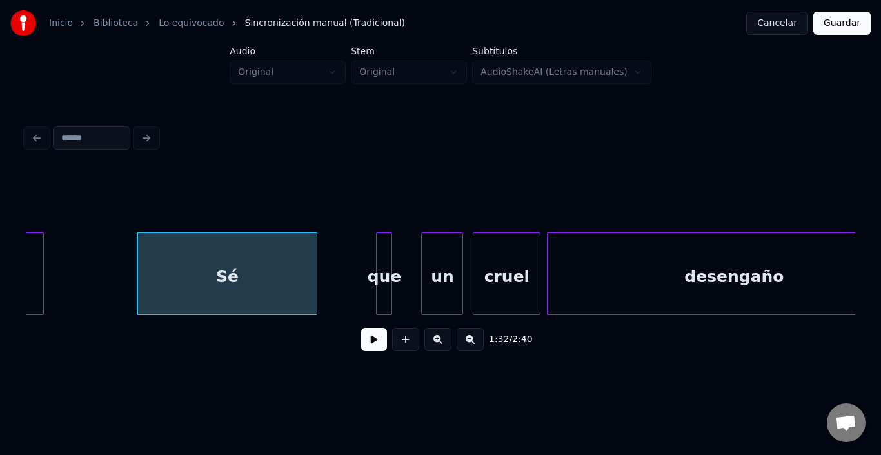
scroll to position [0, 14895]
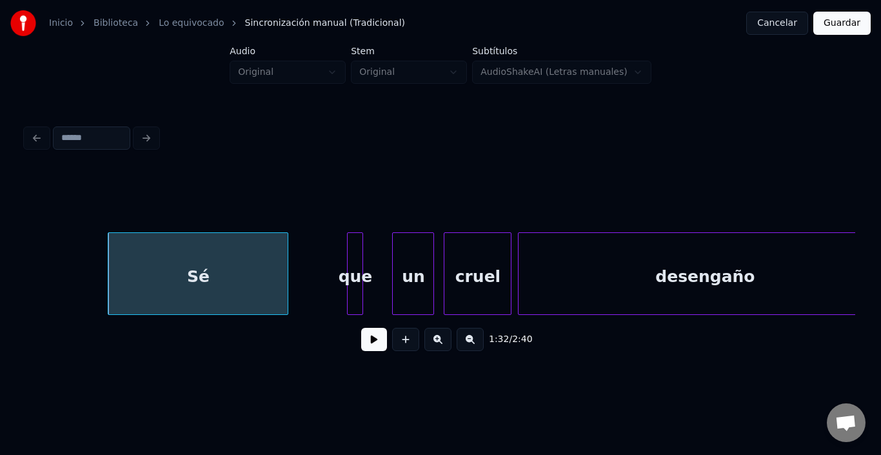
click at [366, 342] on button at bounding box center [374, 339] width 26 height 23
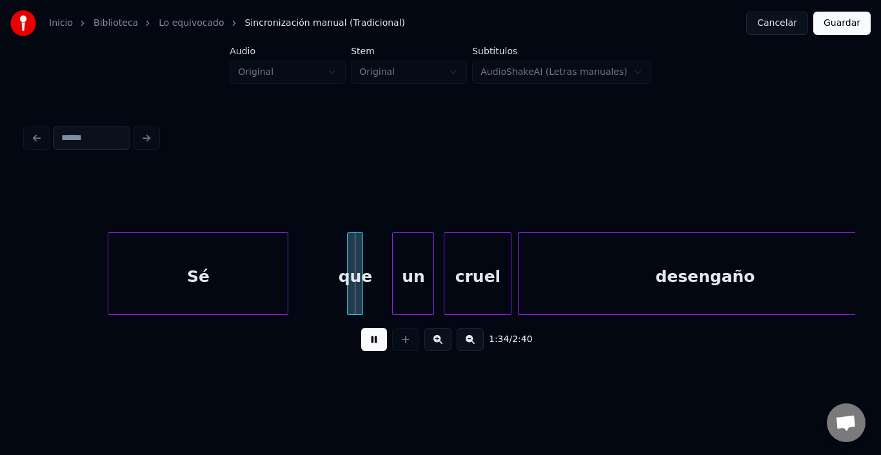
click at [366, 342] on button at bounding box center [374, 339] width 26 height 23
click at [344, 247] on div "que" at bounding box center [344, 277] width 15 height 88
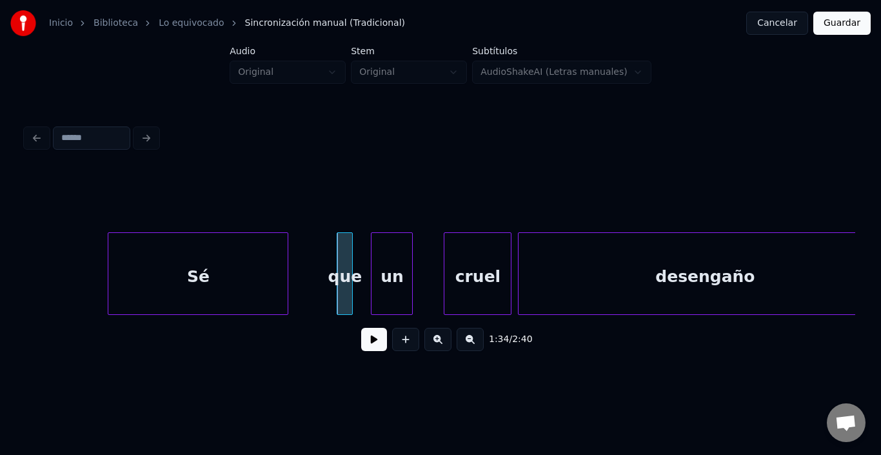
click at [388, 252] on div "un" at bounding box center [392, 277] width 41 height 88
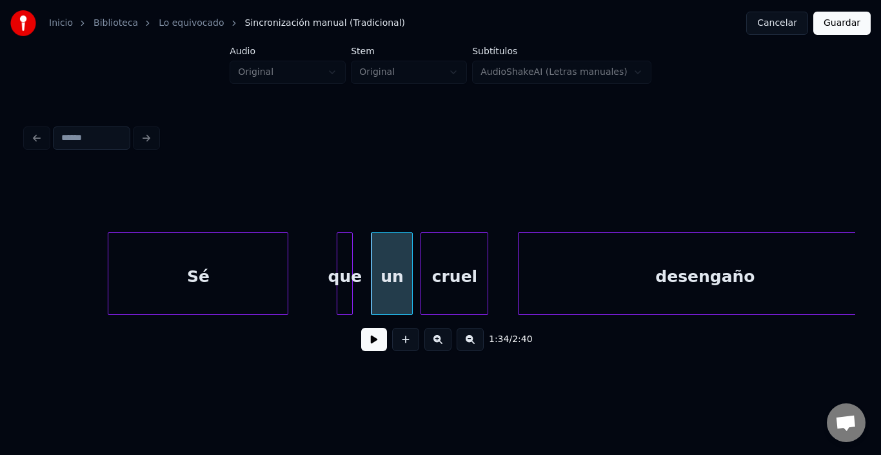
click at [456, 259] on div "cruel" at bounding box center [454, 277] width 66 height 88
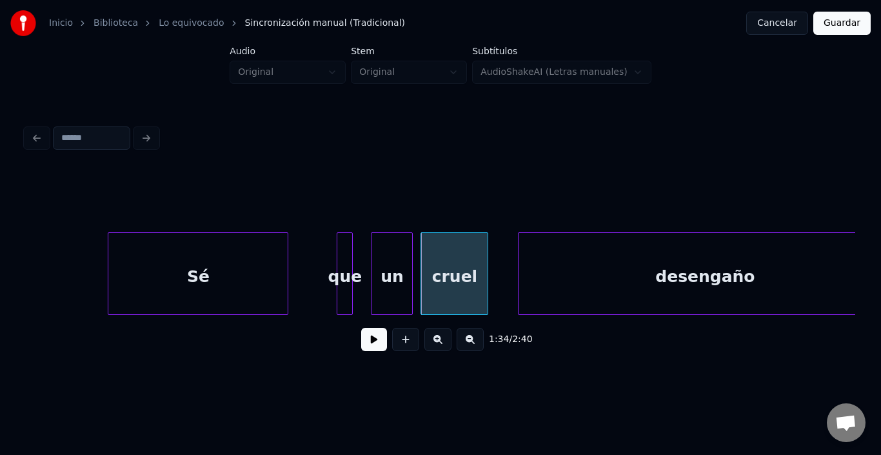
scroll to position [0, 14929]
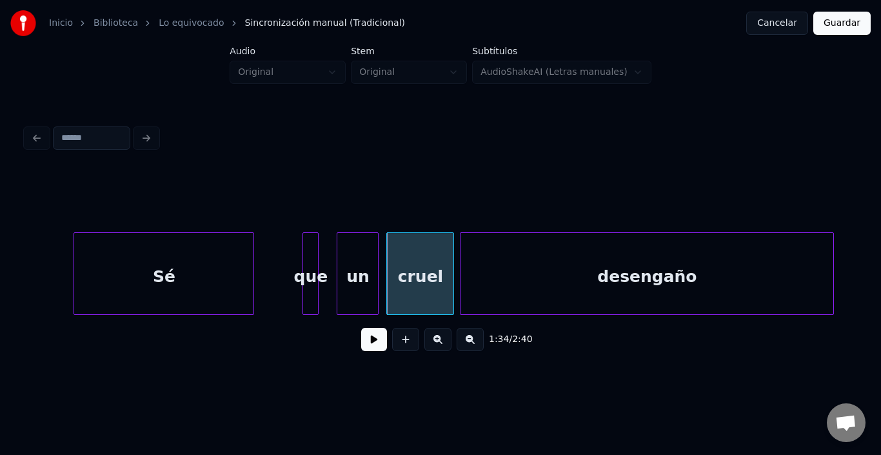
click at [572, 265] on div "desengaño" at bounding box center [647, 277] width 373 height 88
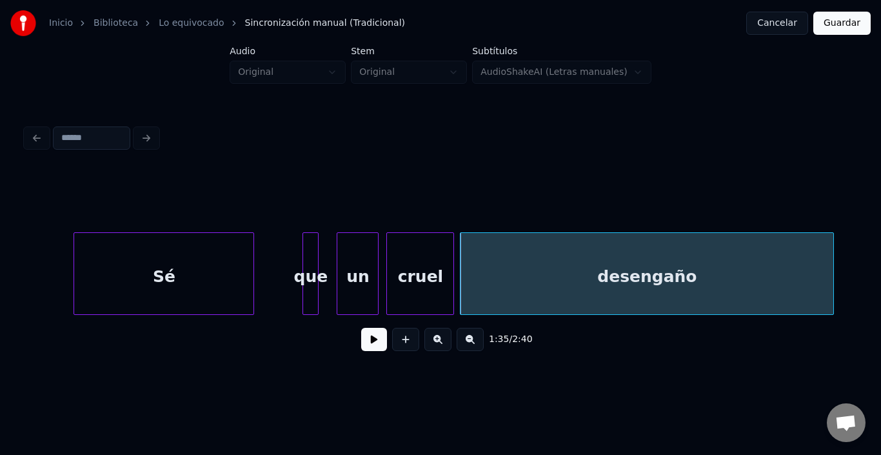
click at [572, 265] on div "desengaño" at bounding box center [647, 277] width 373 height 88
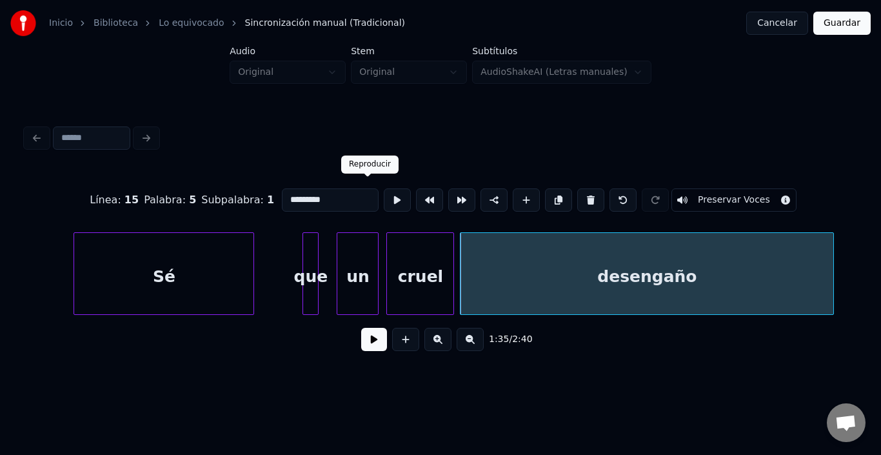
click at [384, 193] on button at bounding box center [397, 199] width 27 height 23
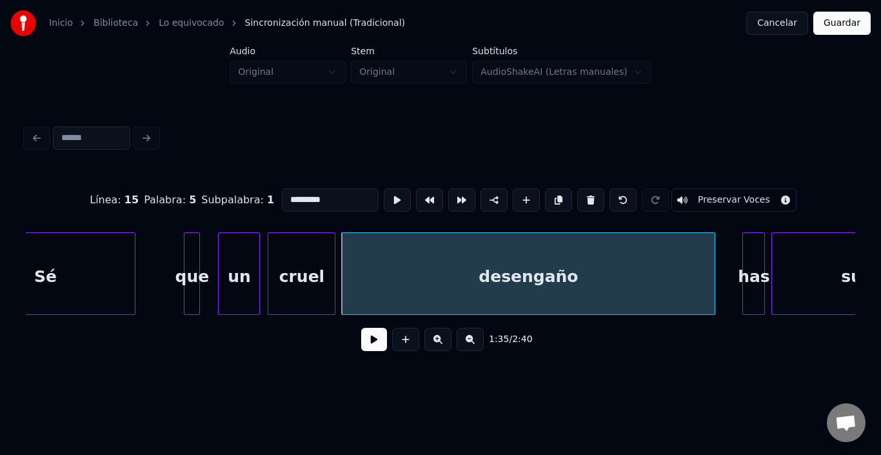
scroll to position [0, 15110]
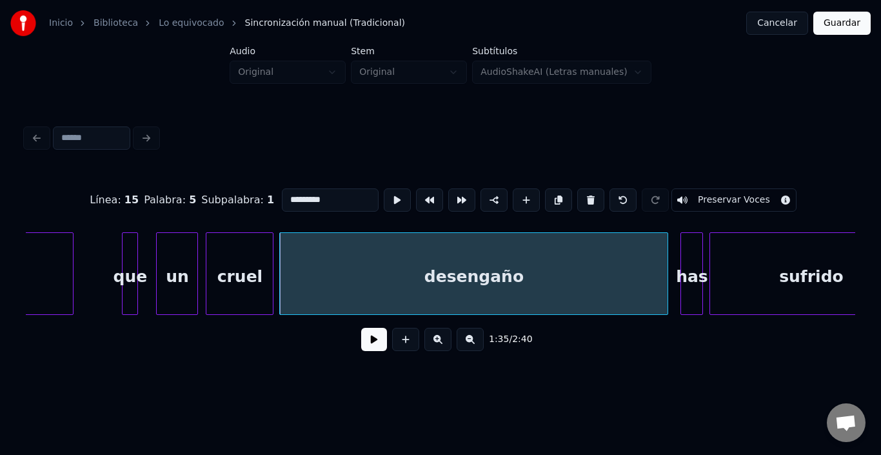
click at [665, 278] on div at bounding box center [666, 273] width 4 height 81
click at [371, 340] on button at bounding box center [374, 339] width 26 height 23
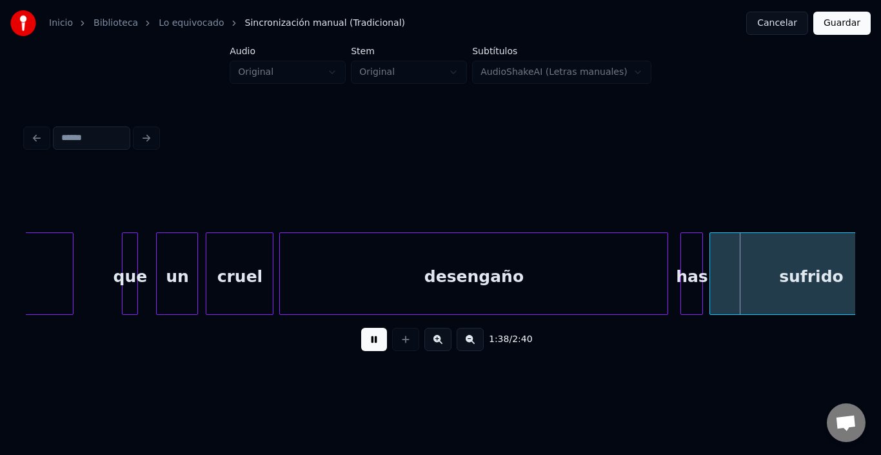
click at [371, 340] on button at bounding box center [374, 339] width 26 height 23
click at [683, 265] on div "has" at bounding box center [683, 277] width 21 height 88
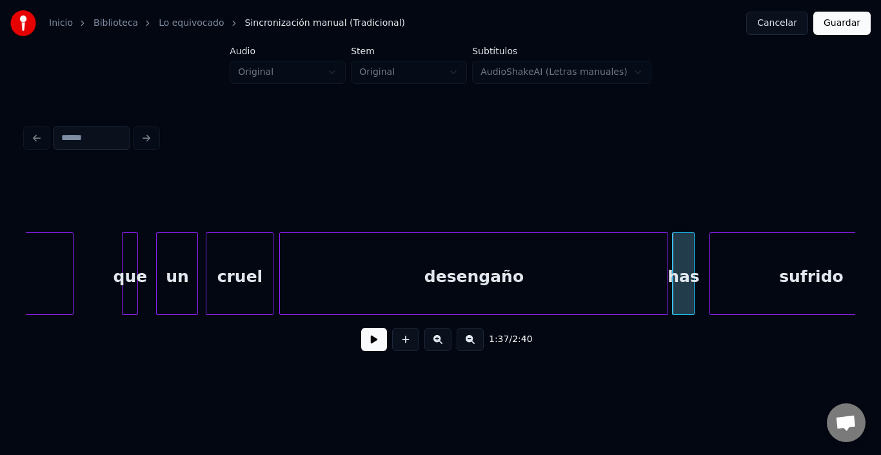
scroll to position [0, 15167]
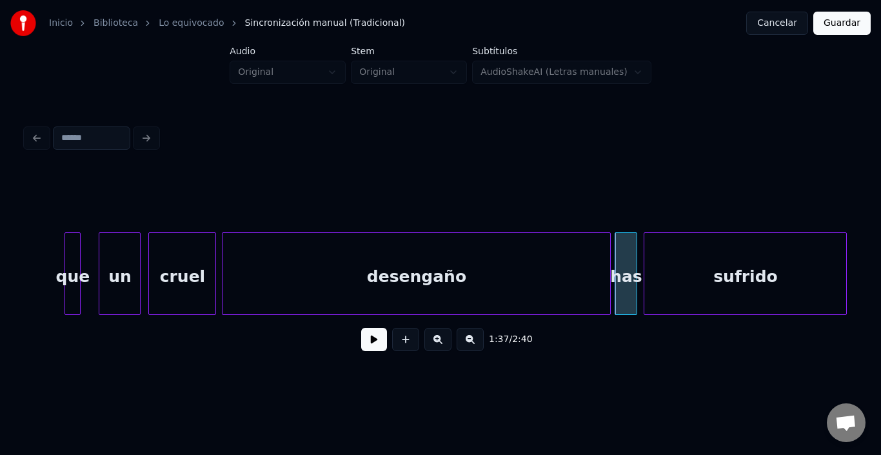
click at [744, 270] on div "sufrido" at bounding box center [746, 277] width 202 height 88
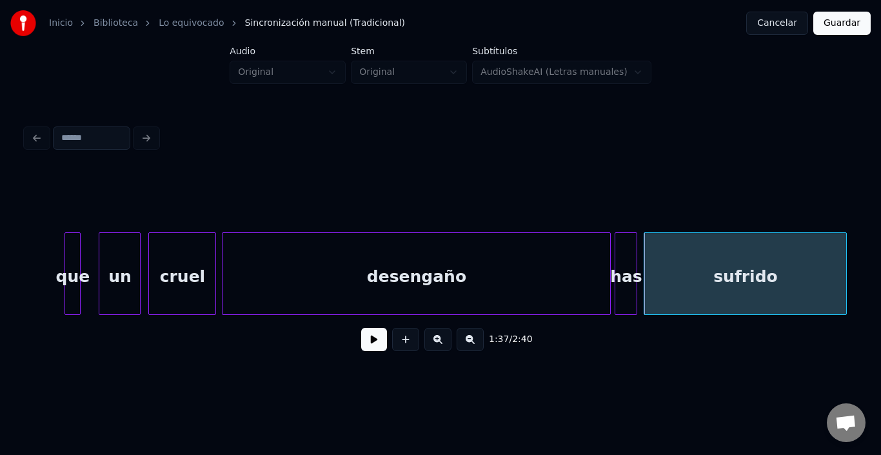
click at [743, 270] on div "sufrido" at bounding box center [746, 277] width 202 height 88
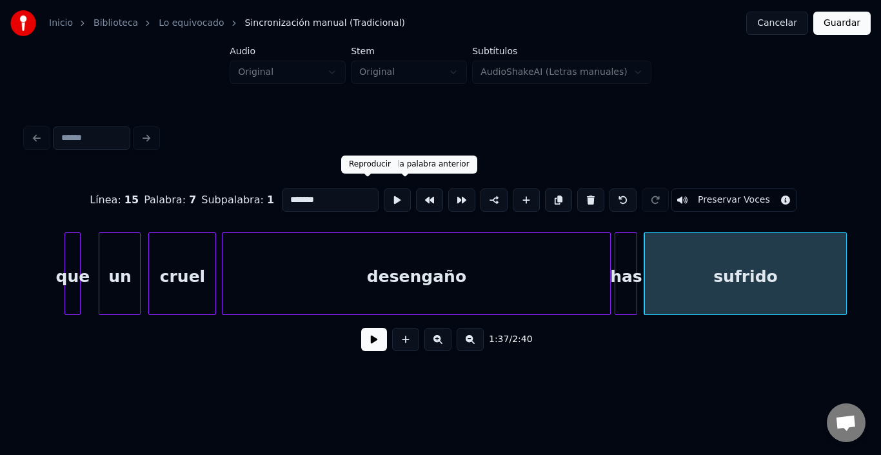
click at [384, 188] on button at bounding box center [397, 199] width 27 height 23
click at [365, 339] on button at bounding box center [374, 339] width 26 height 23
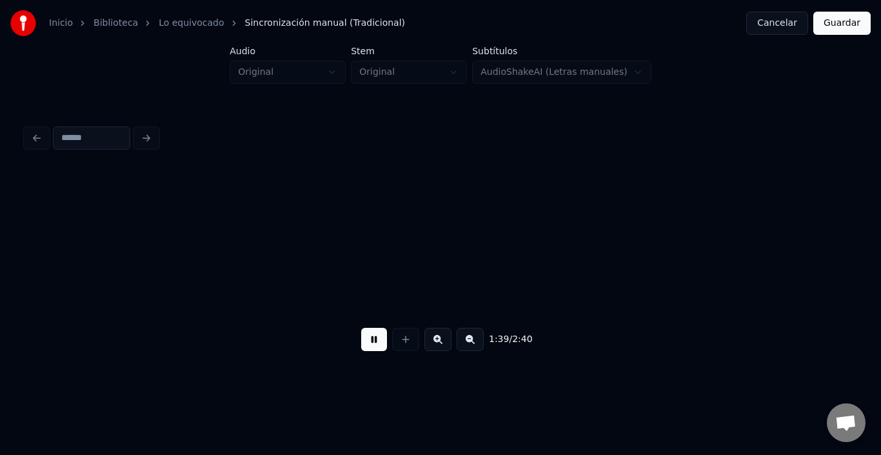
scroll to position [0, 15999]
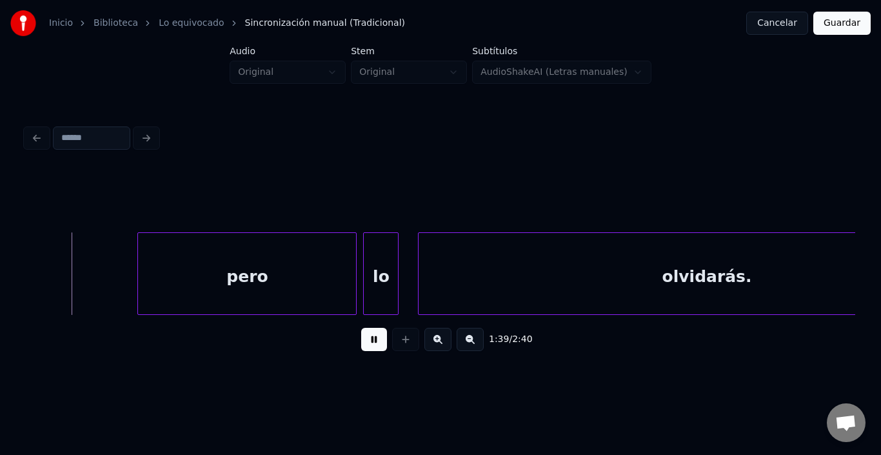
click at [365, 339] on button at bounding box center [374, 339] width 26 height 23
click at [265, 281] on div "pero" at bounding box center [226, 277] width 218 height 88
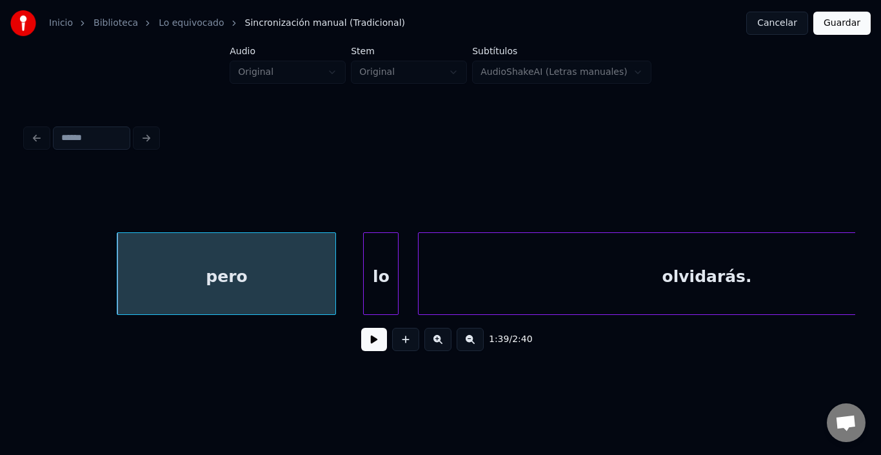
click at [367, 337] on button at bounding box center [374, 339] width 26 height 23
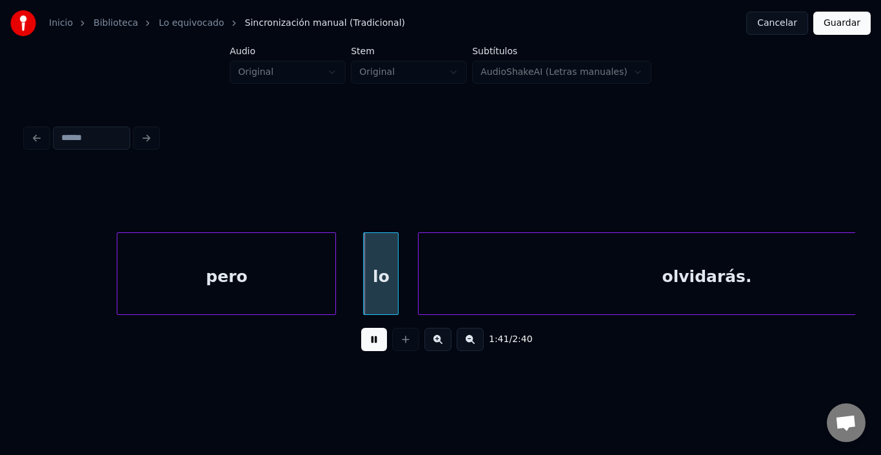
click at [367, 337] on button at bounding box center [374, 339] width 26 height 23
click at [365, 265] on div "lo" at bounding box center [369, 277] width 34 height 88
click at [372, 341] on button at bounding box center [374, 339] width 26 height 23
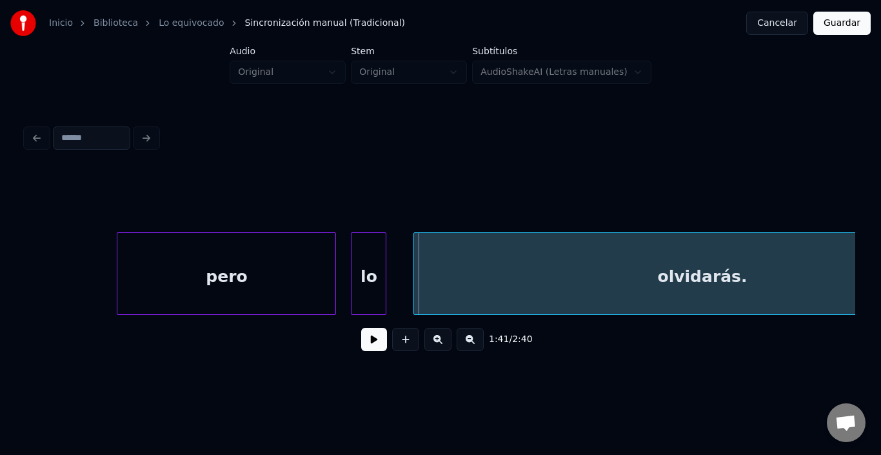
scroll to position [0, 16135]
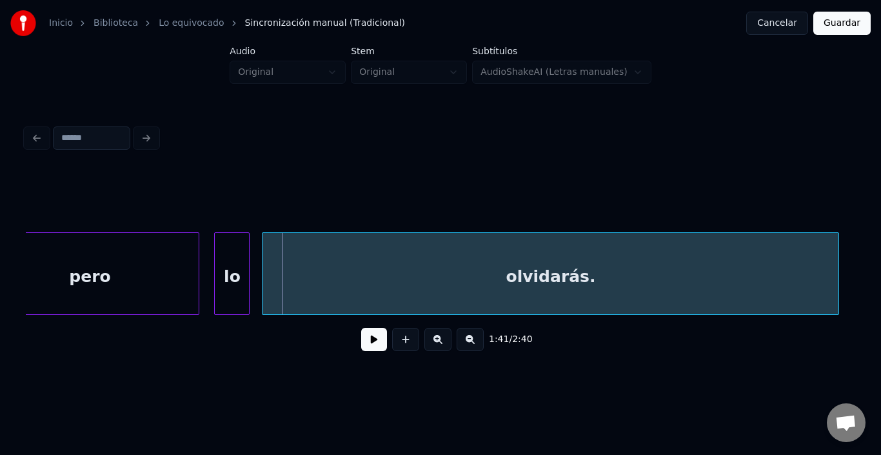
click at [413, 298] on div "olvidarás." at bounding box center [551, 277] width 576 height 88
click at [374, 348] on button at bounding box center [374, 339] width 26 height 23
click at [372, 348] on button at bounding box center [374, 339] width 26 height 23
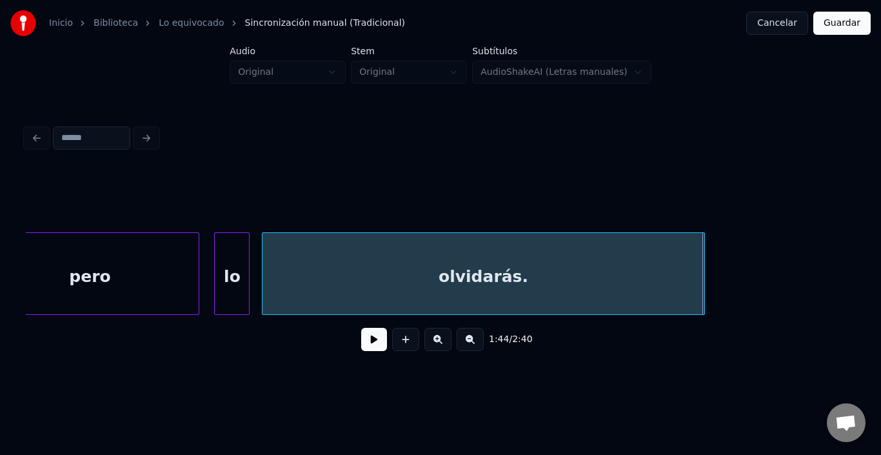
click at [701, 279] on div at bounding box center [703, 273] width 4 height 81
click at [369, 343] on button at bounding box center [374, 339] width 26 height 23
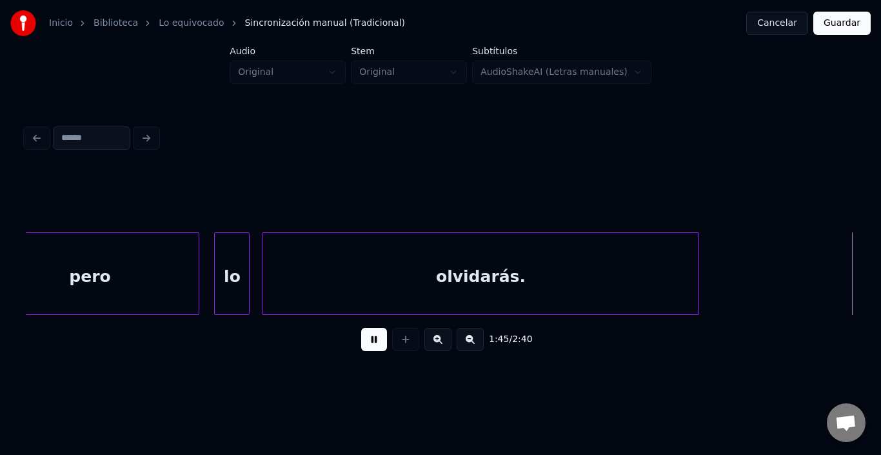
scroll to position [0, 16965]
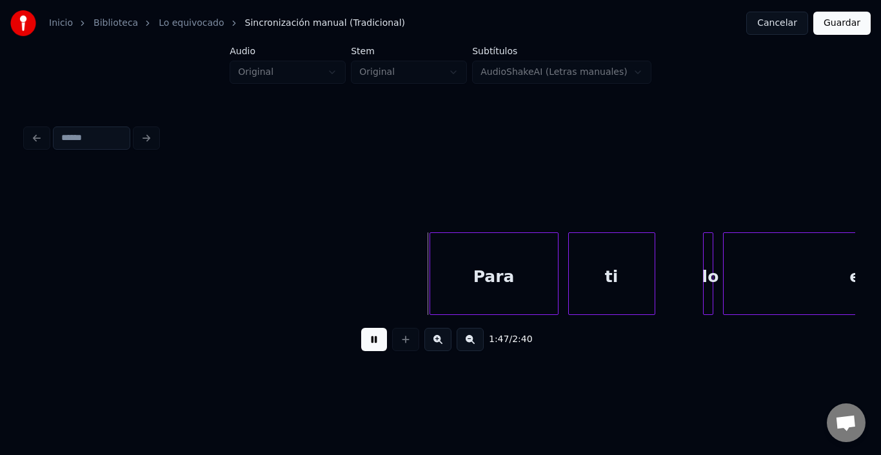
click at [369, 343] on button at bounding box center [374, 339] width 26 height 23
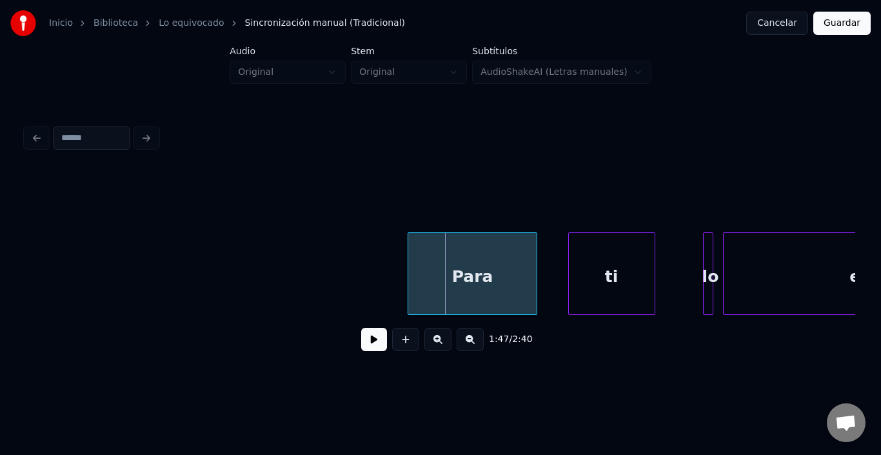
click at [479, 264] on div "Para" at bounding box center [472, 277] width 128 height 88
click at [587, 266] on div "ti" at bounding box center [592, 277] width 86 height 88
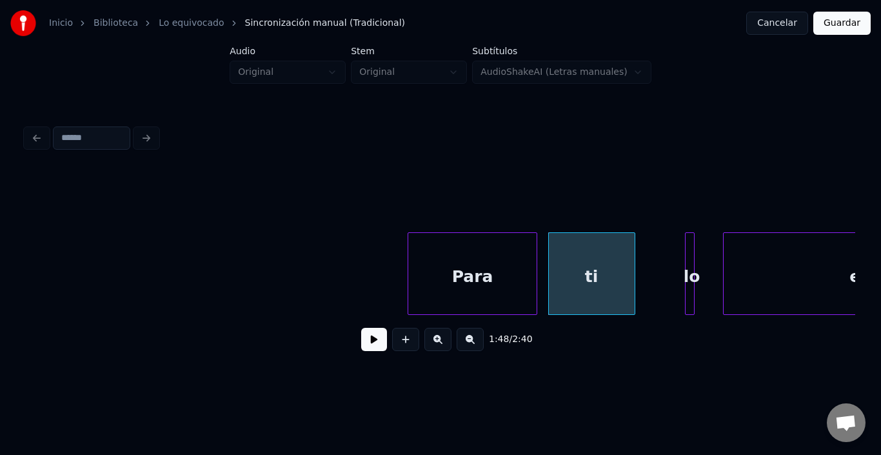
click at [696, 233] on div "lo" at bounding box center [692, 277] width 13 height 88
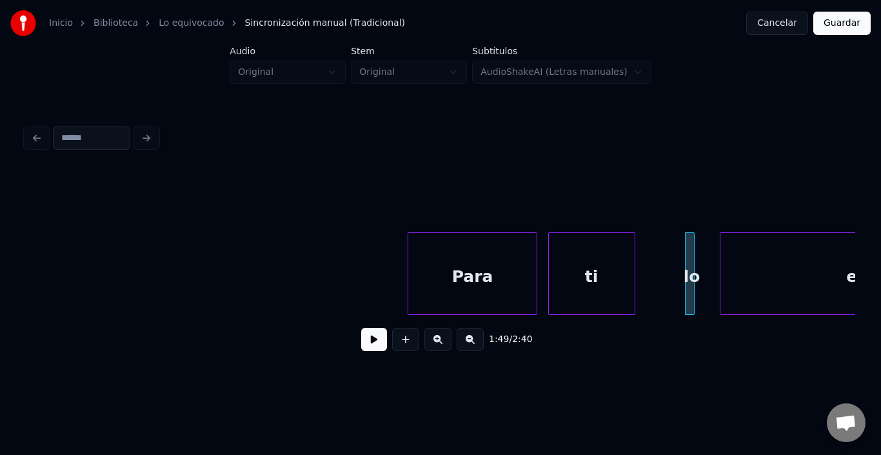
scroll to position [0, 17189]
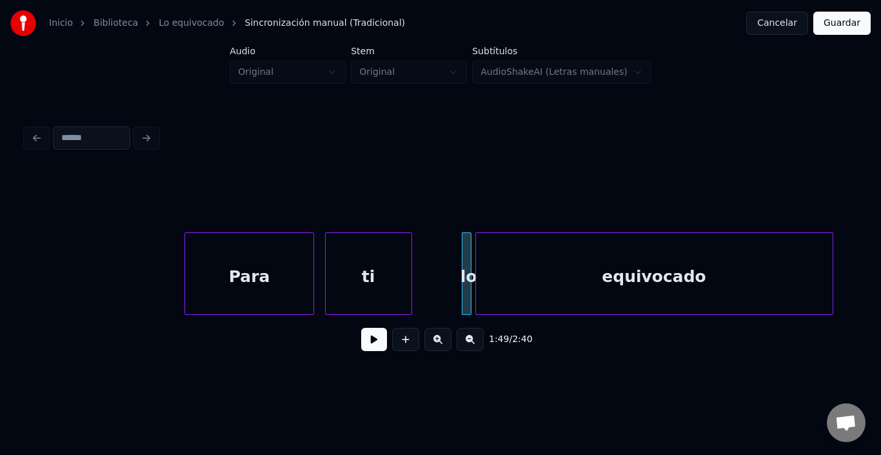
click at [755, 261] on div "equivocado" at bounding box center [654, 277] width 357 height 88
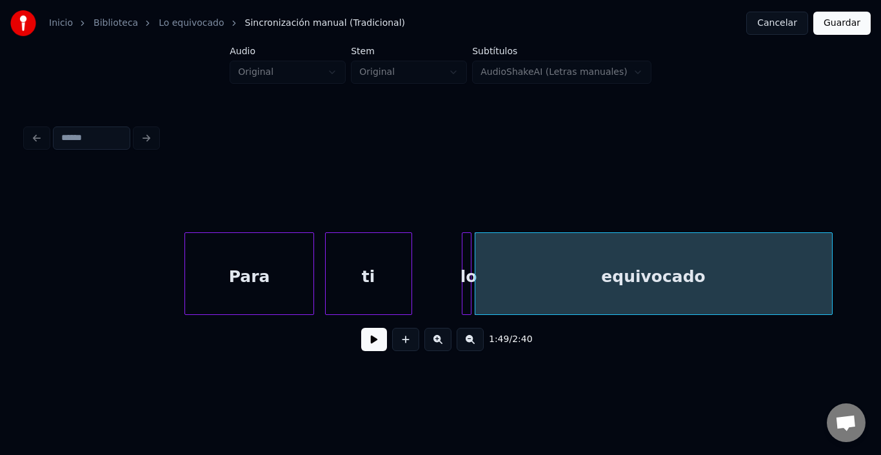
click at [749, 260] on div "equivocado" at bounding box center [654, 277] width 357 height 88
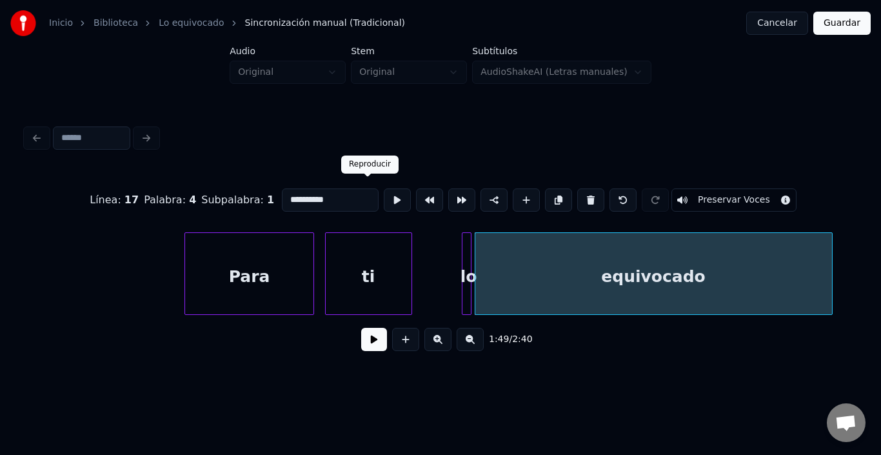
click at [384, 198] on button at bounding box center [397, 199] width 27 height 23
click at [370, 347] on button at bounding box center [374, 339] width 26 height 23
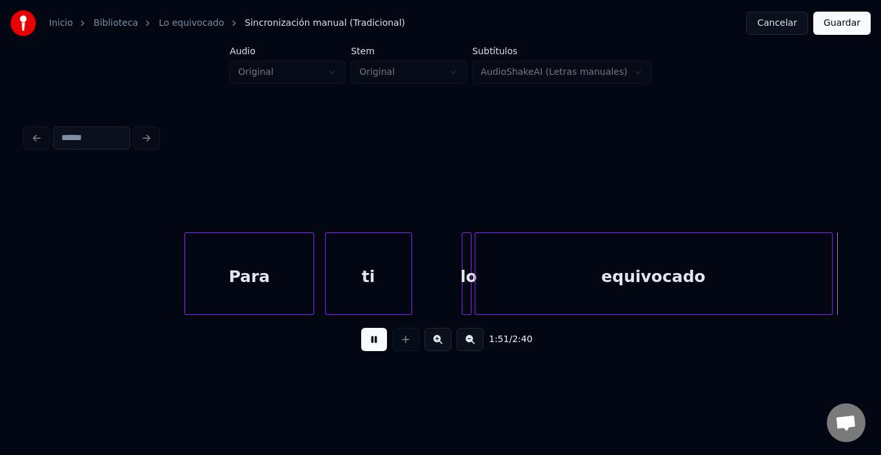
scroll to position [0, 18018]
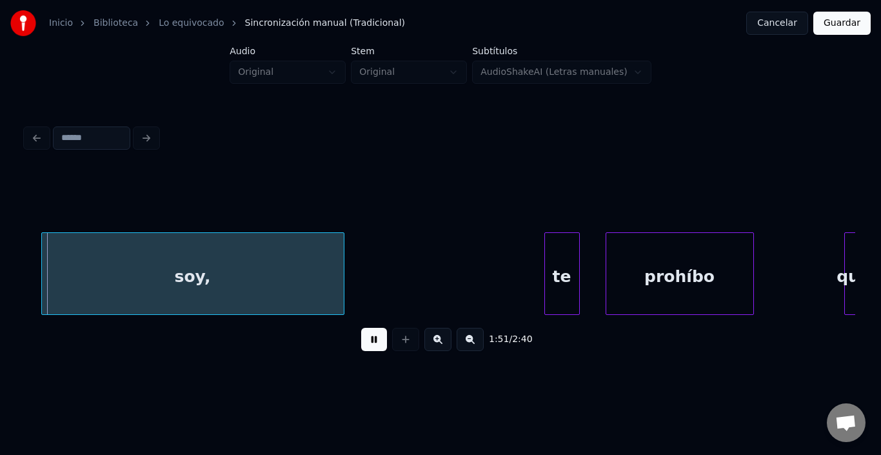
click at [370, 347] on button at bounding box center [374, 339] width 26 height 23
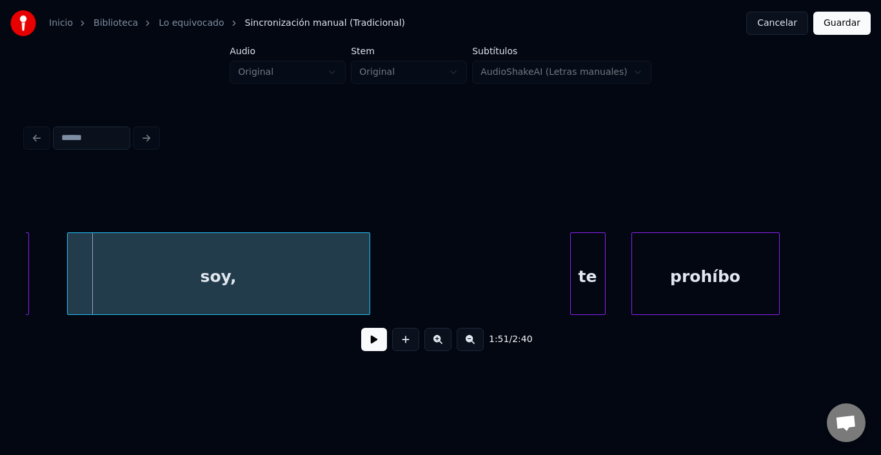
scroll to position [0, 17967]
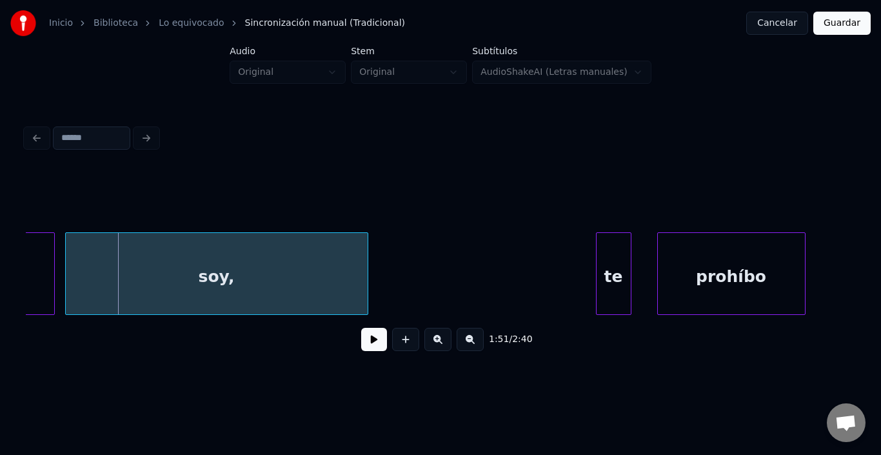
click at [97, 278] on div "soy," at bounding box center [217, 277] width 302 height 88
click at [243, 252] on div "soy," at bounding box center [217, 277] width 302 height 88
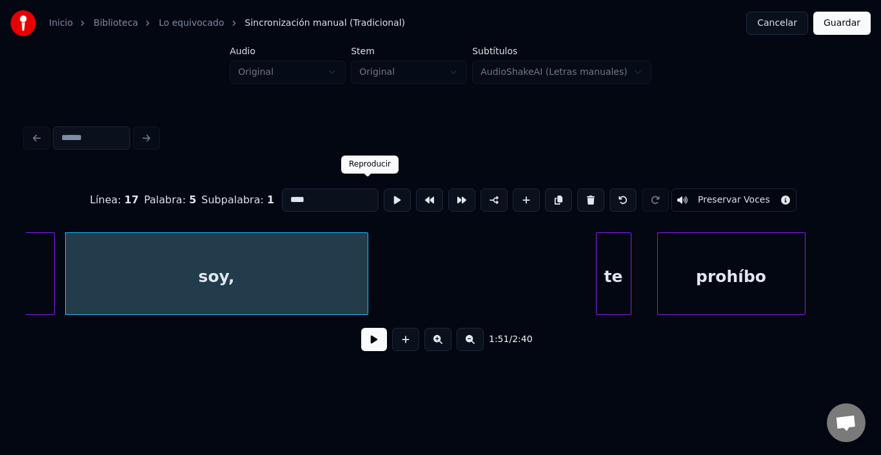
click at [384, 199] on button at bounding box center [397, 199] width 27 height 23
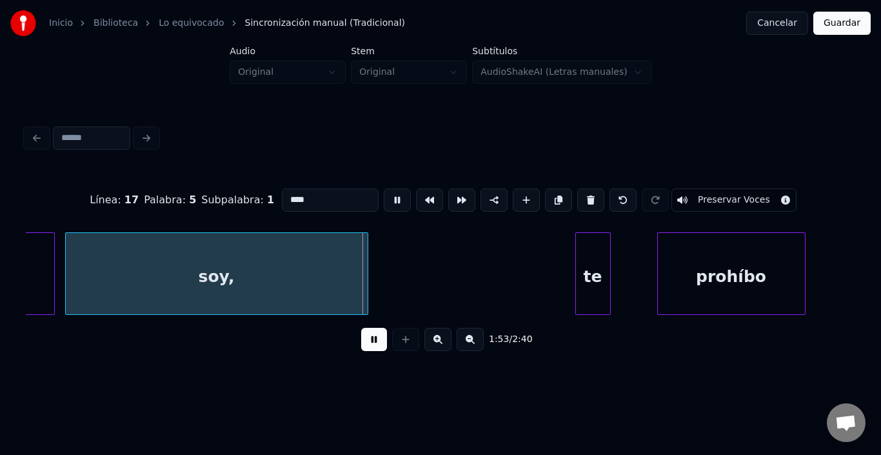
click at [599, 277] on div "te" at bounding box center [593, 277] width 34 height 88
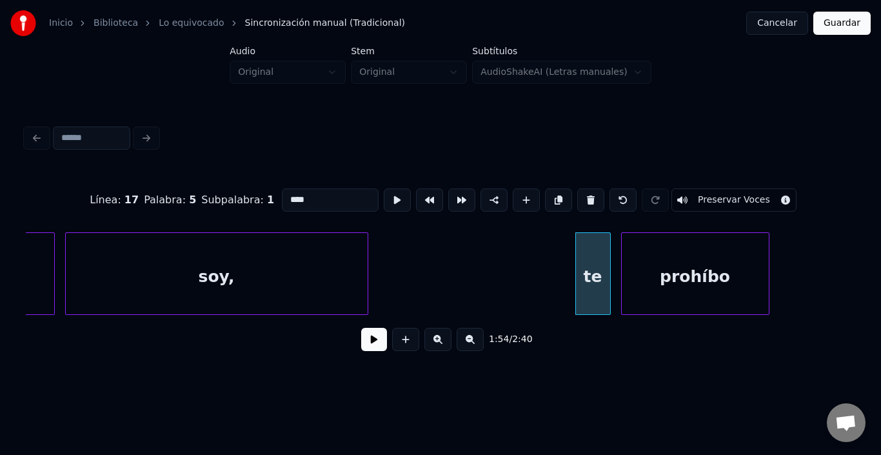
click at [701, 267] on div "prohíbo" at bounding box center [695, 277] width 147 height 88
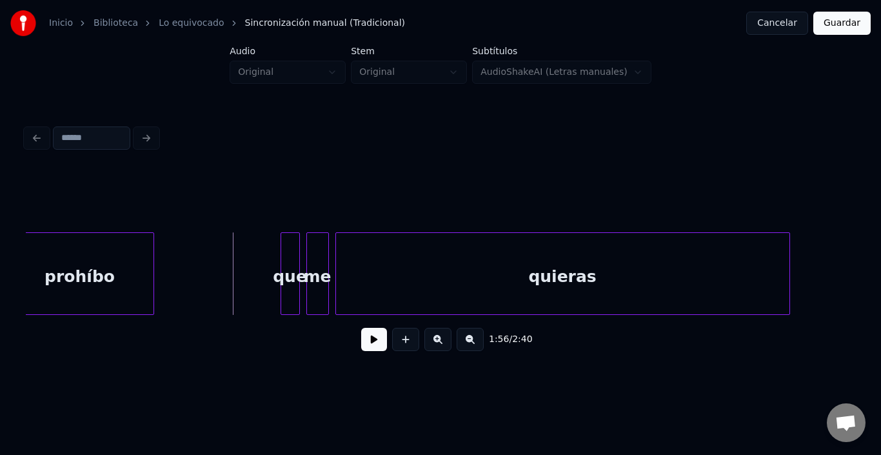
scroll to position [0, 18586]
click at [264, 247] on div "que" at bounding box center [269, 277] width 18 height 88
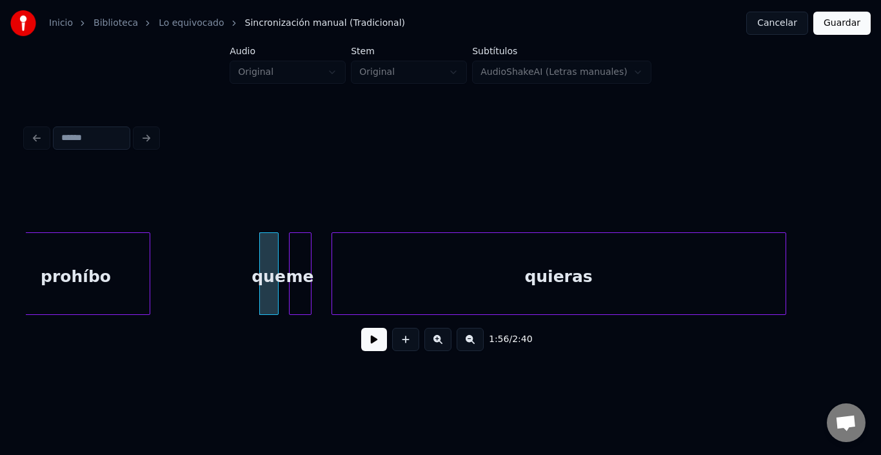
click at [297, 243] on div "me" at bounding box center [300, 277] width 21 height 88
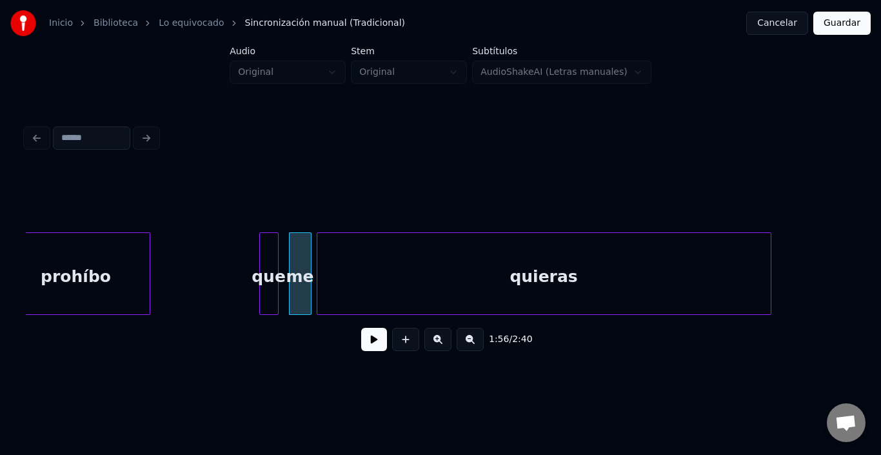
click at [374, 250] on div "quieras" at bounding box center [544, 277] width 454 height 88
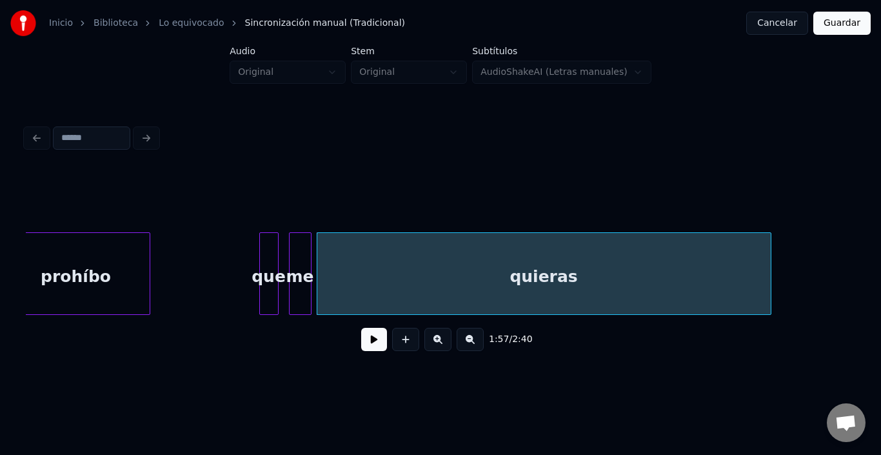
click at [374, 250] on div "quieras" at bounding box center [544, 277] width 454 height 88
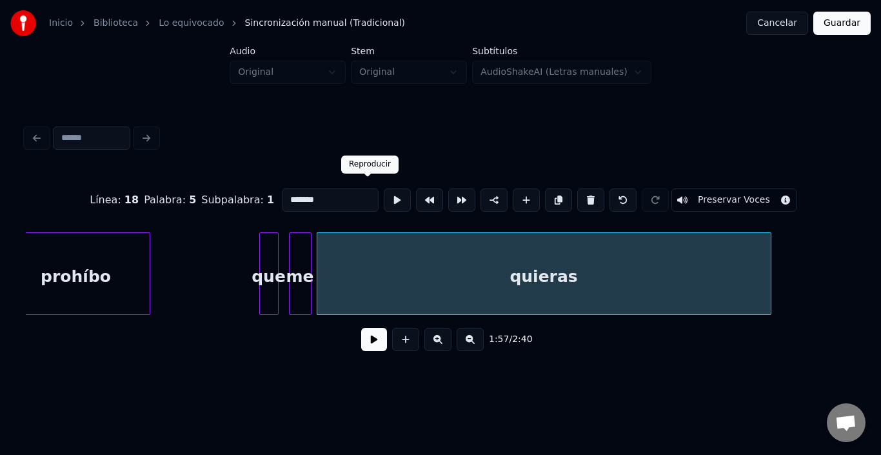
click at [384, 201] on button at bounding box center [397, 199] width 27 height 23
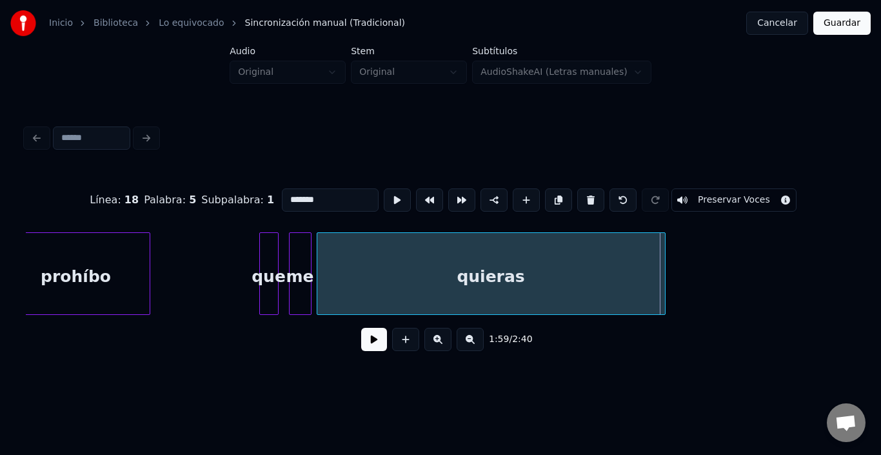
click at [661, 272] on div at bounding box center [663, 273] width 4 height 81
click at [294, 247] on div "me" at bounding box center [300, 277] width 21 height 88
type input "**"
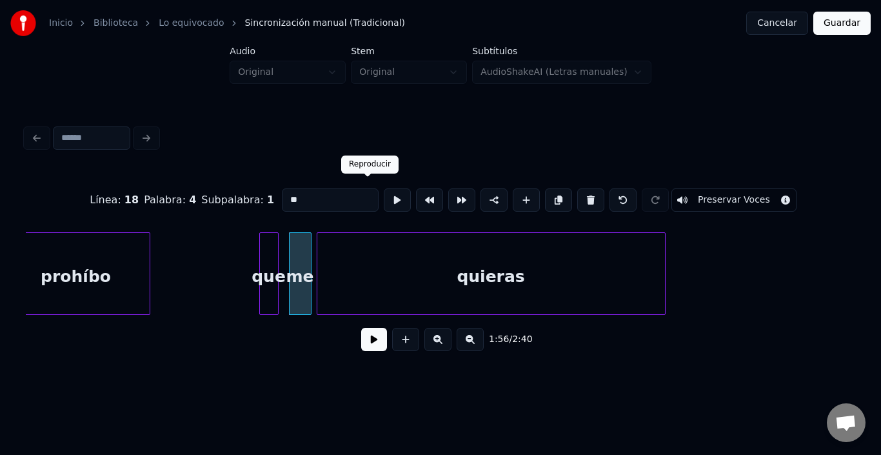
click at [384, 190] on button at bounding box center [397, 199] width 27 height 23
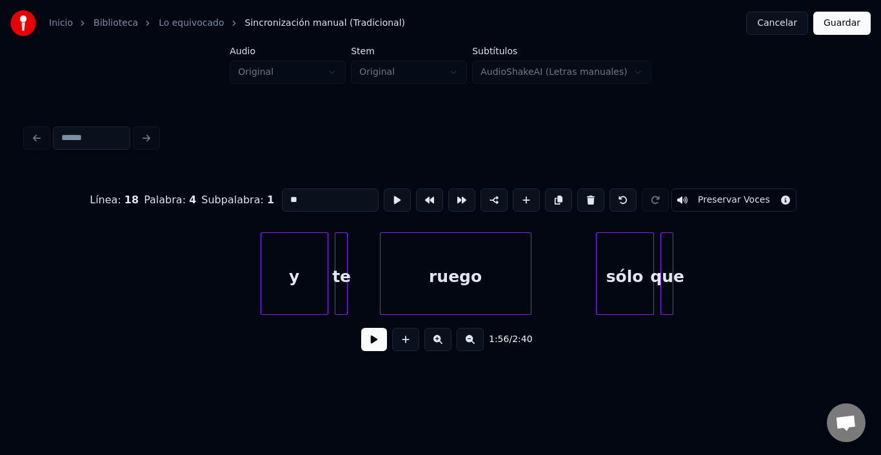
scroll to position [0, 18900]
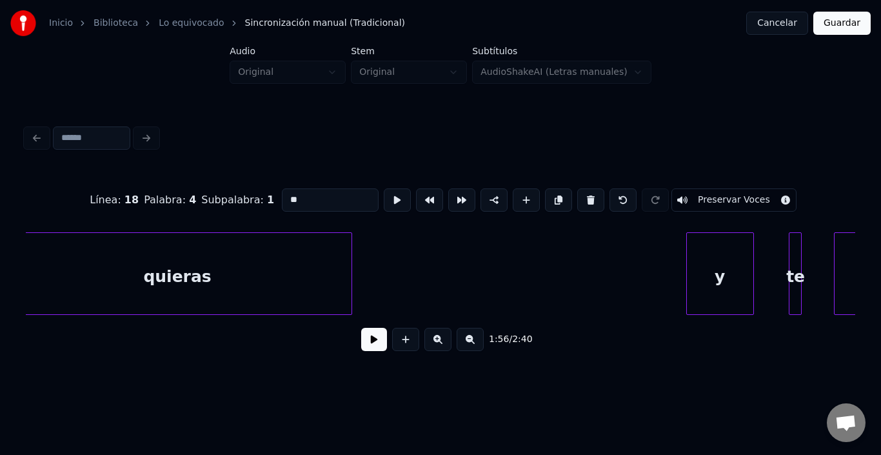
click at [709, 257] on div "y" at bounding box center [720, 277] width 66 height 88
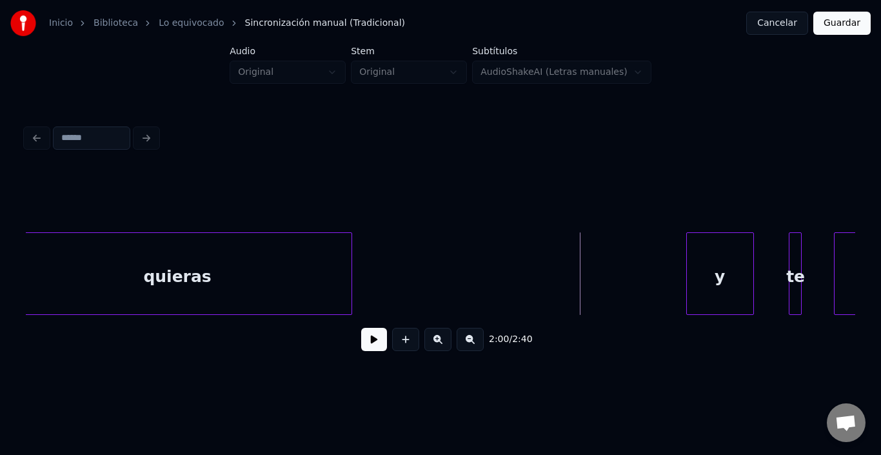
click at [374, 334] on button at bounding box center [374, 339] width 26 height 23
click at [732, 257] on div "y" at bounding box center [716, 277] width 66 height 88
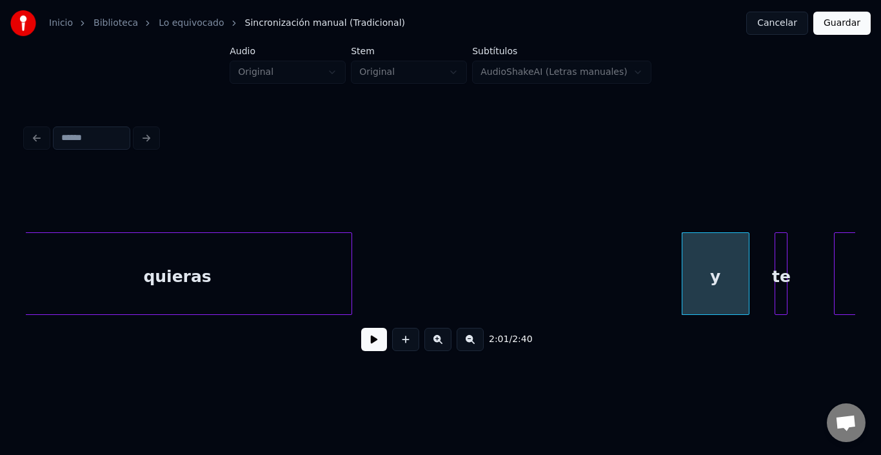
click at [781, 250] on div "te" at bounding box center [782, 277] width 13 height 88
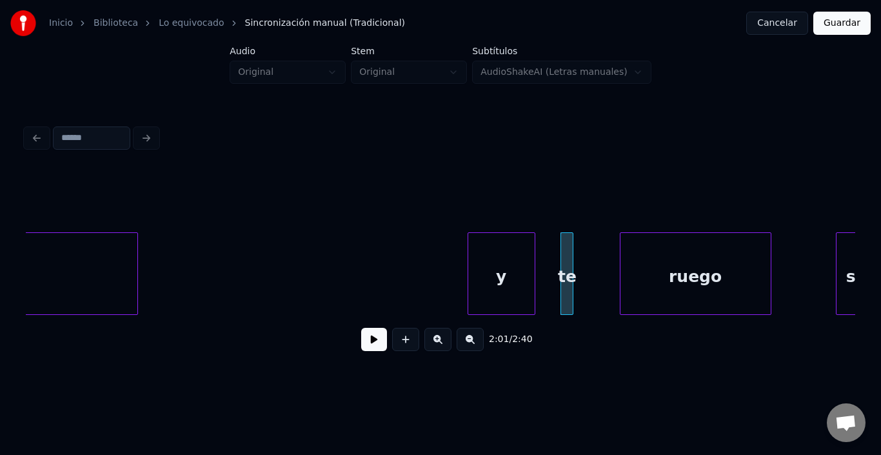
scroll to position [0, 19210]
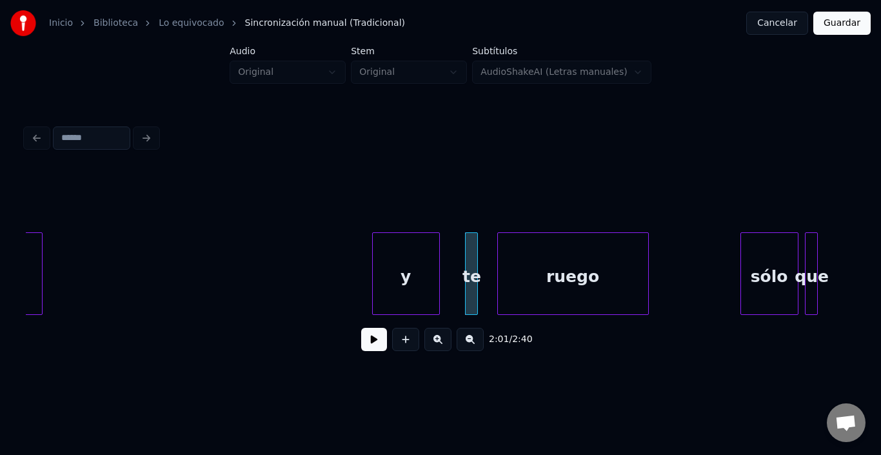
click at [622, 276] on div "ruego" at bounding box center [573, 277] width 150 height 88
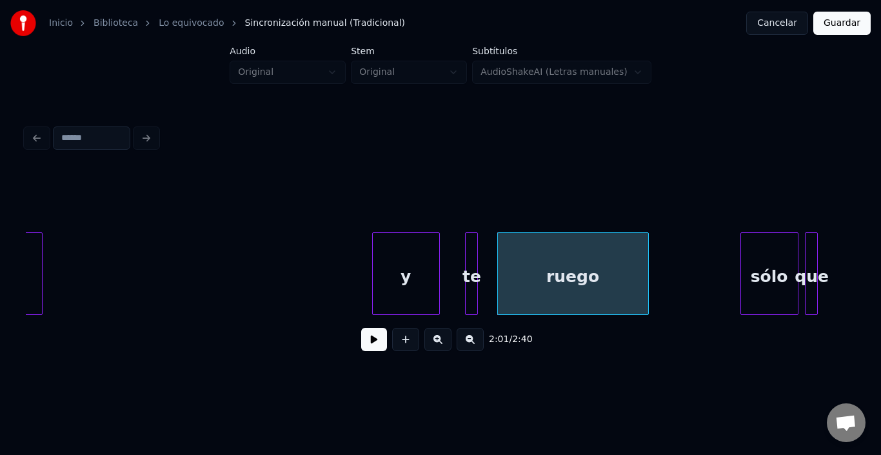
click at [532, 224] on div at bounding box center [441, 200] width 830 height 65
click at [532, 233] on div "ruego" at bounding box center [573, 277] width 150 height 88
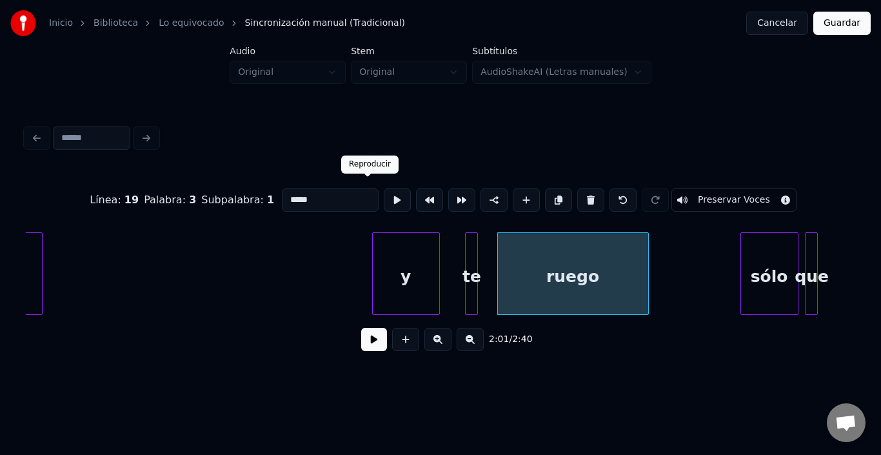
click at [381, 186] on div at bounding box center [397, 200] width 32 height 28
click at [384, 188] on button at bounding box center [397, 199] width 27 height 23
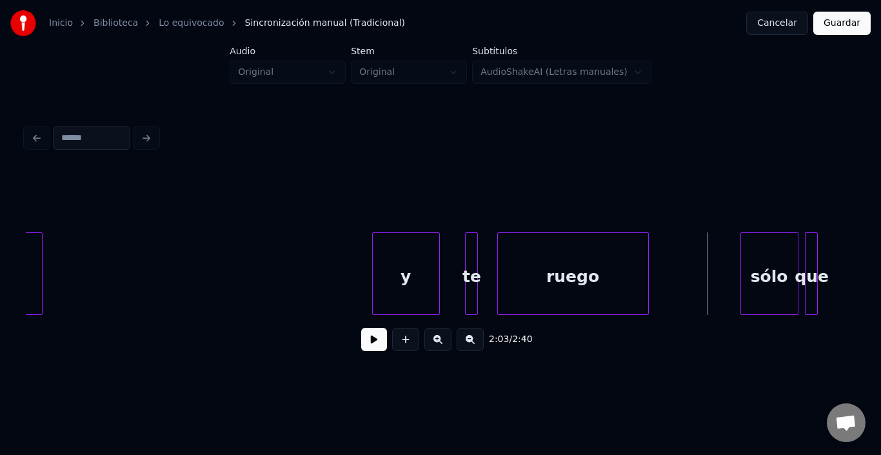
click at [369, 342] on button at bounding box center [374, 339] width 26 height 23
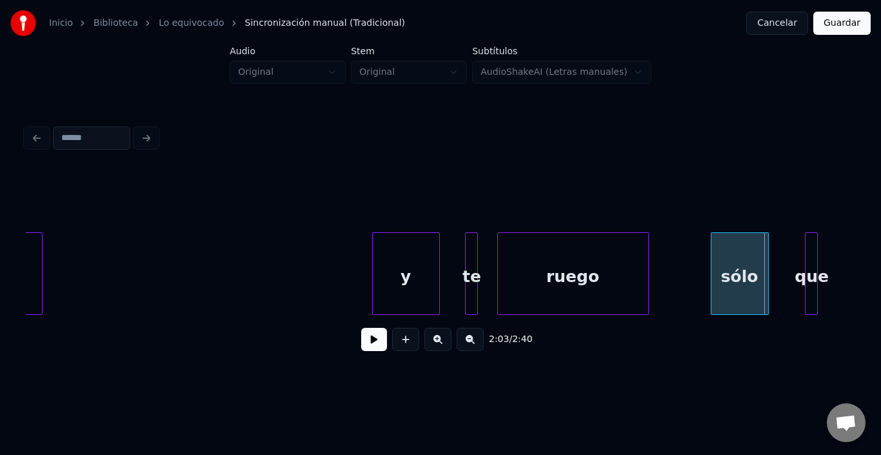
click at [736, 259] on div "sólo" at bounding box center [740, 277] width 57 height 88
click at [369, 345] on button at bounding box center [374, 339] width 26 height 23
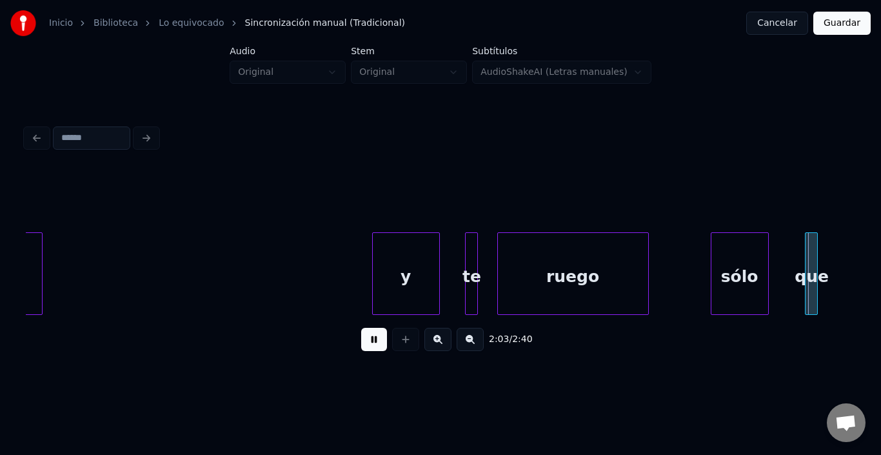
click at [369, 345] on button at bounding box center [374, 339] width 26 height 23
click at [792, 239] on div "que" at bounding box center [793, 277] width 13 height 88
click at [816, 241] on div at bounding box center [814, 273] width 4 height 81
click at [848, 314] on div "y te ruego quieras sólo que" at bounding box center [441, 273] width 830 height 83
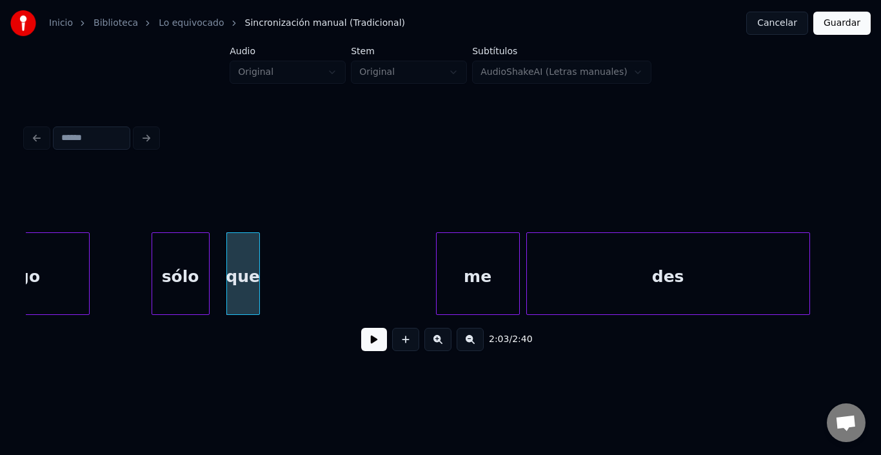
scroll to position [0, 19778]
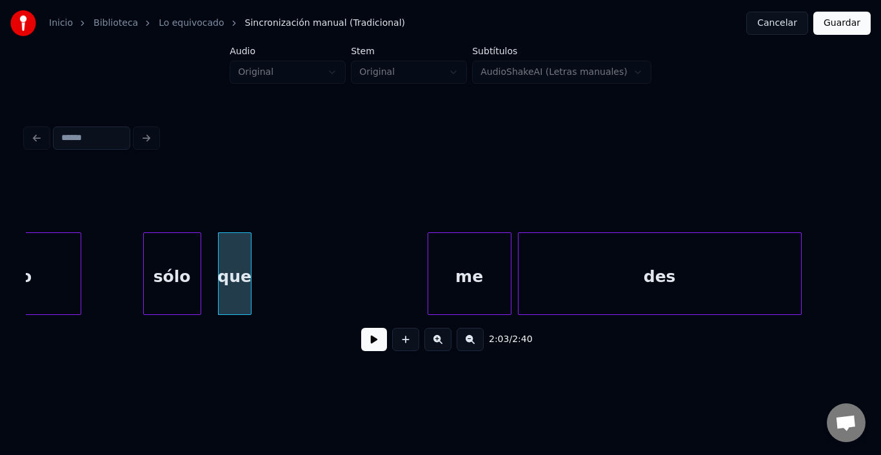
click at [181, 268] on div "sólo" at bounding box center [172, 277] width 57 height 88
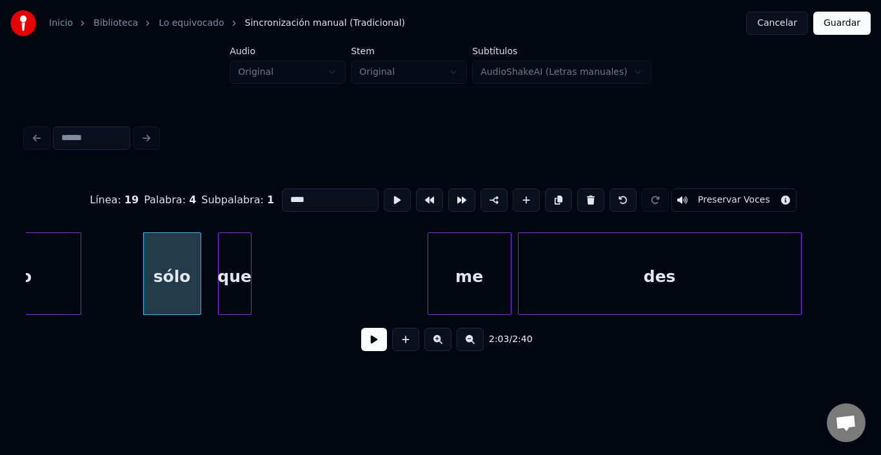
click at [361, 342] on button at bounding box center [374, 339] width 26 height 23
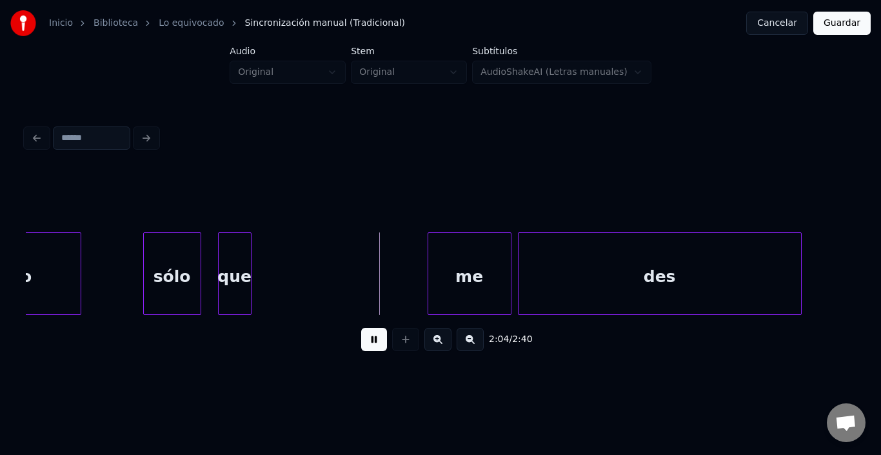
click at [361, 343] on button at bounding box center [374, 339] width 26 height 23
click at [354, 281] on div at bounding box center [353, 273] width 4 height 81
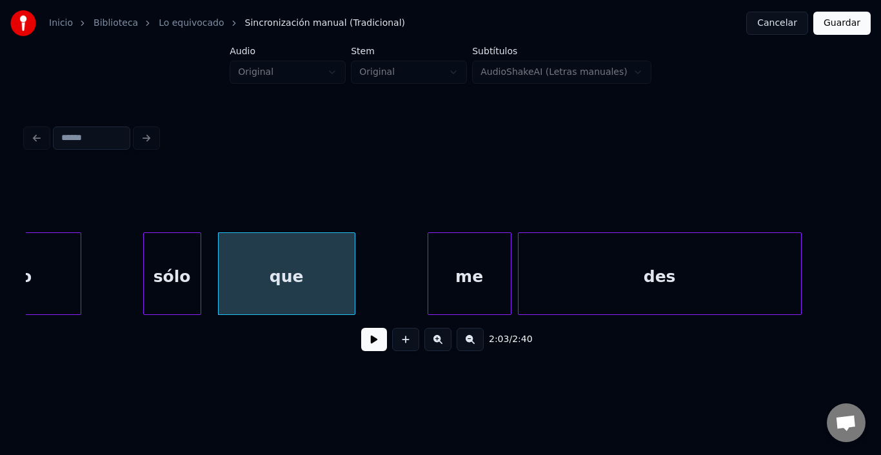
click at [366, 344] on button at bounding box center [374, 339] width 26 height 23
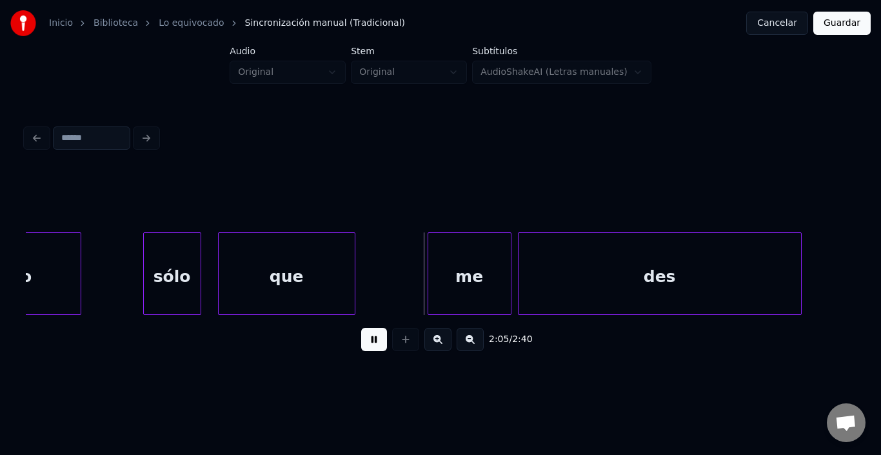
click at [366, 344] on button at bounding box center [374, 339] width 26 height 23
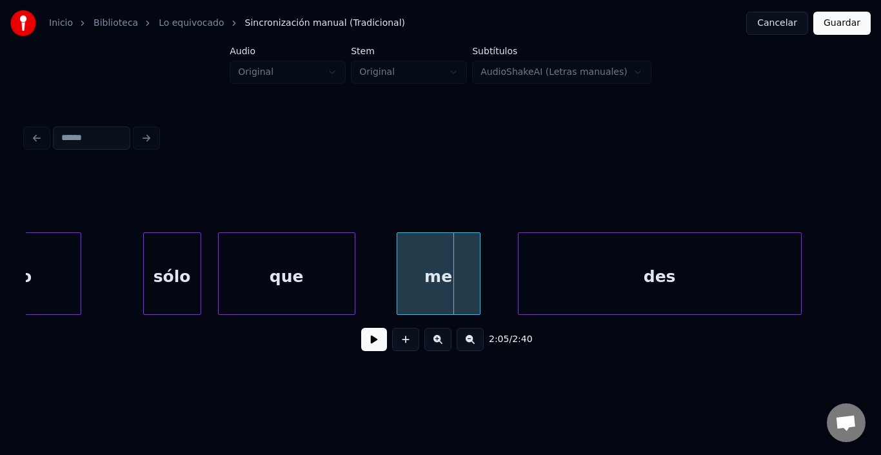
click at [444, 272] on div "me" at bounding box center [439, 277] width 83 height 88
click at [370, 339] on button at bounding box center [374, 339] width 26 height 23
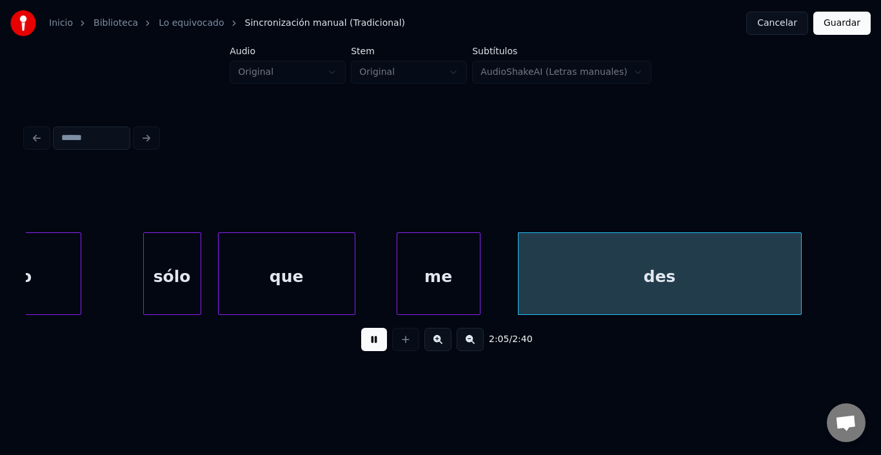
click at [370, 339] on button at bounding box center [374, 339] width 26 height 23
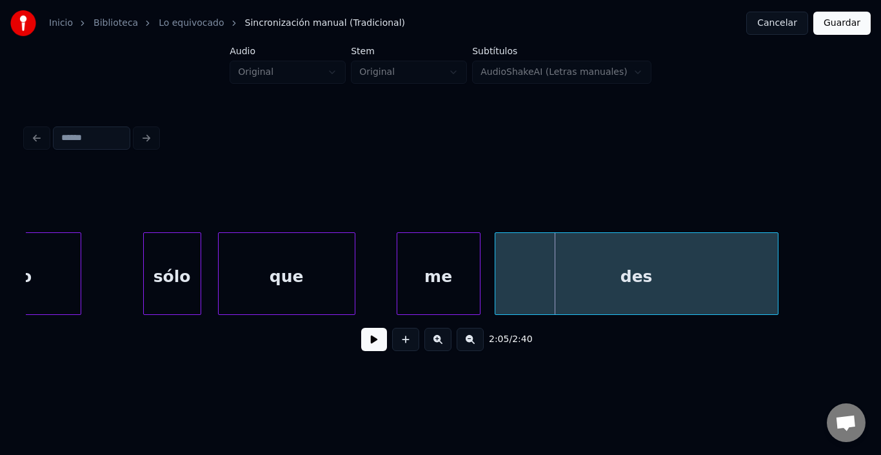
click at [532, 272] on div "des" at bounding box center [637, 277] width 283 height 88
click at [367, 351] on button at bounding box center [374, 339] width 26 height 23
click at [738, 247] on div at bounding box center [739, 273] width 4 height 81
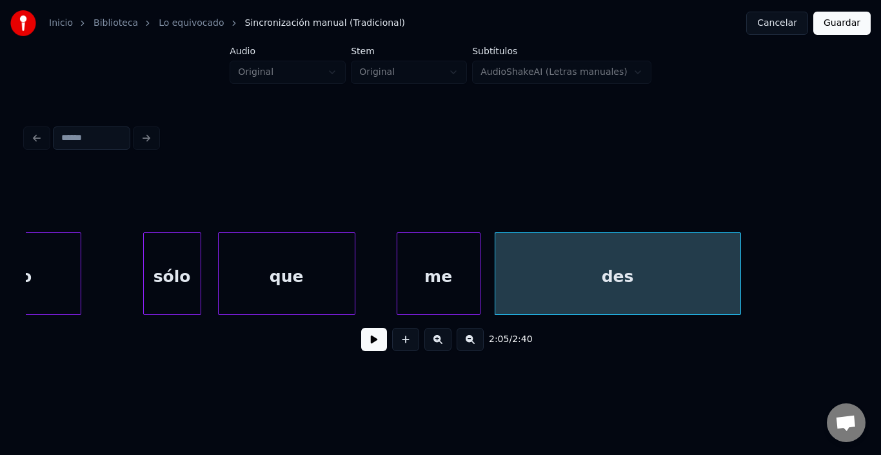
click at [375, 338] on button at bounding box center [374, 339] width 26 height 23
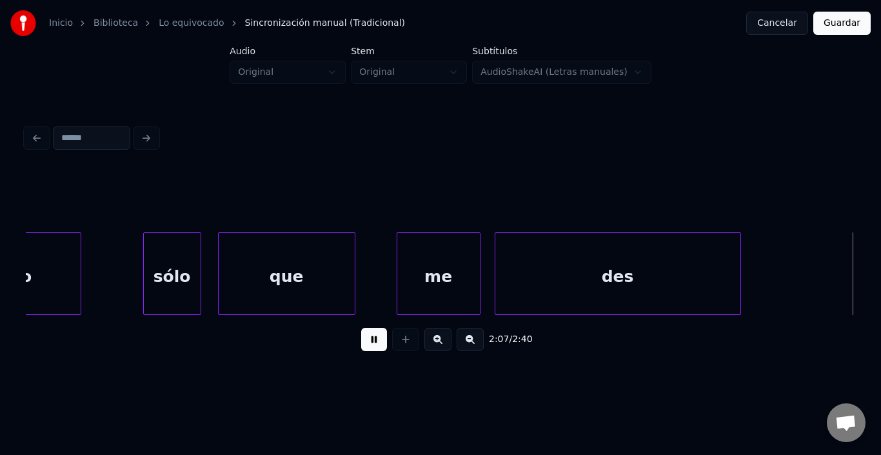
scroll to position [0, 20607]
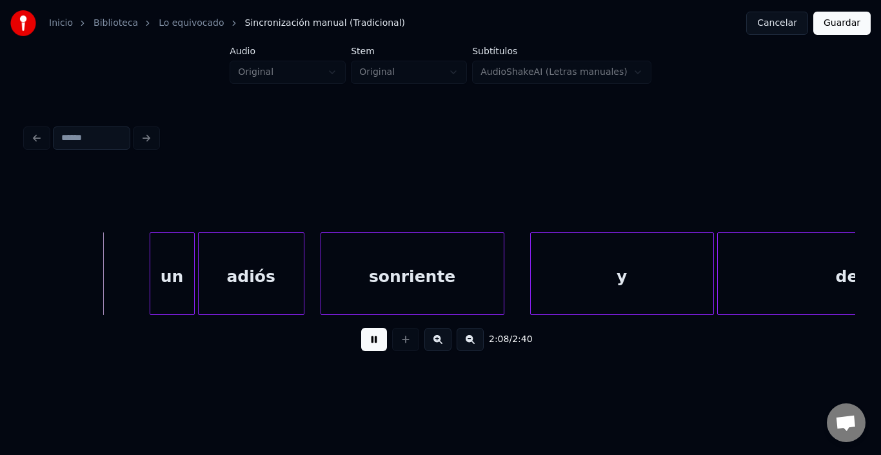
click at [375, 338] on button at bounding box center [374, 339] width 26 height 23
click at [139, 268] on div "un" at bounding box center [145, 277] width 44 height 88
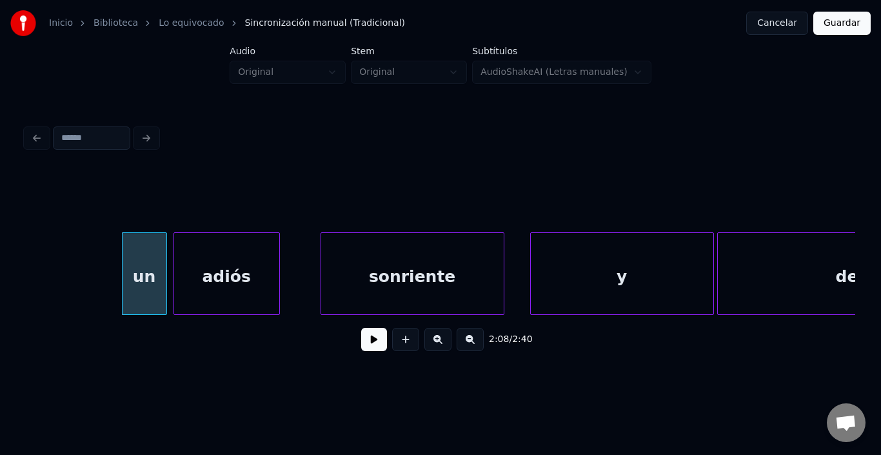
click at [214, 280] on div "adiós" at bounding box center [226, 277] width 105 height 88
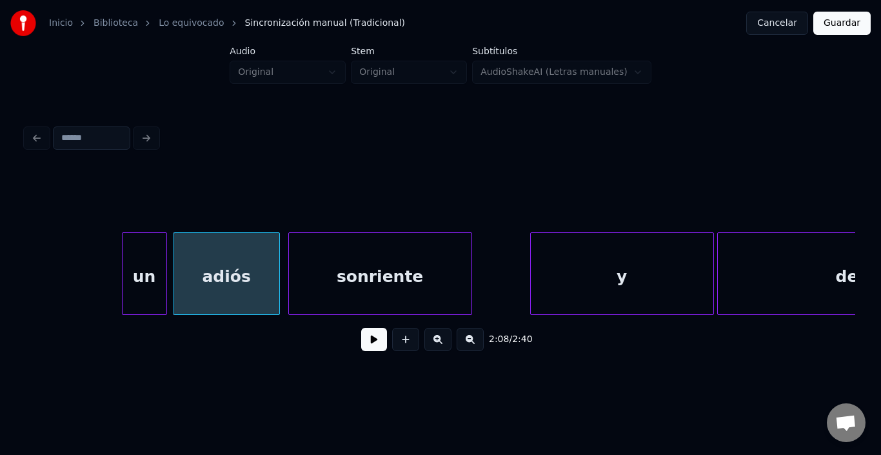
click at [328, 274] on div "sonriente" at bounding box center [380, 277] width 183 height 88
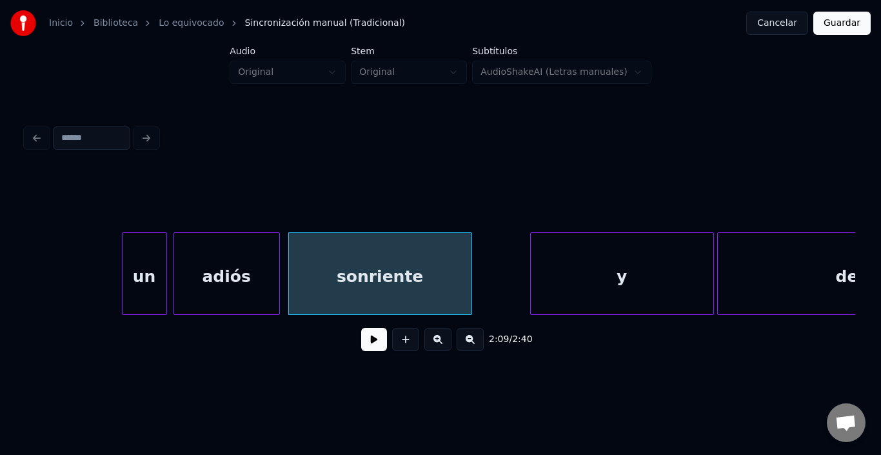
click at [330, 274] on div "sonriente" at bounding box center [380, 277] width 183 height 88
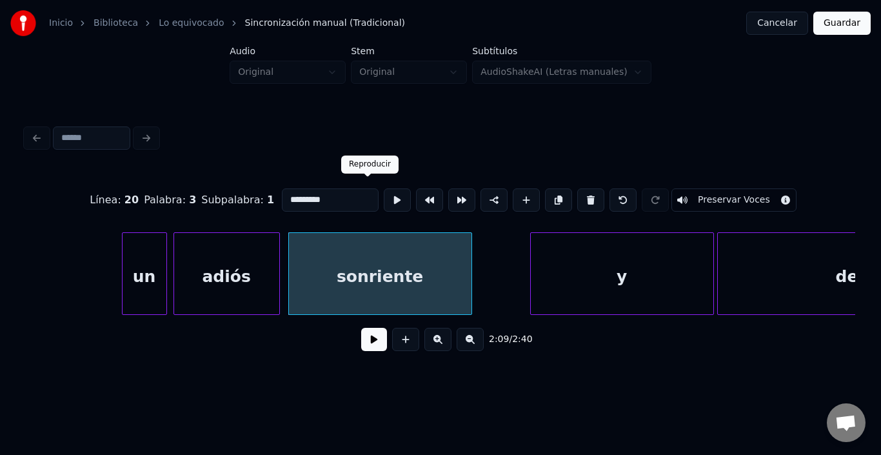
click at [384, 188] on button at bounding box center [397, 199] width 27 height 23
click at [414, 263] on div "sonriente" at bounding box center [385, 277] width 183 height 88
click at [384, 203] on button at bounding box center [397, 199] width 27 height 23
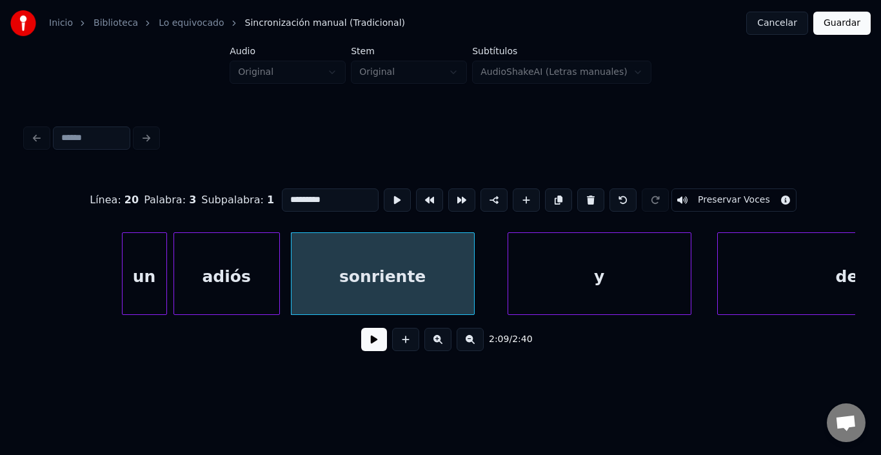
click at [523, 273] on div "y" at bounding box center [600, 277] width 183 height 88
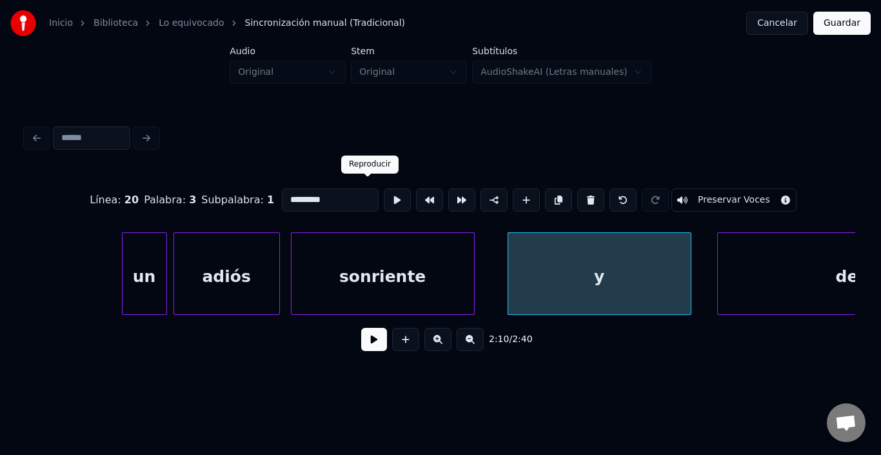
click at [384, 194] on button at bounding box center [397, 199] width 27 height 23
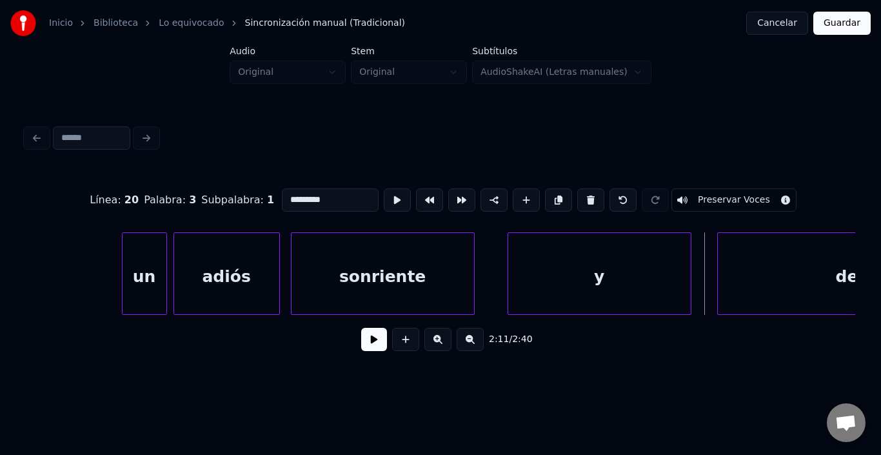
scroll to position [0, 20779]
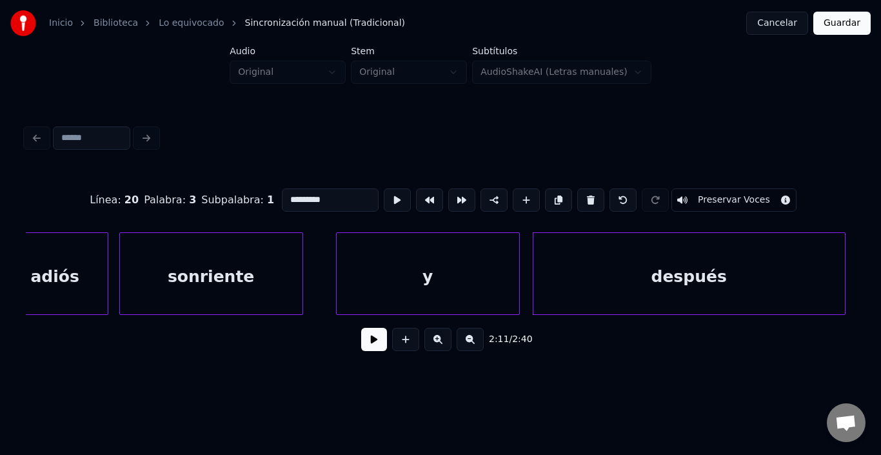
click at [720, 259] on div "después" at bounding box center [690, 277] width 312 height 88
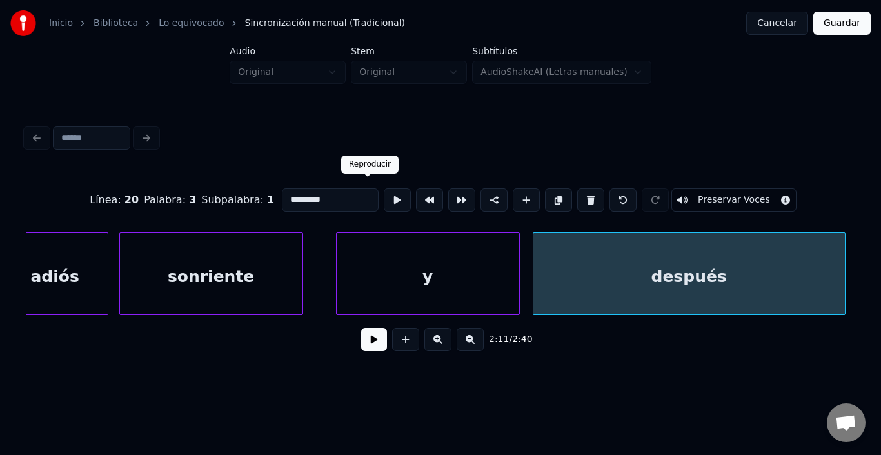
click at [384, 189] on button at bounding box center [397, 199] width 27 height 23
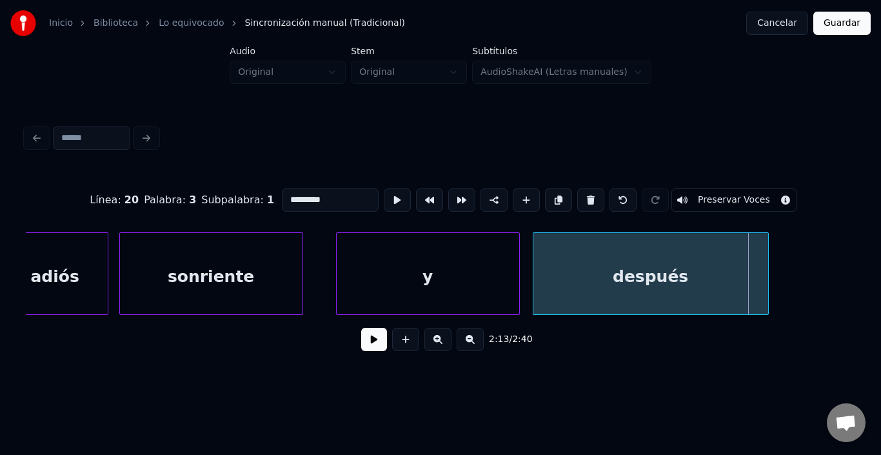
click at [765, 283] on div at bounding box center [767, 273] width 4 height 81
click at [698, 279] on div "después" at bounding box center [644, 277] width 231 height 88
click at [384, 188] on button at bounding box center [397, 199] width 27 height 23
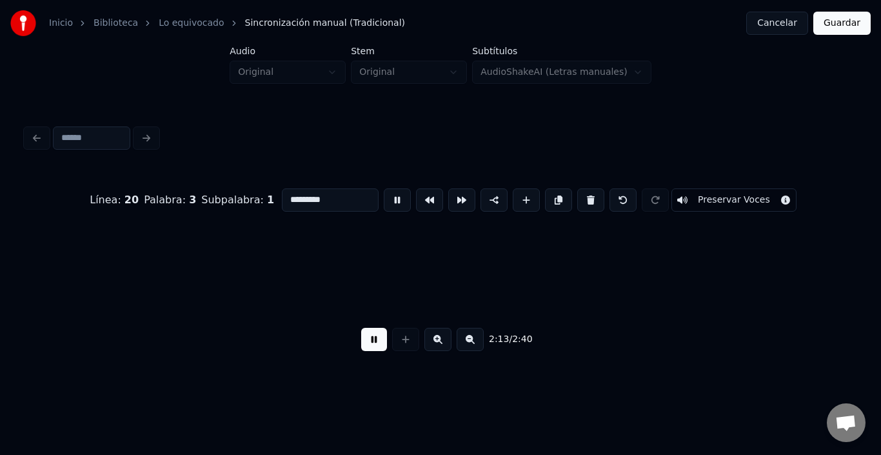
scroll to position [0, 21609]
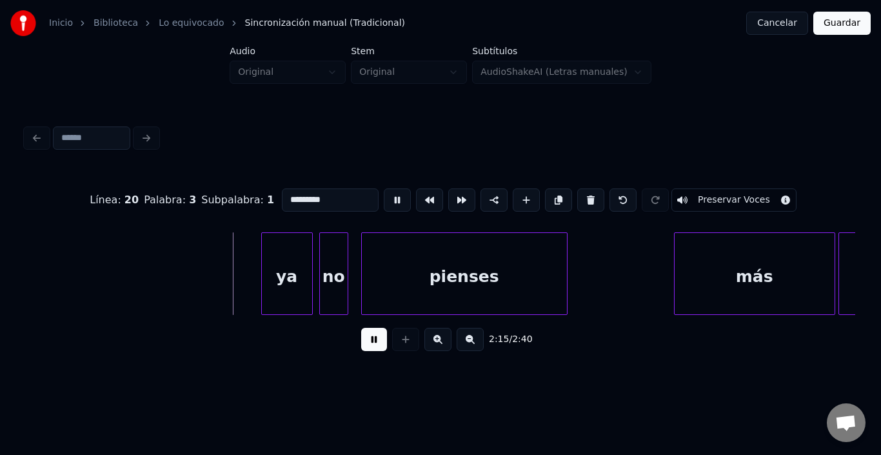
click at [384, 188] on button at bounding box center [397, 199] width 27 height 23
click at [266, 260] on div "ya" at bounding box center [255, 277] width 50 height 88
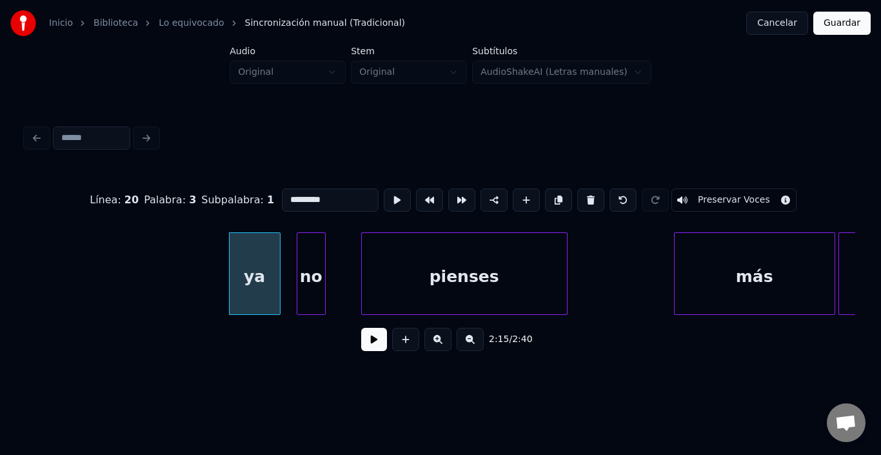
click at [314, 255] on div "no" at bounding box center [311, 277] width 28 height 88
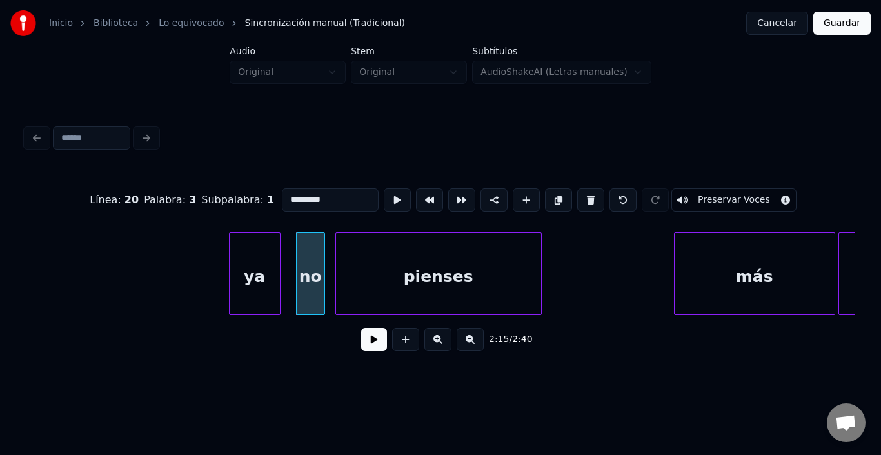
click at [414, 274] on div "pienses" at bounding box center [438, 277] width 205 height 88
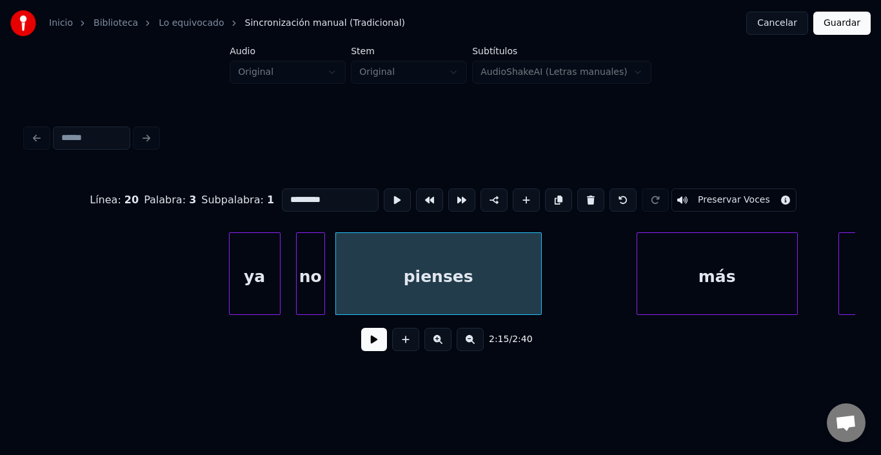
click at [676, 274] on div "más" at bounding box center [718, 277] width 160 height 88
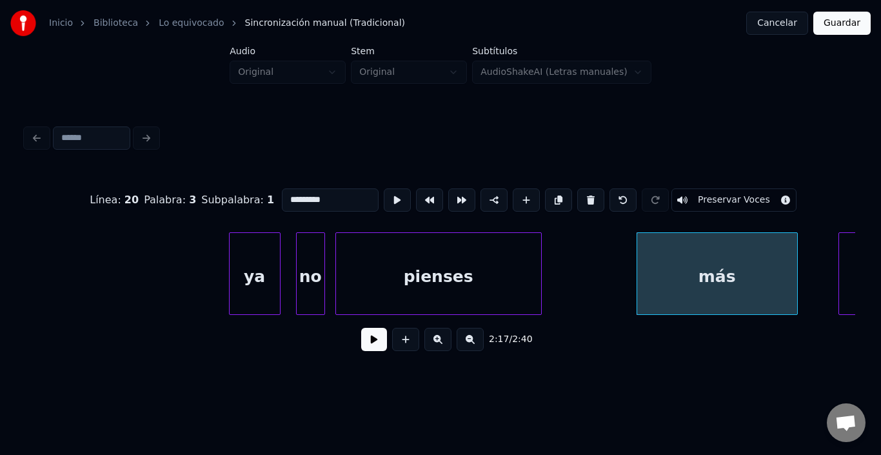
click at [674, 274] on div "más" at bounding box center [718, 277] width 160 height 88
click at [384, 197] on button at bounding box center [397, 199] width 27 height 23
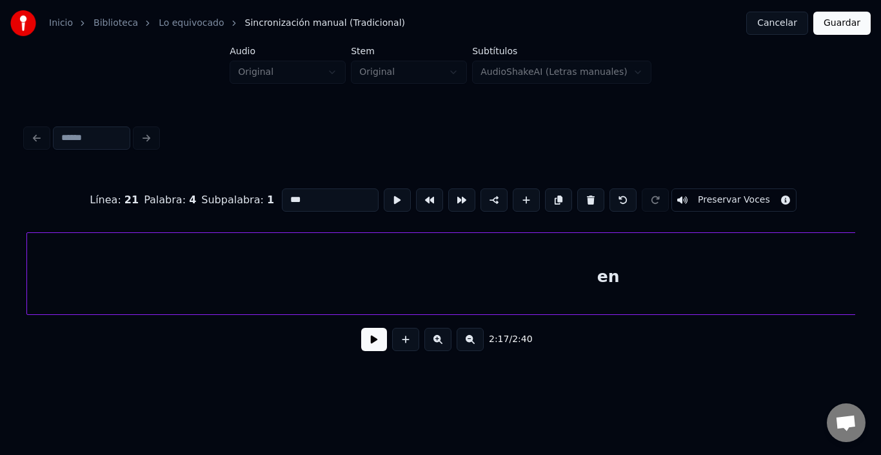
click at [818, 276] on div "en" at bounding box center [608, 277] width 1163 height 88
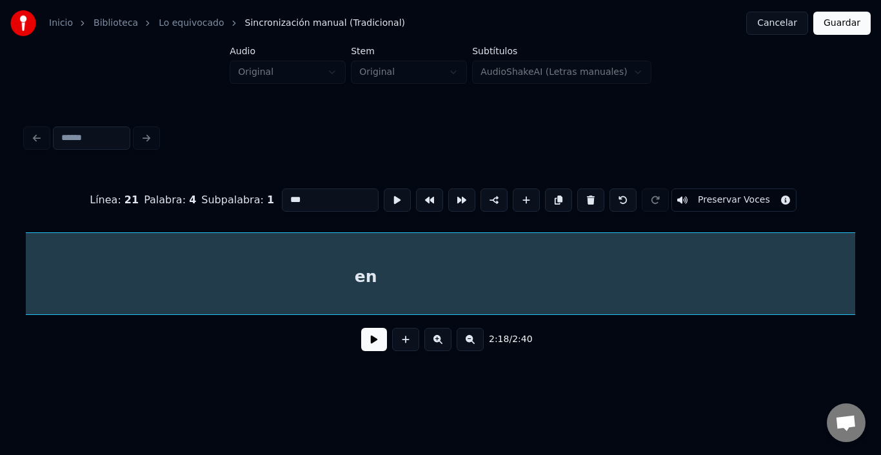
scroll to position [0, 23258]
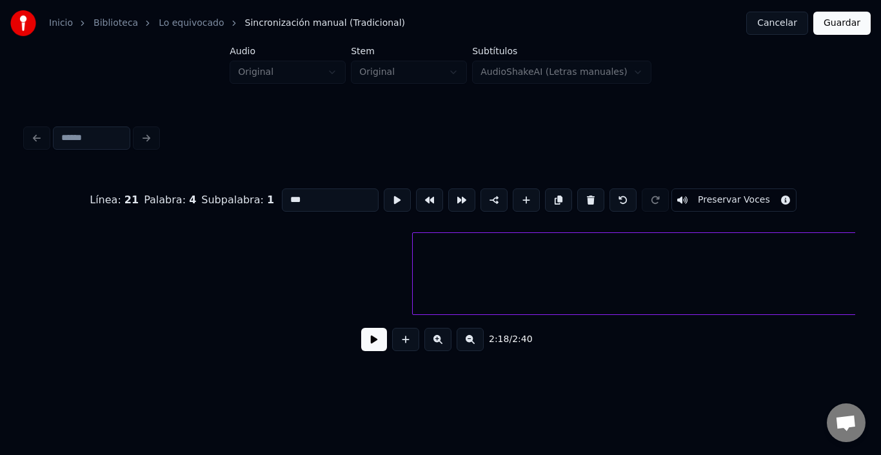
click at [0, 264] on div "Inicio Biblioteca Lo equivocado Sincronización manual (Tradicional) Cancelar Gu…" at bounding box center [440, 189] width 881 height 378
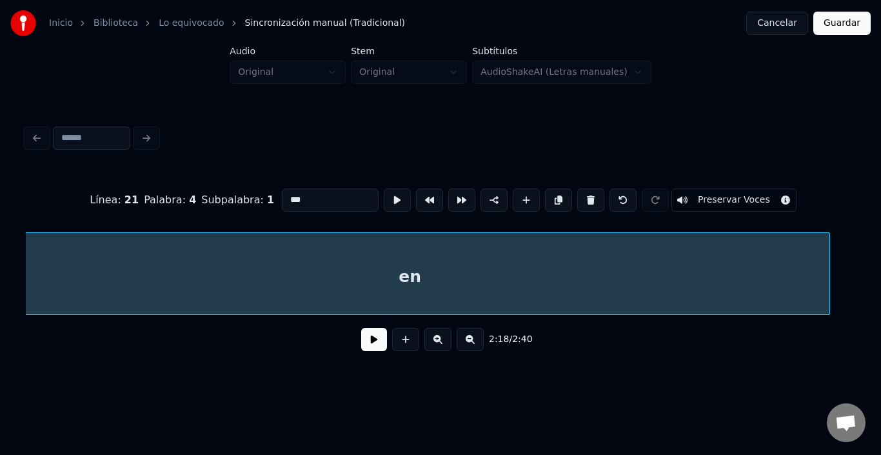
scroll to position [0, 22447]
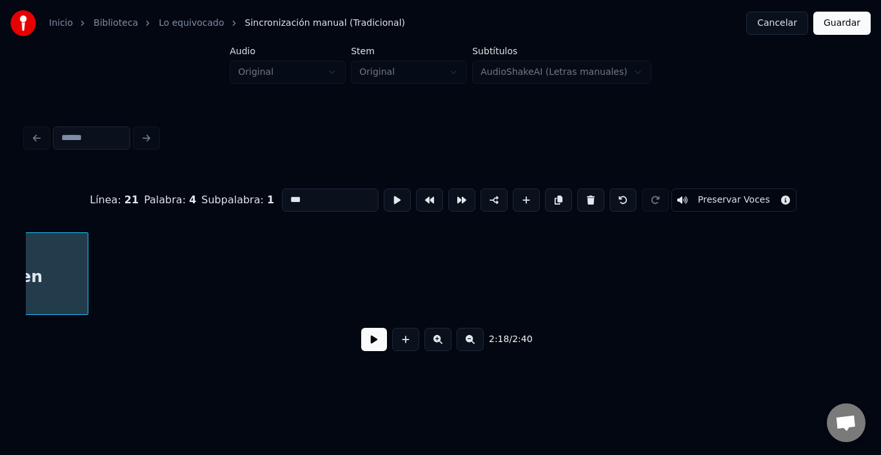
click at [86, 305] on div at bounding box center [86, 273] width 4 height 81
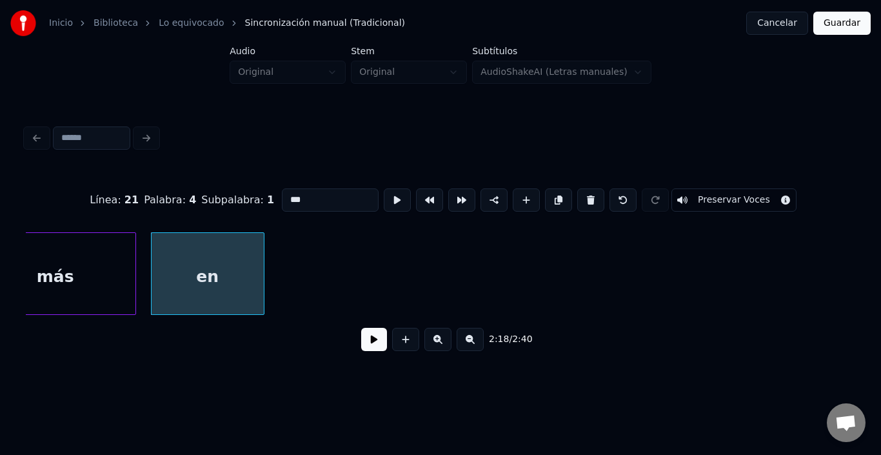
scroll to position [0, 22241]
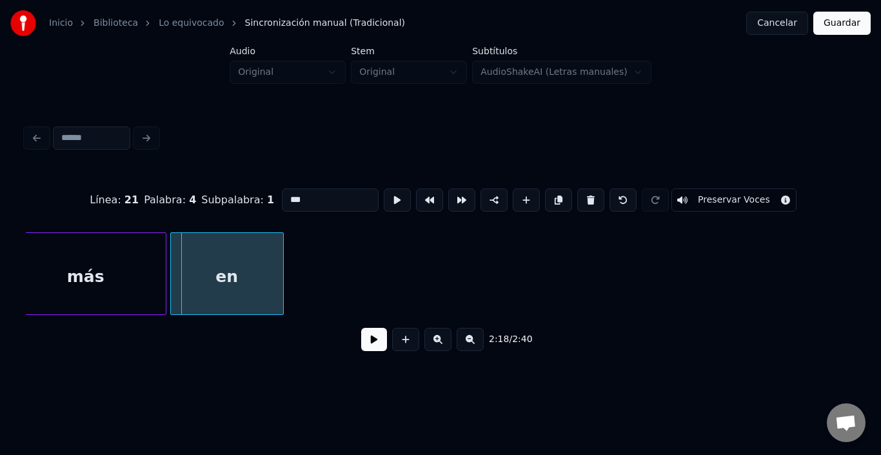
click at [210, 263] on div "en" at bounding box center [227, 277] width 112 height 88
click at [384, 195] on button at bounding box center [397, 199] width 27 height 23
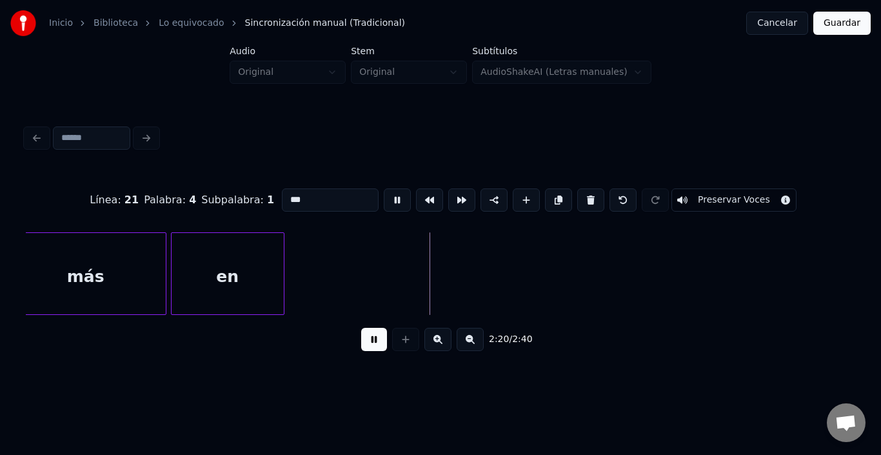
click at [384, 194] on button at bounding box center [397, 199] width 27 height 23
click at [206, 279] on div "en" at bounding box center [228, 277] width 112 height 88
type input "**"
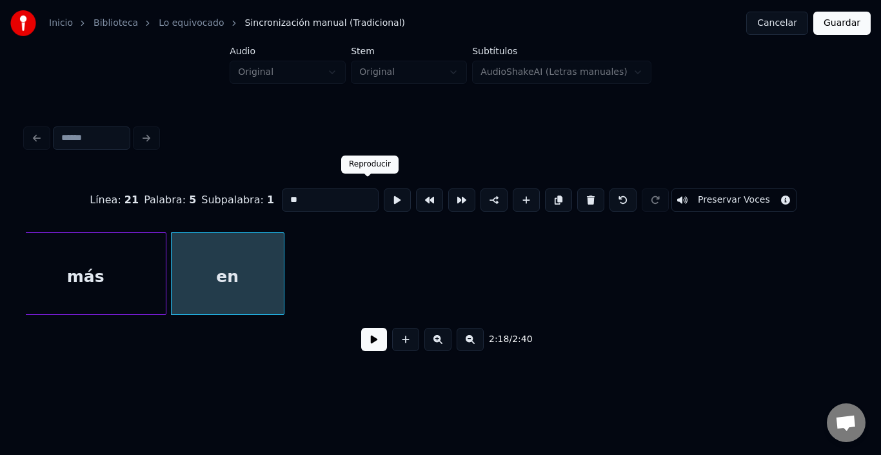
click at [384, 192] on button at bounding box center [397, 199] width 27 height 23
click at [373, 344] on button at bounding box center [374, 339] width 26 height 23
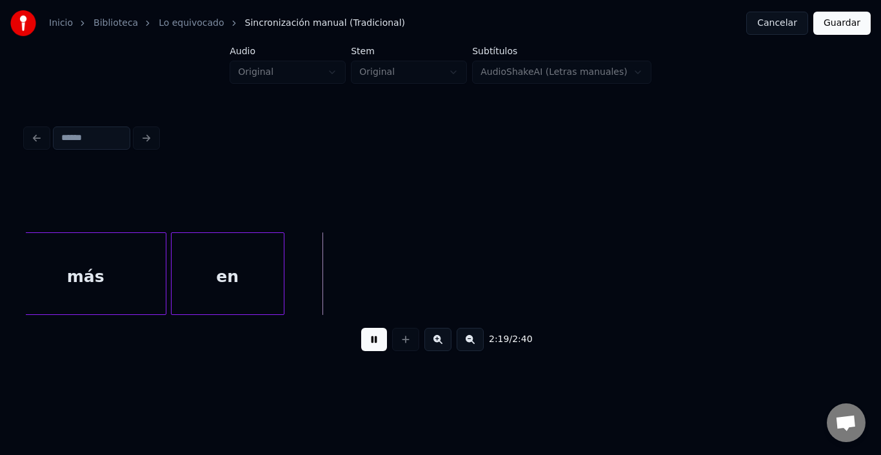
click at [373, 344] on button at bounding box center [374, 339] width 26 height 23
click at [339, 292] on div at bounding box center [340, 273] width 4 height 81
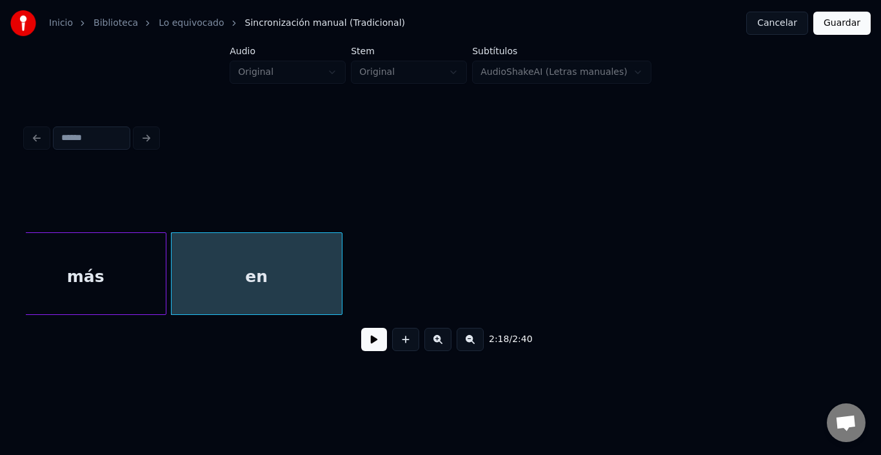
scroll to position [0, 23279]
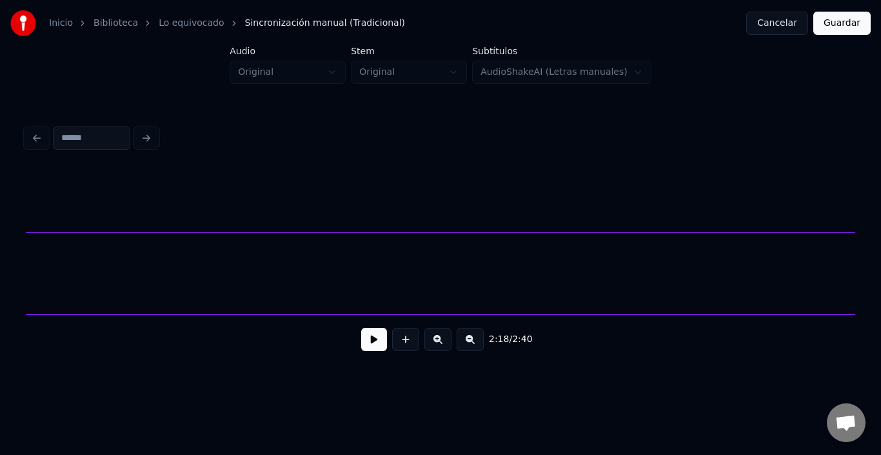
click at [0, 286] on div "Inicio Biblioteca Lo equivocado Sincronización manual (Tradicional) Cancelar Gu…" at bounding box center [440, 189] width 881 height 378
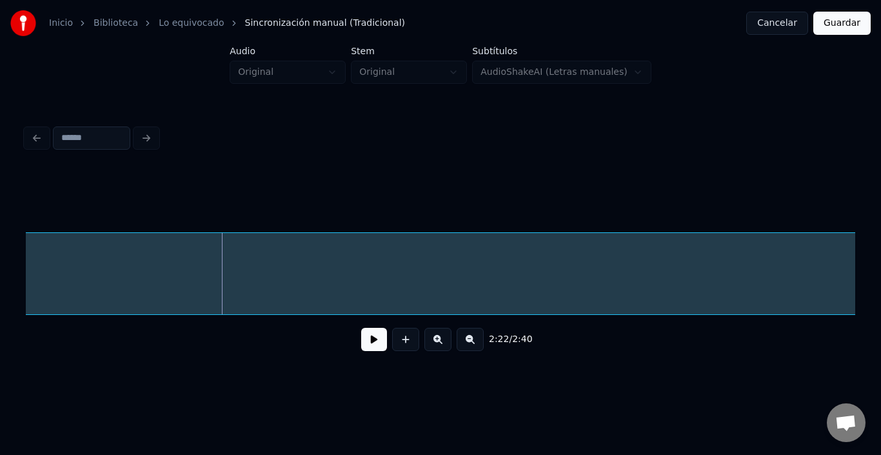
scroll to position [0, 22736]
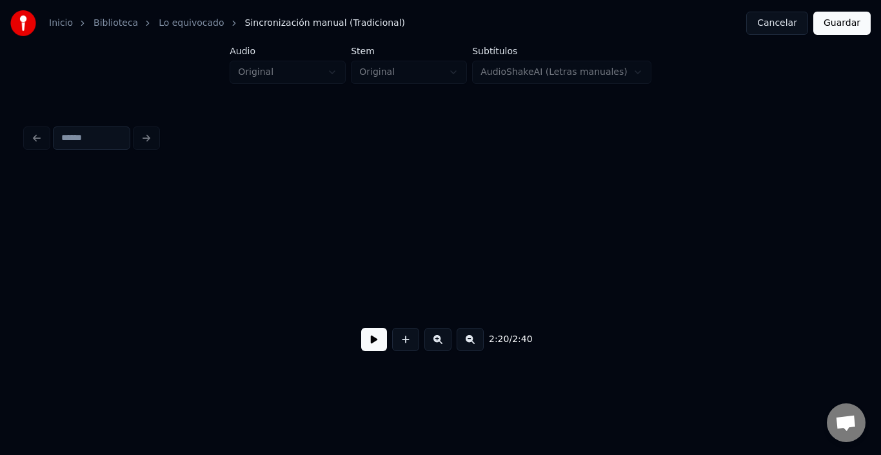
click at [0, 252] on div "Inicio Biblioteca Lo equivocado Sincronización manual (Tradicional) Cancelar Gu…" at bounding box center [440, 189] width 881 height 378
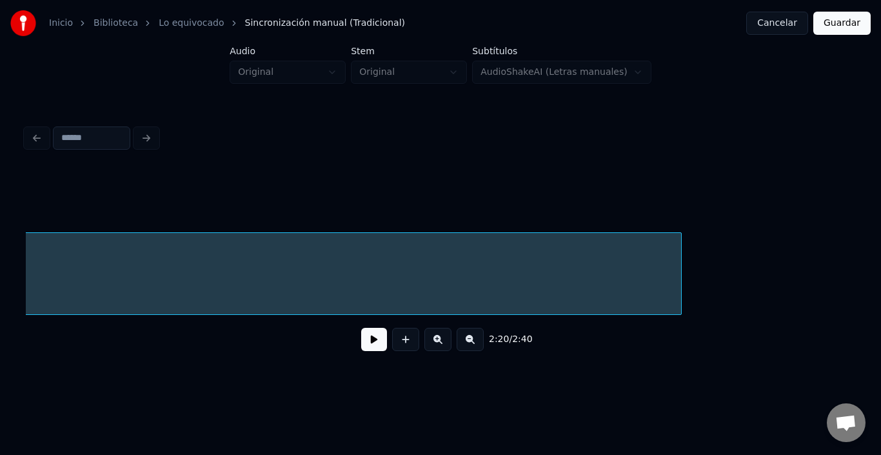
scroll to position [0, 23537]
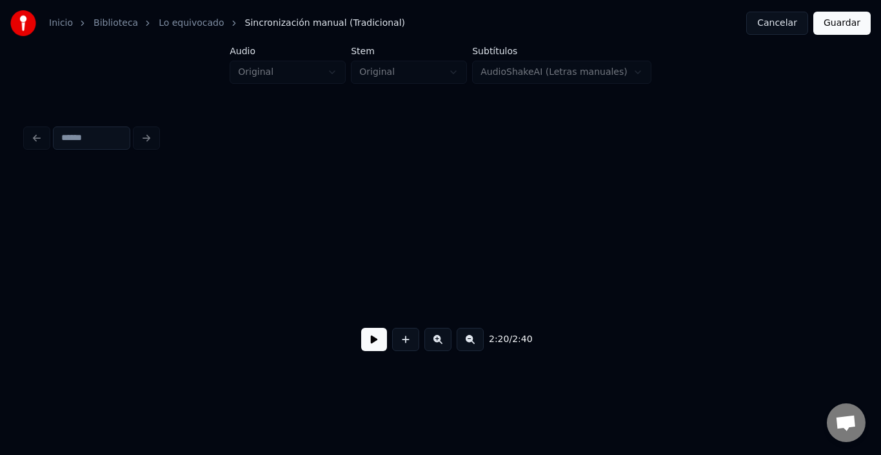
click at [0, 267] on div "Inicio Biblioteca Lo equivocado Sincronización manual (Tradicional) Cancelar Gu…" at bounding box center [440, 189] width 881 height 378
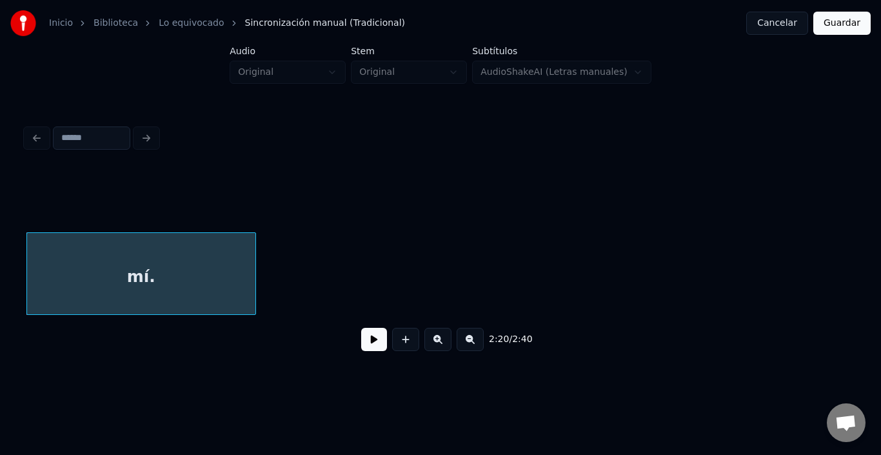
click at [254, 292] on div at bounding box center [254, 273] width 4 height 81
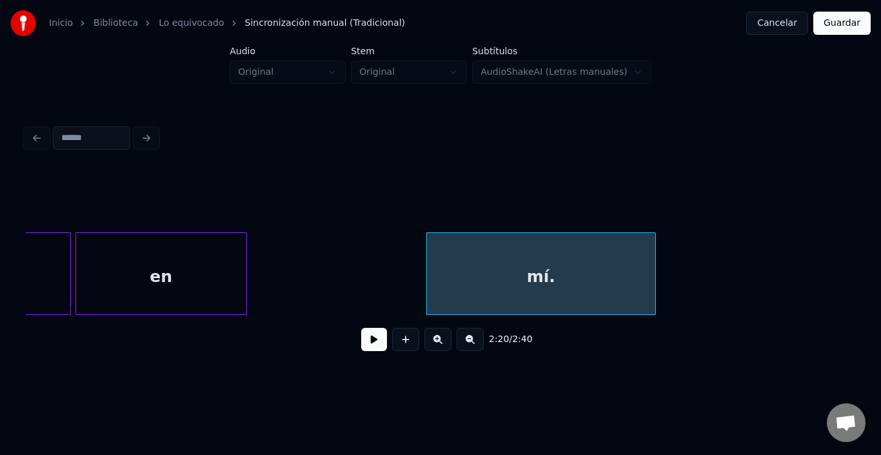
scroll to position [0, 22323]
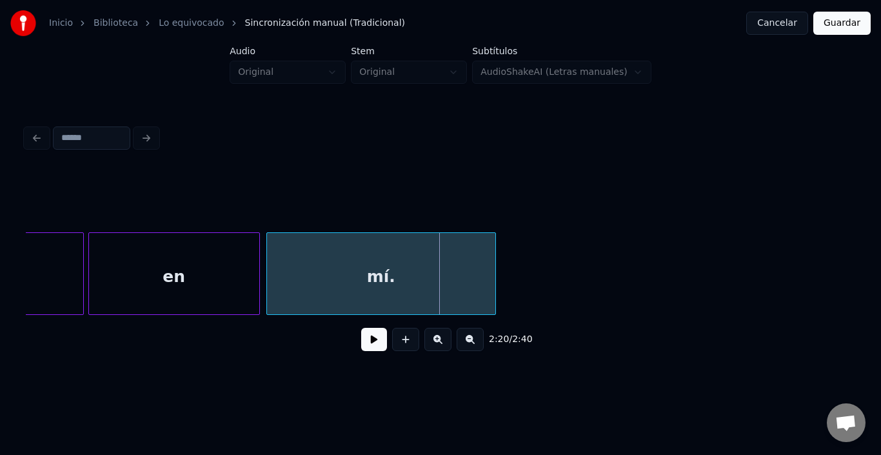
click at [316, 280] on div "mí." at bounding box center [381, 277] width 228 height 88
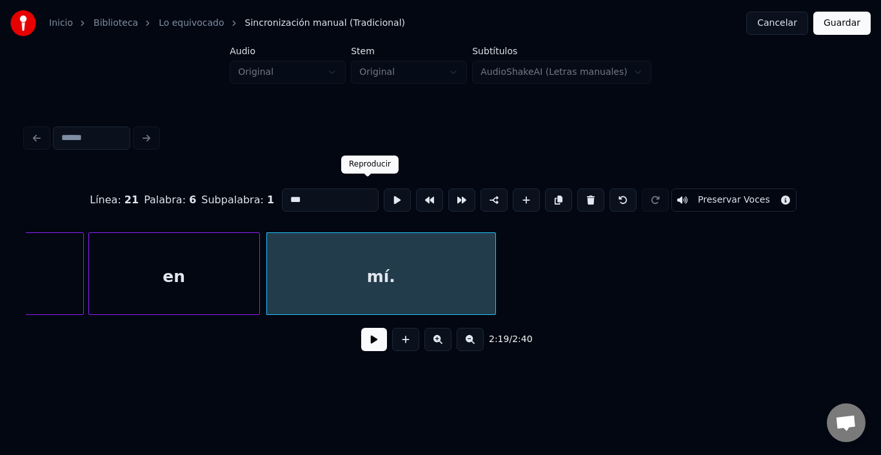
click at [384, 199] on button at bounding box center [397, 199] width 27 height 23
click at [209, 263] on div "en" at bounding box center [174, 277] width 170 height 88
type input "**"
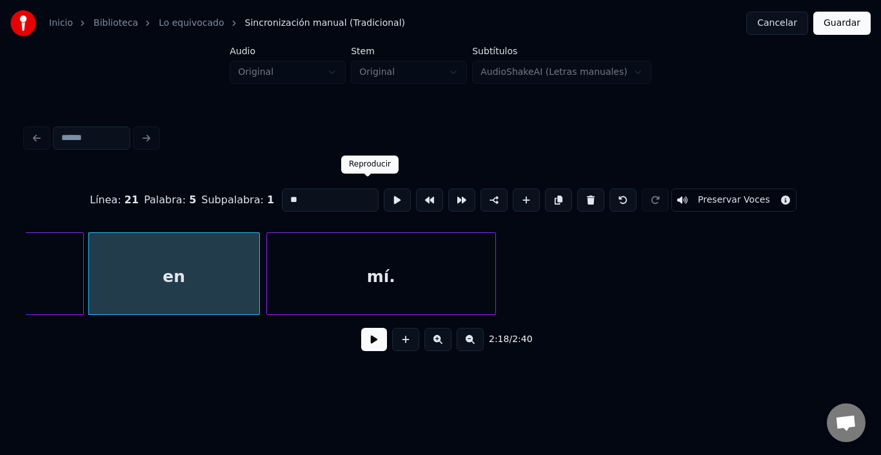
click at [384, 197] on button at bounding box center [397, 199] width 27 height 23
click at [234, 272] on div at bounding box center [236, 273] width 4 height 81
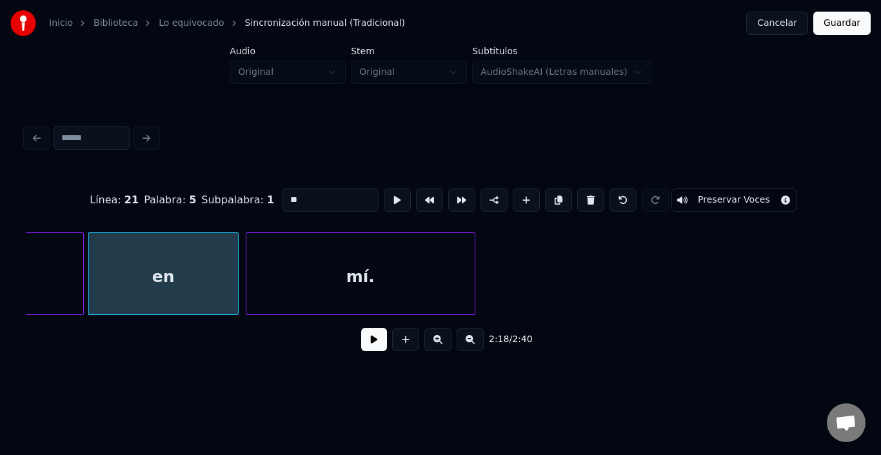
click at [277, 278] on div "mí." at bounding box center [361, 277] width 228 height 88
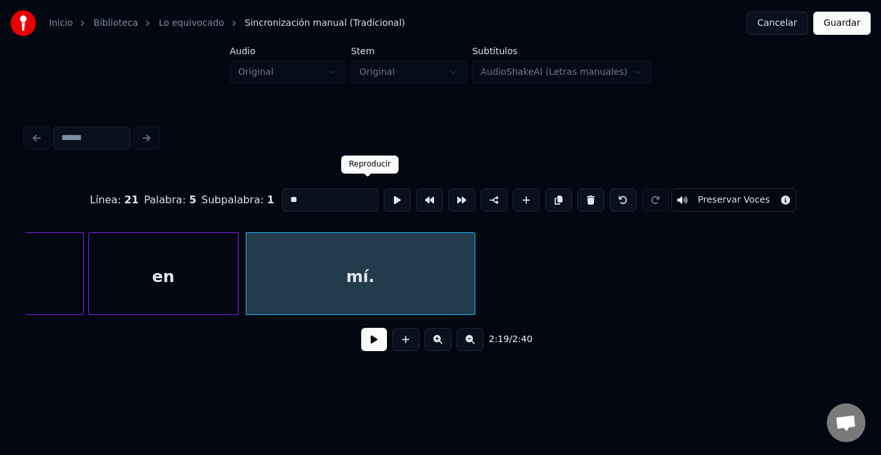
click at [384, 199] on button at bounding box center [397, 199] width 27 height 23
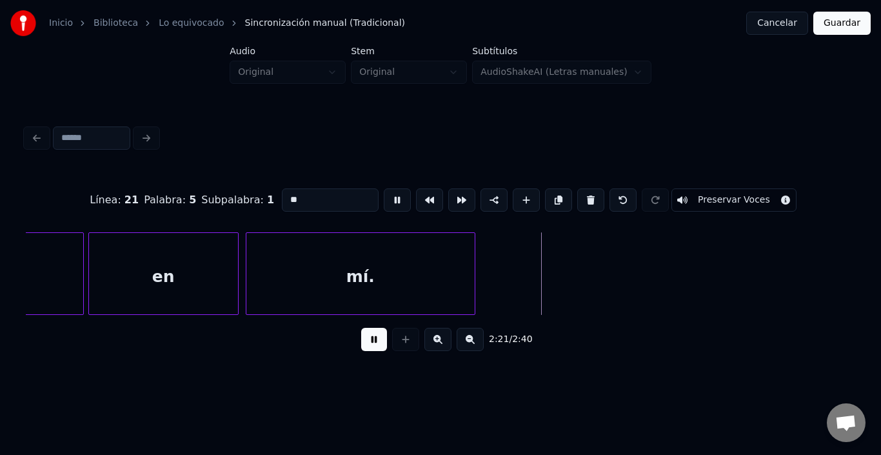
click at [384, 199] on button at bounding box center [397, 199] width 27 height 23
click at [545, 282] on div at bounding box center [543, 273] width 4 height 81
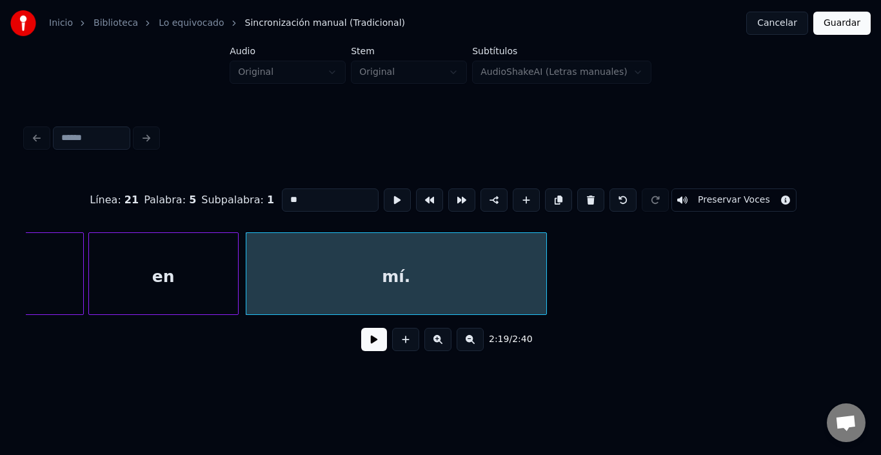
click at [368, 344] on button at bounding box center [374, 339] width 26 height 23
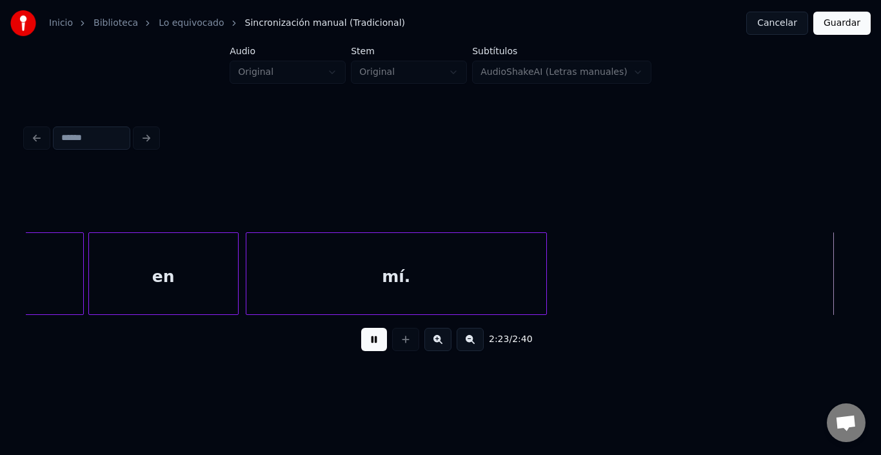
scroll to position [0, 23154]
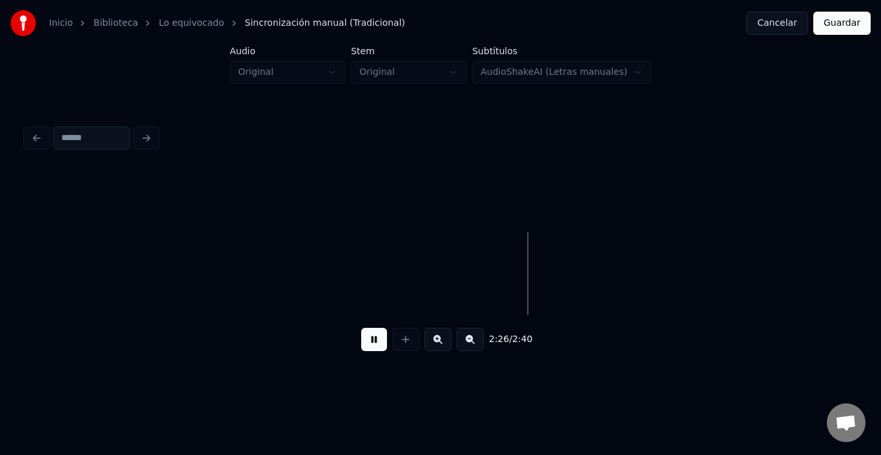
click at [368, 344] on button at bounding box center [374, 339] width 26 height 23
click at [76, 143] on input at bounding box center [91, 137] width 77 height 23
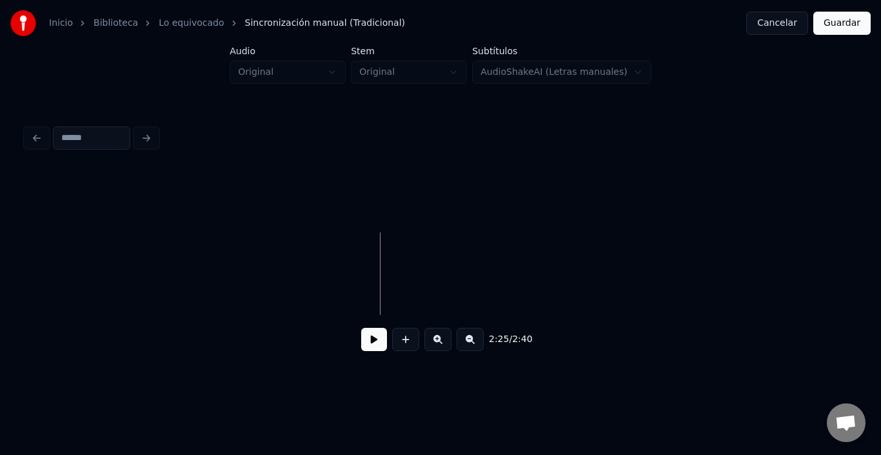
click at [374, 345] on button at bounding box center [374, 339] width 26 height 23
drag, startPoint x: 384, startPoint y: 250, endPoint x: 373, endPoint y: 263, distance: 17.4
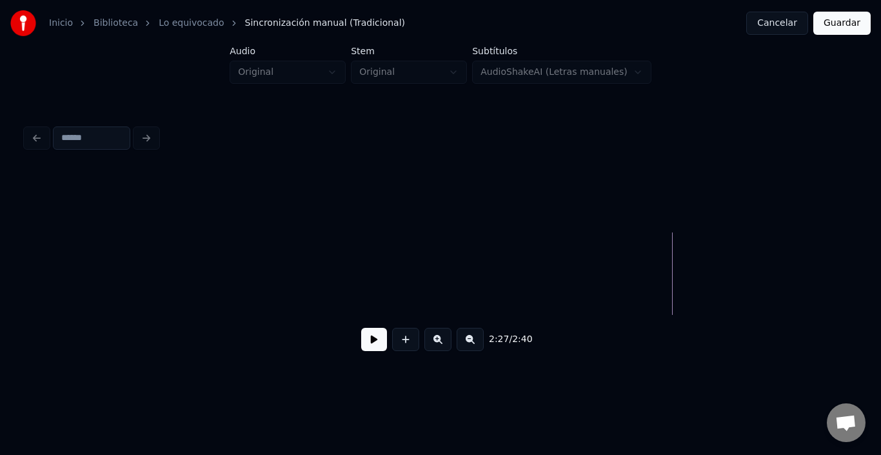
click at [368, 341] on button at bounding box center [374, 339] width 26 height 23
click at [368, 334] on button at bounding box center [374, 339] width 26 height 23
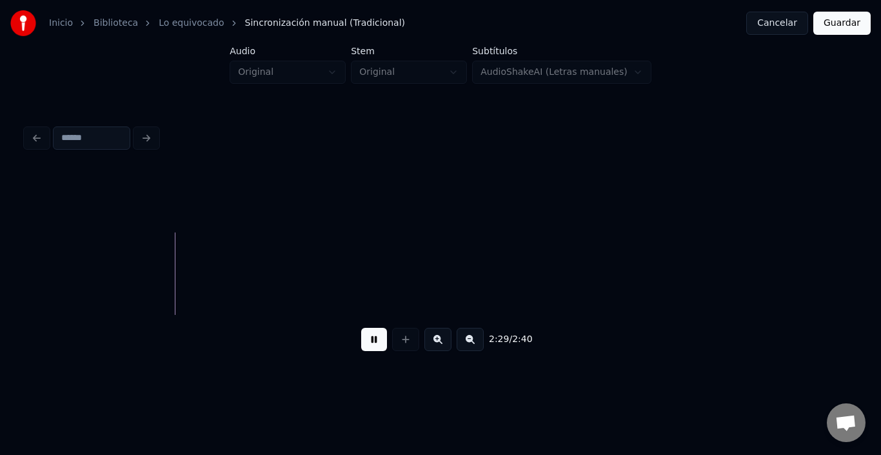
click at [368, 334] on button at bounding box center [374, 339] width 26 height 23
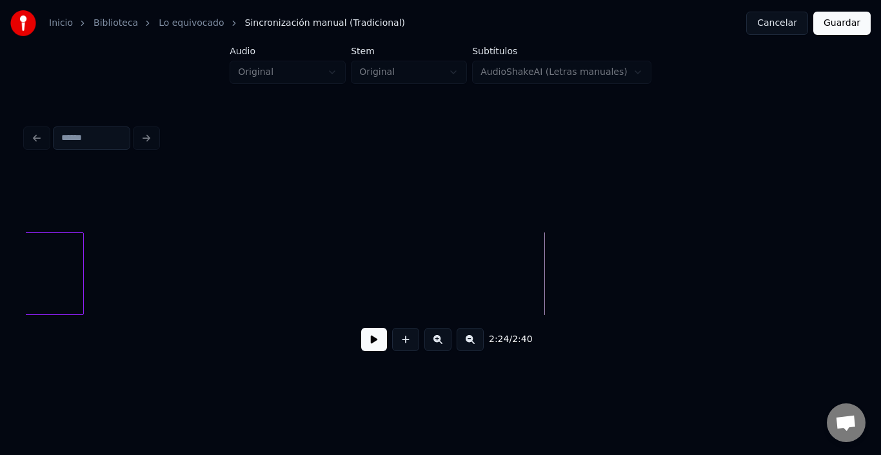
scroll to position [0, 22790]
click at [403, 336] on button at bounding box center [405, 339] width 27 height 23
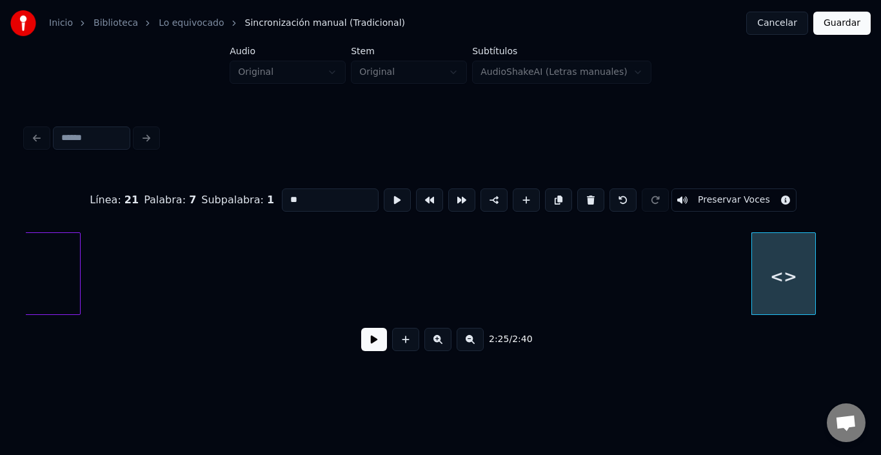
click at [282, 197] on input "**" at bounding box center [330, 199] width 97 height 23
click at [282, 195] on input "**" at bounding box center [330, 199] width 97 height 23
click at [787, 286] on div "Yeah" at bounding box center [789, 277] width 63 height 88
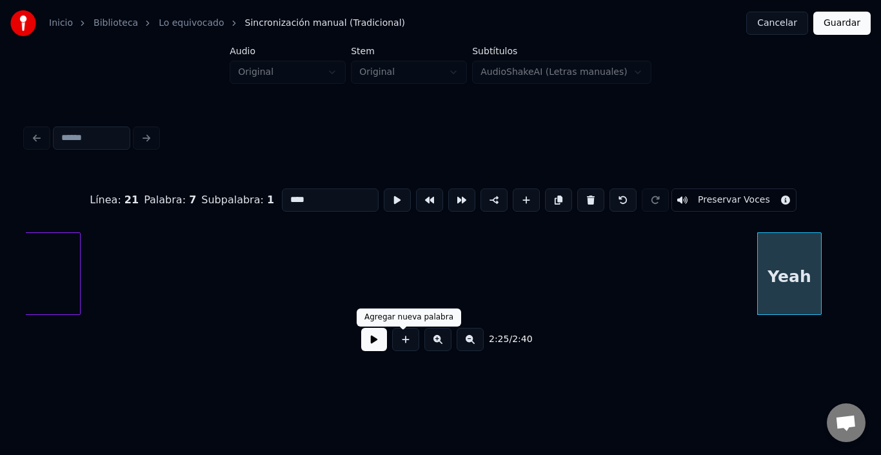
type input "****"
click at [361, 347] on button at bounding box center [374, 339] width 26 height 23
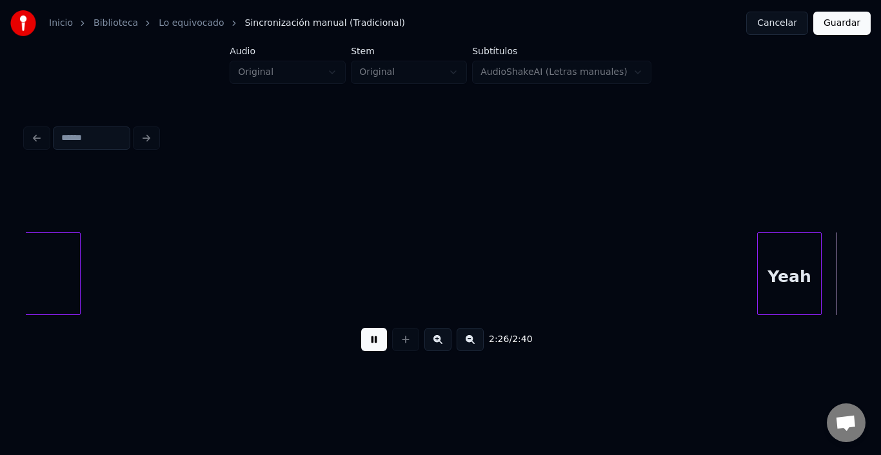
scroll to position [0, 23620]
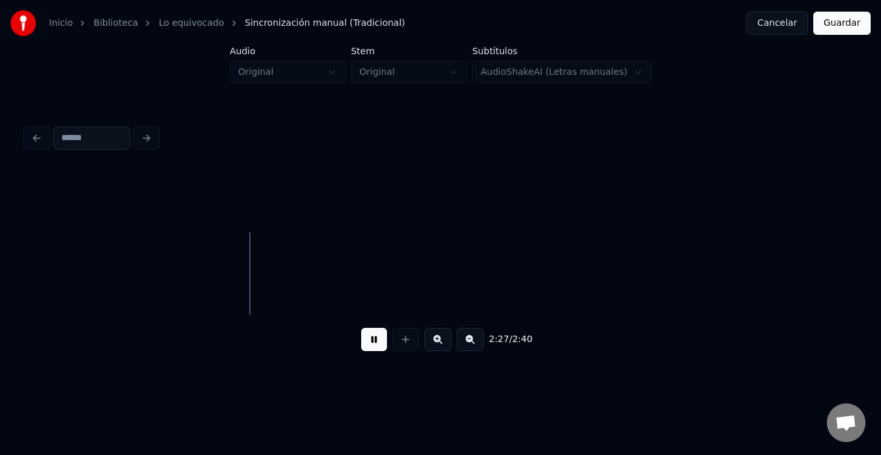
click at [361, 347] on button at bounding box center [374, 339] width 26 height 23
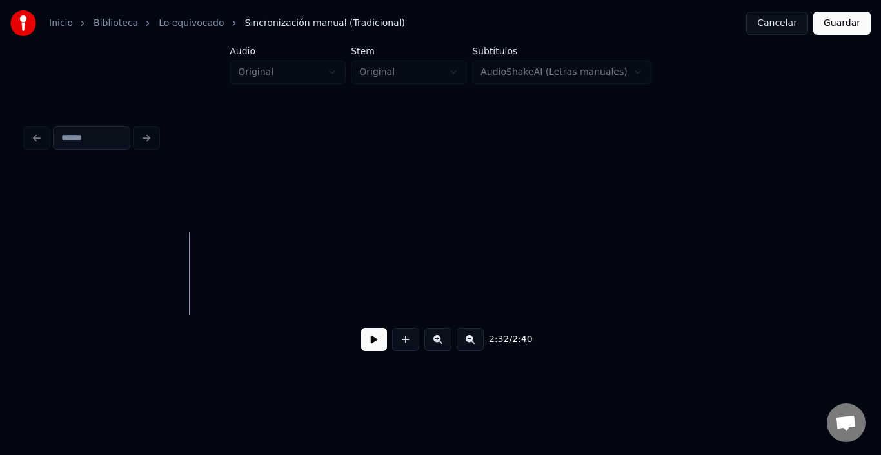
click at [361, 341] on button at bounding box center [374, 339] width 26 height 23
click at [354, 277] on div "Yeah" at bounding box center [342, 277] width 63 height 88
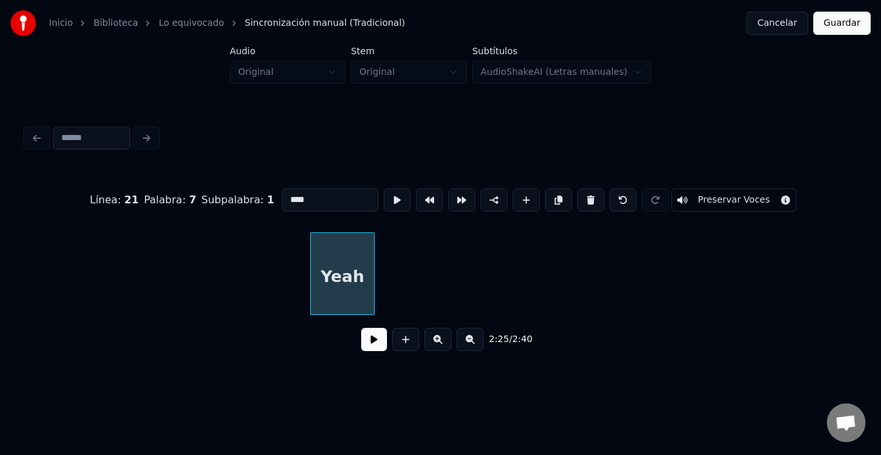
click at [354, 277] on div "Yeah" at bounding box center [342, 277] width 63 height 88
click at [308, 196] on input "****" at bounding box center [330, 199] width 97 height 23
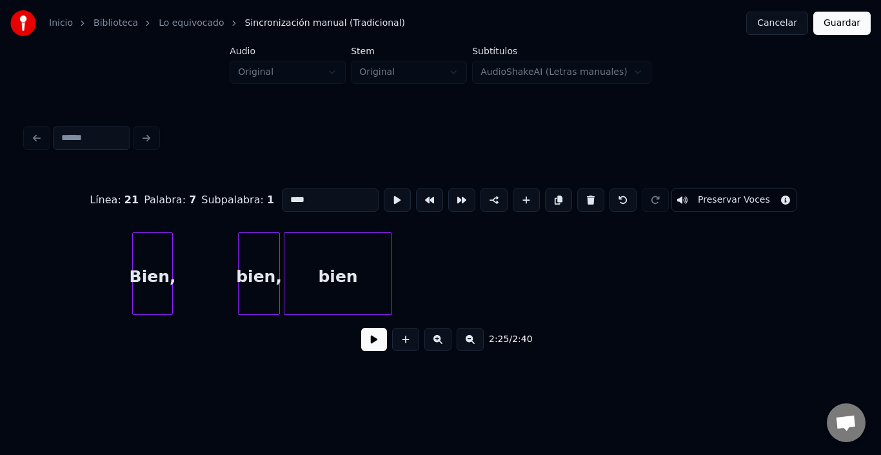
scroll to position [0, 805]
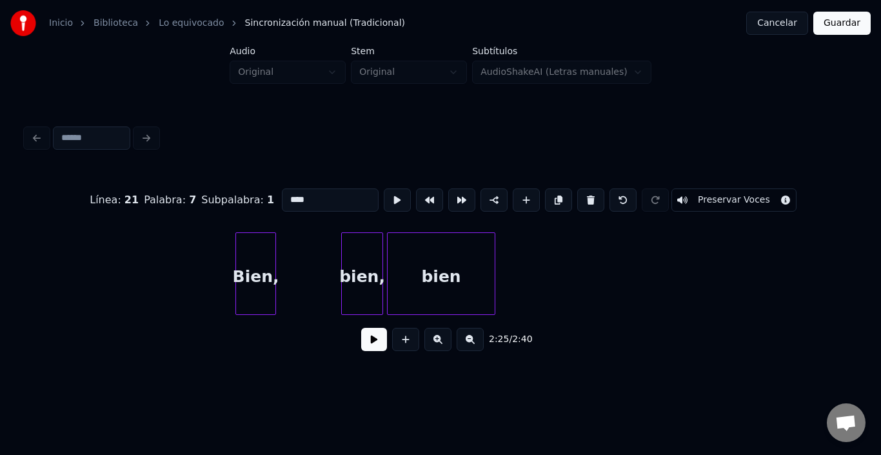
type input "****"
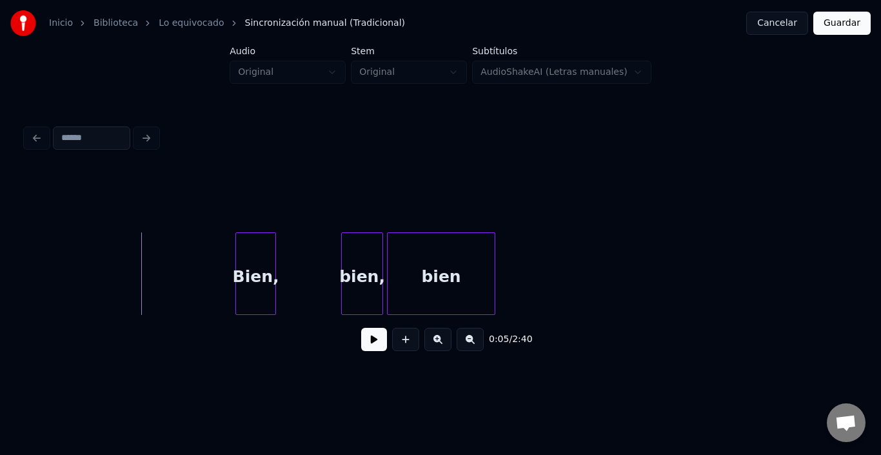
click at [361, 344] on button at bounding box center [374, 339] width 26 height 23
click at [256, 276] on div "Bien," at bounding box center [255, 277] width 39 height 88
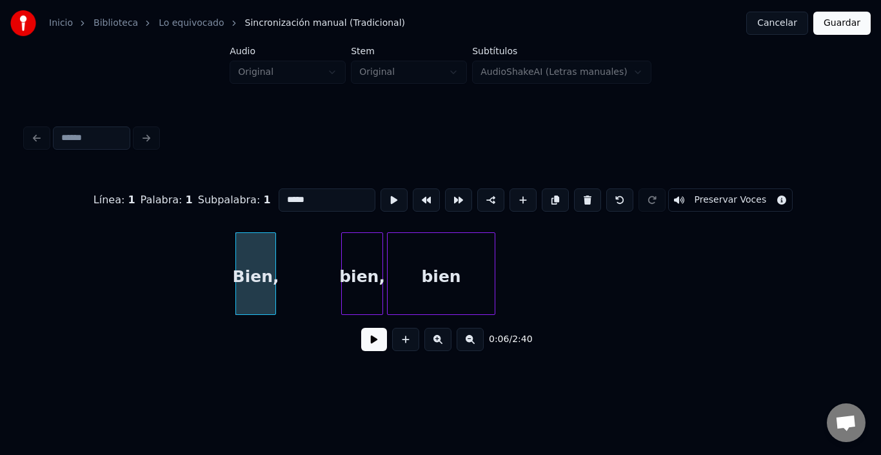
click at [290, 200] on input "*****" at bounding box center [327, 199] width 97 height 23
drag, startPoint x: 290, startPoint y: 200, endPoint x: 281, endPoint y: 203, distance: 9.6
click at [281, 203] on input "*****" at bounding box center [327, 199] width 97 height 23
click at [279, 192] on input "****" at bounding box center [327, 199] width 97 height 23
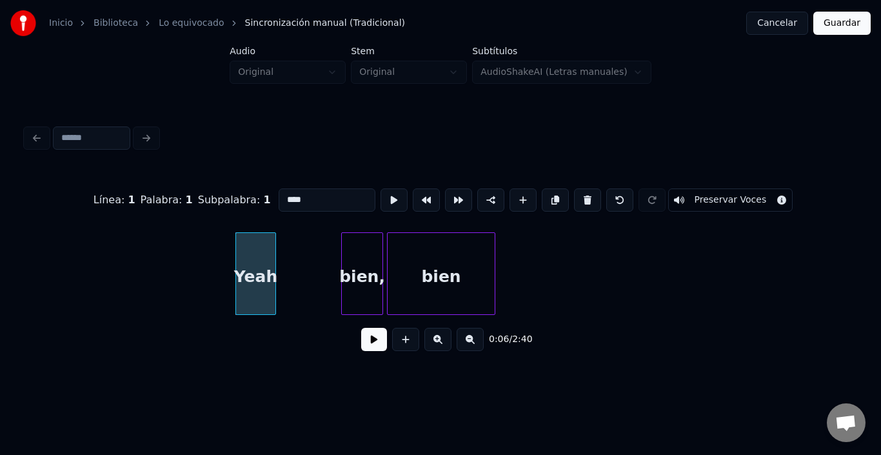
click at [279, 192] on input "****" at bounding box center [327, 199] width 97 height 23
click at [343, 257] on div at bounding box center [344, 273] width 4 height 81
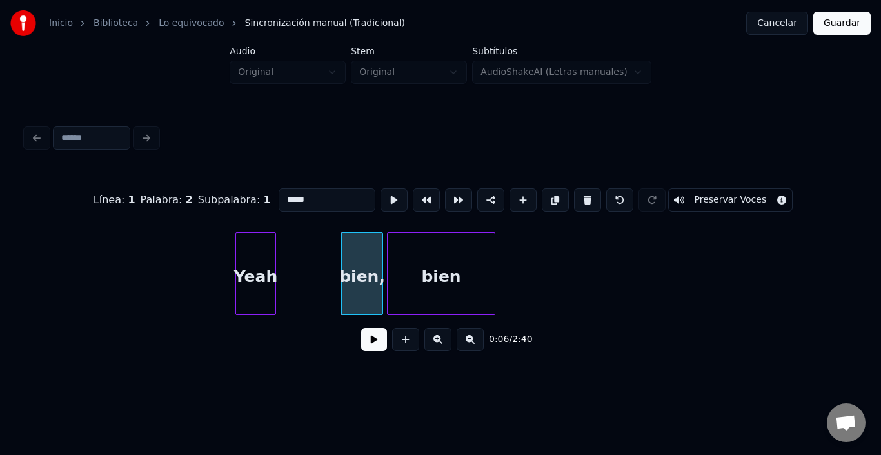
click at [271, 178] on div "Línea : 1 Palabra : 2 Subpalabra : 1 ***** Preservar Voces" at bounding box center [441, 200] width 830 height 65
click at [279, 200] on input "*****" at bounding box center [327, 199] width 97 height 23
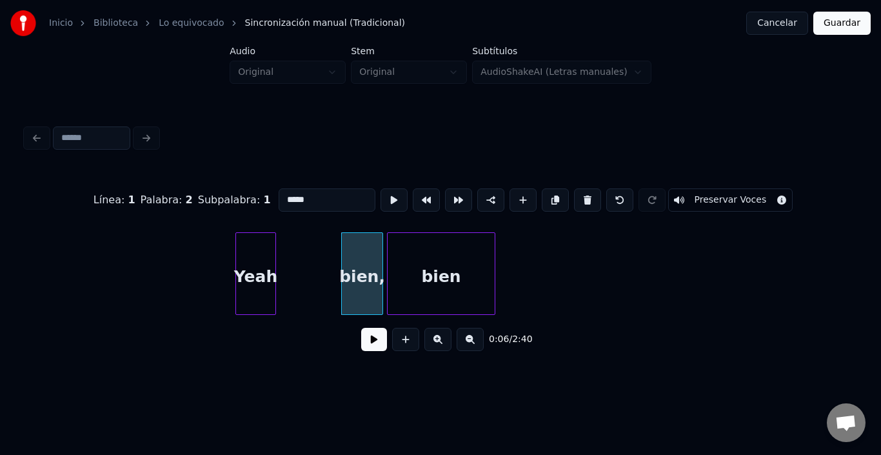
paste input
click at [267, 261] on div "Yeah" at bounding box center [255, 277] width 39 height 88
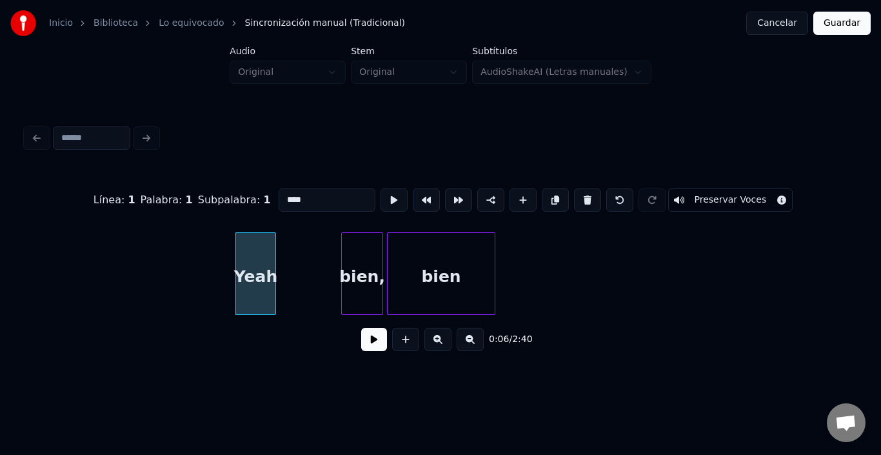
click at [279, 200] on input "****" at bounding box center [327, 199] width 97 height 23
click at [354, 248] on div "bien," at bounding box center [362, 277] width 41 height 88
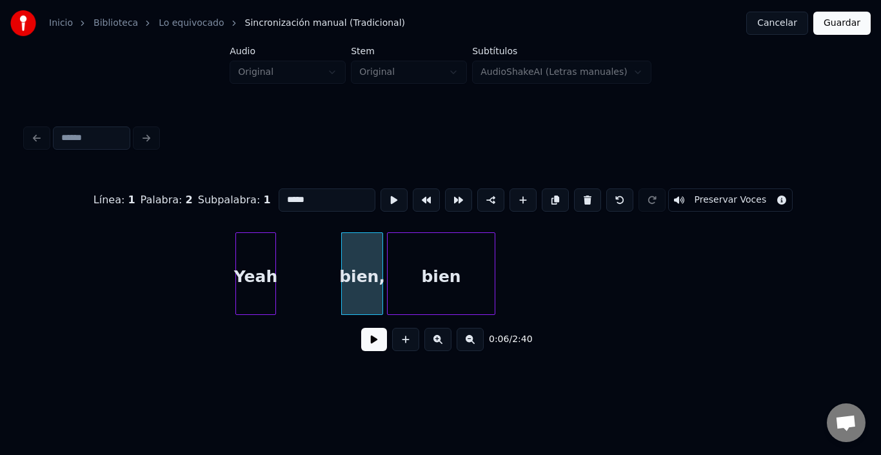
click at [279, 194] on input "*****" at bounding box center [327, 199] width 97 height 23
paste input
click at [434, 275] on div "bien" at bounding box center [441, 277] width 107 height 88
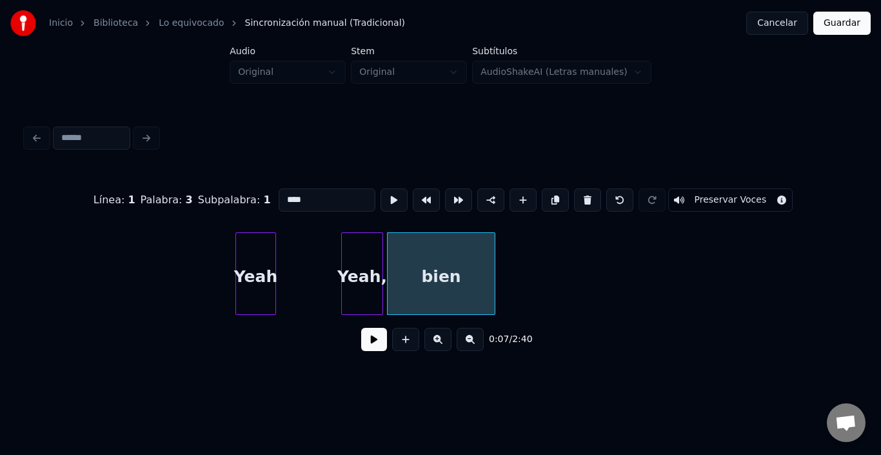
click at [279, 190] on input "****" at bounding box center [327, 199] width 97 height 23
paste input
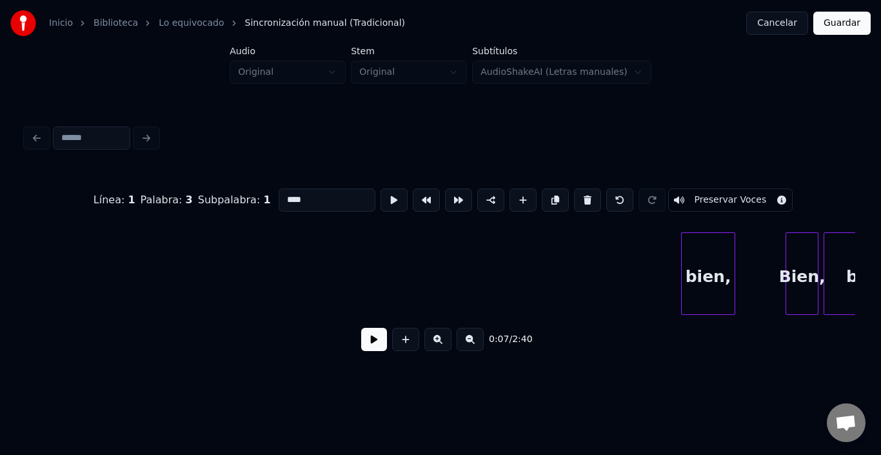
scroll to position [0, 1531]
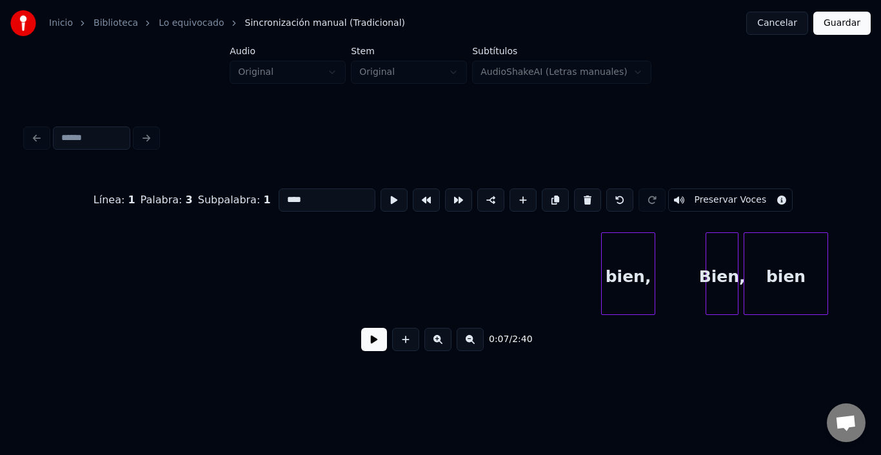
click at [620, 279] on div "bien," at bounding box center [628, 277] width 53 height 88
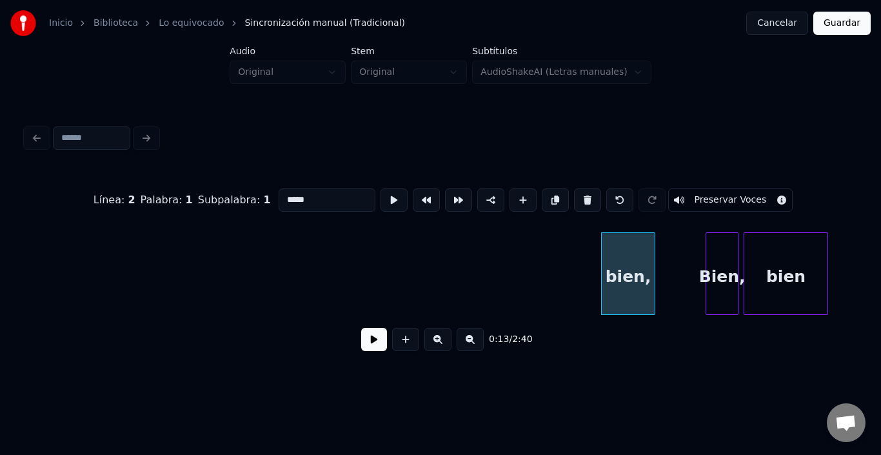
click at [279, 192] on input "*****" at bounding box center [327, 199] width 97 height 23
paste input
click at [723, 256] on div "Bien," at bounding box center [723, 277] width 32 height 88
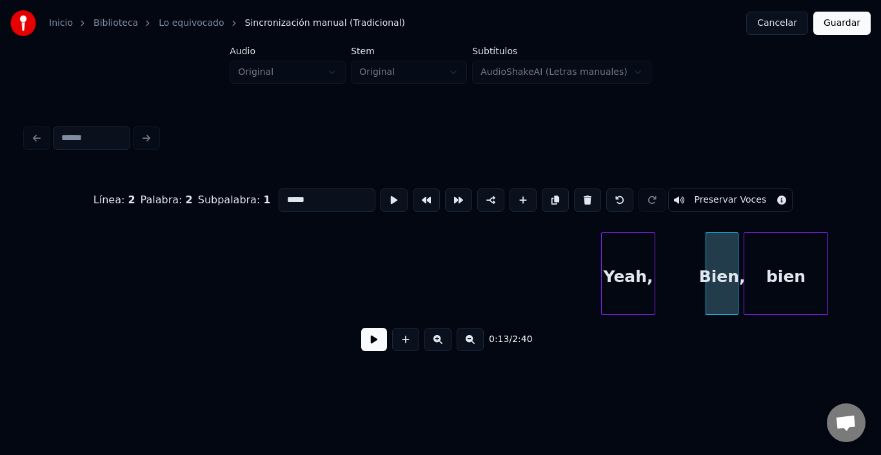
click at [279, 193] on input "*****" at bounding box center [327, 199] width 97 height 23
paste input
click at [771, 260] on div "bien" at bounding box center [786, 277] width 83 height 88
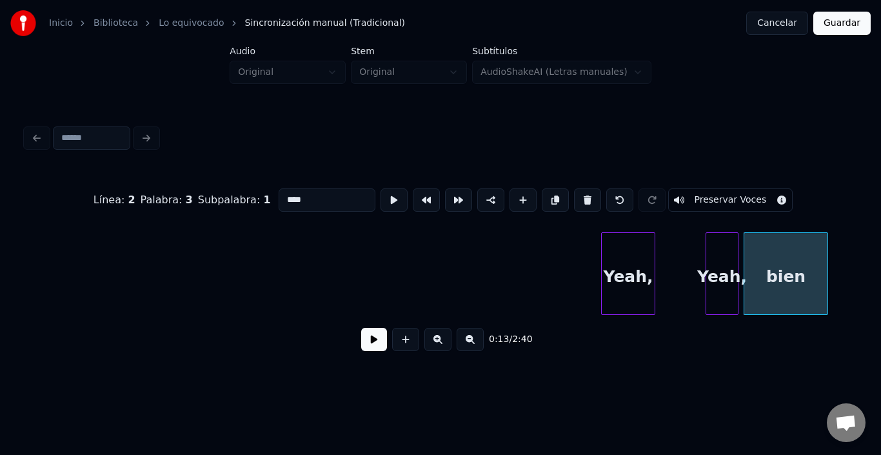
click at [279, 191] on input "****" at bounding box center [327, 199] width 97 height 23
paste input
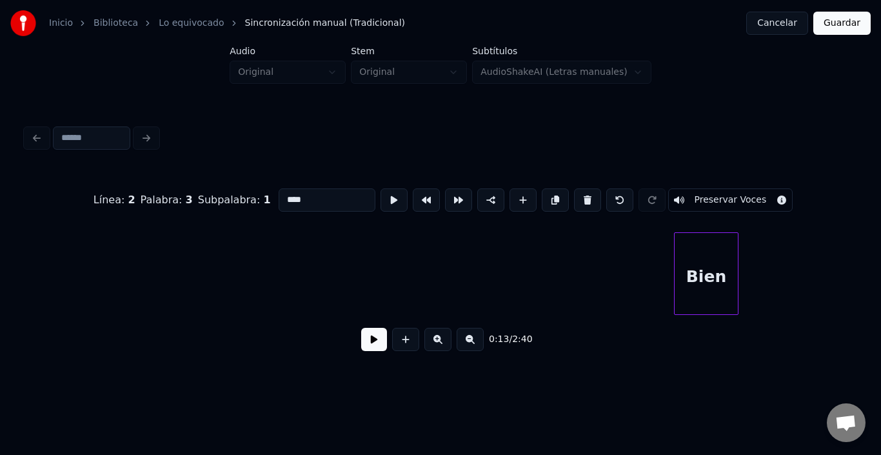
scroll to position [0, 23311]
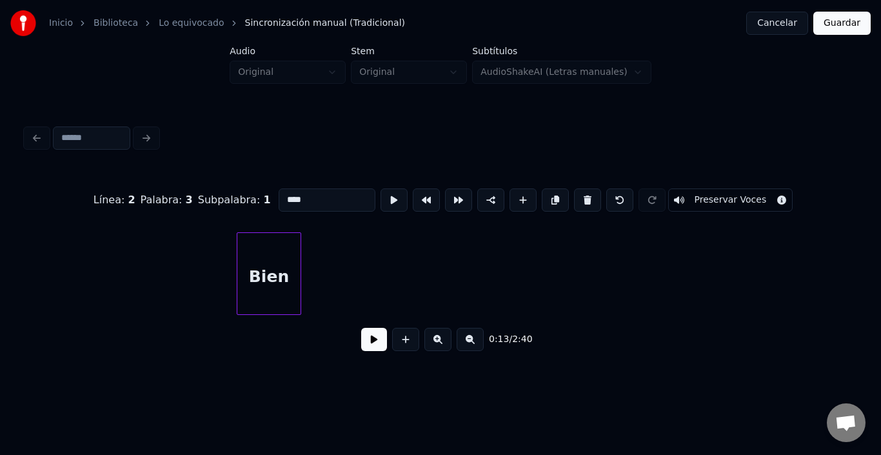
click at [274, 262] on div "Bien" at bounding box center [268, 277] width 63 height 88
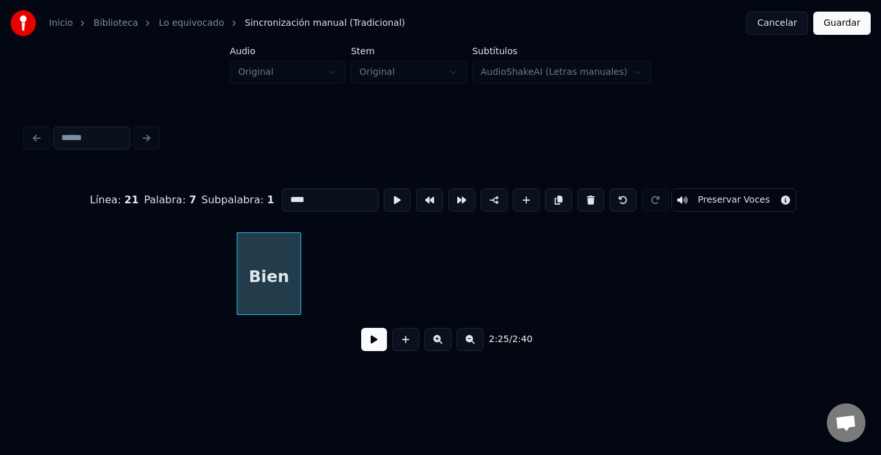
click at [282, 194] on input "****" at bounding box center [330, 199] width 97 height 23
paste input
click at [402, 350] on button at bounding box center [405, 339] width 27 height 23
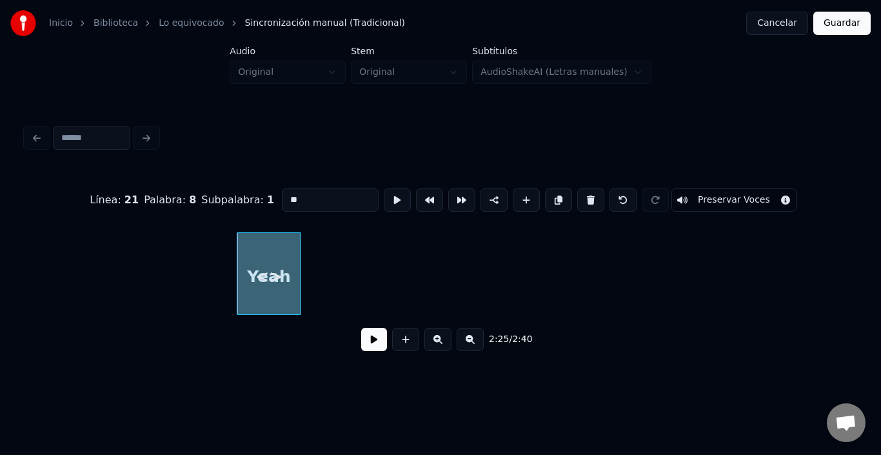
click at [402, 349] on button at bounding box center [405, 339] width 27 height 23
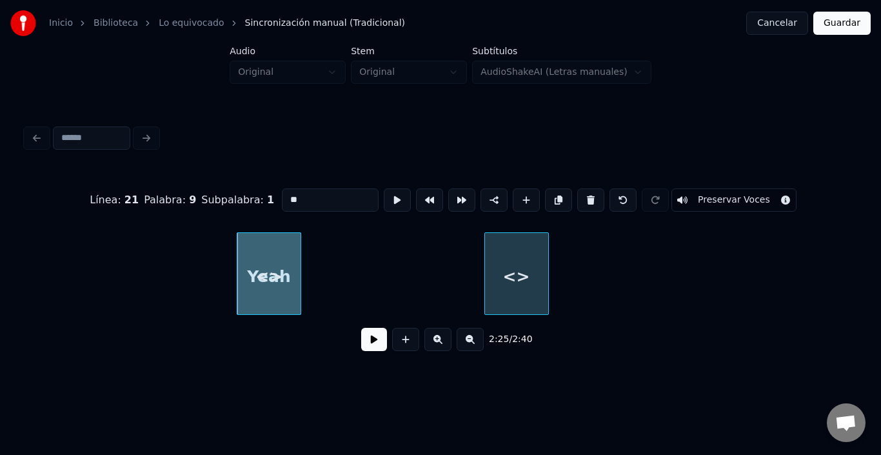
click at [535, 264] on div "<>" at bounding box center [516, 277] width 63 height 88
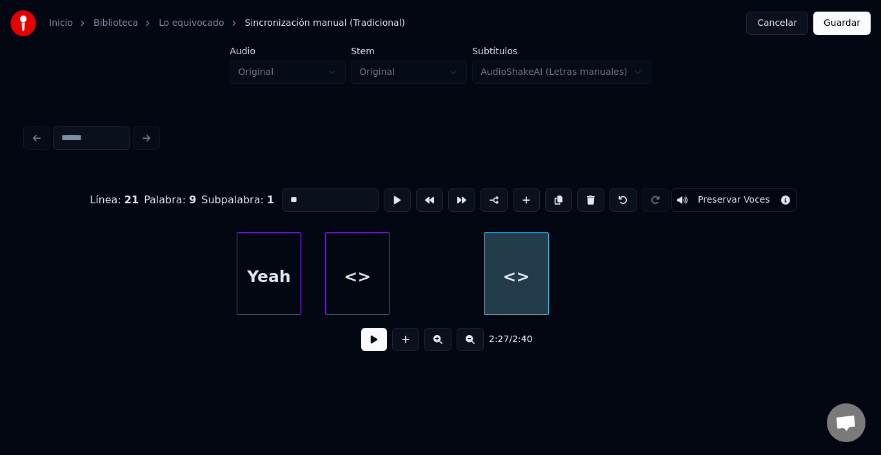
click at [377, 266] on div "<>" at bounding box center [357, 277] width 63 height 88
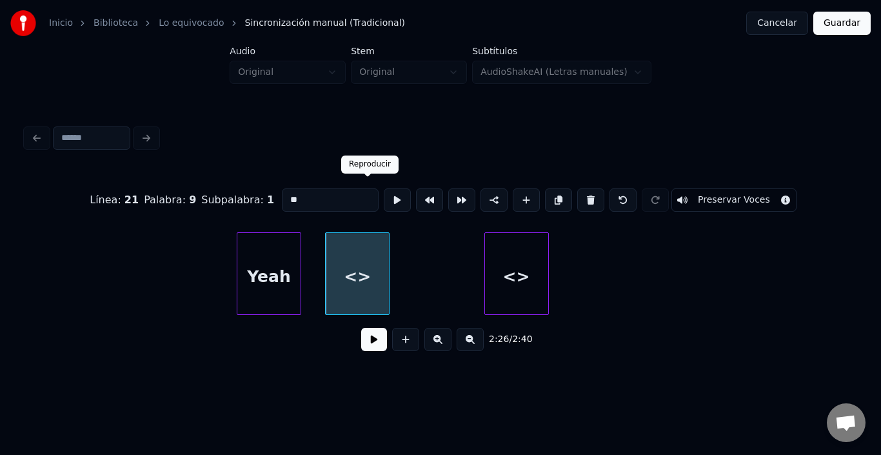
click at [384, 192] on button at bounding box center [397, 199] width 27 height 23
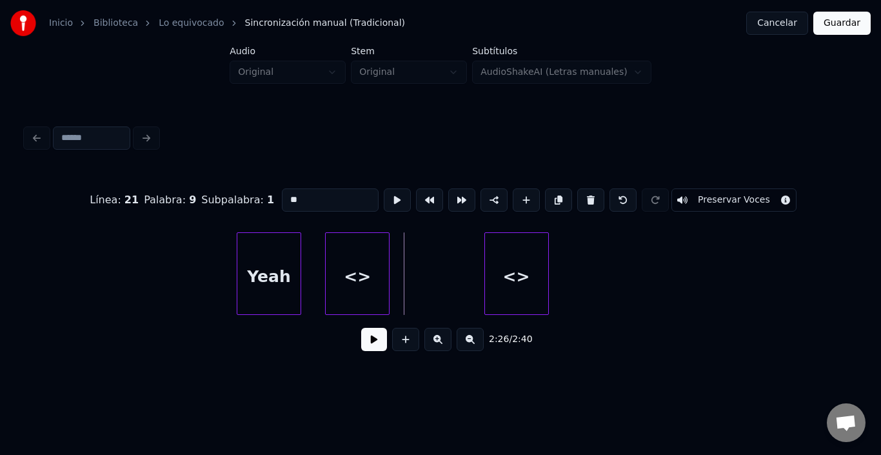
click at [272, 271] on div "Yeah" at bounding box center [268, 277] width 63 height 88
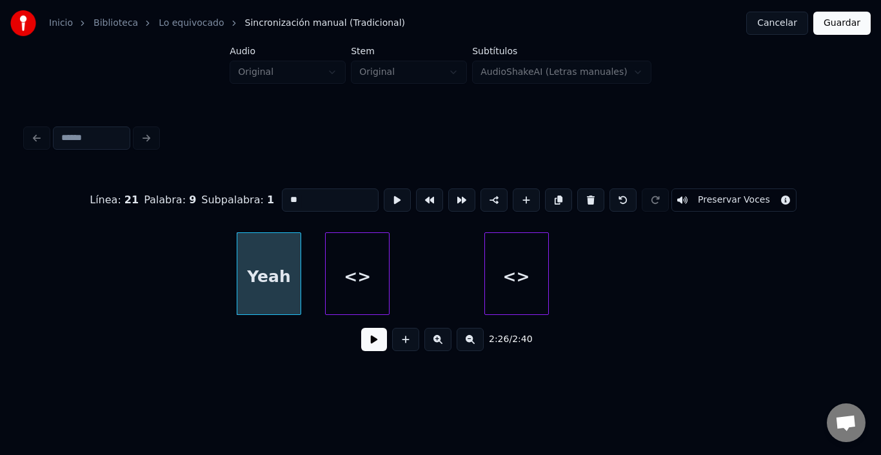
type input "****"
click at [384, 190] on button at bounding box center [397, 199] width 27 height 23
click at [361, 343] on button at bounding box center [374, 339] width 26 height 23
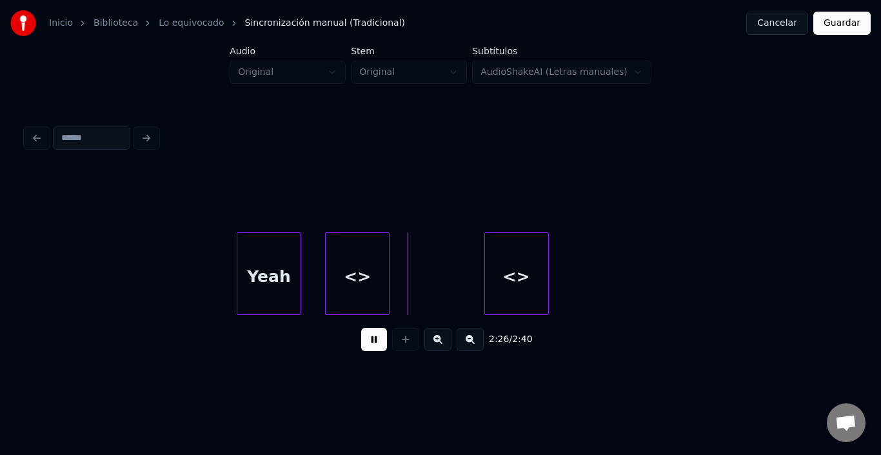
click at [361, 343] on button at bounding box center [374, 339] width 26 height 23
click at [442, 279] on div "<>" at bounding box center [453, 277] width 63 height 88
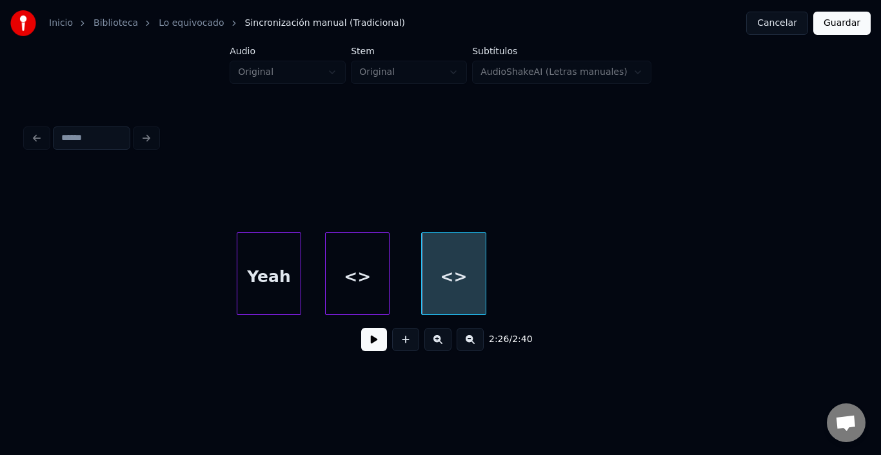
click at [362, 274] on div "<>" at bounding box center [357, 277] width 63 height 88
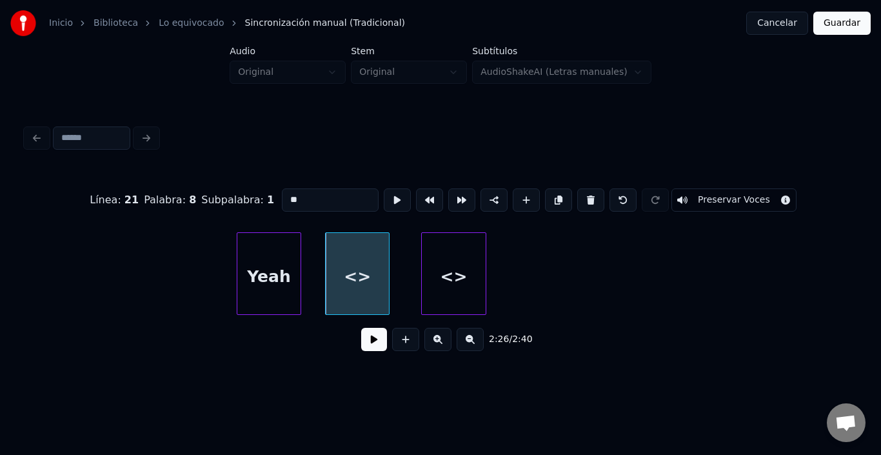
click at [301, 188] on input "**" at bounding box center [330, 199] width 97 height 23
paste input "**"
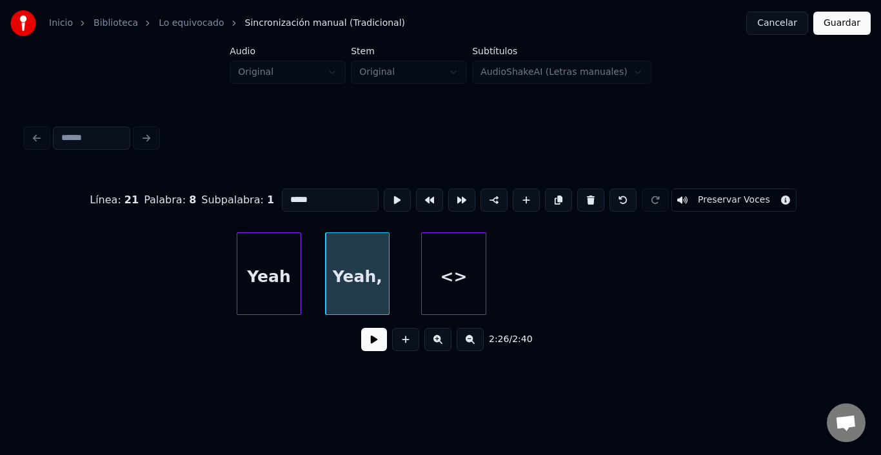
click at [456, 278] on div "<>" at bounding box center [453, 277] width 63 height 88
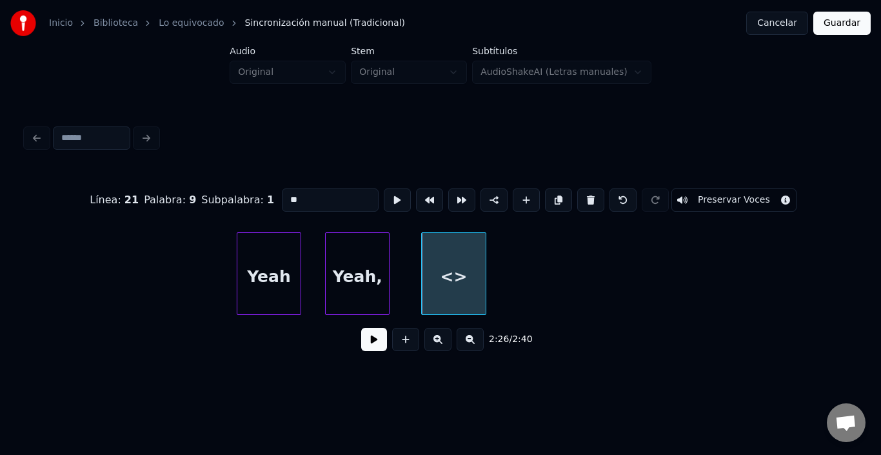
click at [456, 278] on div "<>" at bounding box center [453, 277] width 63 height 88
click at [282, 197] on input "**" at bounding box center [330, 199] width 97 height 23
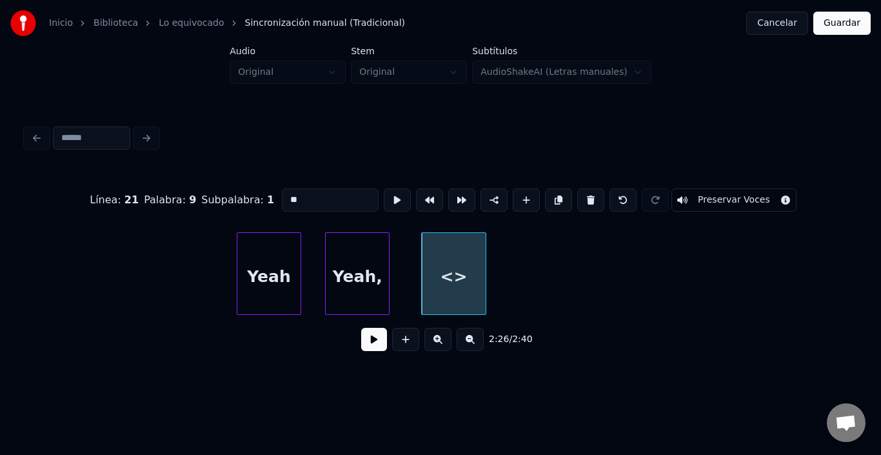
click at [282, 197] on input "**" at bounding box center [330, 199] width 97 height 23
paste input "**"
click at [255, 285] on div "Yeah" at bounding box center [268, 277] width 63 height 88
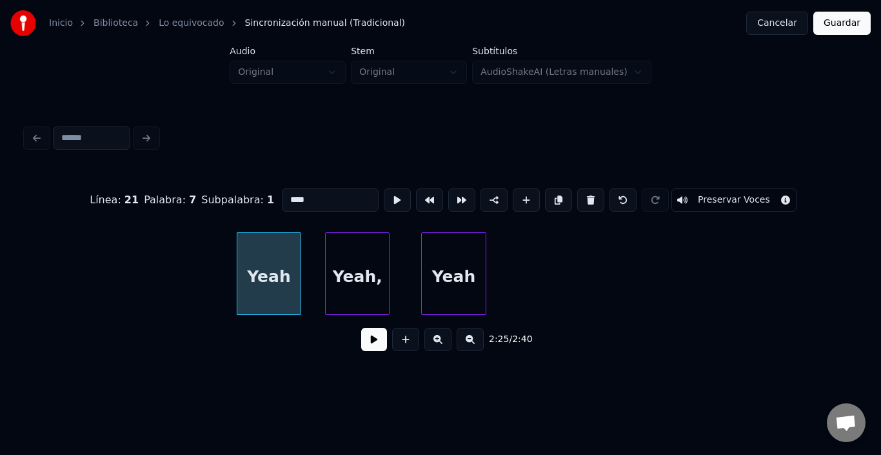
click at [255, 285] on div "Yeah" at bounding box center [268, 277] width 63 height 88
click at [345, 277] on div "Yeah," at bounding box center [357, 277] width 63 height 88
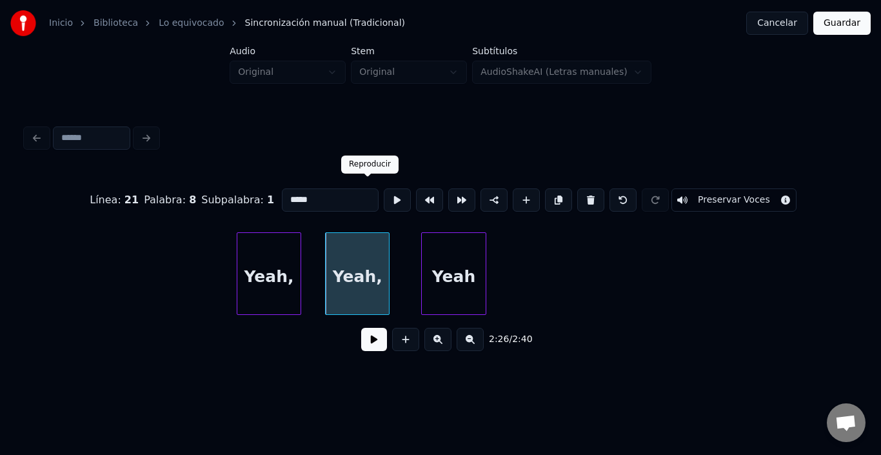
type input "*****"
click at [384, 188] on button at bounding box center [397, 199] width 27 height 23
click at [367, 345] on button at bounding box center [374, 339] width 26 height 23
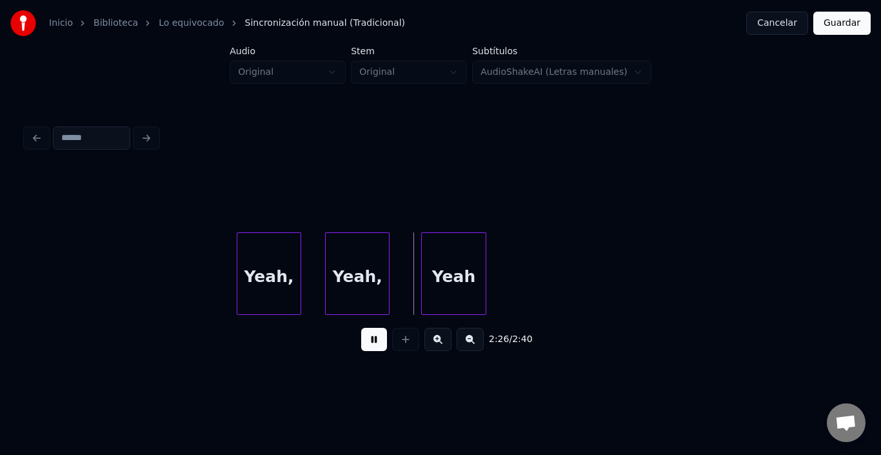
click at [367, 345] on button at bounding box center [374, 339] width 26 height 23
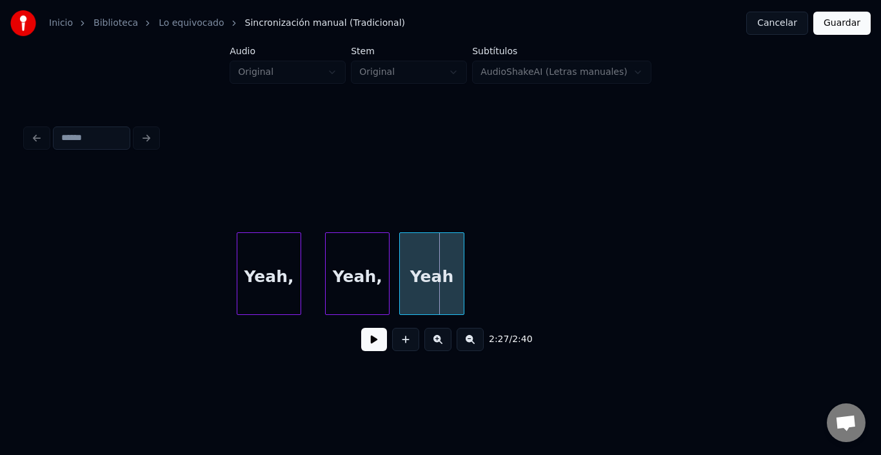
click at [412, 274] on div "Yeah" at bounding box center [431, 277] width 63 height 88
click at [426, 268] on div "Yeah" at bounding box center [431, 277] width 63 height 88
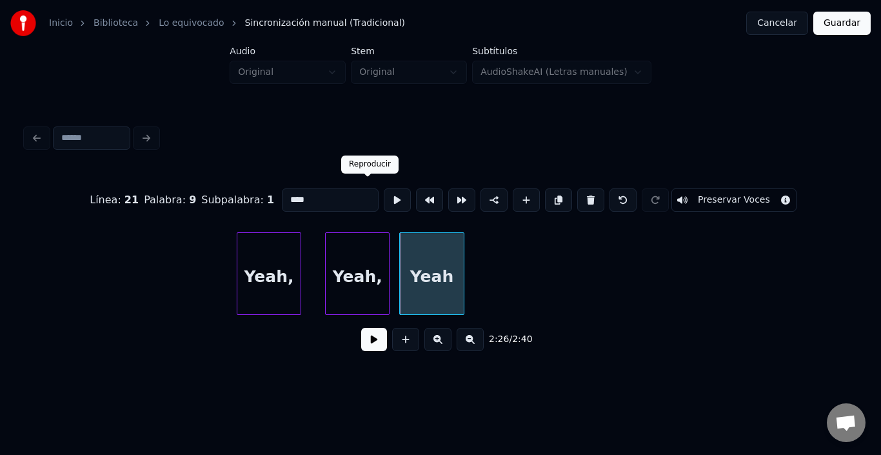
click at [384, 194] on button at bounding box center [397, 199] width 27 height 23
click at [366, 255] on div "Yeah," at bounding box center [357, 277] width 63 height 88
type input "*****"
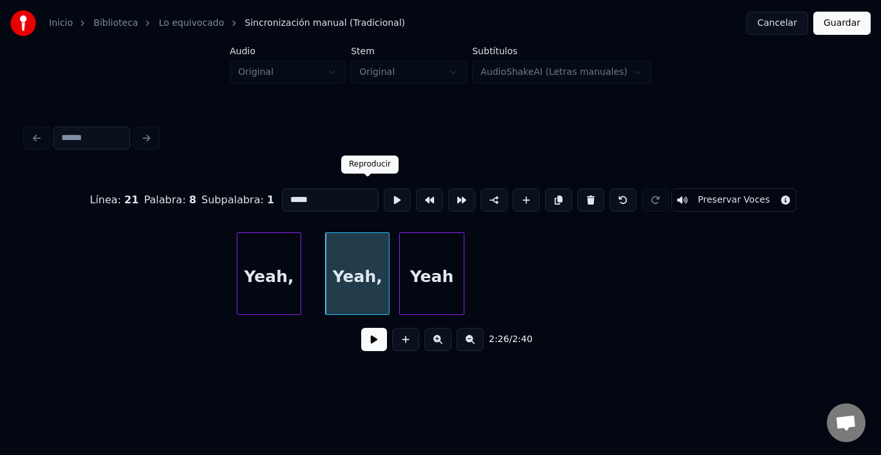
click at [381, 186] on div at bounding box center [397, 200] width 32 height 28
click at [384, 188] on button at bounding box center [397, 199] width 27 height 23
click at [332, 266] on div at bounding box center [330, 273] width 4 height 81
click at [384, 194] on button at bounding box center [397, 199] width 27 height 23
click at [366, 351] on button at bounding box center [374, 339] width 26 height 23
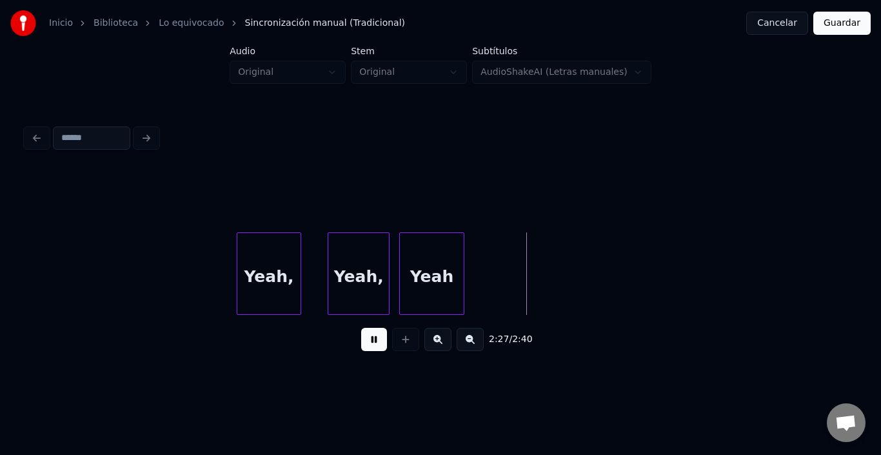
click at [366, 351] on button at bounding box center [374, 339] width 26 height 23
click at [514, 293] on div at bounding box center [514, 273] width 4 height 81
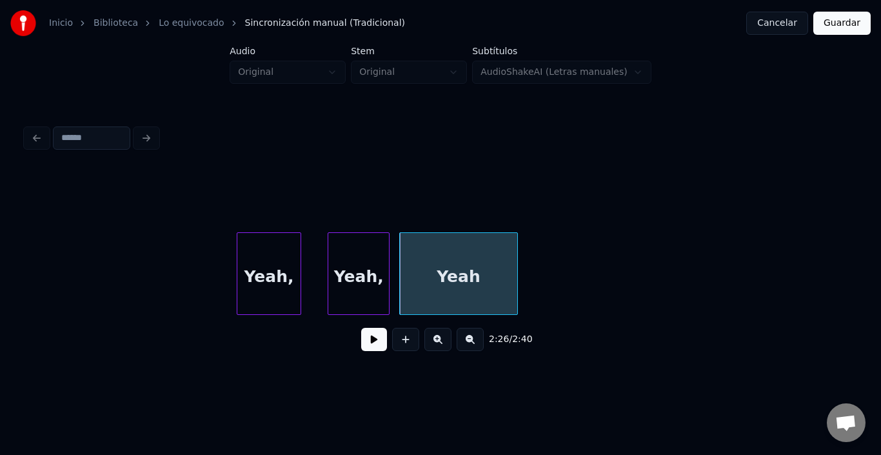
click at [361, 345] on button at bounding box center [374, 339] width 26 height 23
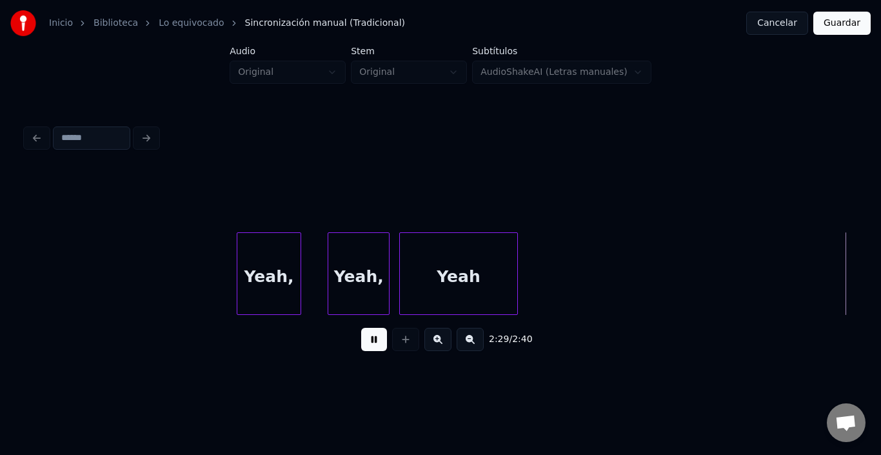
scroll to position [0, 24141]
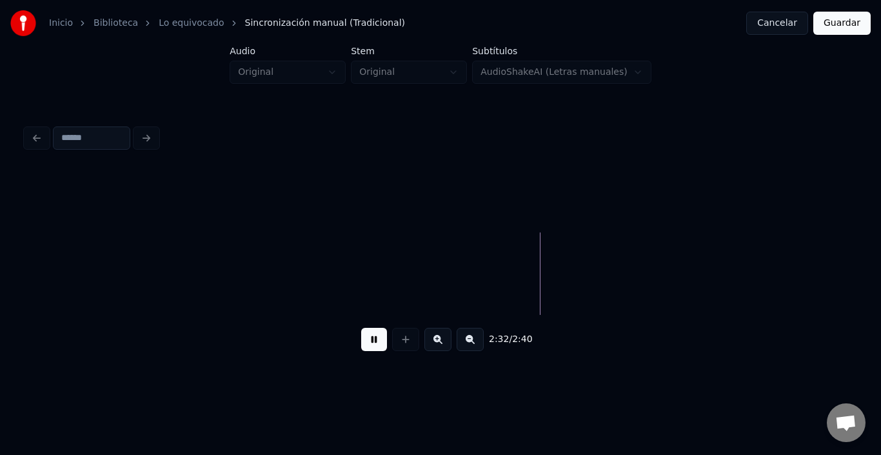
click at [361, 345] on button at bounding box center [374, 339] width 26 height 23
click at [410, 343] on button at bounding box center [405, 339] width 27 height 23
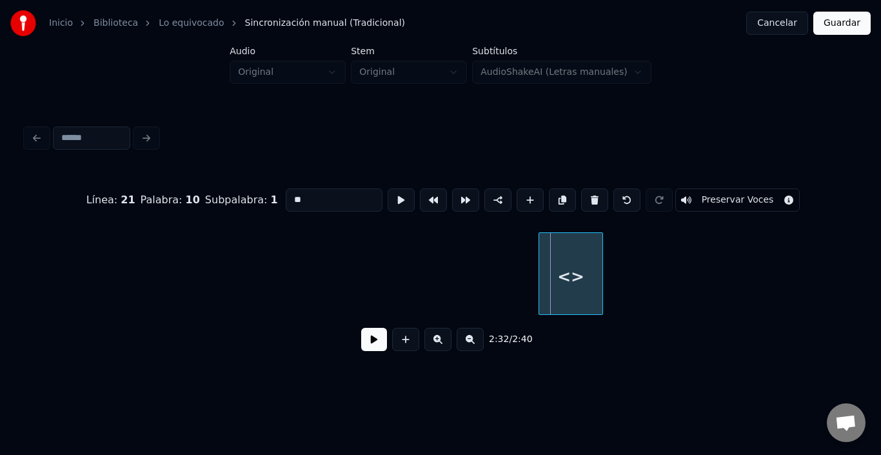
click at [581, 272] on div "<>" at bounding box center [570, 277] width 63 height 88
click at [322, 188] on input "**" at bounding box center [334, 199] width 97 height 23
paste input "**"
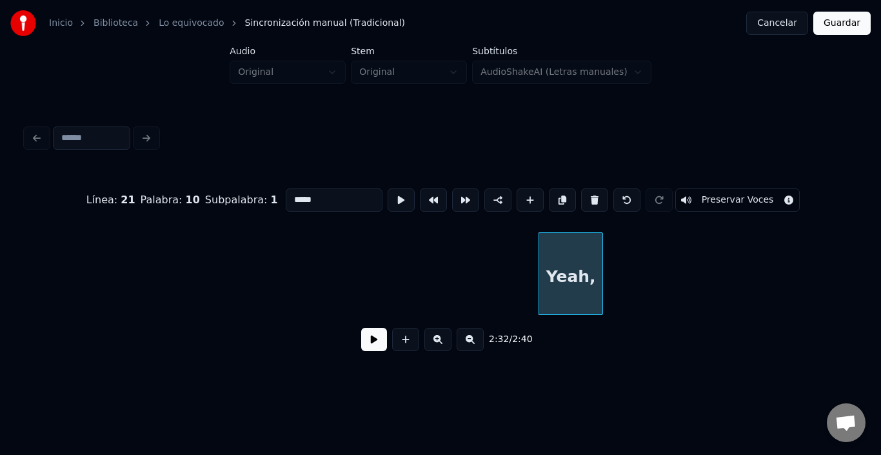
drag, startPoint x: 318, startPoint y: 196, endPoint x: 238, endPoint y: 196, distance: 80.0
click at [238, 196] on div "Línea : 21 Palabra : 10 Subpalabra : 1 ***** Preservar Voces" at bounding box center [441, 200] width 830 height 65
type input "*****"
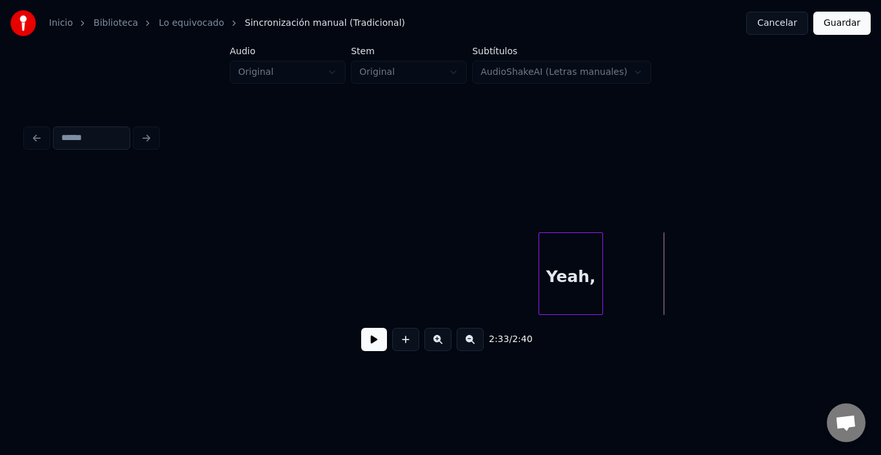
click at [412, 348] on button at bounding box center [405, 339] width 27 height 23
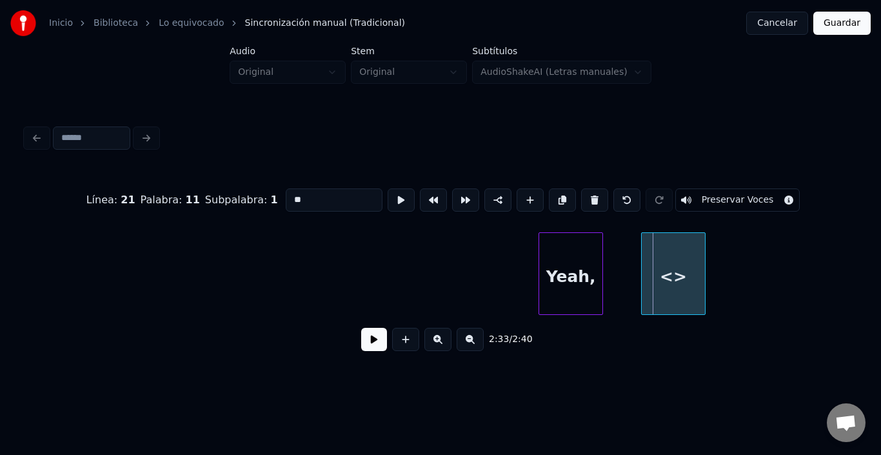
click at [682, 272] on div "<>" at bounding box center [673, 277] width 63 height 88
click at [286, 200] on input "**" at bounding box center [334, 199] width 97 height 23
paste input "**"
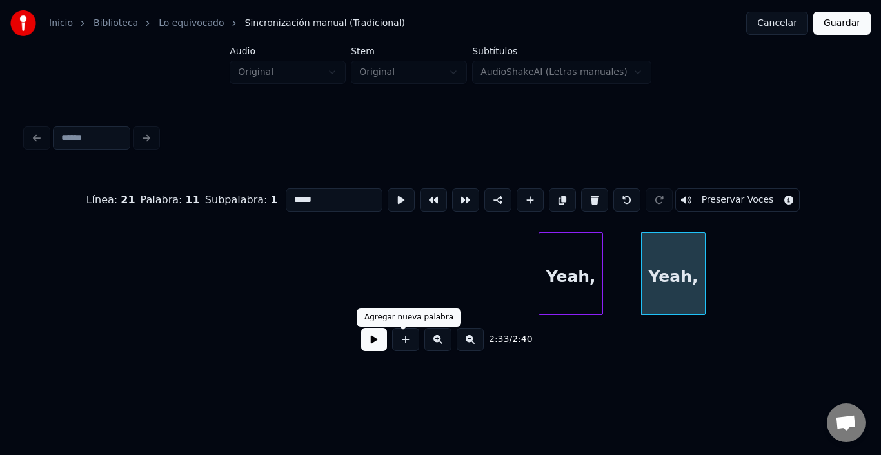
type input "*****"
click at [370, 346] on button at bounding box center [374, 339] width 26 height 23
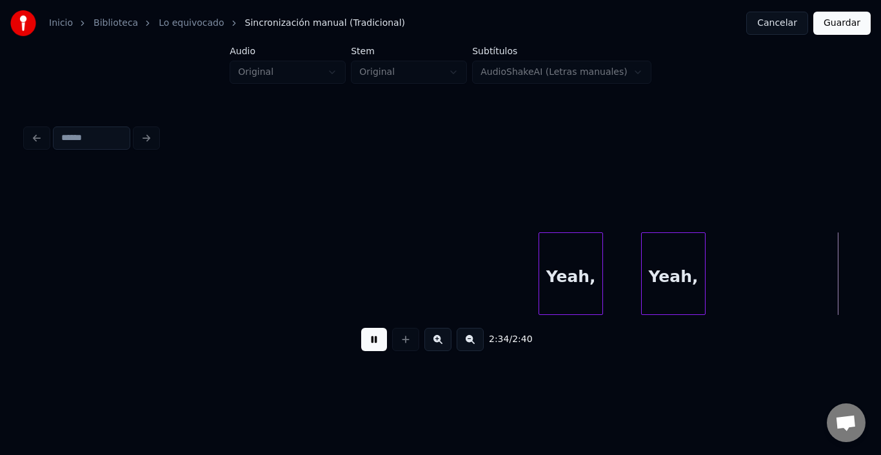
click at [370, 346] on button at bounding box center [374, 339] width 26 height 23
click at [717, 267] on div at bounding box center [715, 273] width 4 height 81
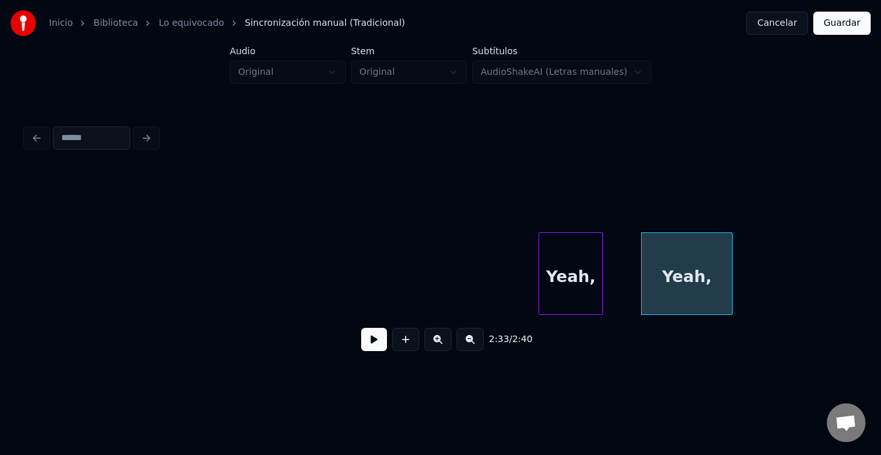
click at [689, 282] on div "Yeah," at bounding box center [687, 277] width 90 height 88
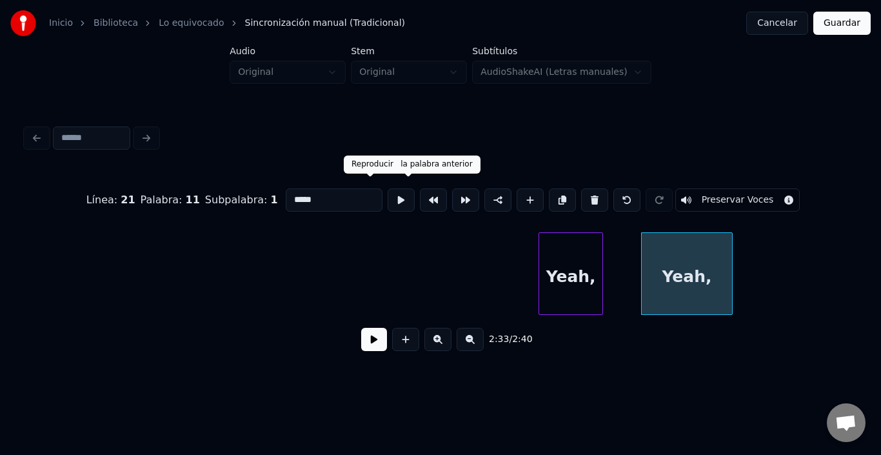
click at [388, 190] on button at bounding box center [401, 199] width 27 height 23
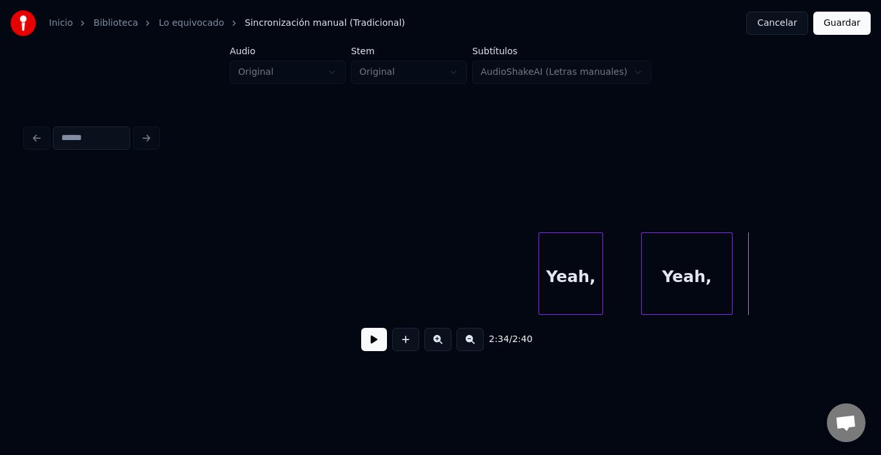
click at [374, 348] on button at bounding box center [374, 339] width 26 height 23
click at [395, 348] on button at bounding box center [405, 339] width 27 height 23
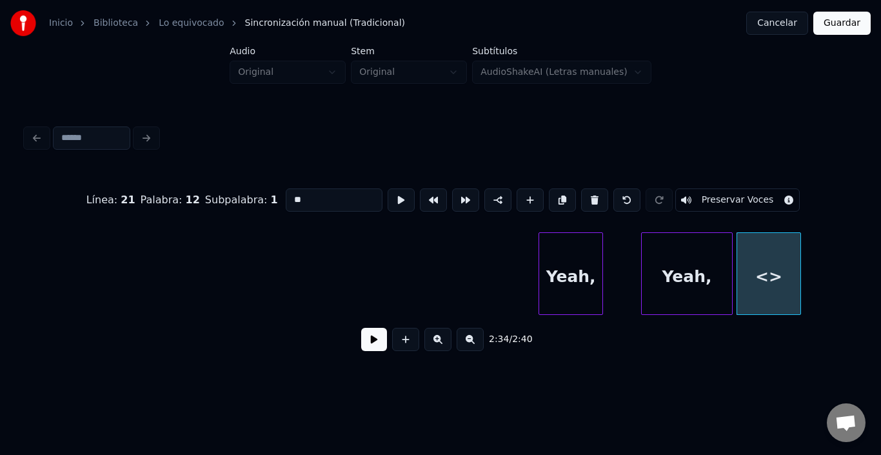
click at [325, 197] on input "**" at bounding box center [334, 199] width 97 height 23
click at [323, 197] on input "**" at bounding box center [334, 199] width 97 height 23
paste input "**"
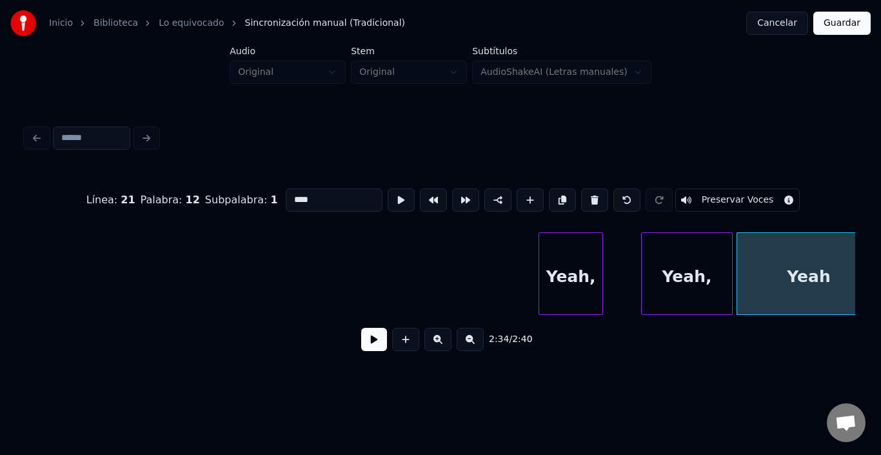
click at [870, 251] on div "Inicio Biblioteca Lo equivocado Sincronización manual (Tradicional) Cancelar Gu…" at bounding box center [440, 189] width 881 height 378
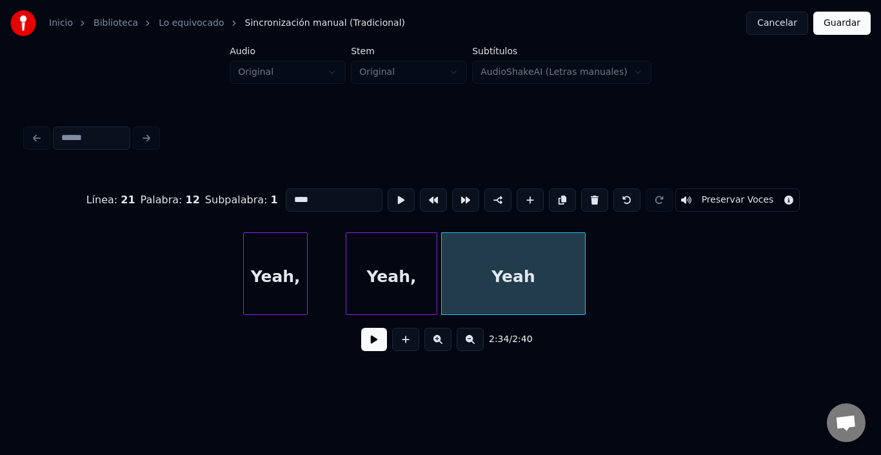
scroll to position [0, 24451]
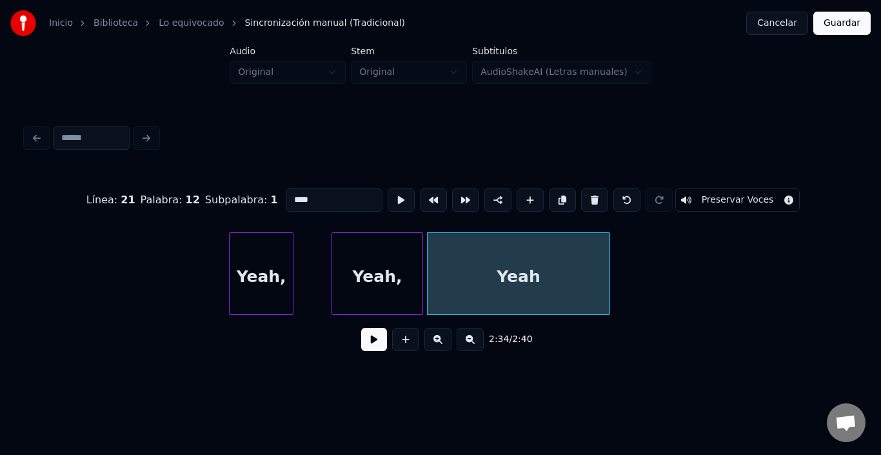
click at [610, 277] on div at bounding box center [608, 273] width 4 height 81
click at [336, 268] on div "Yeah," at bounding box center [378, 273] width 92 height 83
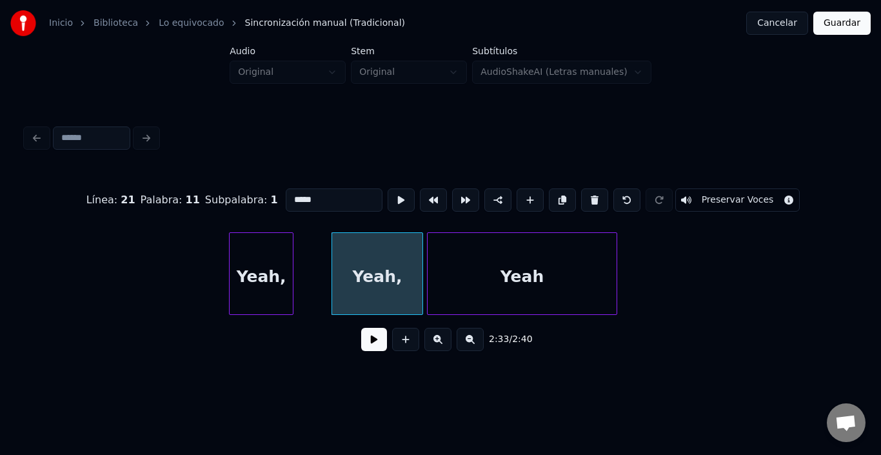
type input "*****"
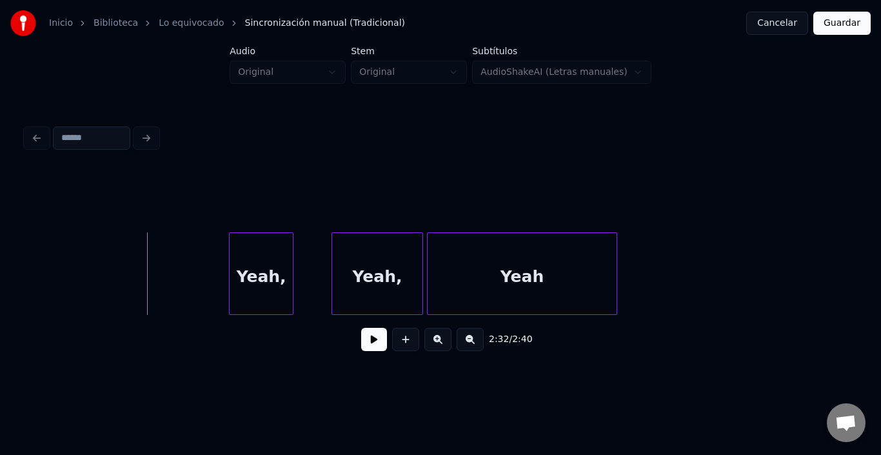
click at [372, 345] on button at bounding box center [374, 339] width 26 height 23
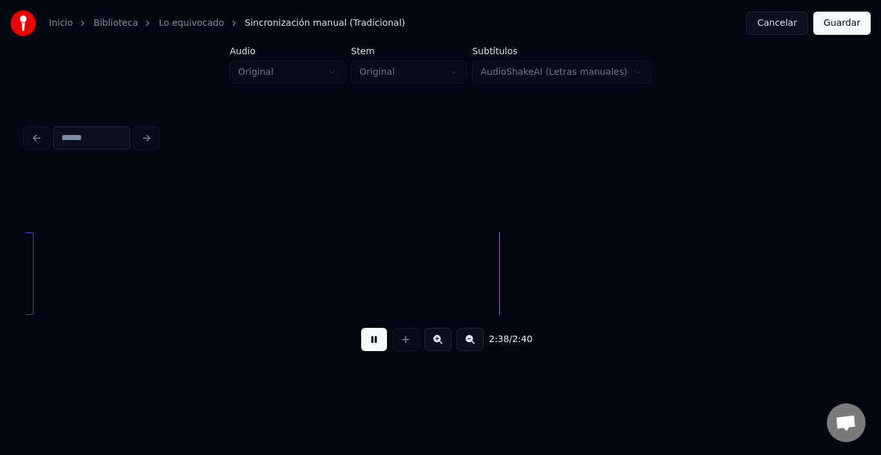
click at [829, 26] on button "Guardar" at bounding box center [842, 23] width 57 height 23
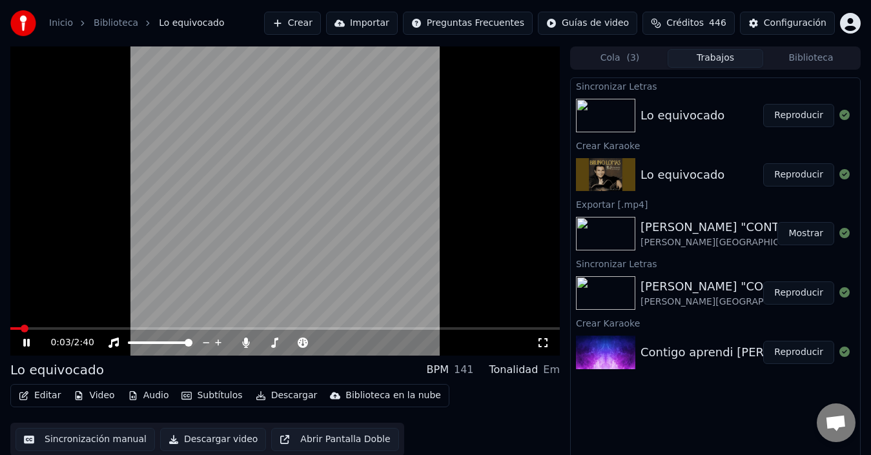
click at [199, 233] on video at bounding box center [284, 200] width 549 height 309
click at [25, 394] on icon "button" at bounding box center [24, 395] width 10 height 9
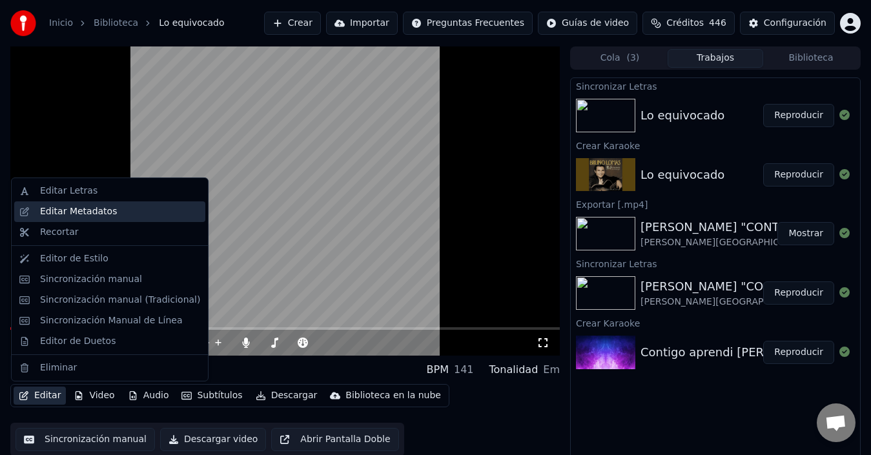
click at [91, 218] on div "Editar Metadatos" at bounding box center [109, 211] width 191 height 21
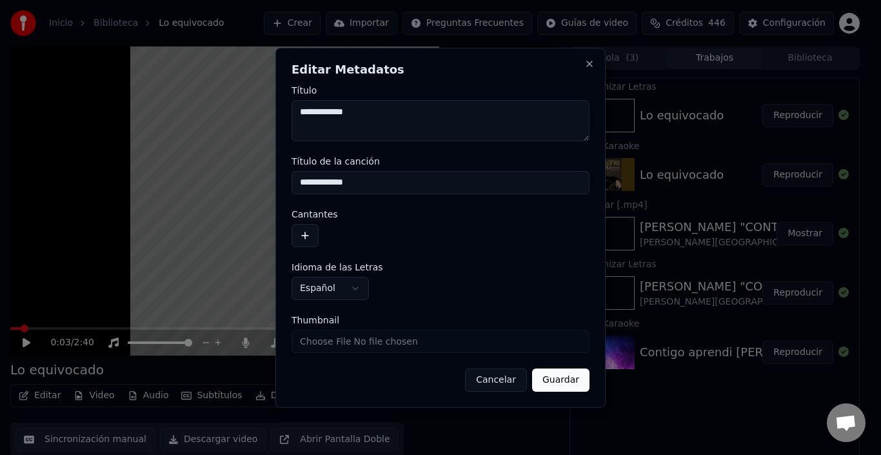
click at [353, 110] on textarea "**********" at bounding box center [441, 120] width 298 height 41
type textarea "**********"
click at [305, 227] on button "button" at bounding box center [305, 235] width 27 height 23
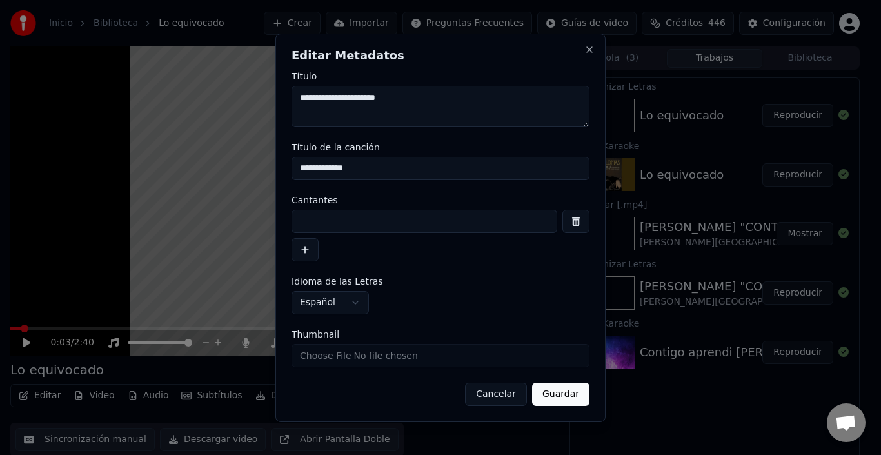
click at [320, 227] on input at bounding box center [425, 221] width 266 height 23
type input "**********"
click at [357, 163] on input "**********" at bounding box center [441, 168] width 298 height 23
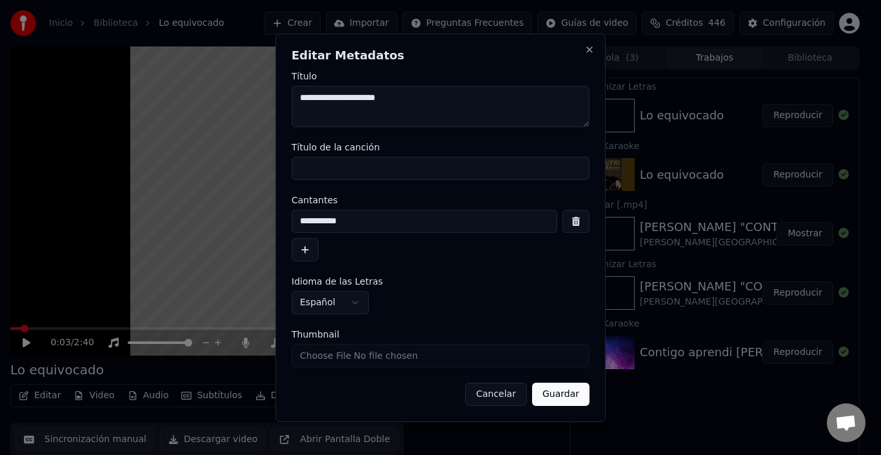
click at [552, 390] on button "Guardar" at bounding box center [560, 394] width 57 height 23
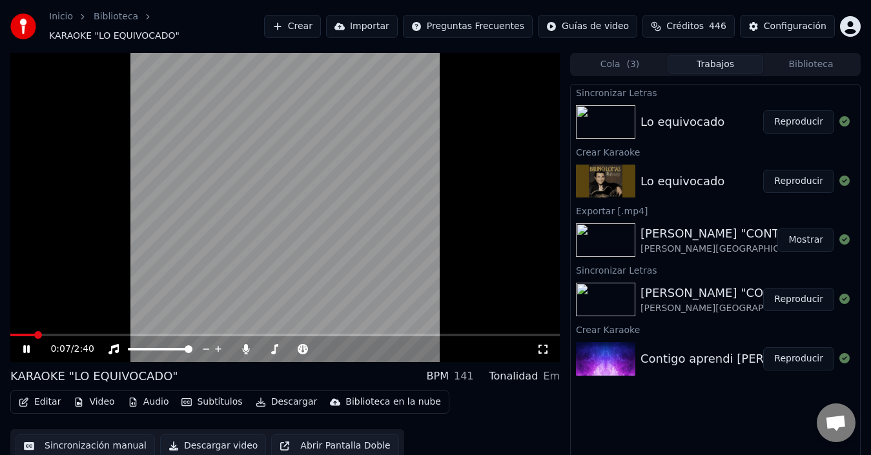
drag, startPoint x: 32, startPoint y: 337, endPoint x: 0, endPoint y: 337, distance: 32.3
click at [0, 337] on div "0:07 / 2:40 KARAOKE "LO EQUIVOCADO" BPM 141 Tonalidad Em Editar Video Audio Sub…" at bounding box center [435, 262] width 871 height 418
click at [10, 335] on span at bounding box center [14, 335] width 8 height 8
click at [301, 212] on video at bounding box center [284, 207] width 549 height 309
click at [36, 399] on button "Editar" at bounding box center [40, 402] width 52 height 18
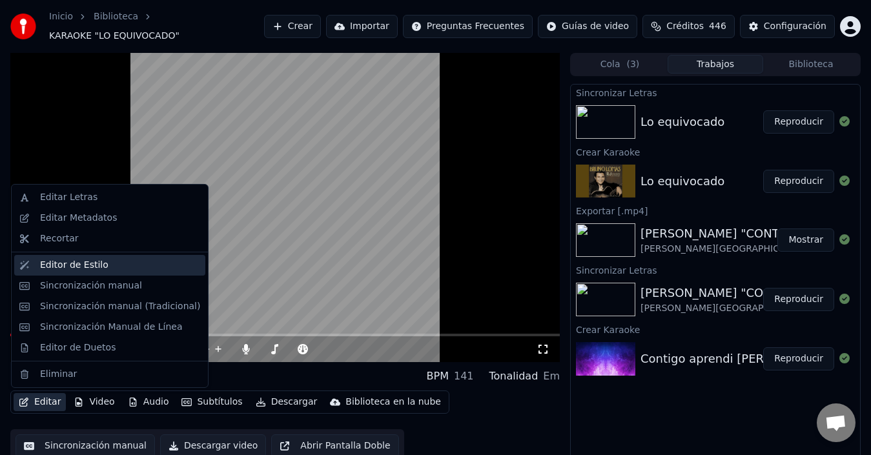
click at [96, 264] on div "Editor de Estilo" at bounding box center [74, 265] width 68 height 13
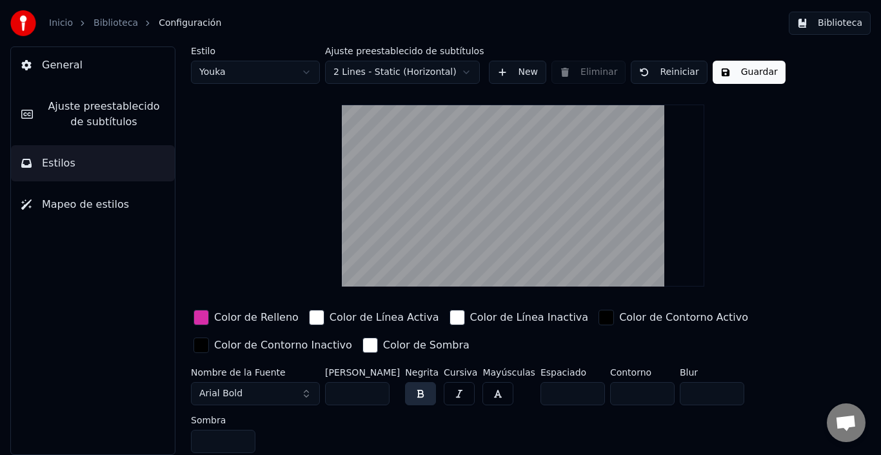
click at [122, 132] on button "Ajuste preestablecido de subtítulos" at bounding box center [93, 114] width 164 height 52
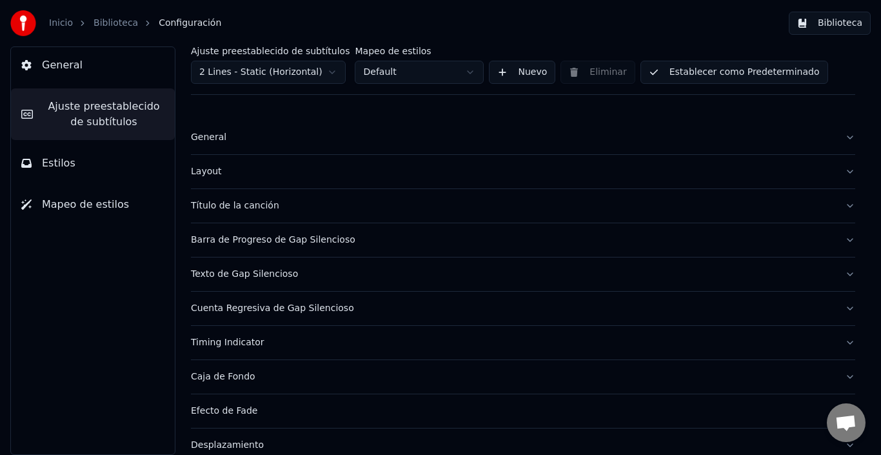
click at [199, 136] on div "General" at bounding box center [513, 137] width 644 height 13
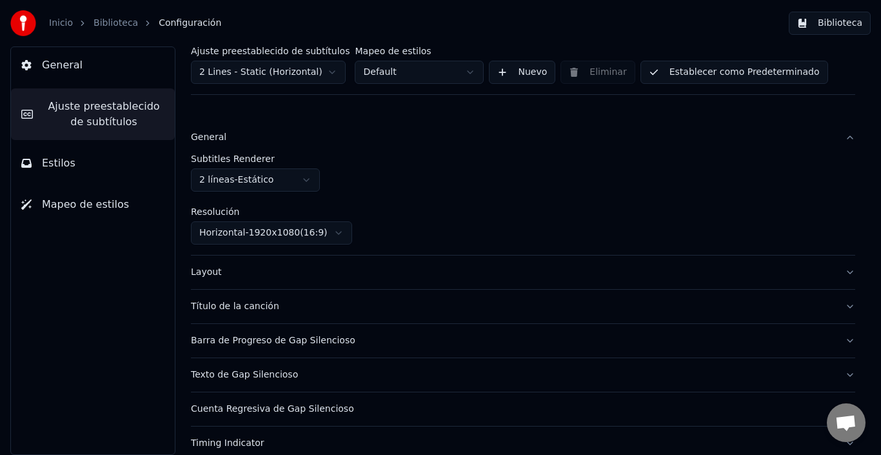
click at [199, 137] on div "General" at bounding box center [513, 137] width 644 height 13
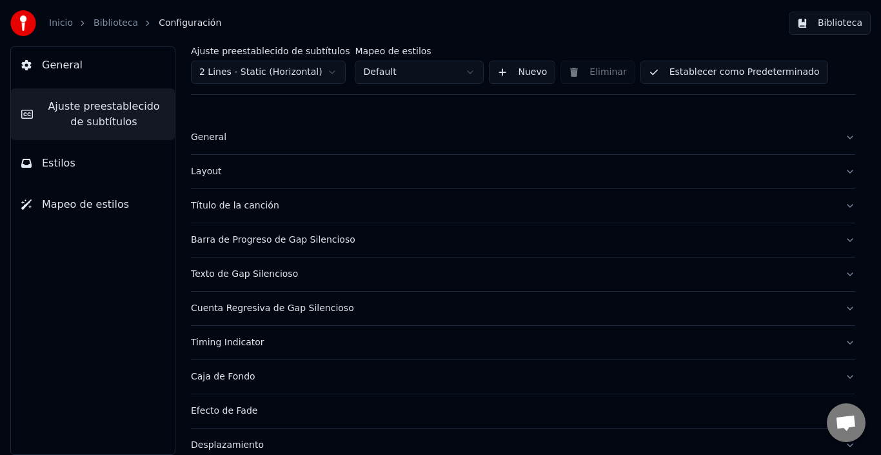
click at [210, 170] on div "Layout" at bounding box center [513, 171] width 644 height 13
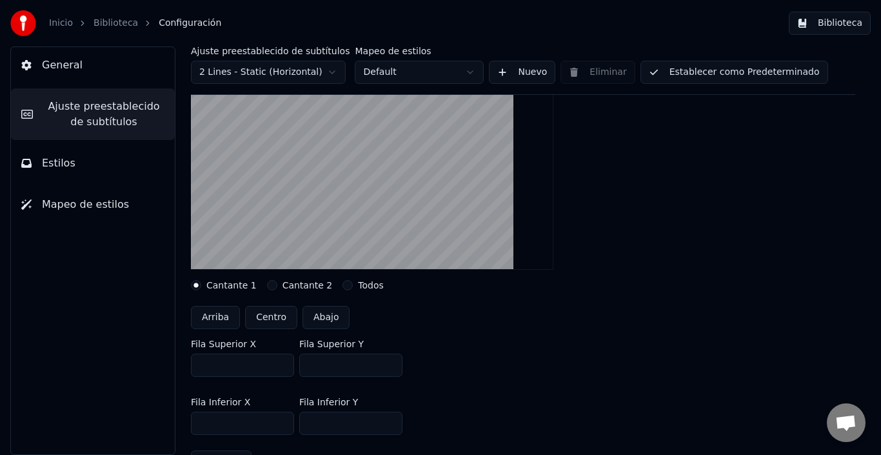
scroll to position [194, 0]
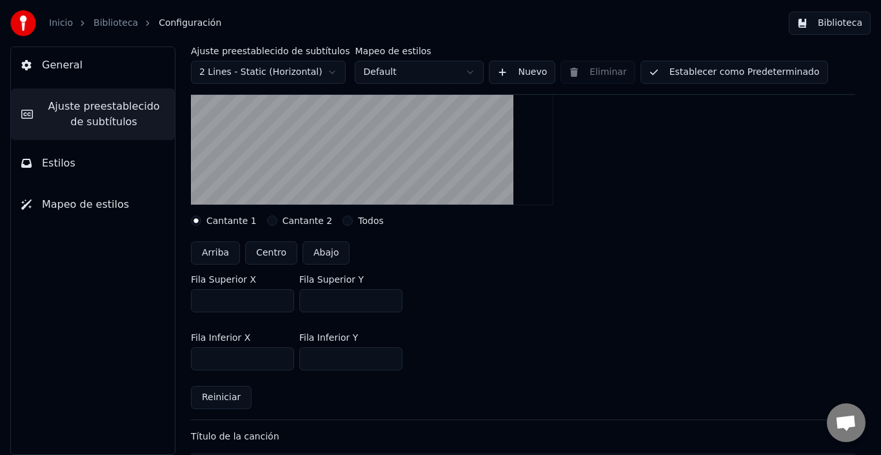
click at [91, 156] on button "Estilos" at bounding box center [93, 163] width 164 height 36
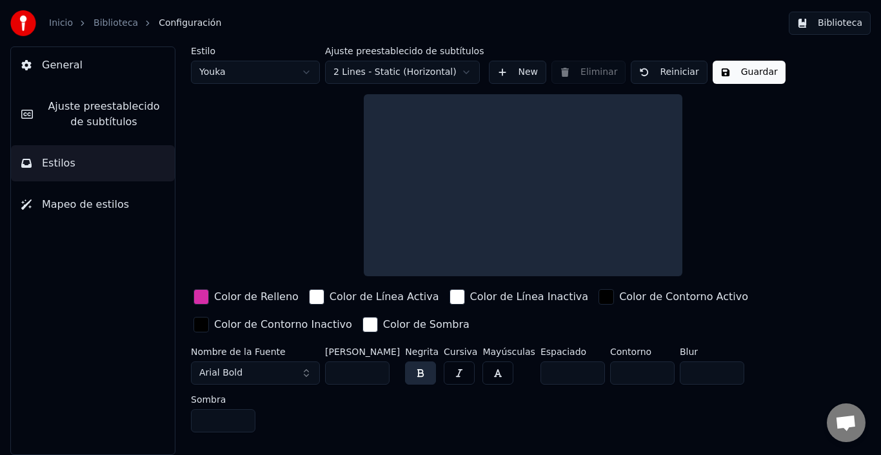
scroll to position [0, 0]
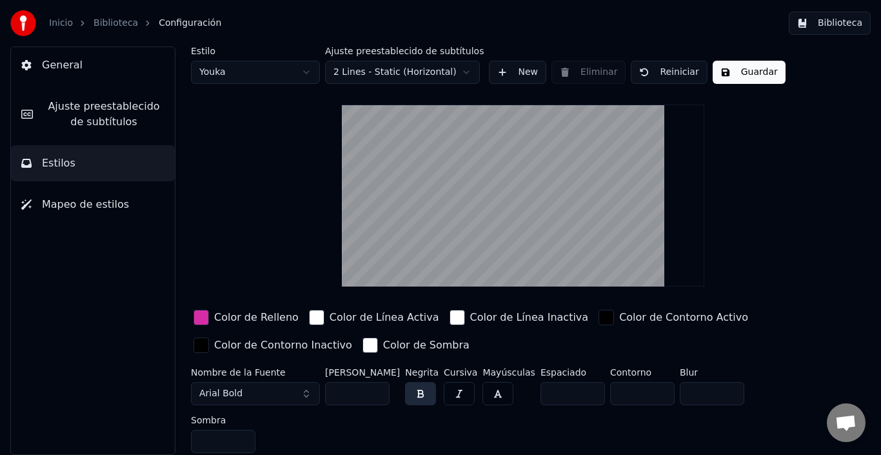
click at [118, 204] on span "Mapeo de estilos" at bounding box center [85, 204] width 87 height 15
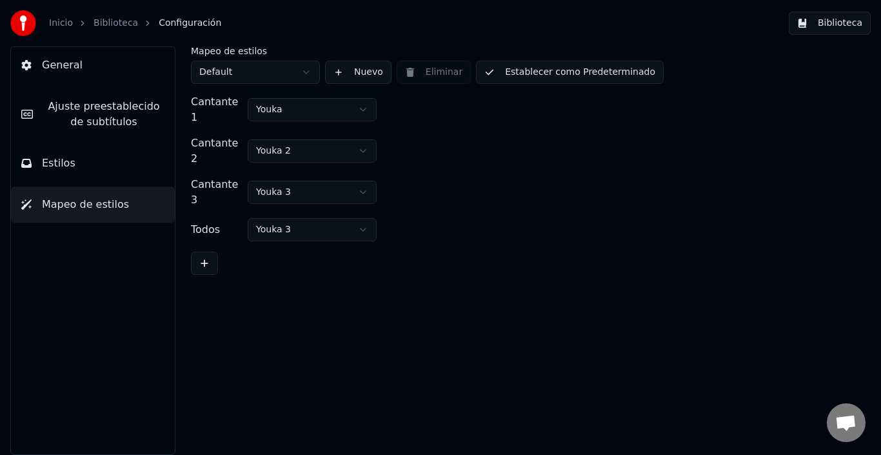
click at [119, 162] on button "Estilos" at bounding box center [93, 163] width 164 height 36
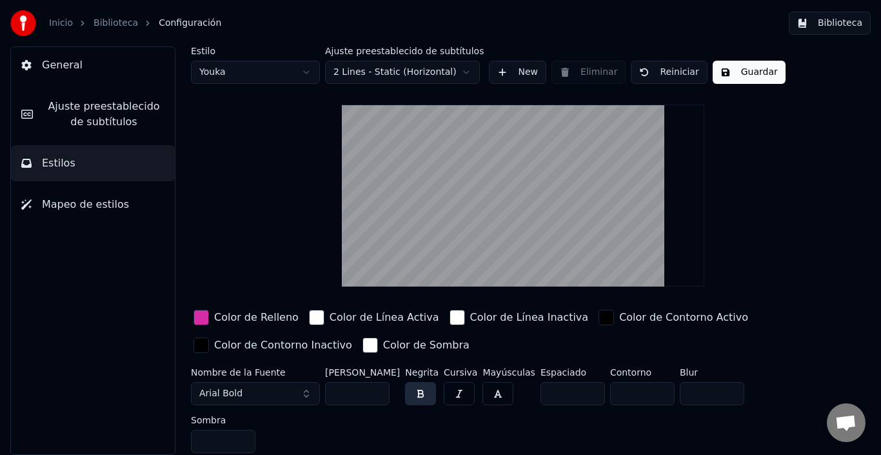
click at [103, 110] on span "Ajuste preestablecido de subtítulos" at bounding box center [103, 114] width 121 height 31
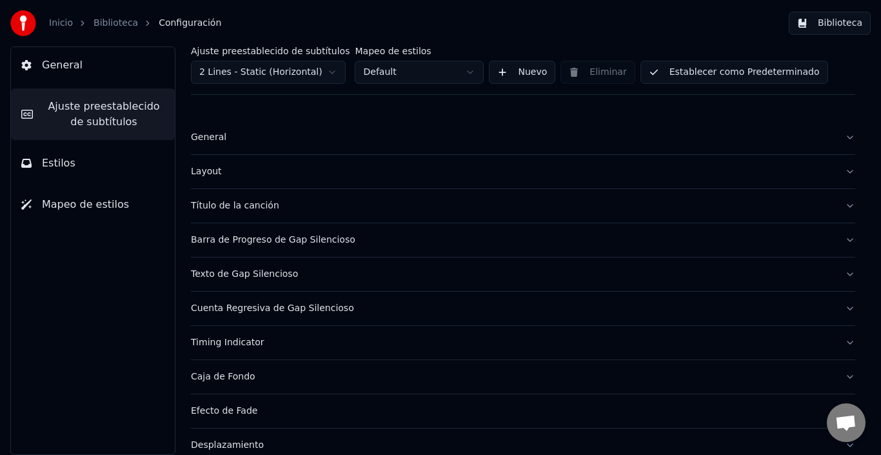
click at [227, 206] on div "Título de la canción" at bounding box center [513, 205] width 644 height 13
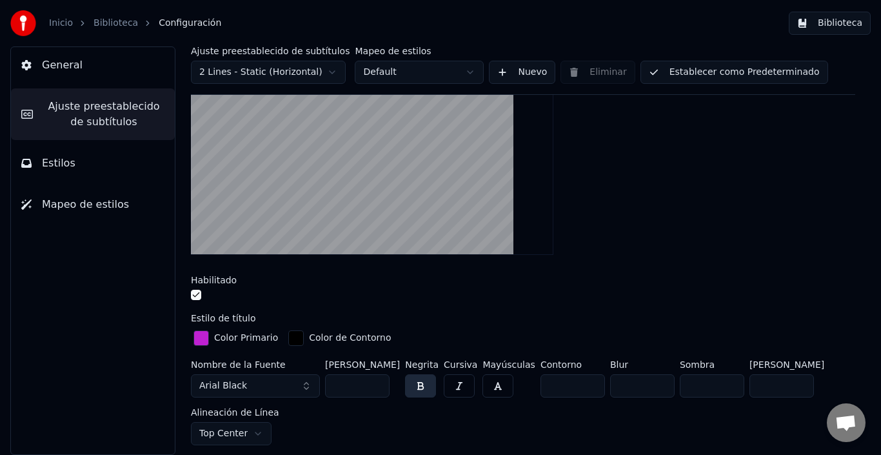
scroll to position [194, 0]
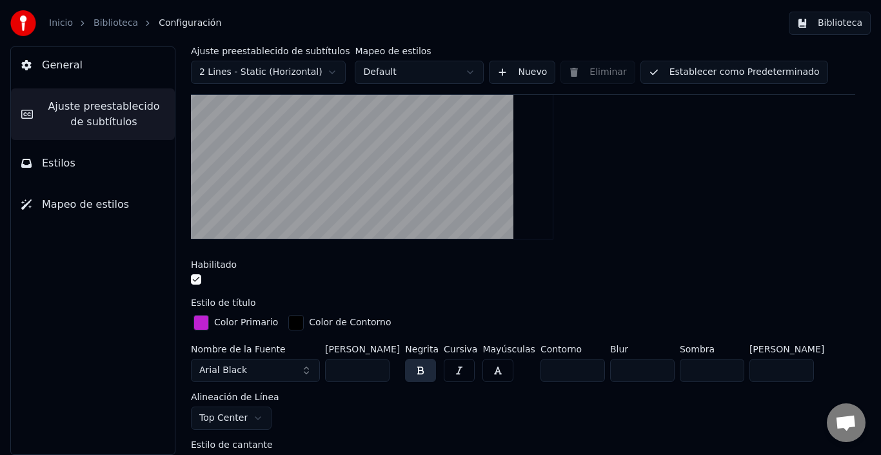
click at [68, 110] on span "Ajuste preestablecido de subtítulos" at bounding box center [103, 114] width 121 height 31
click at [83, 81] on button "General" at bounding box center [93, 65] width 164 height 36
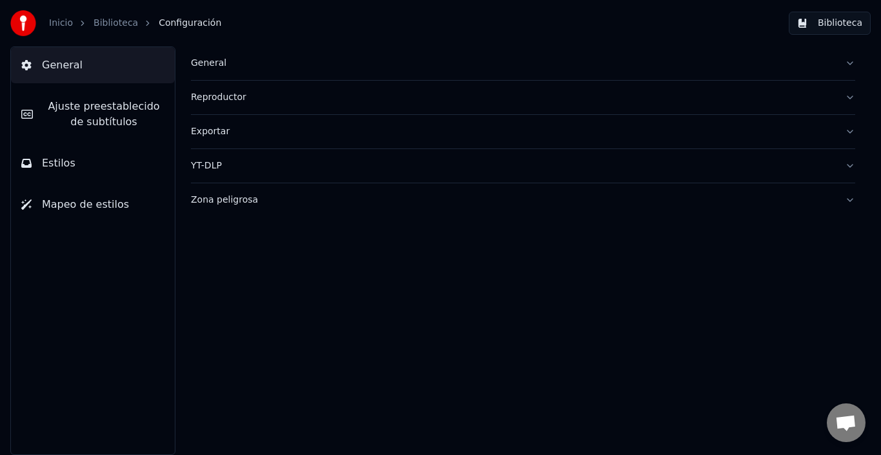
scroll to position [0, 0]
click at [145, 128] on span "Ajuste preestablecido de subtítulos" at bounding box center [103, 114] width 121 height 31
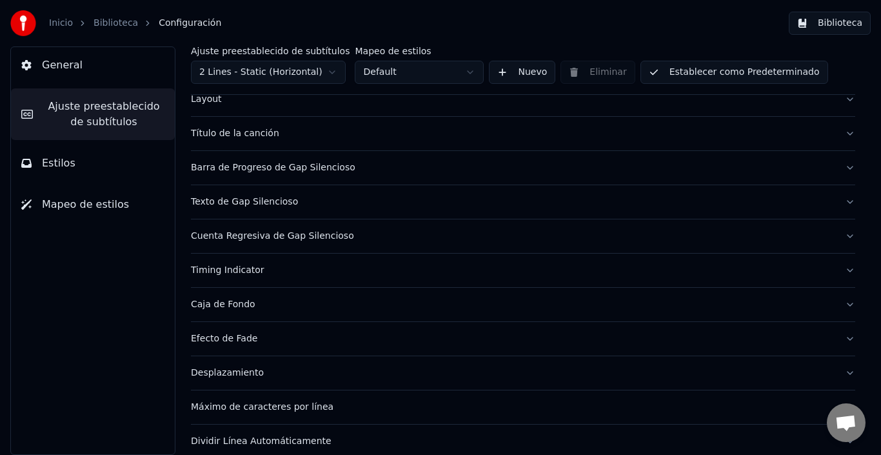
scroll to position [55, 0]
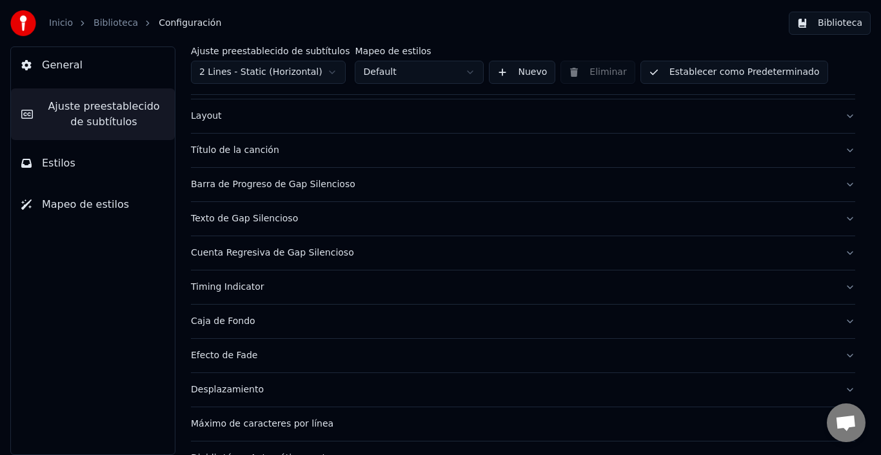
click at [209, 123] on button "Layout" at bounding box center [523, 116] width 665 height 34
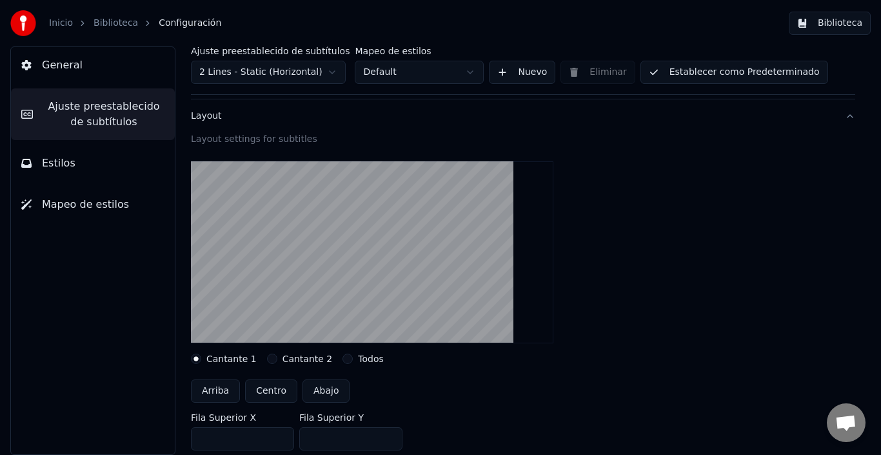
click at [209, 123] on button "Layout" at bounding box center [523, 116] width 665 height 34
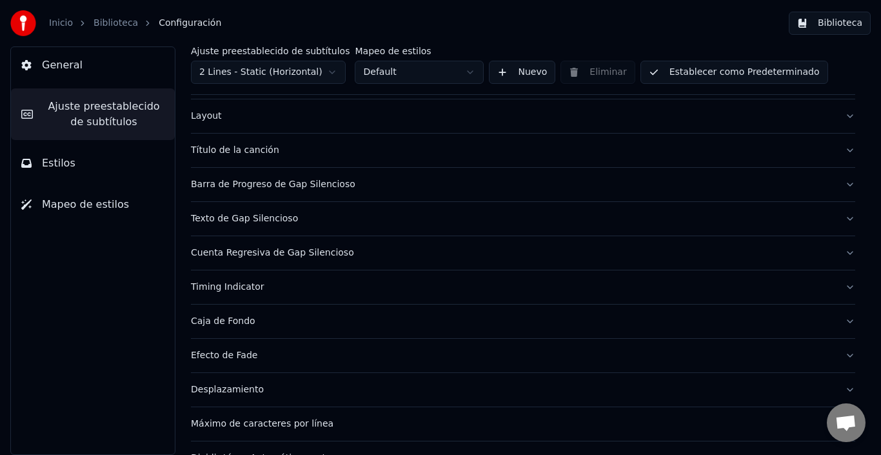
click at [210, 150] on div "Título de la canción" at bounding box center [513, 150] width 644 height 13
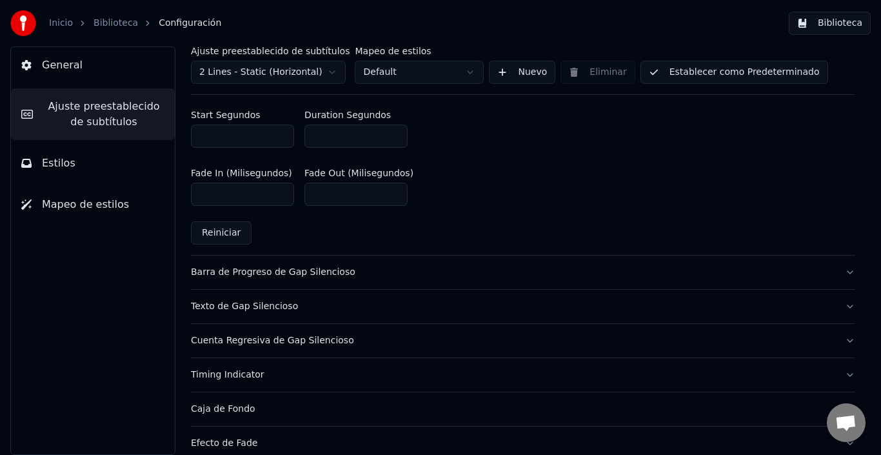
scroll to position [697, 0]
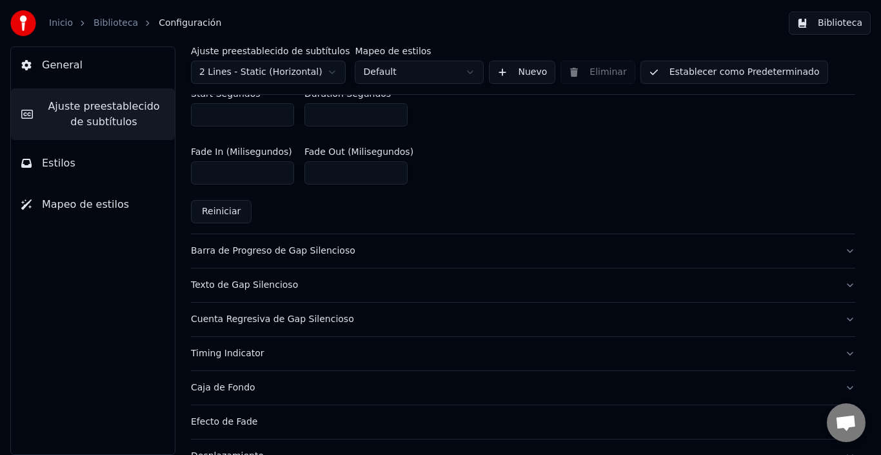
click at [254, 284] on div "Texto de Gap Silencioso" at bounding box center [513, 285] width 644 height 13
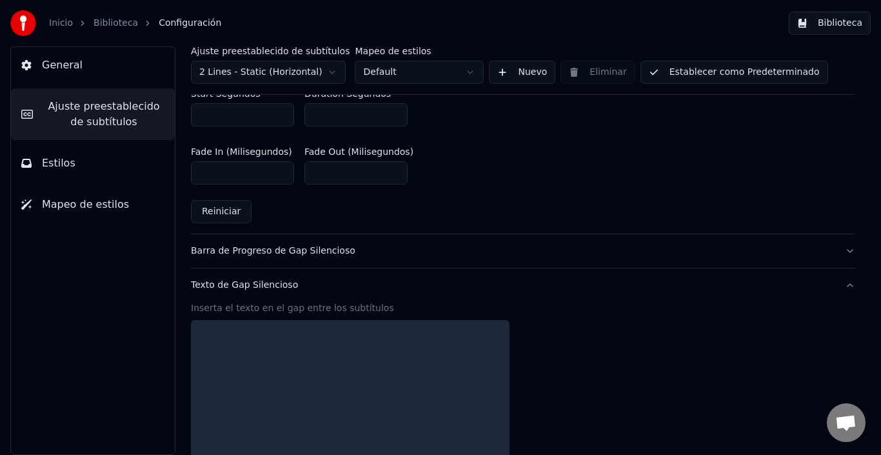
scroll to position [663, 0]
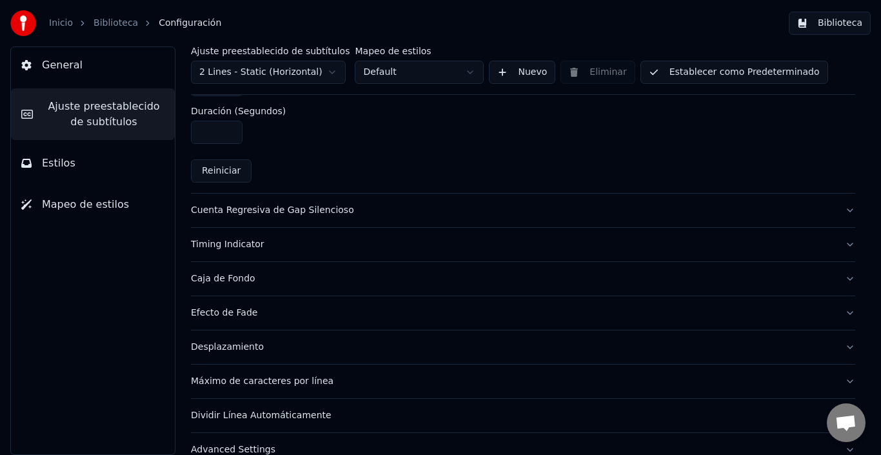
click at [236, 245] on div "Timing Indicator" at bounding box center [513, 244] width 644 height 13
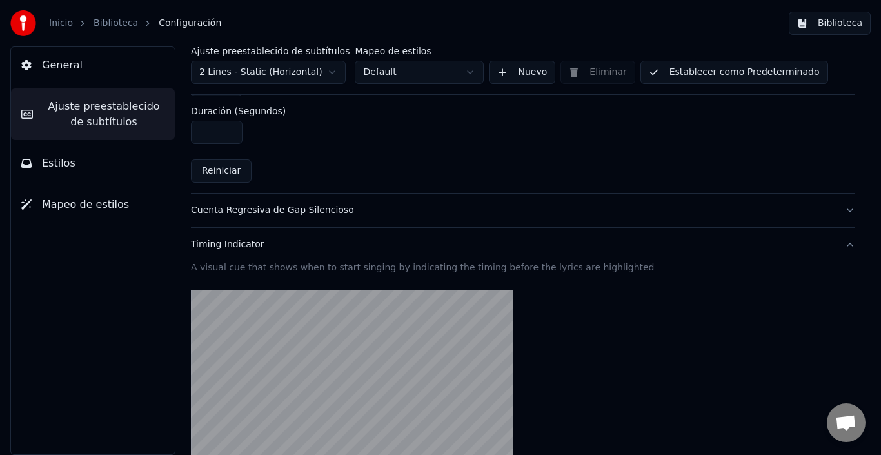
scroll to position [662, 0]
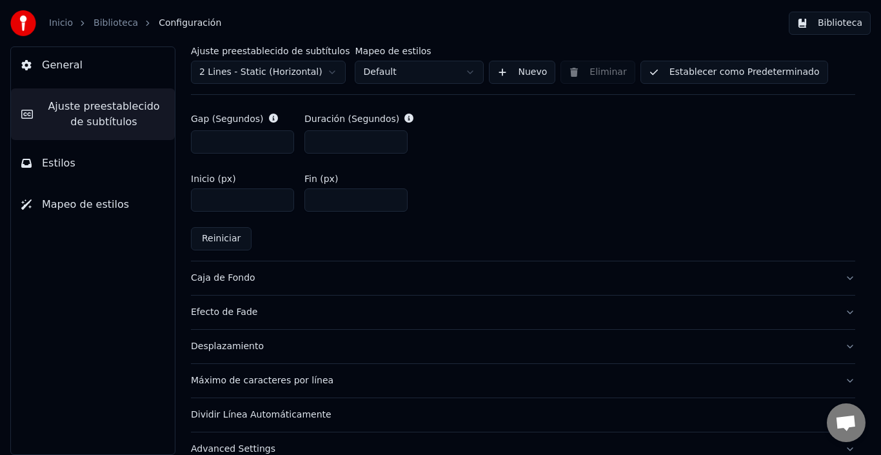
click at [224, 281] on div "Caja de Fondo" at bounding box center [513, 278] width 644 height 13
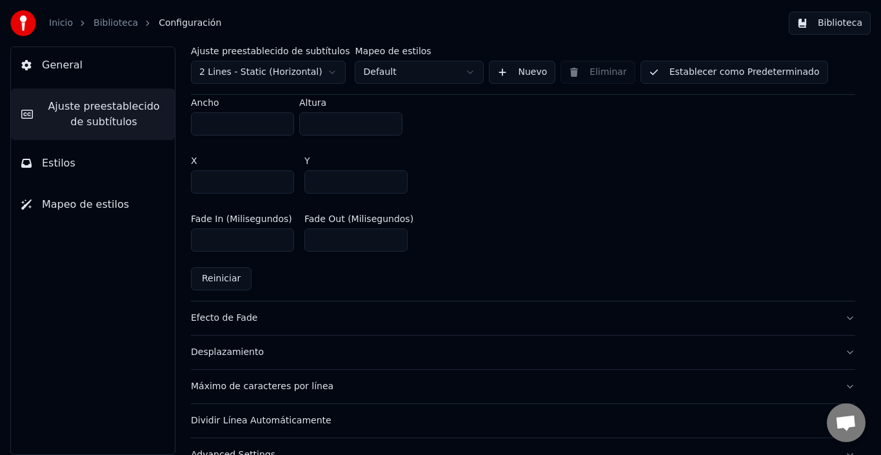
scroll to position [812, 0]
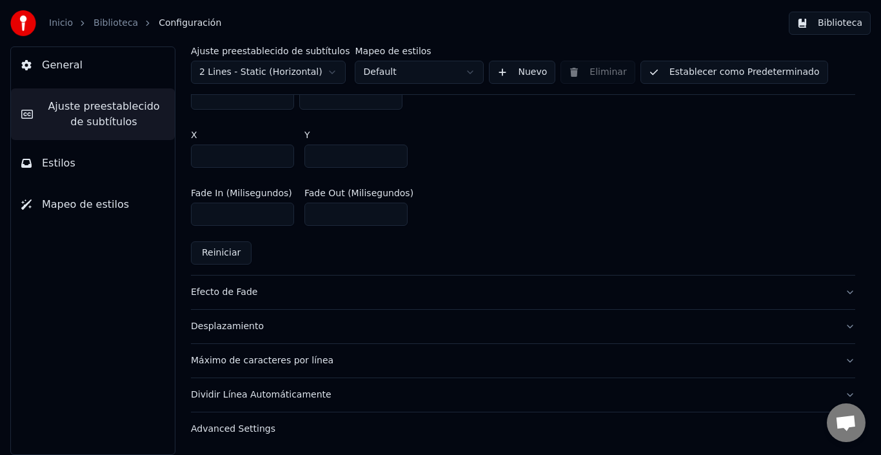
click at [231, 432] on div "Advanced Settings" at bounding box center [513, 429] width 644 height 13
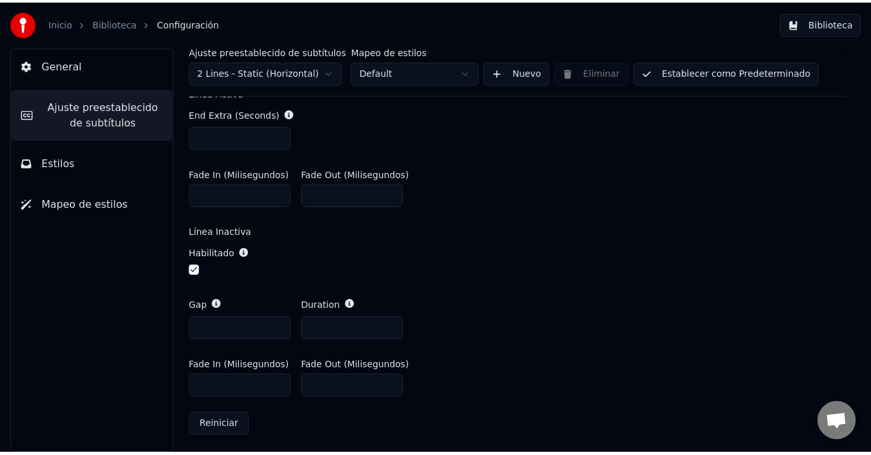
scroll to position [497, 0]
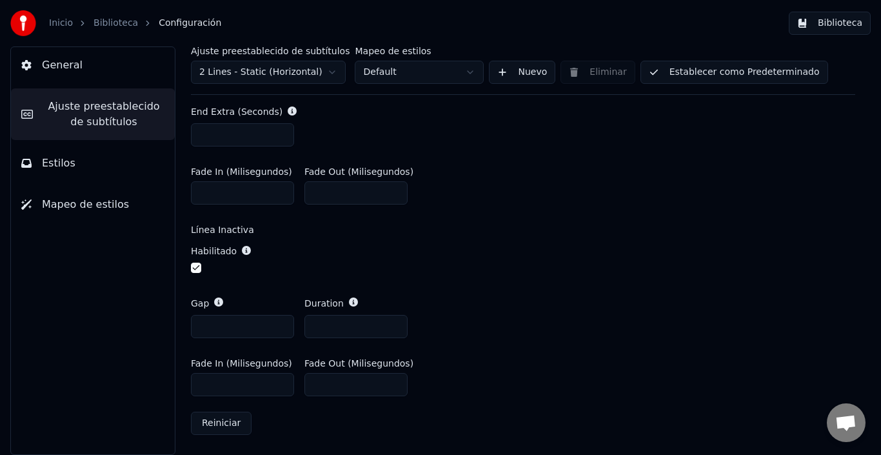
click at [822, 23] on button "Biblioteca" at bounding box center [830, 23] width 82 height 23
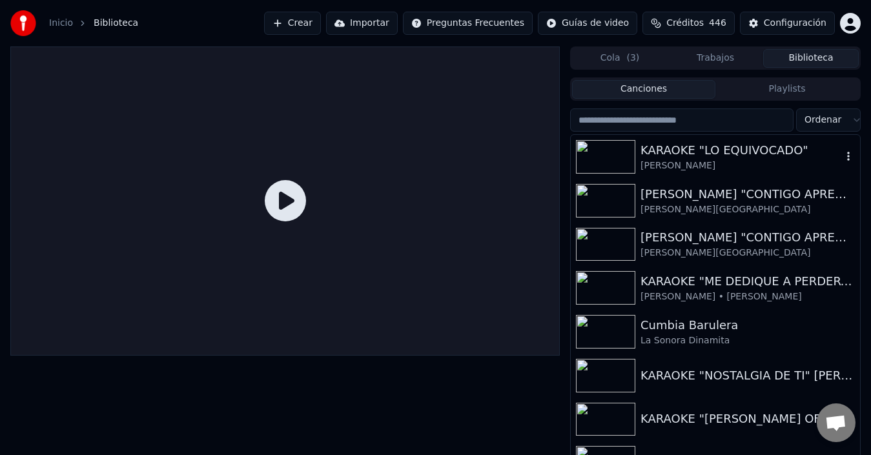
click at [718, 168] on div "[PERSON_NAME]" at bounding box center [740, 165] width 201 height 13
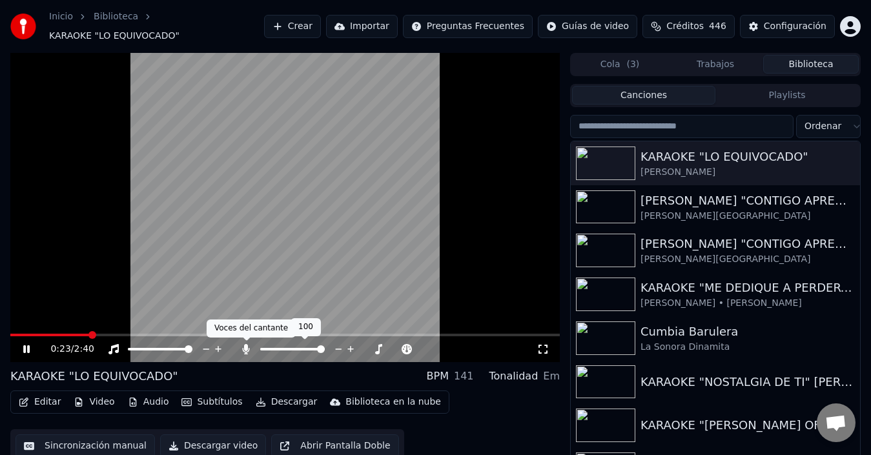
click at [248, 351] on icon at bounding box center [246, 349] width 7 height 10
click at [268, 396] on button "Descargar" at bounding box center [286, 402] width 72 height 18
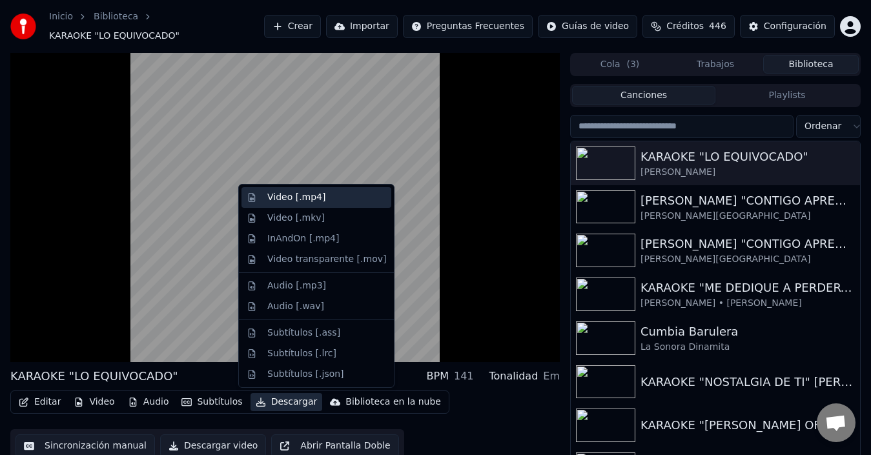
click at [354, 202] on div "Video [.mp4]" at bounding box center [326, 197] width 119 height 13
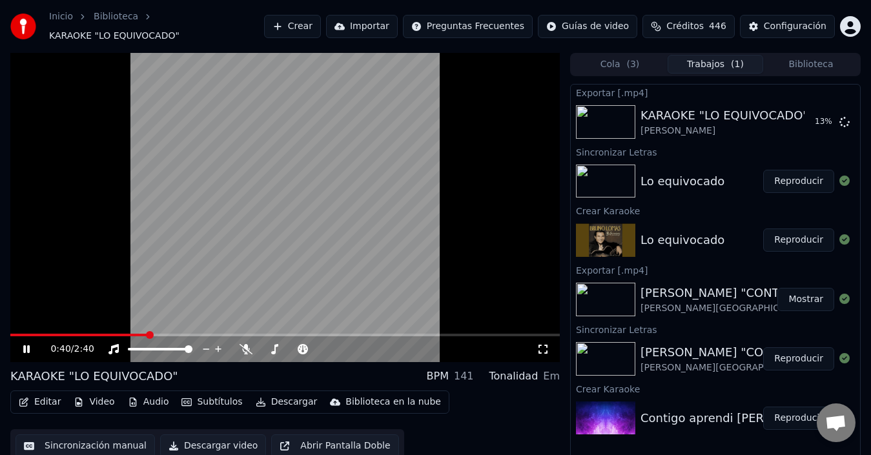
click at [354, 202] on video at bounding box center [284, 207] width 549 height 309
click at [812, 125] on button "Mostrar" at bounding box center [805, 121] width 57 height 23
click at [315, 277] on video at bounding box center [284, 207] width 549 height 309
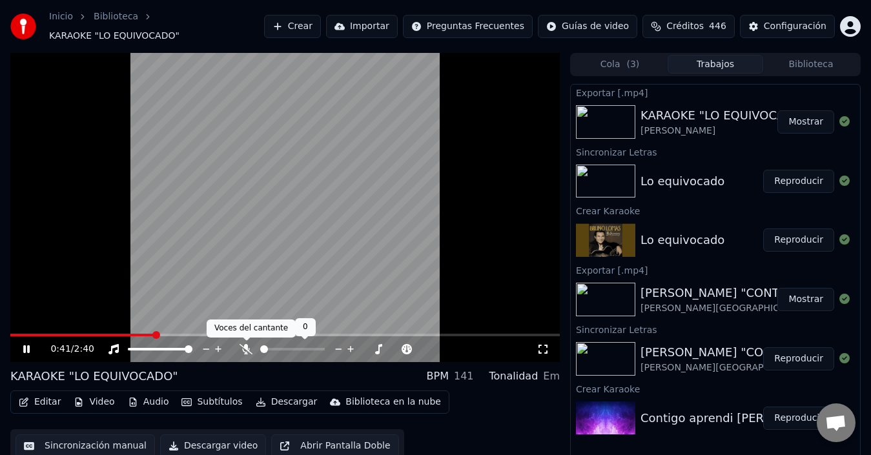
click at [247, 345] on icon at bounding box center [245, 349] width 13 height 10
click at [135, 330] on video at bounding box center [284, 207] width 549 height 309
click at [123, 331] on video at bounding box center [284, 207] width 549 height 309
click at [115, 338] on div "0:43 / 2:40" at bounding box center [284, 349] width 549 height 26
click at [117, 334] on span at bounding box center [86, 335] width 152 height 3
